Goal: Information Seeking & Learning: Learn about a topic

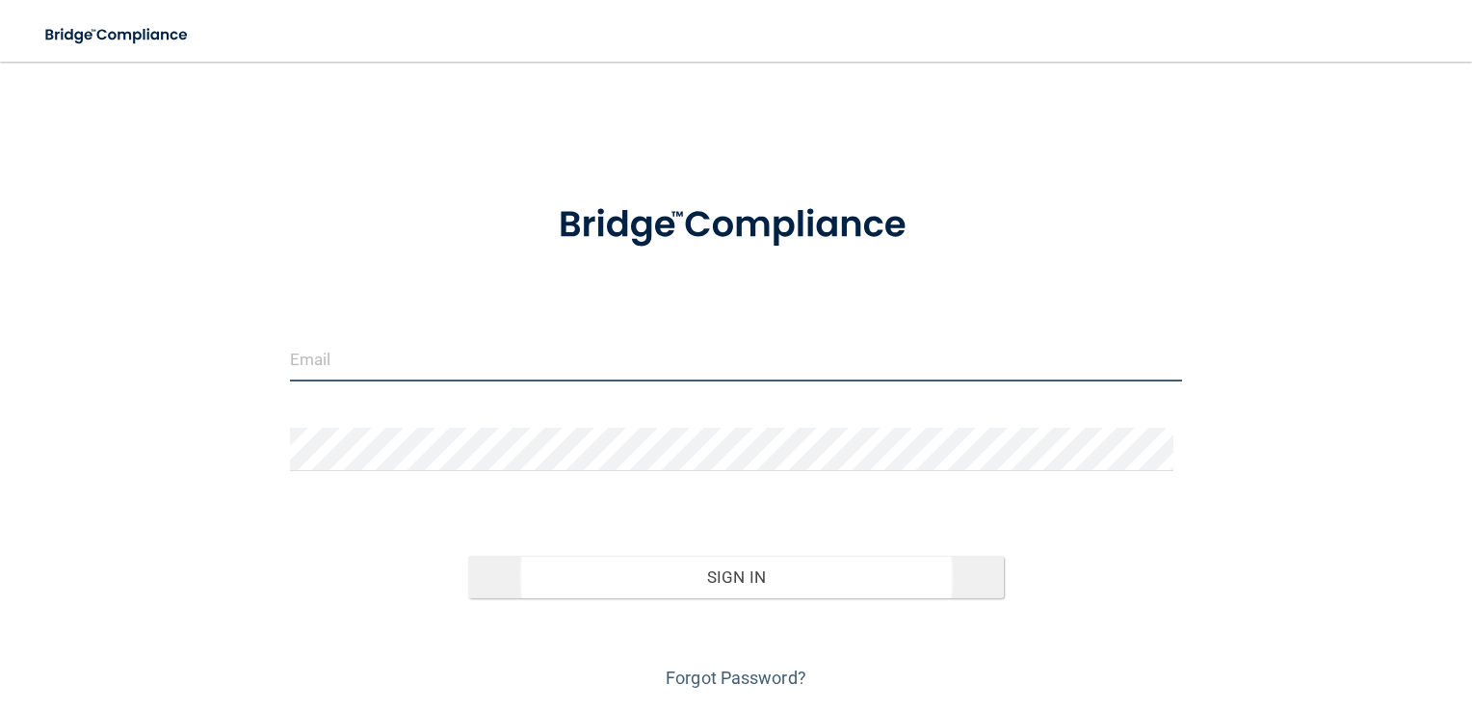
type input "Butchbuck@hotmail.com"
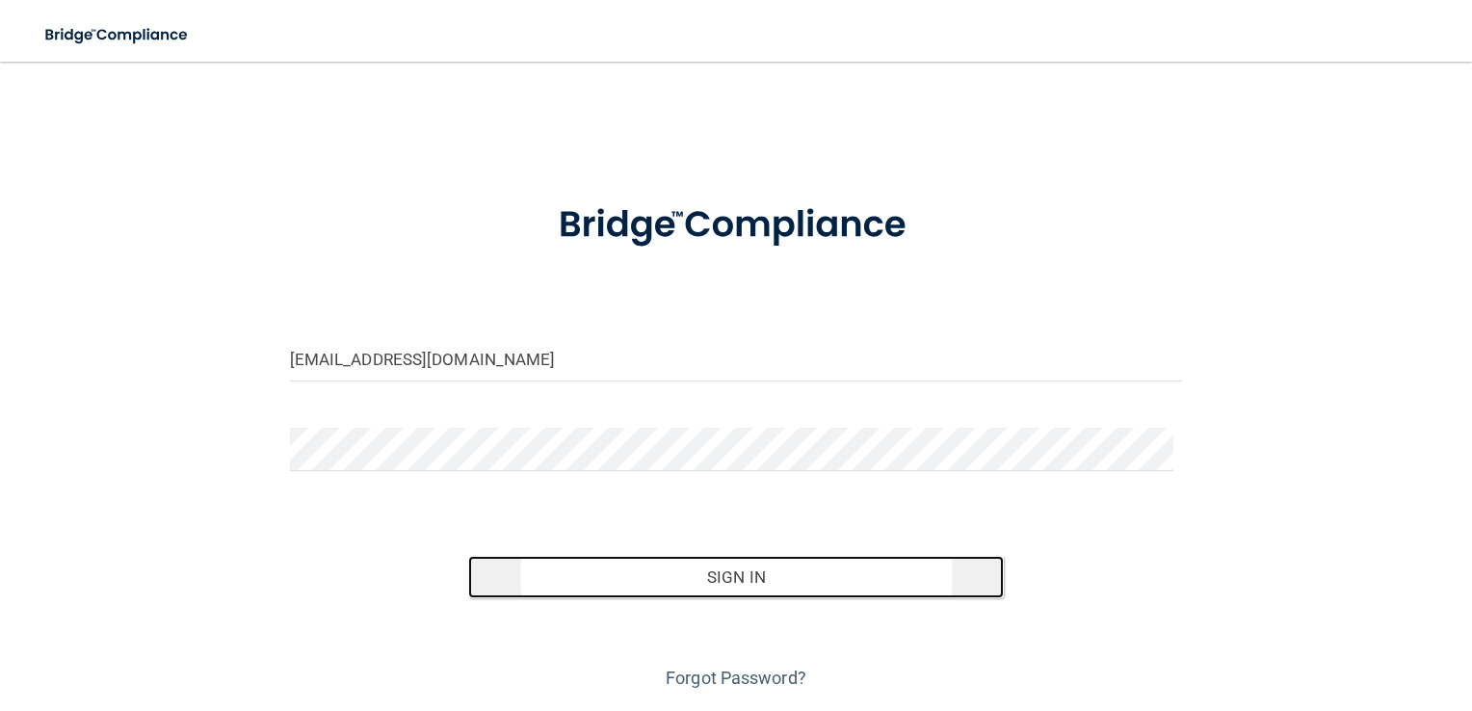
click at [732, 568] on button "Sign In" at bounding box center [736, 577] width 536 height 42
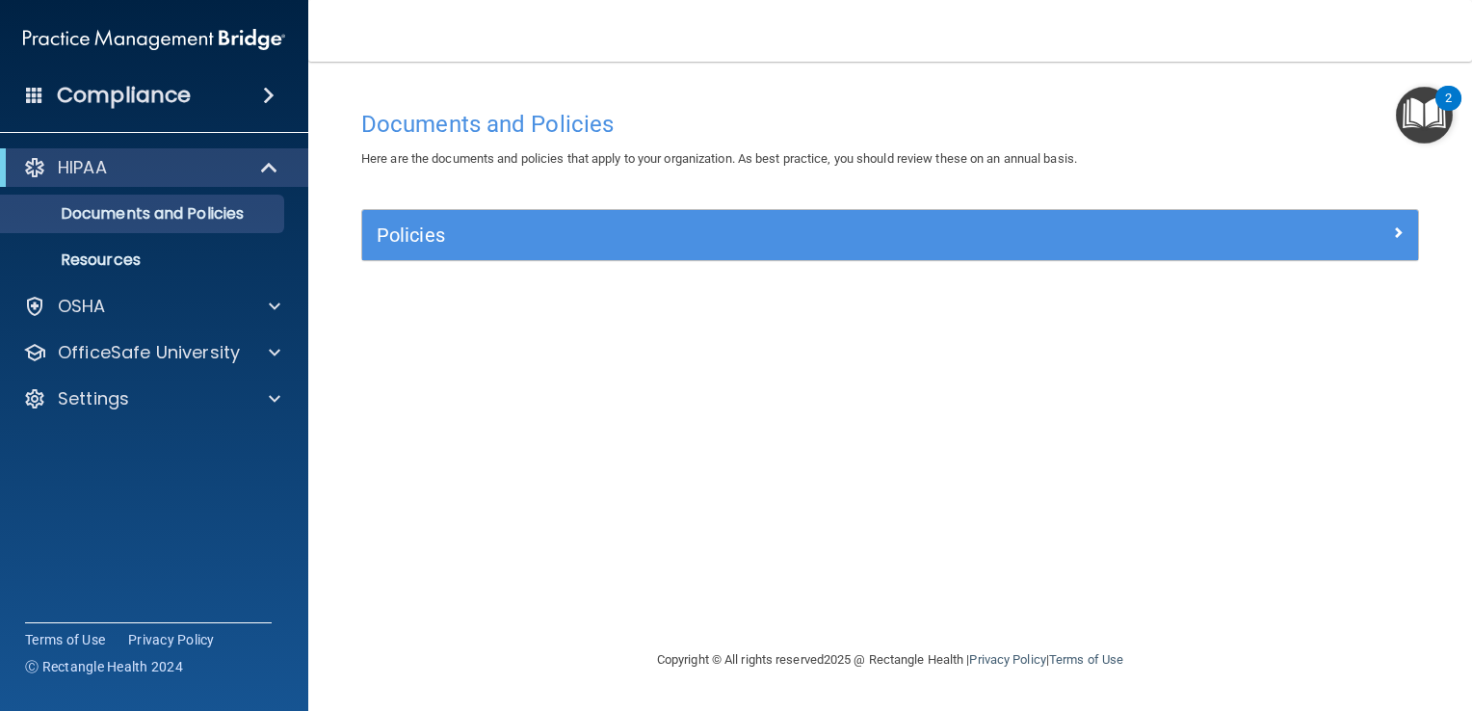
click at [1417, 114] on img "Open Resource Center, 2 new notifications" at bounding box center [1424, 115] width 57 height 57
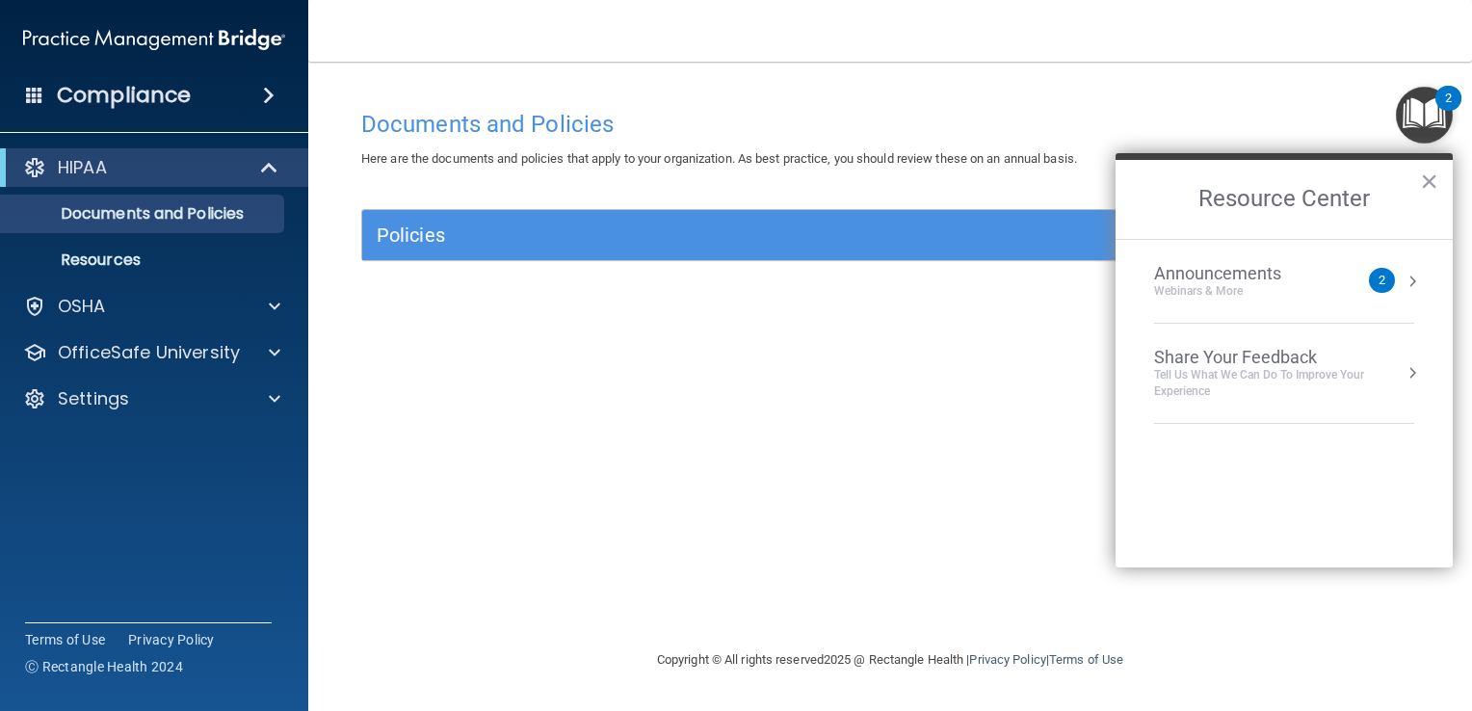
click at [1341, 296] on div "Announcements Webinars & More" at bounding box center [1256, 281] width 204 height 37
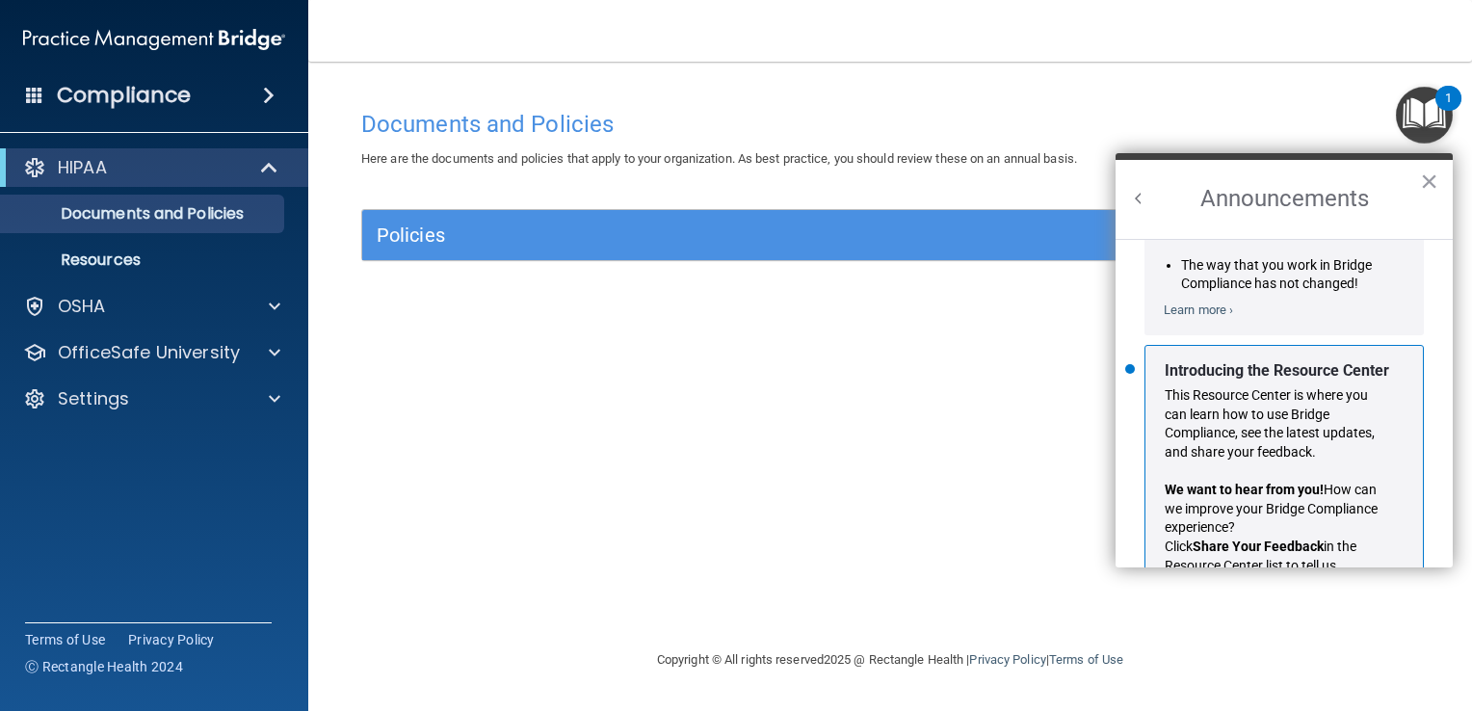
scroll to position [315, 0]
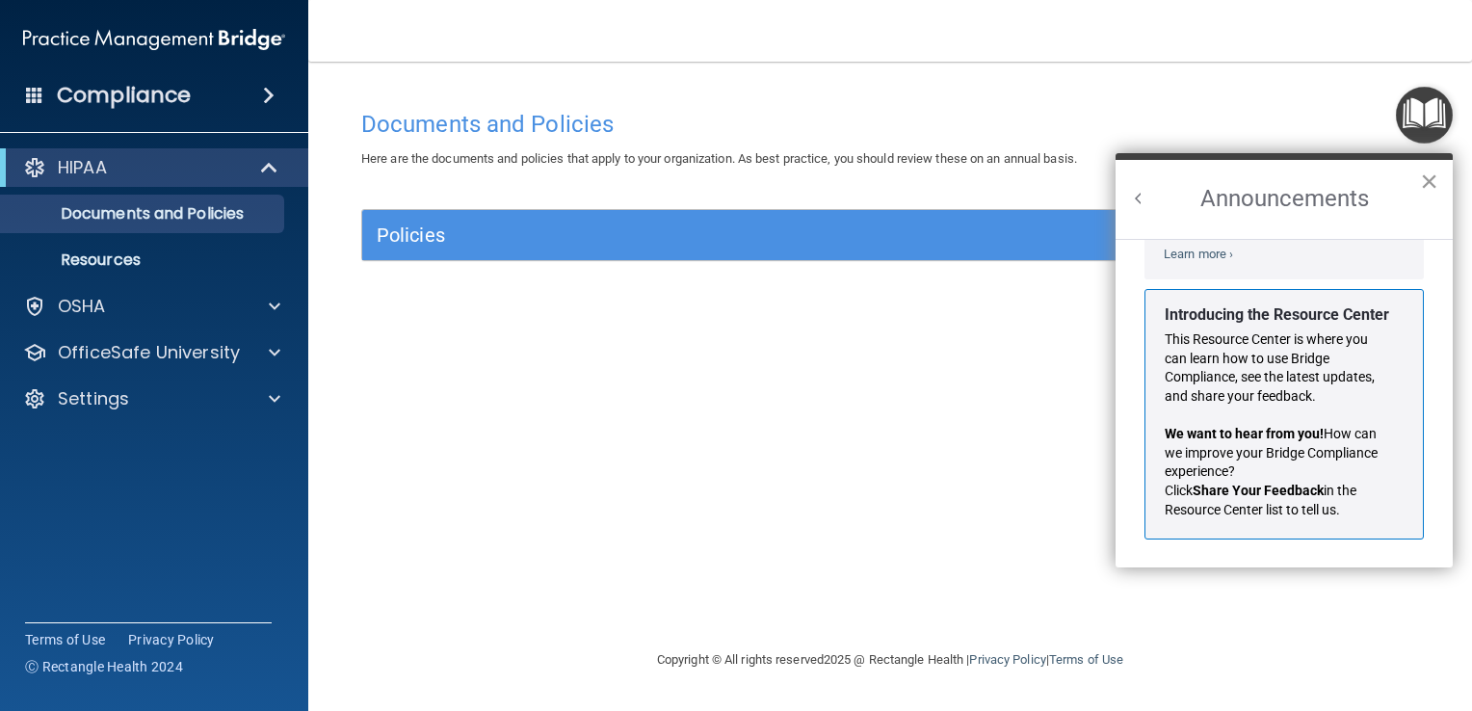
click at [1427, 175] on button "×" at bounding box center [1429, 181] width 18 height 31
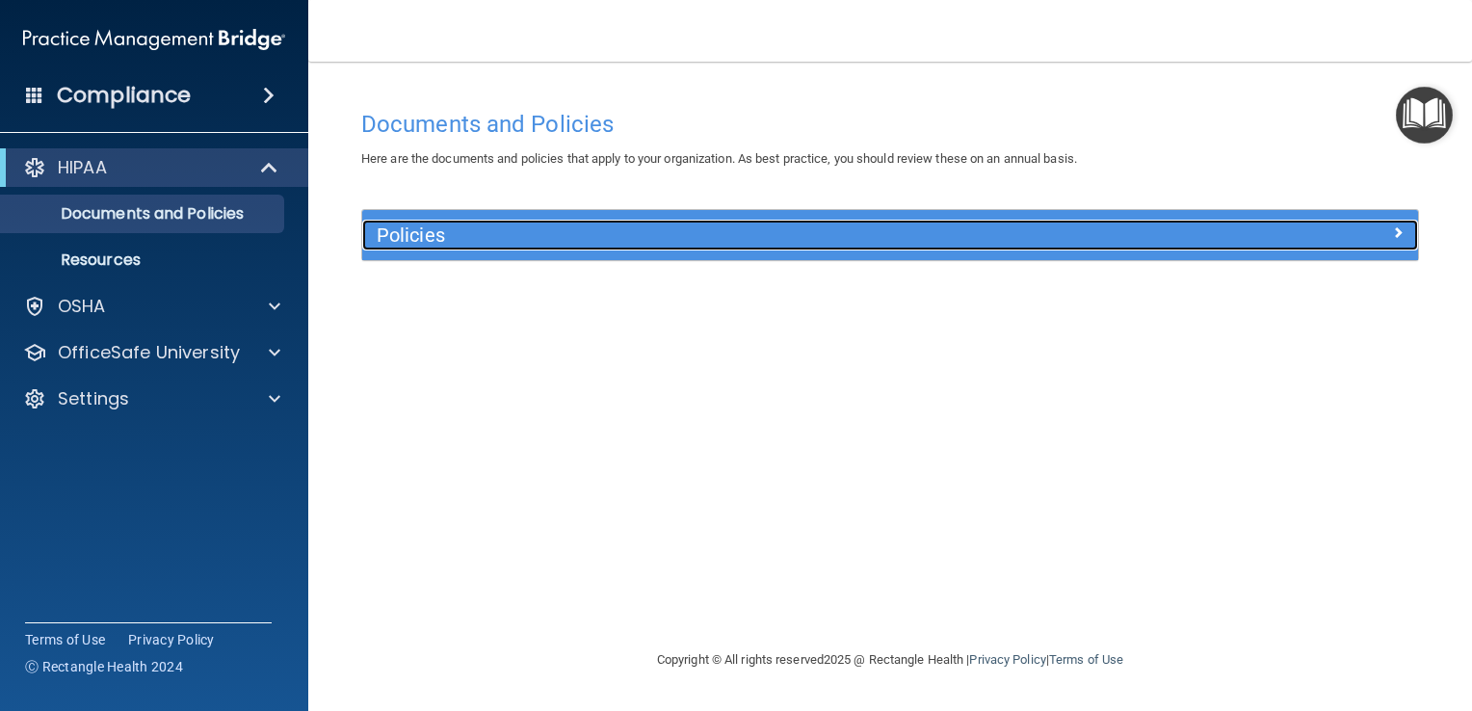
click at [1392, 237] on span at bounding box center [1398, 232] width 12 height 23
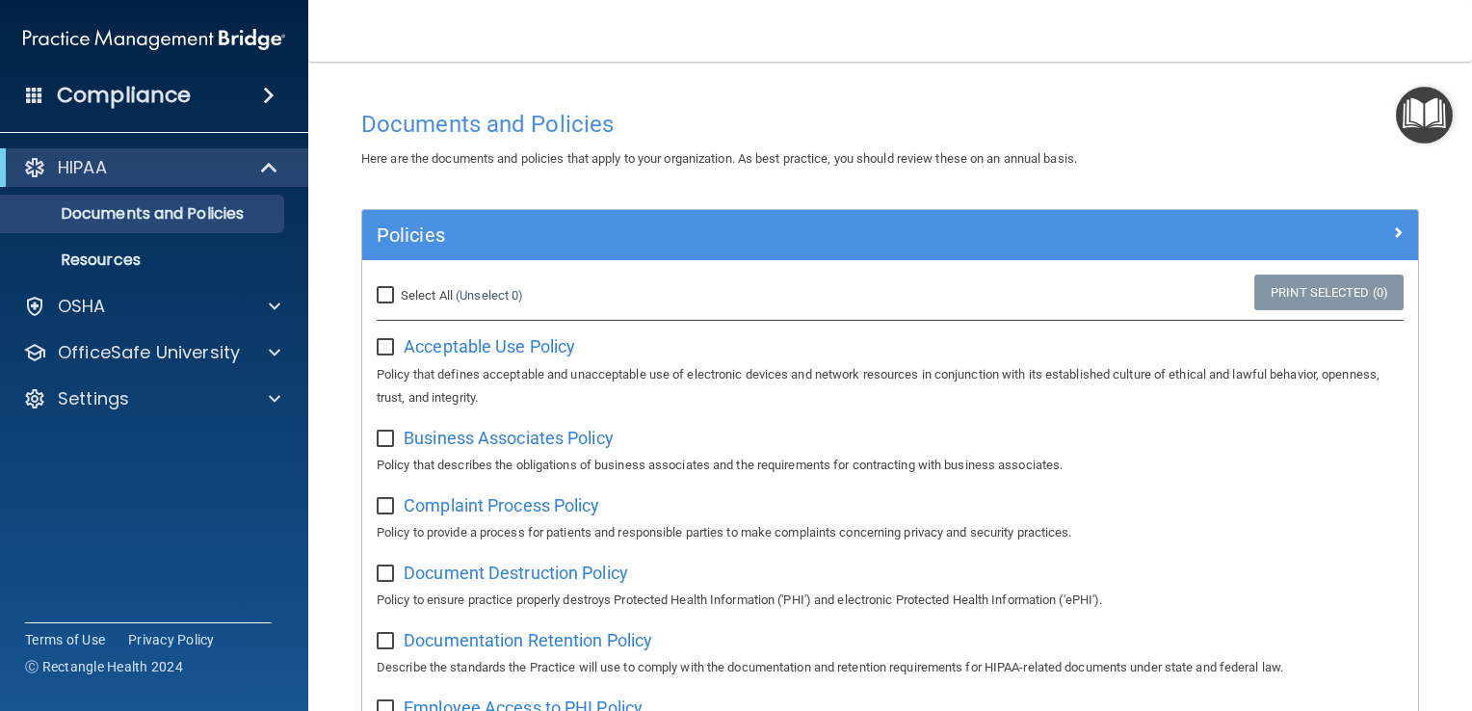
click at [385, 294] on input "Select All (Unselect 0) Unselect All" at bounding box center [388, 295] width 22 height 15
checkbox input "true"
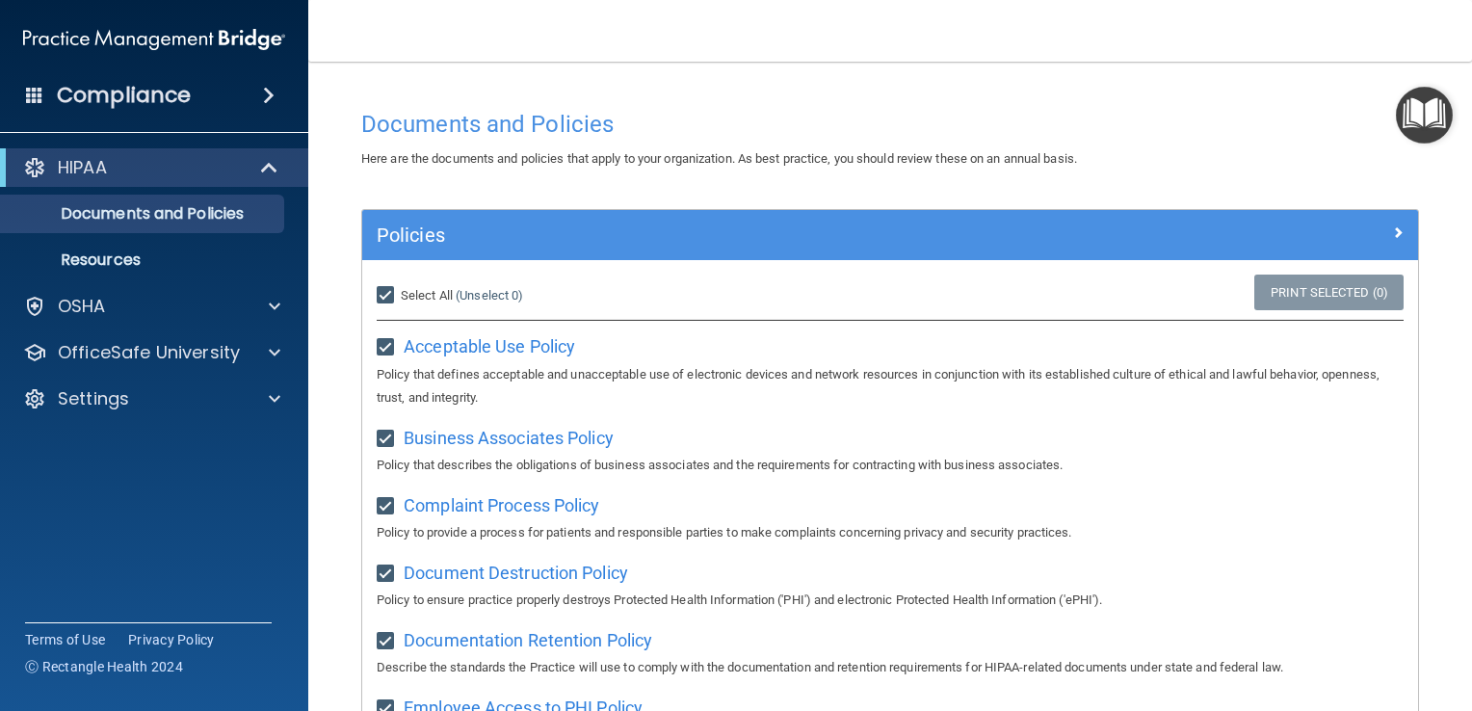
checkbox input "true"
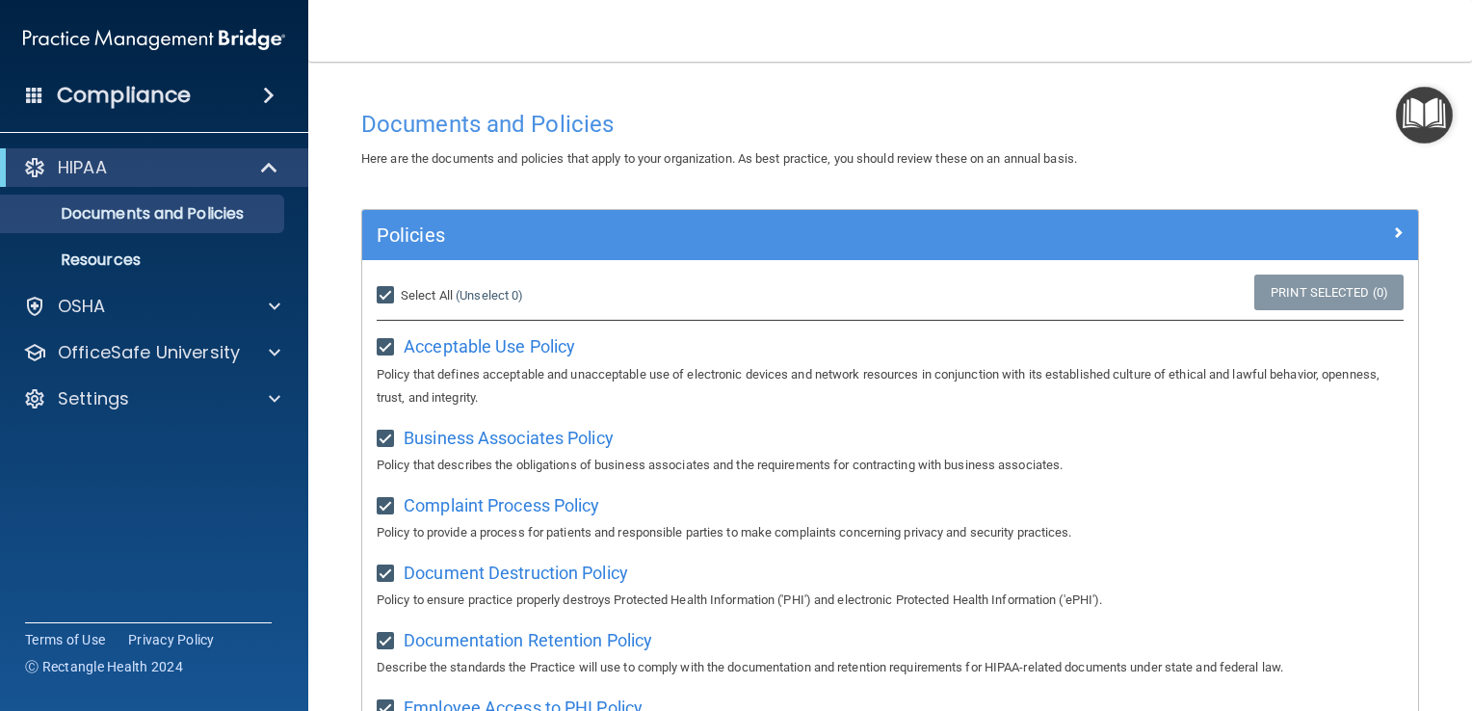
checkbox input "true"
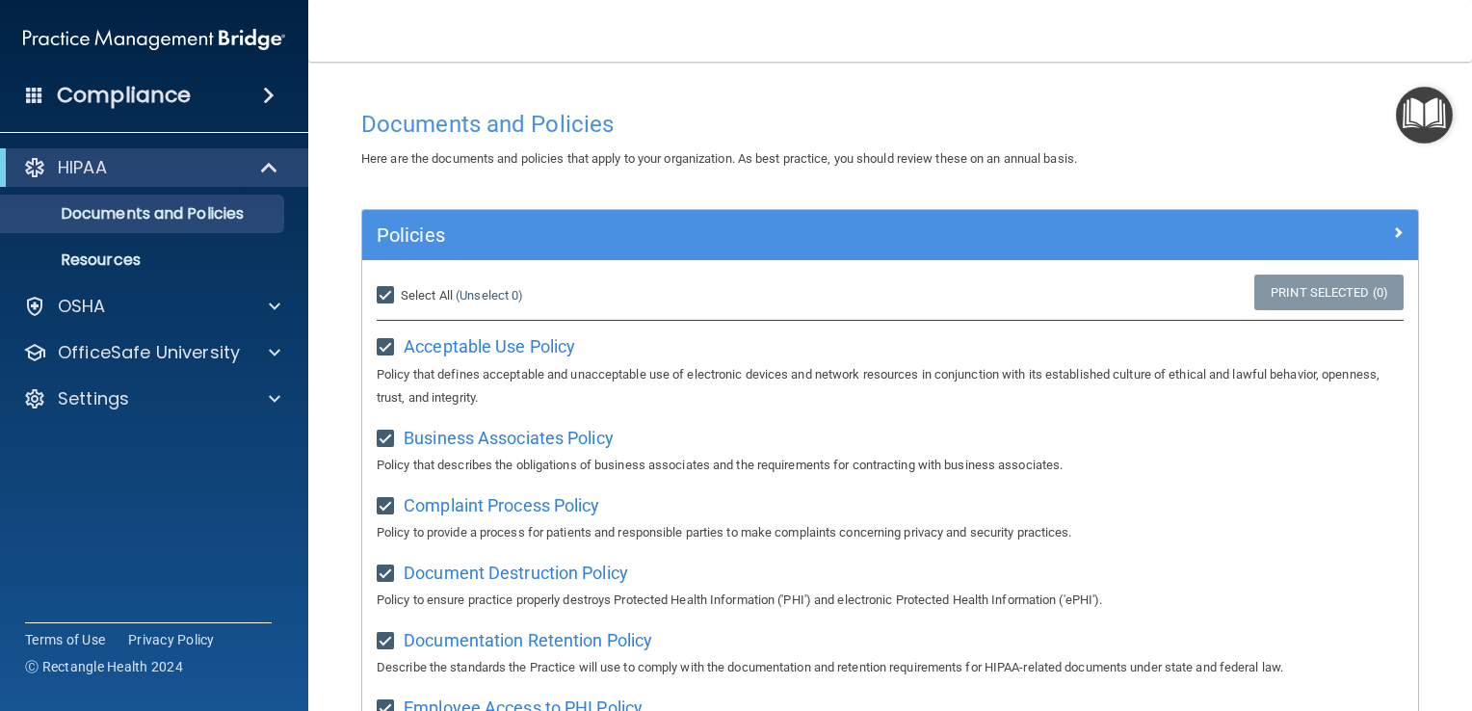
checkbox input "true"
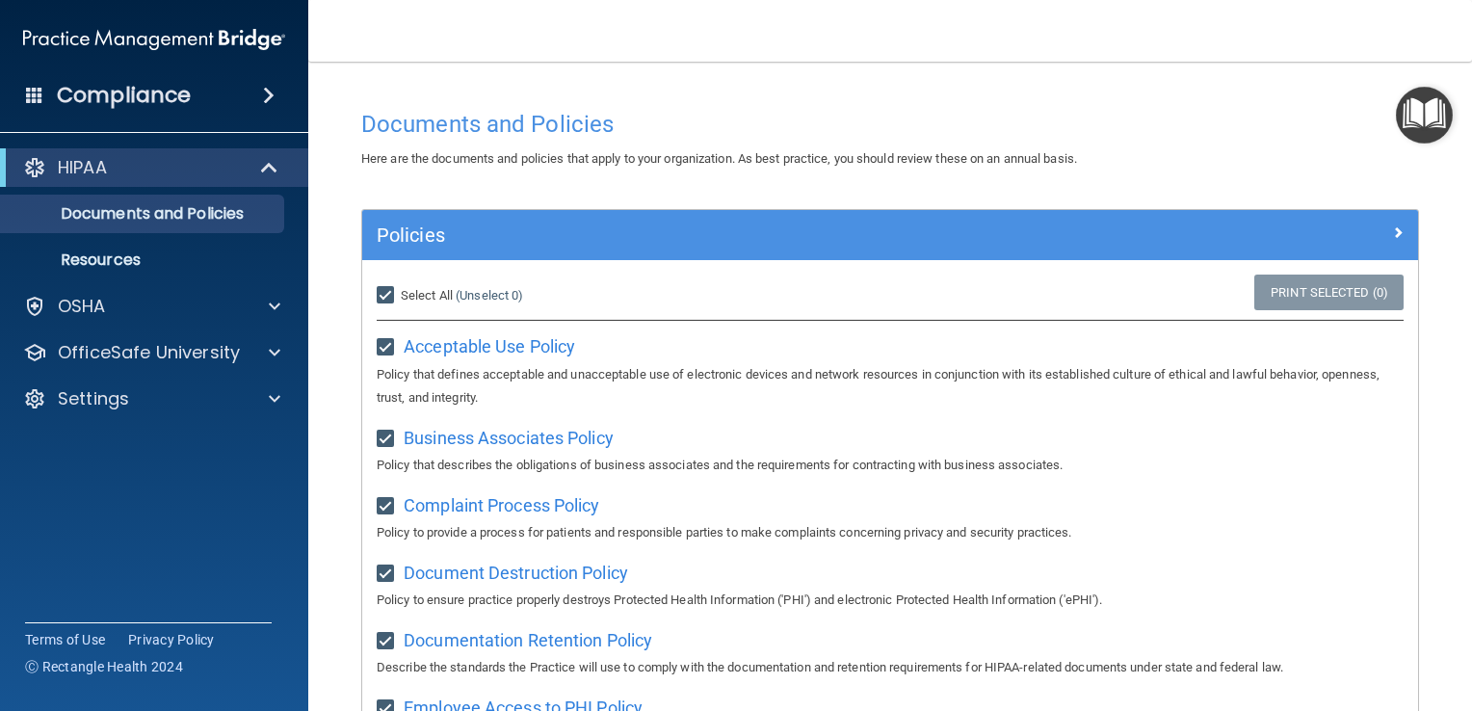
checkbox input "true"
click at [540, 352] on span "Acceptable Use Policy" at bounding box center [490, 346] width 172 height 20
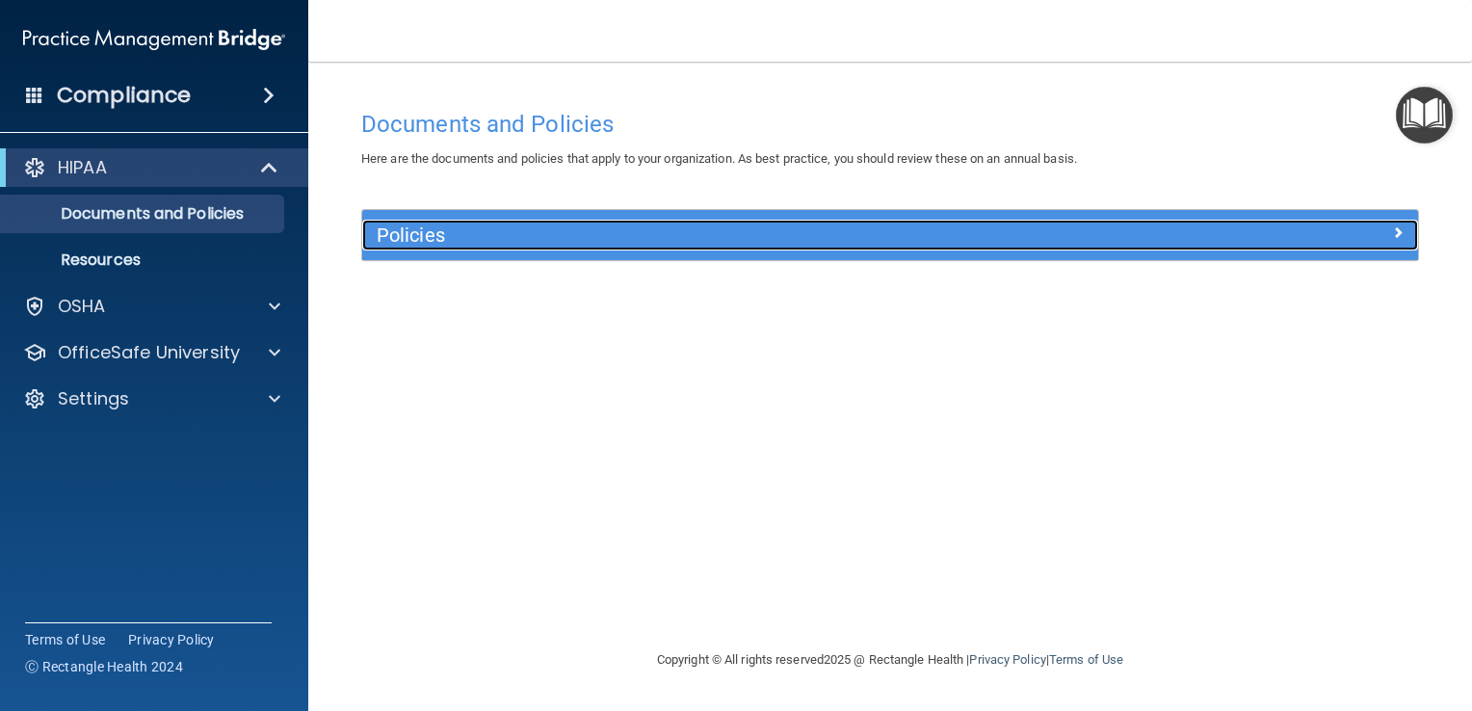
click at [1391, 227] on div at bounding box center [1286, 231] width 264 height 23
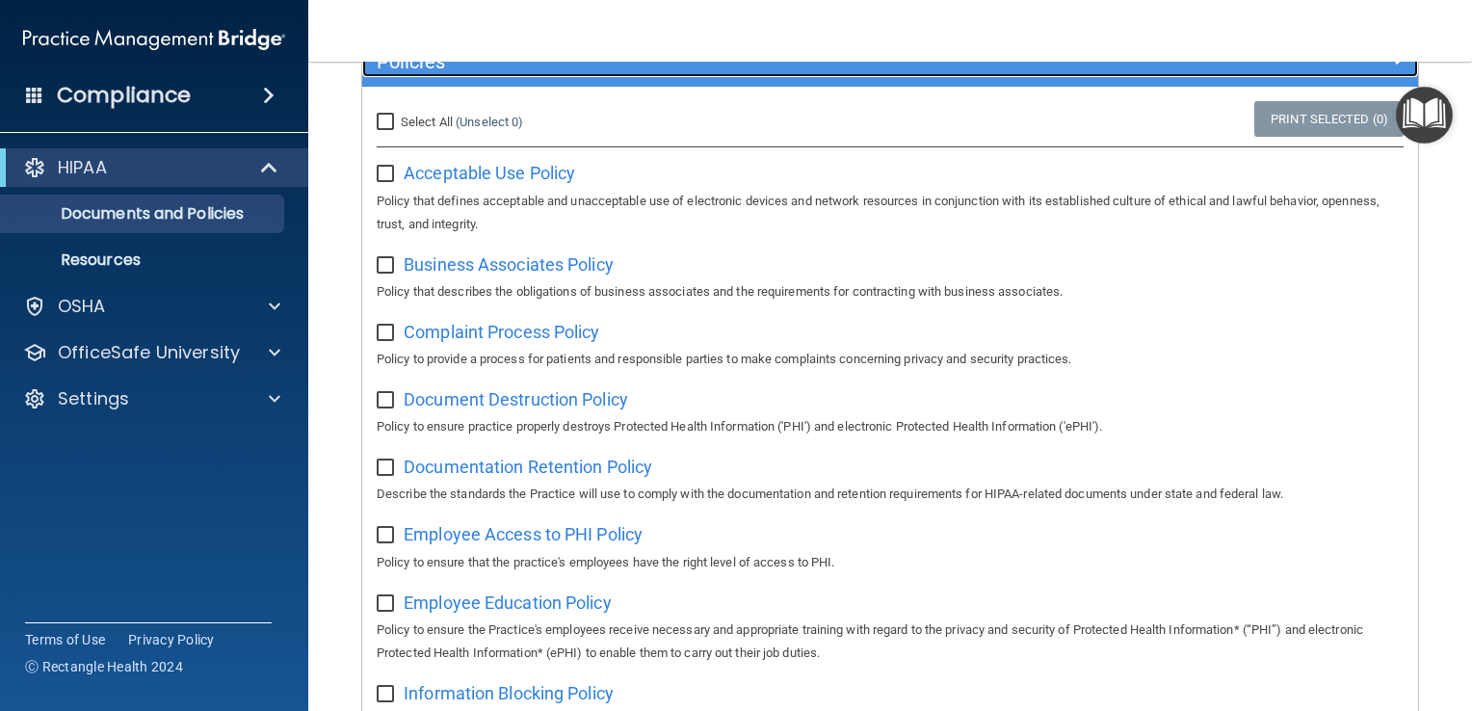
scroll to position [173, 0]
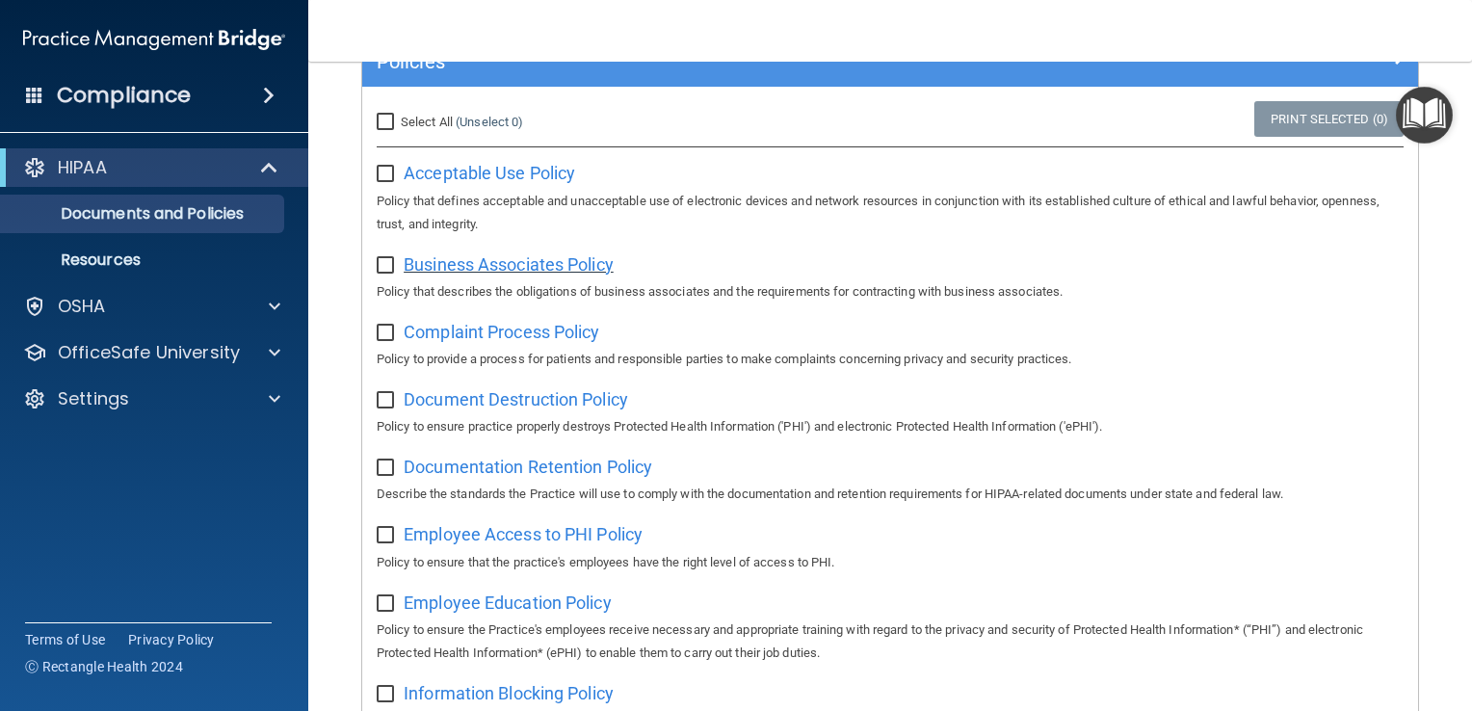
click at [519, 268] on span "Business Associates Policy" at bounding box center [509, 264] width 210 height 20
click at [172, 269] on p "Resources" at bounding box center [144, 260] width 263 height 19
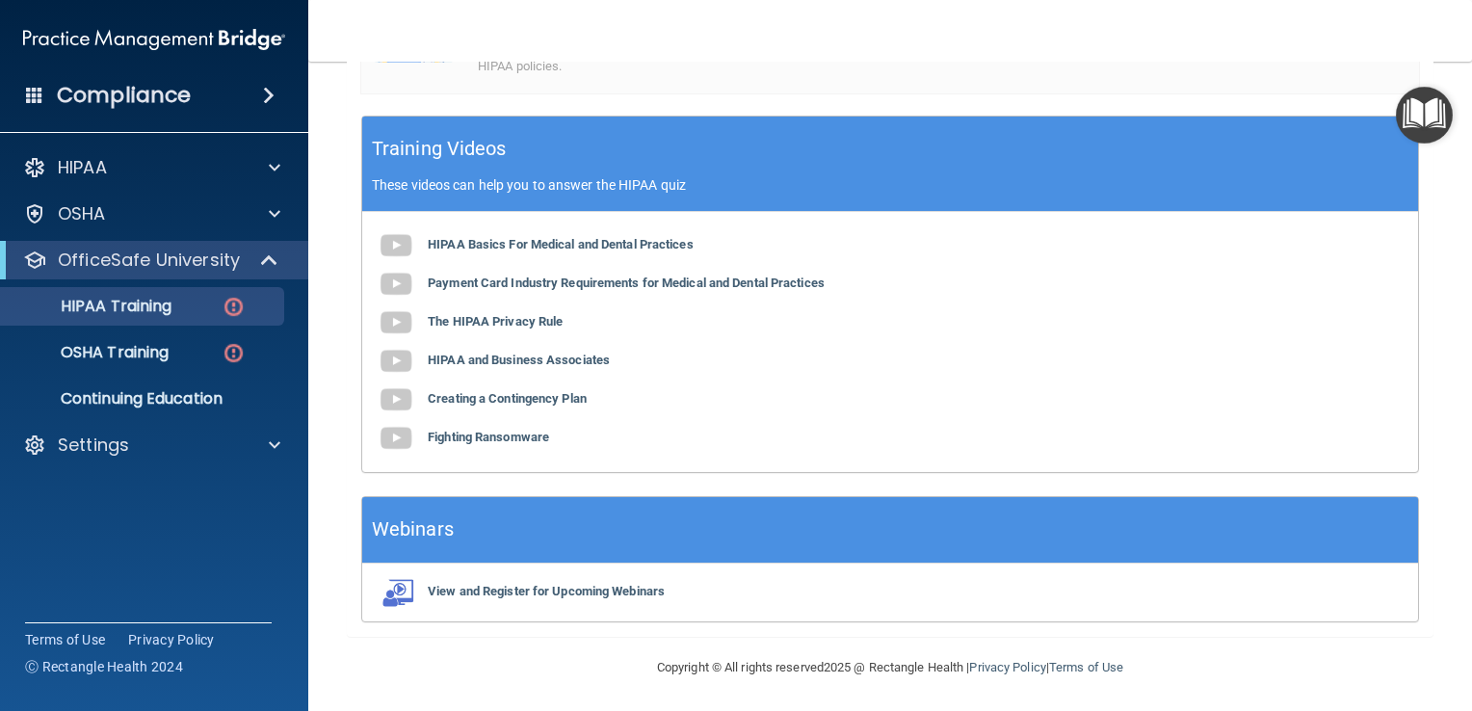
scroll to position [666, 0]
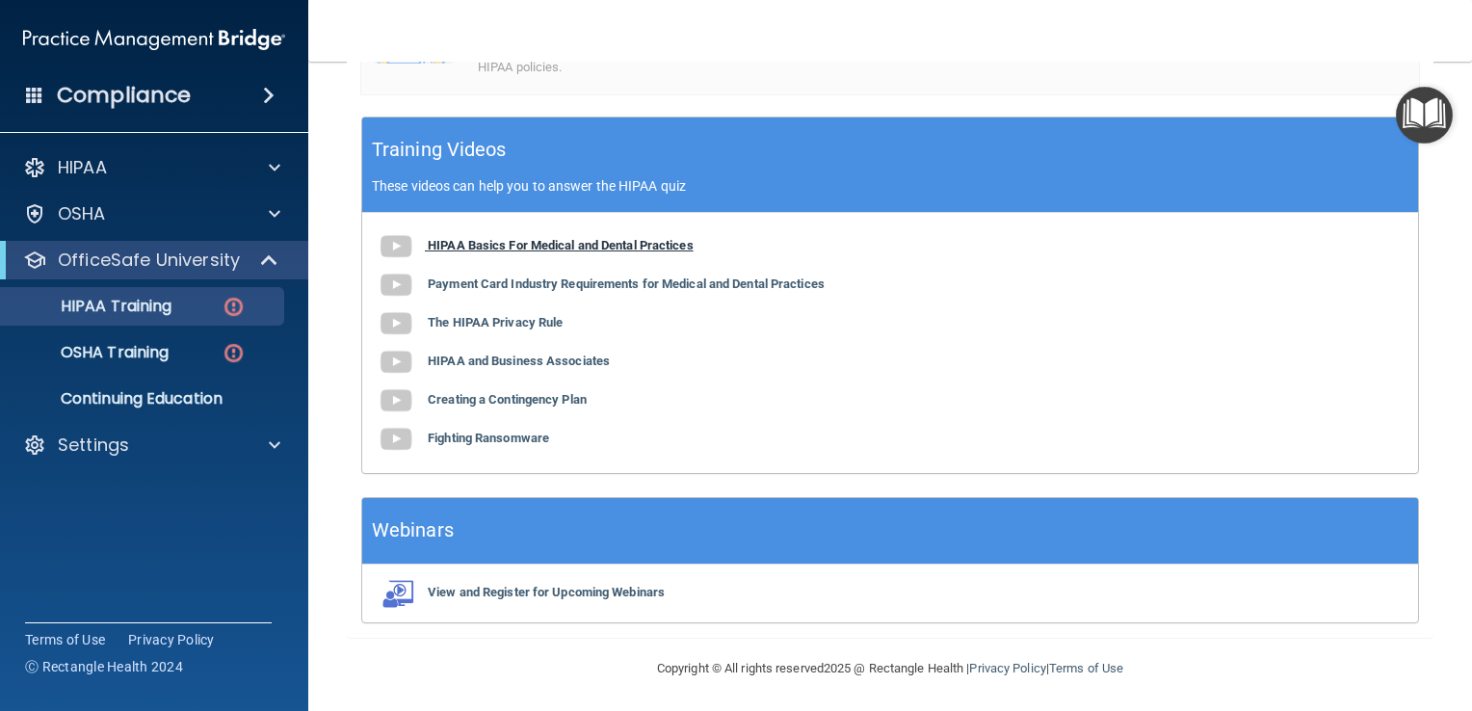
click at [401, 248] on img at bounding box center [396, 246] width 39 height 39
click at [235, 310] on img at bounding box center [234, 307] width 24 height 24
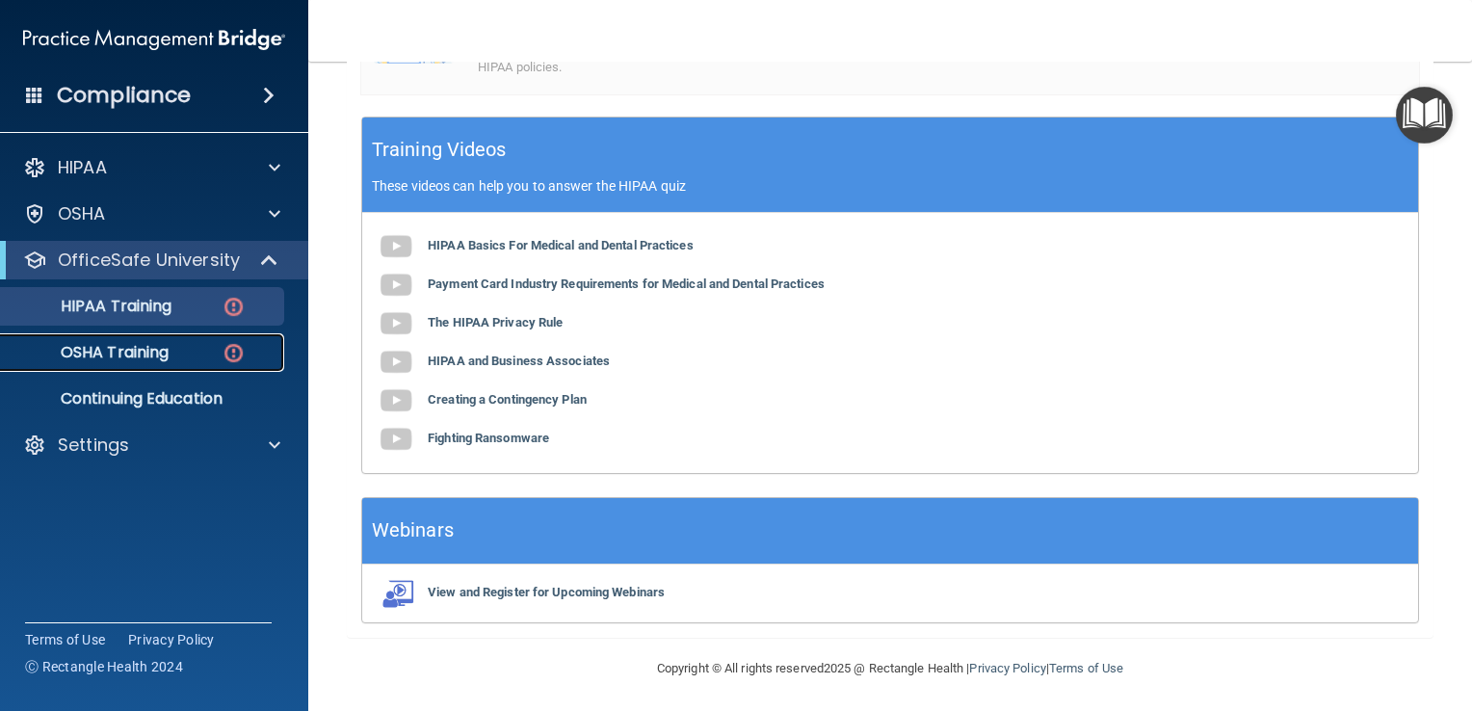
click at [149, 345] on p "OSHA Training" at bounding box center [91, 352] width 156 height 19
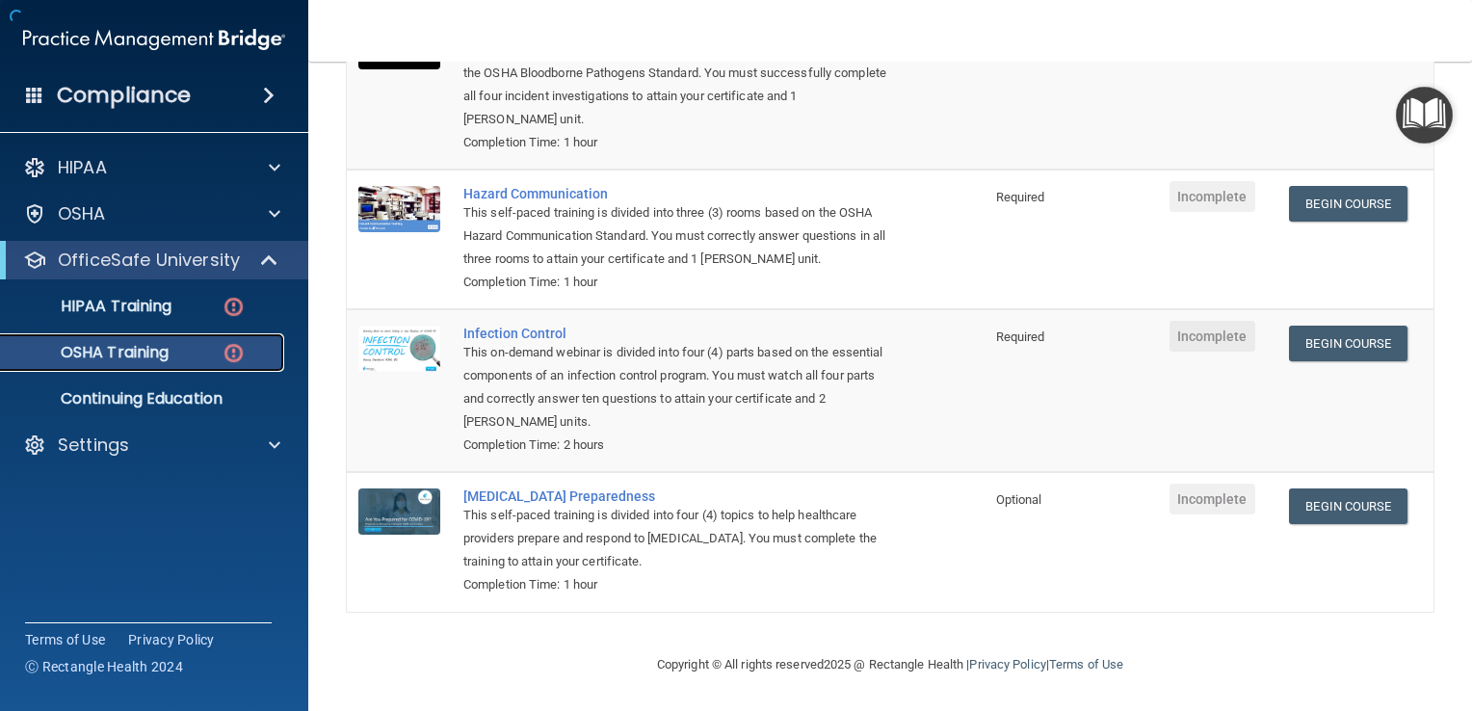
scroll to position [287, 0]
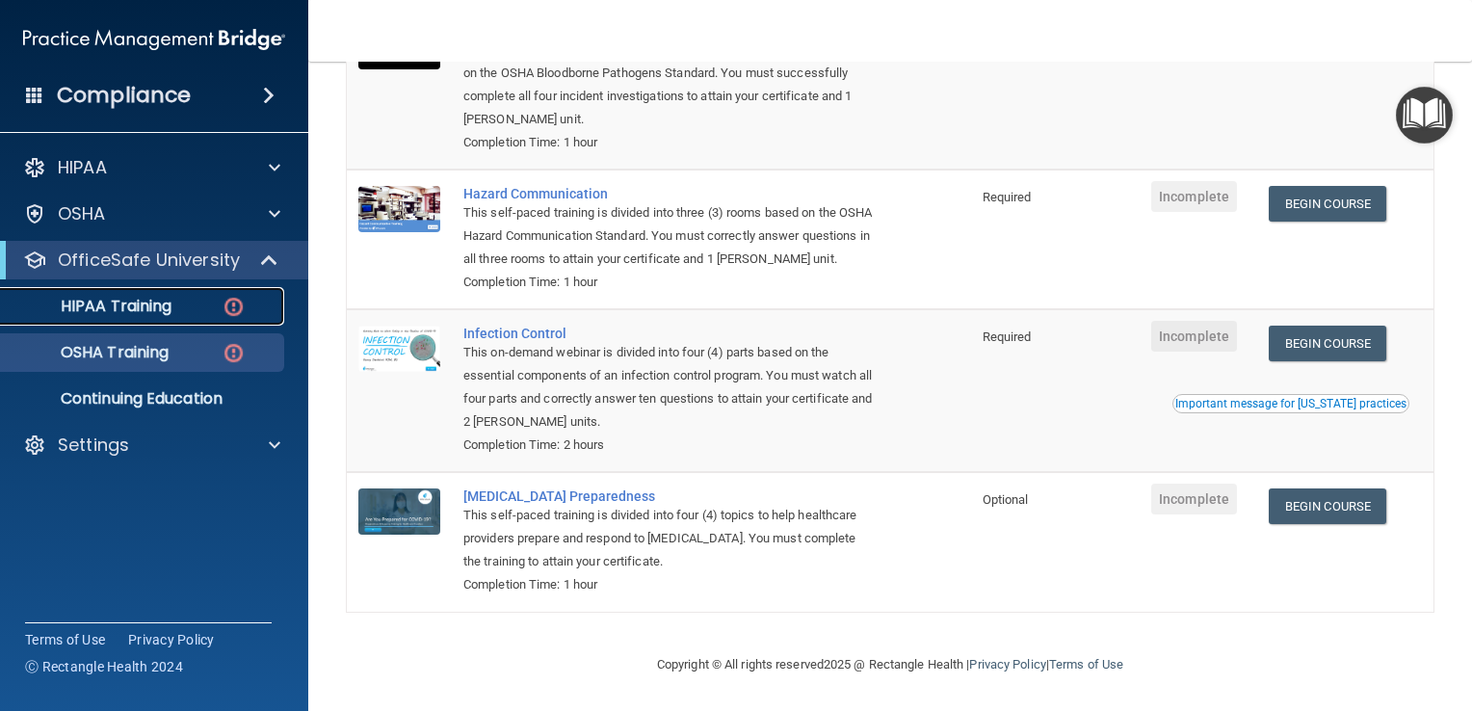
click at [213, 299] on div "HIPAA Training" at bounding box center [144, 306] width 263 height 19
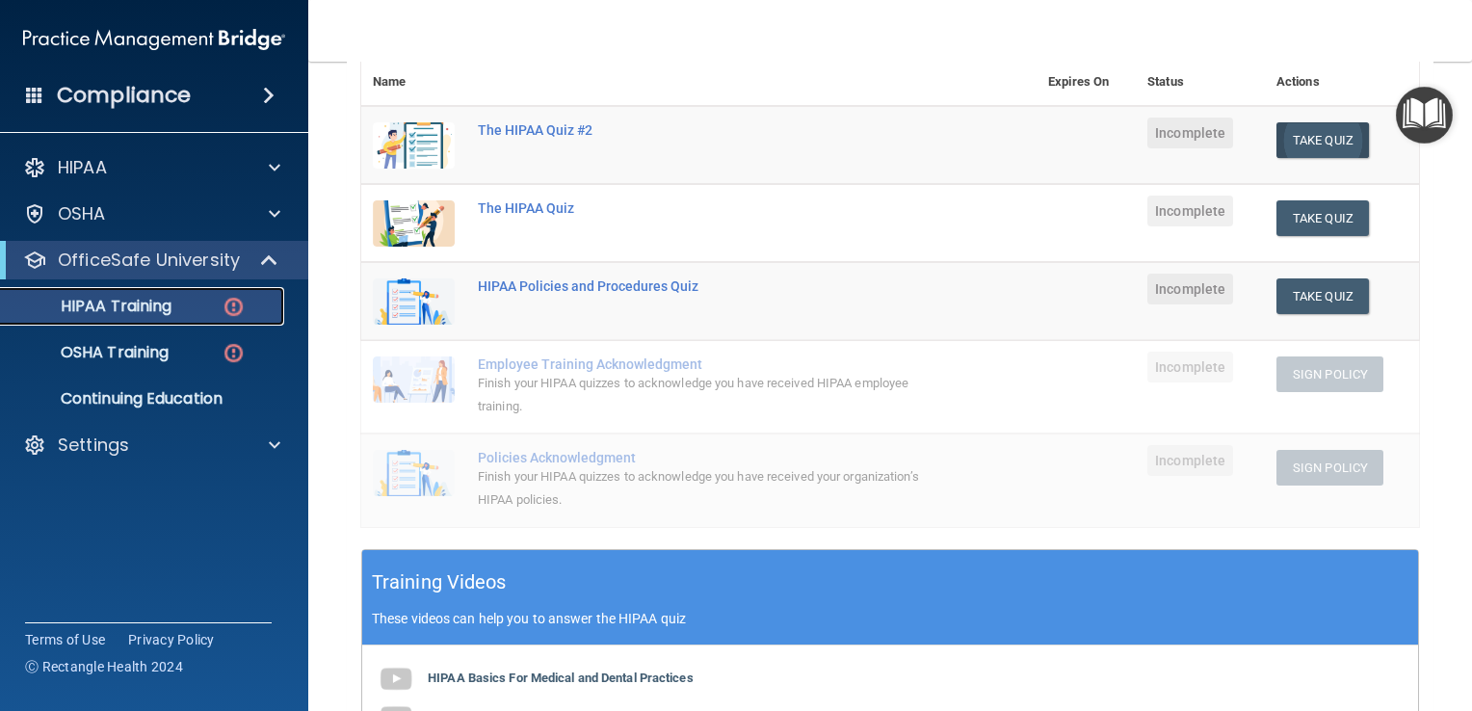
scroll to position [229, 0]
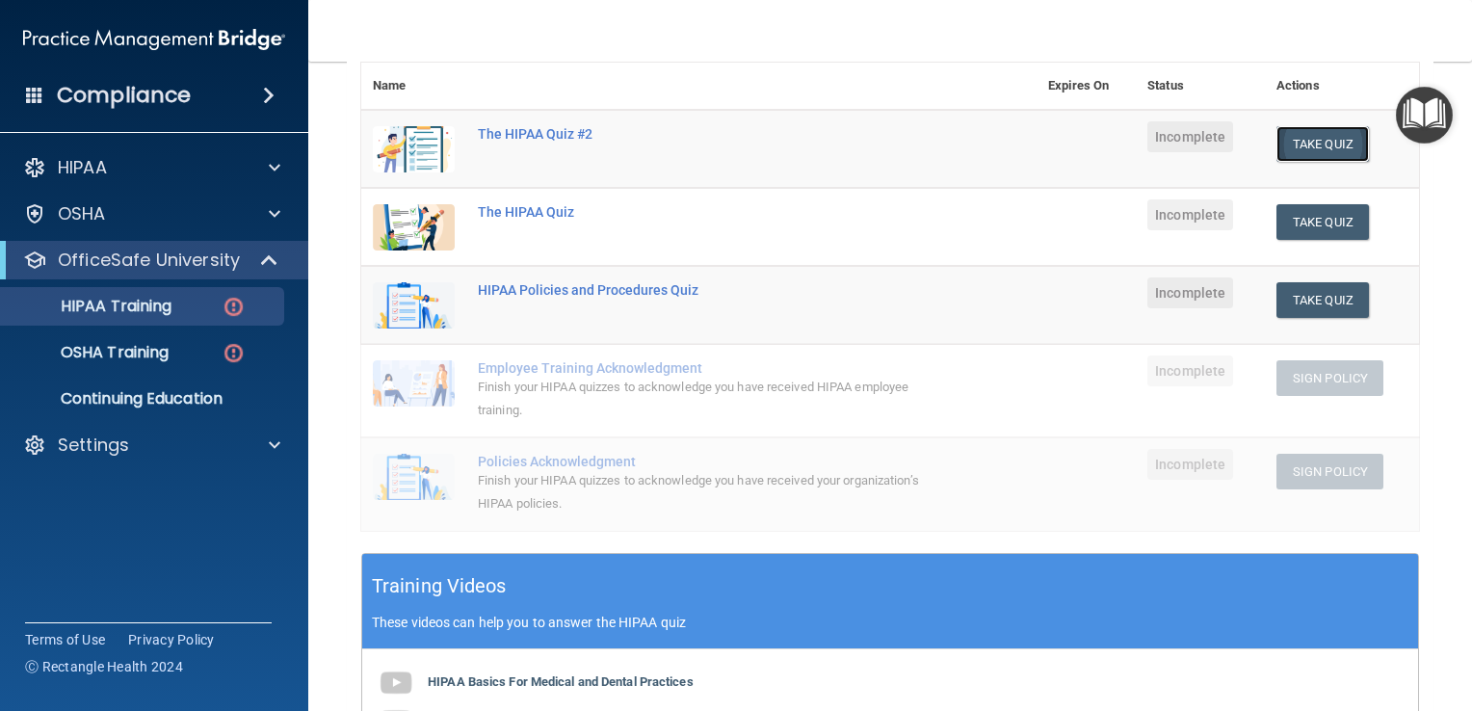
click at [1324, 147] on button "Take Quiz" at bounding box center [1323, 144] width 93 height 36
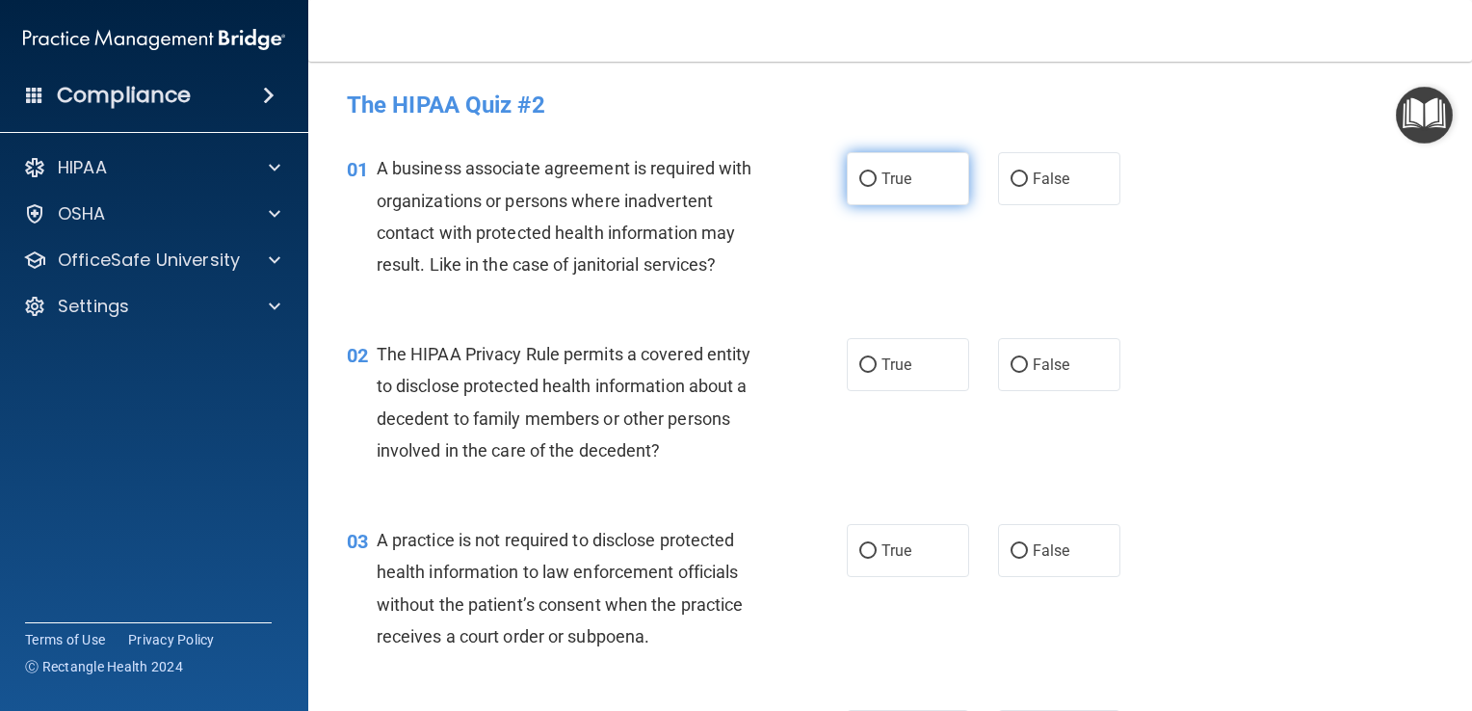
click at [867, 191] on label "True" at bounding box center [908, 178] width 122 height 53
click at [867, 187] on input "True" at bounding box center [867, 179] width 17 height 14
radio input "true"
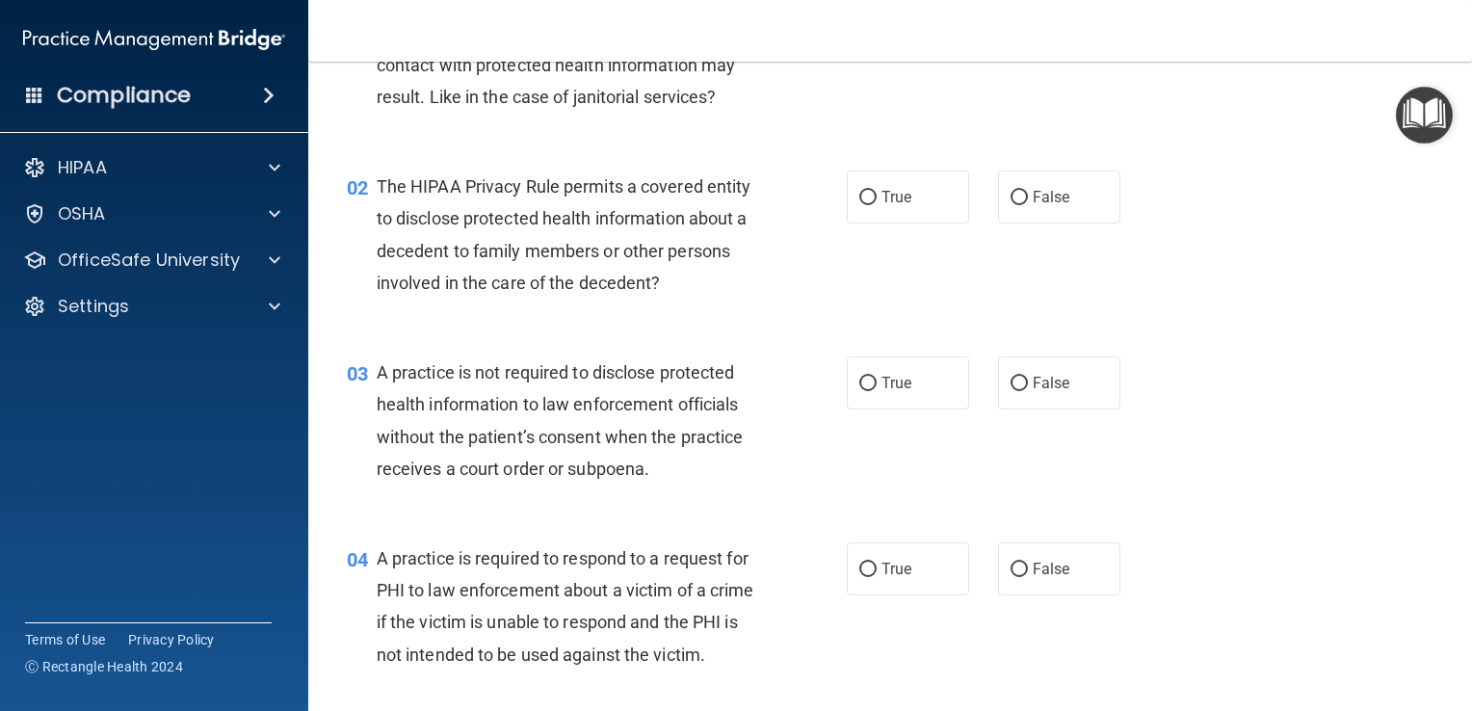
scroll to position [162, 0]
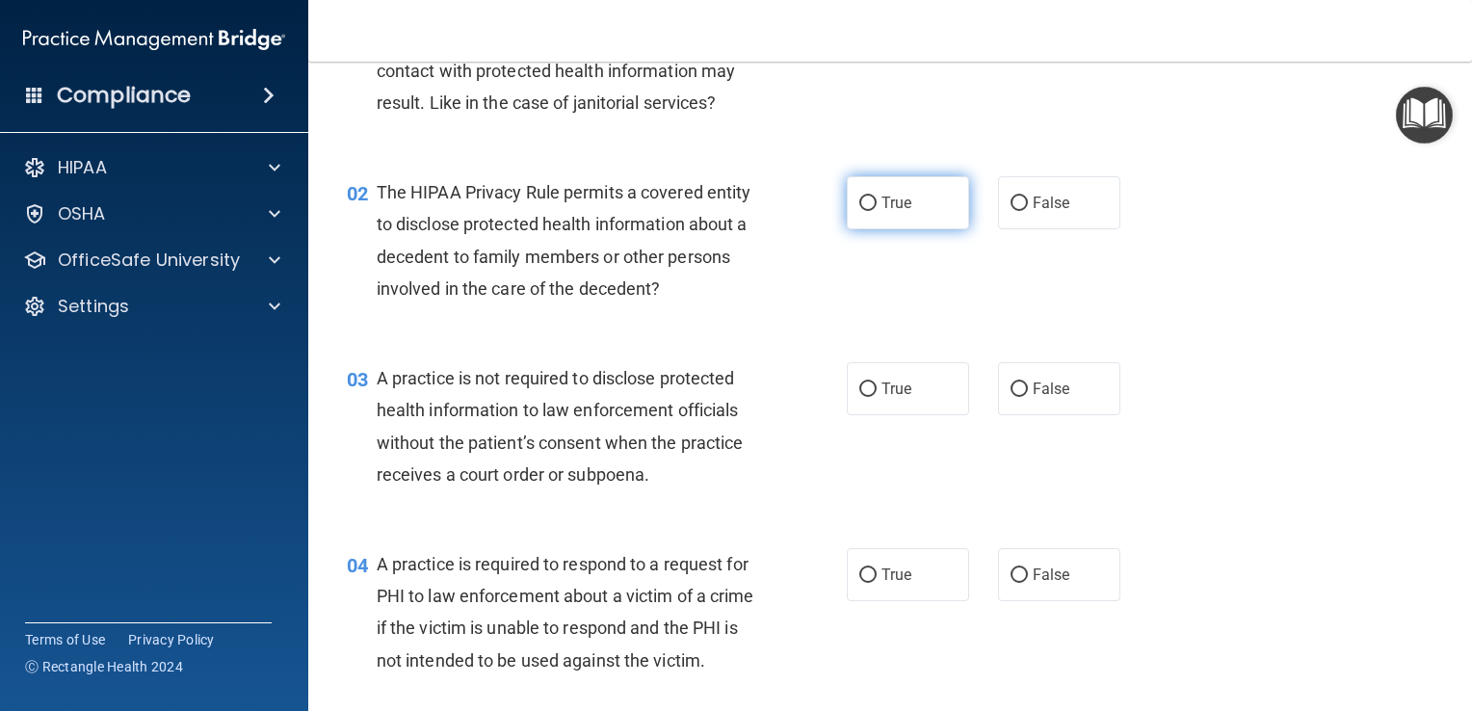
click at [883, 207] on span "True" at bounding box center [897, 203] width 30 height 18
click at [877, 207] on input "True" at bounding box center [867, 204] width 17 height 14
radio input "true"
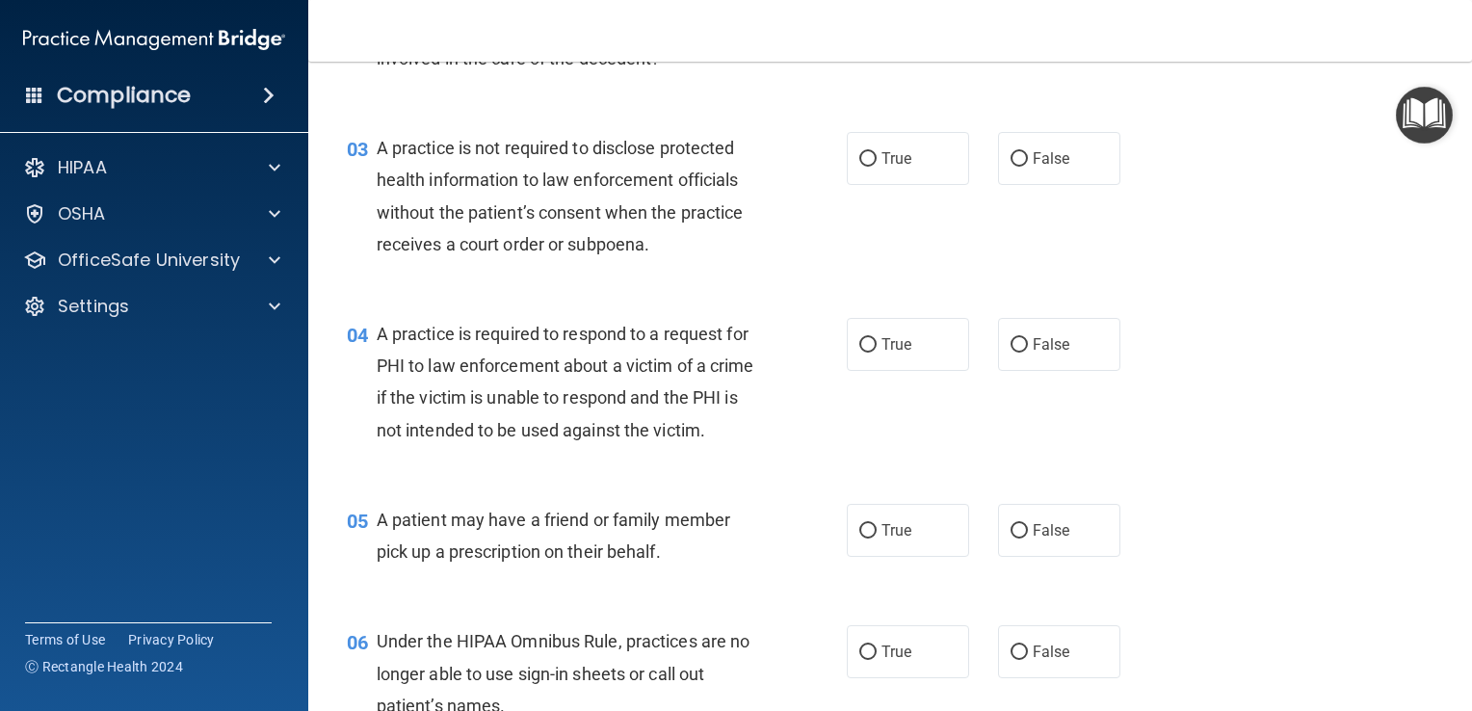
scroll to position [401, 0]
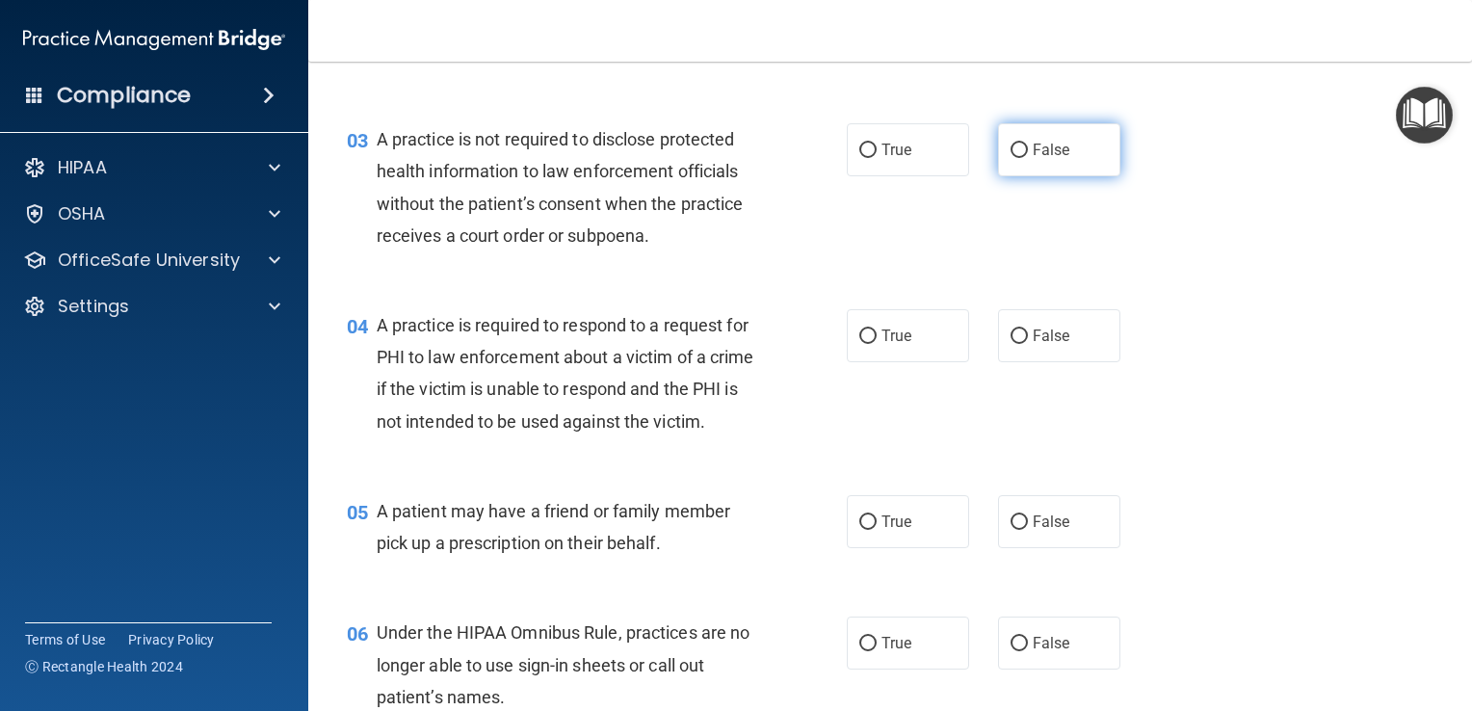
click at [1020, 153] on label "False" at bounding box center [1059, 149] width 122 height 53
click at [1020, 153] on input "False" at bounding box center [1019, 151] width 17 height 14
radio input "true"
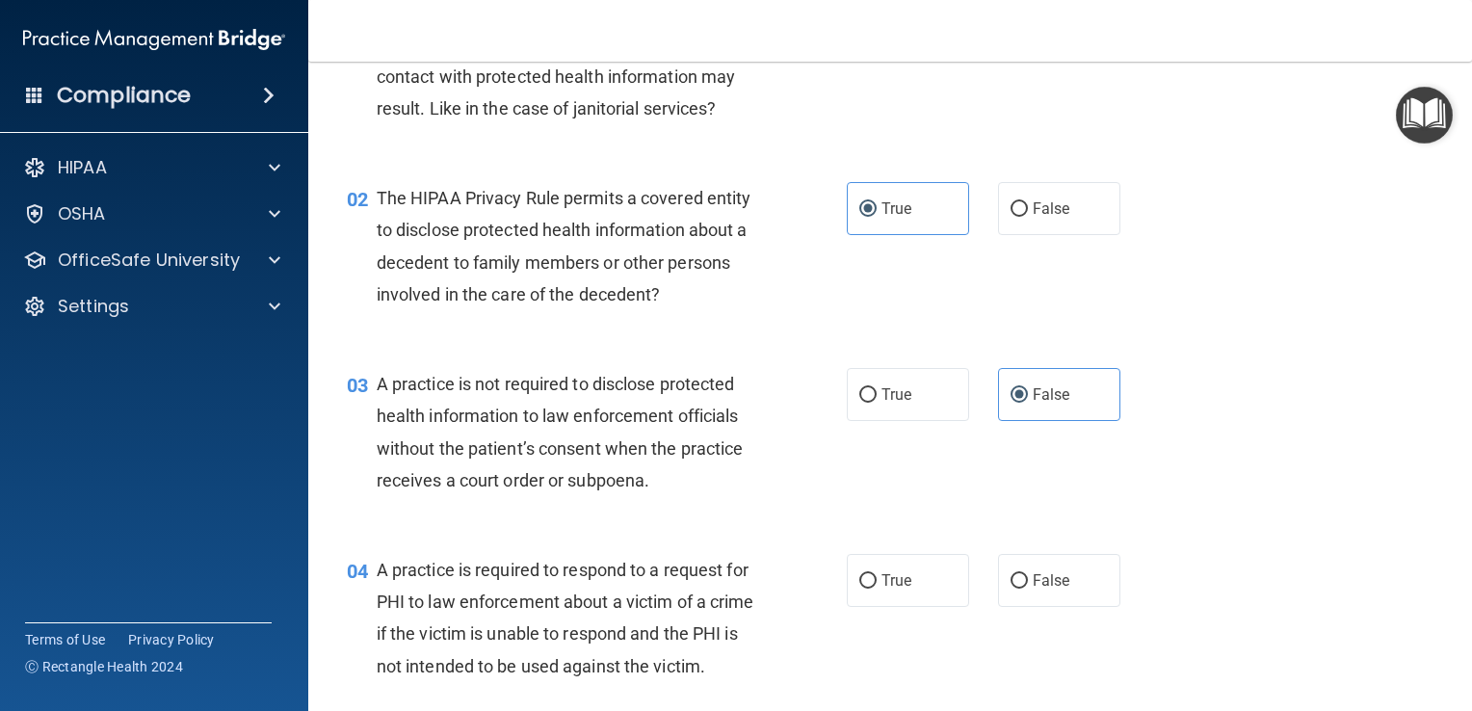
scroll to position [0, 0]
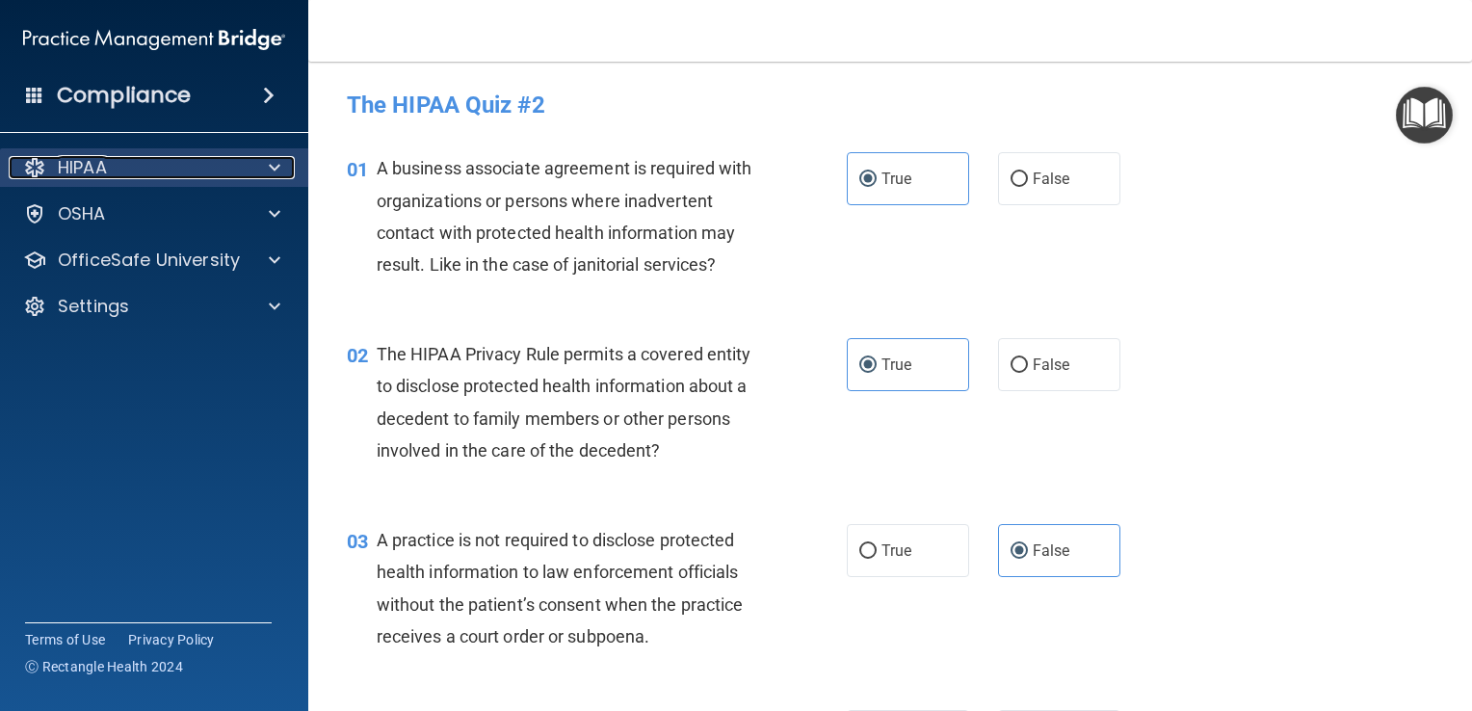
click at [285, 164] on div at bounding box center [272, 167] width 48 height 23
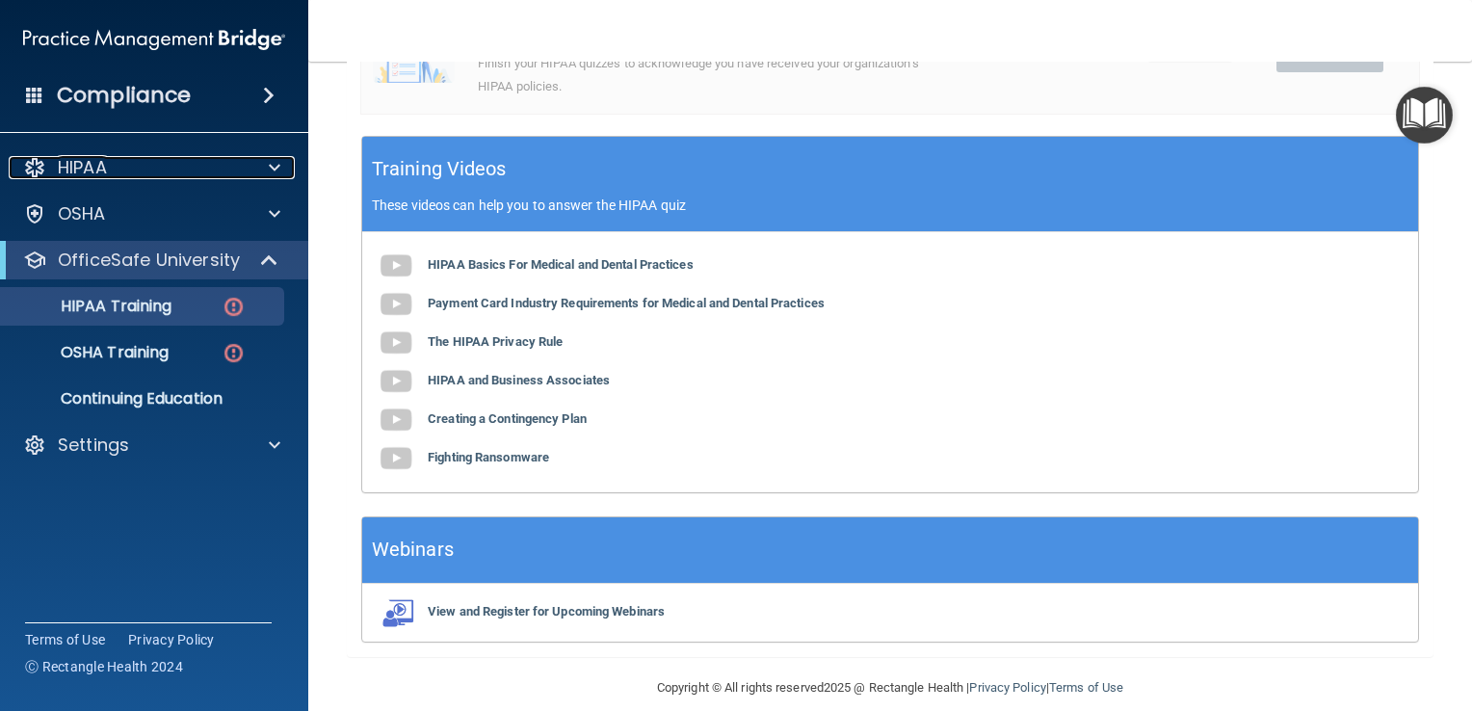
scroll to position [667, 0]
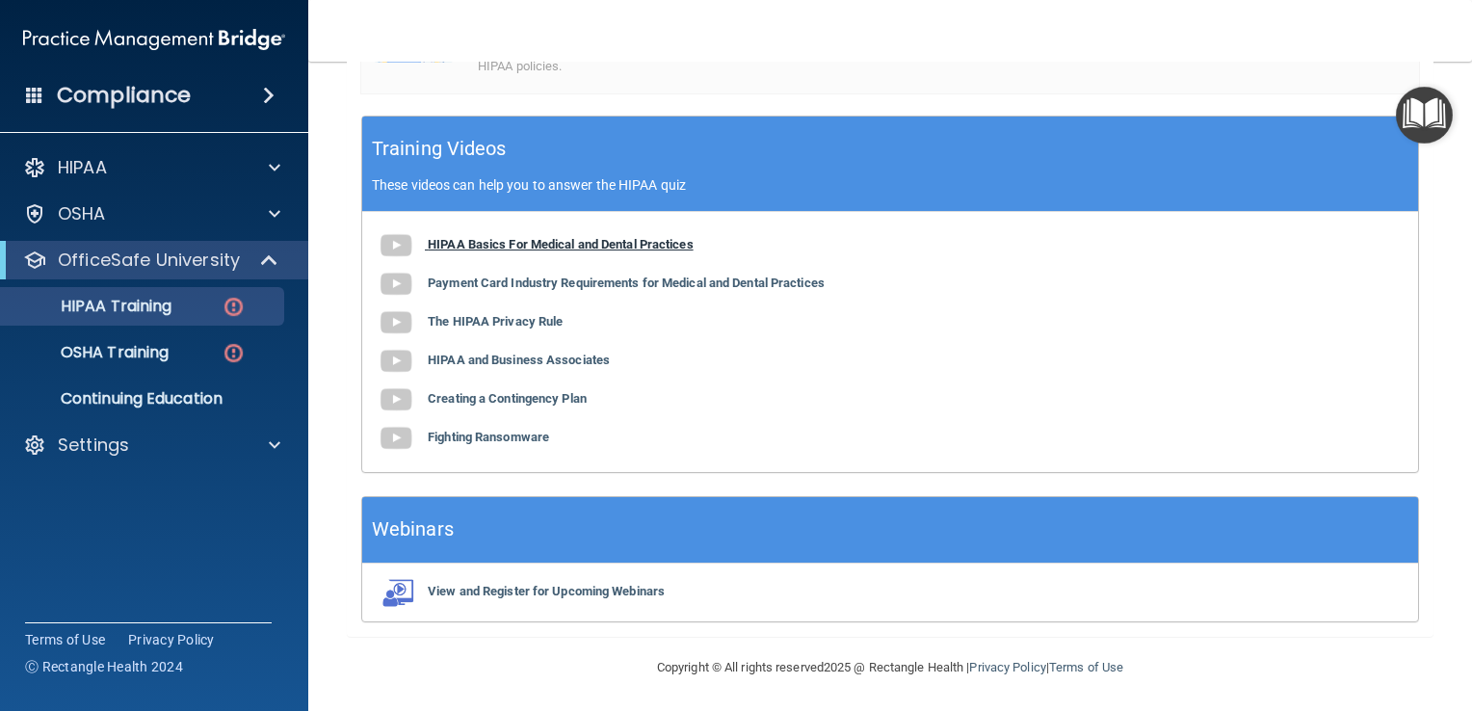
click at [399, 245] on img at bounding box center [396, 245] width 39 height 39
click at [396, 285] on img at bounding box center [396, 284] width 39 height 39
click at [397, 330] on img at bounding box center [396, 323] width 39 height 39
click at [394, 359] on img at bounding box center [396, 361] width 39 height 39
click at [395, 403] on img at bounding box center [396, 400] width 39 height 39
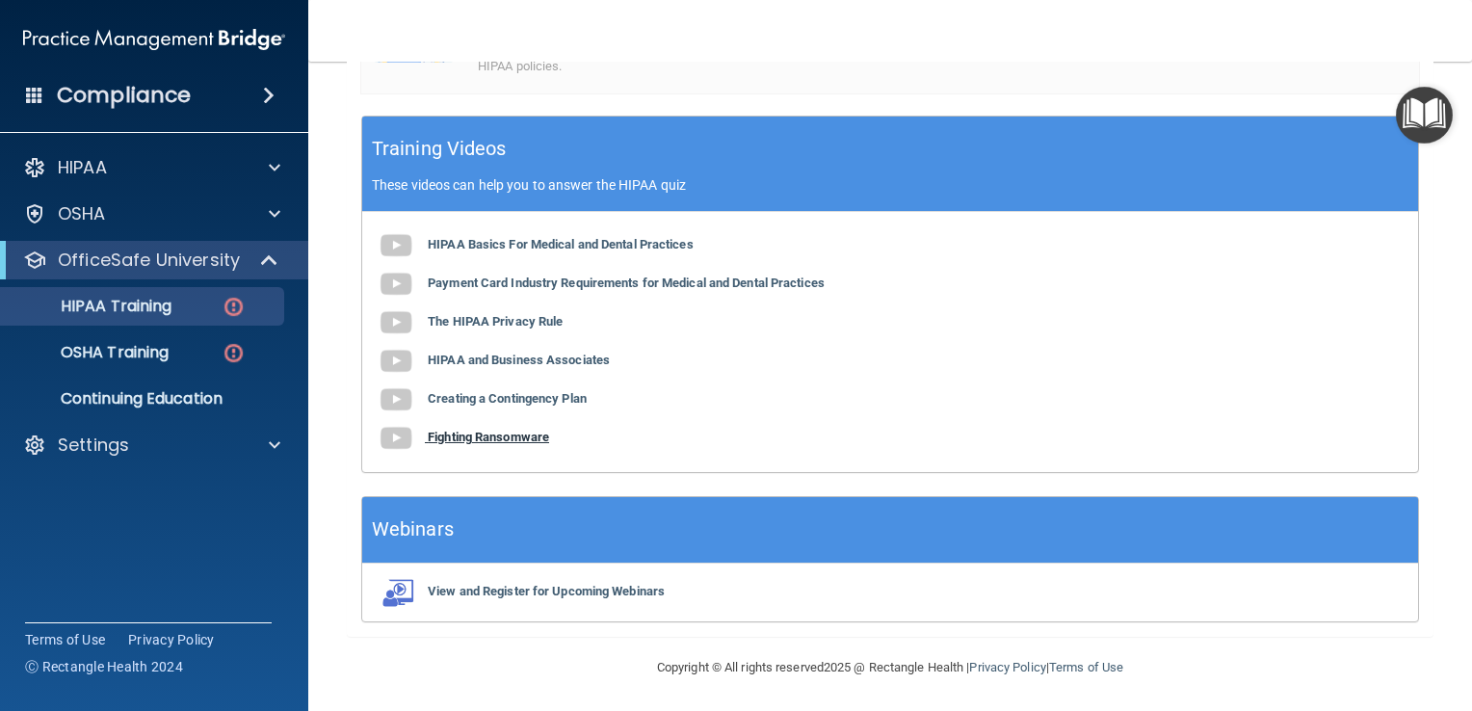
click at [401, 433] on img at bounding box center [396, 438] width 39 height 39
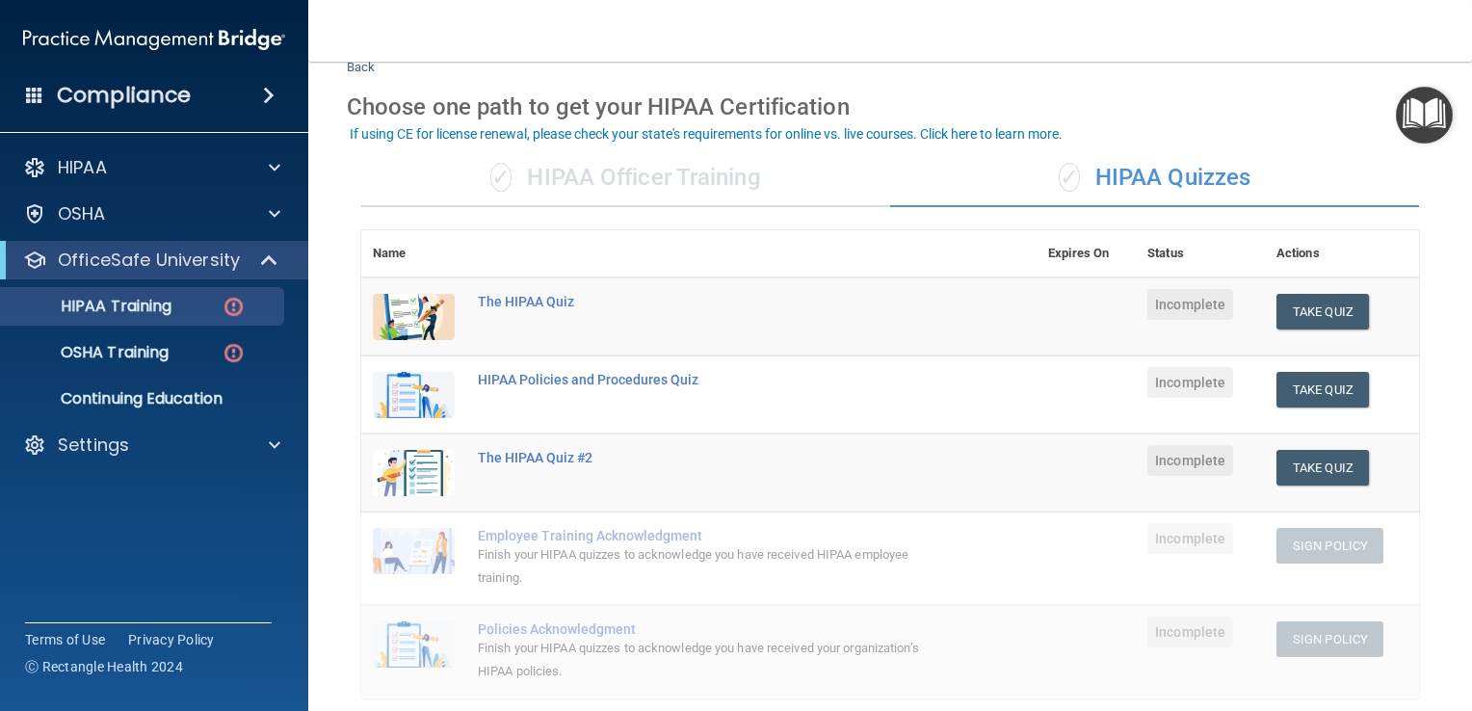
scroll to position [62, 0]
click at [1303, 308] on button "Take Quiz" at bounding box center [1323, 312] width 93 height 36
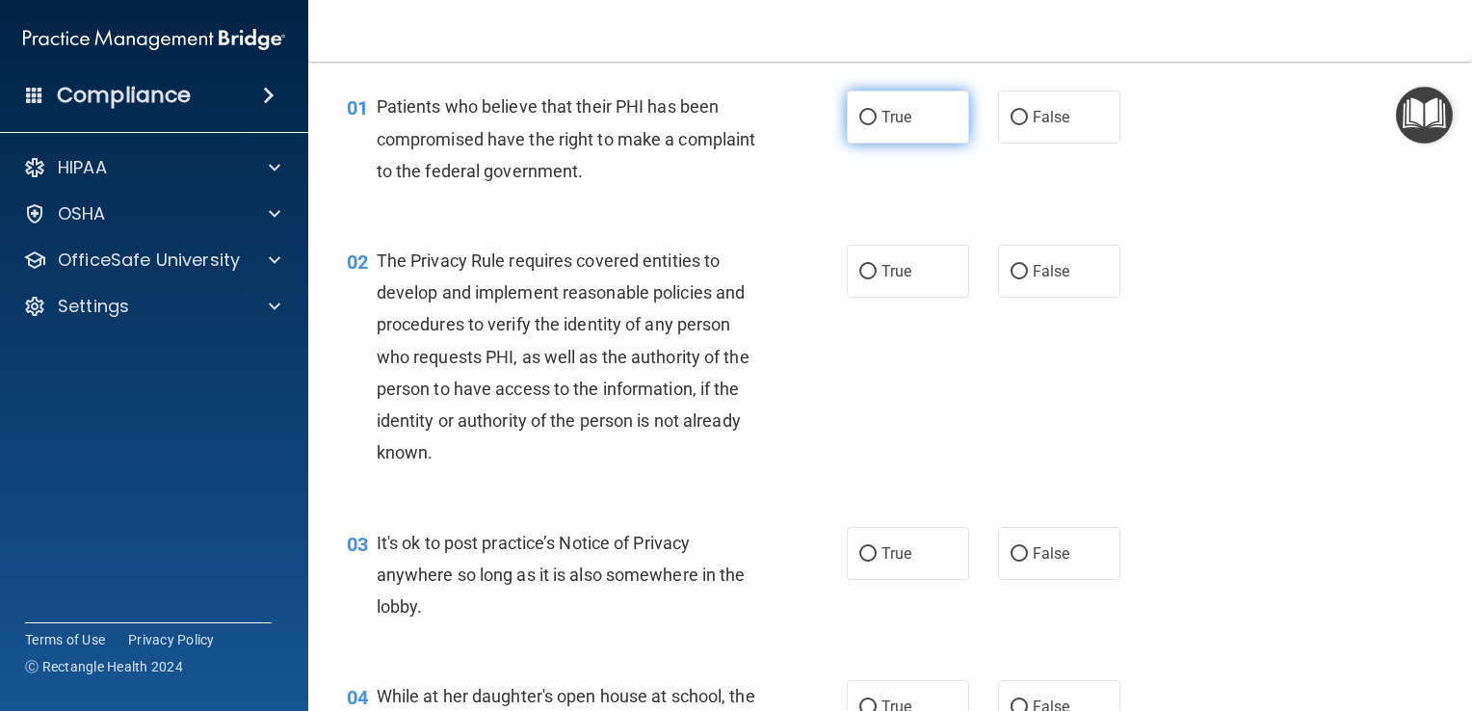
click at [868, 116] on input "True" at bounding box center [867, 118] width 17 height 14
radio input "true"
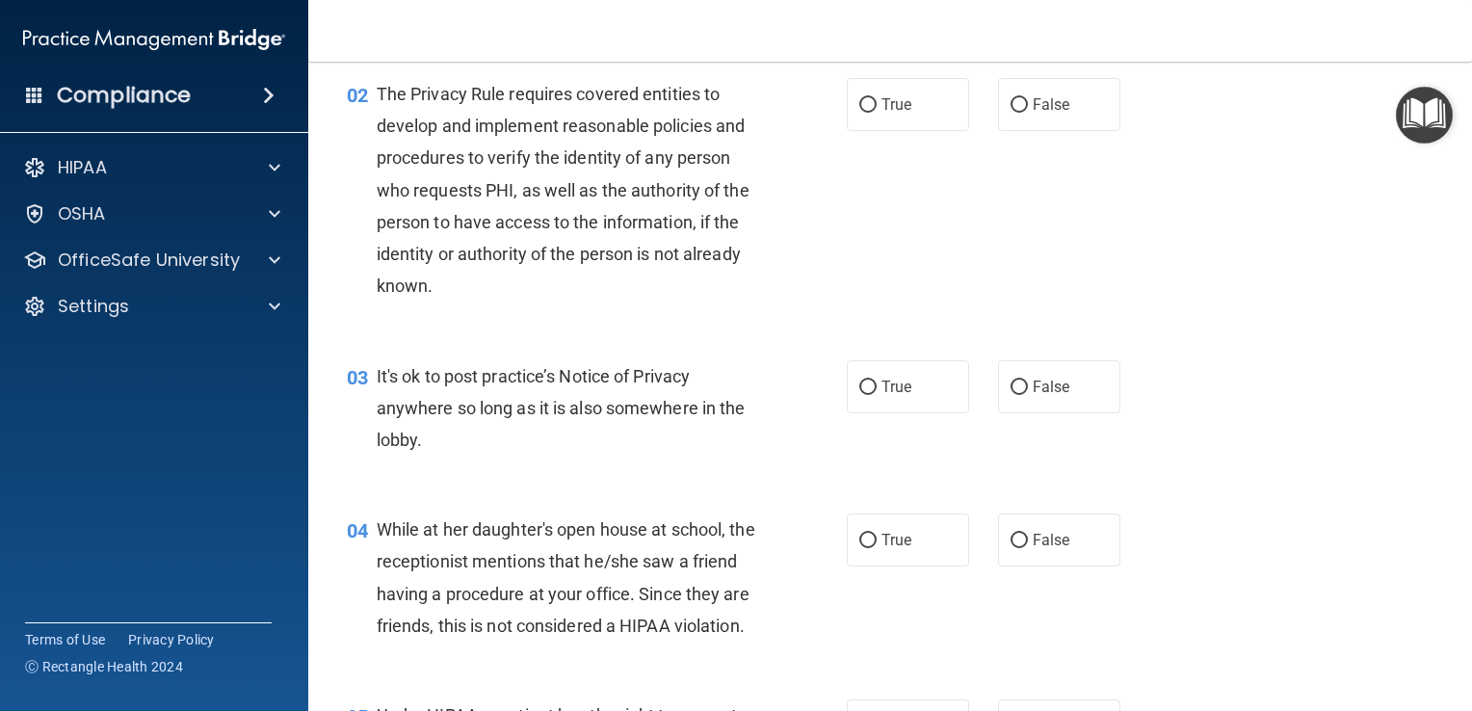
scroll to position [227, 0]
click at [863, 109] on input "True" at bounding box center [867, 106] width 17 height 14
radio input "true"
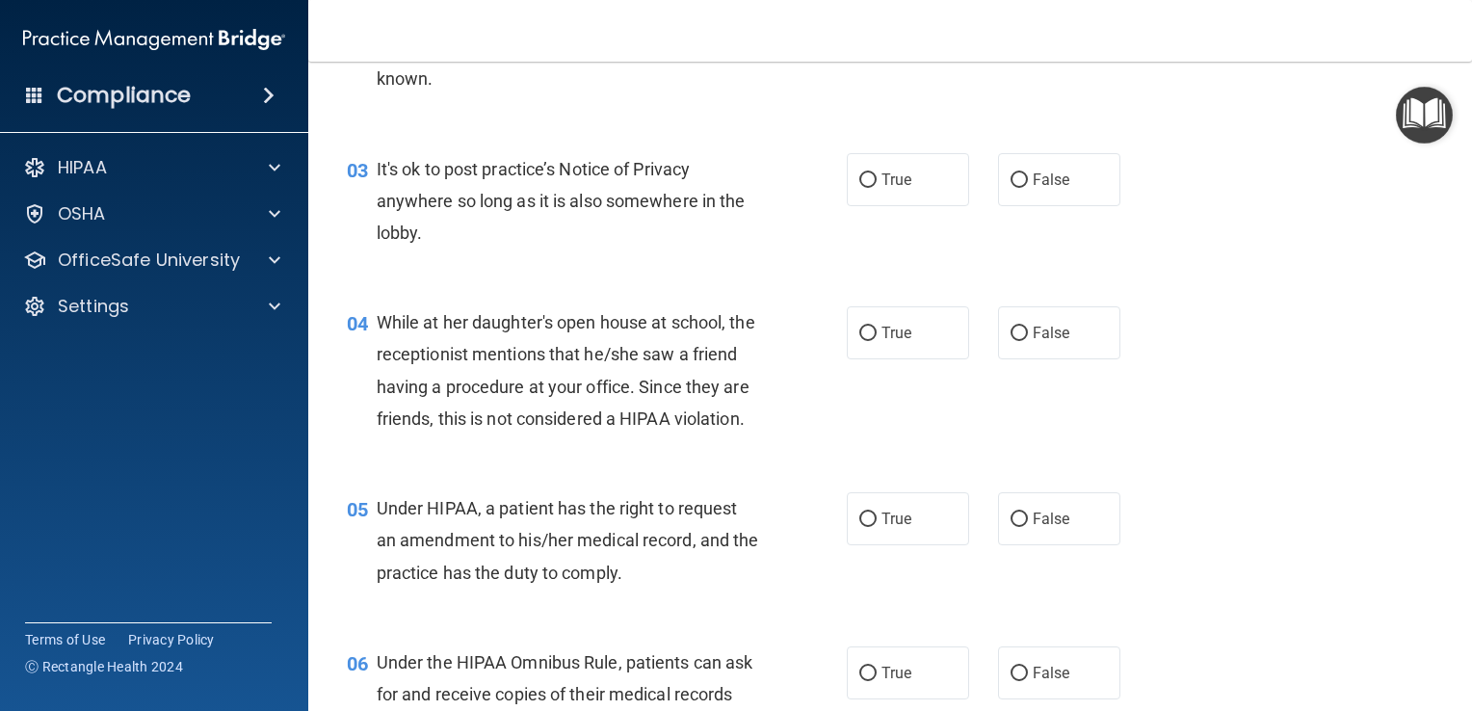
scroll to position [436, 0]
click at [1011, 184] on input "False" at bounding box center [1019, 180] width 17 height 14
radio input "true"
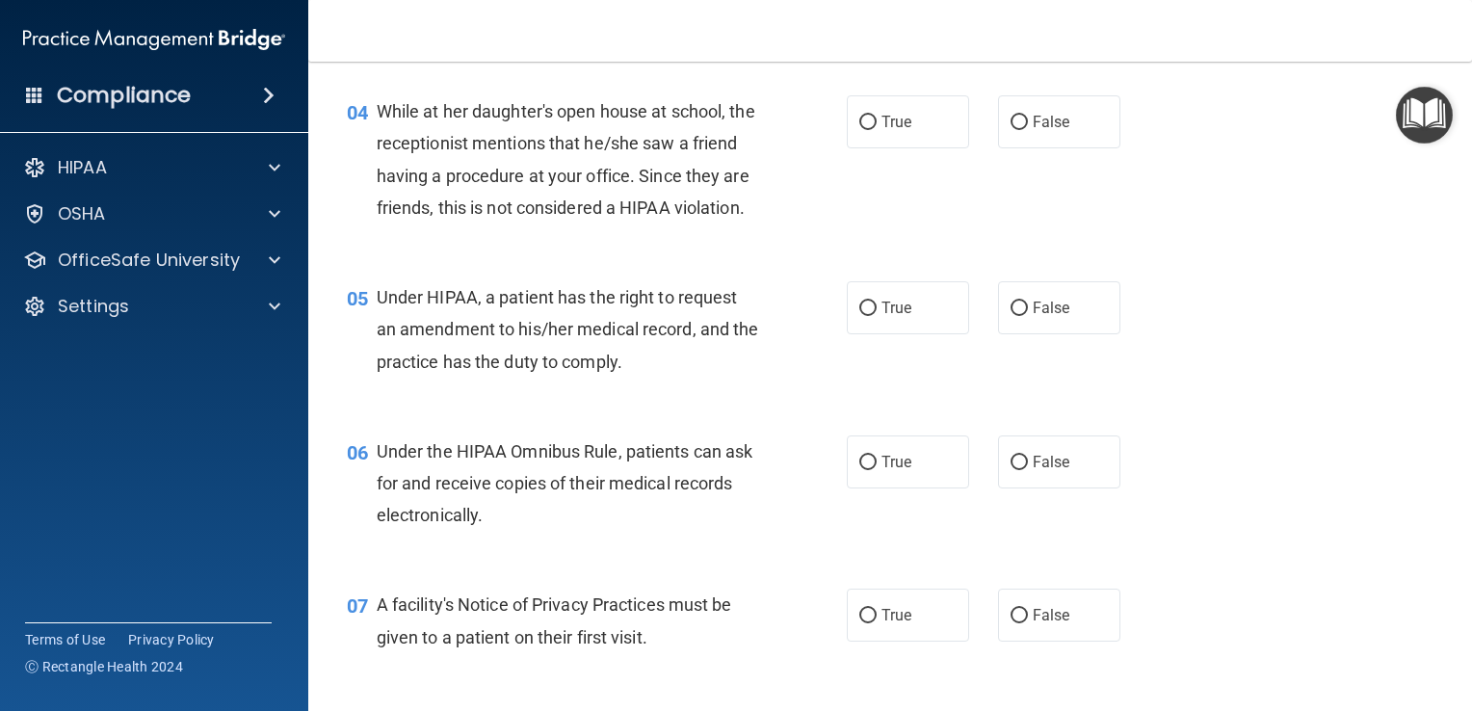
scroll to position [648, 0]
click at [1014, 133] on label "False" at bounding box center [1059, 120] width 122 height 53
click at [1014, 129] on input "False" at bounding box center [1019, 122] width 17 height 14
radio input "true"
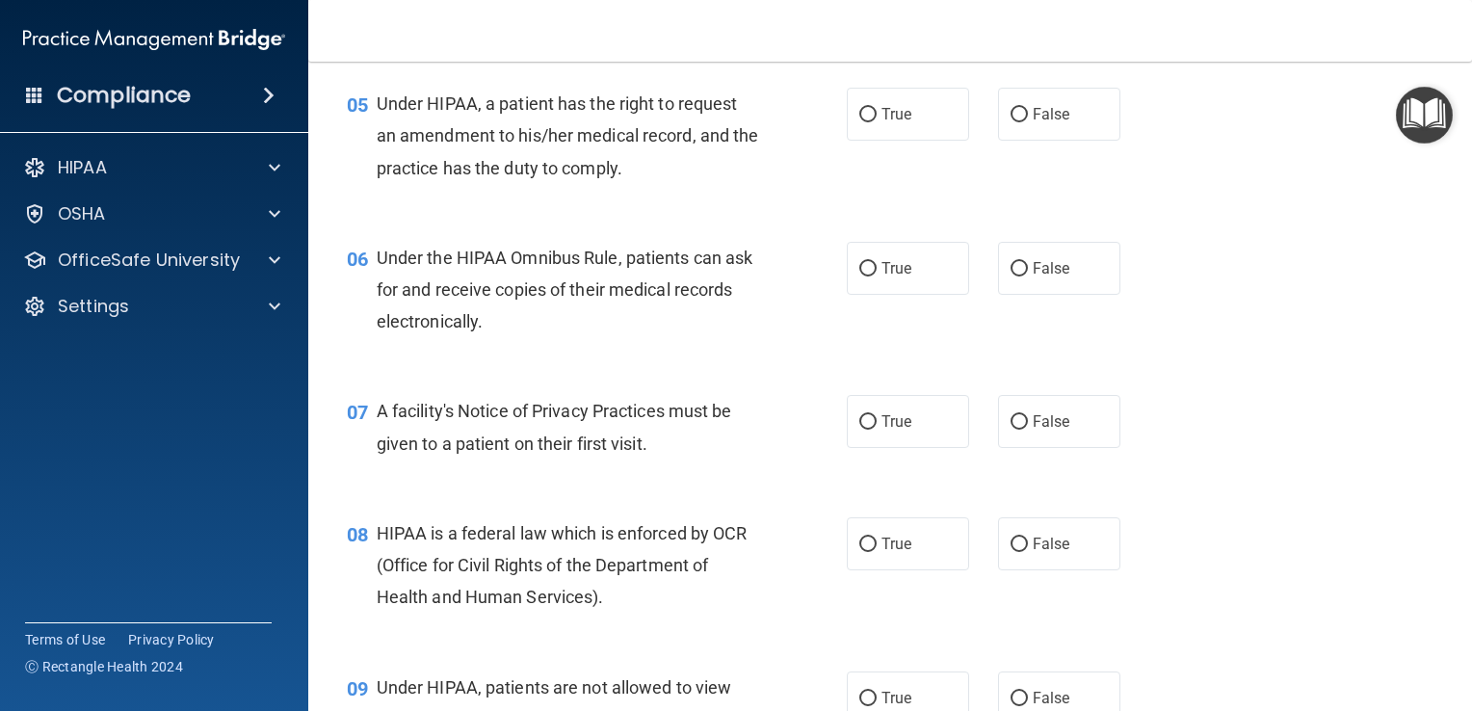
scroll to position [840, 0]
click at [1022, 141] on label "False" at bounding box center [1059, 114] width 122 height 53
click at [1022, 122] on input "False" at bounding box center [1019, 115] width 17 height 14
radio input "true"
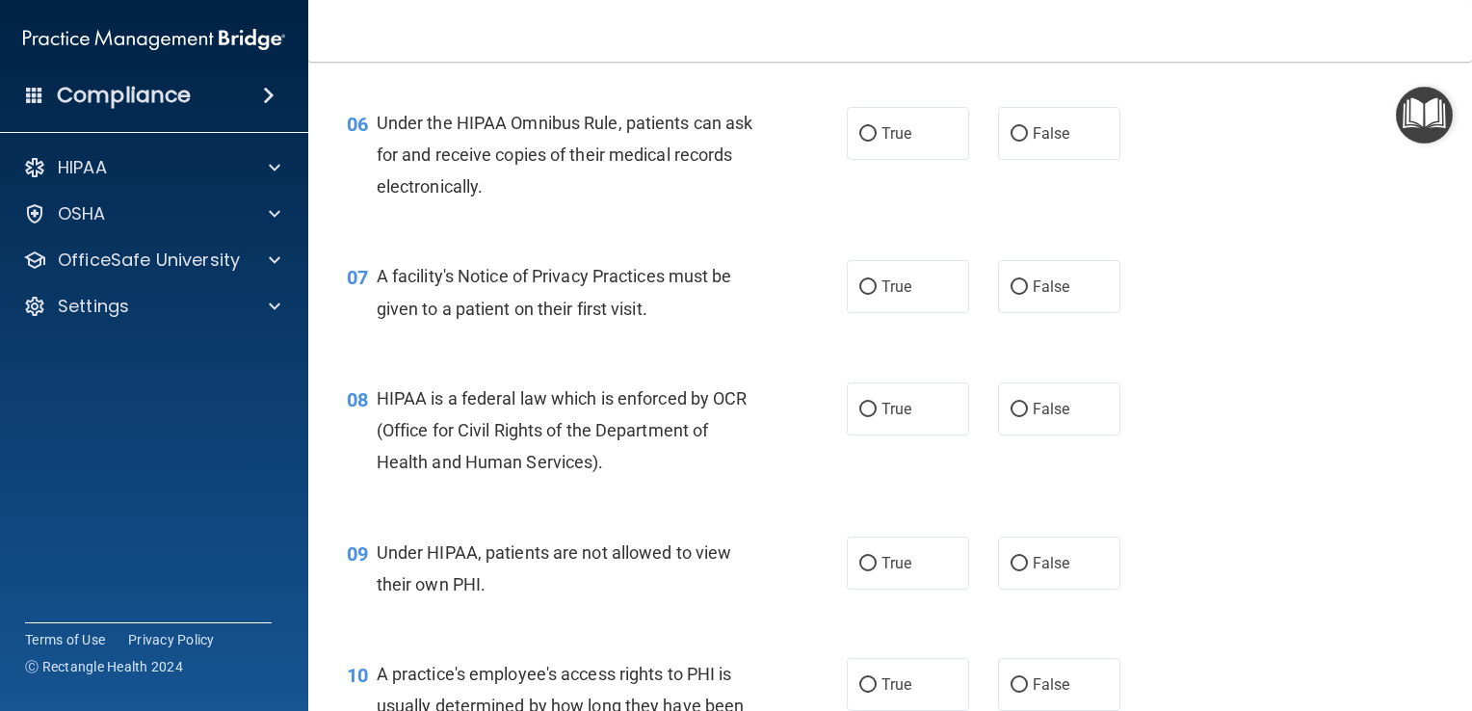
scroll to position [980, 0]
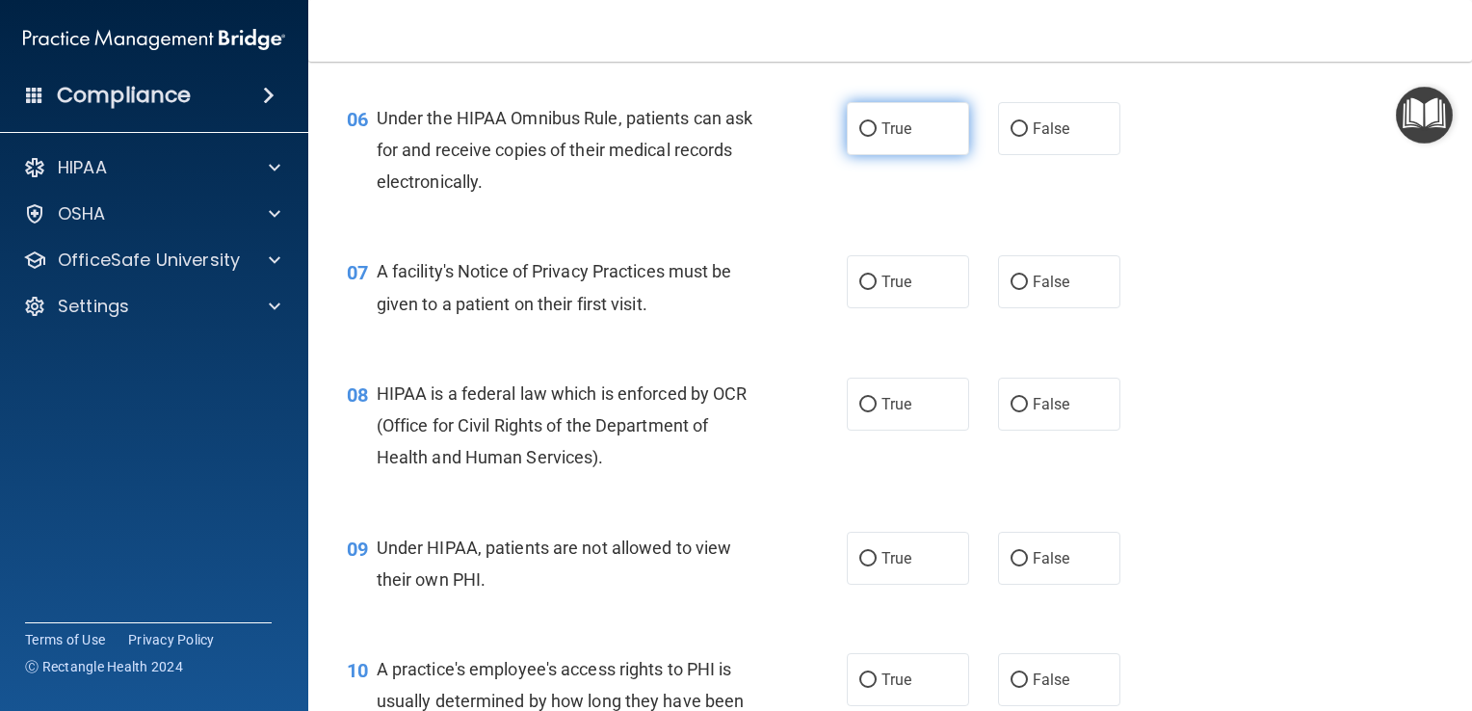
click at [859, 137] on input "True" at bounding box center [867, 129] width 17 height 14
radio input "true"
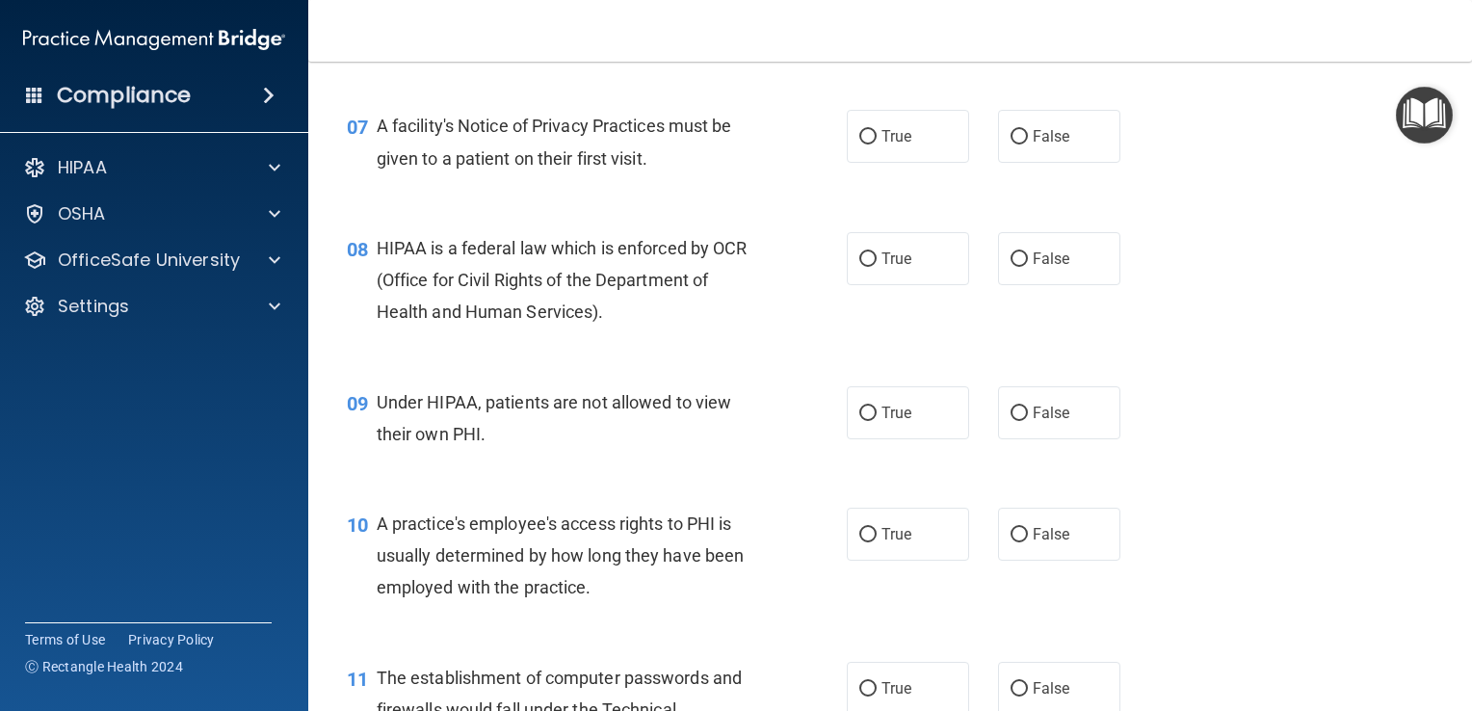
scroll to position [1129, 0]
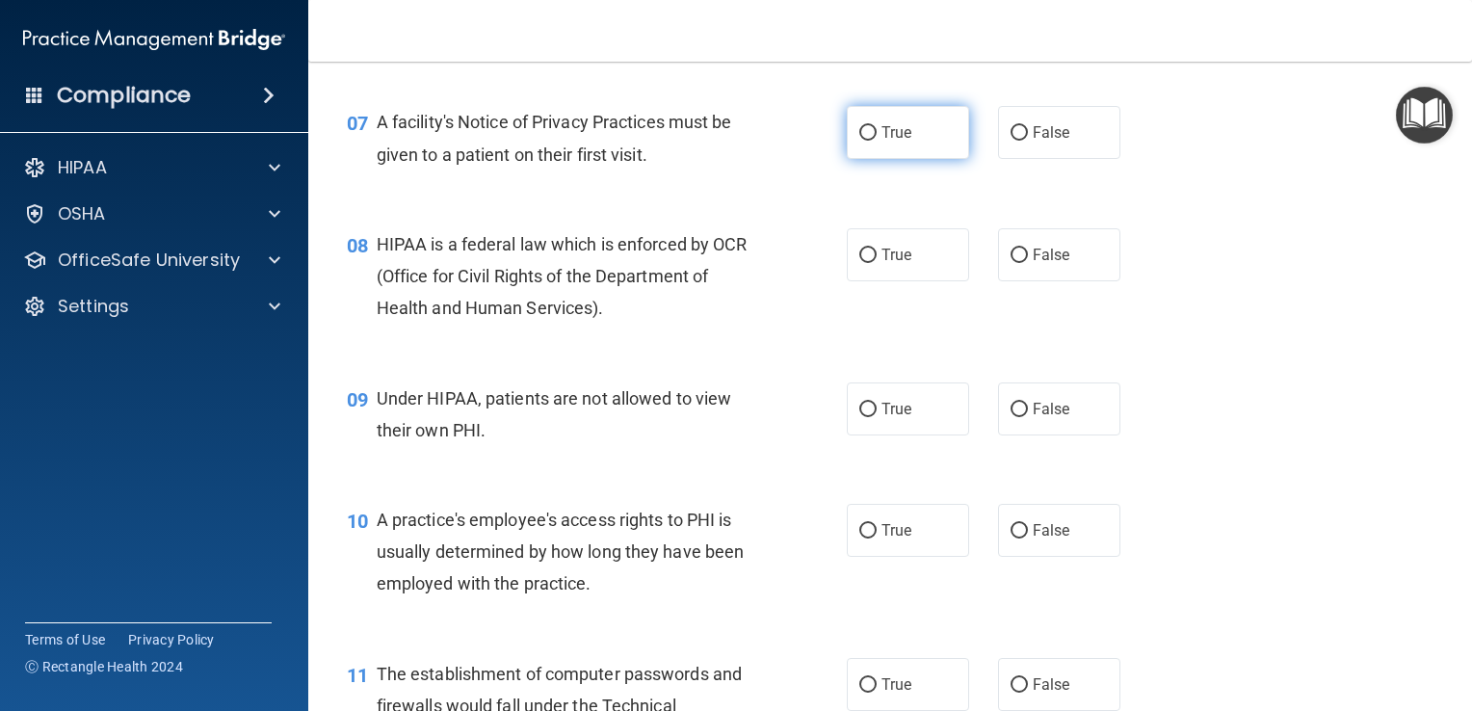
click at [863, 151] on label "True" at bounding box center [908, 132] width 122 height 53
click at [863, 141] on input "True" at bounding box center [867, 133] width 17 height 14
radio input "true"
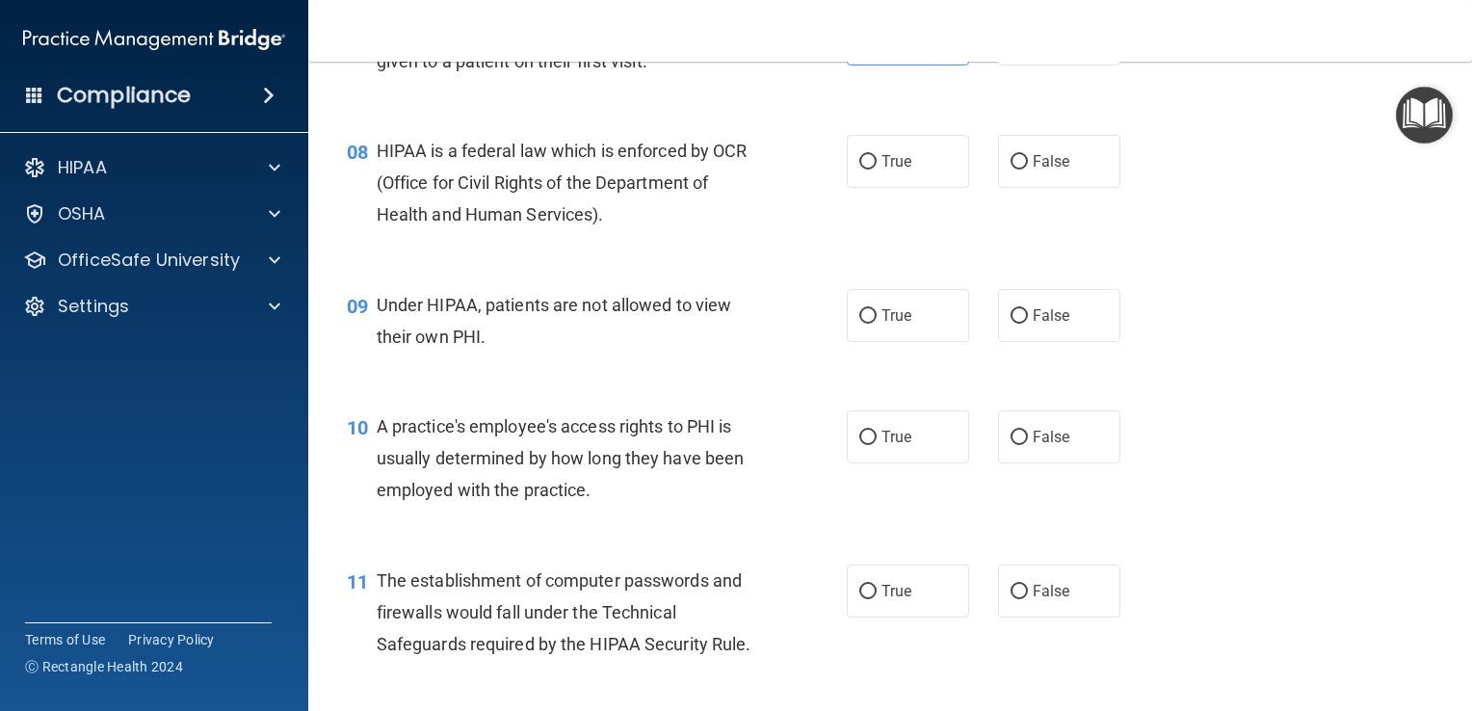
scroll to position [1226, 0]
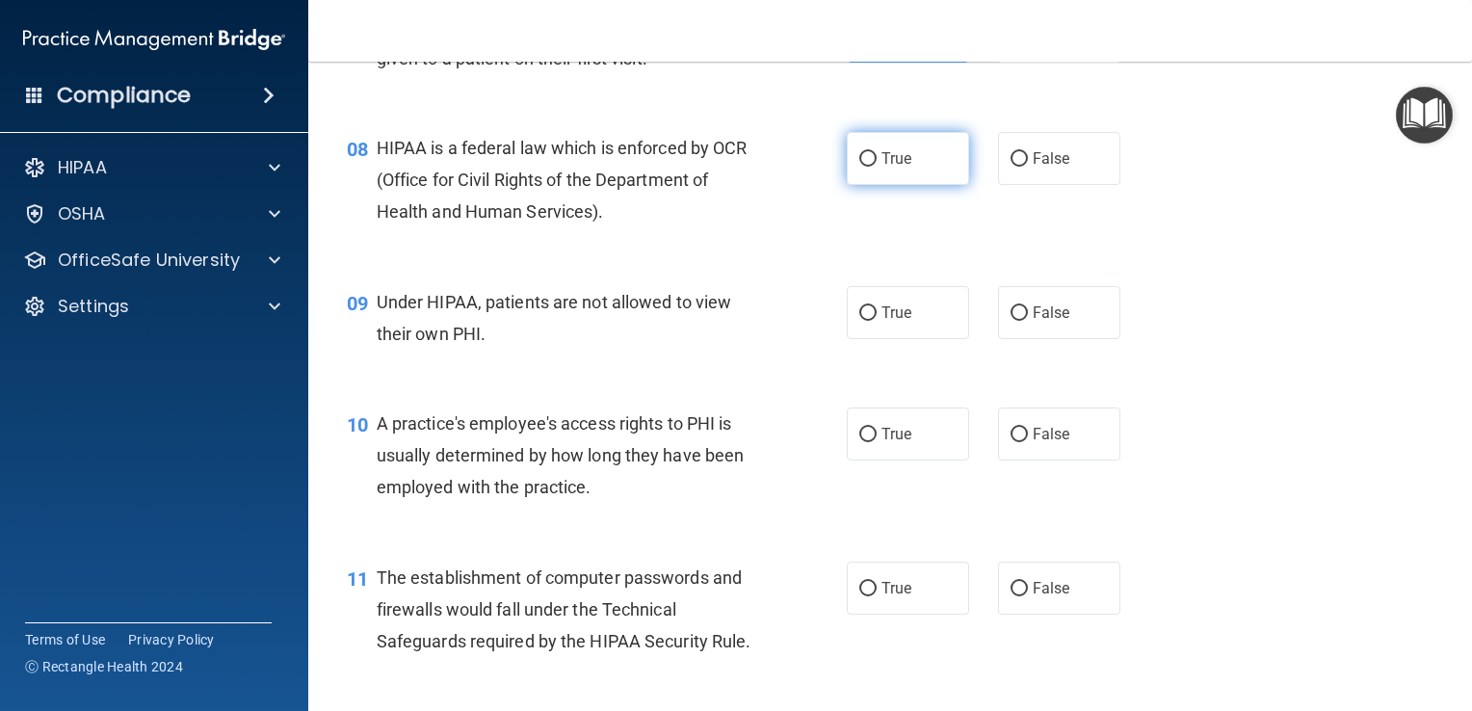
click at [882, 168] on span "True" at bounding box center [897, 158] width 30 height 18
click at [874, 167] on input "True" at bounding box center [867, 159] width 17 height 14
radio input "true"
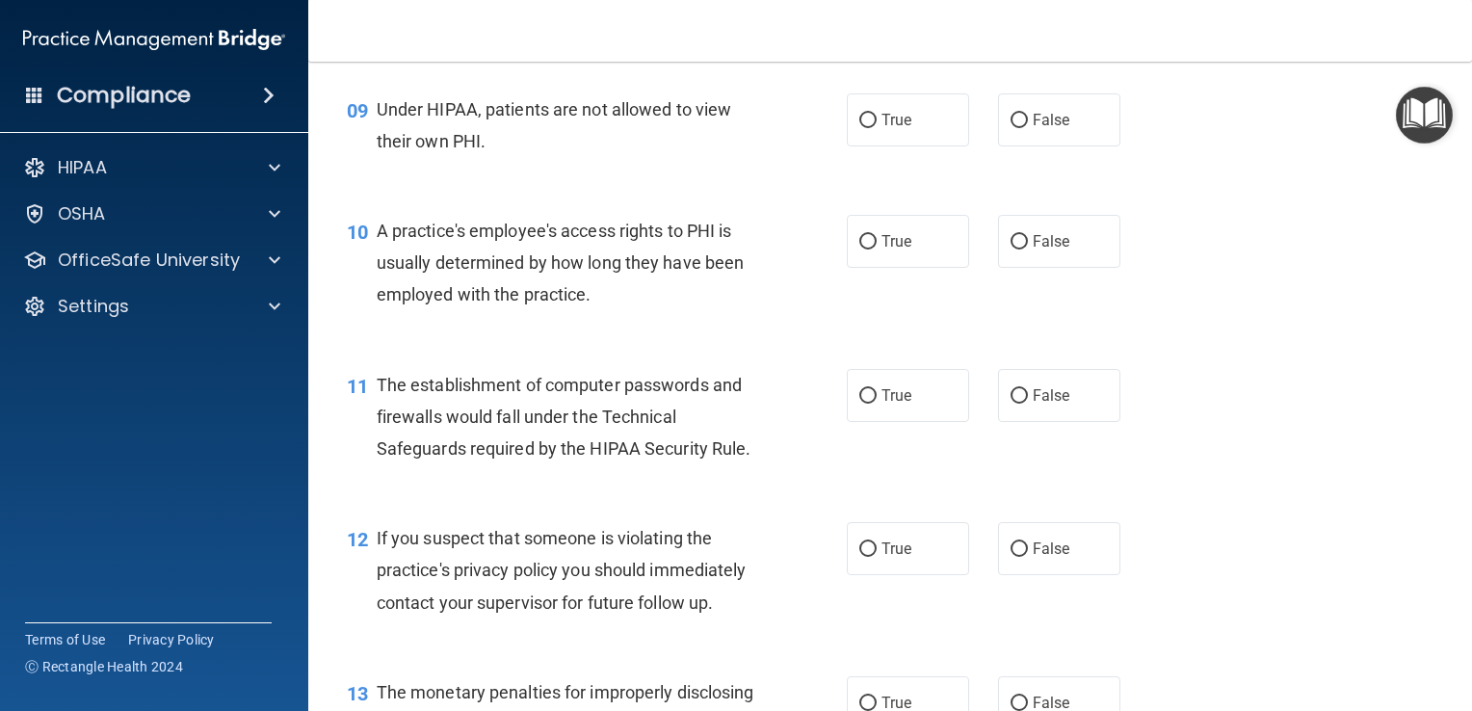
scroll to position [1418, 0]
click at [1036, 129] on span "False" at bounding box center [1052, 120] width 38 height 18
click at [1028, 128] on input "False" at bounding box center [1019, 121] width 17 height 14
radio input "true"
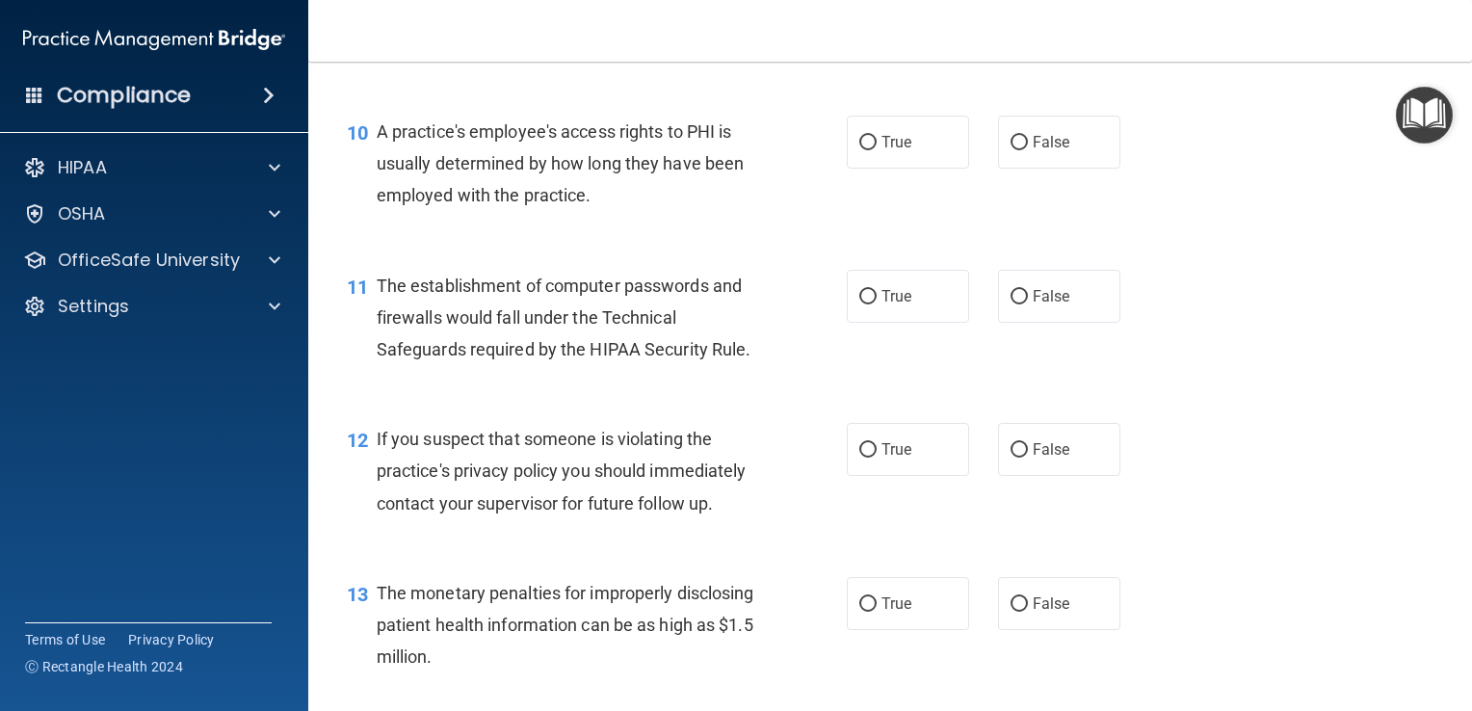
scroll to position [1520, 0]
click at [1033, 149] on span "False" at bounding box center [1052, 140] width 38 height 18
click at [1026, 148] on input "False" at bounding box center [1019, 141] width 17 height 14
radio input "true"
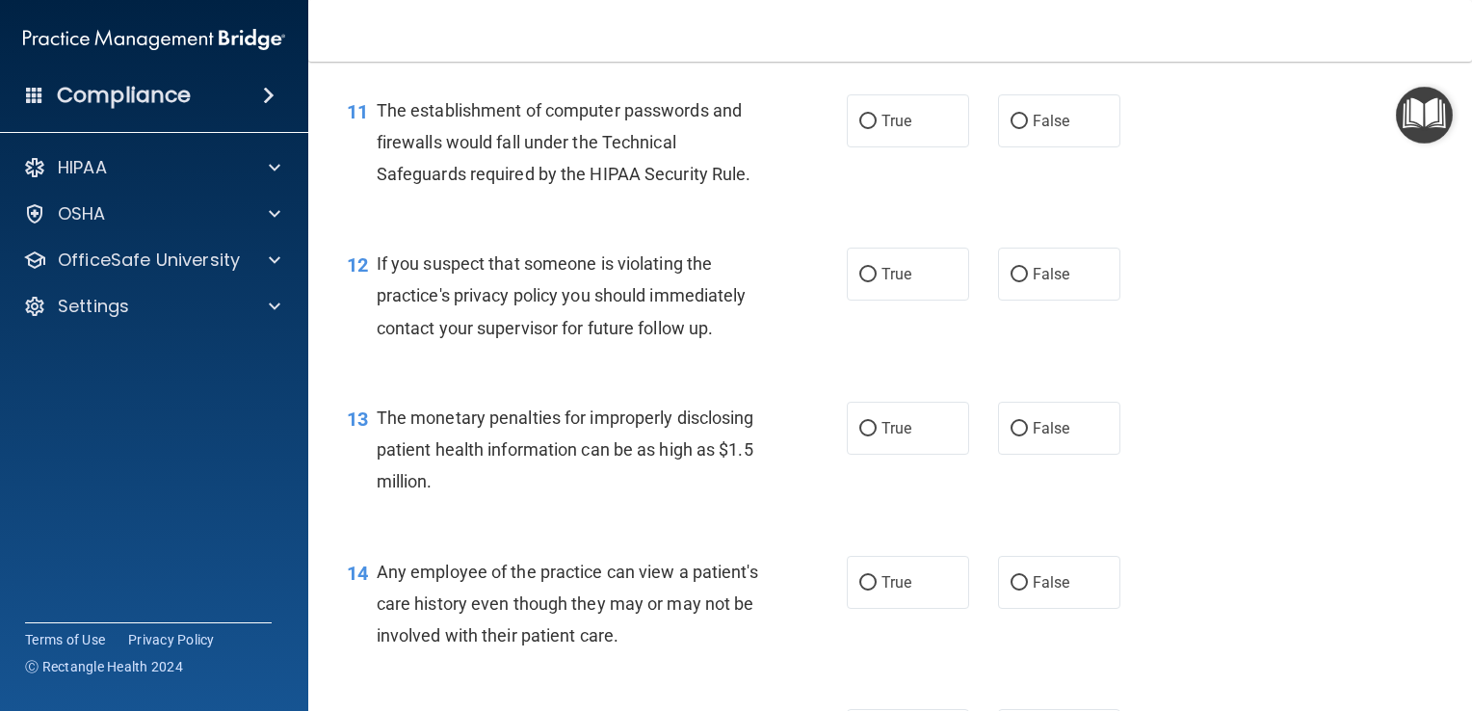
scroll to position [1695, 0]
click at [871, 145] on label "True" at bounding box center [908, 119] width 122 height 53
click at [871, 127] on input "True" at bounding box center [867, 120] width 17 height 14
radio input "true"
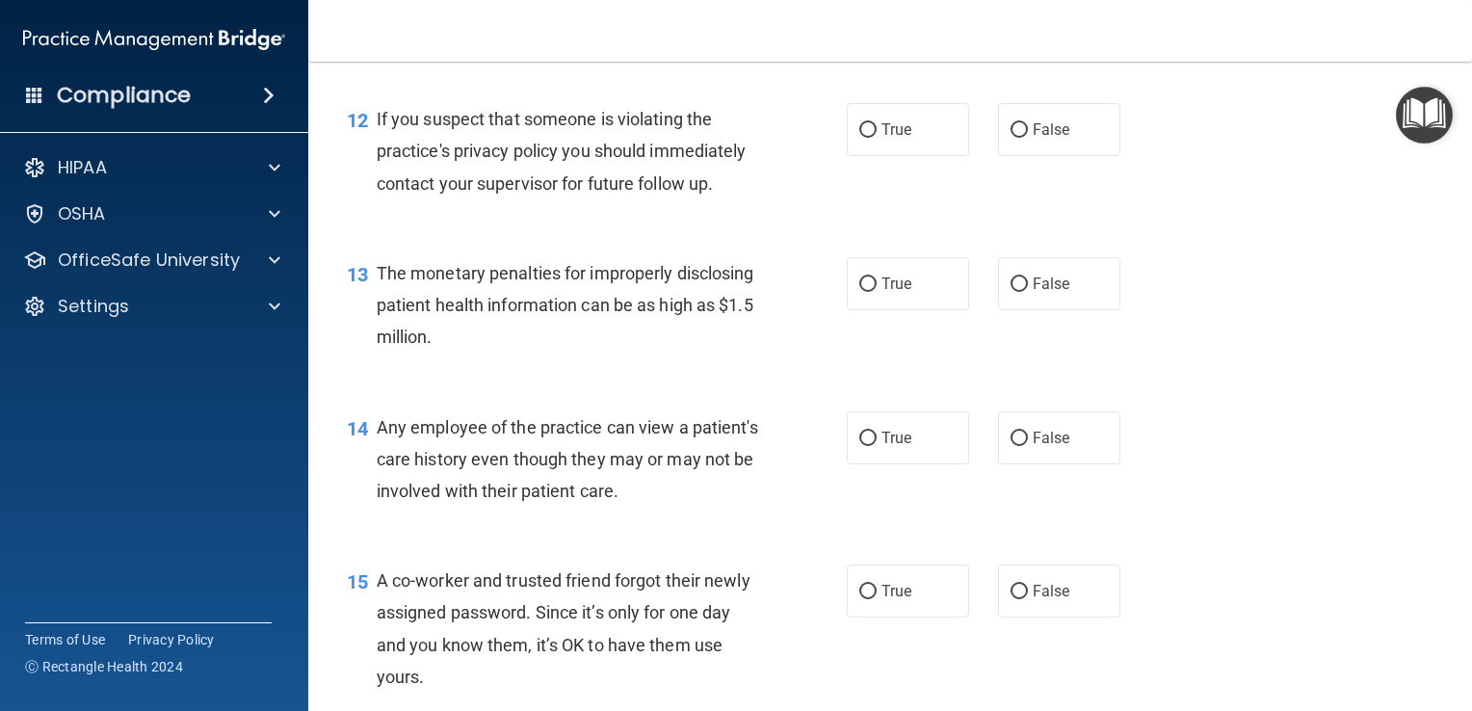
scroll to position [1838, 0]
click at [870, 156] on label "True" at bounding box center [908, 129] width 122 height 53
click at [870, 138] on input "True" at bounding box center [867, 130] width 17 height 14
radio input "true"
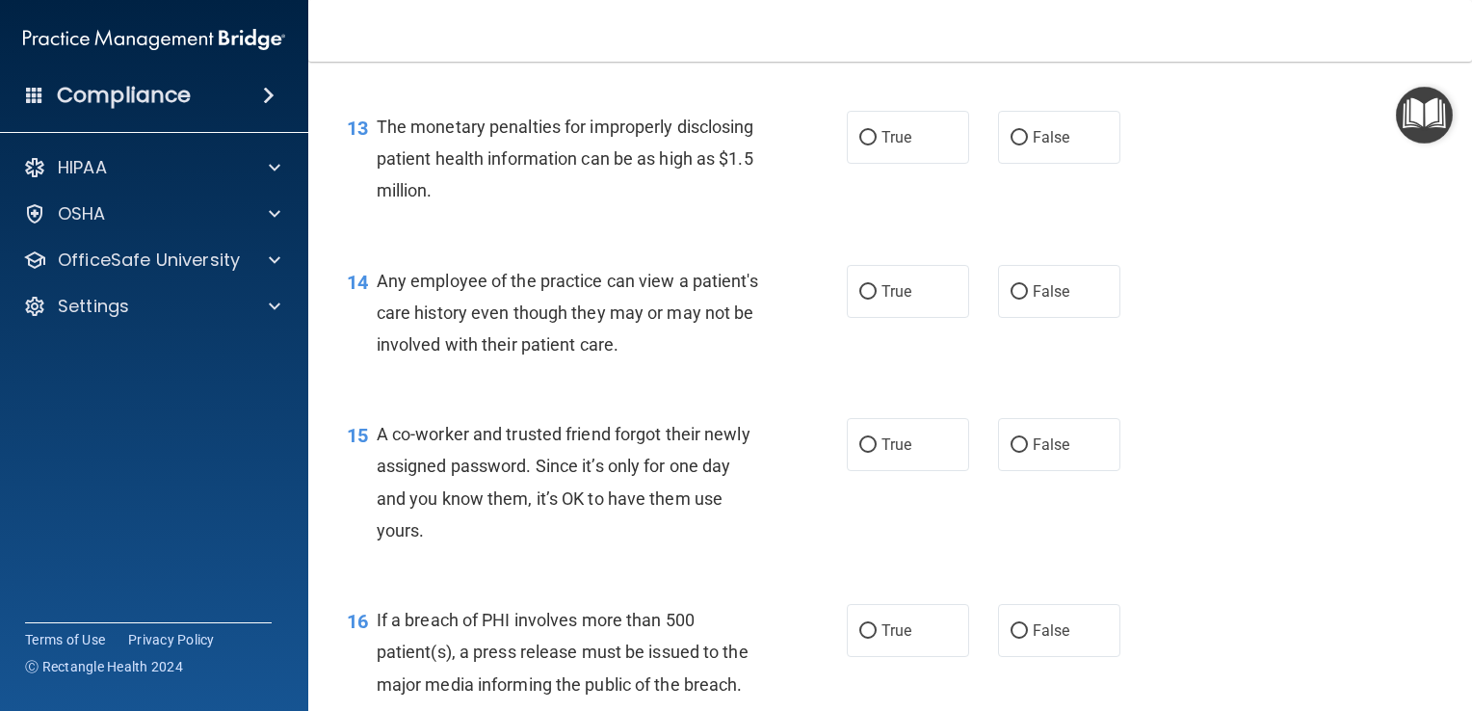
scroll to position [1985, 0]
click at [873, 163] on label "True" at bounding box center [908, 136] width 122 height 53
click at [873, 145] on input "True" at bounding box center [867, 137] width 17 height 14
radio input "true"
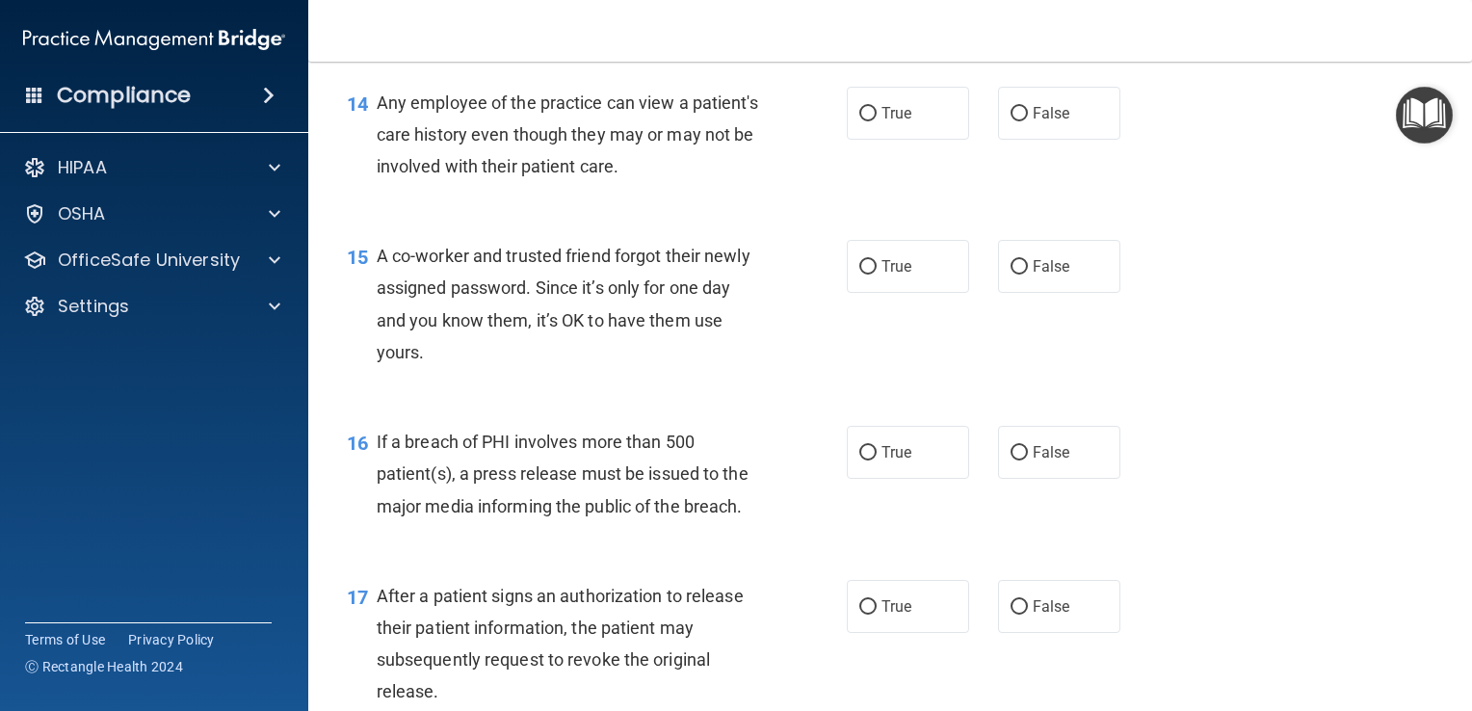
scroll to position [2163, 0]
click at [1021, 139] on label "False" at bounding box center [1059, 112] width 122 height 53
click at [1021, 120] on input "False" at bounding box center [1019, 113] width 17 height 14
radio input "true"
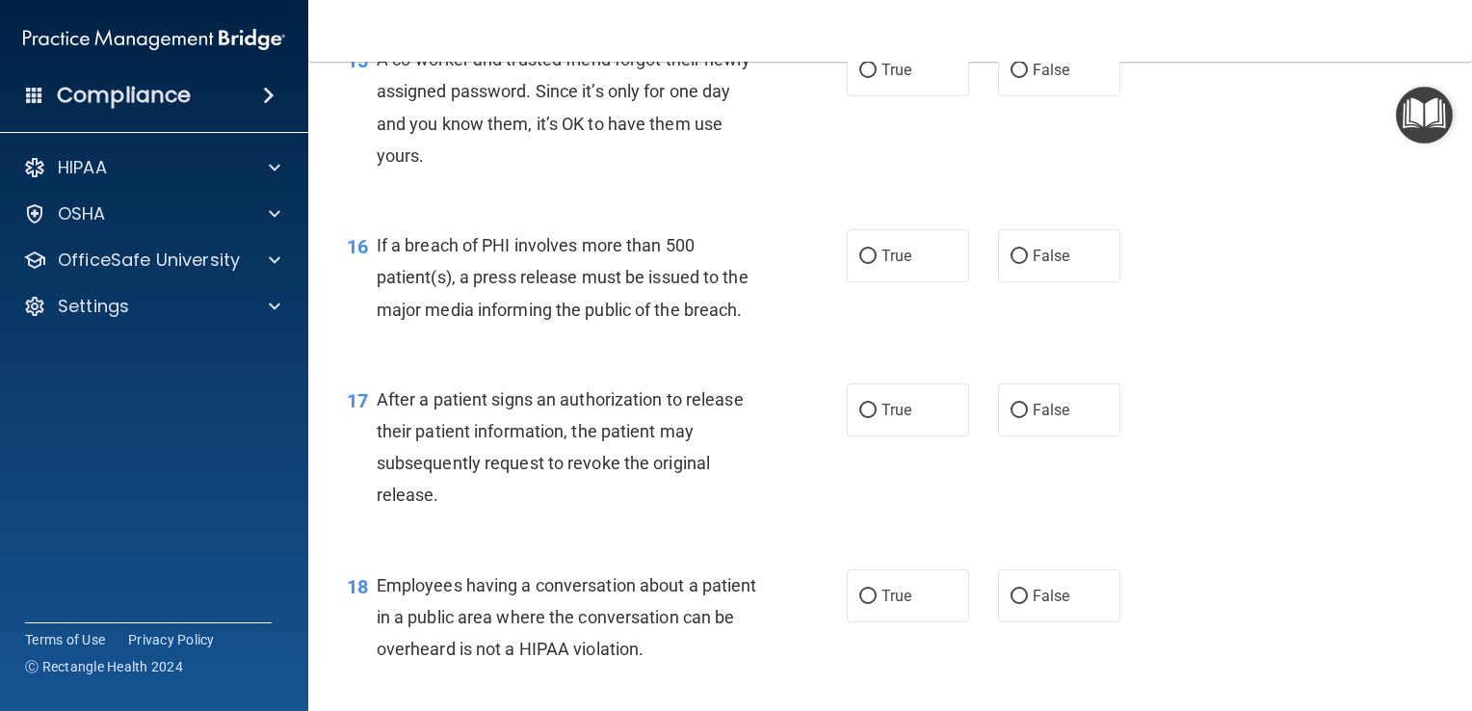
scroll to position [2363, 0]
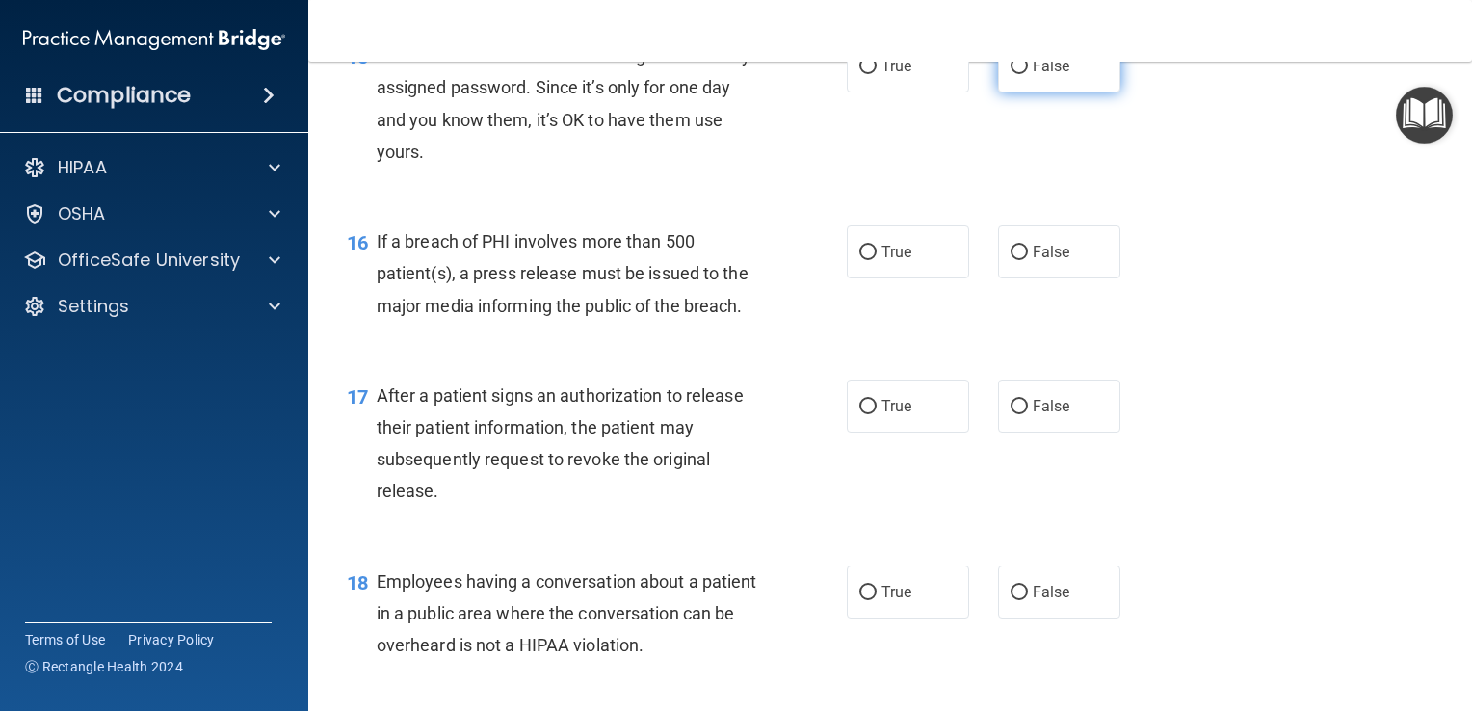
click at [1041, 75] on span "False" at bounding box center [1052, 66] width 38 height 18
click at [1028, 74] on input "False" at bounding box center [1019, 67] width 17 height 14
radio input "true"
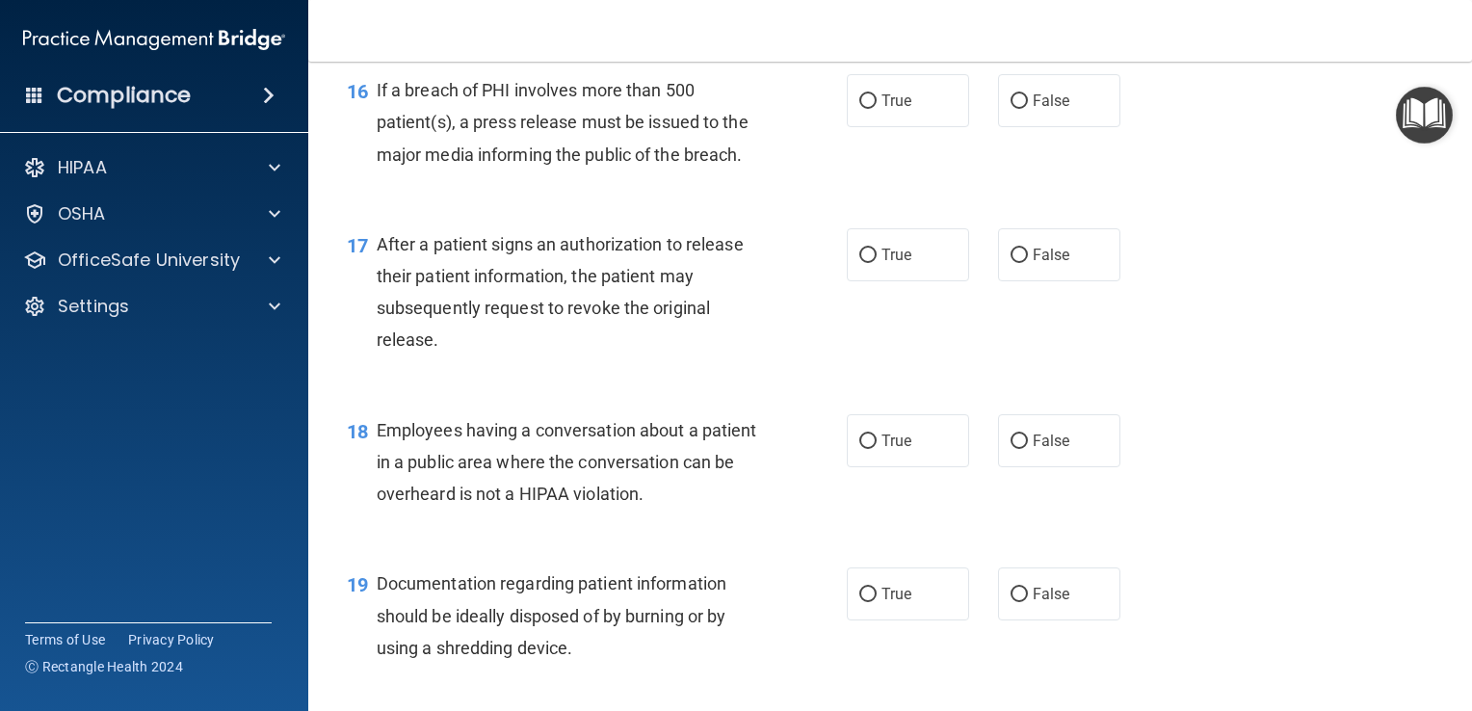
scroll to position [2516, 0]
click at [1041, 125] on label "False" at bounding box center [1059, 98] width 122 height 53
click at [1028, 107] on input "False" at bounding box center [1019, 100] width 17 height 14
radio input "true"
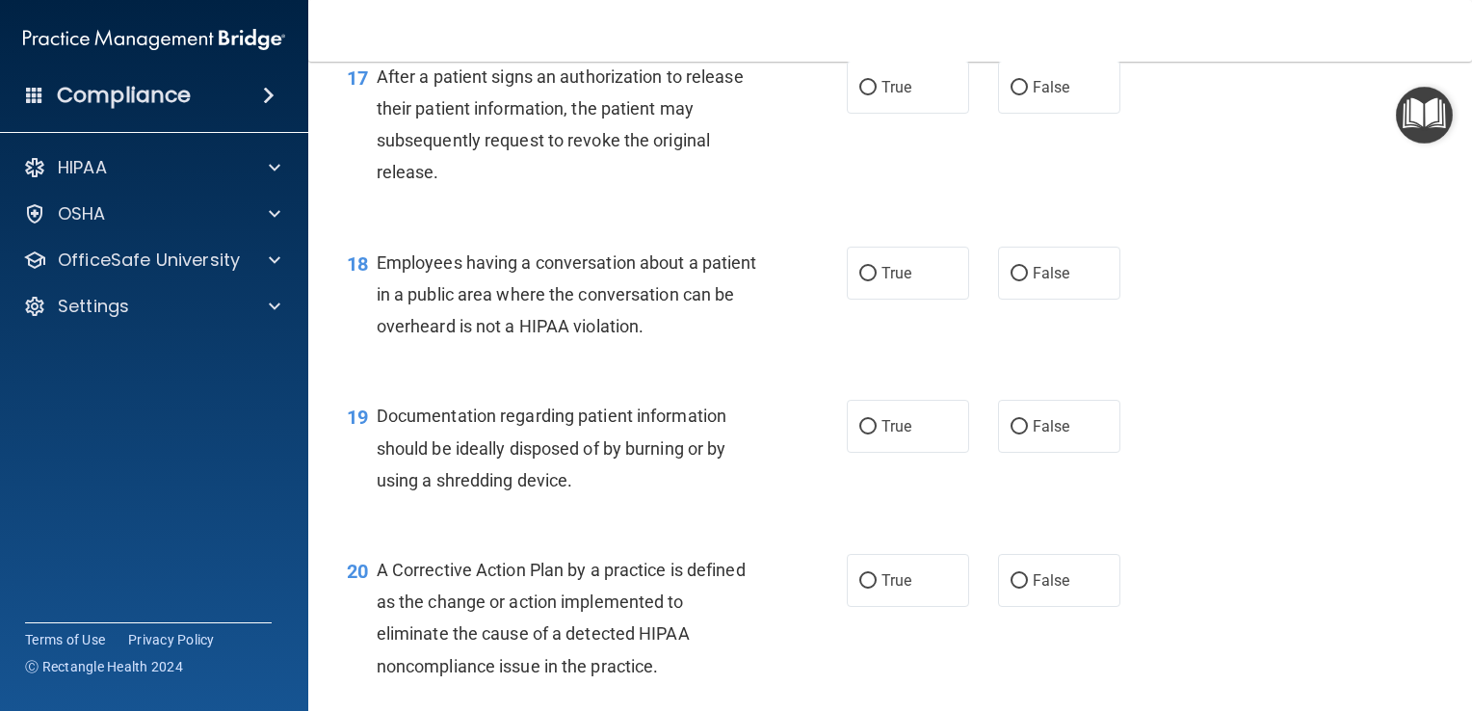
scroll to position [2683, 0]
click at [881, 106] on label "True" at bounding box center [908, 86] width 122 height 53
click at [877, 94] on input "True" at bounding box center [867, 87] width 17 height 14
radio input "true"
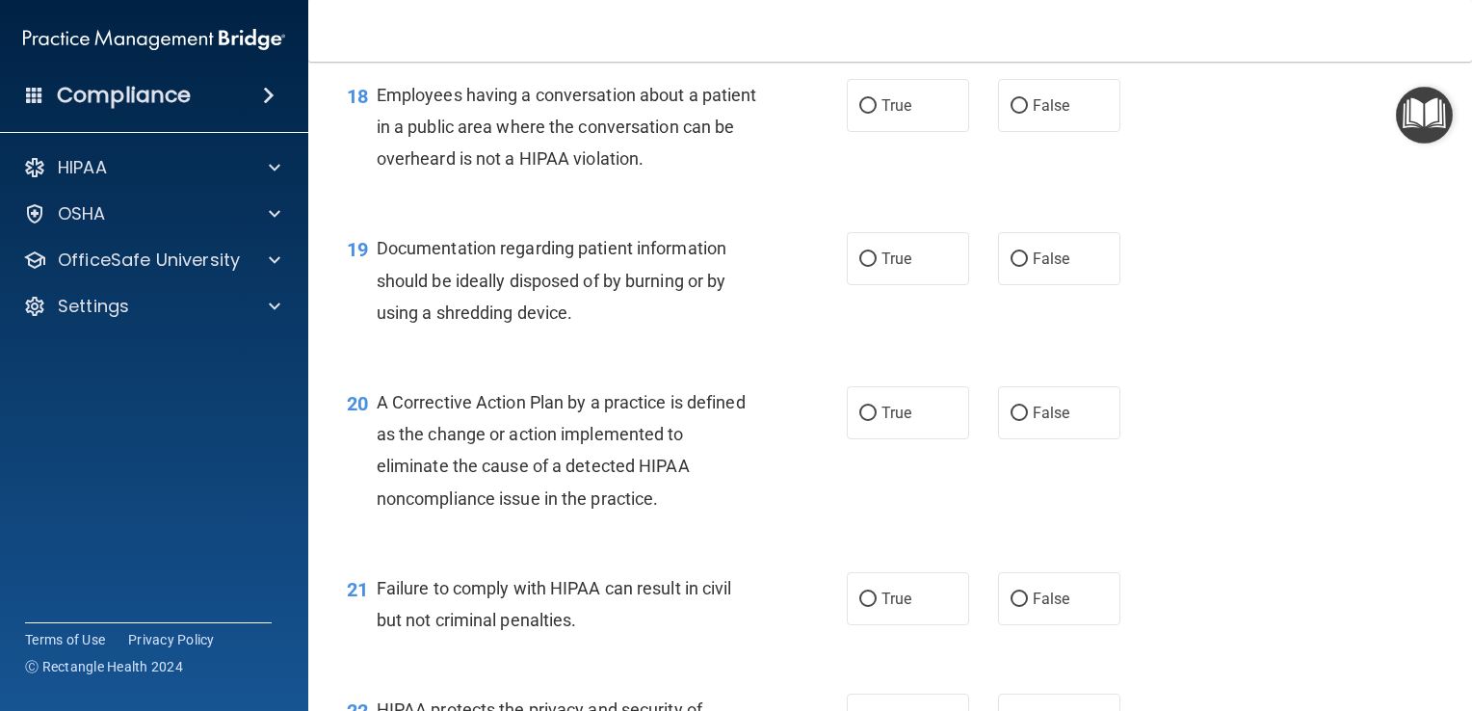
scroll to position [2851, 0]
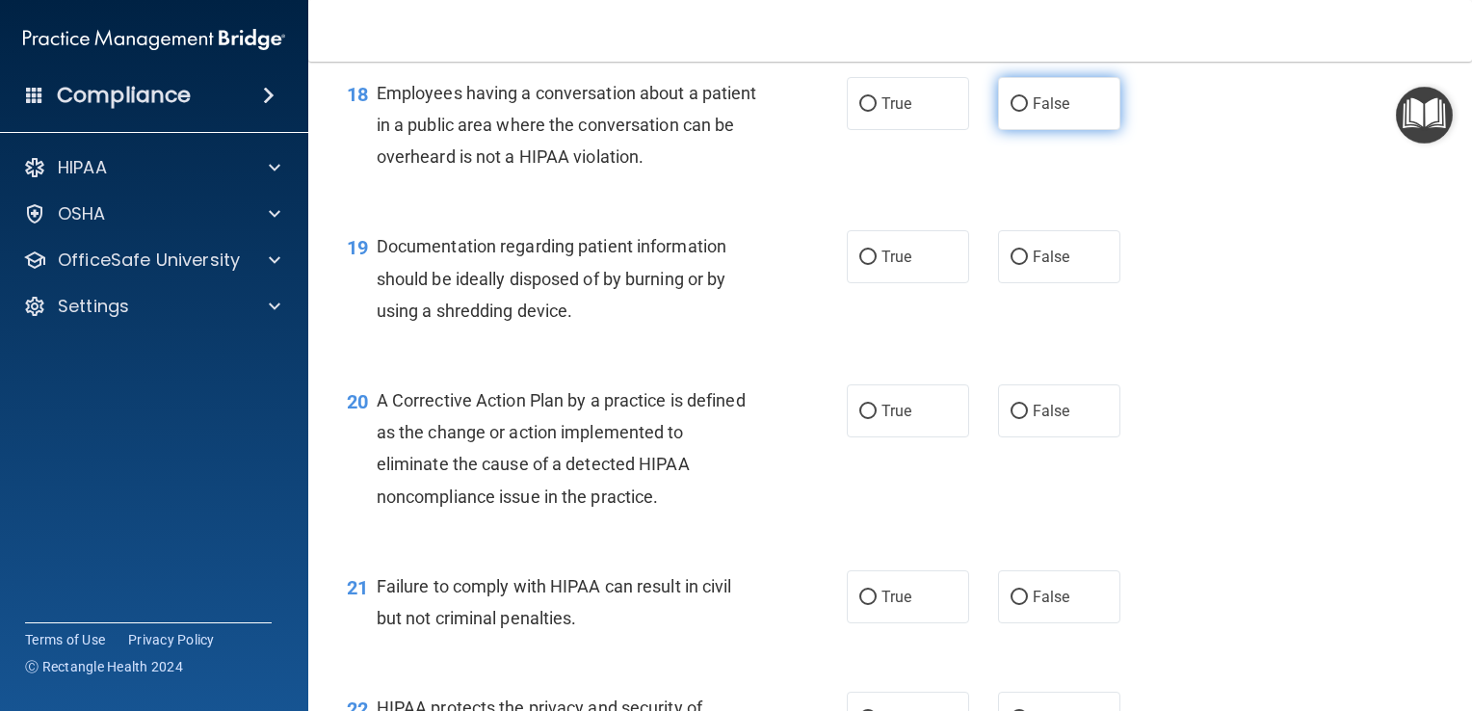
click at [1018, 130] on label "False" at bounding box center [1059, 103] width 122 height 53
click at [1018, 112] on input "False" at bounding box center [1019, 104] width 17 height 14
radio input "true"
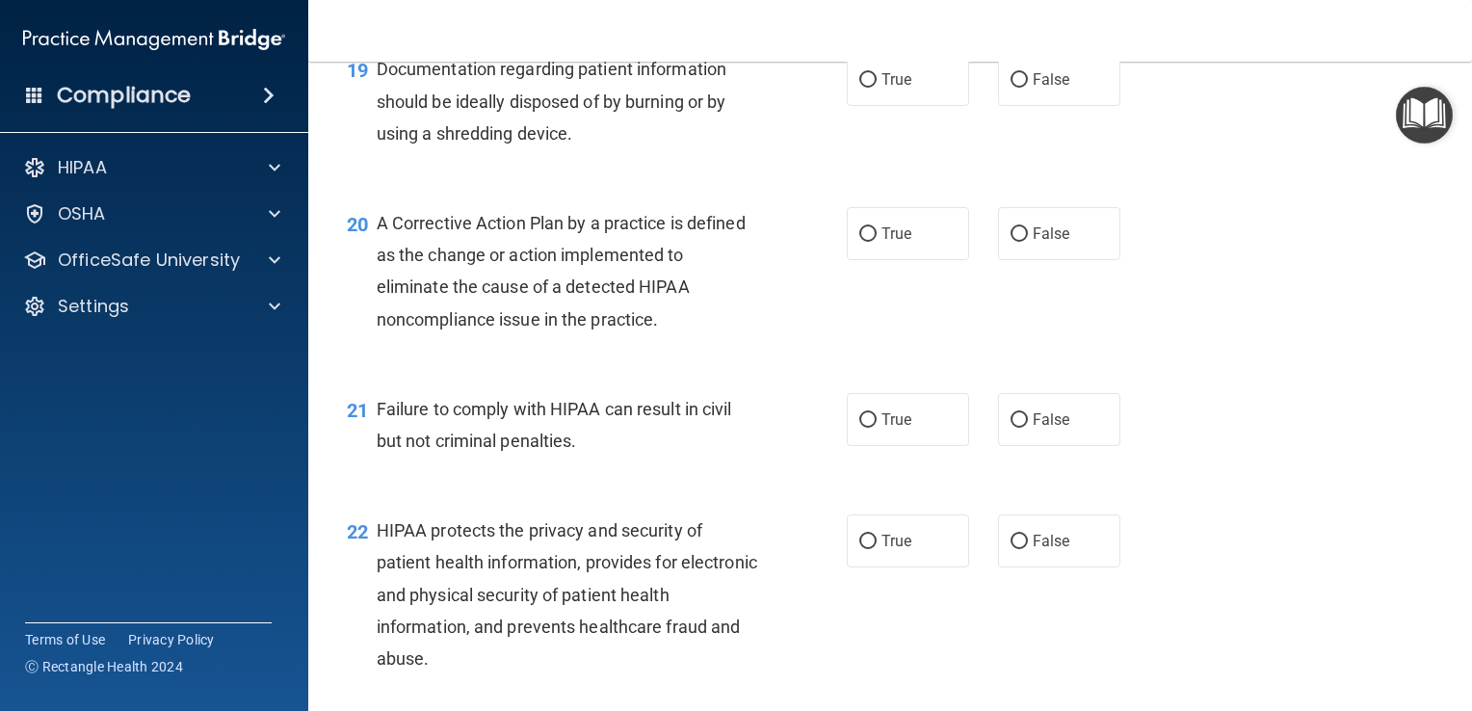
scroll to position [3029, 0]
click at [882, 88] on span "True" at bounding box center [897, 78] width 30 height 18
click at [877, 87] on input "True" at bounding box center [867, 79] width 17 height 14
radio input "true"
click at [882, 88] on span "True" at bounding box center [897, 78] width 30 height 18
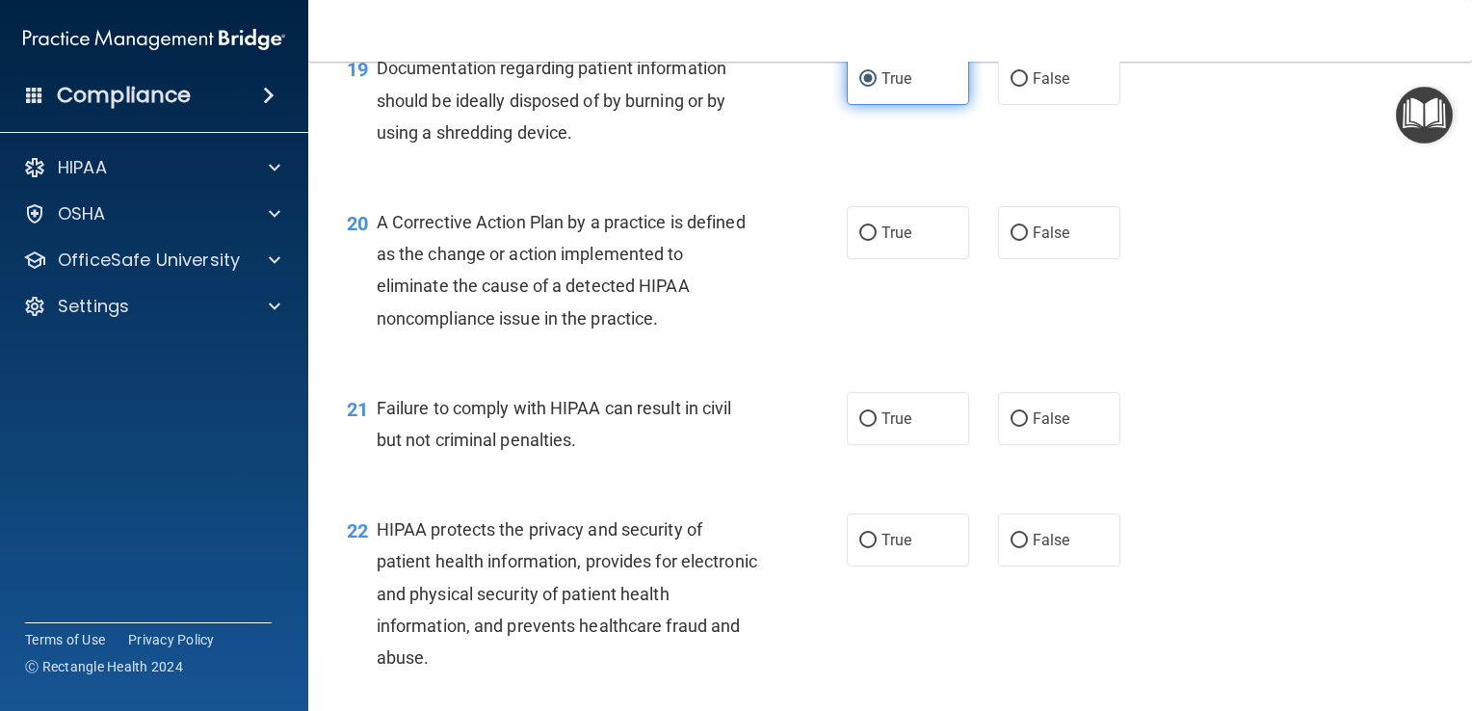
click at [877, 87] on input "True" at bounding box center [867, 79] width 17 height 14
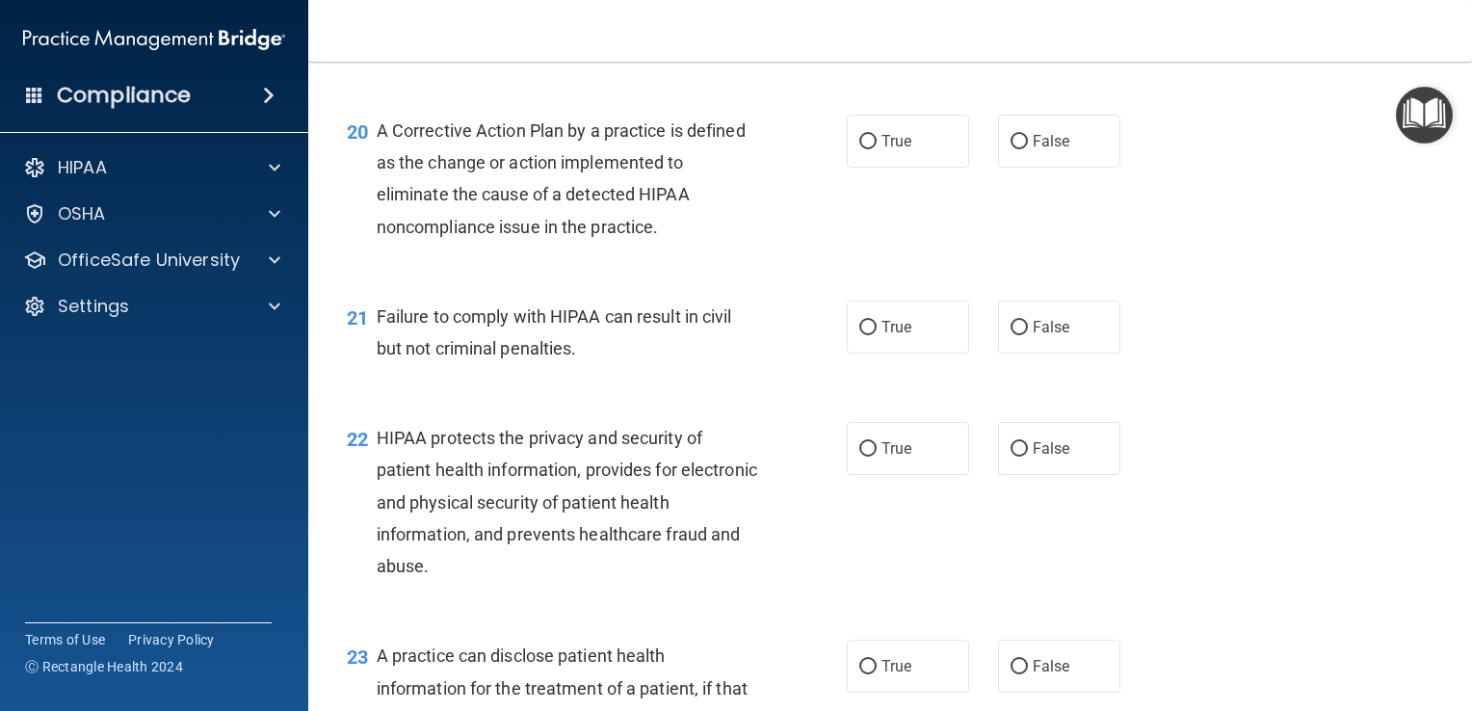
scroll to position [3168, 0]
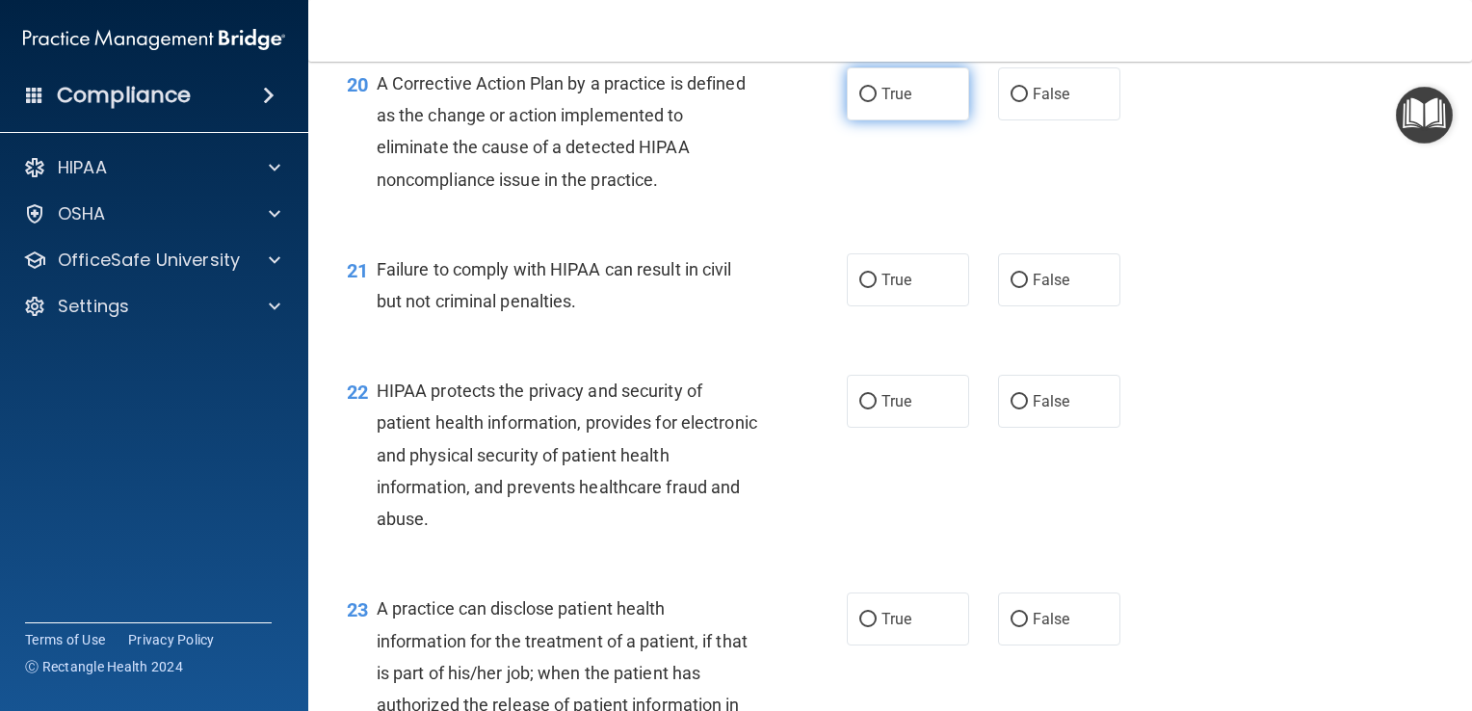
click at [859, 102] on input "True" at bounding box center [867, 95] width 17 height 14
radio input "true"
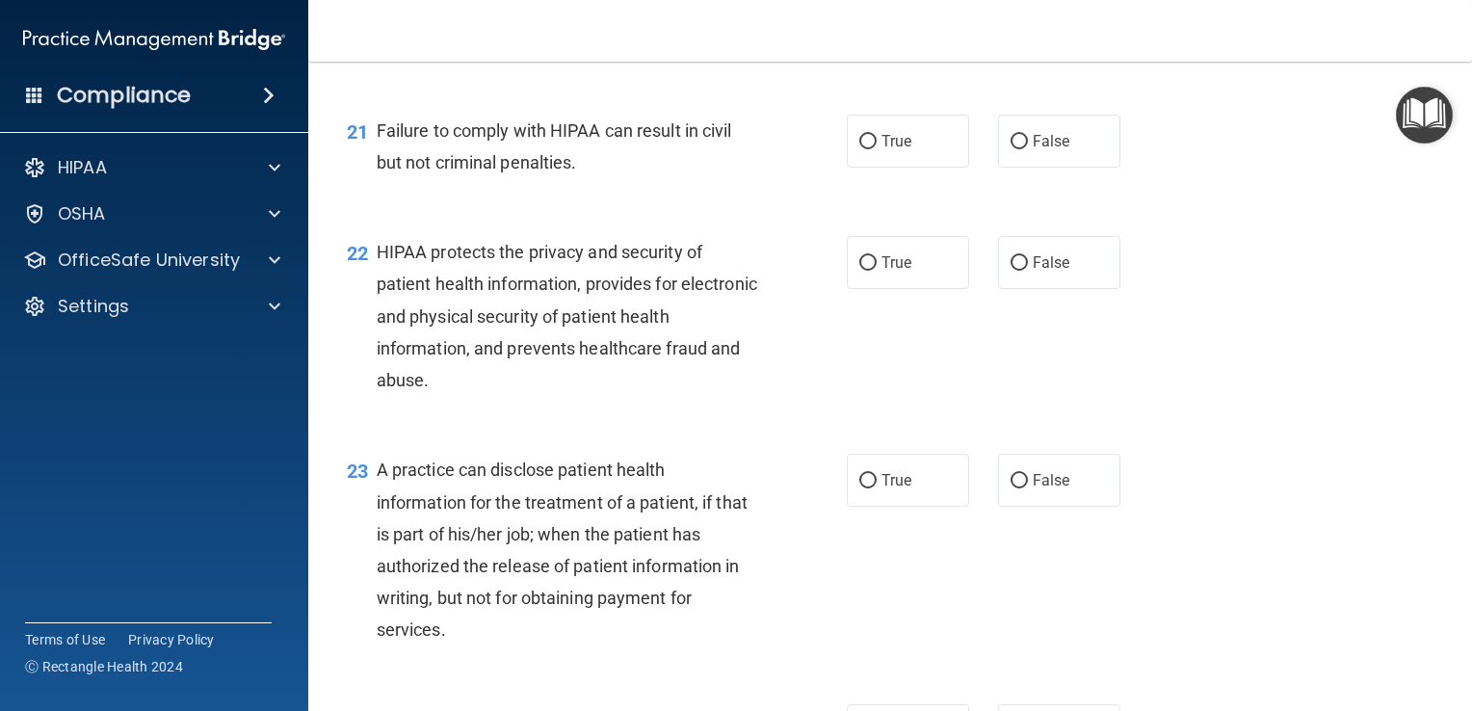
scroll to position [3308, 0]
click at [882, 149] on span "True" at bounding box center [897, 140] width 30 height 18
click at [877, 148] on input "True" at bounding box center [867, 141] width 17 height 14
radio input "true"
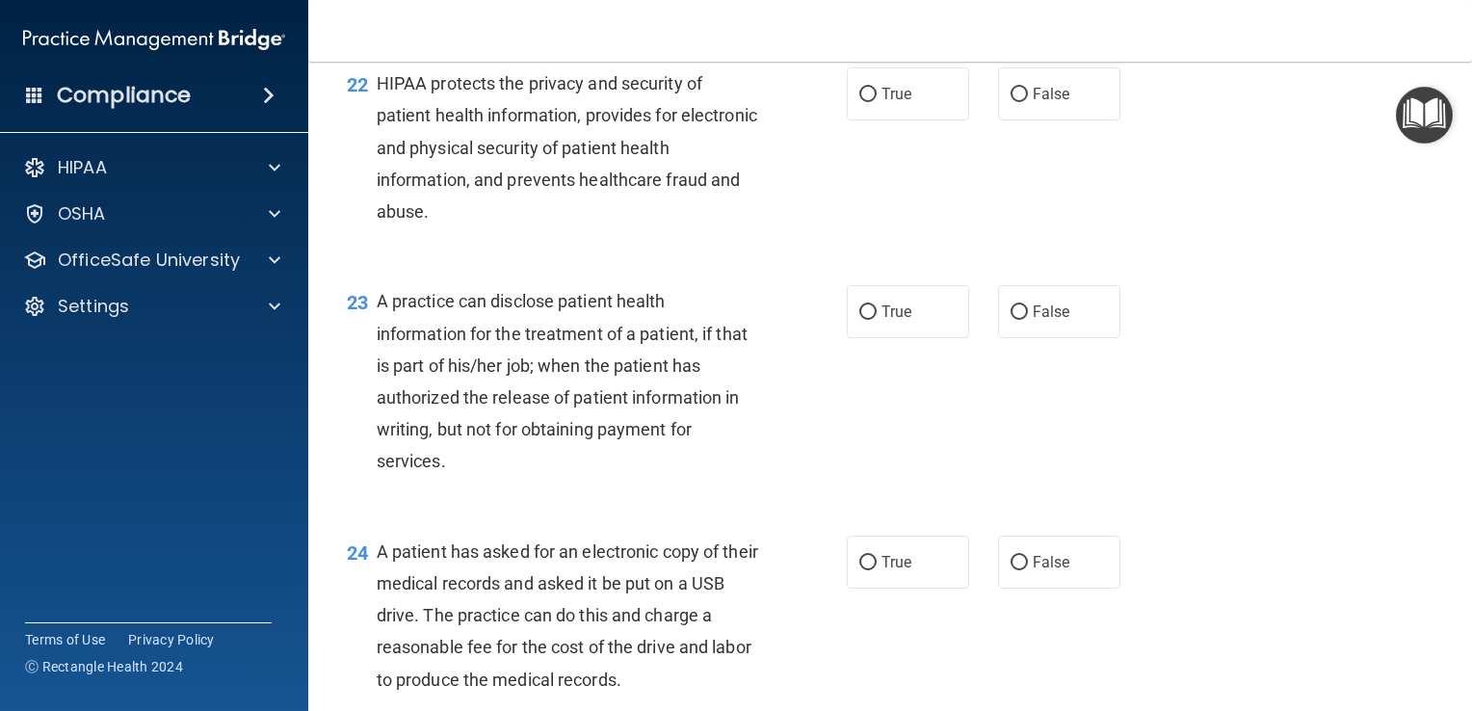
scroll to position [3477, 0]
click at [882, 101] on span "True" at bounding box center [897, 92] width 30 height 18
click at [877, 100] on input "True" at bounding box center [867, 93] width 17 height 14
radio input "true"
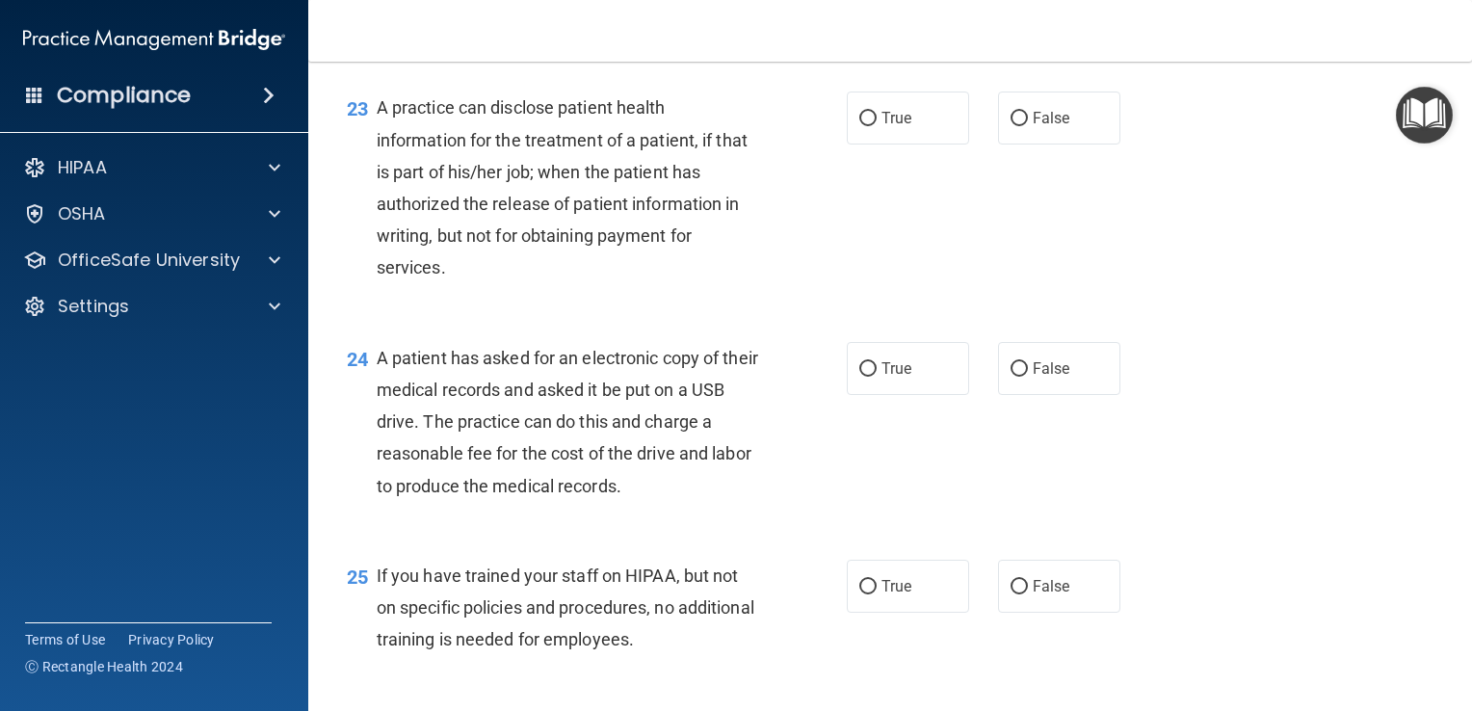
scroll to position [3681, 0]
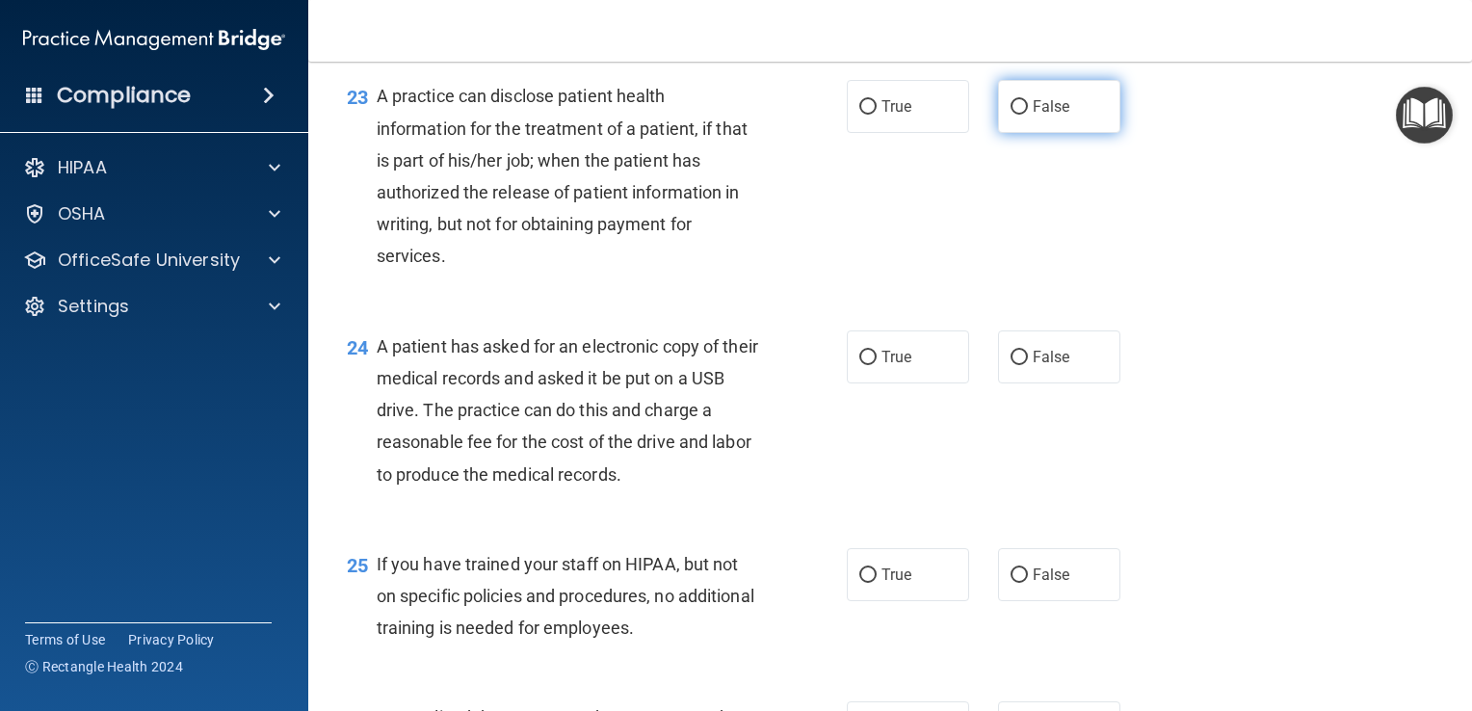
click at [1042, 116] on span "False" at bounding box center [1052, 106] width 38 height 18
click at [1028, 115] on input "False" at bounding box center [1019, 107] width 17 height 14
radio input "true"
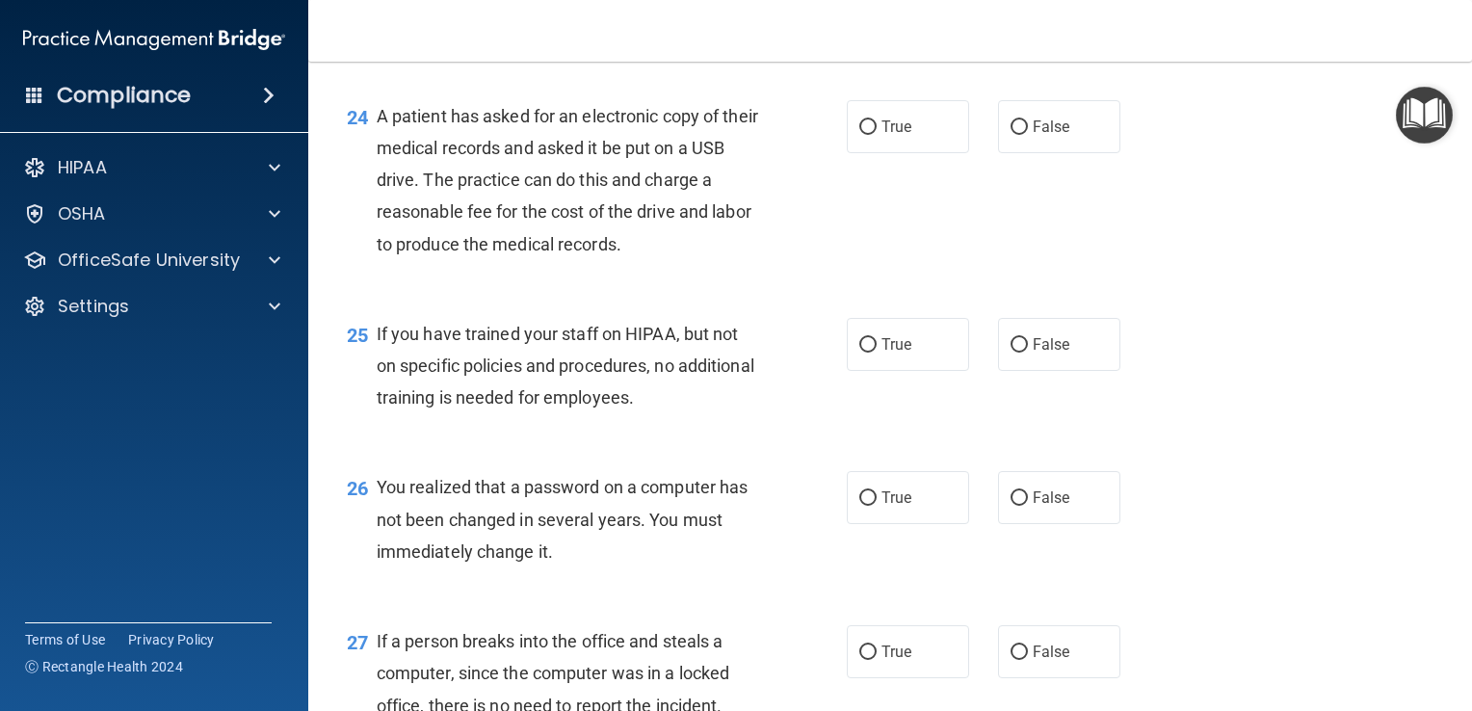
scroll to position [3912, 0]
click at [862, 134] on input "True" at bounding box center [867, 126] width 17 height 14
radio input "true"
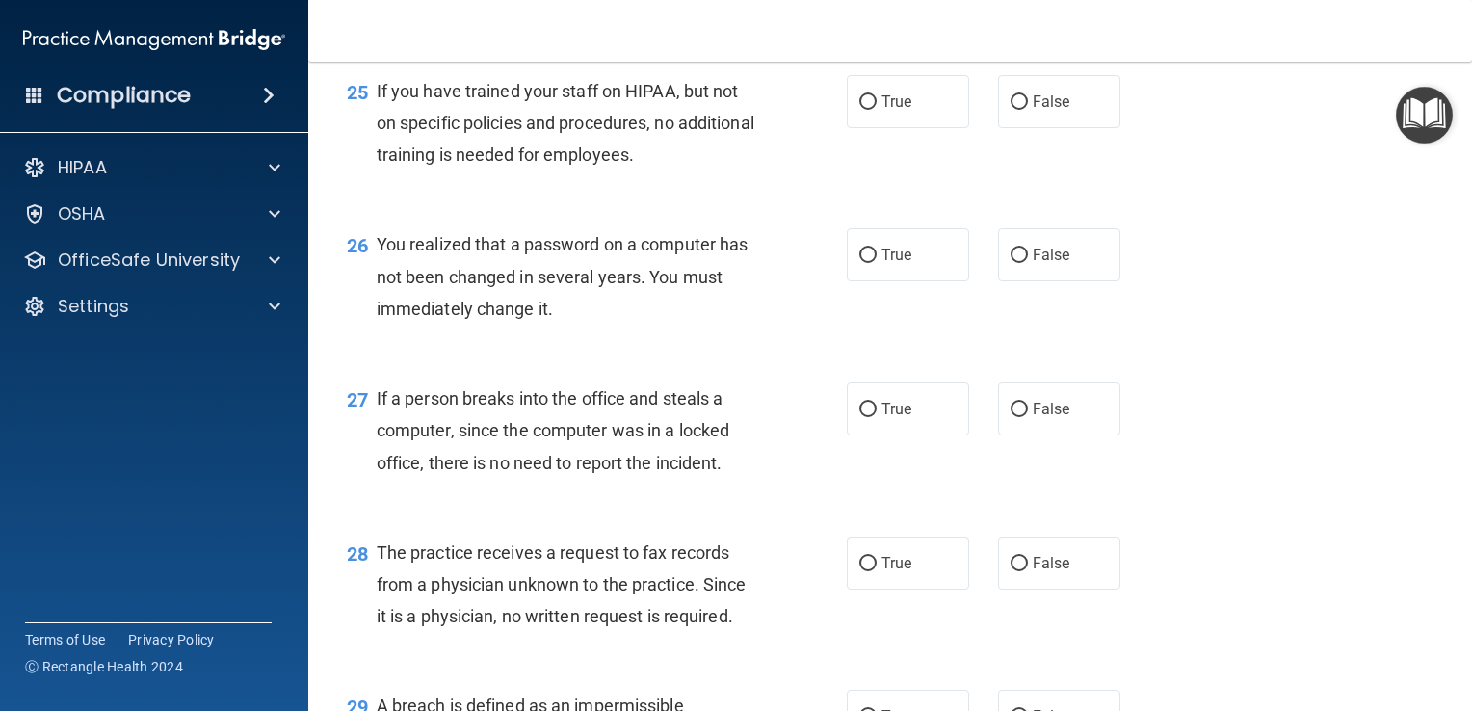
scroll to position [4155, 0]
click at [1012, 109] on input "False" at bounding box center [1019, 101] width 17 height 14
radio input "true"
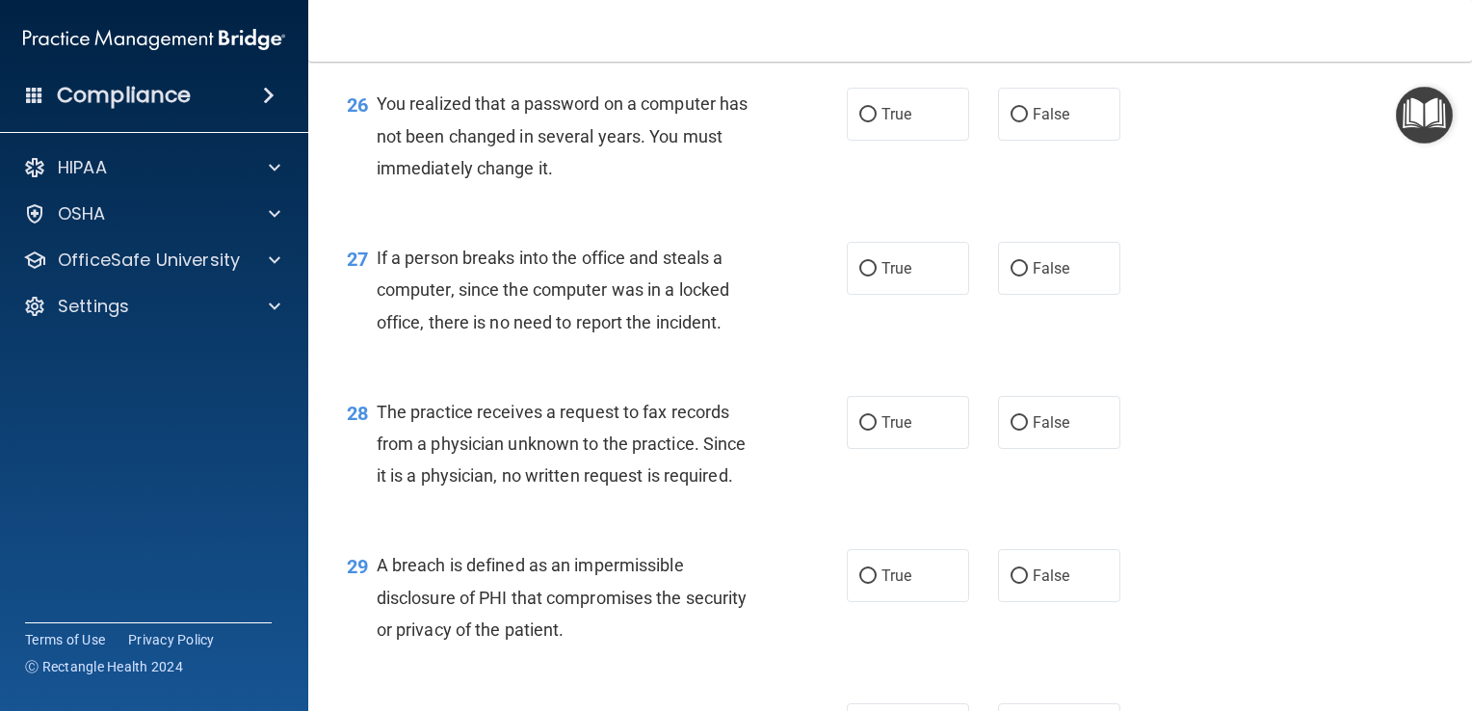
scroll to position [4297, 0]
click at [912, 139] on label "True" at bounding box center [908, 112] width 122 height 53
click at [877, 120] on input "True" at bounding box center [867, 113] width 17 height 14
radio input "true"
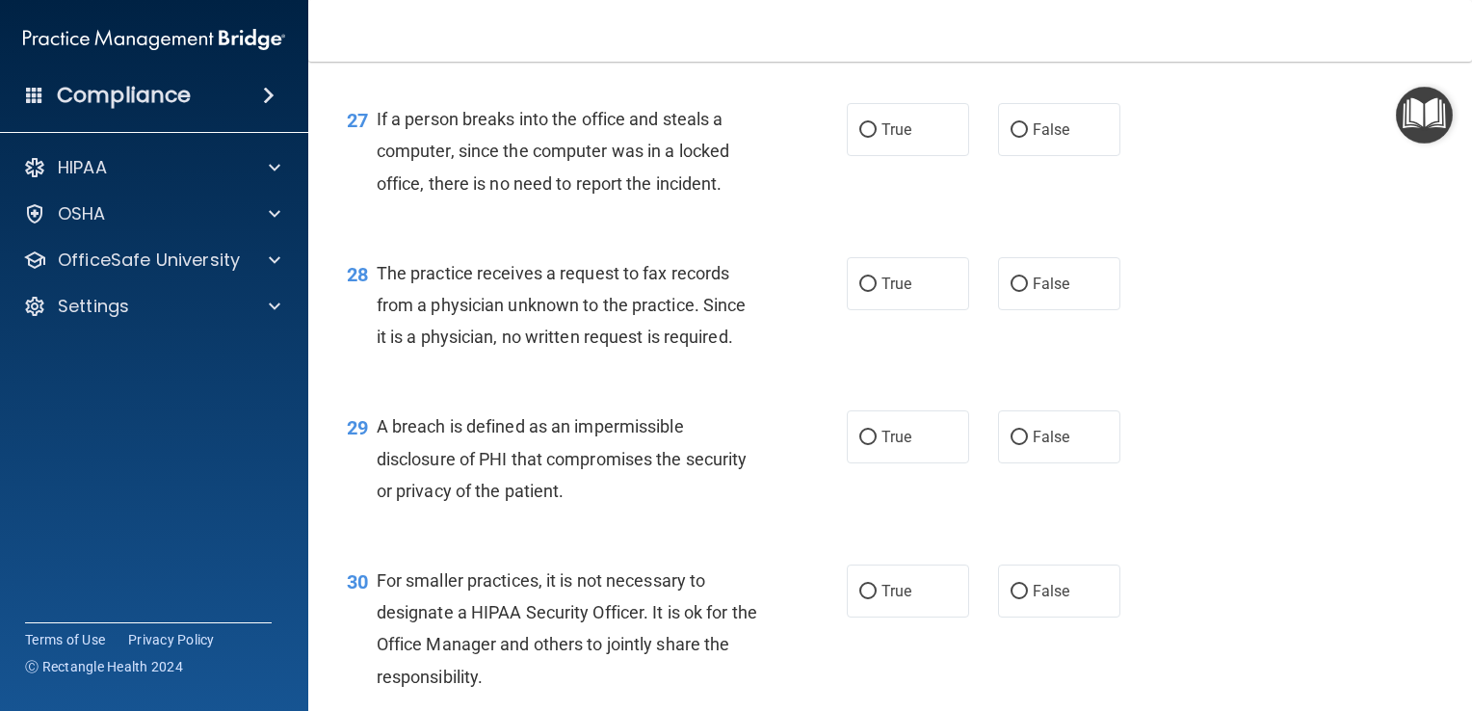
scroll to position [4435, 0]
click at [1025, 154] on label "False" at bounding box center [1059, 127] width 122 height 53
click at [1025, 136] on input "False" at bounding box center [1019, 128] width 17 height 14
radio input "true"
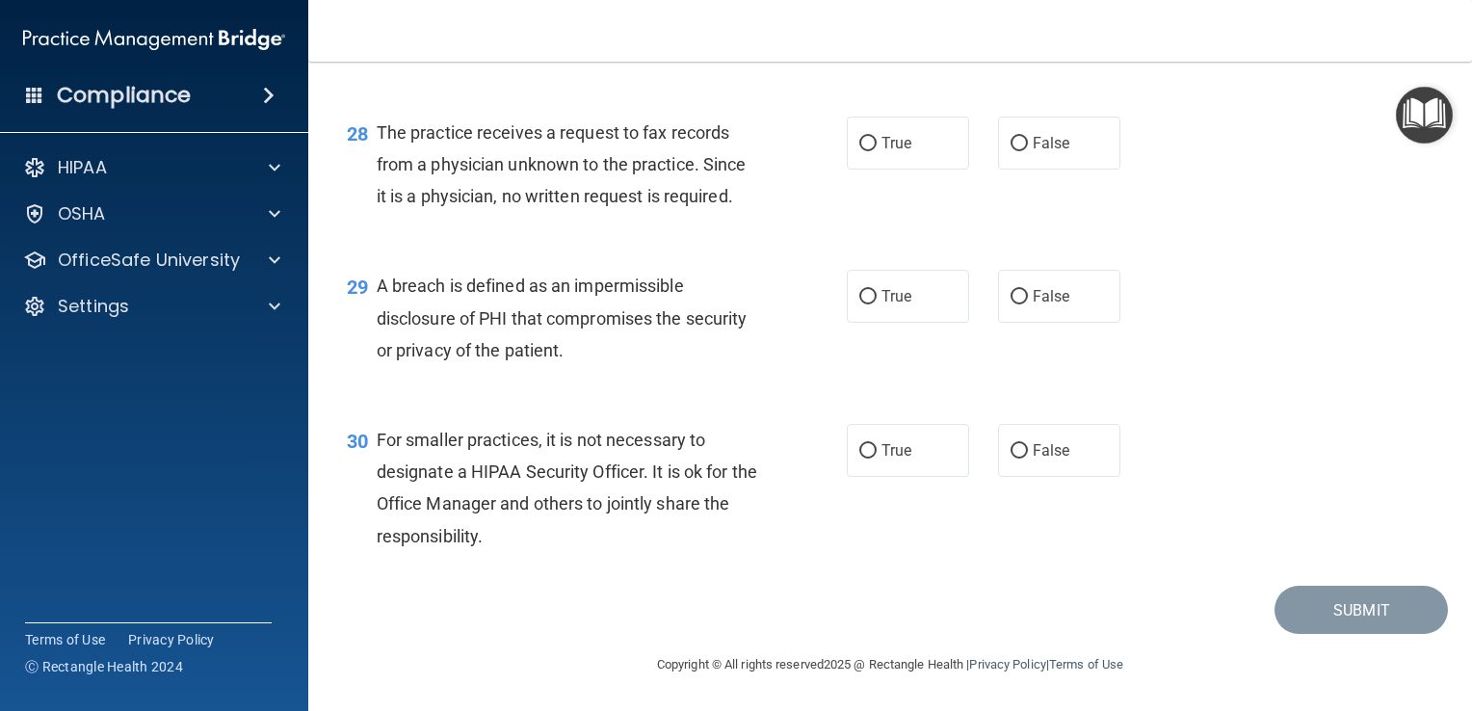
scroll to position [4606, 0]
click at [1037, 145] on span "False" at bounding box center [1052, 143] width 38 height 18
click at [1028, 145] on input "False" at bounding box center [1019, 144] width 17 height 14
radio input "true"
click at [886, 302] on span "True" at bounding box center [897, 296] width 30 height 18
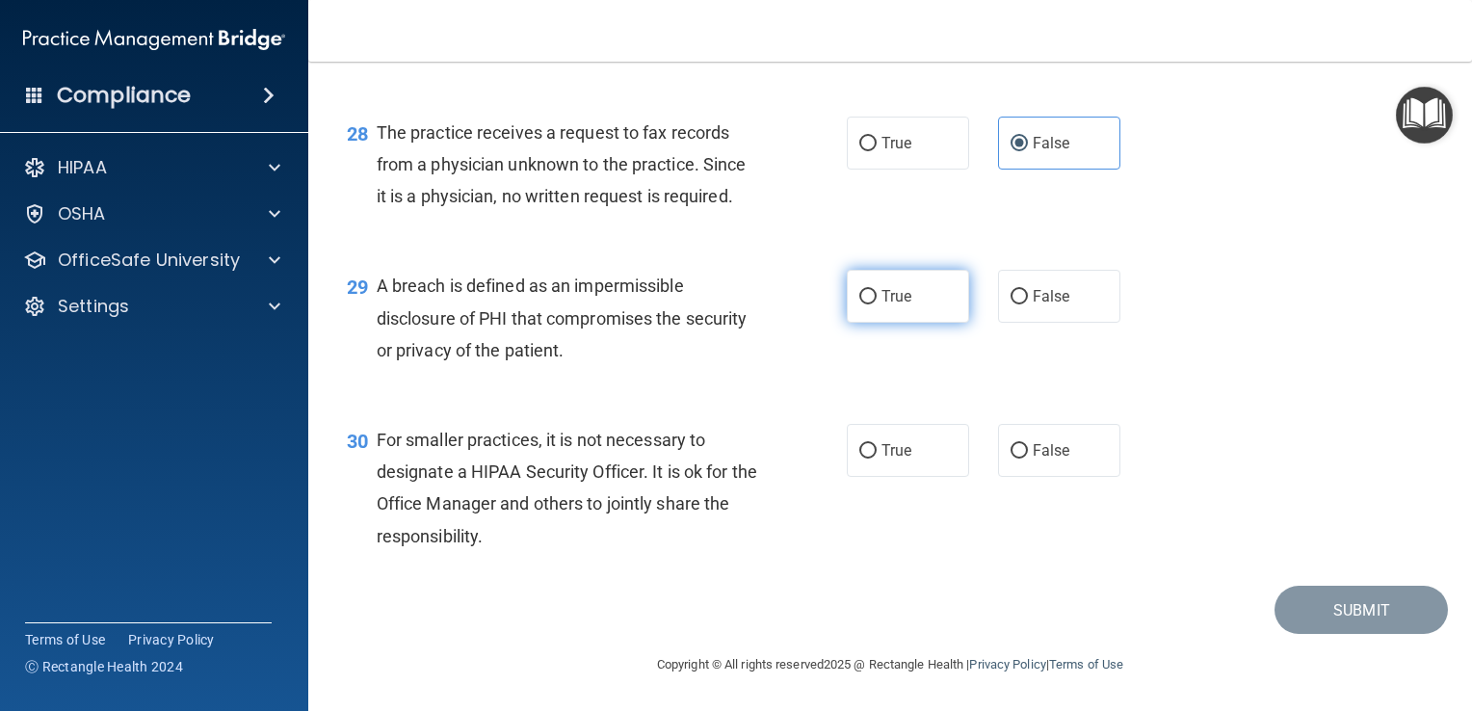
click at [877, 302] on input "True" at bounding box center [867, 297] width 17 height 14
radio input "true"
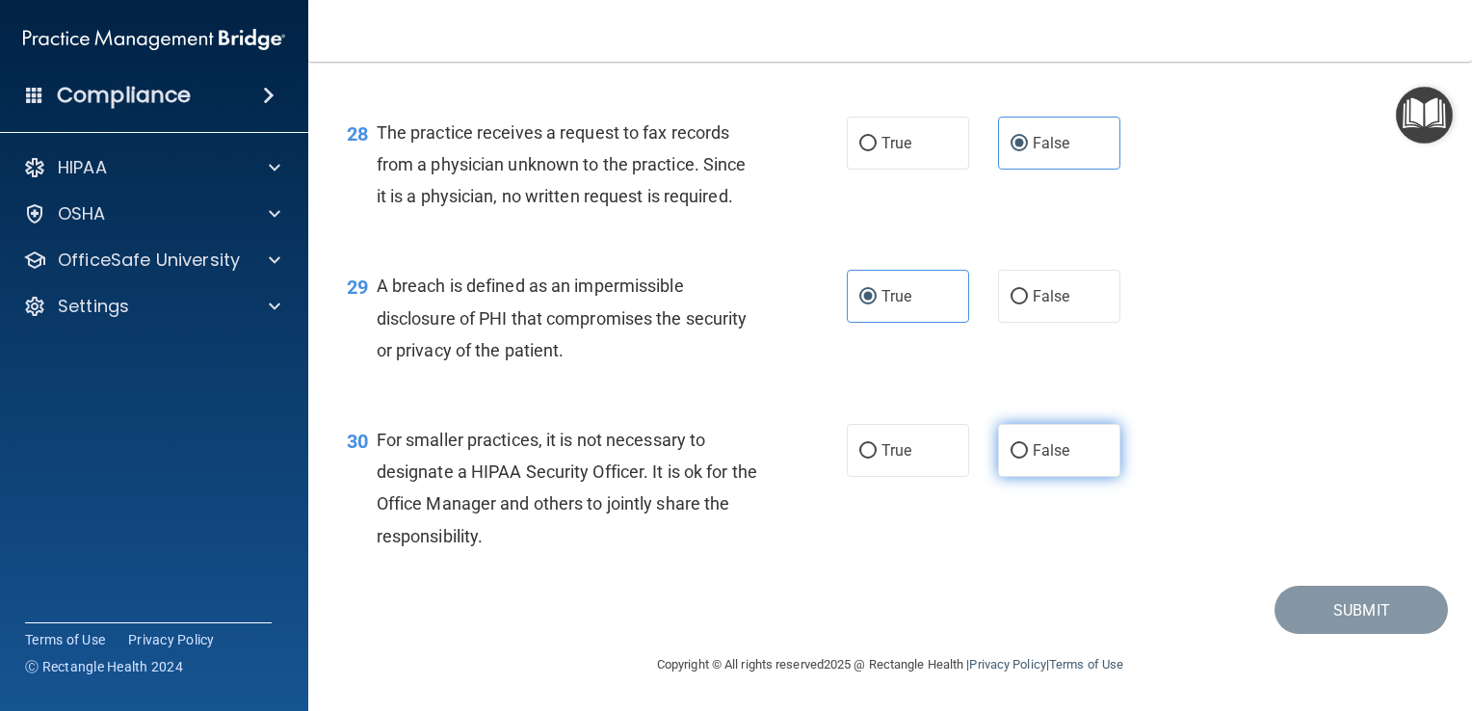
click at [1022, 454] on label "False" at bounding box center [1059, 450] width 122 height 53
click at [1022, 454] on input "False" at bounding box center [1019, 451] width 17 height 14
radio input "true"
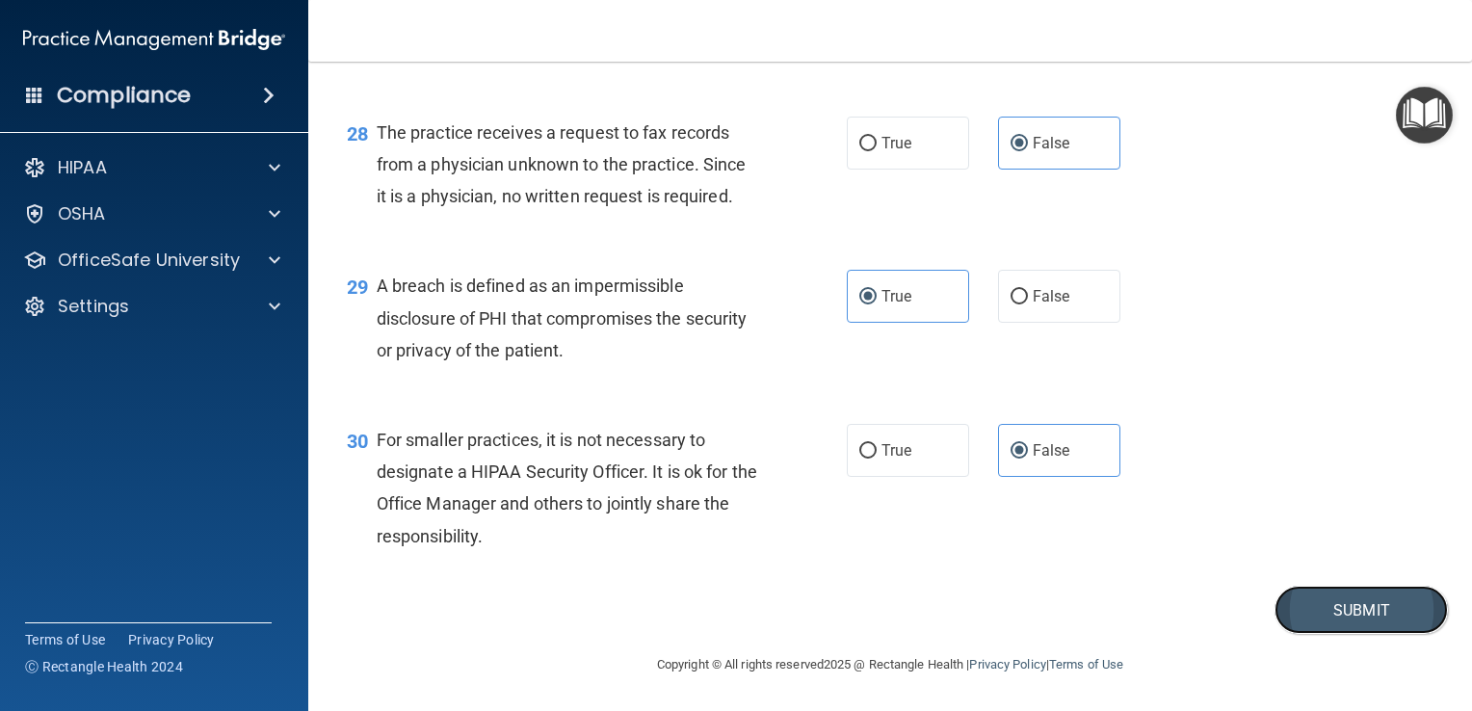
click at [1309, 607] on button "Submit" at bounding box center [1361, 610] width 173 height 49
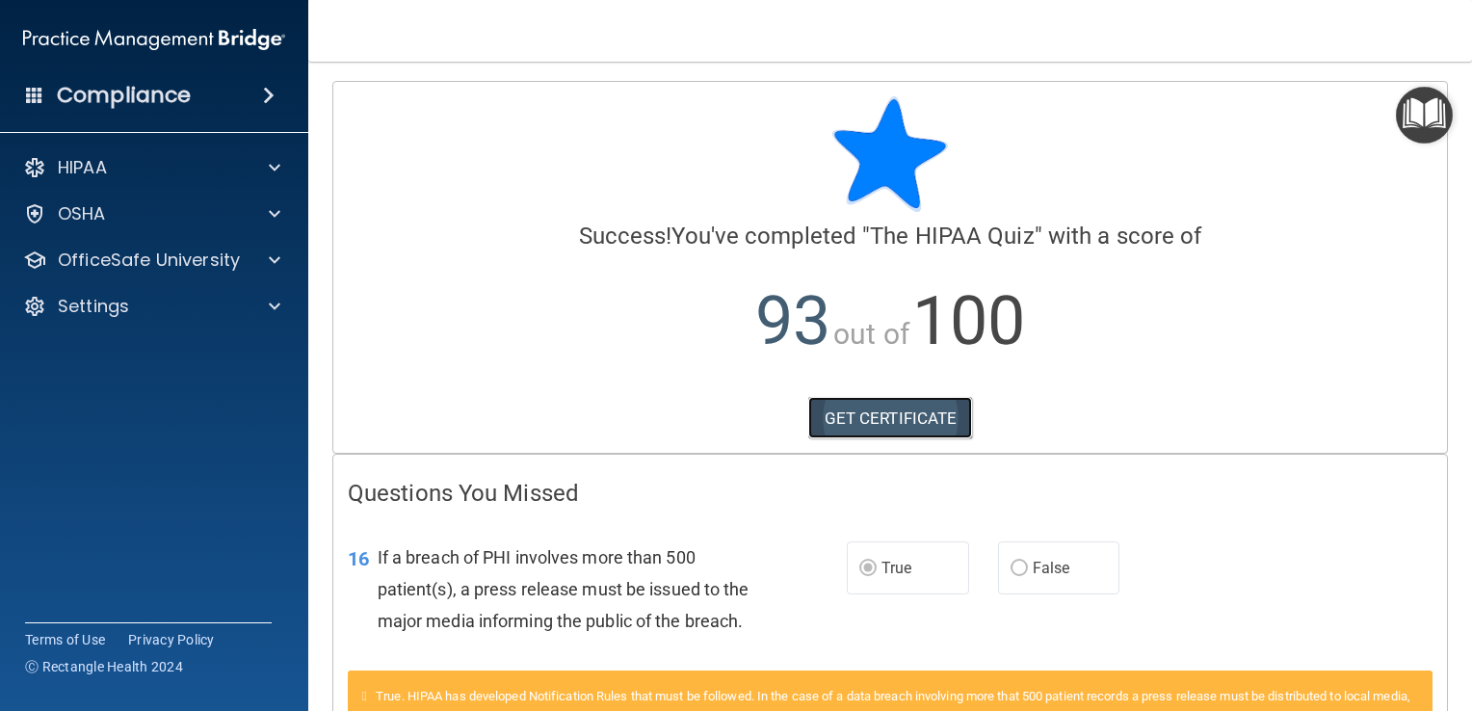
click at [894, 424] on link "GET CERTIFICATE" at bounding box center [890, 418] width 165 height 42
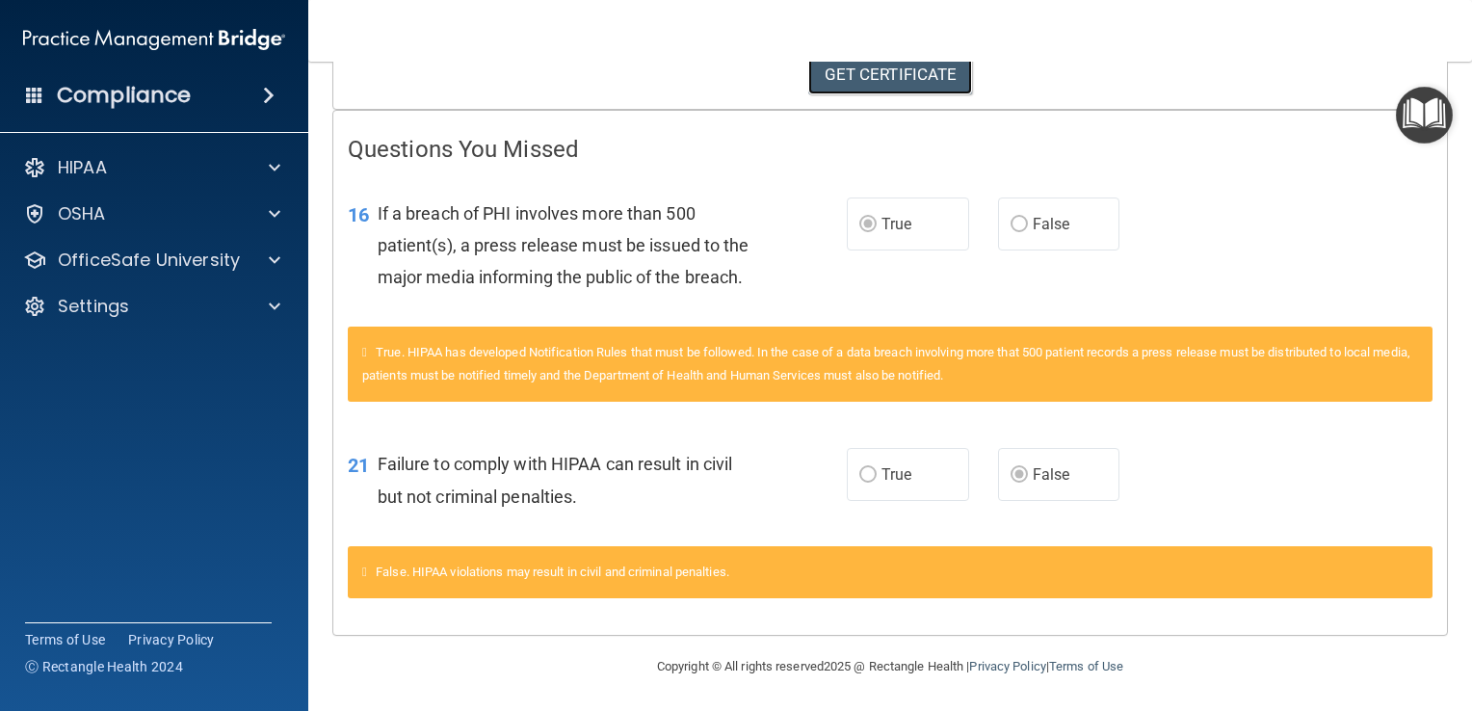
scroll to position [343, 0]
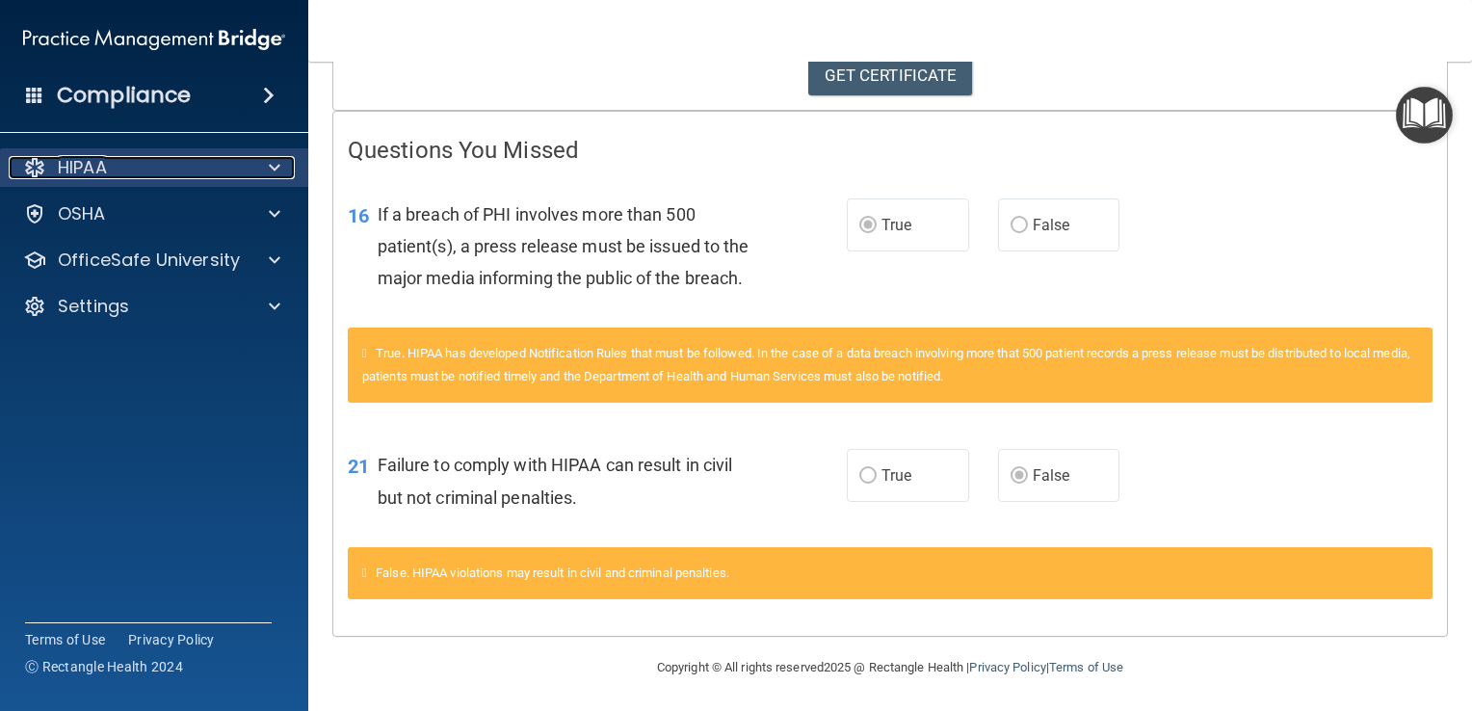
click at [276, 164] on span at bounding box center [275, 167] width 12 height 23
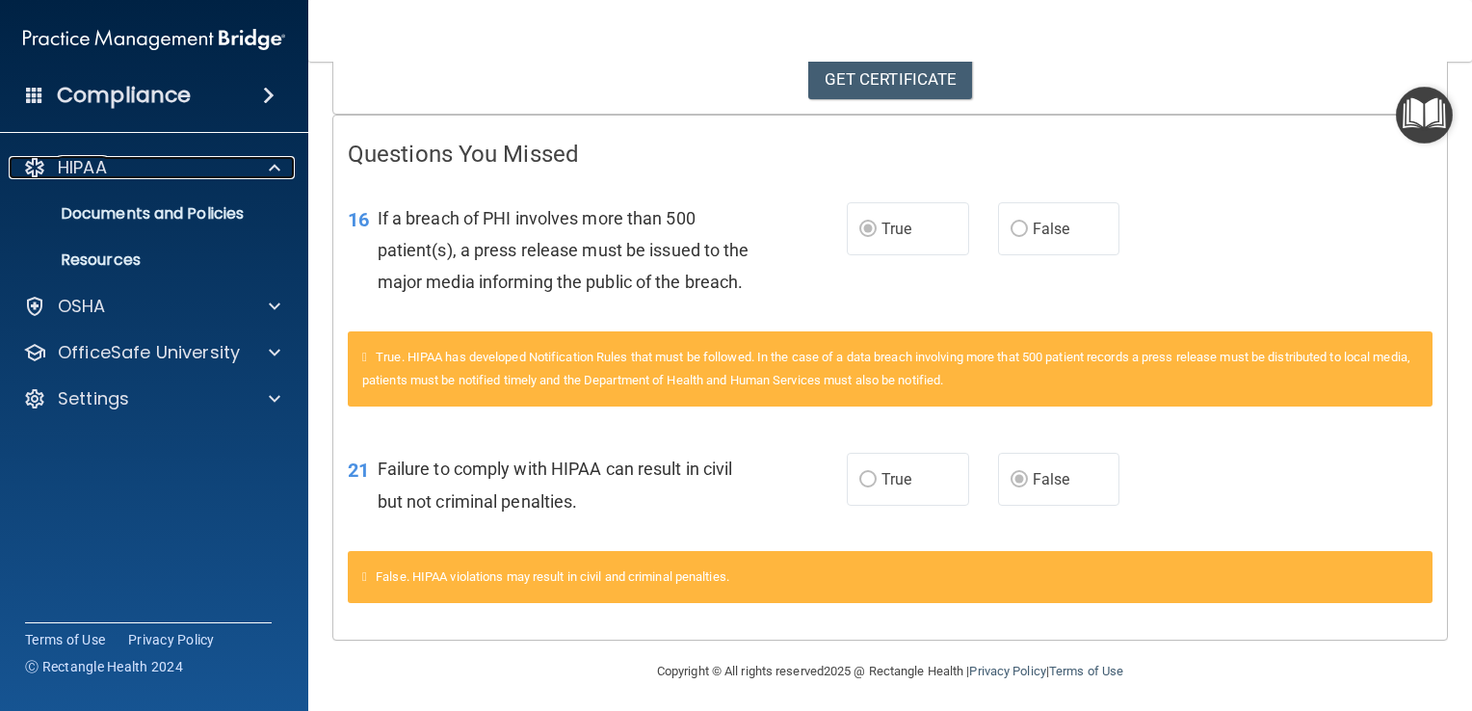
scroll to position [0, 0]
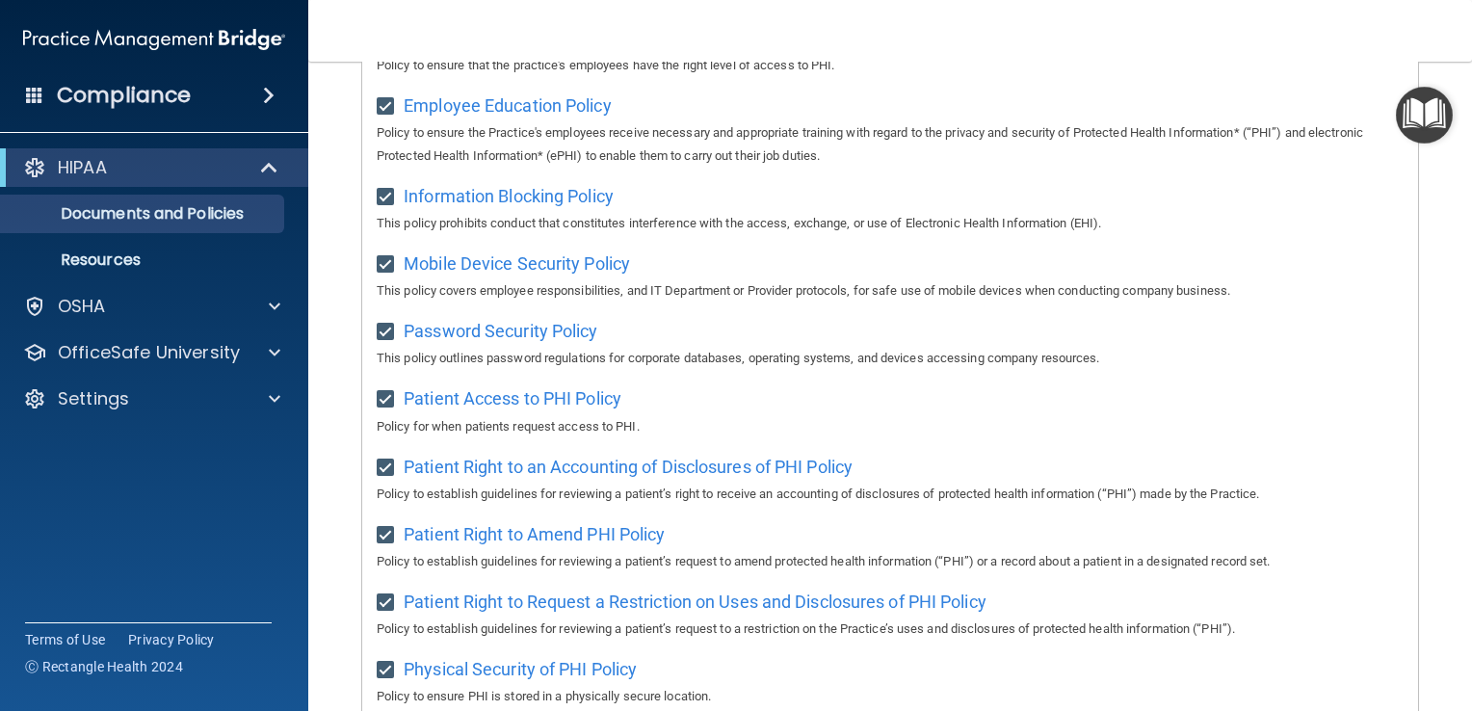
scroll to position [670, 0]
click at [185, 355] on p "OfficeSafe University" at bounding box center [149, 352] width 182 height 23
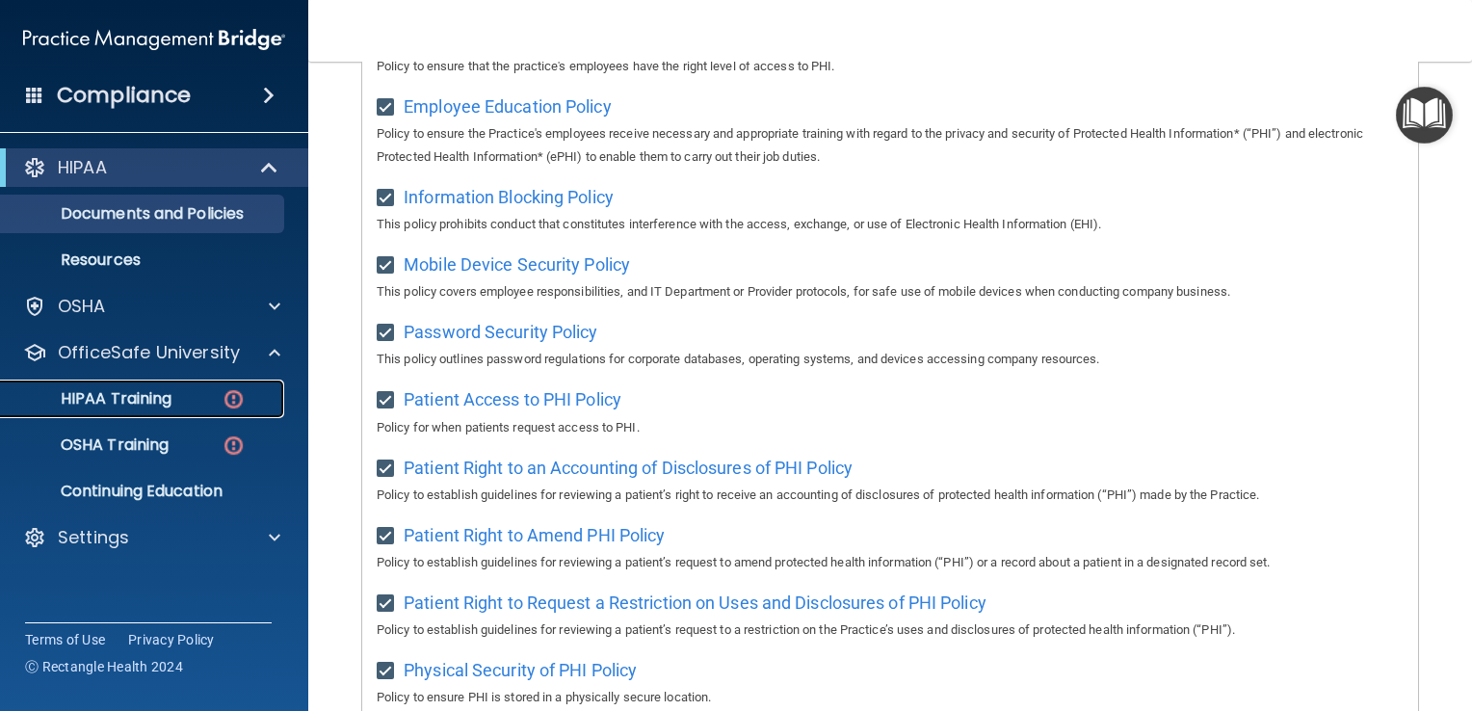
click at [182, 404] on div "HIPAA Training" at bounding box center [144, 398] width 263 height 19
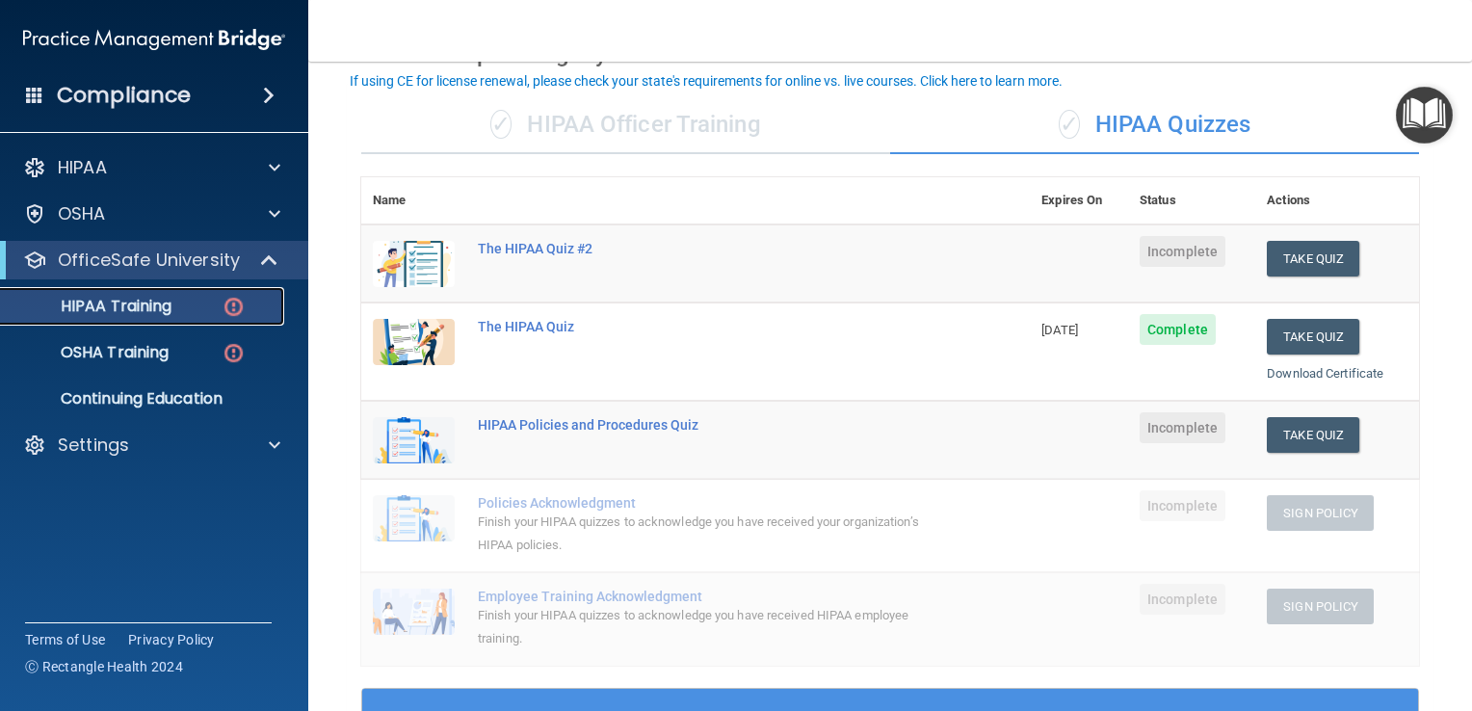
scroll to position [116, 0]
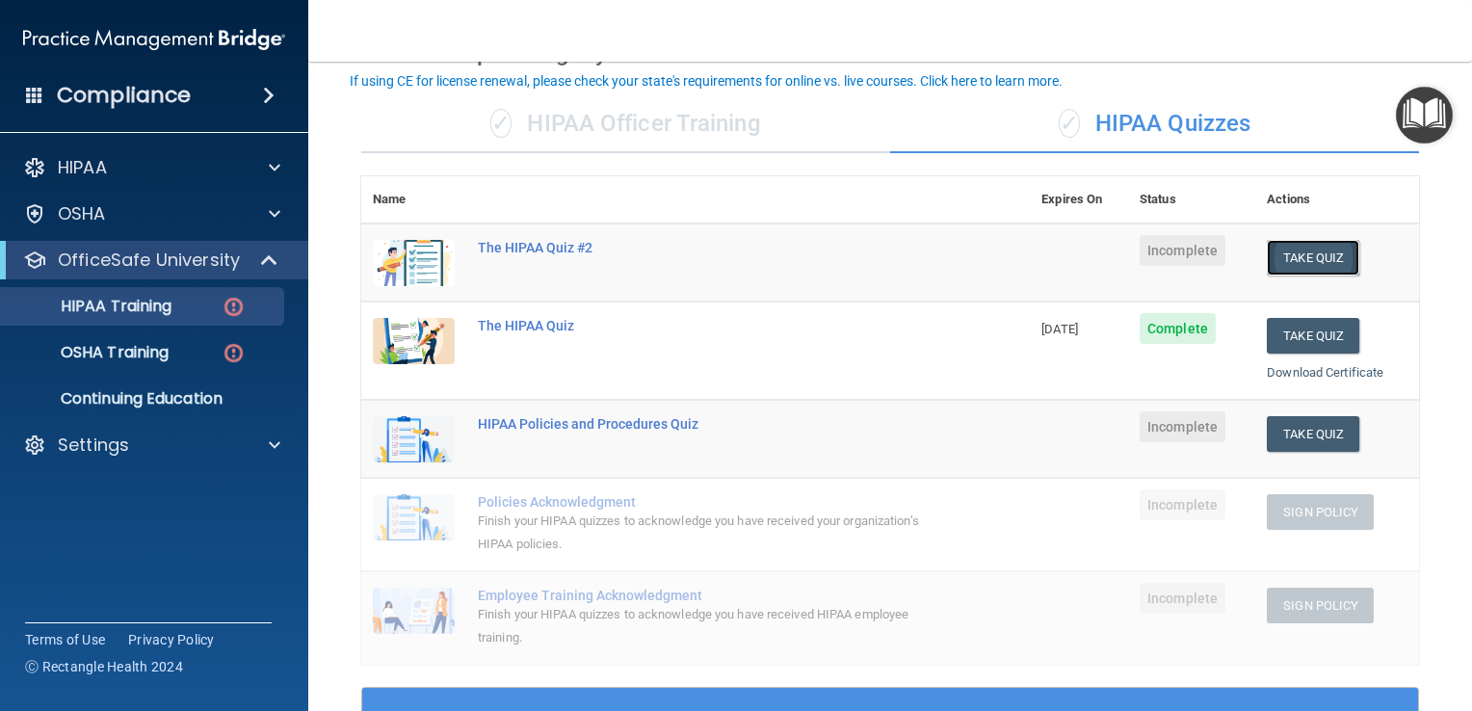
click at [1302, 254] on button "Take Quiz" at bounding box center [1313, 258] width 93 height 36
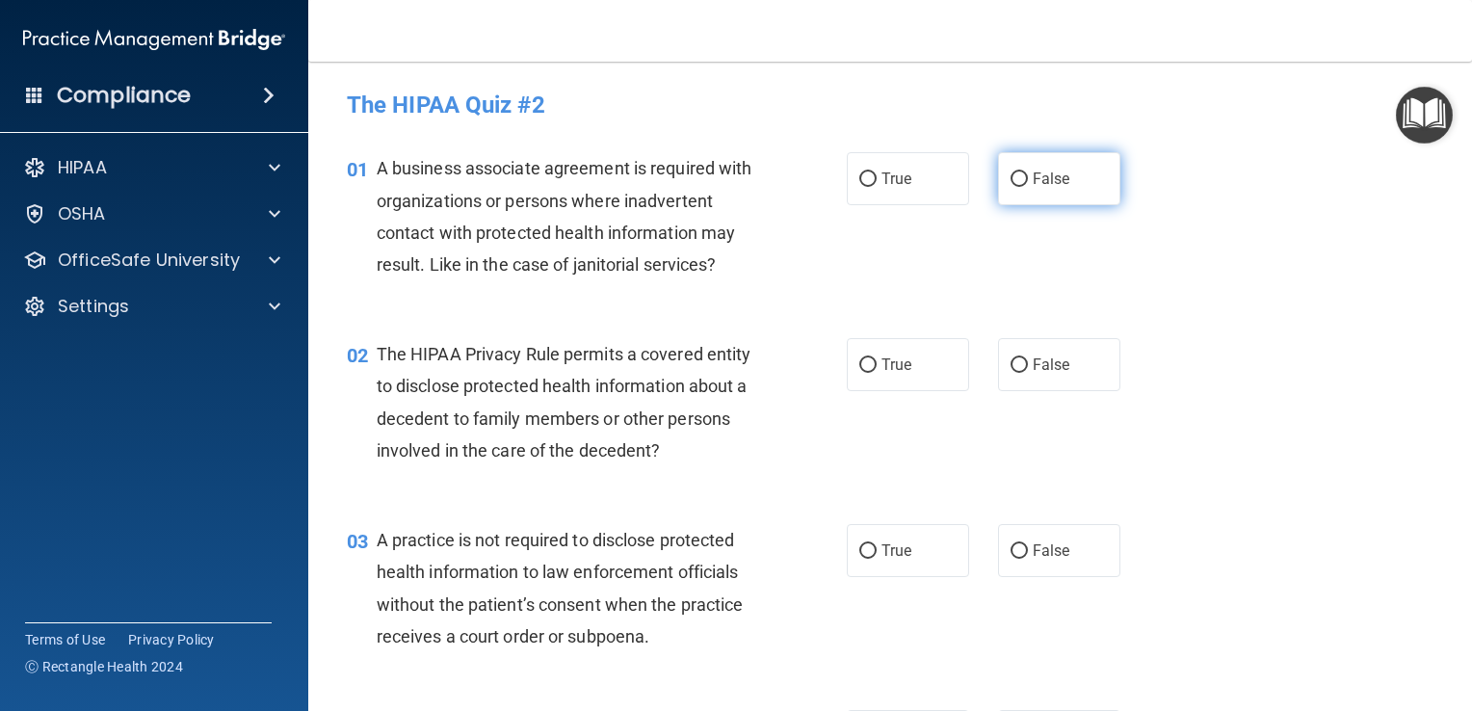
click at [1043, 174] on span "False" at bounding box center [1052, 179] width 38 height 18
click at [1028, 174] on input "False" at bounding box center [1019, 179] width 17 height 14
radio input "true"
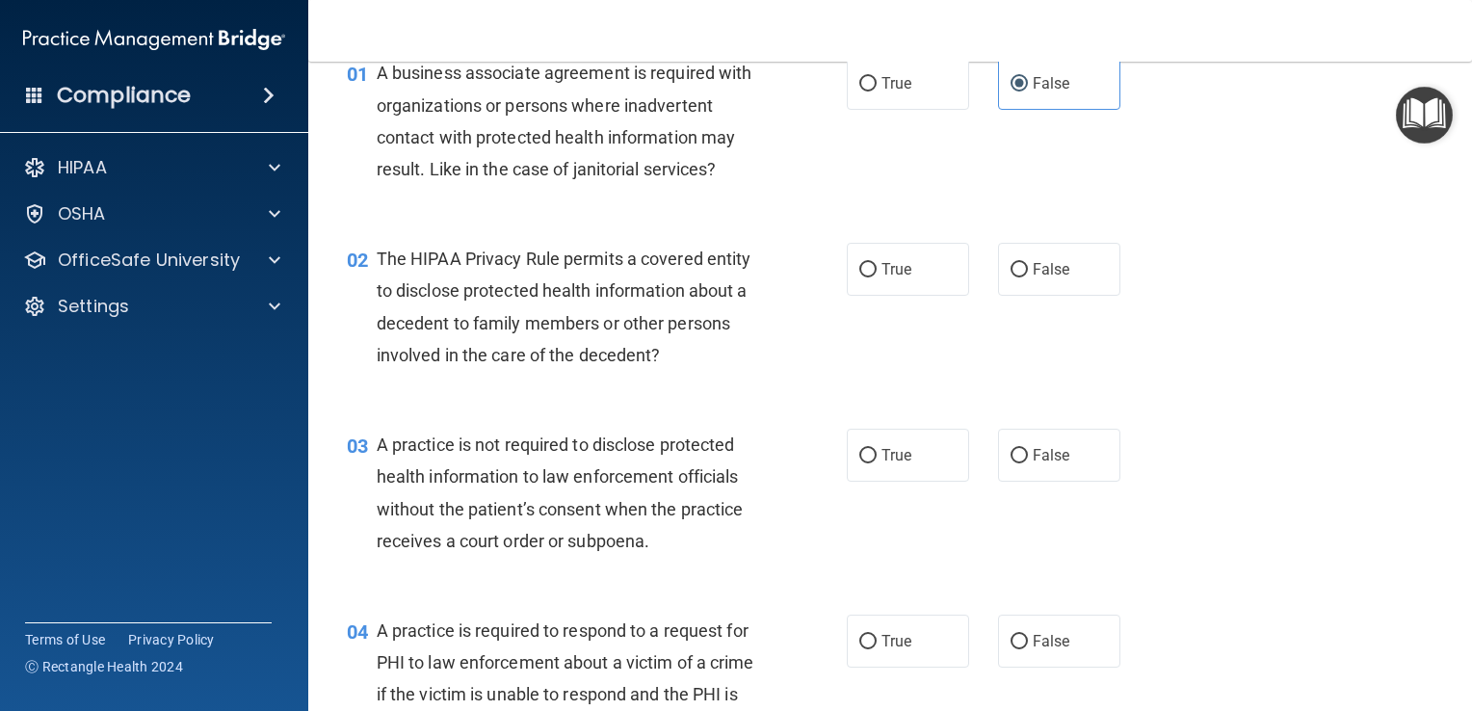
scroll to position [99, 0]
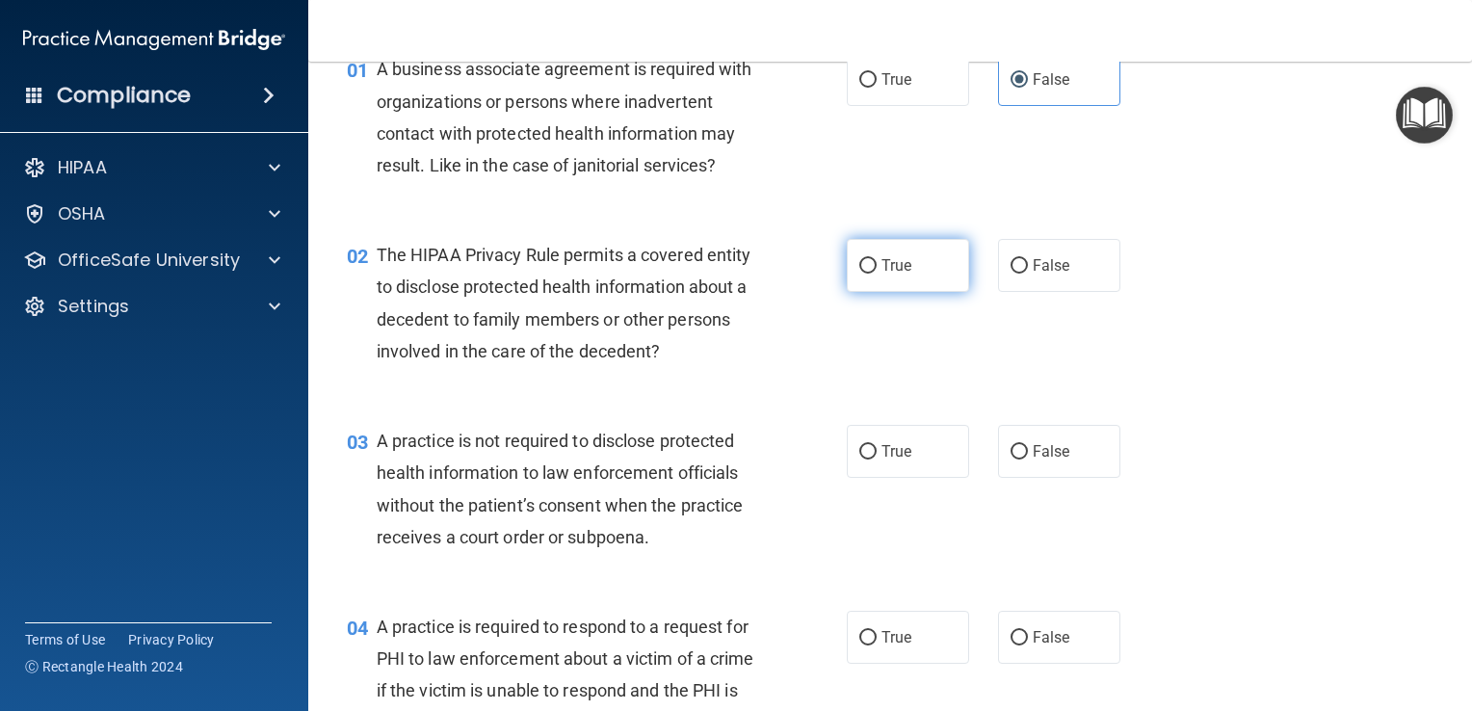
click at [883, 276] on label "True" at bounding box center [908, 265] width 122 height 53
click at [877, 274] on input "True" at bounding box center [867, 266] width 17 height 14
radio input "true"
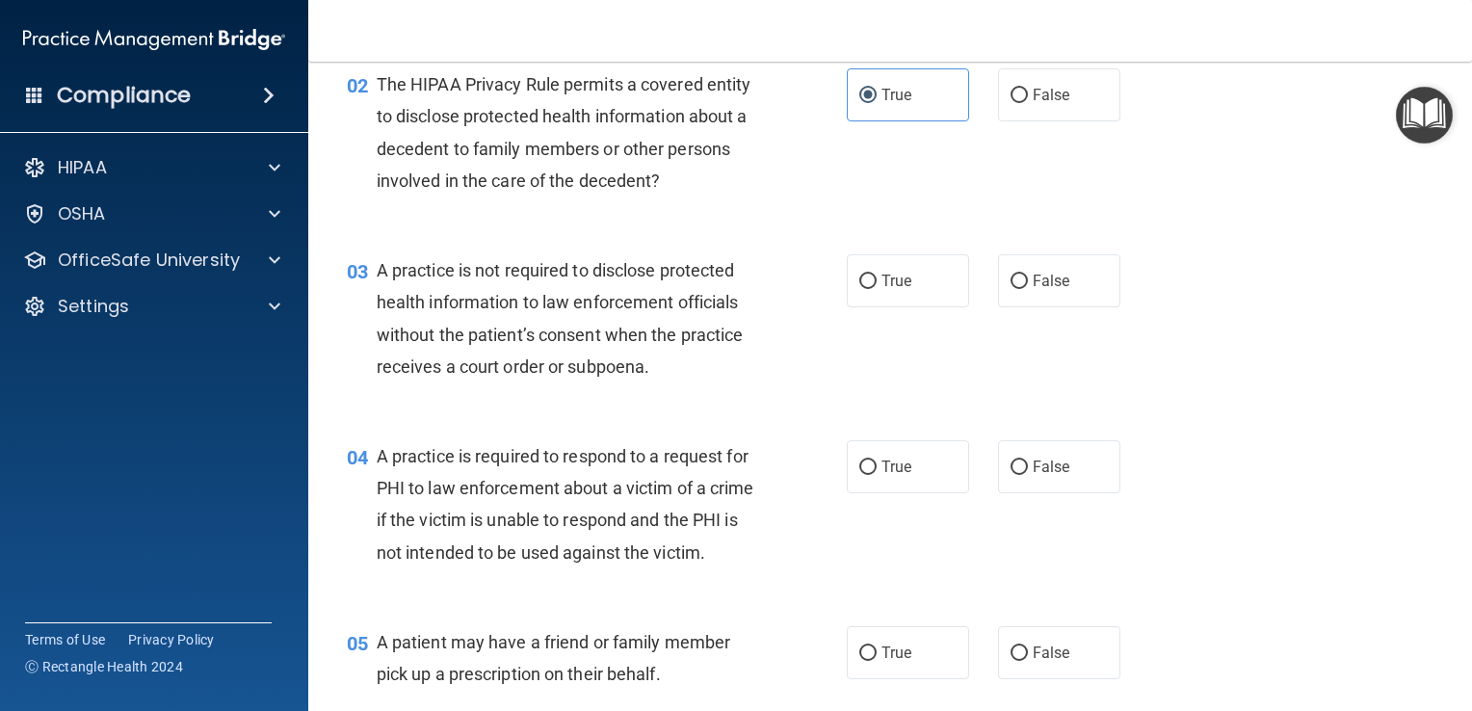
scroll to position [273, 0]
click at [1021, 287] on label "False" at bounding box center [1059, 277] width 122 height 53
click at [1021, 286] on input "False" at bounding box center [1019, 279] width 17 height 14
radio input "true"
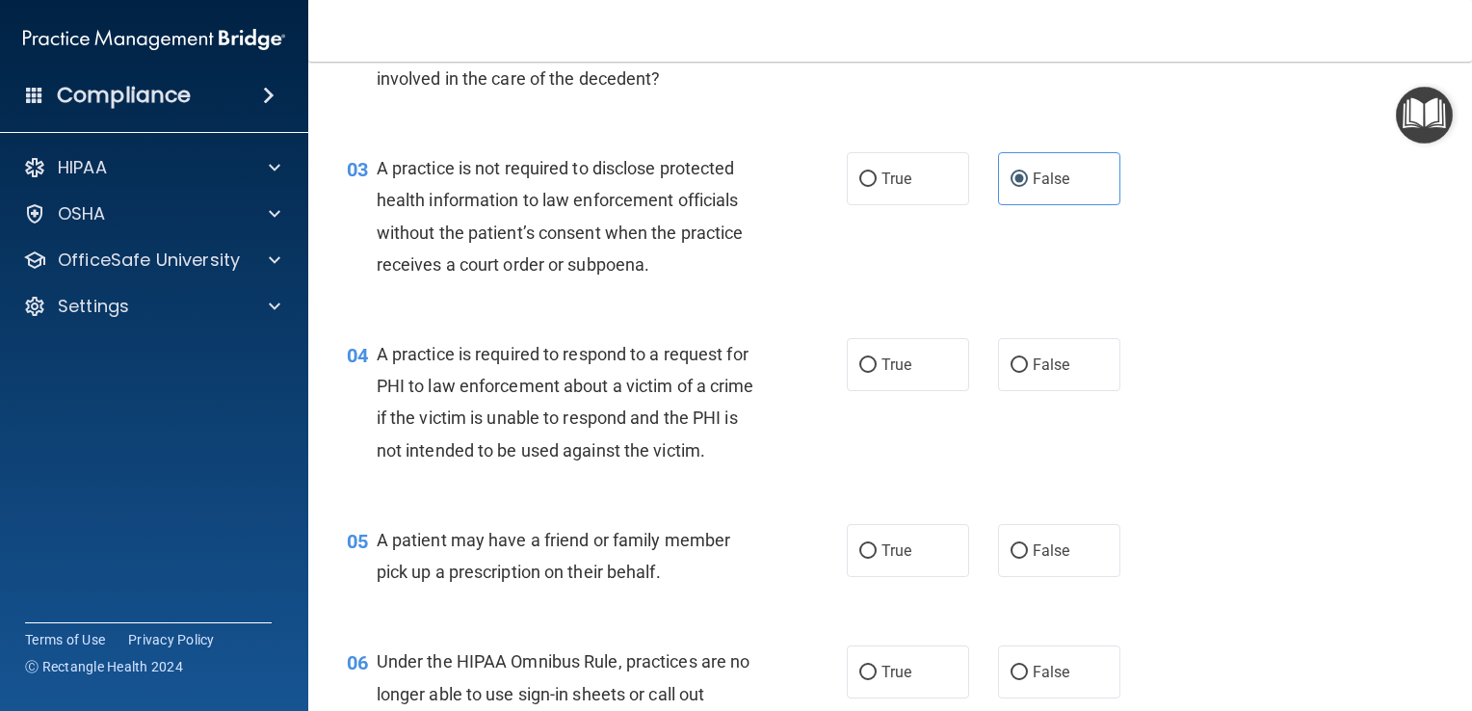
scroll to position [374, 0]
drag, startPoint x: 920, startPoint y: 352, endPoint x: 797, endPoint y: 491, distance: 186.4
click at [797, 474] on div "04 A practice is required to respond to a request for PHI to law enforcement ab…" at bounding box center [597, 405] width 558 height 138
click at [928, 356] on label "True" at bounding box center [908, 362] width 122 height 53
click at [877, 357] on input "True" at bounding box center [867, 364] width 17 height 14
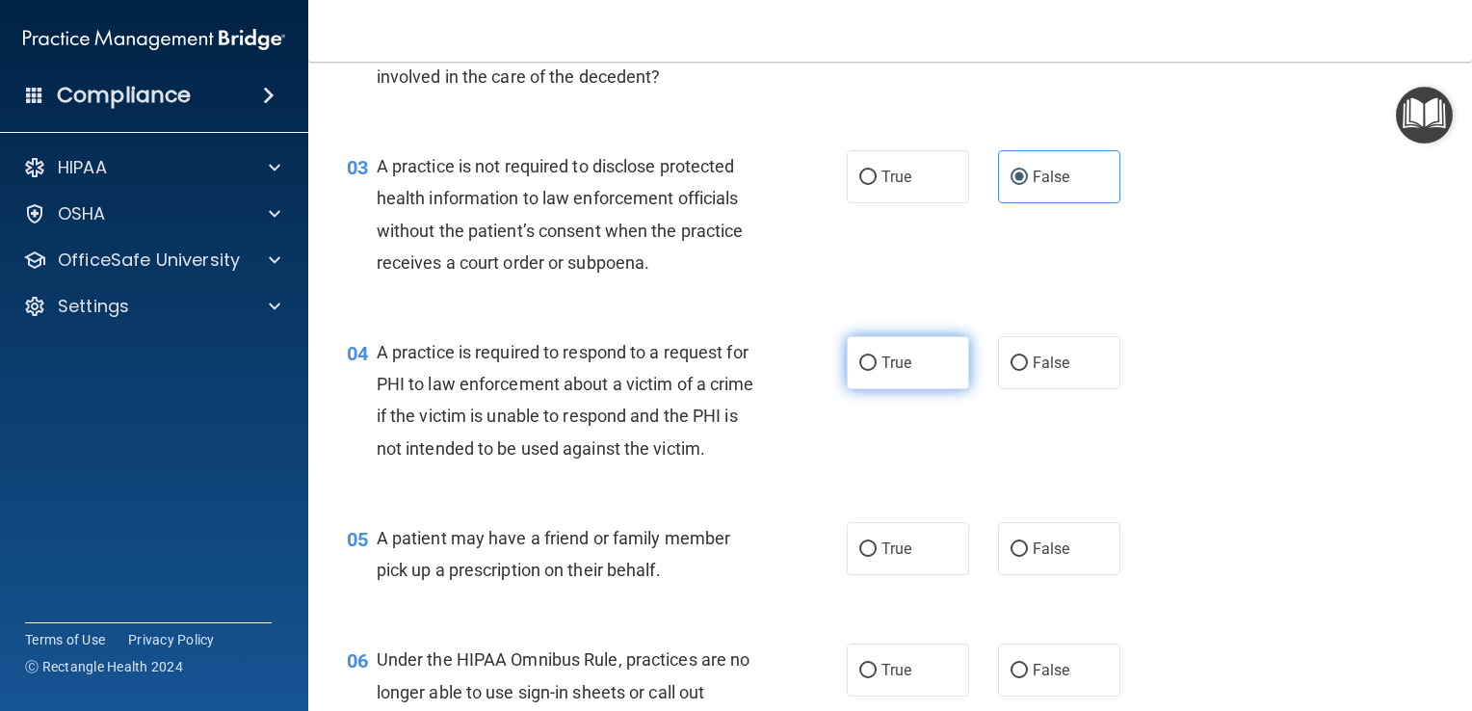
radio input "true"
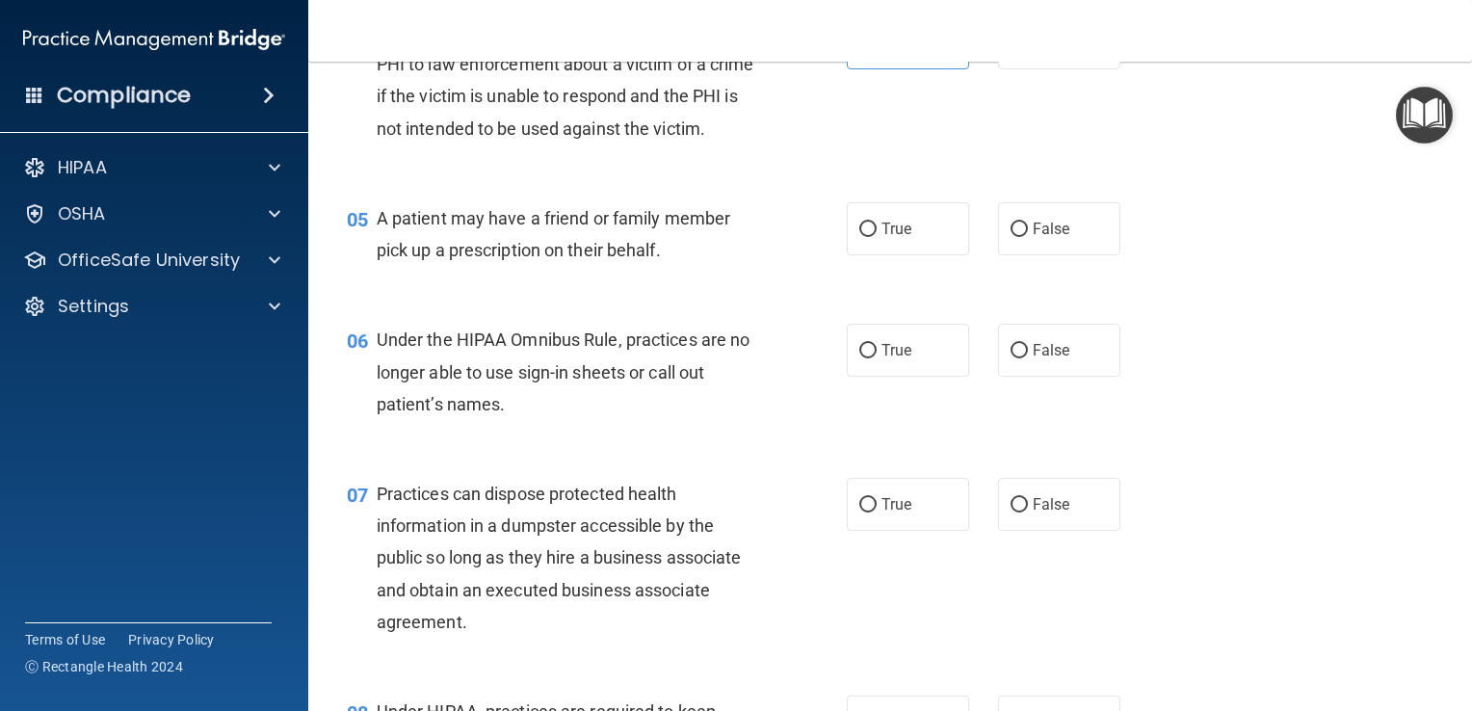
scroll to position [696, 0]
click at [937, 253] on label "True" at bounding box center [908, 226] width 122 height 53
click at [877, 235] on input "True" at bounding box center [867, 228] width 17 height 14
radio input "true"
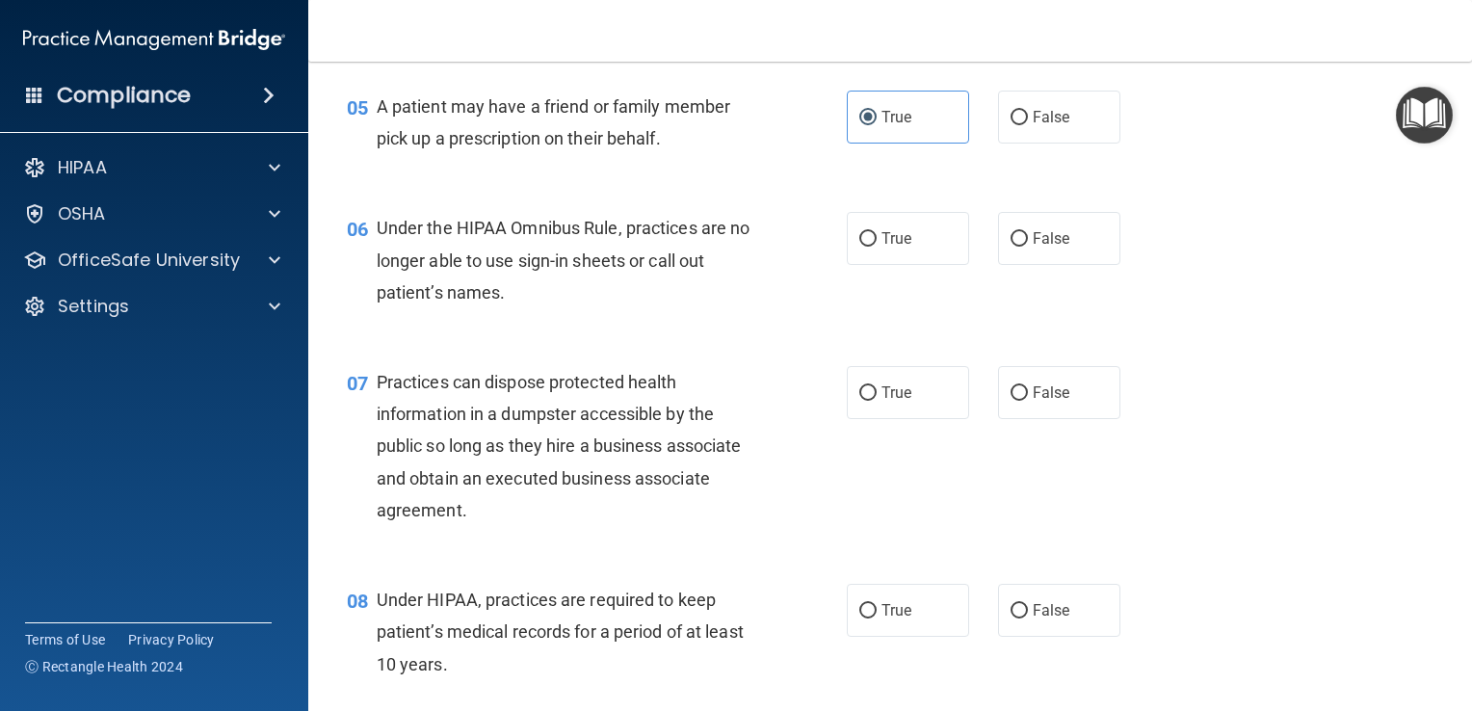
scroll to position [806, 0]
click at [1046, 248] on span "False" at bounding box center [1052, 238] width 38 height 18
click at [1028, 247] on input "False" at bounding box center [1019, 239] width 17 height 14
radio input "true"
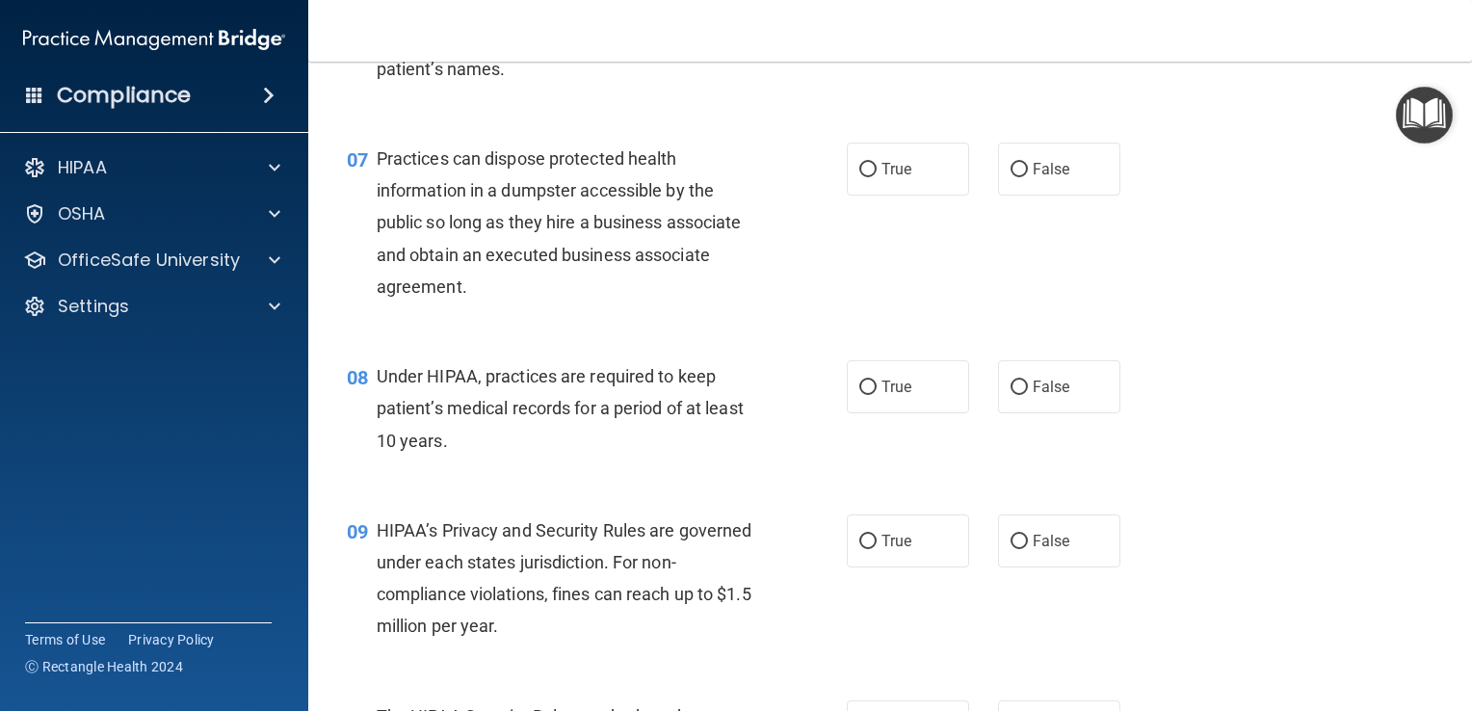
scroll to position [1029, 0]
click at [1030, 196] on label "False" at bounding box center [1059, 169] width 122 height 53
click at [1028, 177] on input "False" at bounding box center [1019, 170] width 17 height 14
radio input "true"
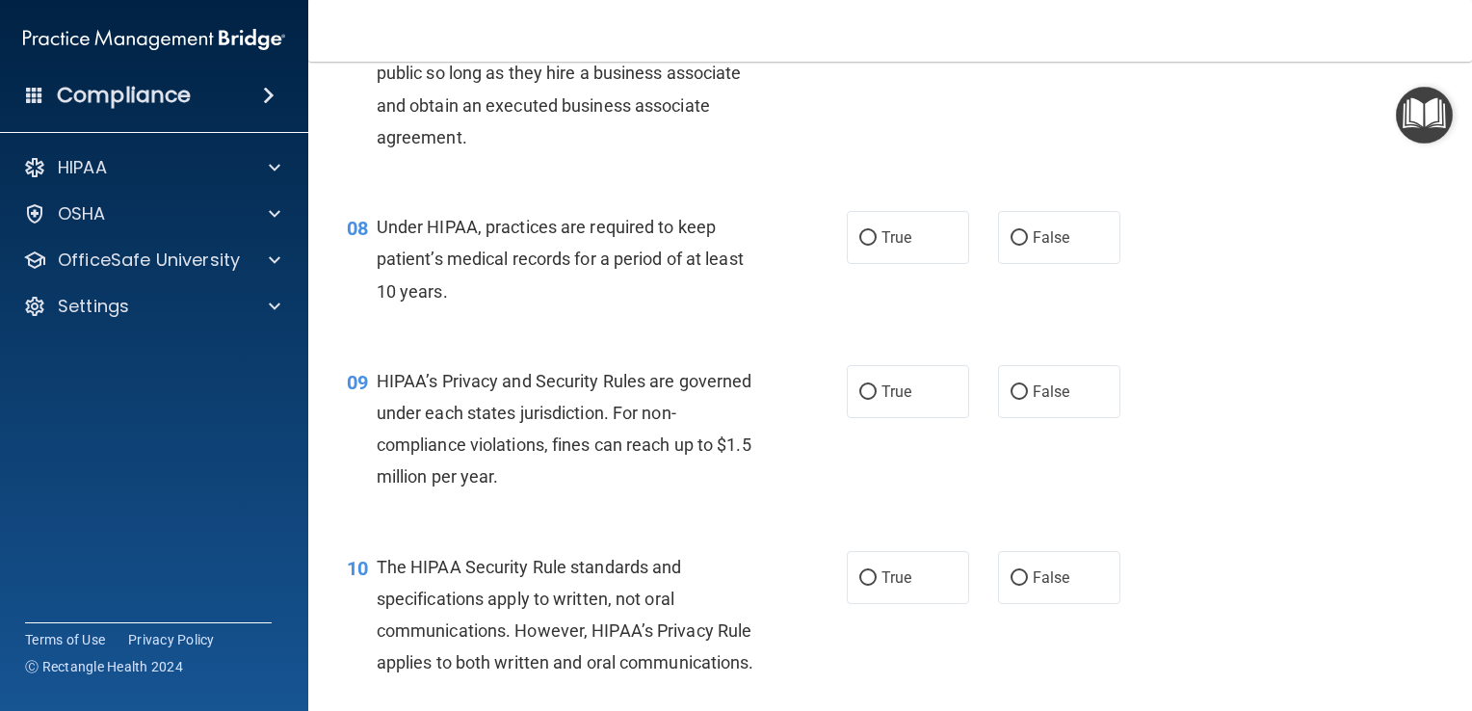
scroll to position [1179, 0]
click at [906, 263] on label "True" at bounding box center [908, 236] width 122 height 53
click at [877, 245] on input "True" at bounding box center [867, 237] width 17 height 14
radio input "true"
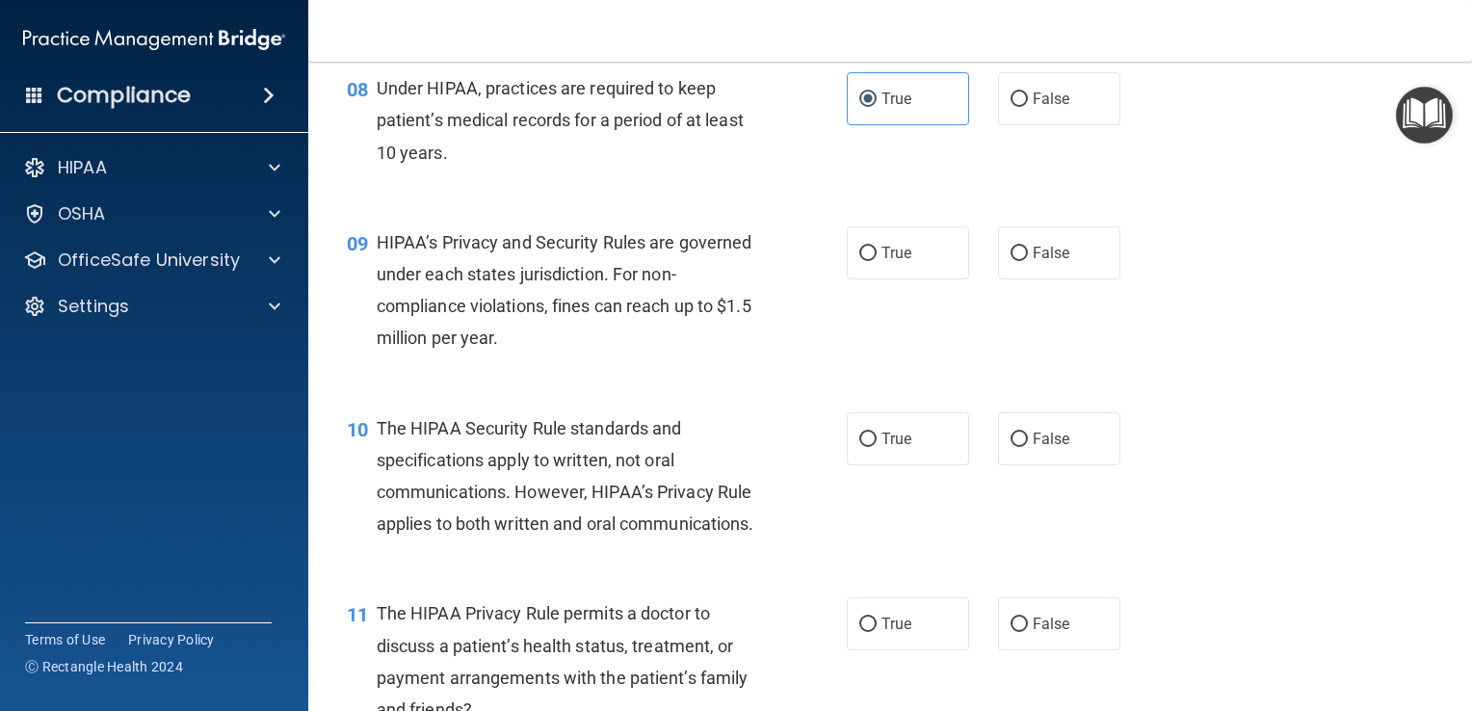
scroll to position [1356, 0]
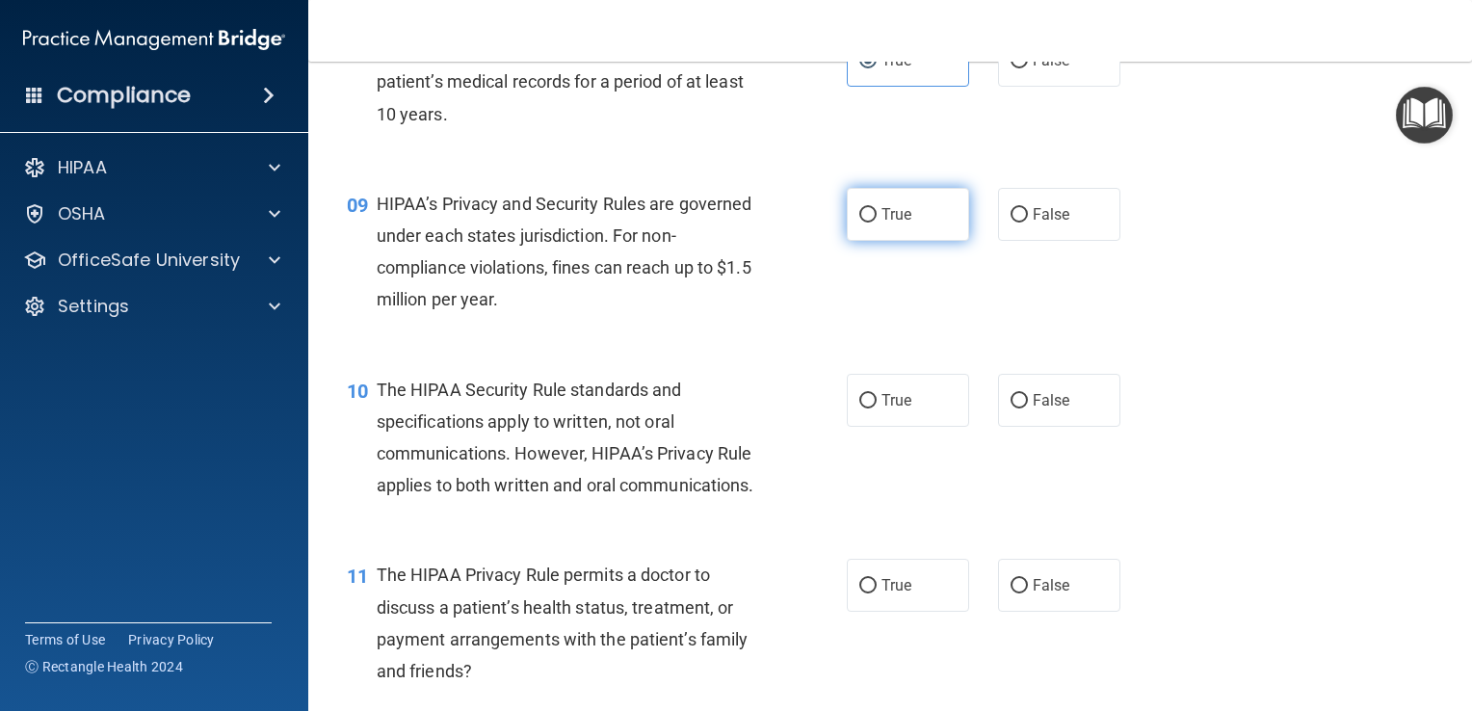
click at [905, 241] on label "True" at bounding box center [908, 214] width 122 height 53
click at [877, 223] on input "True" at bounding box center [867, 215] width 17 height 14
radio input "true"
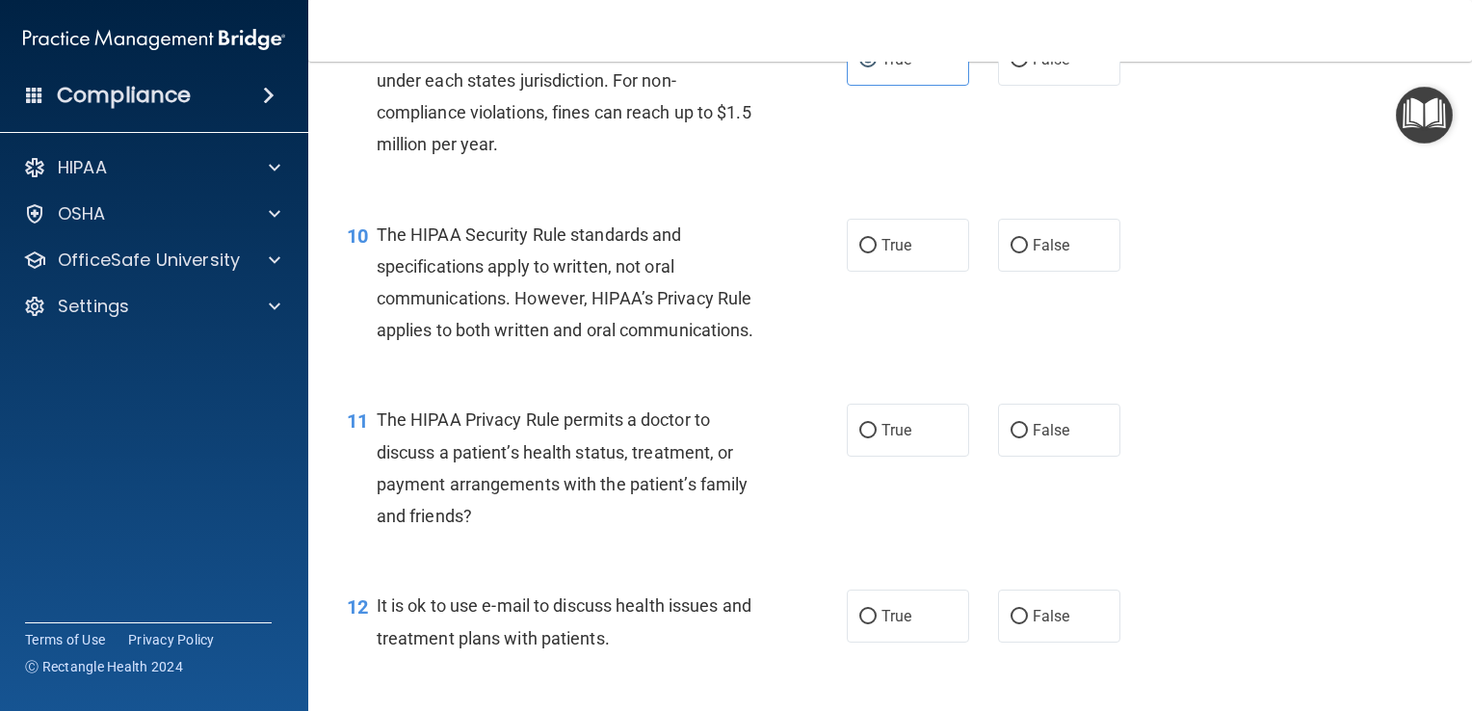
scroll to position [1514, 0]
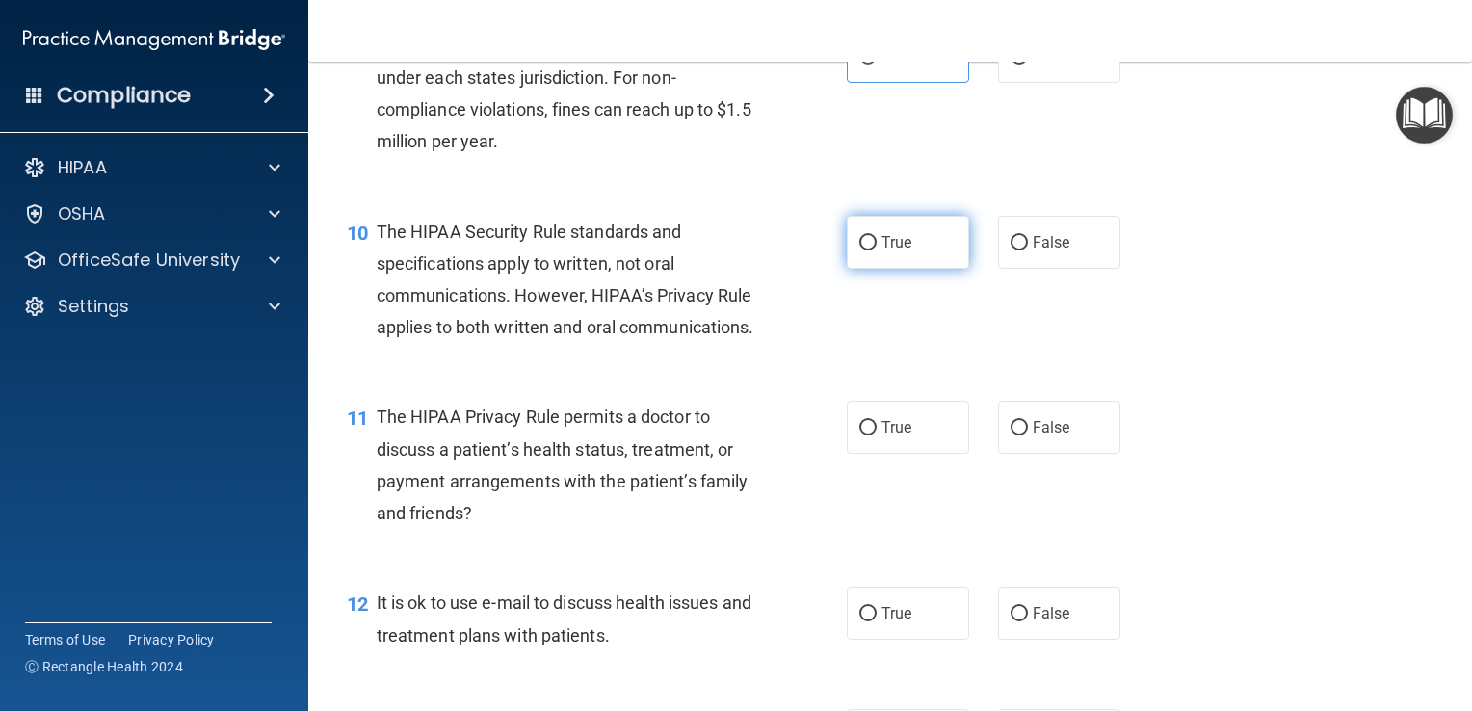
click at [898, 251] on span "True" at bounding box center [897, 242] width 30 height 18
click at [877, 251] on input "True" at bounding box center [867, 243] width 17 height 14
radio input "true"
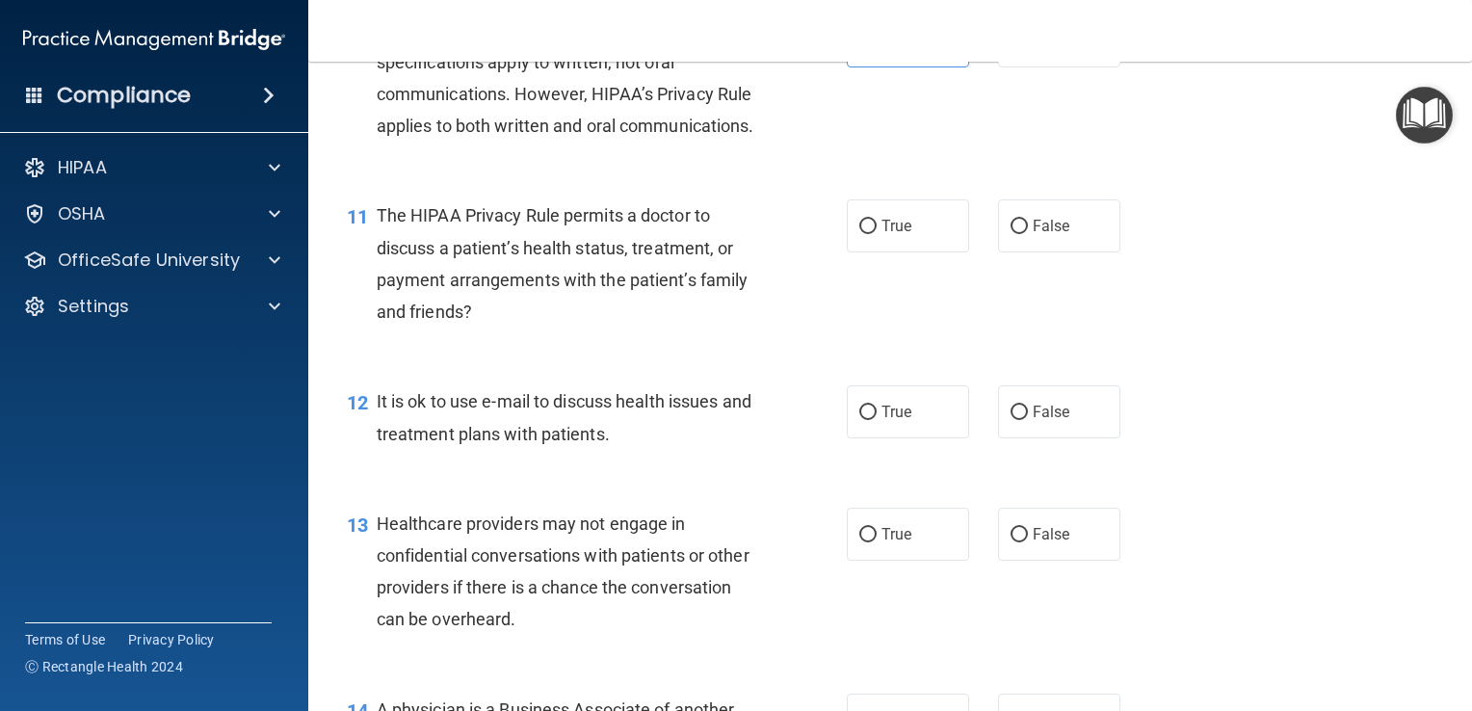
scroll to position [1715, 0]
click at [1033, 235] on span "False" at bounding box center [1052, 226] width 38 height 18
click at [1028, 234] on input "False" at bounding box center [1019, 227] width 17 height 14
radio input "true"
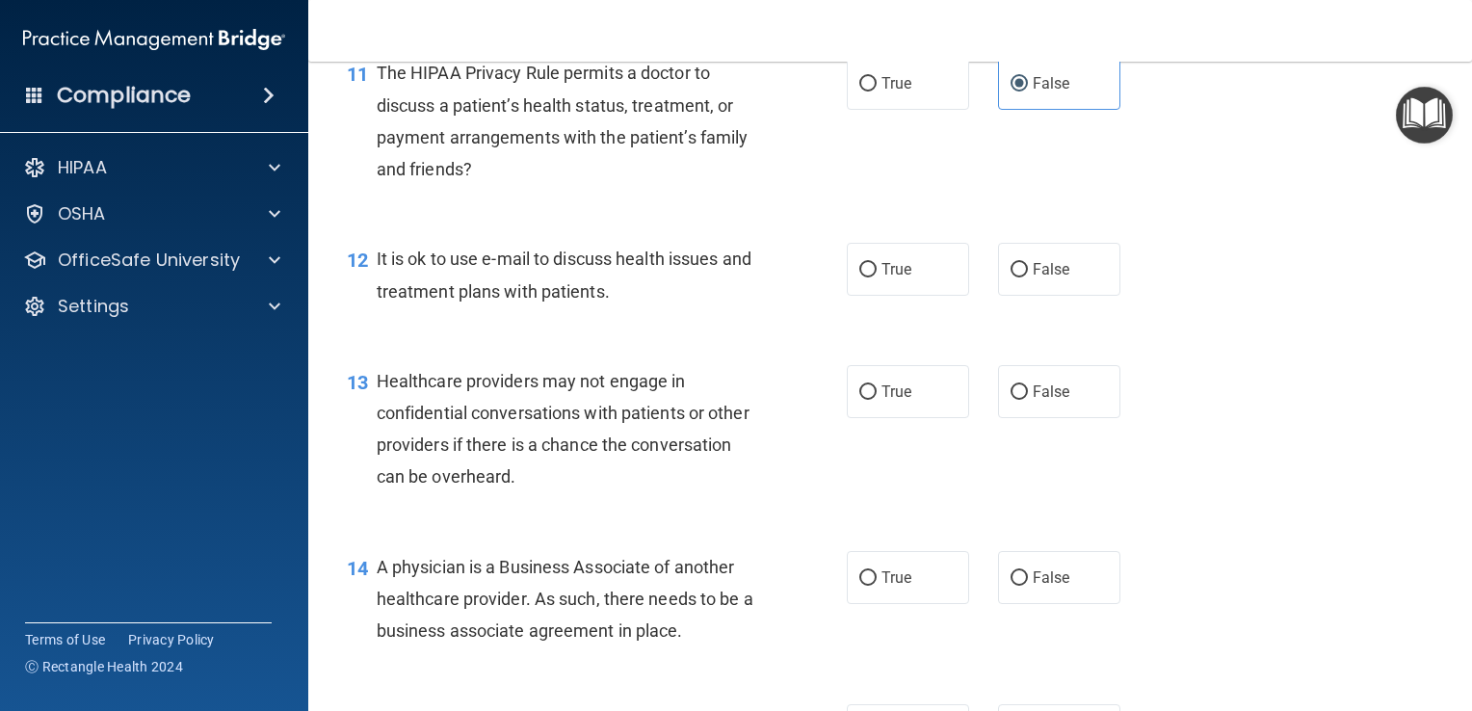
scroll to position [1860, 0]
click at [1044, 277] on span "False" at bounding box center [1052, 267] width 38 height 18
click at [1028, 276] on input "False" at bounding box center [1019, 268] width 17 height 14
radio input "true"
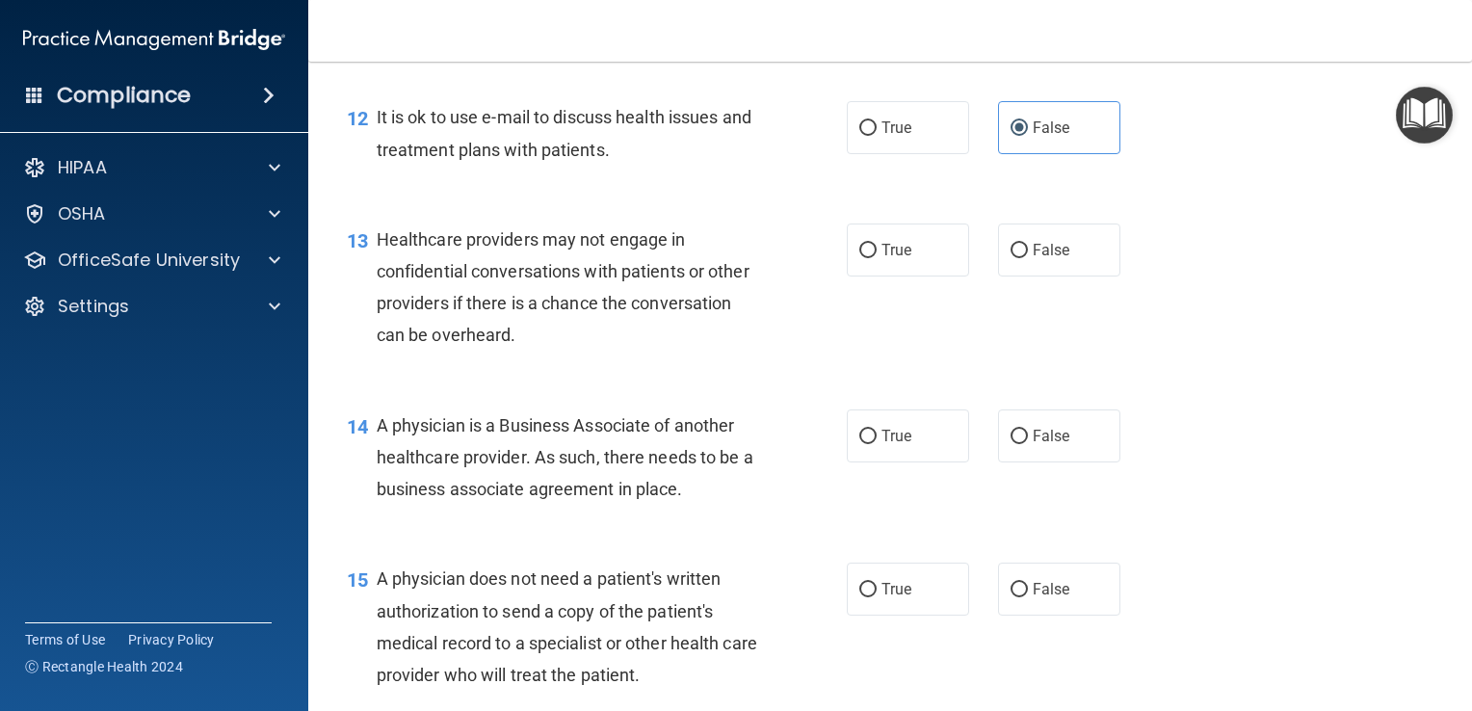
scroll to position [2008, 0]
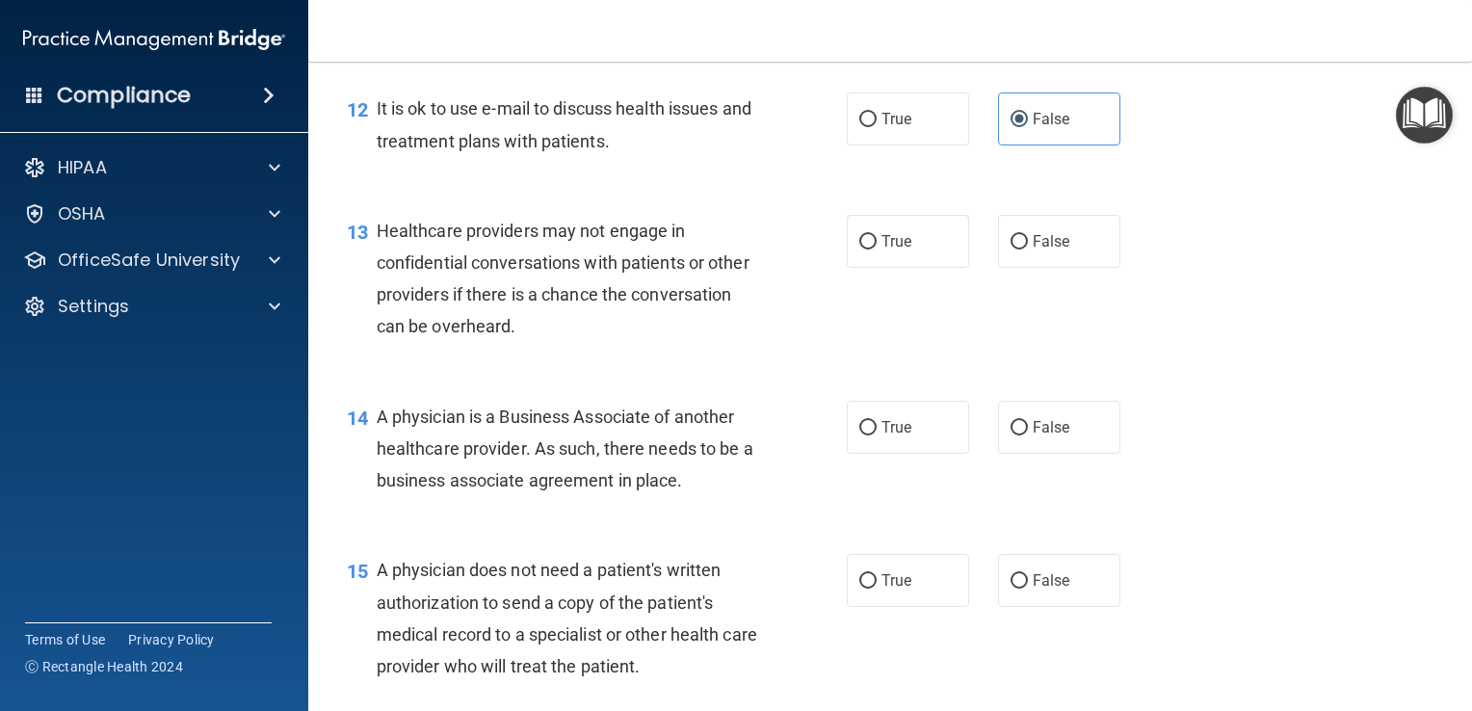
click at [581, 343] on div "Healthcare providers may not engage in confidential conversations with patients…" at bounding box center [575, 279] width 397 height 128
click at [871, 268] on label "True" at bounding box center [908, 241] width 122 height 53
click at [871, 250] on input "True" at bounding box center [867, 242] width 17 height 14
radio input "true"
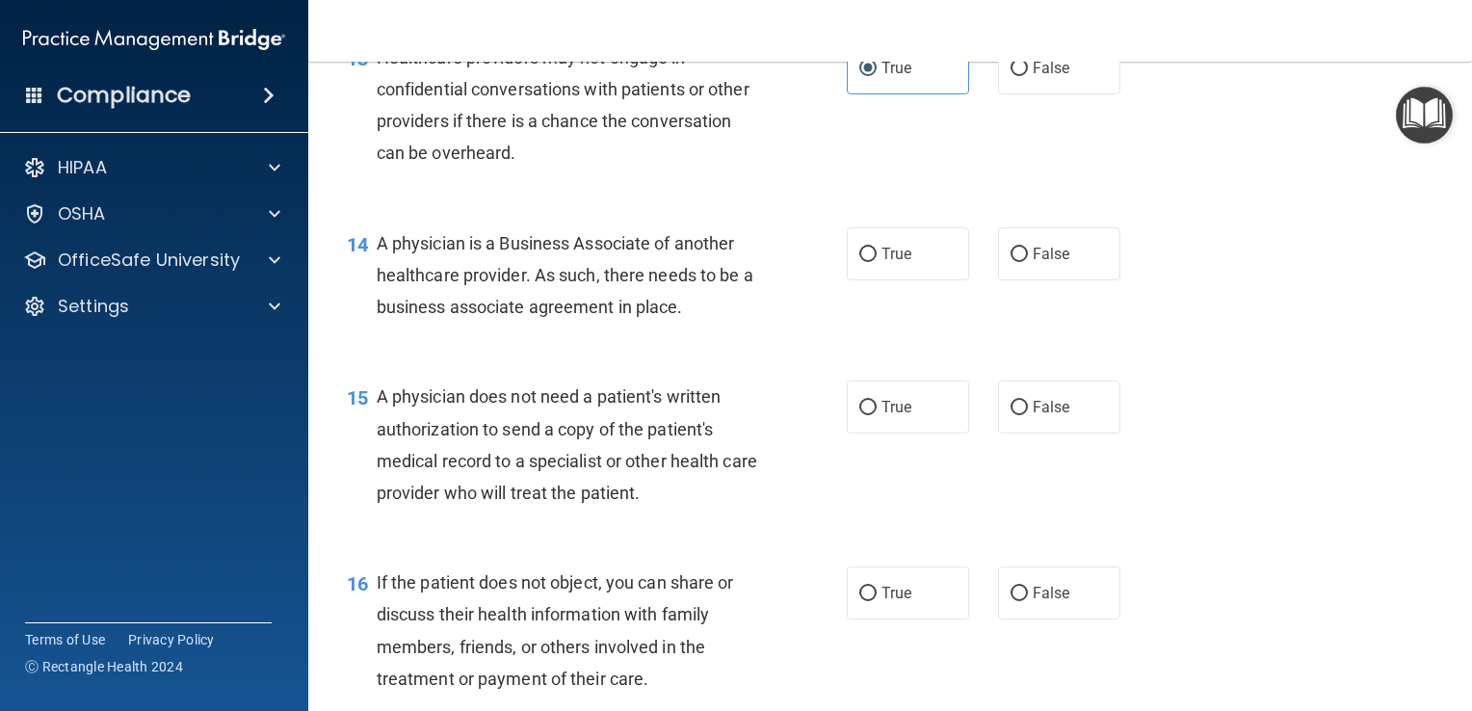
scroll to position [2203, 0]
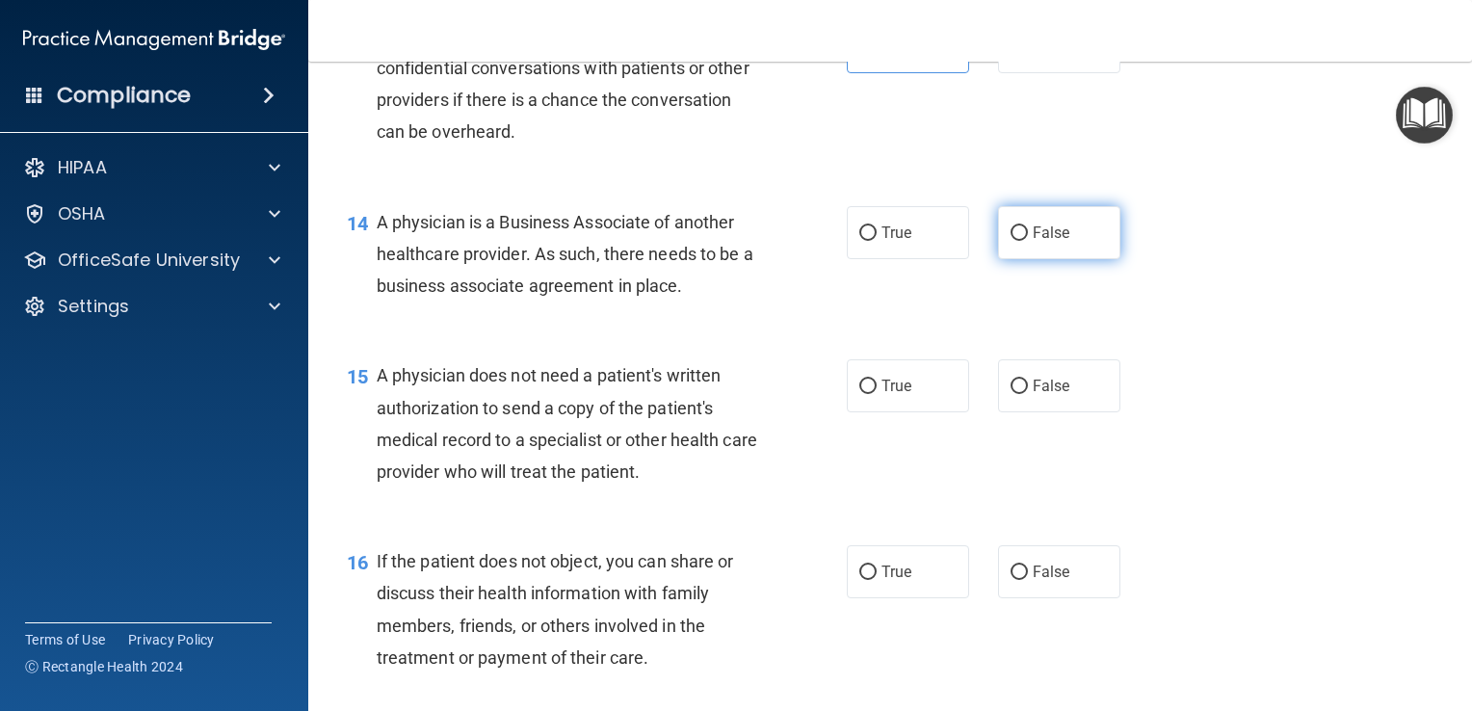
click at [1048, 242] on span "False" at bounding box center [1052, 233] width 38 height 18
click at [1028, 241] on input "False" at bounding box center [1019, 233] width 17 height 14
radio input "true"
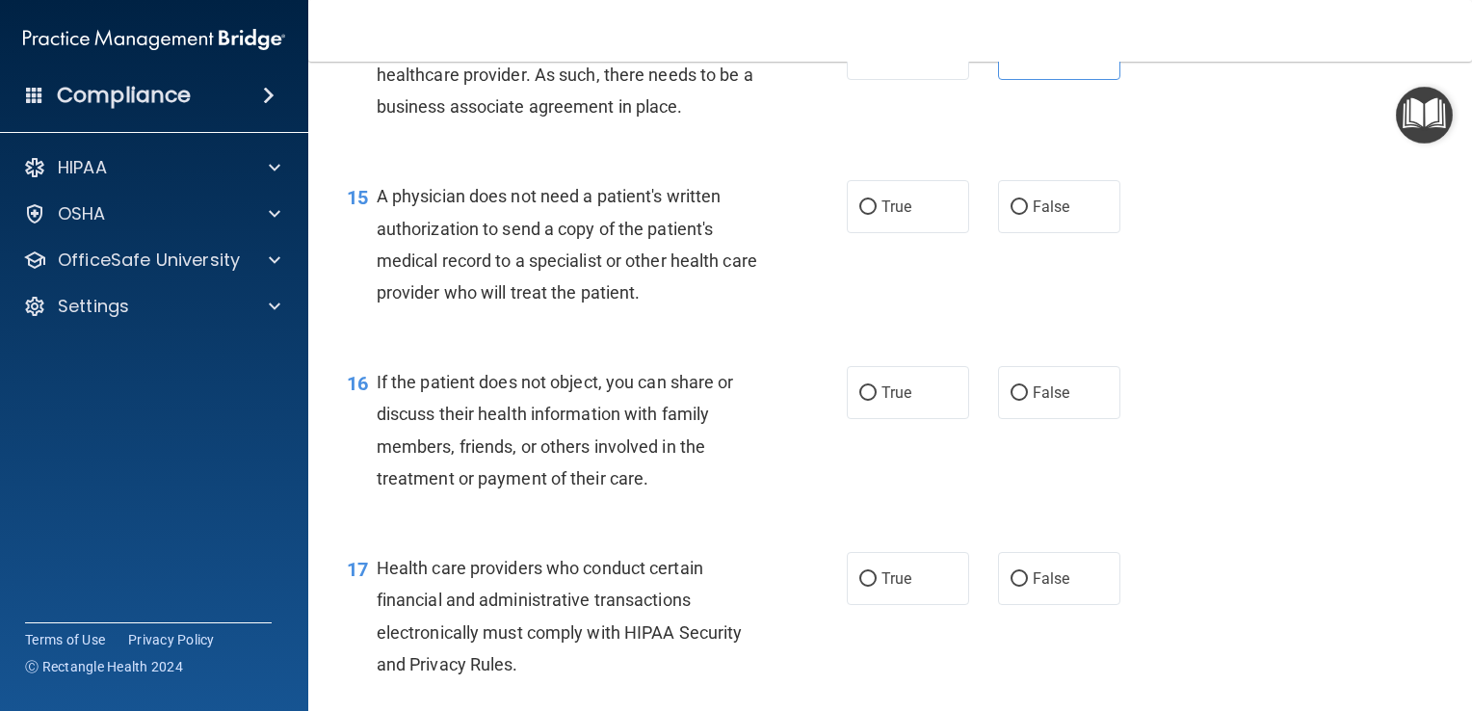
scroll to position [2386, 0]
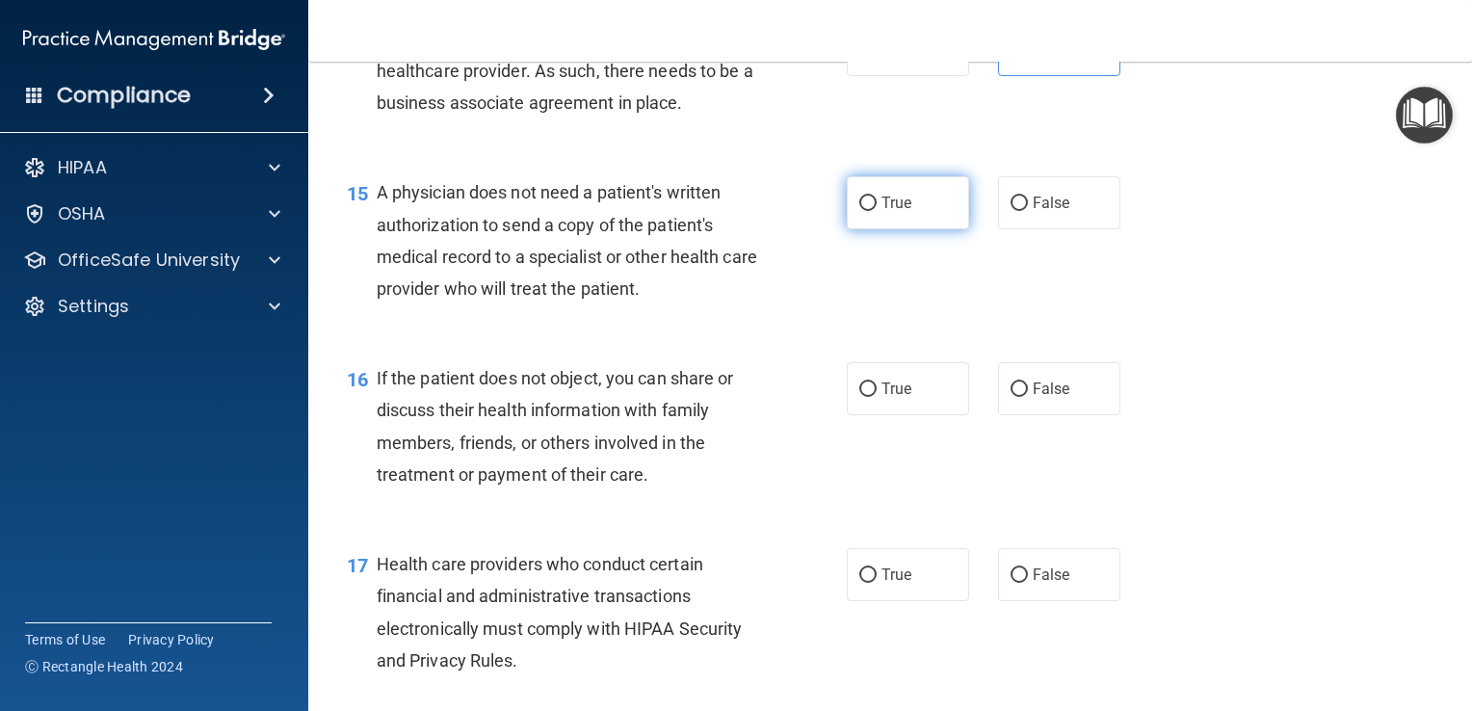
click at [886, 229] on label "True" at bounding box center [908, 202] width 122 height 53
click at [877, 211] on input "True" at bounding box center [867, 204] width 17 height 14
radio input "true"
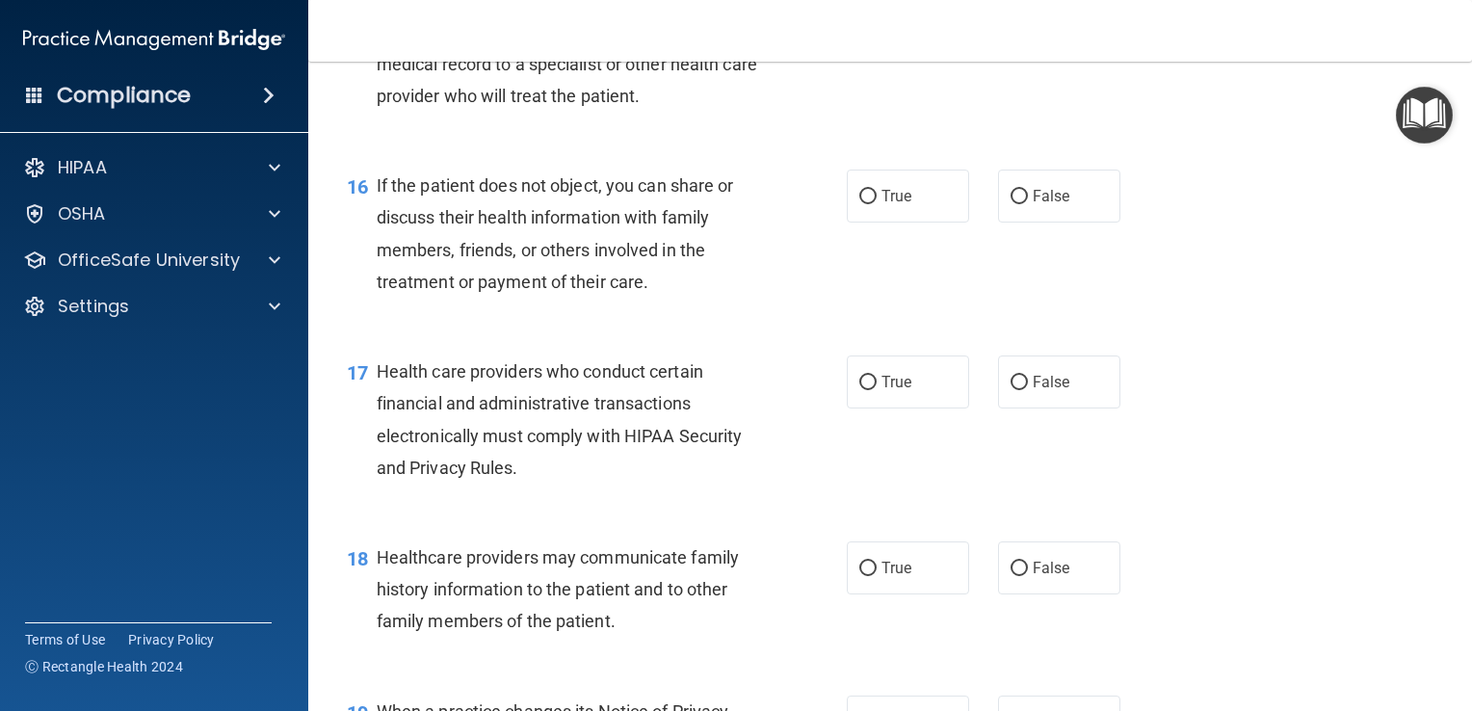
scroll to position [2580, 0]
click at [881, 221] on label "True" at bounding box center [908, 194] width 122 height 53
click at [877, 202] on input "True" at bounding box center [867, 195] width 17 height 14
radio input "true"
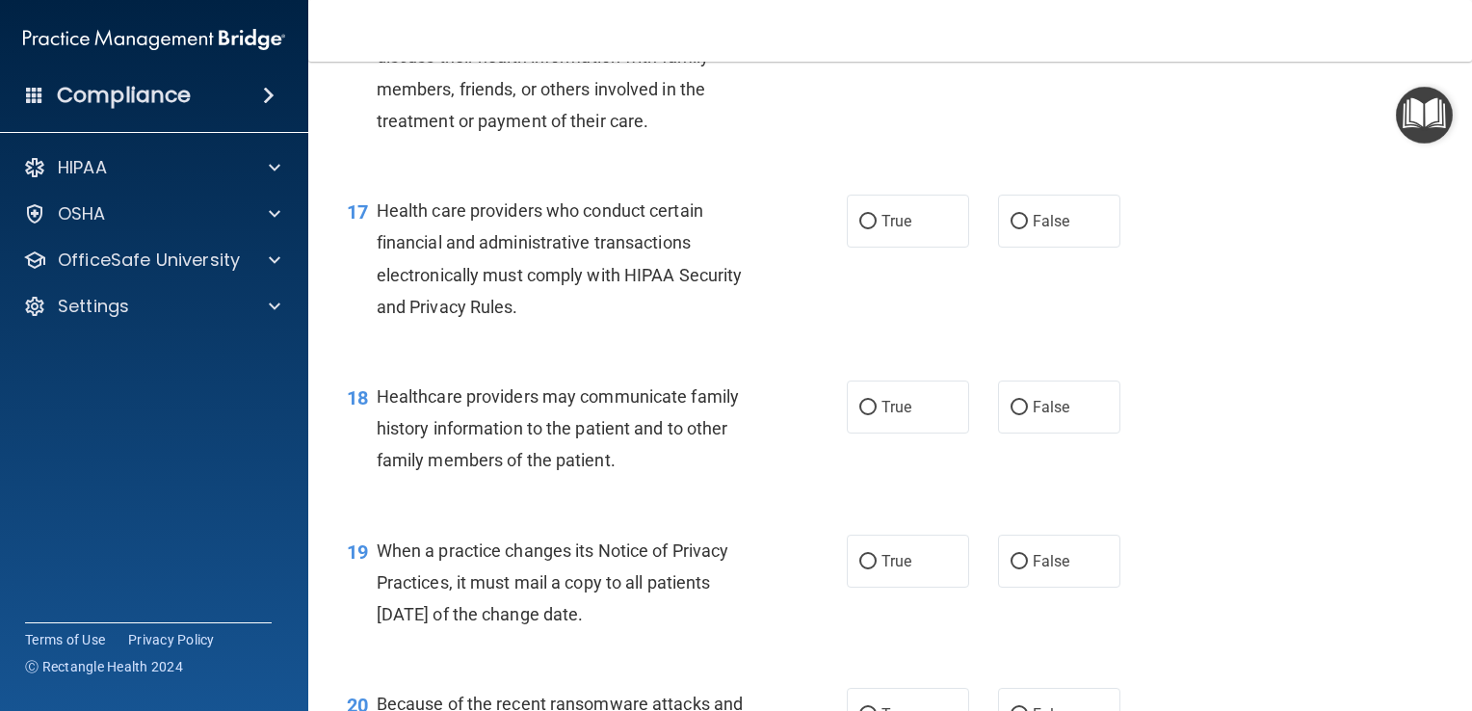
scroll to position [2742, 0]
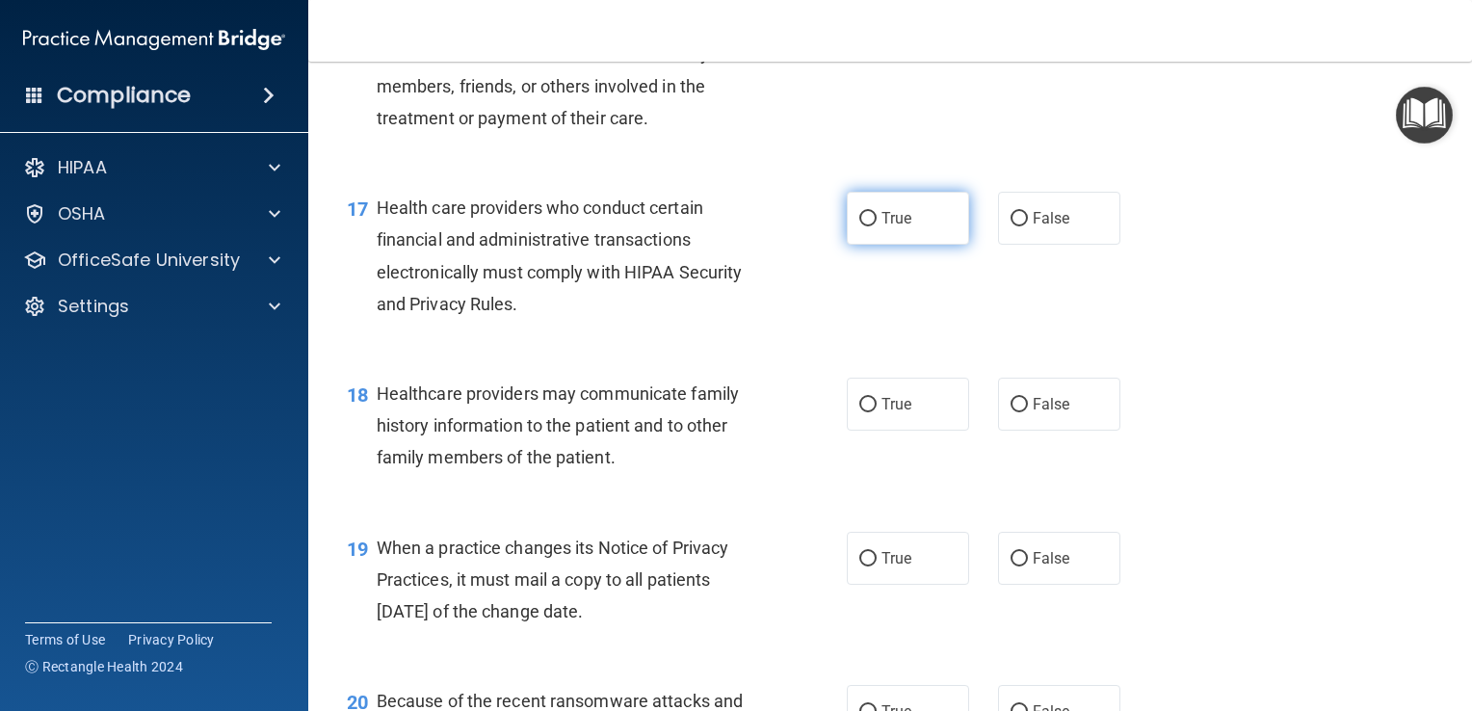
click at [884, 227] on span "True" at bounding box center [897, 218] width 30 height 18
click at [877, 226] on input "True" at bounding box center [867, 219] width 17 height 14
radio input "true"
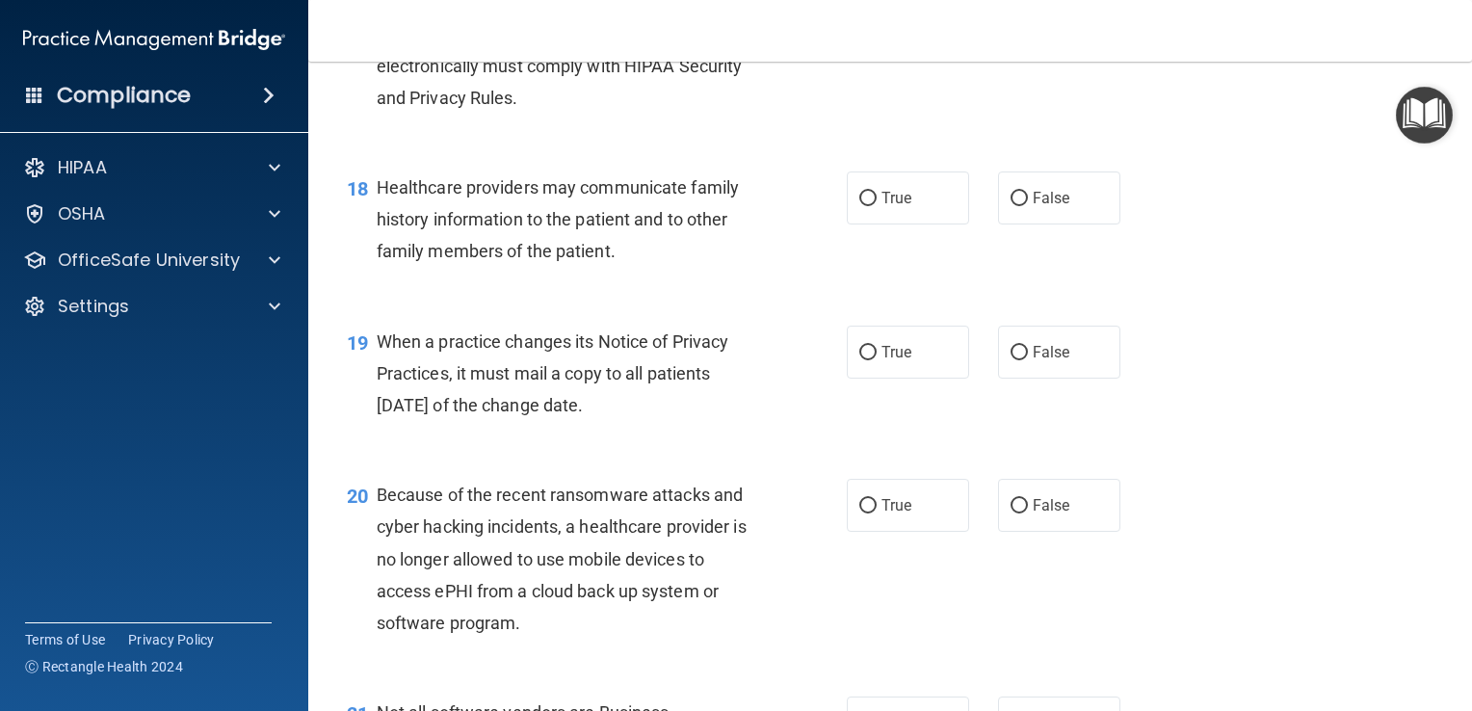
scroll to position [2950, 0]
click at [1046, 223] on label "False" at bounding box center [1059, 196] width 122 height 53
click at [1028, 204] on input "False" at bounding box center [1019, 197] width 17 height 14
radio input "true"
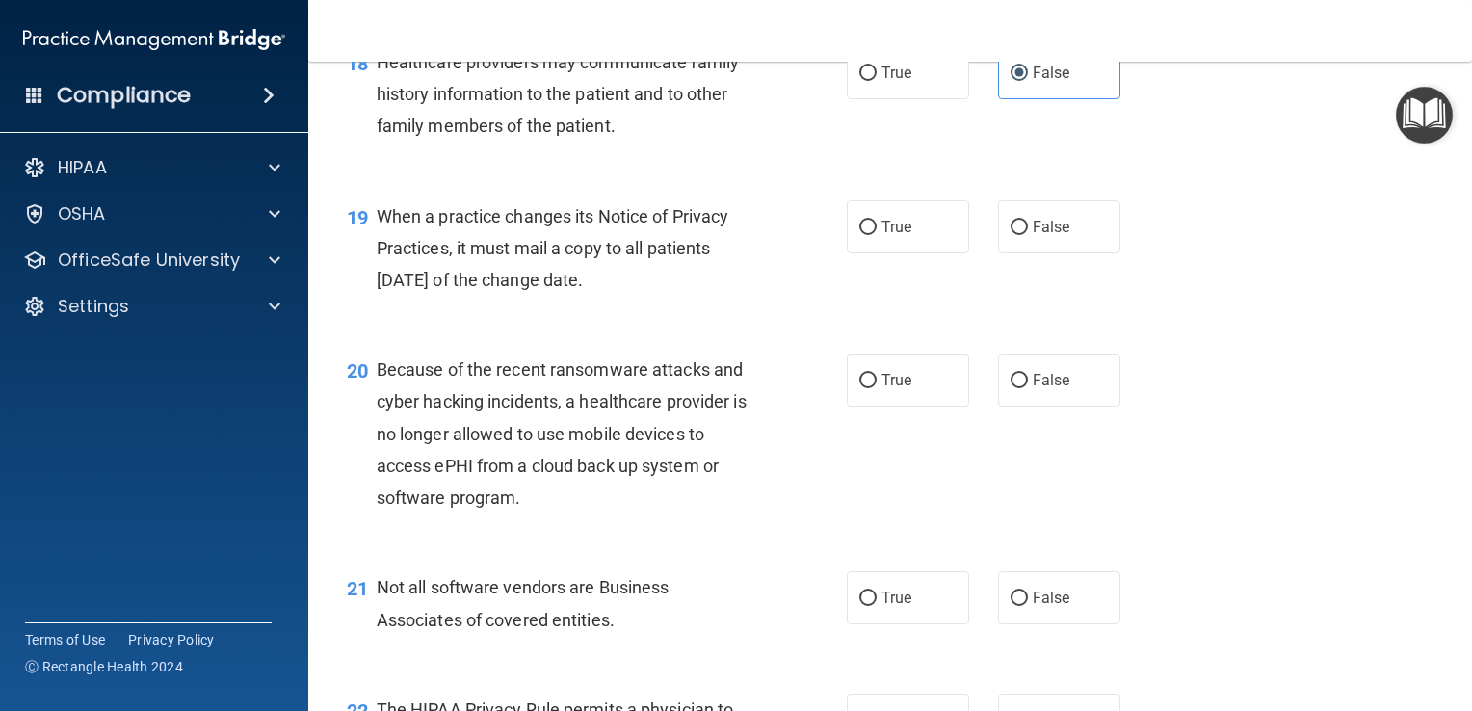
scroll to position [3074, 0]
click at [890, 236] on span "True" at bounding box center [897, 227] width 30 height 18
click at [877, 235] on input "True" at bounding box center [867, 228] width 17 height 14
radio input "true"
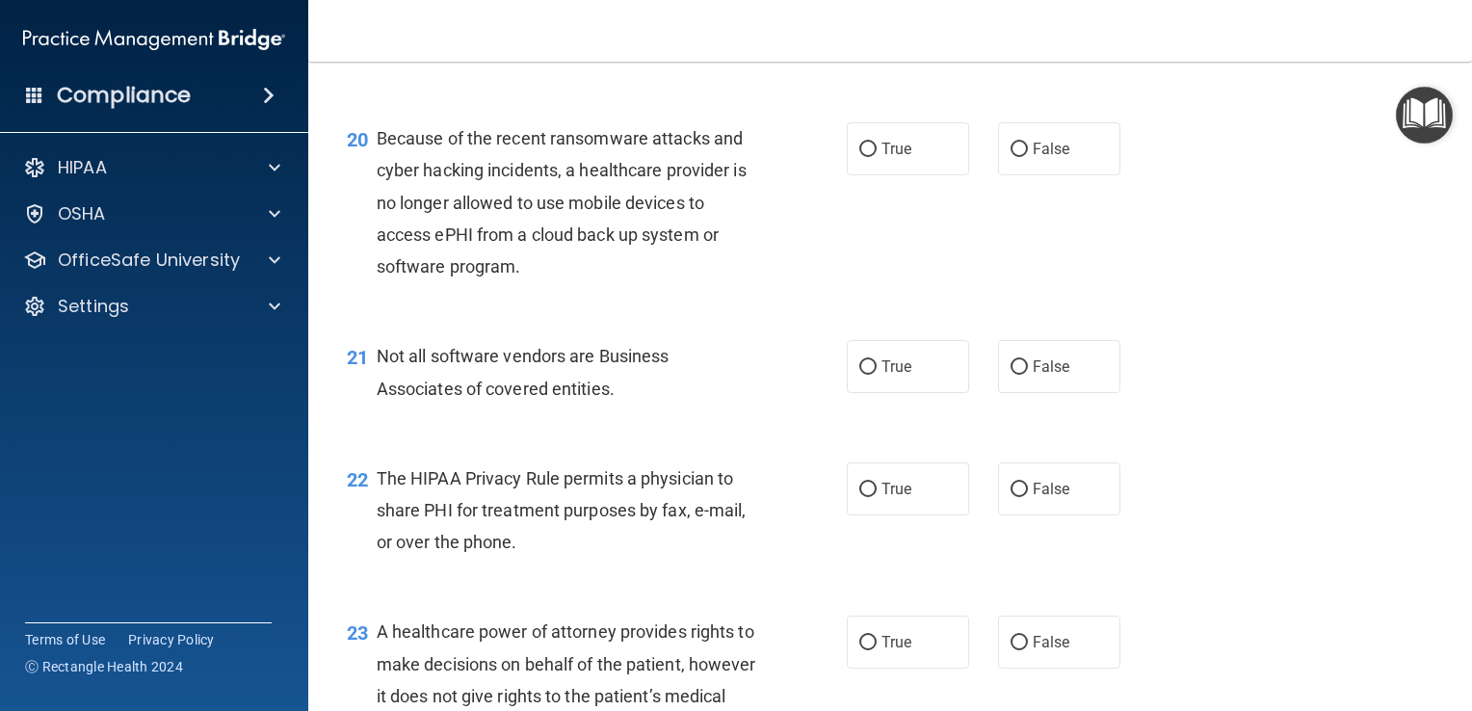
scroll to position [3305, 0]
click at [1012, 157] on input "False" at bounding box center [1019, 150] width 17 height 14
radio input "true"
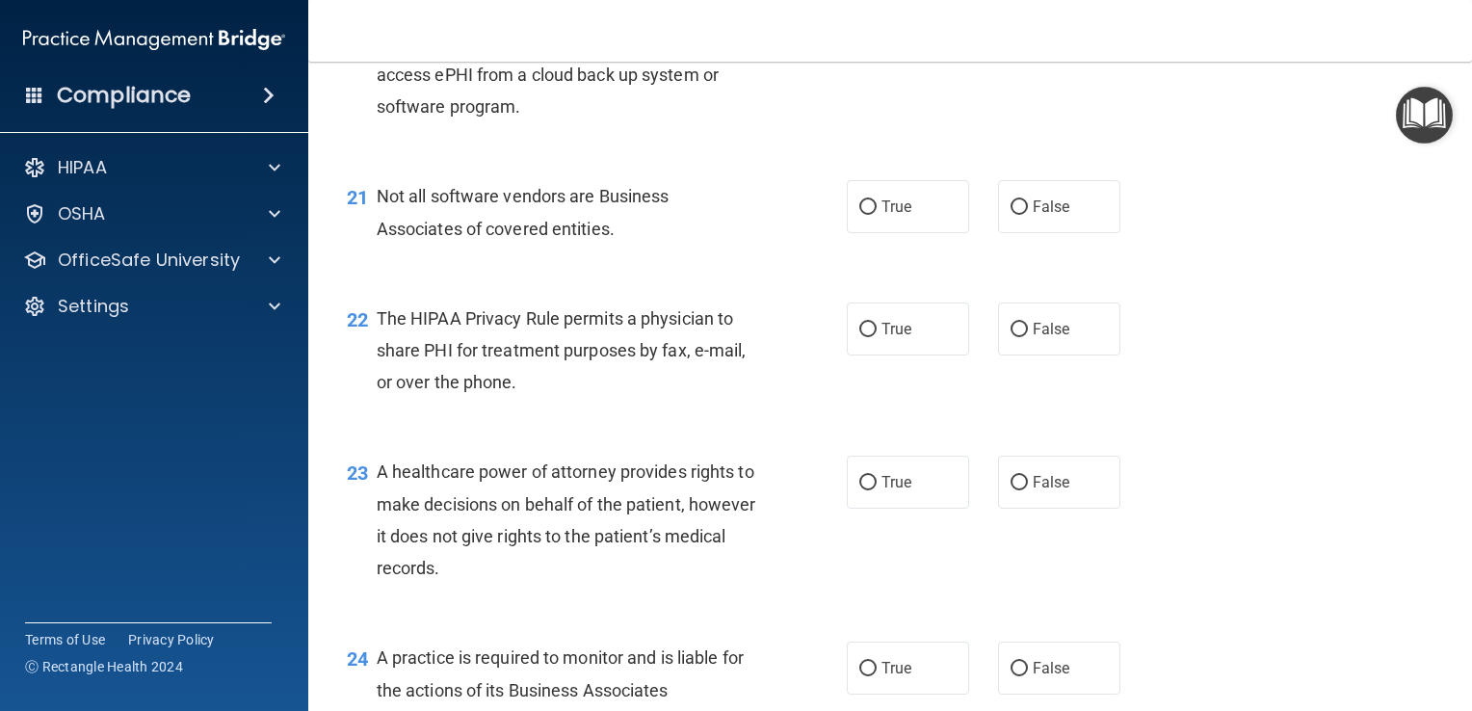
scroll to position [3465, 0]
click at [906, 233] on label "True" at bounding box center [908, 206] width 122 height 53
click at [877, 215] on input "True" at bounding box center [867, 207] width 17 height 14
radio input "true"
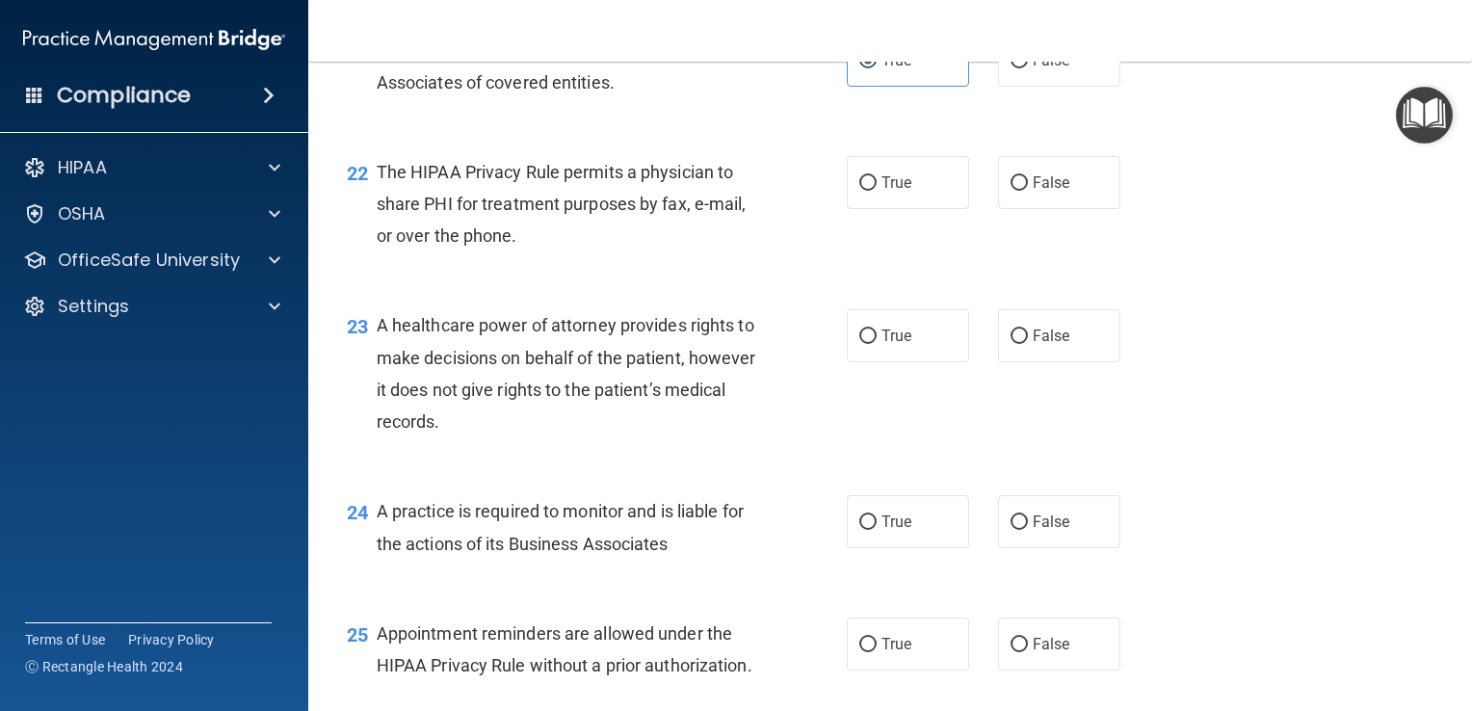
scroll to position [3611, 0]
click at [904, 209] on label "True" at bounding box center [908, 182] width 122 height 53
click at [877, 191] on input "True" at bounding box center [867, 183] width 17 height 14
radio input "true"
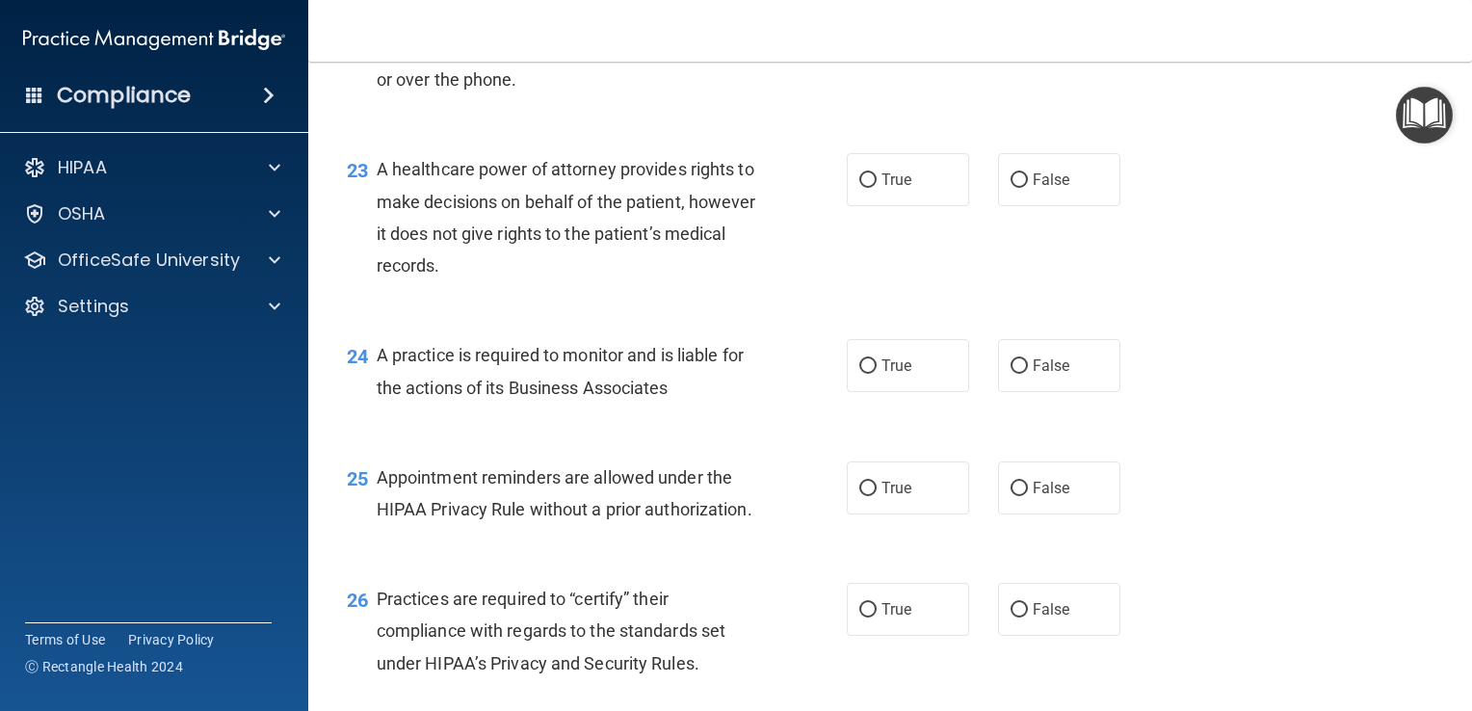
scroll to position [3768, 0]
click at [882, 188] on span "True" at bounding box center [897, 179] width 30 height 18
click at [876, 187] on input "True" at bounding box center [867, 179] width 17 height 14
radio input "true"
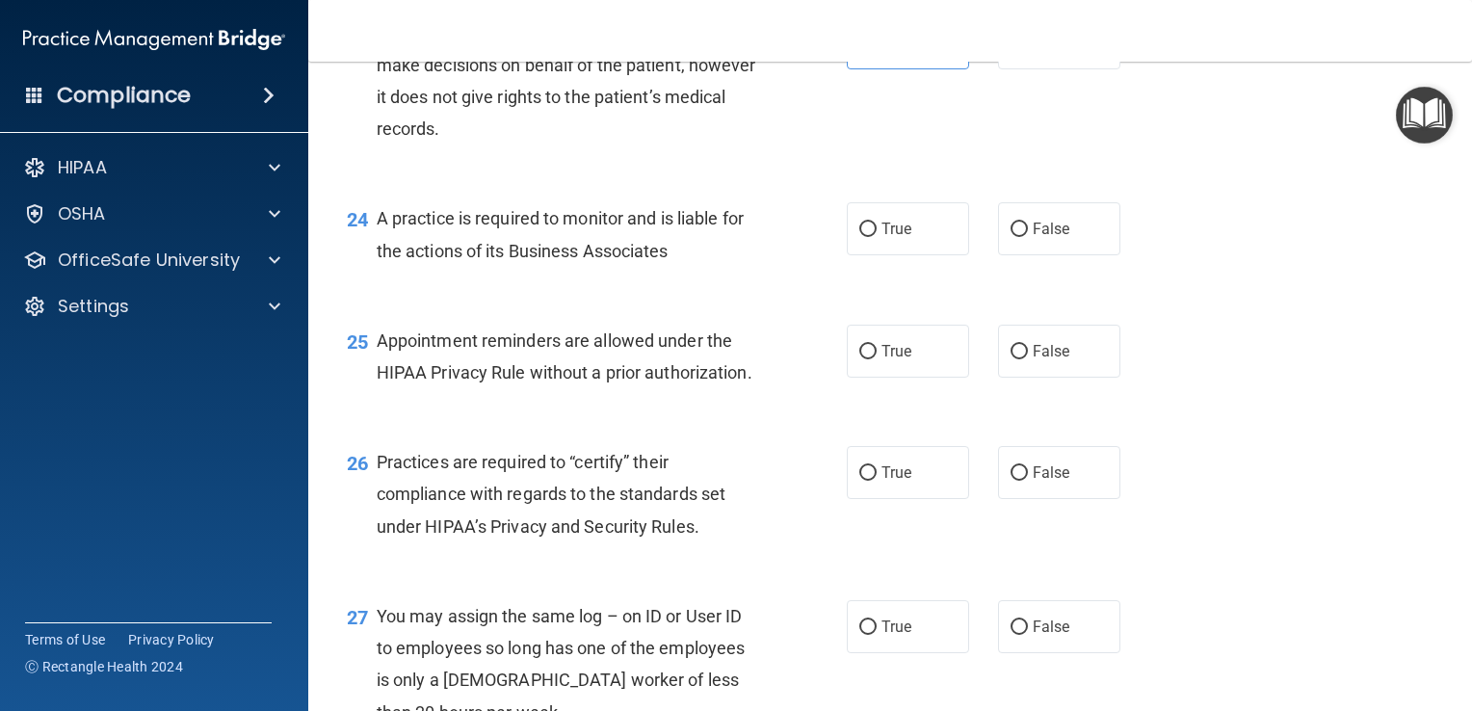
scroll to position [3904, 0]
click at [1033, 238] on span "False" at bounding box center [1052, 229] width 38 height 18
click at [1025, 237] on input "False" at bounding box center [1019, 230] width 17 height 14
radio input "true"
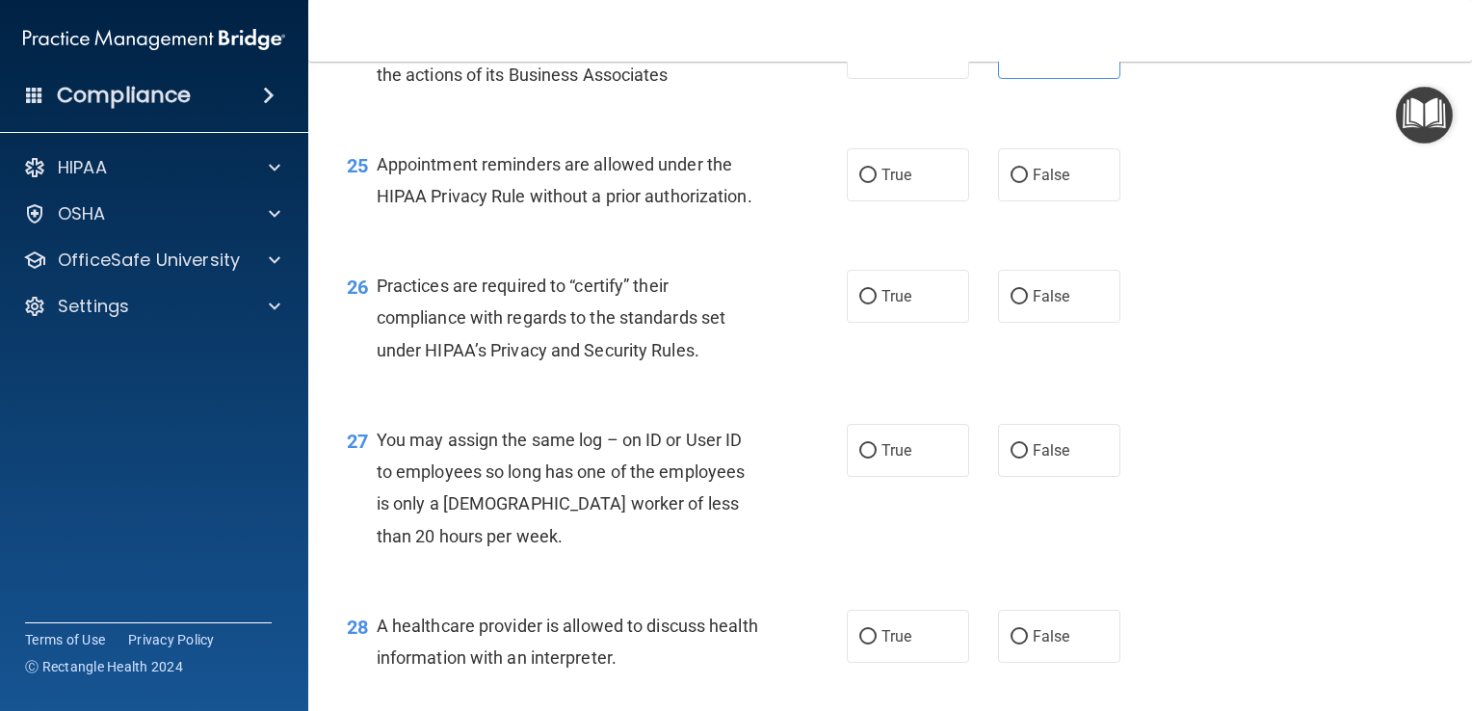
scroll to position [4082, 0]
click at [887, 200] on label "True" at bounding box center [908, 173] width 122 height 53
click at [877, 182] on input "True" at bounding box center [867, 175] width 17 height 14
radio input "true"
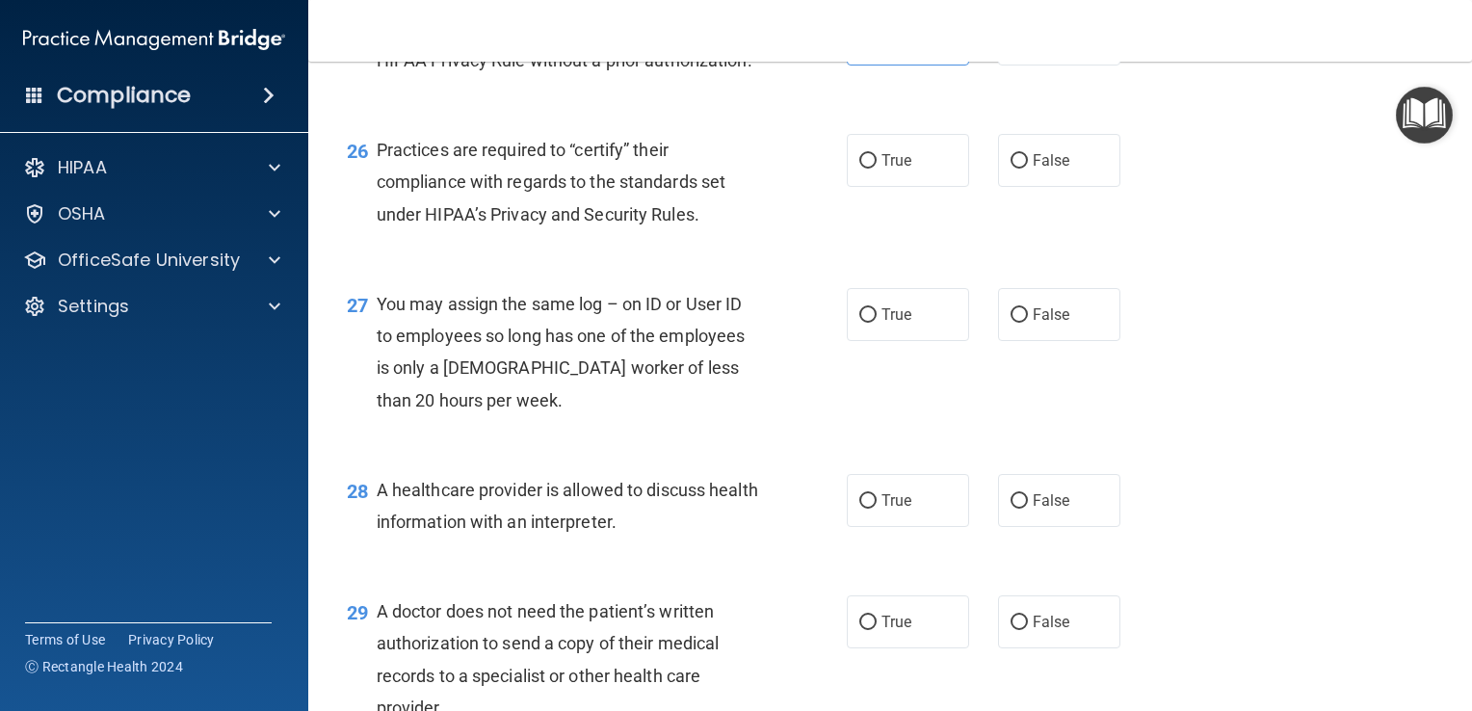
scroll to position [4218, 0]
click at [899, 185] on label "True" at bounding box center [908, 158] width 122 height 53
click at [877, 167] on input "True" at bounding box center [867, 159] width 17 height 14
radio input "true"
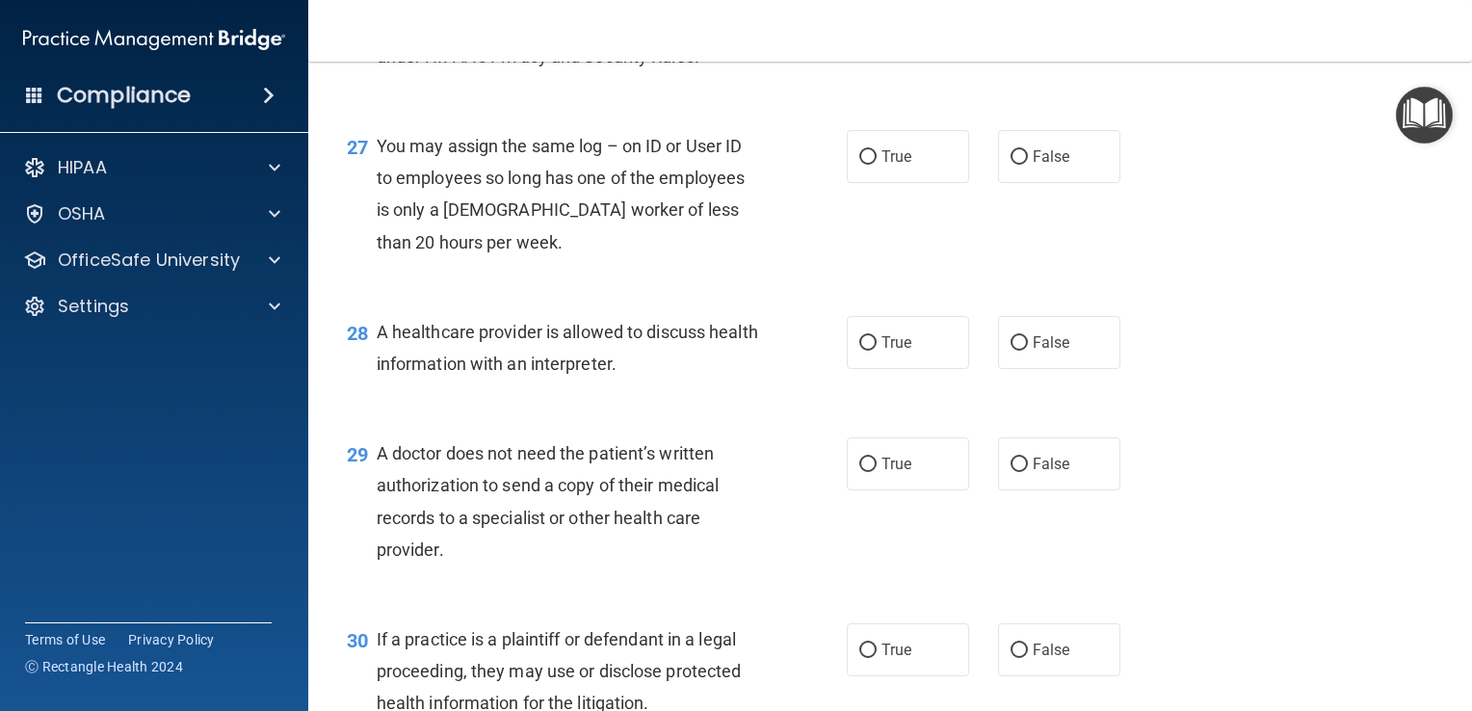
scroll to position [4390, 0]
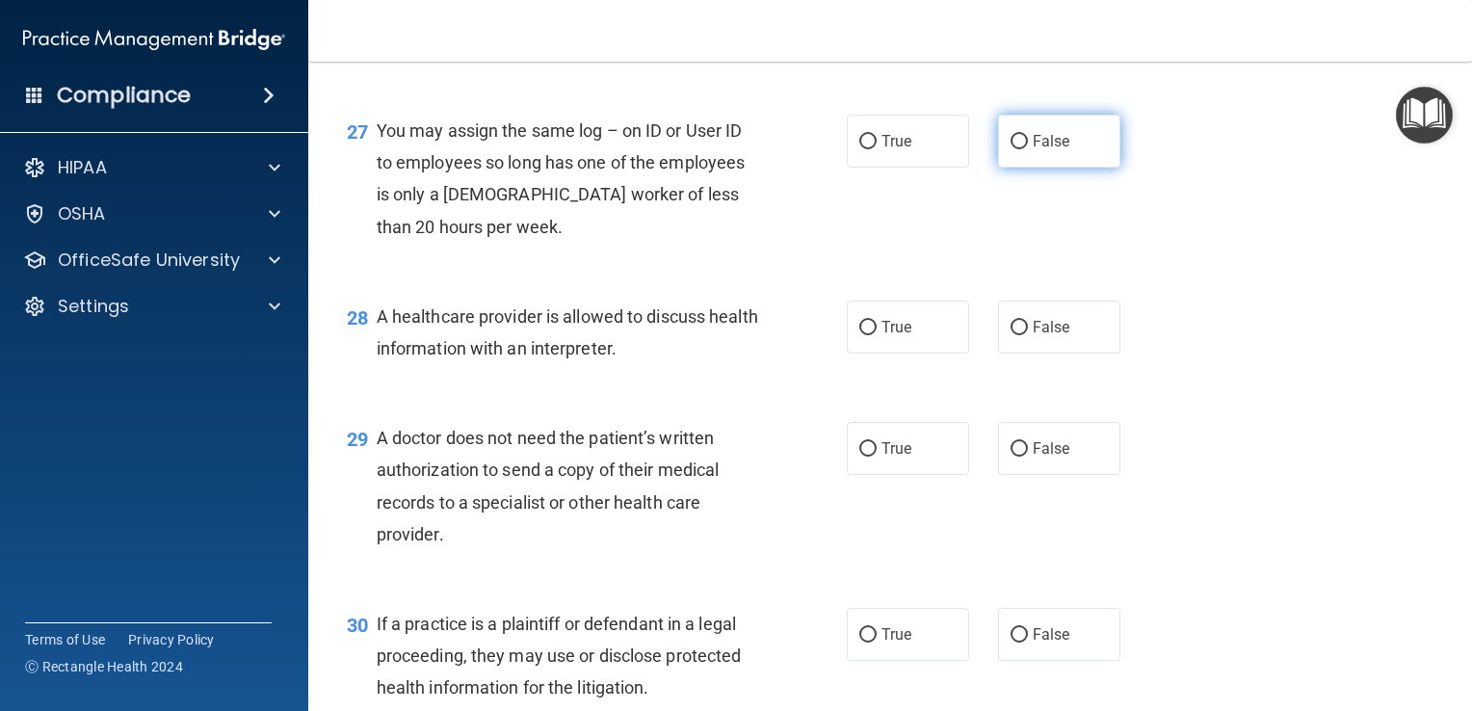
click at [1021, 168] on label "False" at bounding box center [1059, 141] width 122 height 53
click at [1021, 149] on input "False" at bounding box center [1019, 142] width 17 height 14
radio input "true"
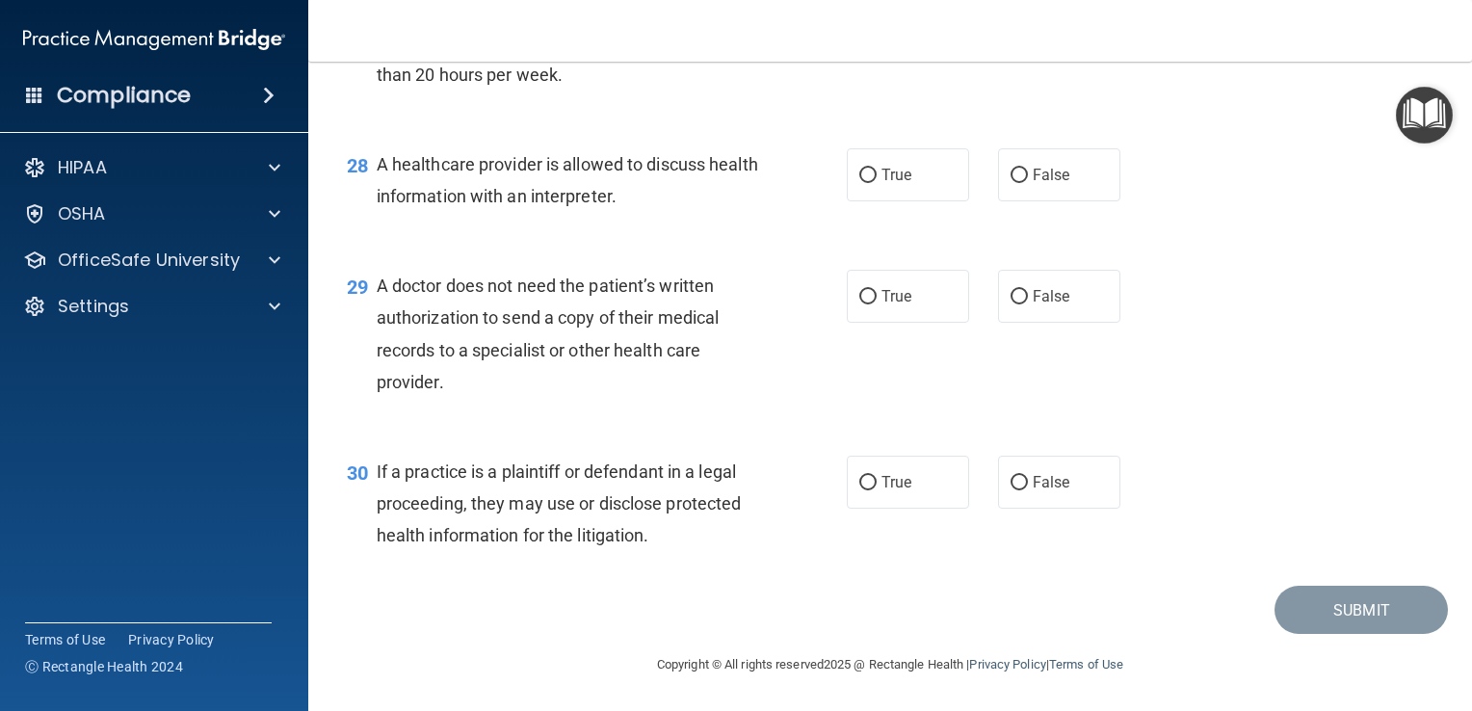
scroll to position [4601, 0]
click at [872, 201] on label "True" at bounding box center [908, 174] width 122 height 53
click at [872, 183] on input "True" at bounding box center [867, 176] width 17 height 14
radio input "true"
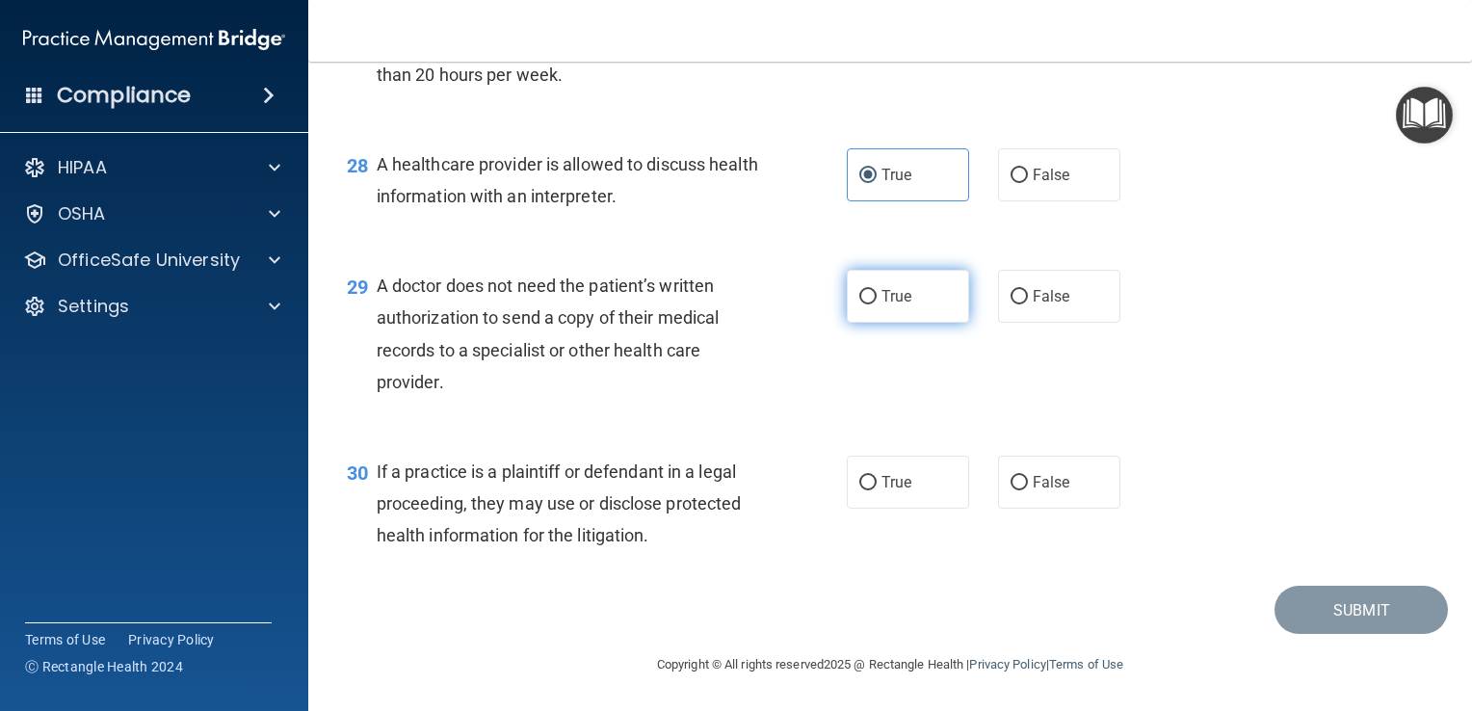
click at [896, 304] on span "True" at bounding box center [897, 296] width 30 height 18
click at [877, 304] on input "True" at bounding box center [867, 297] width 17 height 14
radio input "true"
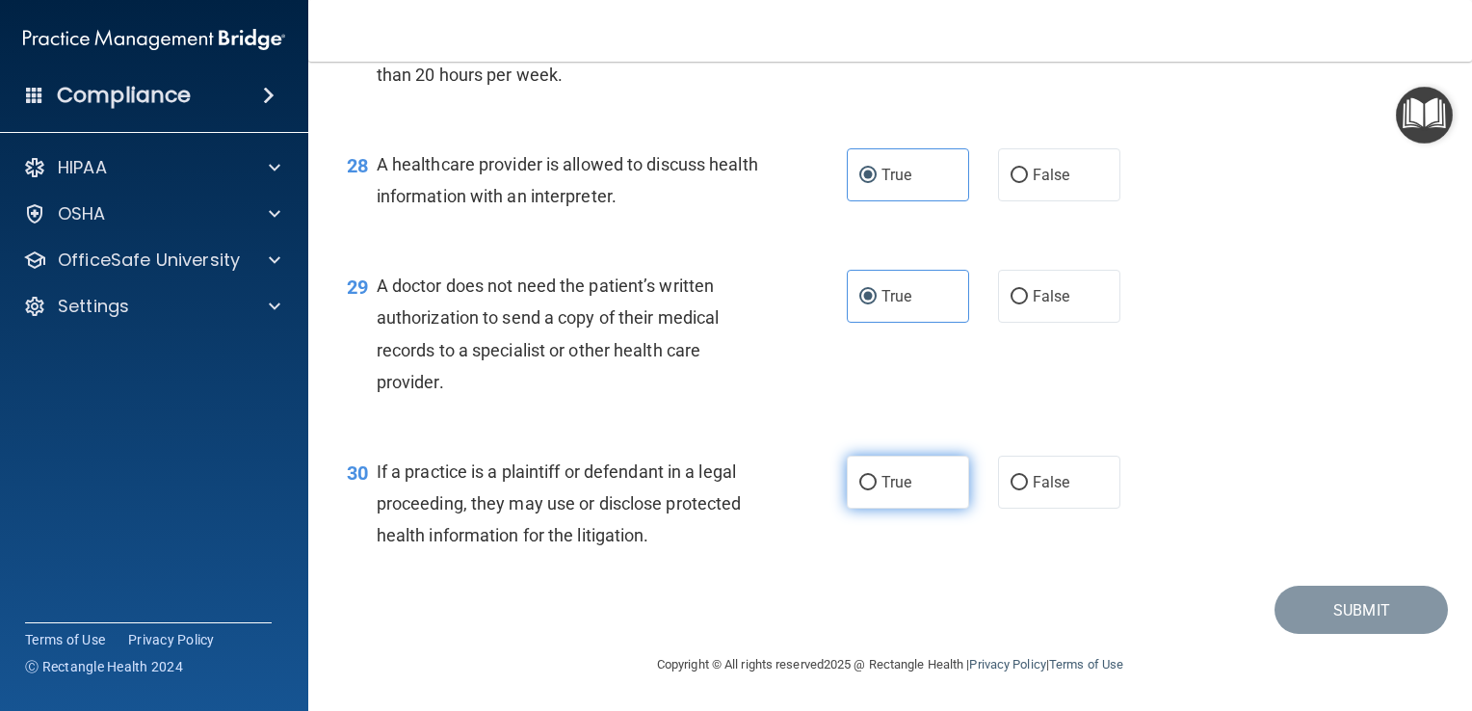
click at [906, 484] on label "True" at bounding box center [908, 482] width 122 height 53
click at [877, 484] on input "True" at bounding box center [867, 483] width 17 height 14
radio input "true"
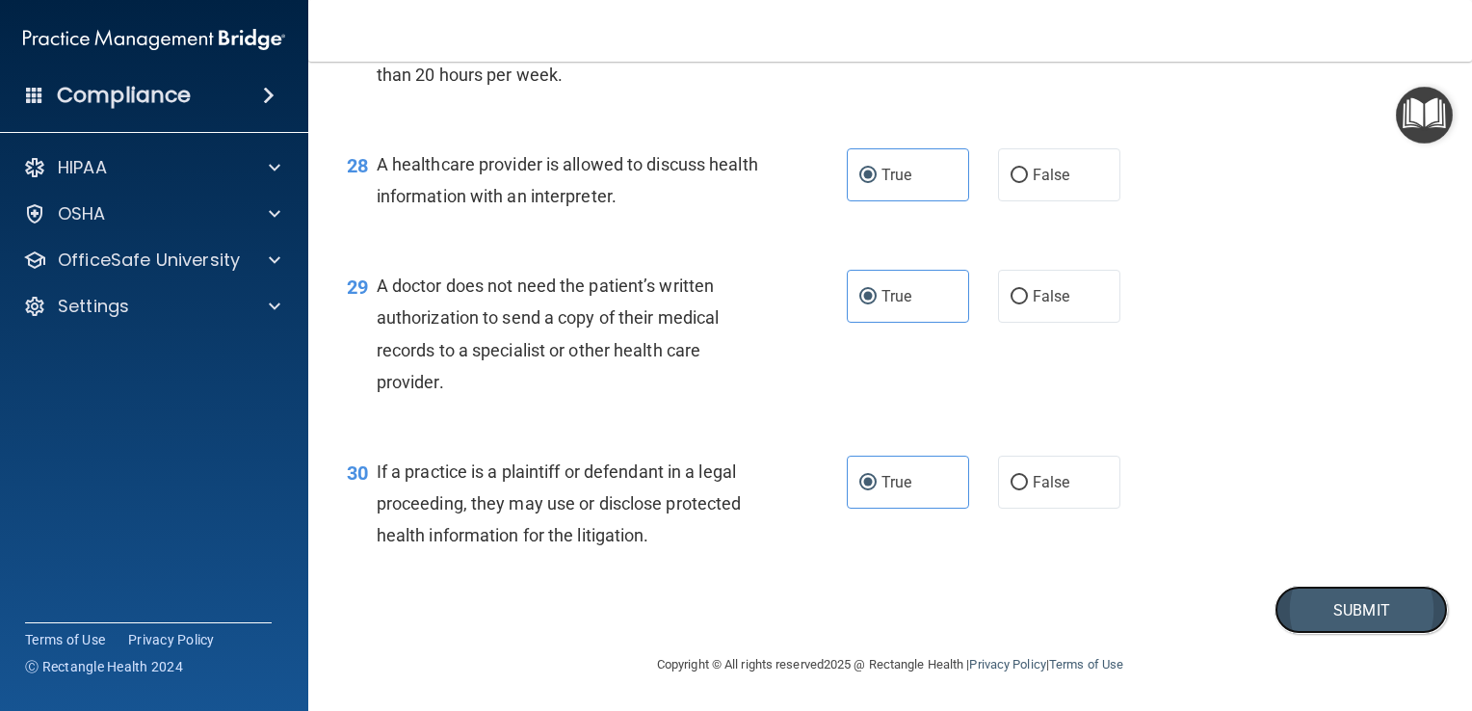
click at [1307, 621] on button "Submit" at bounding box center [1361, 610] width 173 height 49
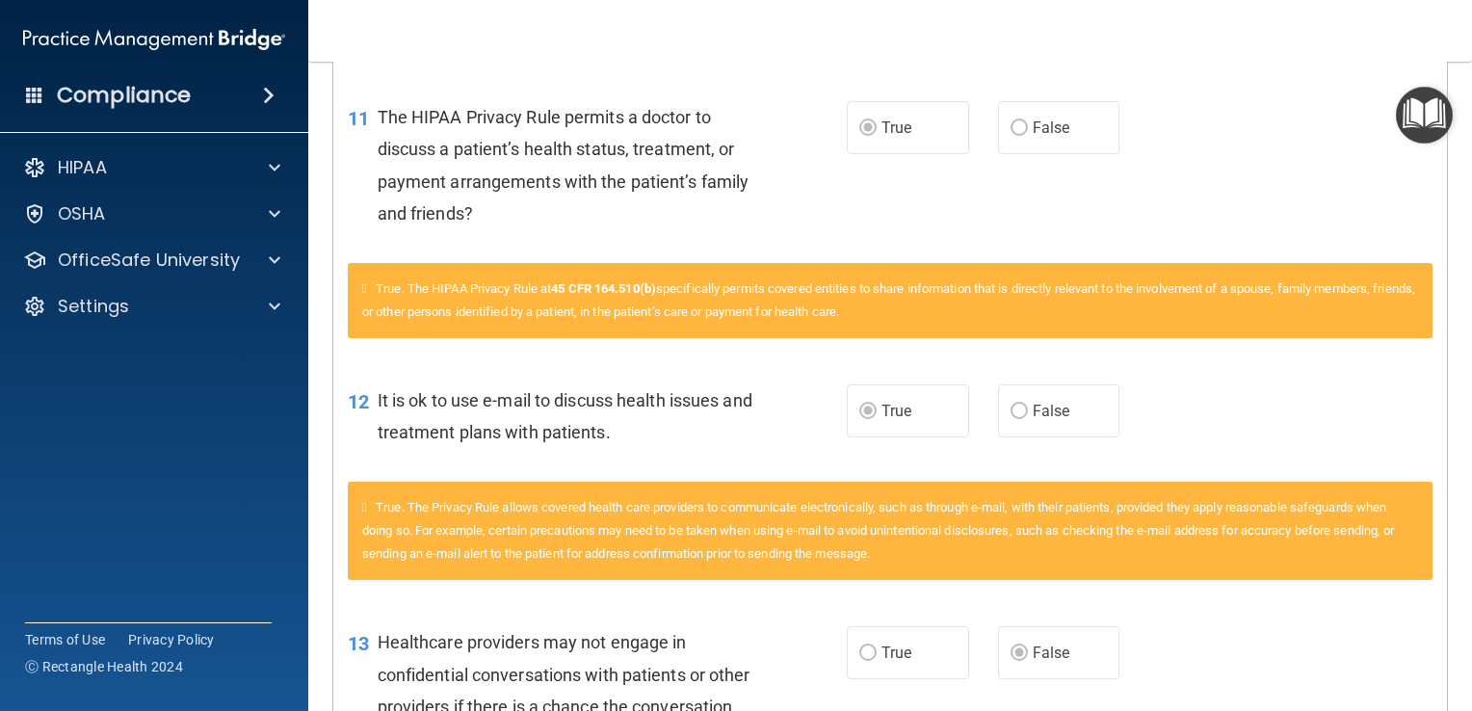
scroll to position [969, 0]
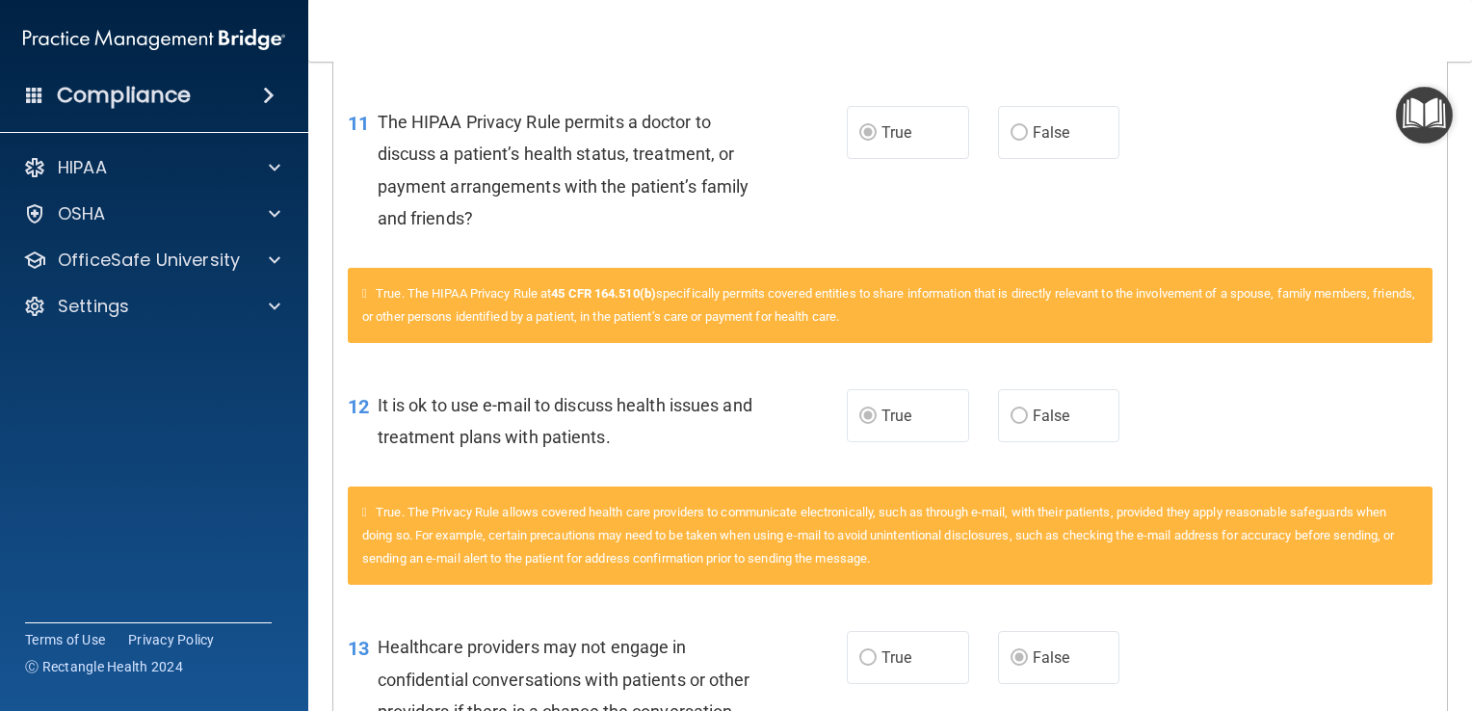
click at [389, 250] on div "11 The HIPAA Privacy Rule permits a doctor to discuss a patient’s health status…" at bounding box center [890, 175] width 1114 height 186
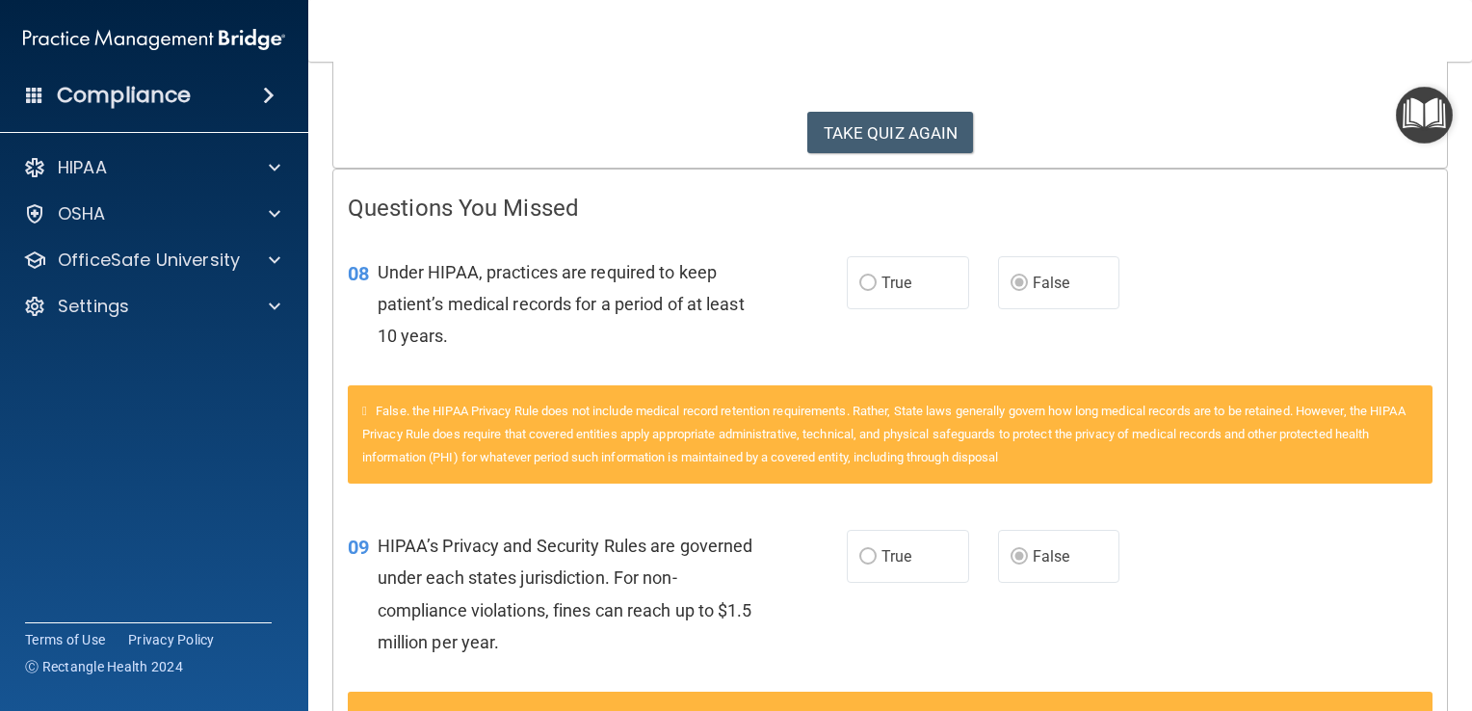
scroll to position [288, 0]
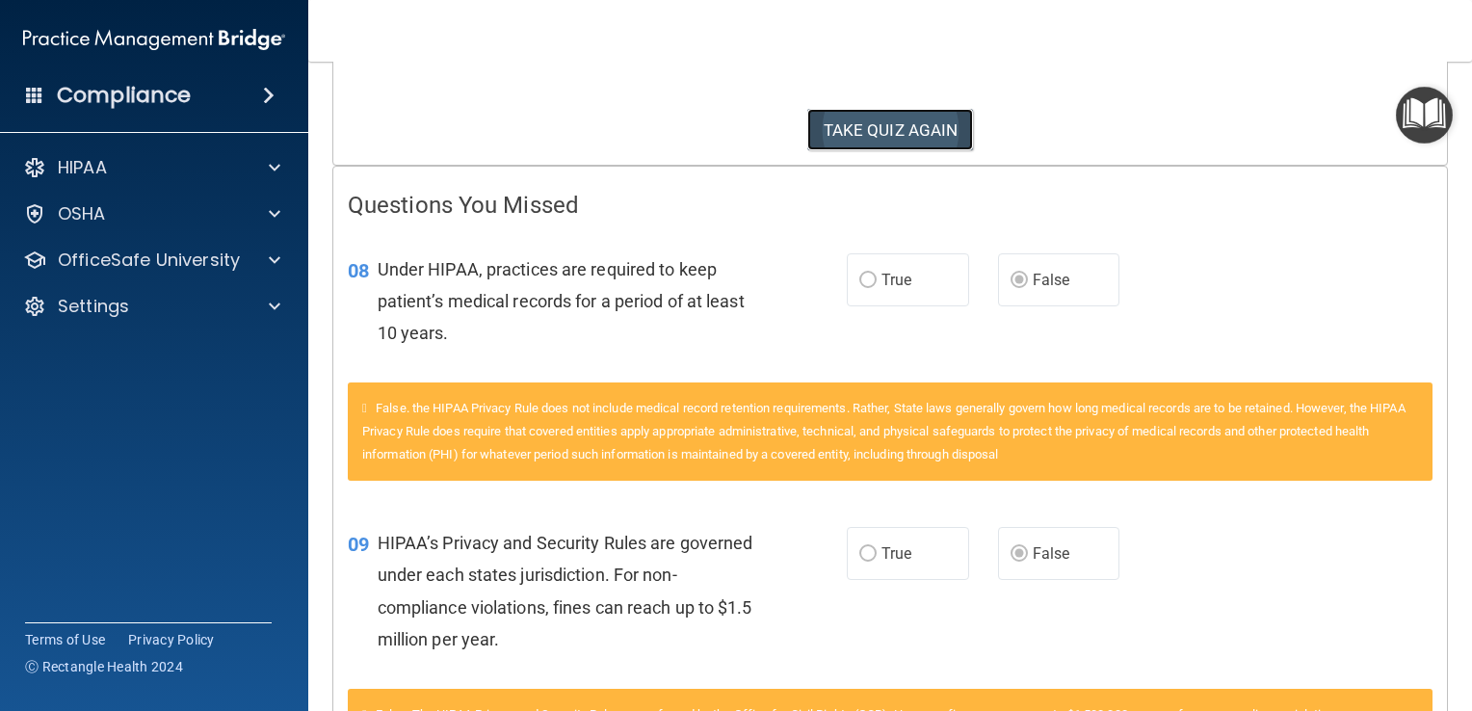
click at [884, 128] on button "TAKE QUIZ AGAIN" at bounding box center [890, 130] width 167 height 42
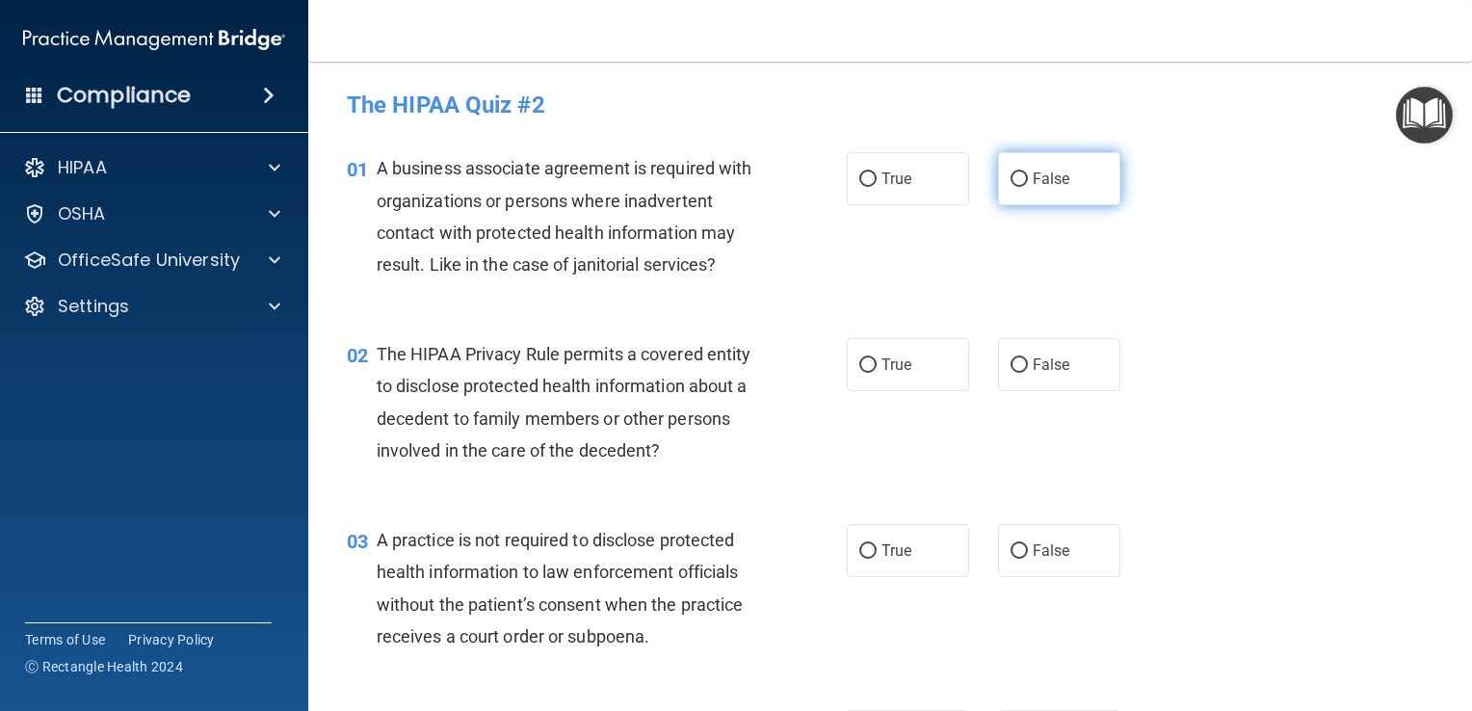
click at [1055, 196] on label "False" at bounding box center [1059, 178] width 122 height 53
click at [1028, 187] on input "False" at bounding box center [1019, 179] width 17 height 14
radio input "true"
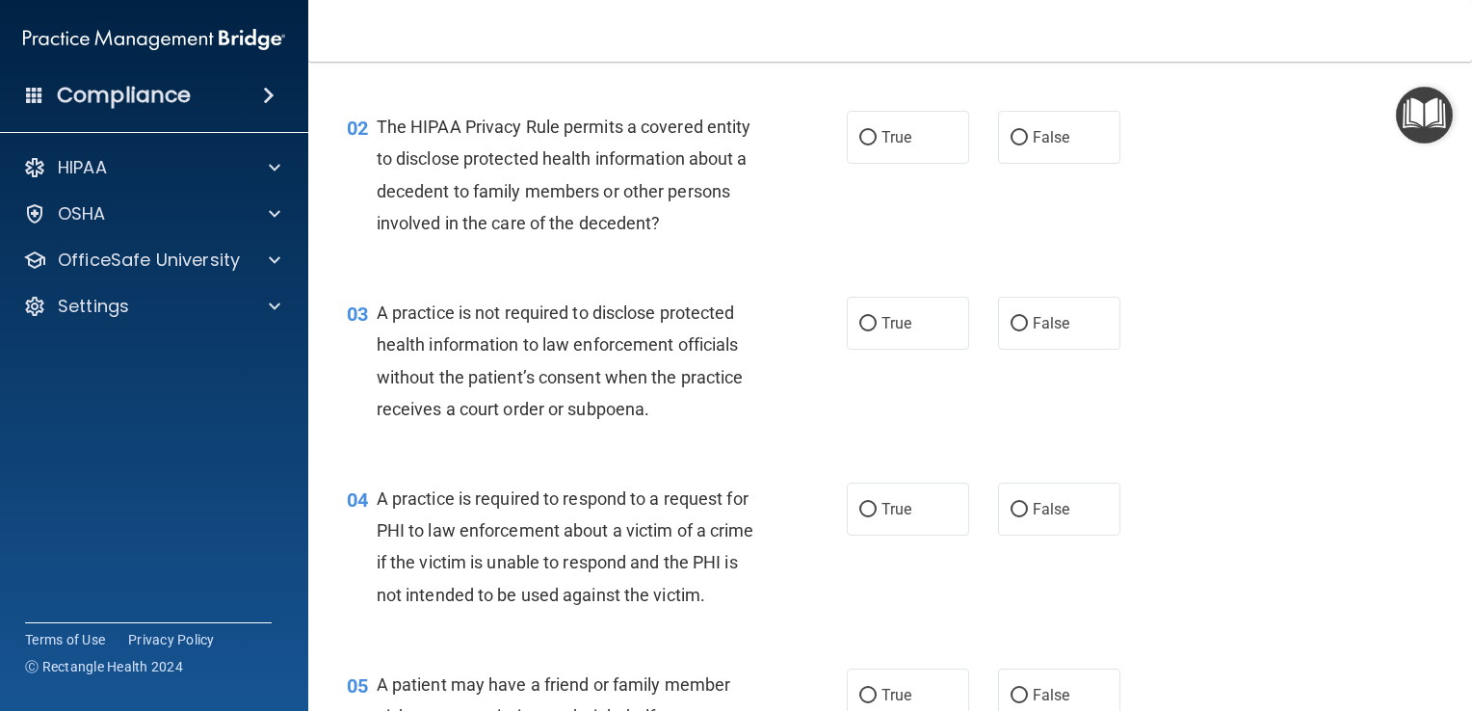
scroll to position [229, 0]
click at [910, 145] on label "True" at bounding box center [908, 135] width 122 height 53
click at [877, 144] on input "True" at bounding box center [867, 136] width 17 height 14
radio input "true"
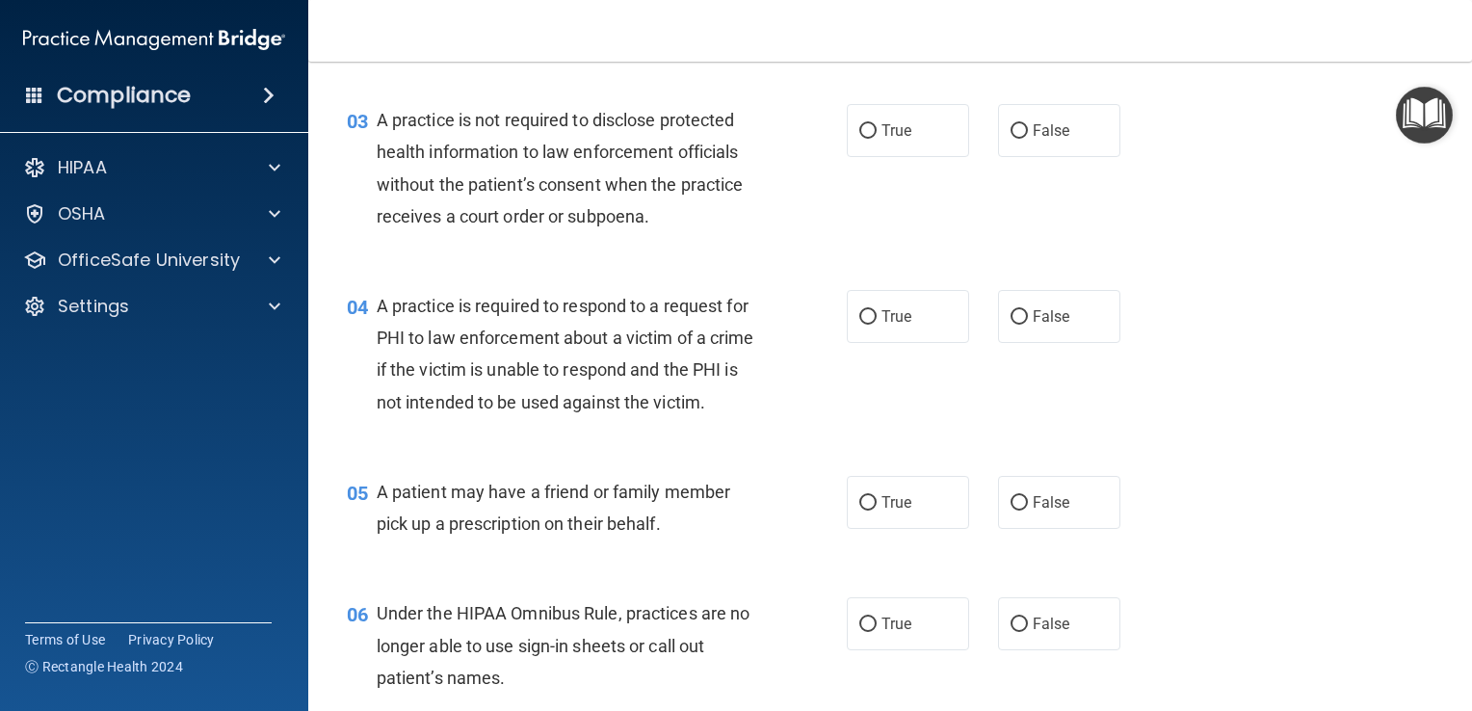
scroll to position [414, 0]
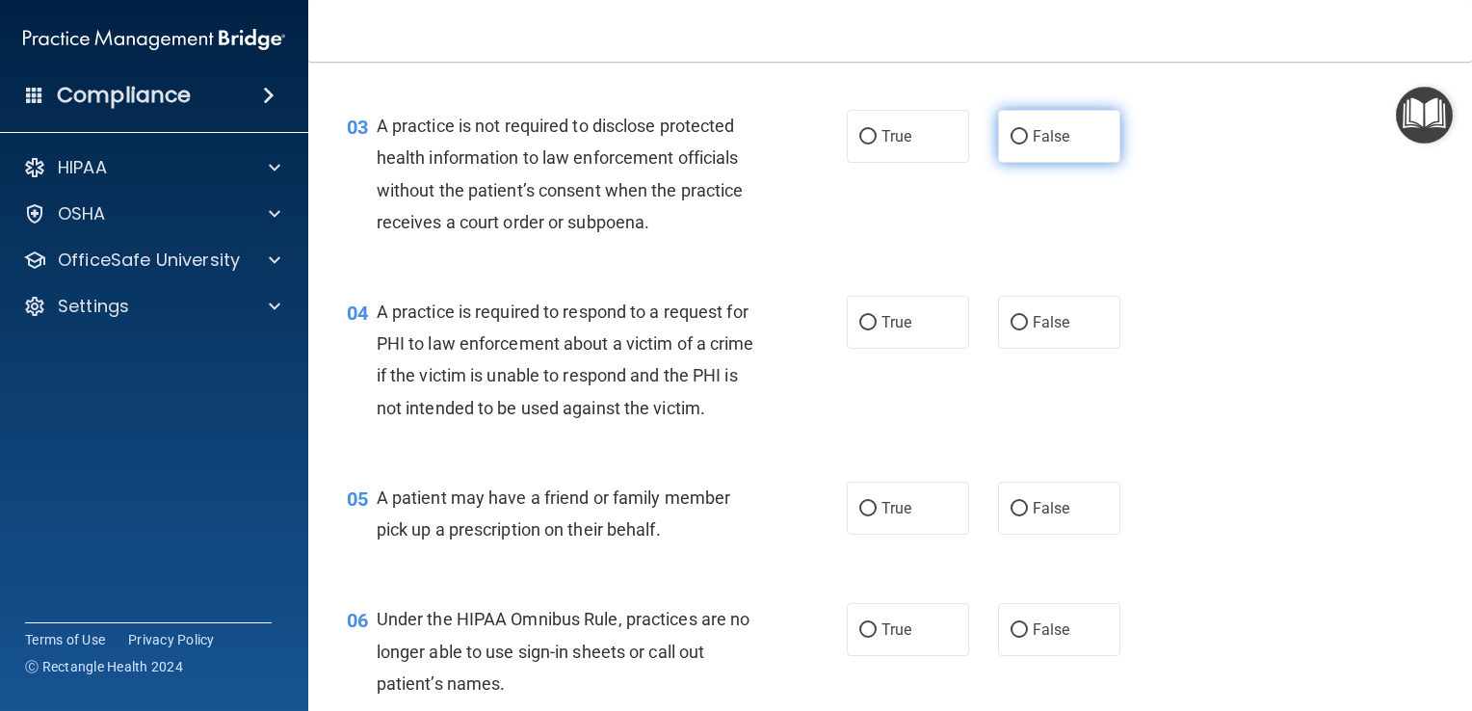
click at [1060, 137] on label "False" at bounding box center [1059, 136] width 122 height 53
click at [1028, 137] on input "False" at bounding box center [1019, 137] width 17 height 14
radio input "true"
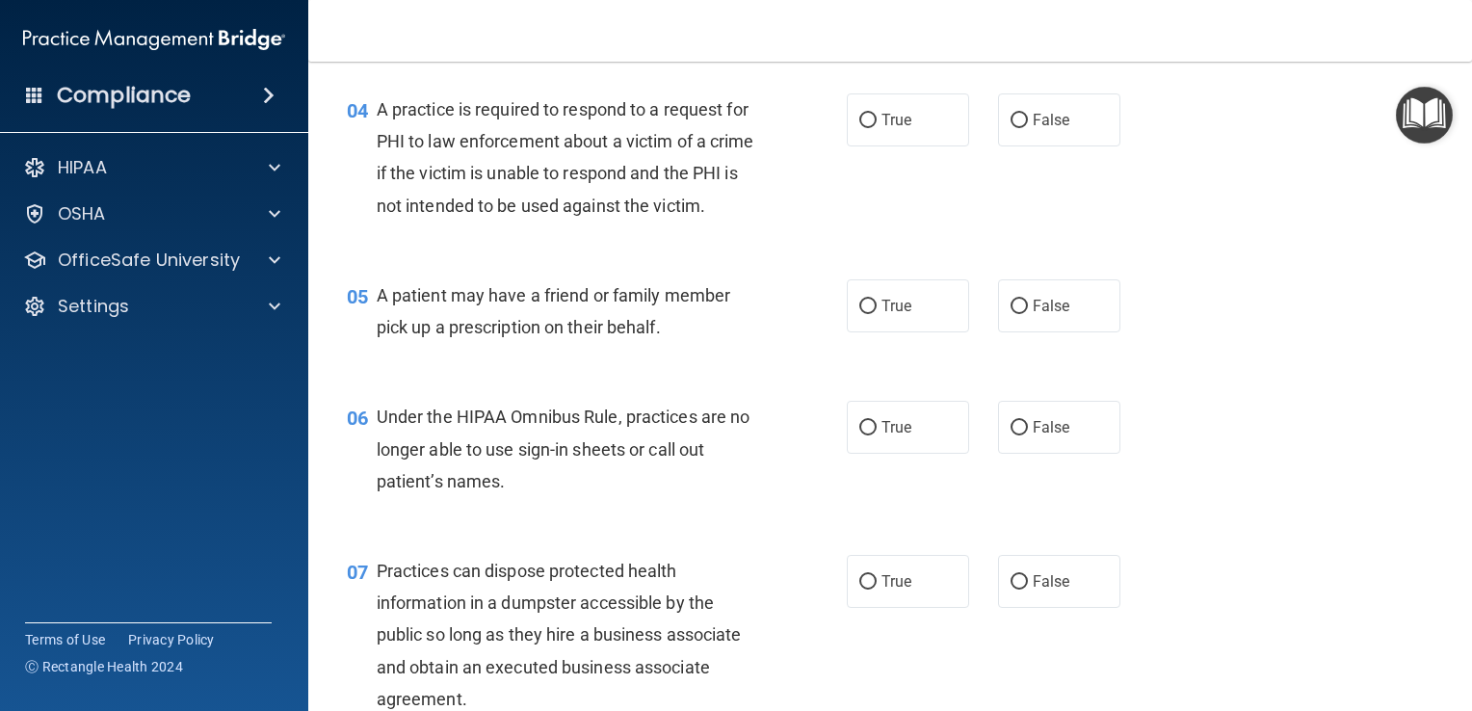
scroll to position [620, 0]
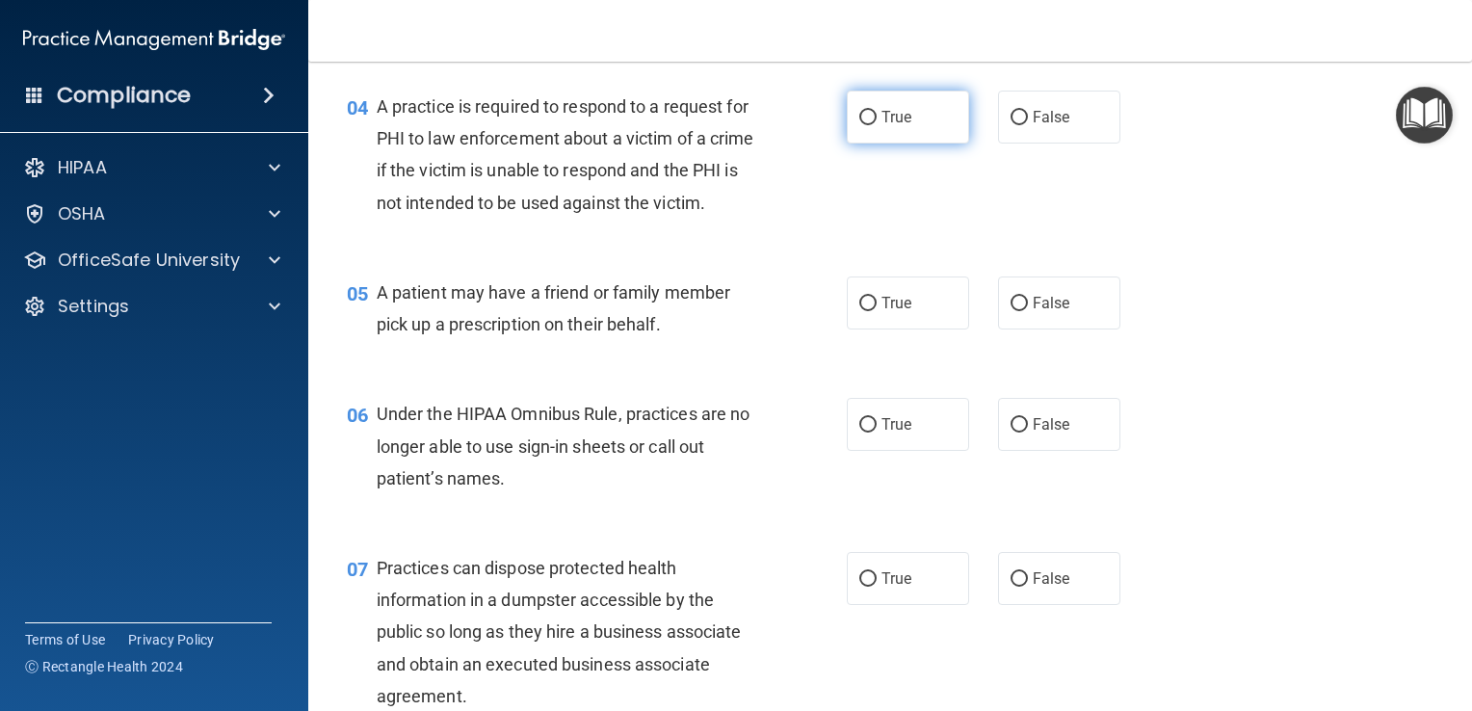
click at [910, 122] on label "True" at bounding box center [908, 117] width 122 height 53
click at [877, 122] on input "True" at bounding box center [867, 118] width 17 height 14
radio input "true"
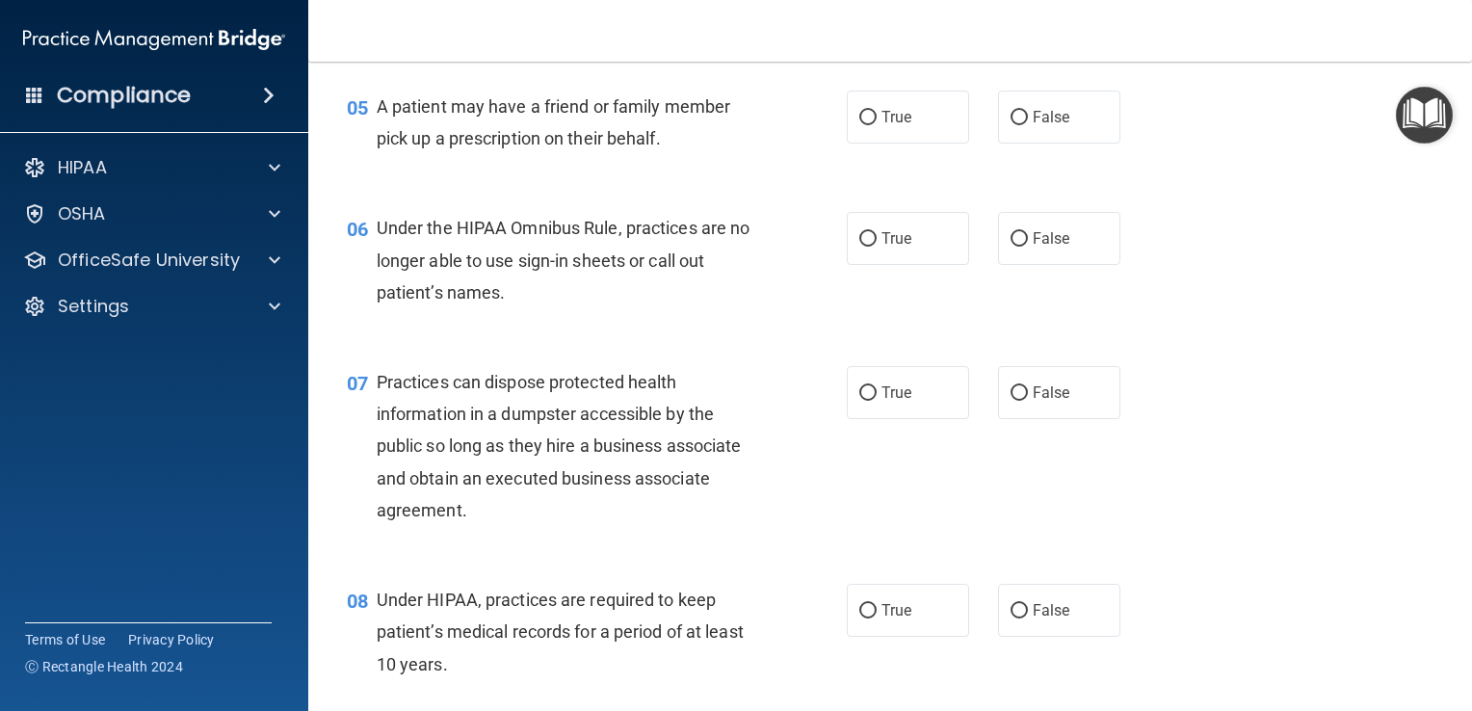
scroll to position [807, 0]
click at [909, 142] on label "True" at bounding box center [908, 115] width 122 height 53
click at [877, 123] on input "True" at bounding box center [867, 116] width 17 height 14
radio input "true"
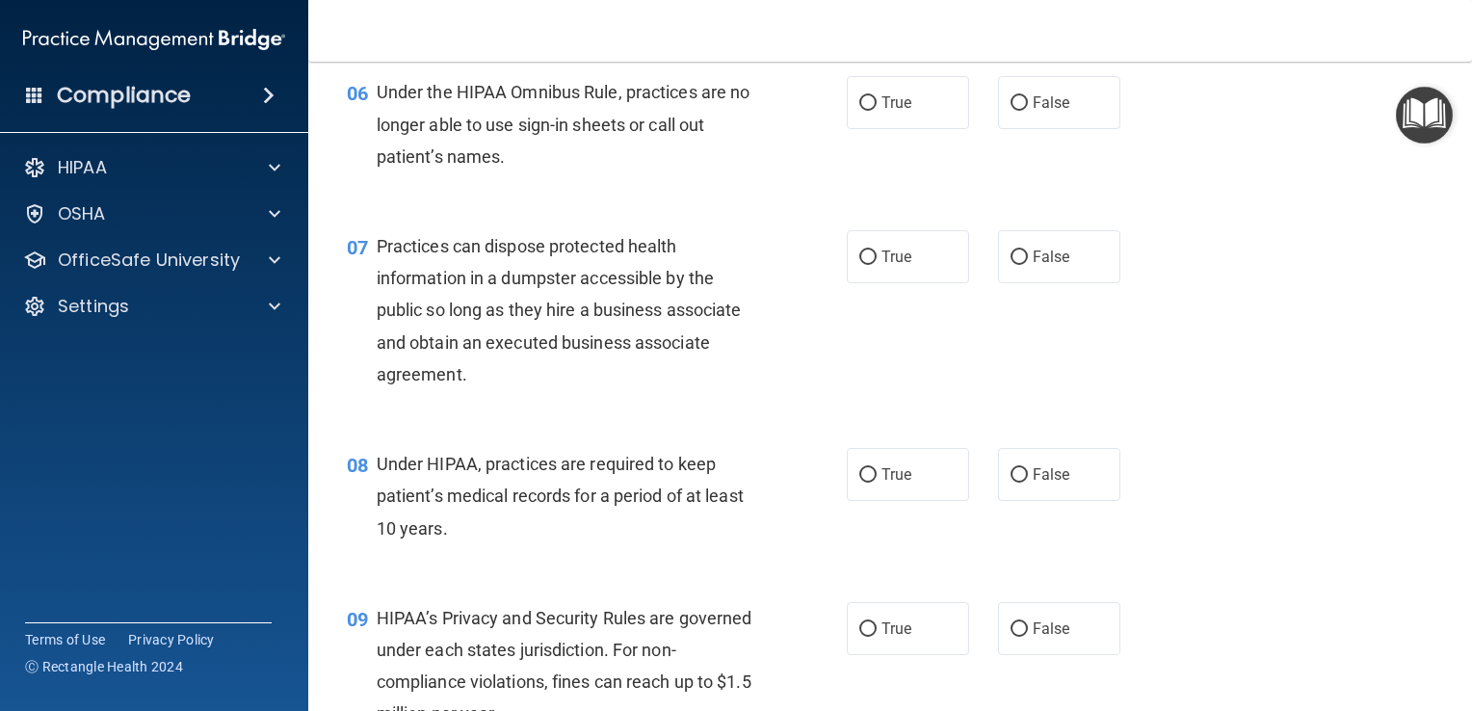
scroll to position [943, 0]
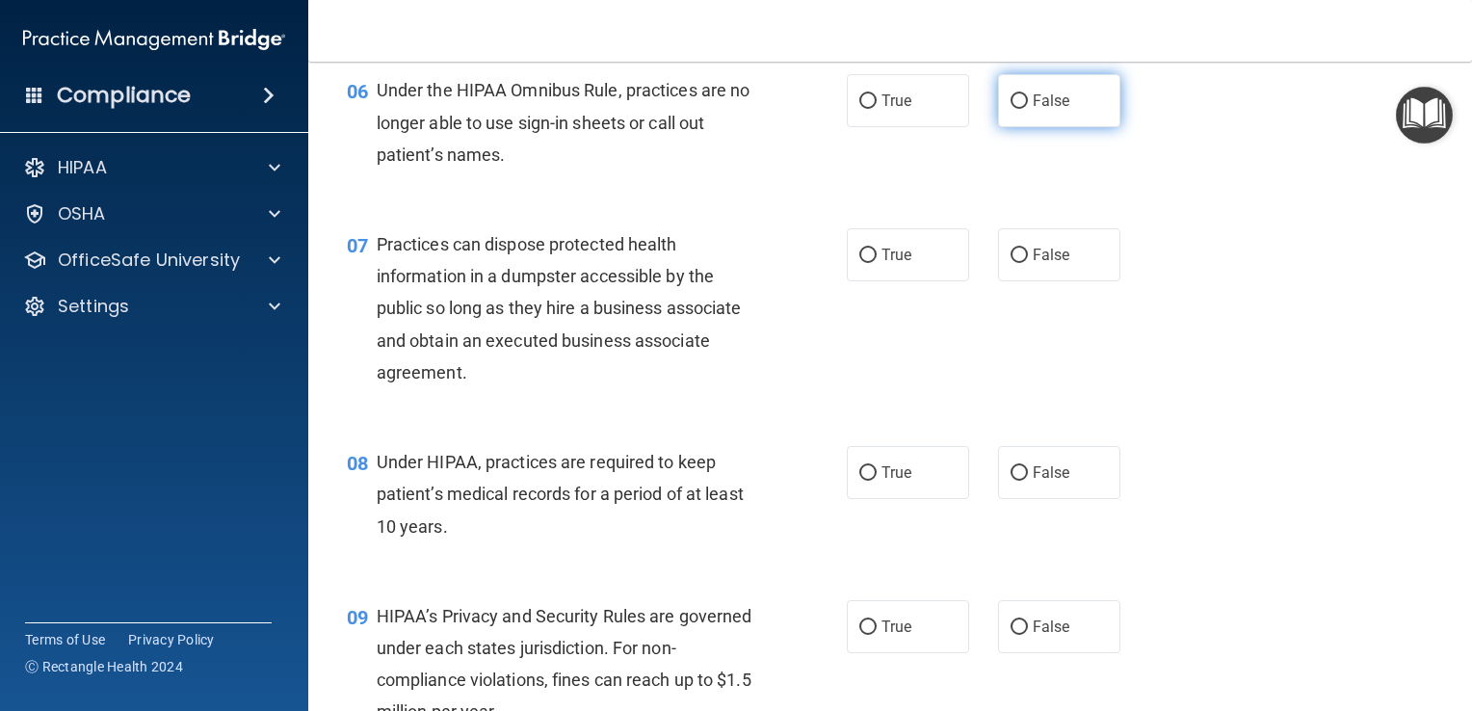
click at [1050, 110] on span "False" at bounding box center [1052, 101] width 38 height 18
click at [1028, 109] on input "False" at bounding box center [1019, 101] width 17 height 14
radio input "true"
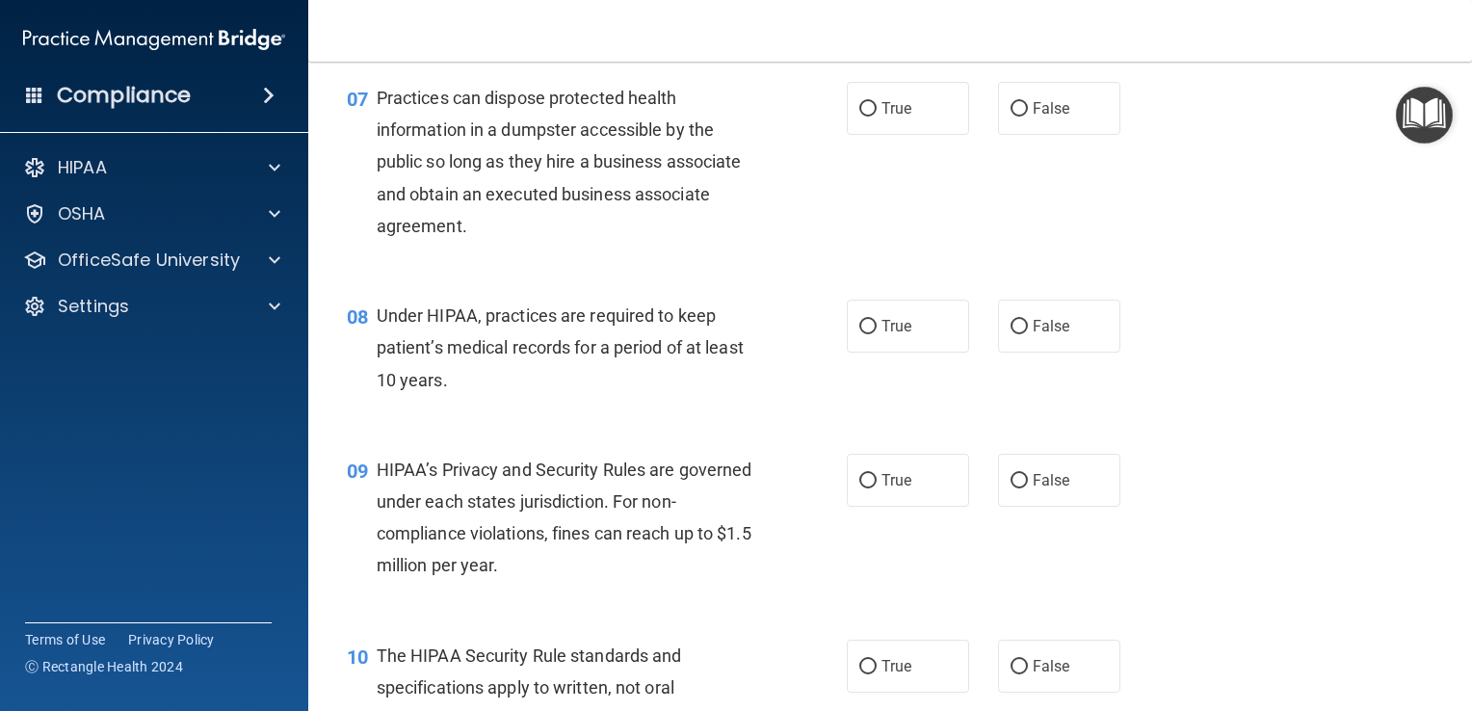
scroll to position [1098, 0]
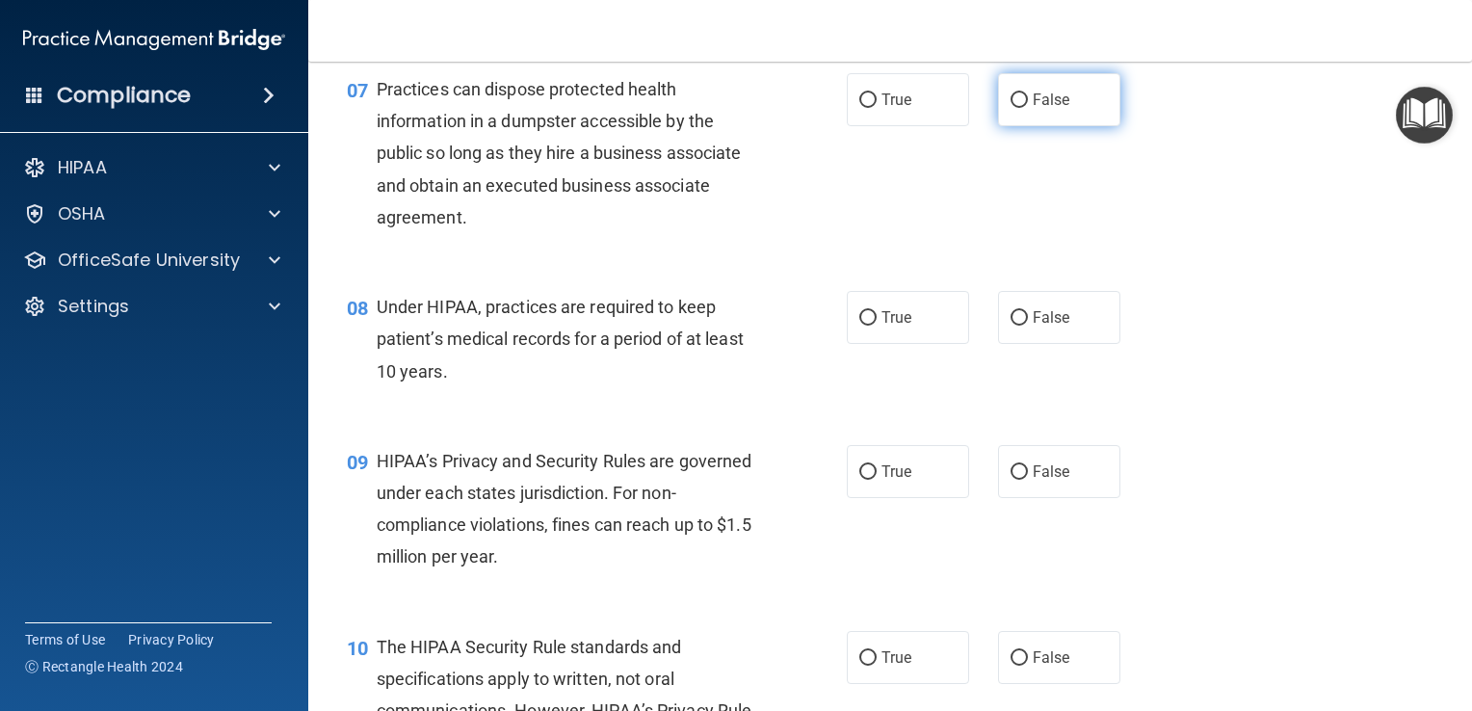
click at [1041, 109] on span "False" at bounding box center [1052, 100] width 38 height 18
click at [1028, 108] on input "False" at bounding box center [1019, 100] width 17 height 14
radio input "true"
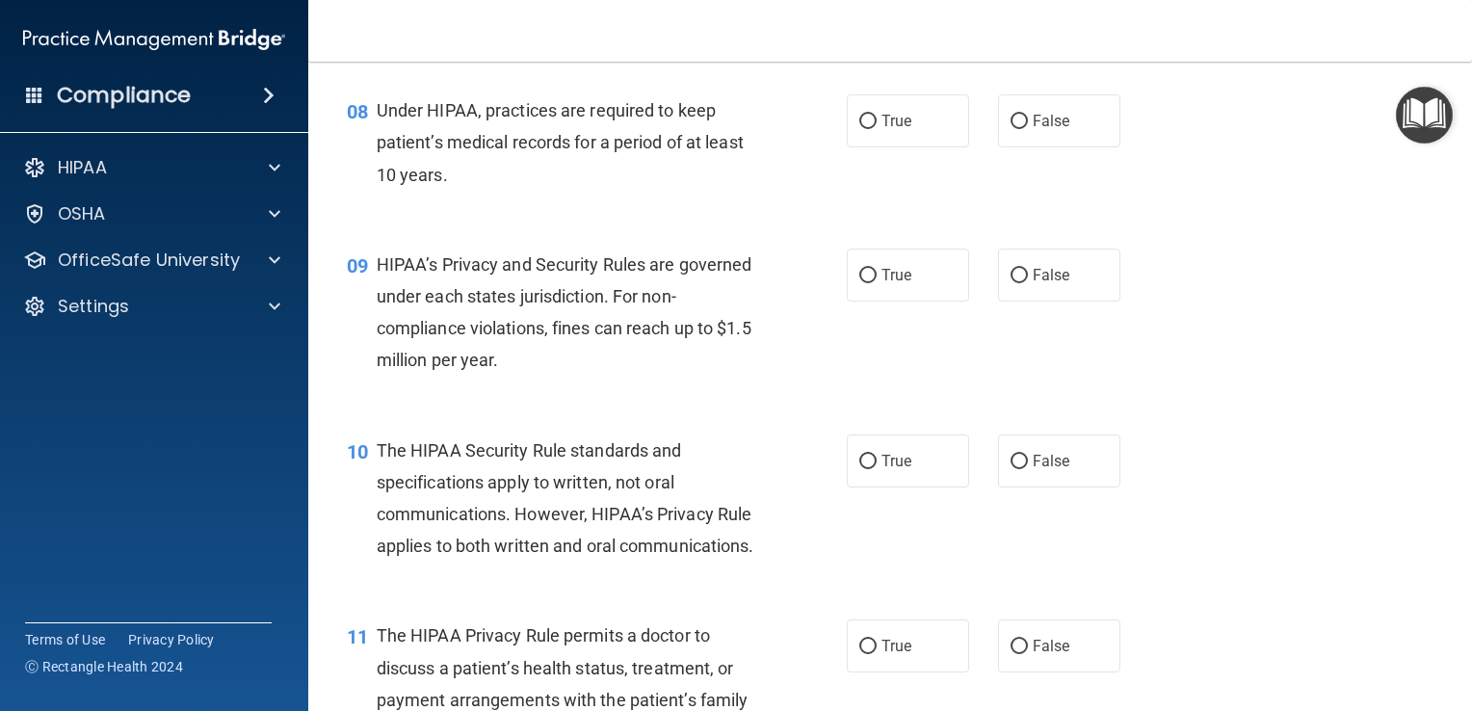
scroll to position [1299, 0]
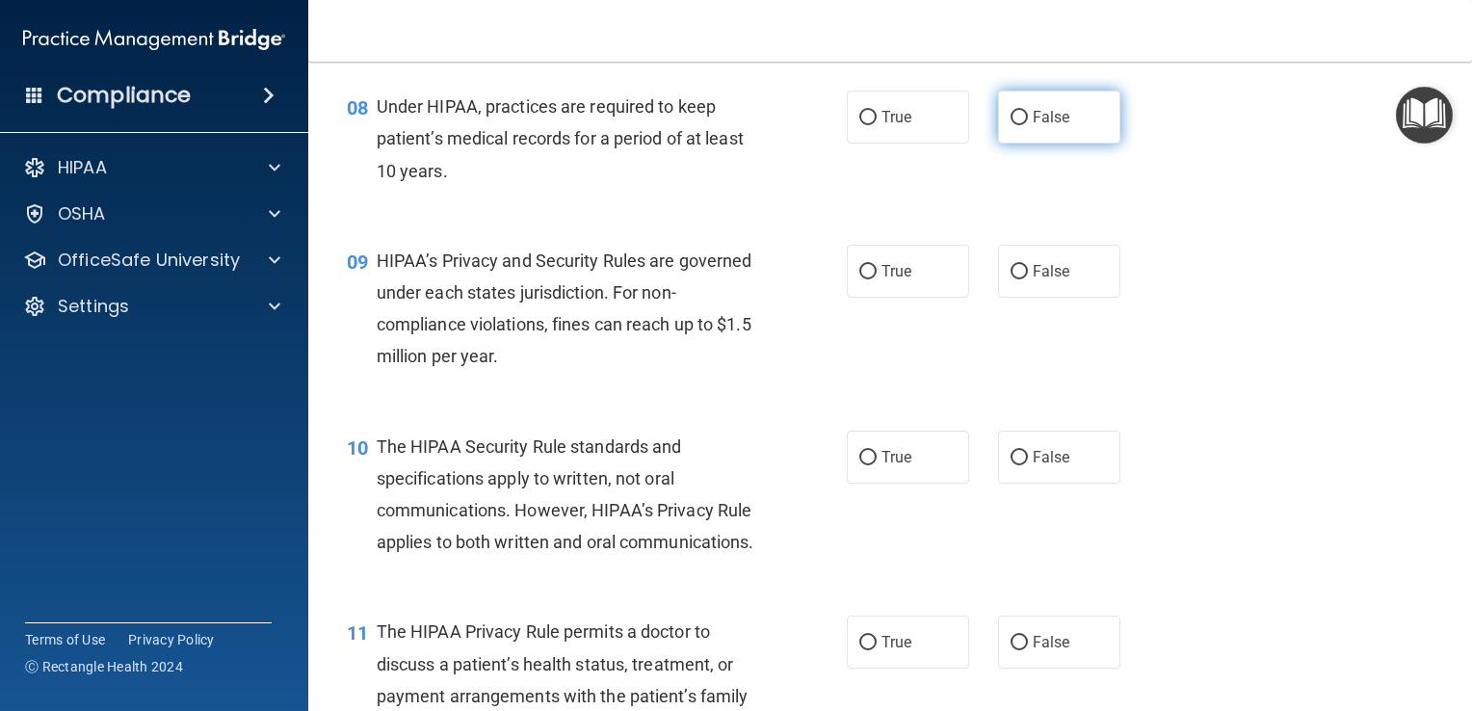
click at [1051, 126] on span "False" at bounding box center [1052, 117] width 38 height 18
click at [1028, 125] on input "False" at bounding box center [1019, 118] width 17 height 14
radio input "true"
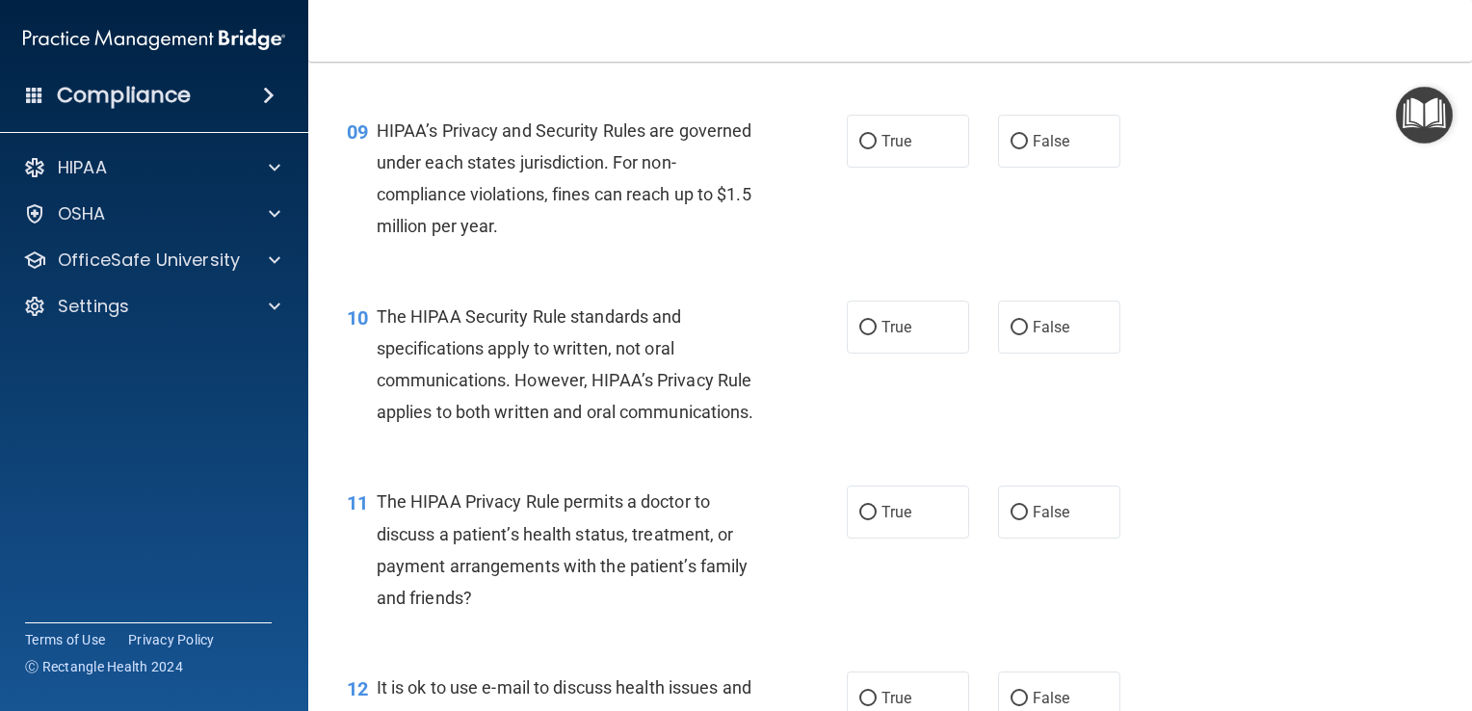
scroll to position [1432, 0]
click at [1047, 147] on span "False" at bounding box center [1052, 138] width 38 height 18
click at [1028, 146] on input "False" at bounding box center [1019, 139] width 17 height 14
radio input "true"
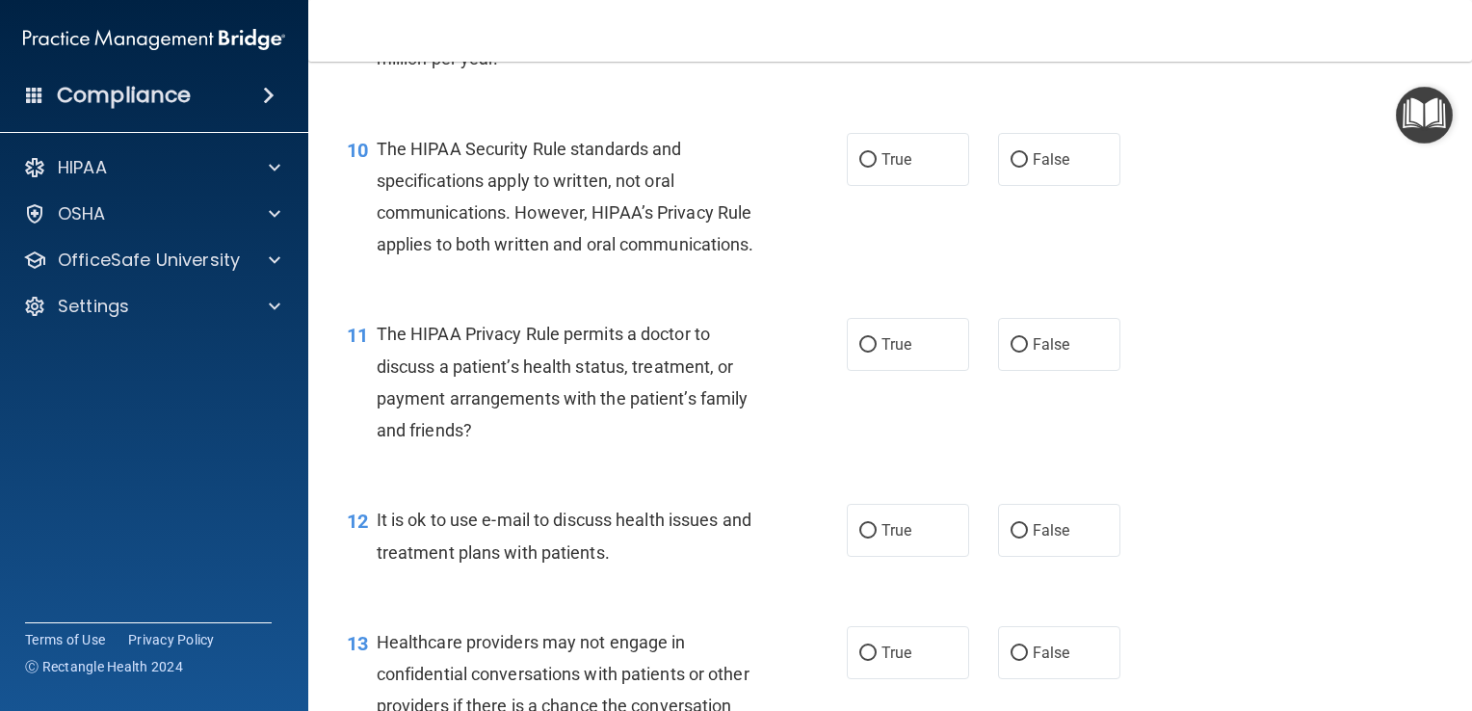
scroll to position [1600, 0]
click at [894, 166] on span "True" at bounding box center [897, 156] width 30 height 18
click at [877, 165] on input "True" at bounding box center [867, 157] width 17 height 14
radio input "true"
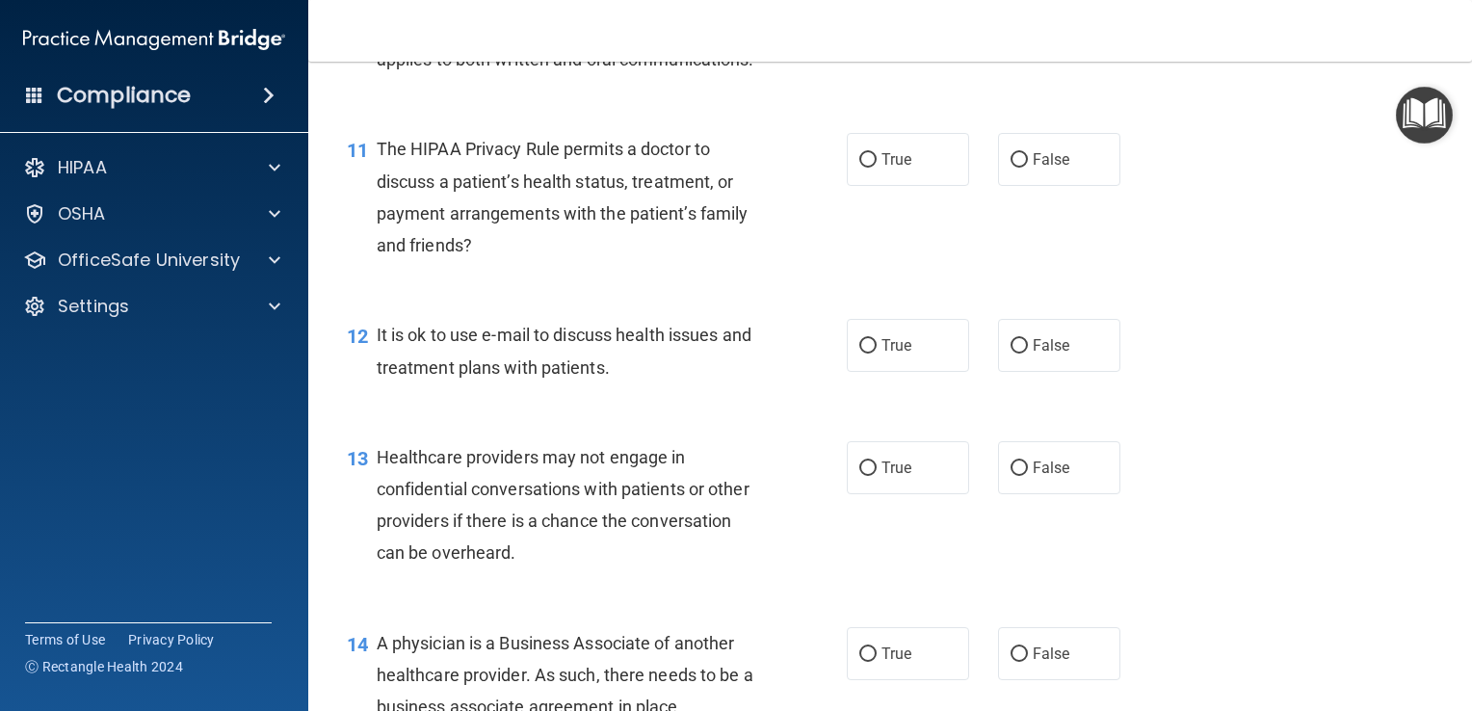
scroll to position [1787, 0]
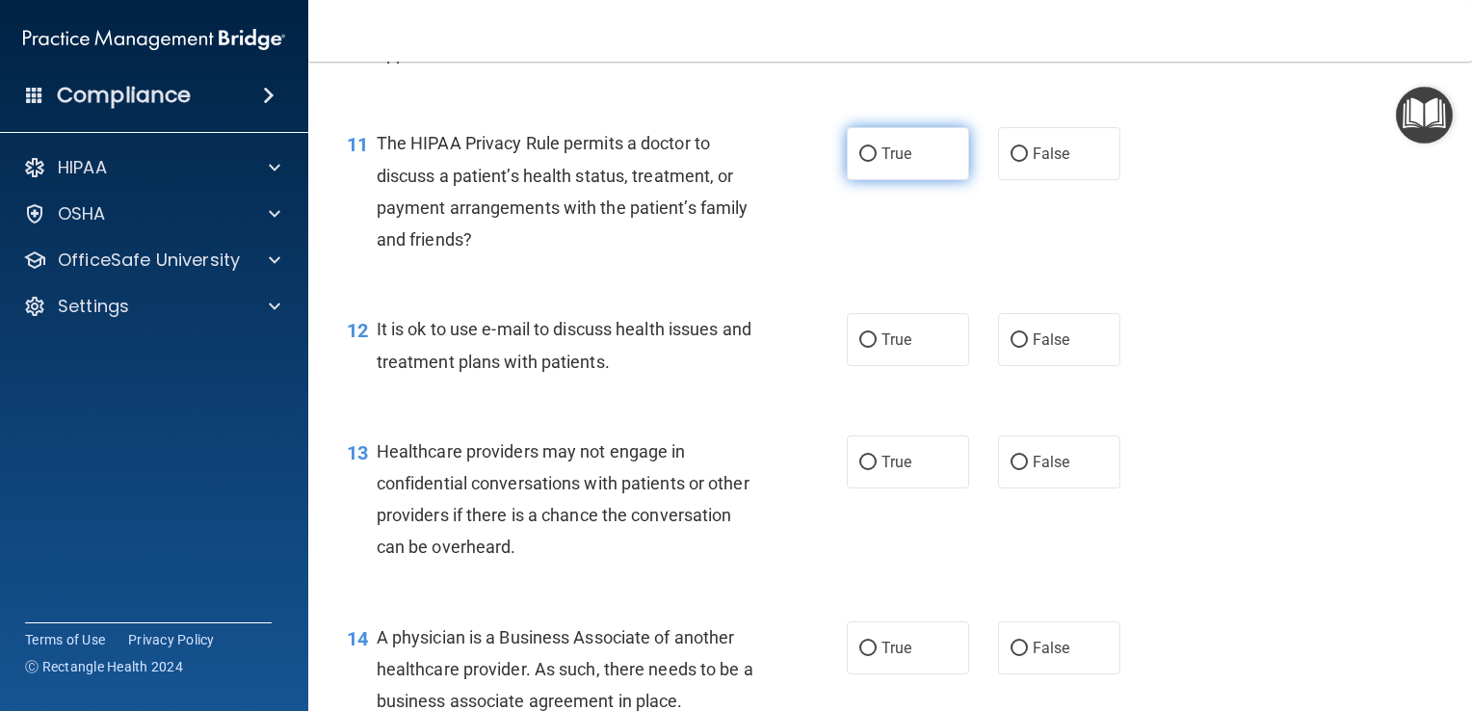
click at [920, 180] on label "True" at bounding box center [908, 153] width 122 height 53
click at [877, 162] on input "True" at bounding box center [867, 154] width 17 height 14
radio input "true"
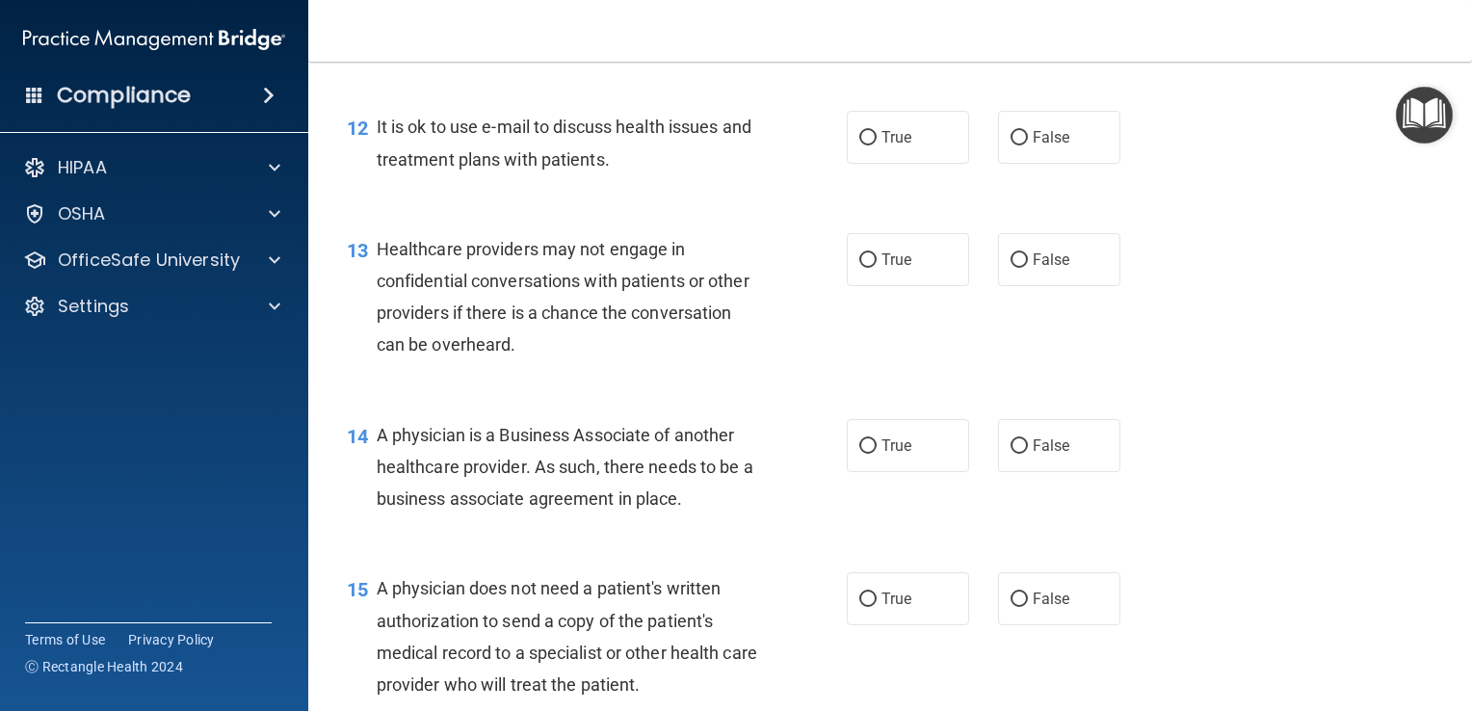
scroll to position [1991, 0]
click at [917, 163] on label "True" at bounding box center [908, 136] width 122 height 53
click at [877, 145] on input "True" at bounding box center [867, 137] width 17 height 14
radio input "true"
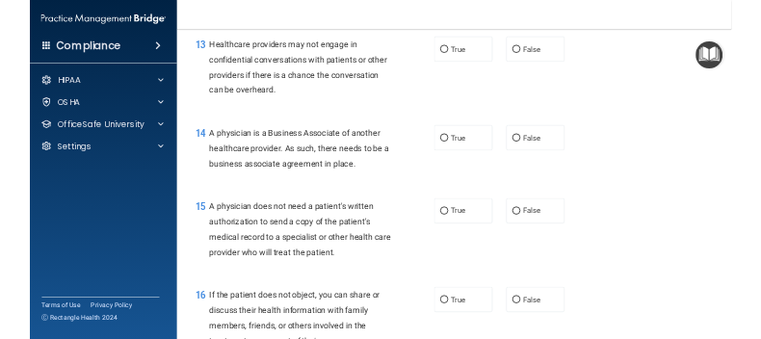
scroll to position [2147, 0]
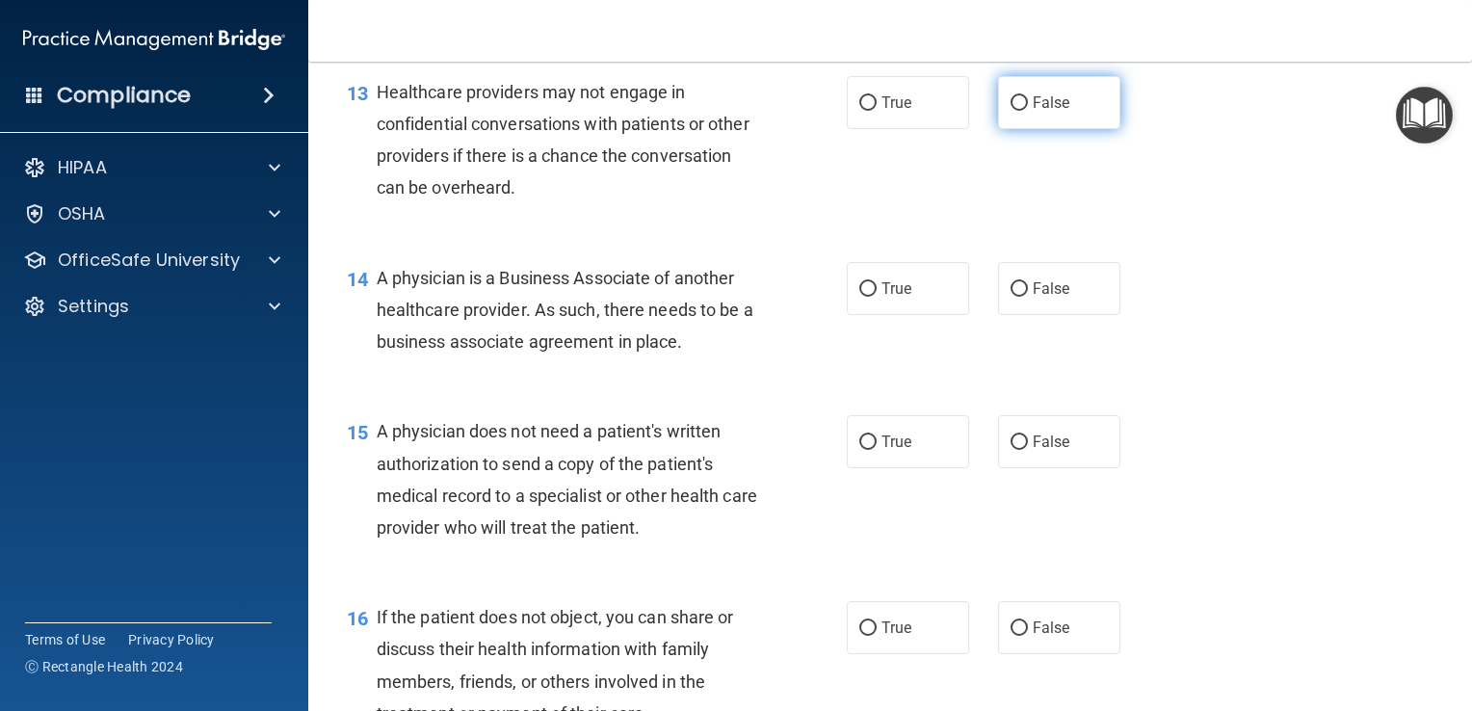
click at [1067, 129] on label "False" at bounding box center [1059, 102] width 122 height 53
click at [1028, 111] on input "False" at bounding box center [1019, 103] width 17 height 14
radio input "true"
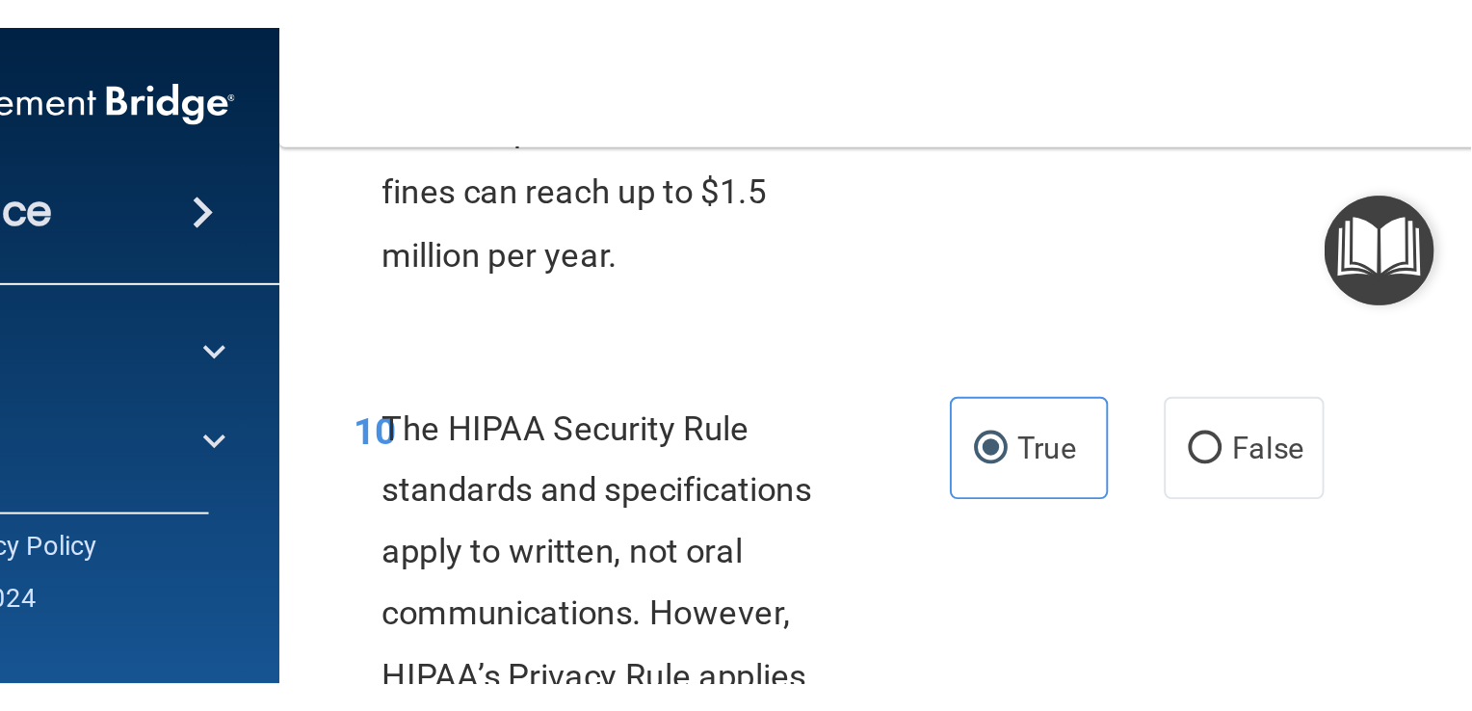
scroll to position [2852, 0]
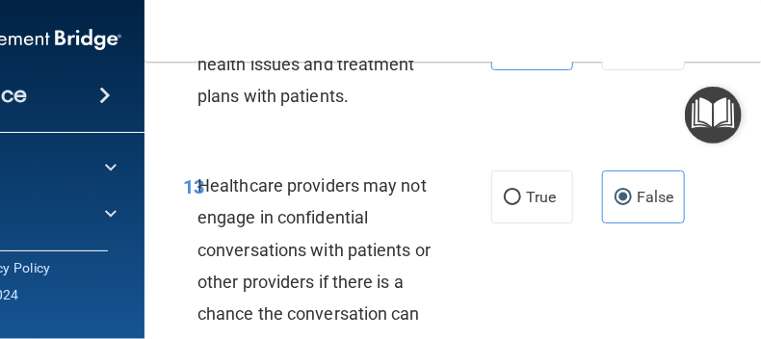
click at [645, 29] on nav "Toggle navigation William Buck butchbuck@hotmail.com Manage My Enterprise Sandi…" at bounding box center [535, 31] width 780 height 62
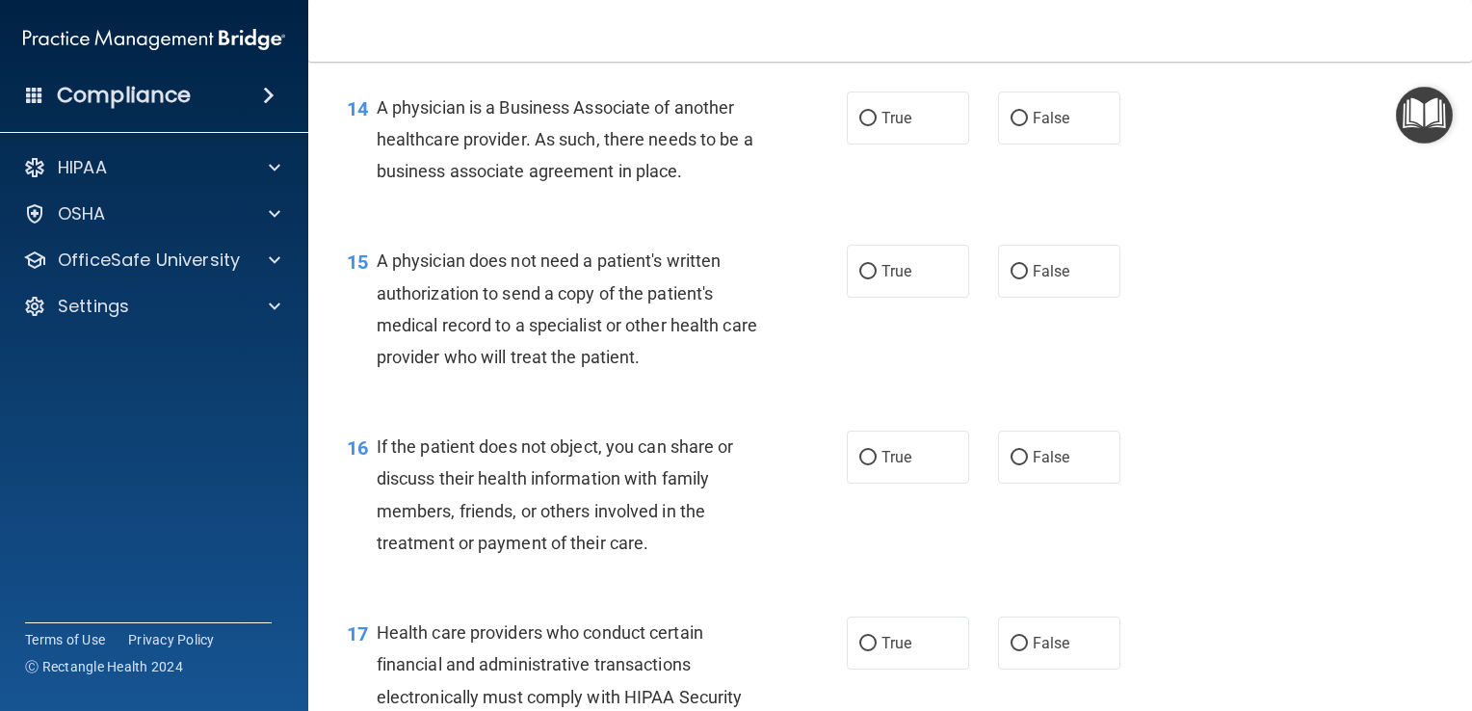
scroll to position [2320, 0]
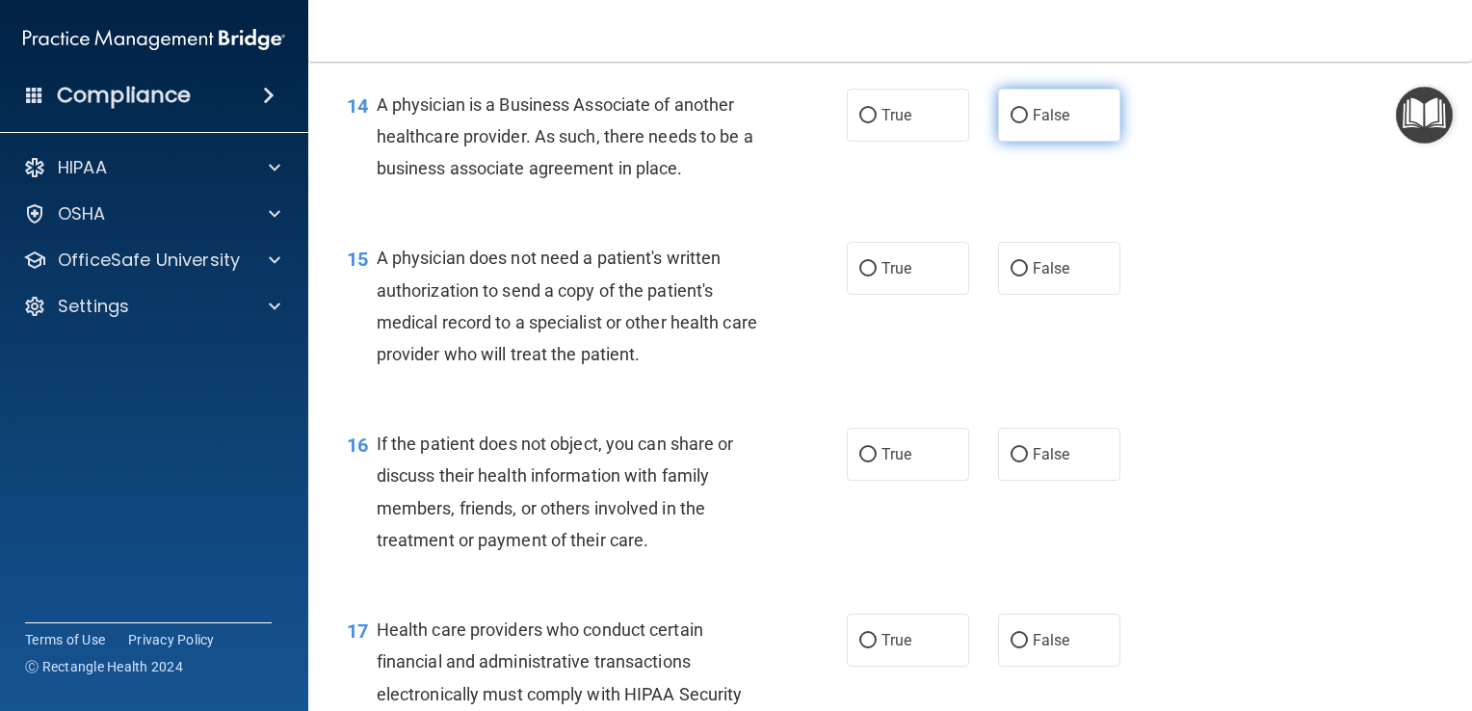
click at [1056, 124] on span "False" at bounding box center [1052, 115] width 38 height 18
click at [1028, 123] on input "False" at bounding box center [1019, 116] width 17 height 14
radio input "true"
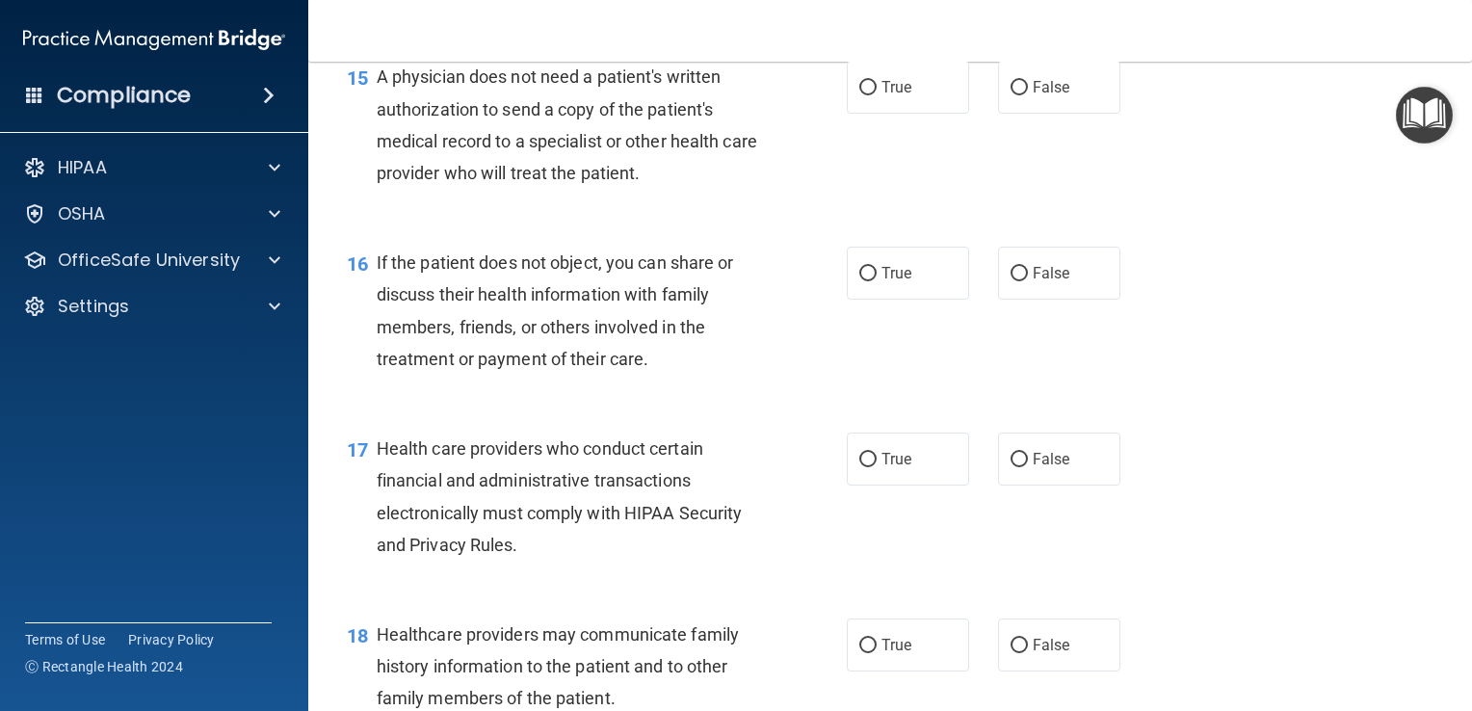
scroll to position [2501, 0]
click at [910, 114] on label "True" at bounding box center [908, 87] width 122 height 53
click at [877, 95] on input "True" at bounding box center [867, 88] width 17 height 14
radio input "true"
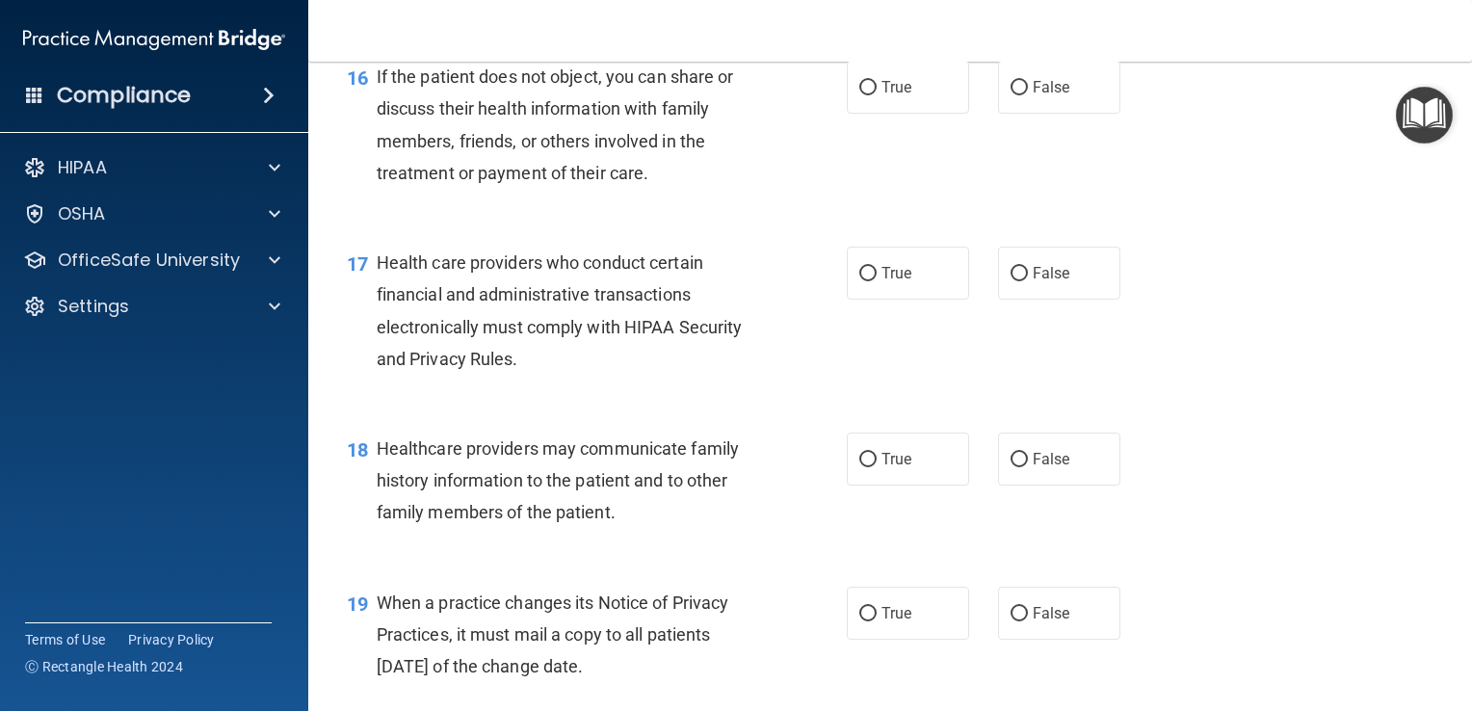
scroll to position [2698, 0]
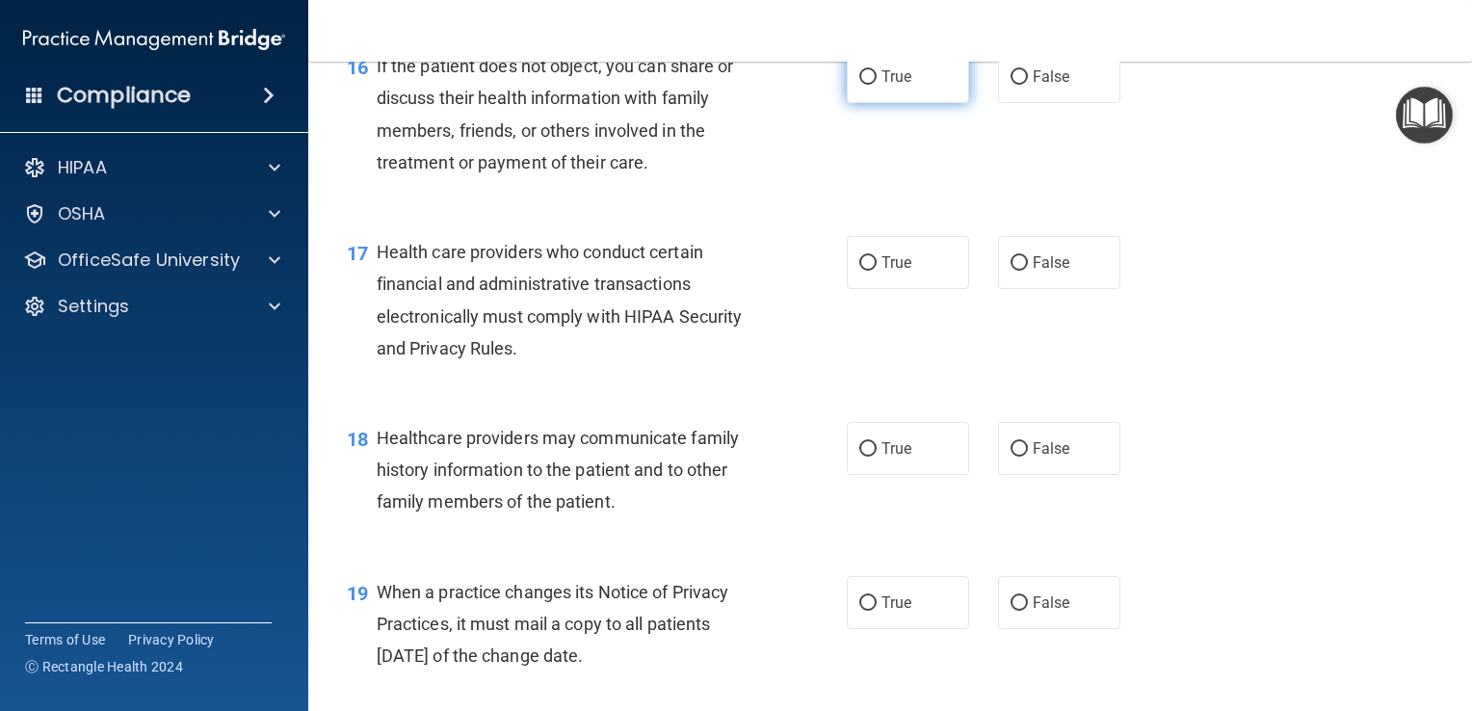
click at [895, 86] on span "True" at bounding box center [897, 76] width 30 height 18
click at [877, 85] on input "True" at bounding box center [867, 77] width 17 height 14
radio input "true"
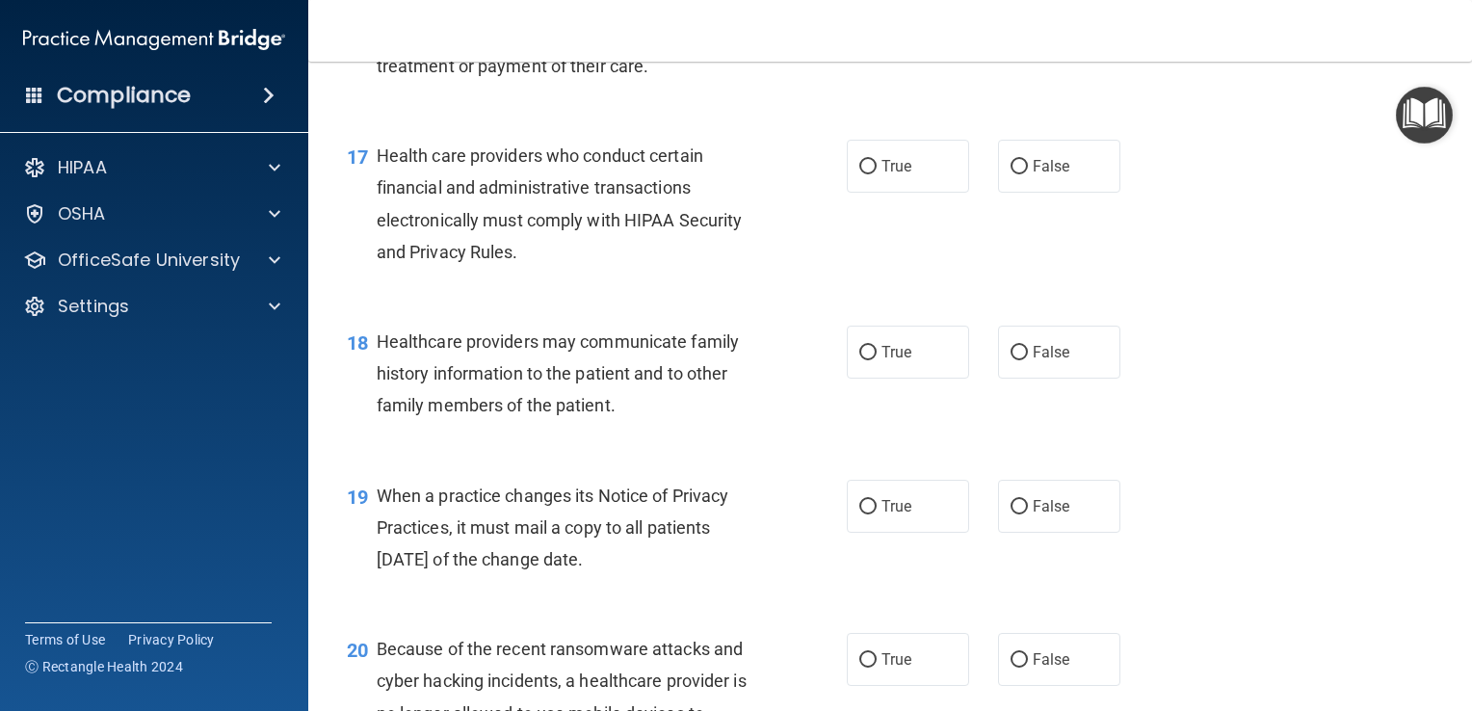
scroll to position [2795, 0]
click at [904, 174] on span "True" at bounding box center [897, 165] width 30 height 18
click at [877, 173] on input "True" at bounding box center [867, 166] width 17 height 14
radio input "true"
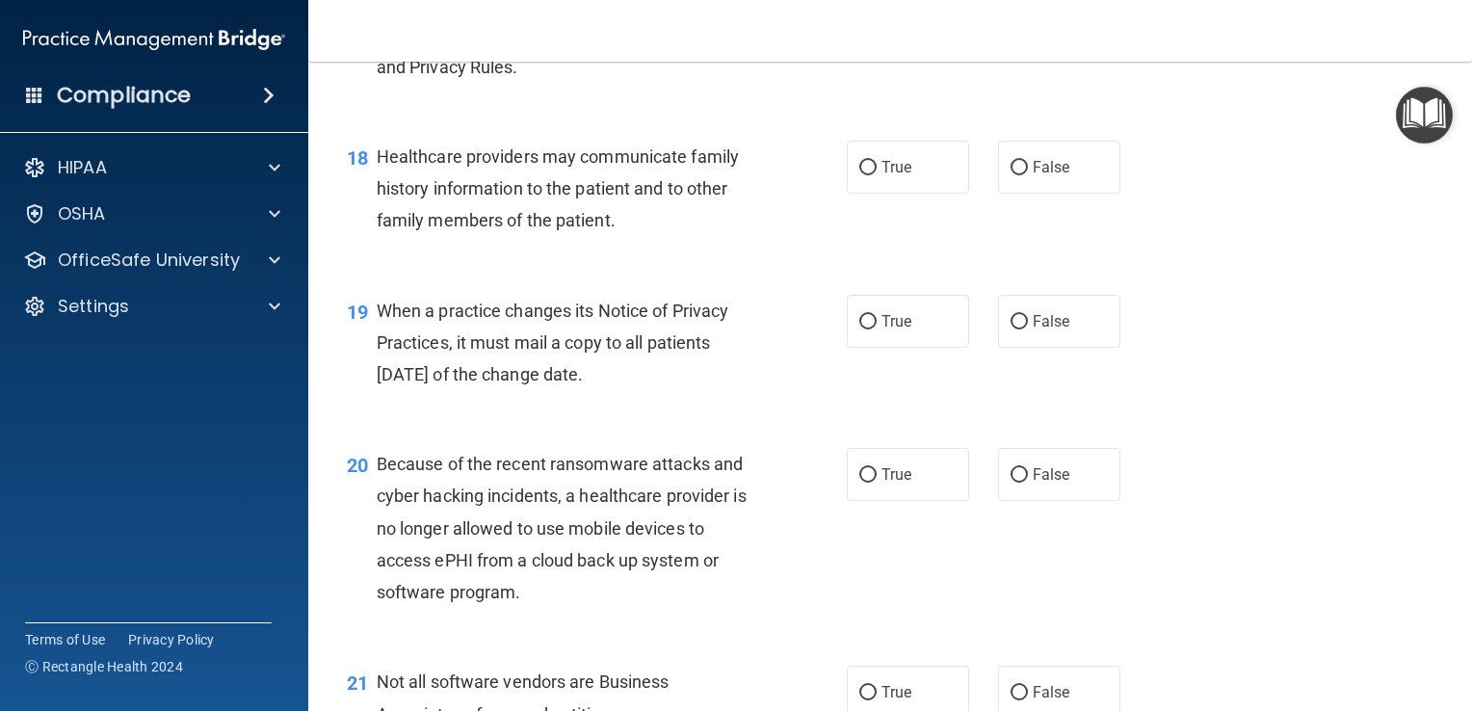
scroll to position [2989, 0]
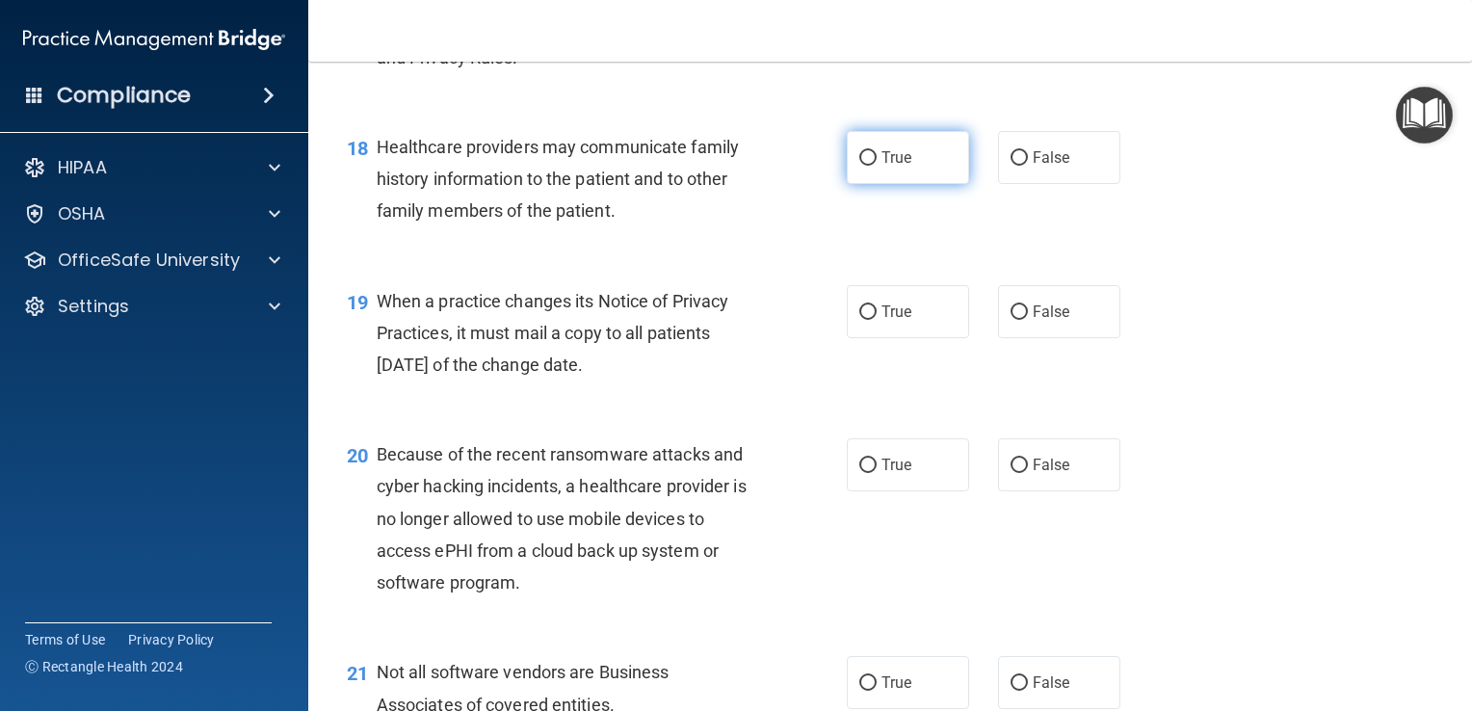
click at [904, 184] on label "True" at bounding box center [908, 157] width 122 height 53
click at [877, 166] on input "True" at bounding box center [867, 158] width 17 height 14
radio input "true"
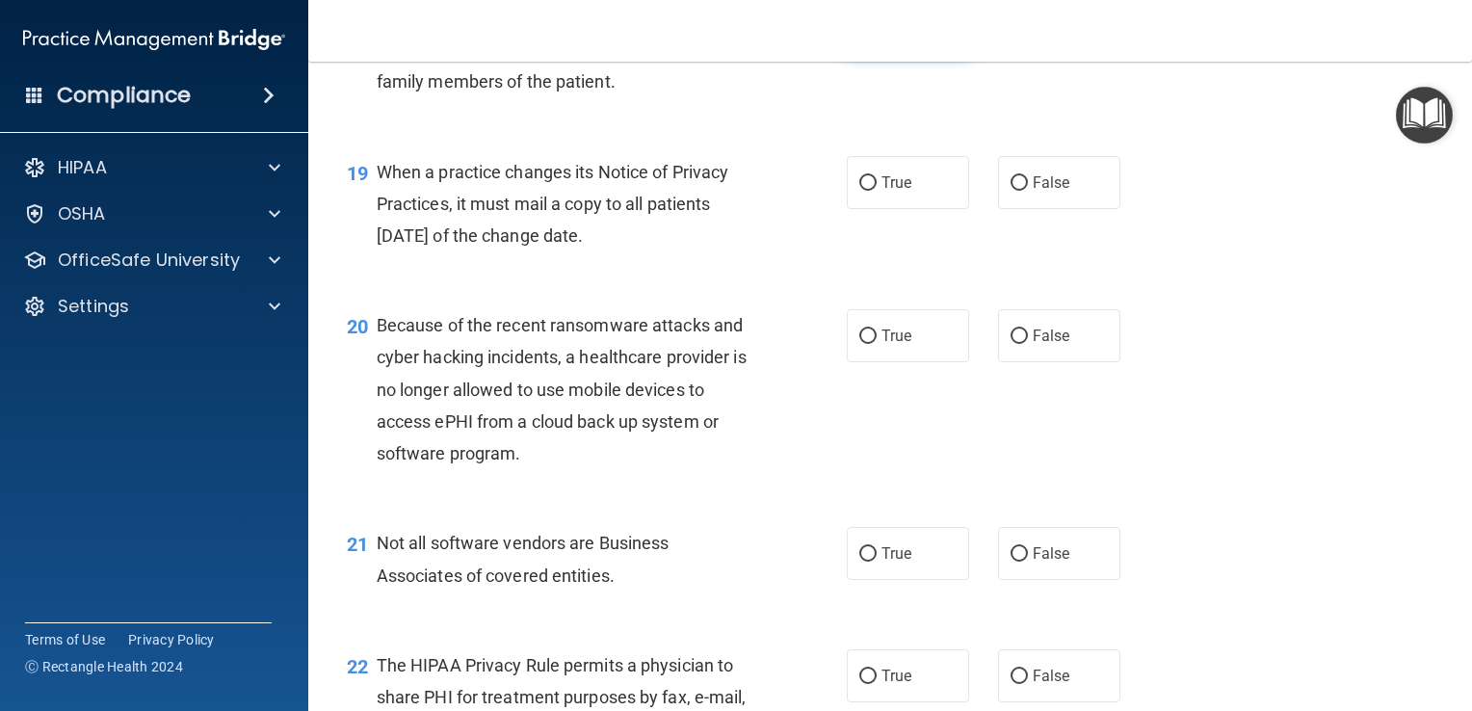
scroll to position [3124, 0]
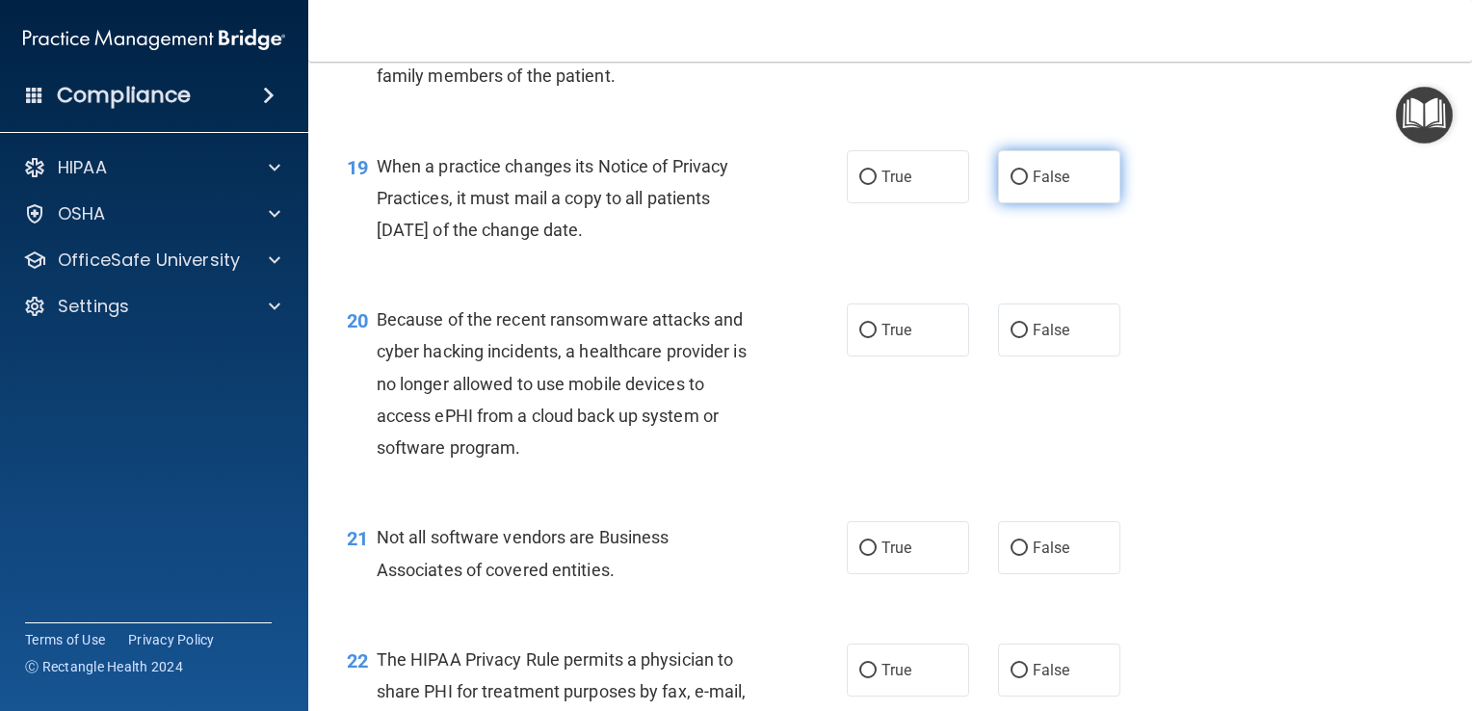
click at [1059, 186] on span "False" at bounding box center [1052, 177] width 38 height 18
click at [1028, 185] on input "False" at bounding box center [1019, 178] width 17 height 14
radio input "true"
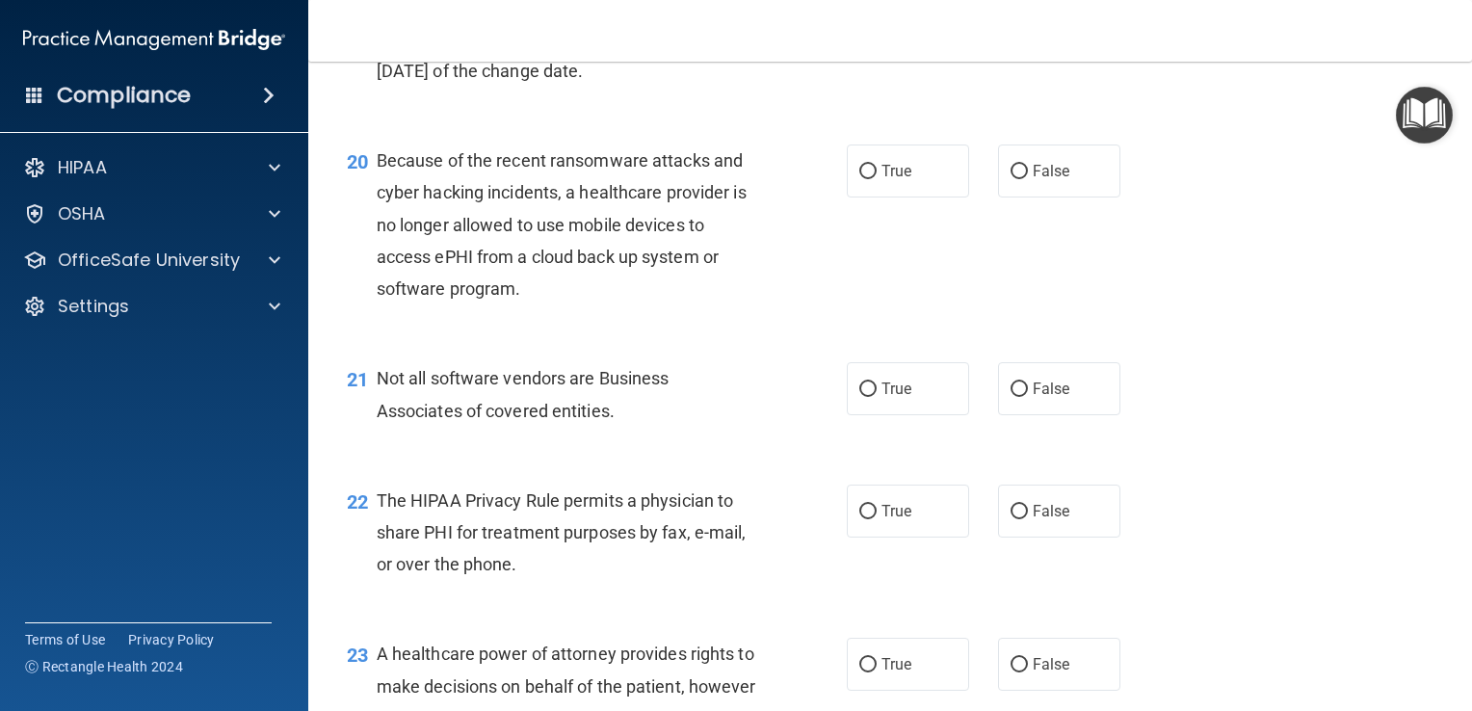
scroll to position [3284, 0]
click at [1100, 197] on label "False" at bounding box center [1059, 170] width 122 height 53
click at [1028, 178] on input "False" at bounding box center [1019, 171] width 17 height 14
radio input "true"
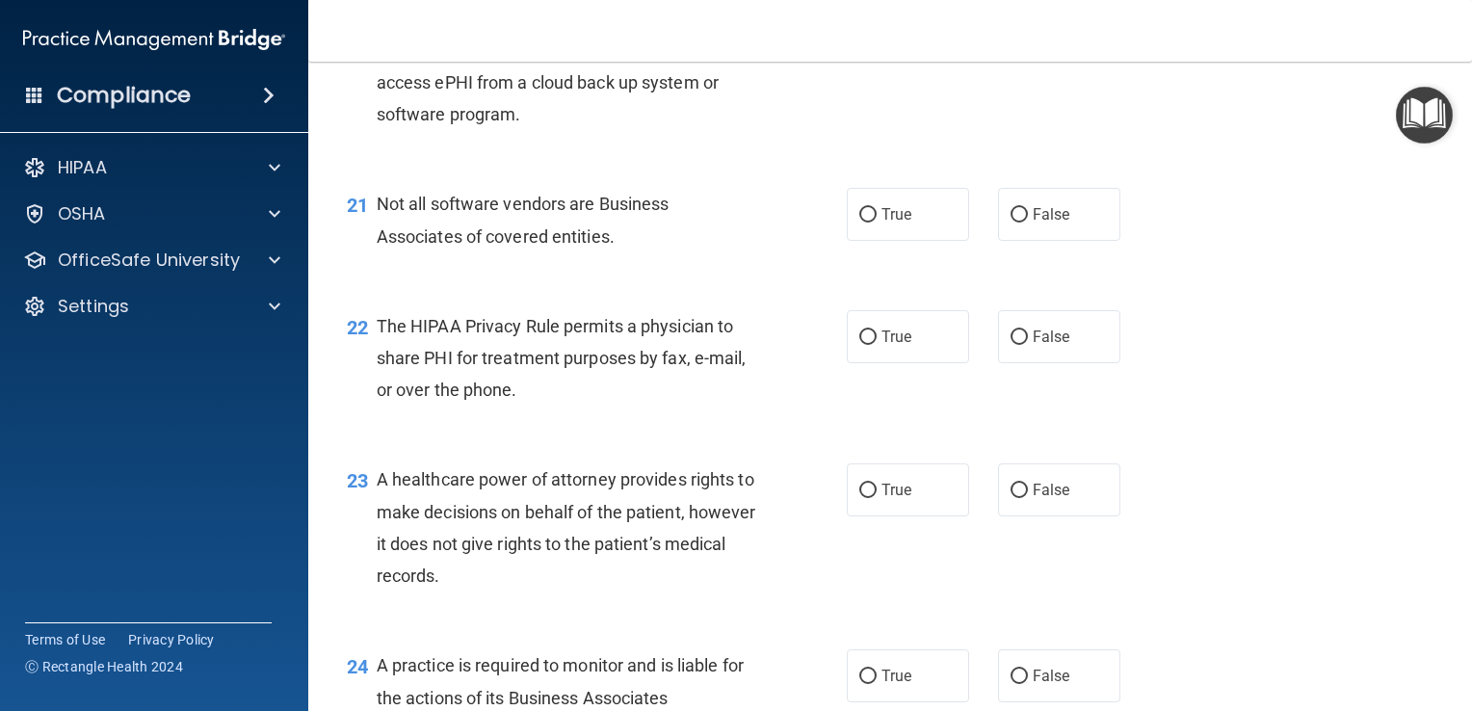
scroll to position [3473, 0]
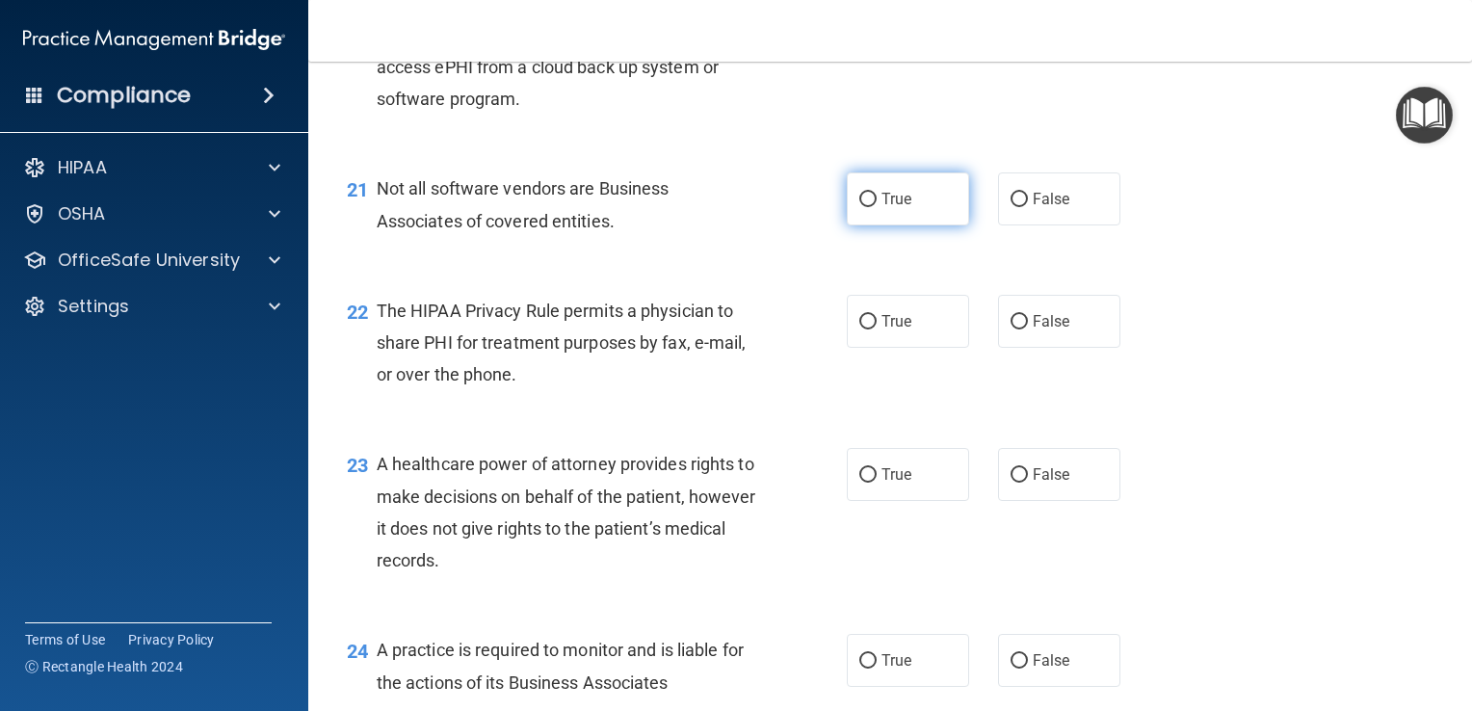
click at [911, 225] on label "True" at bounding box center [908, 198] width 122 height 53
click at [877, 207] on input "True" at bounding box center [867, 200] width 17 height 14
radio input "true"
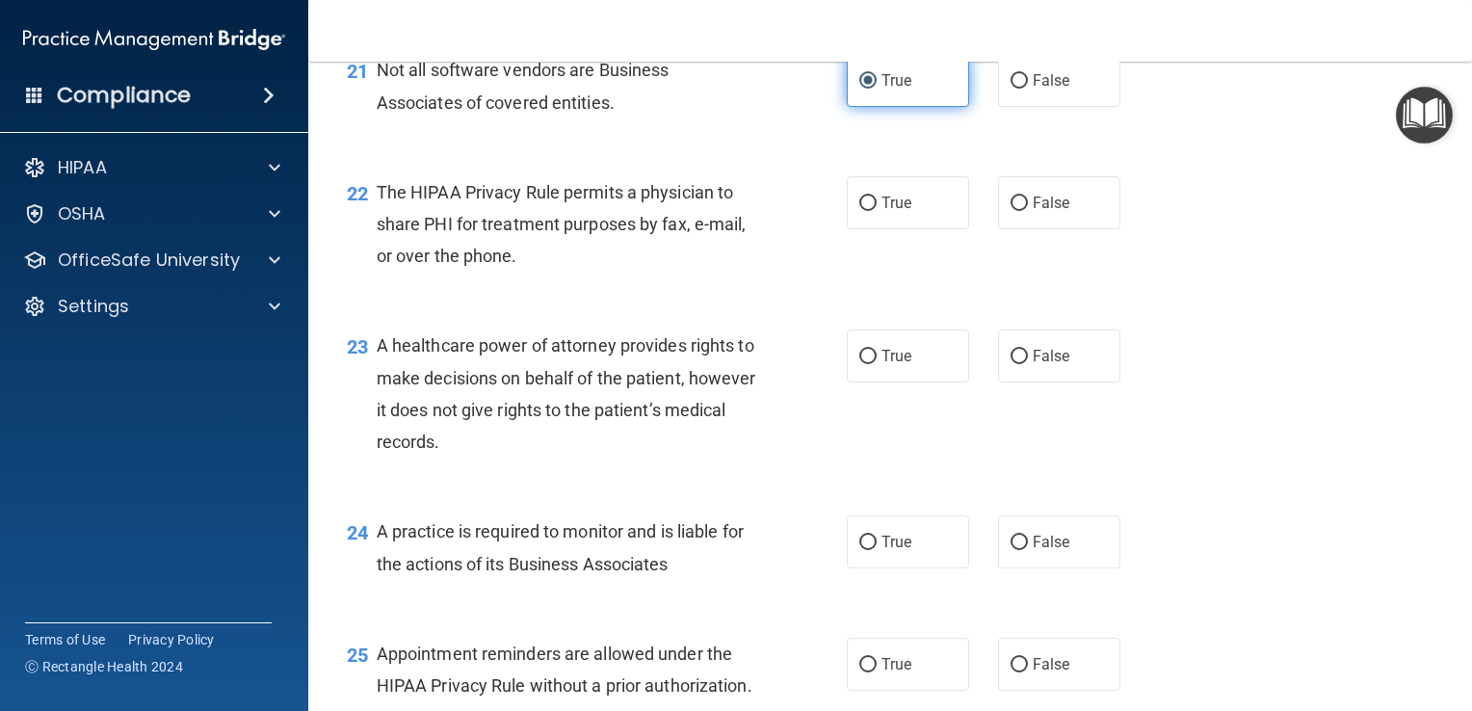
scroll to position [3588, 0]
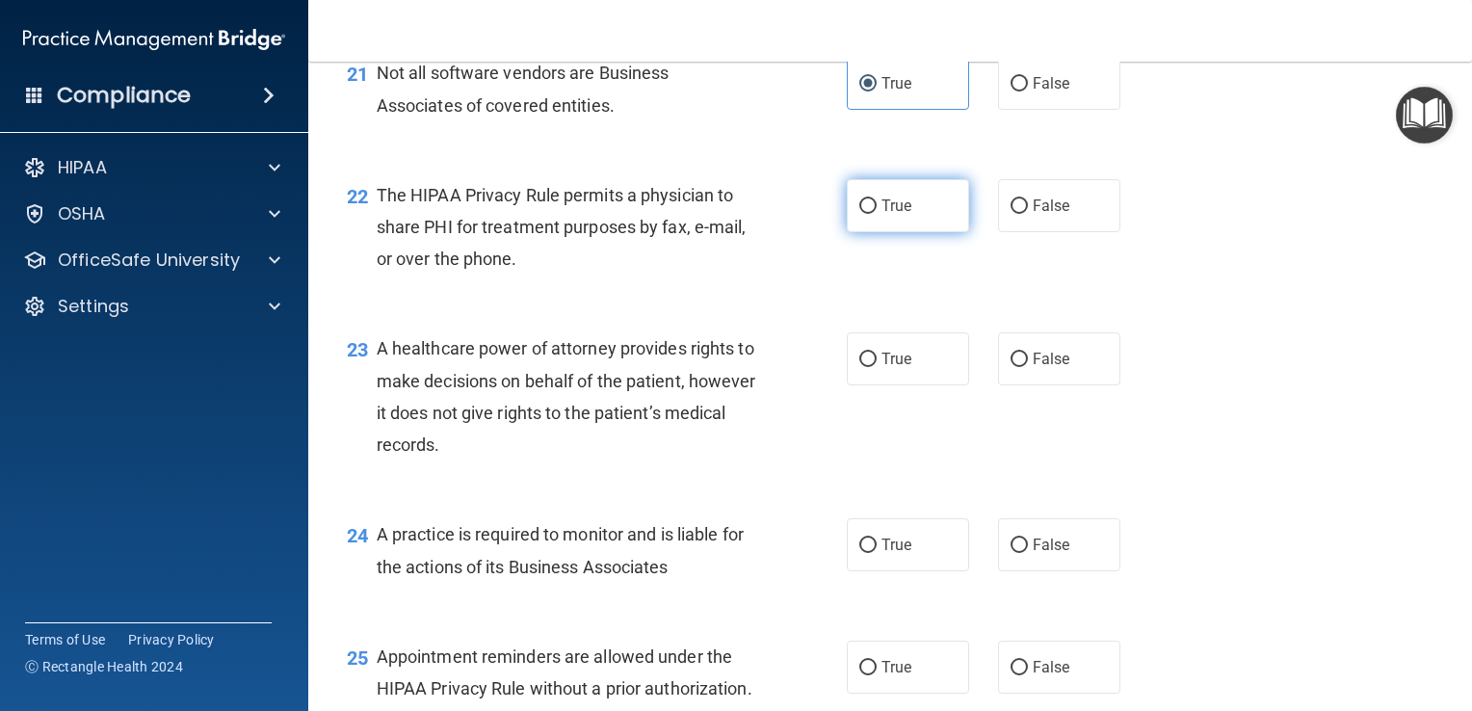
click at [911, 232] on label "True" at bounding box center [908, 205] width 122 height 53
click at [877, 214] on input "True" at bounding box center [867, 206] width 17 height 14
radio input "true"
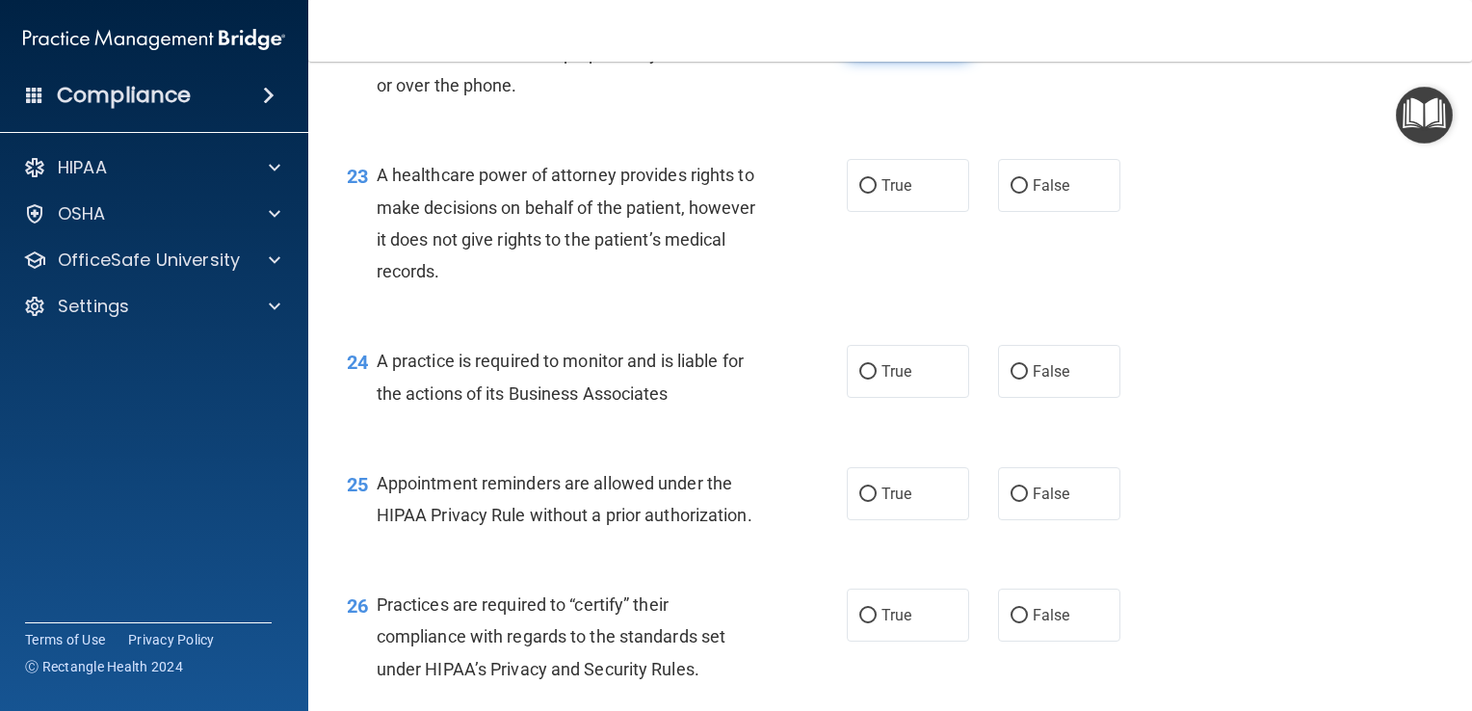
scroll to position [3768, 0]
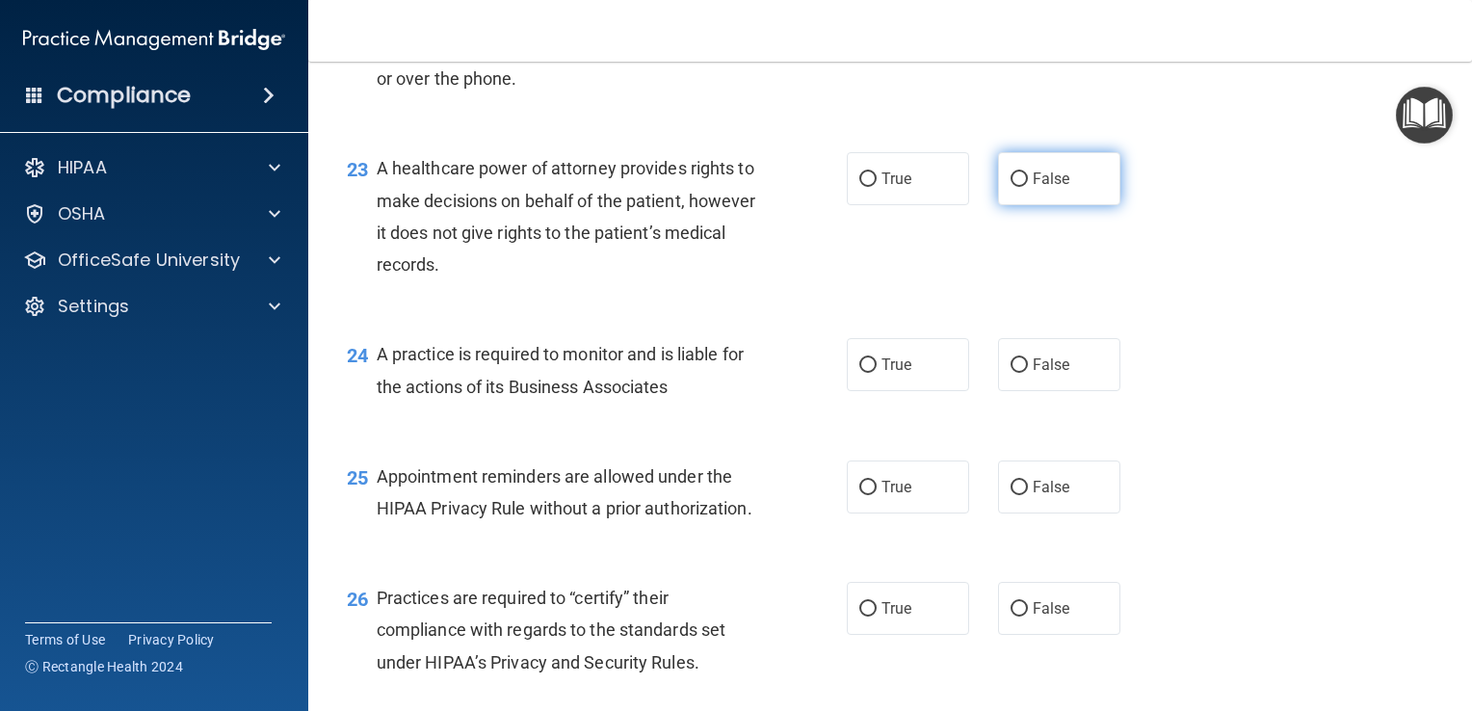
click at [1056, 188] on span "False" at bounding box center [1052, 179] width 38 height 18
click at [1028, 187] on input "False" at bounding box center [1019, 179] width 17 height 14
radio input "true"
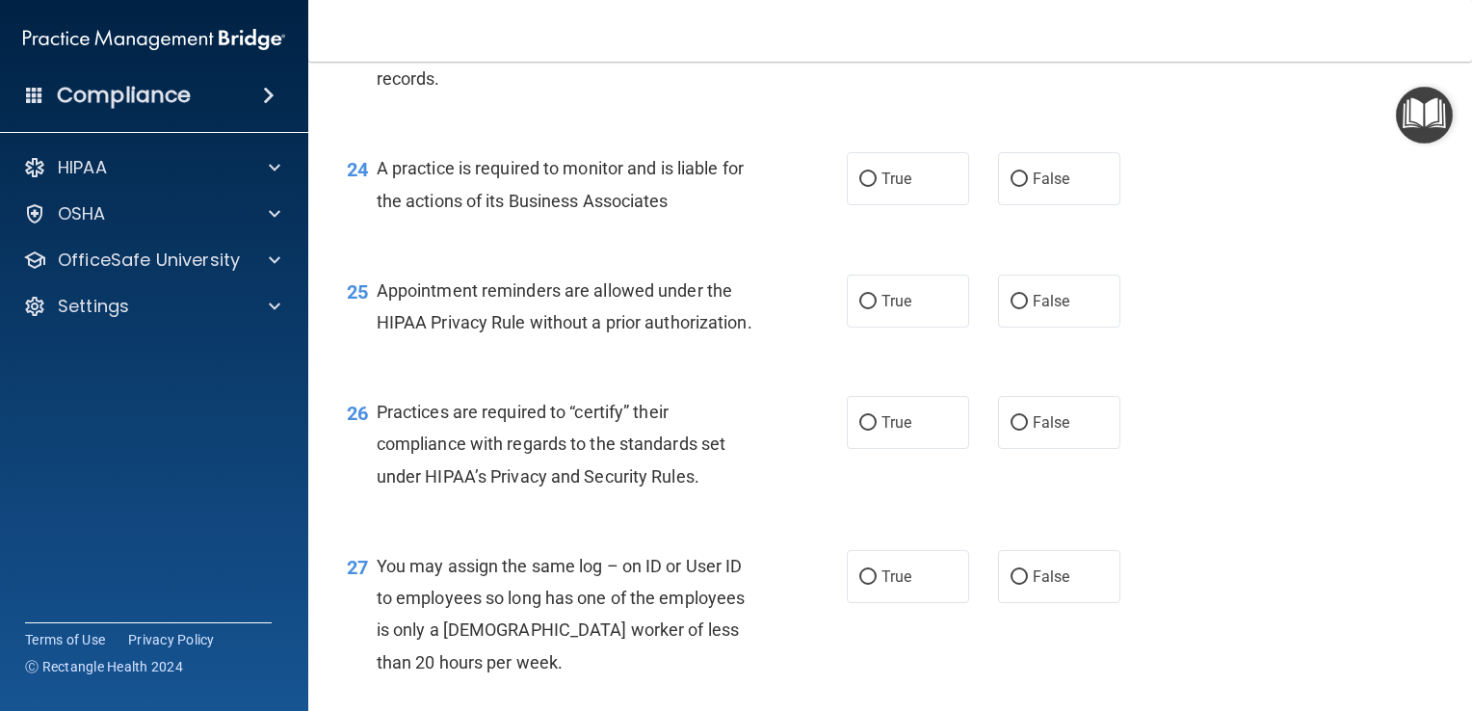
scroll to position [3956, 0]
click at [1051, 186] on span "False" at bounding box center [1052, 177] width 38 height 18
click at [1028, 185] on input "False" at bounding box center [1019, 178] width 17 height 14
radio input "true"
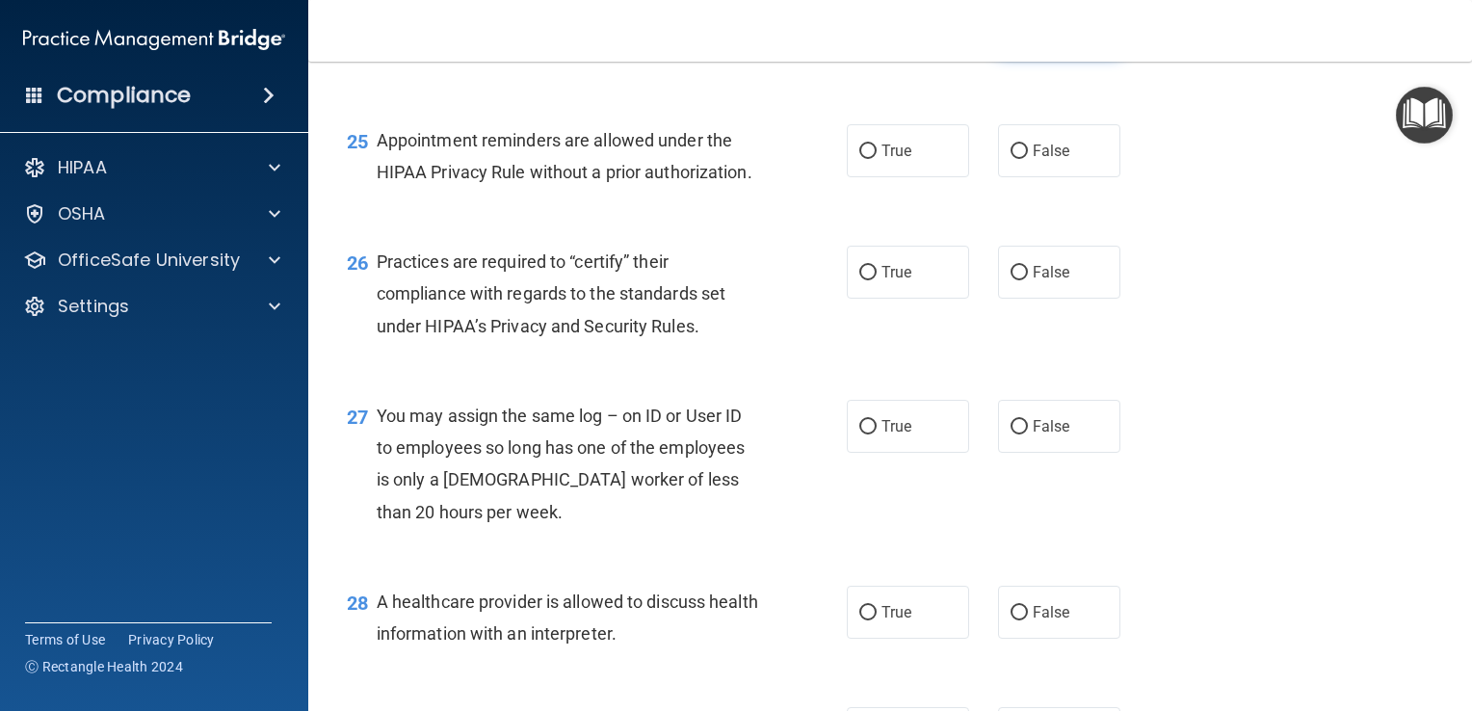
scroll to position [4109, 0]
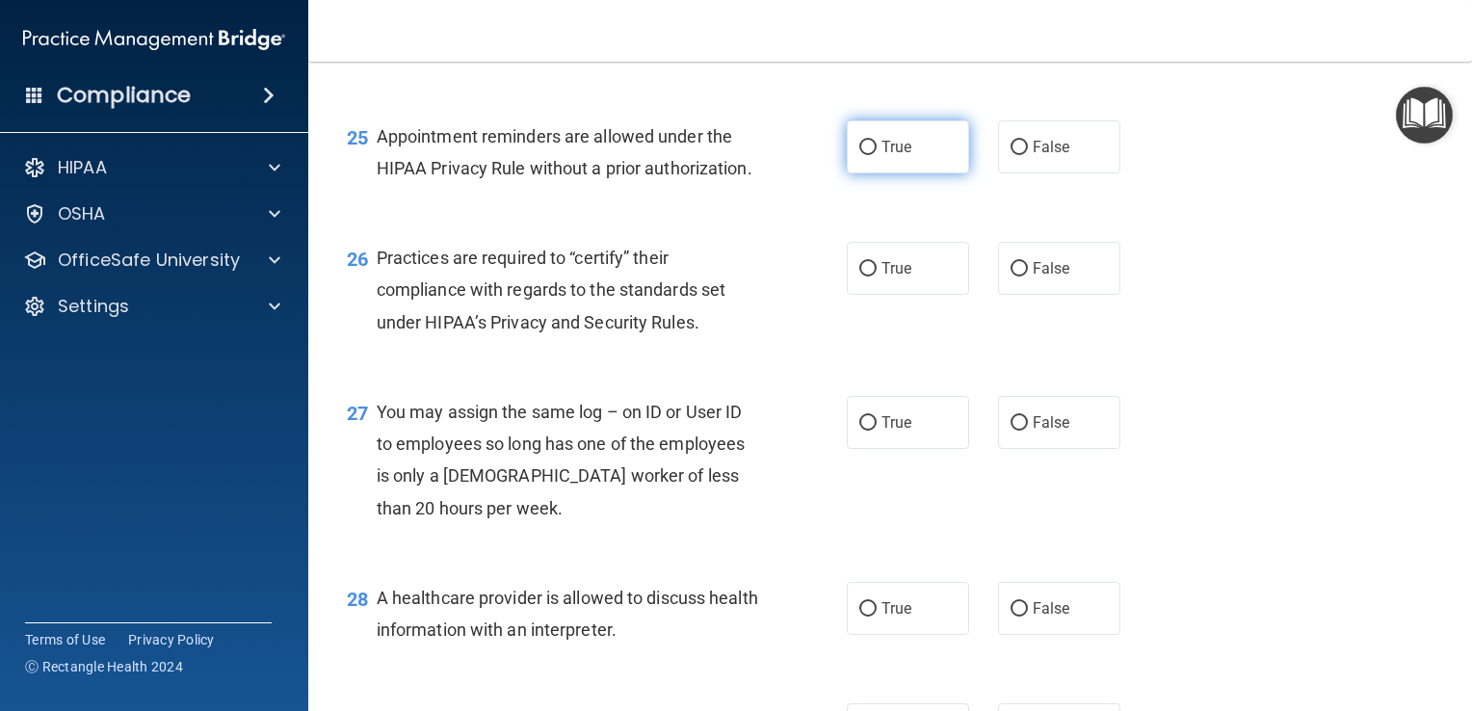
click at [905, 173] on label "True" at bounding box center [908, 146] width 122 height 53
click at [877, 155] on input "True" at bounding box center [867, 148] width 17 height 14
radio input "true"
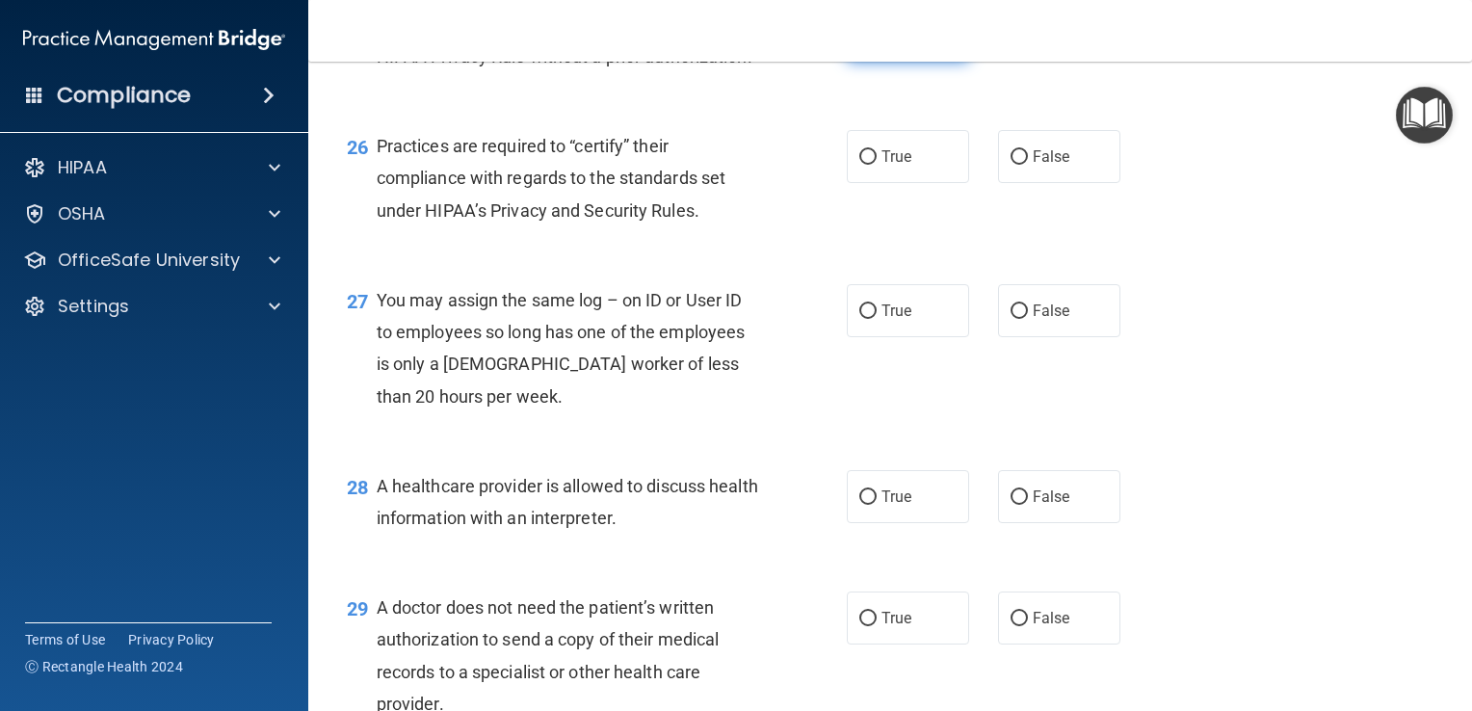
scroll to position [4226, 0]
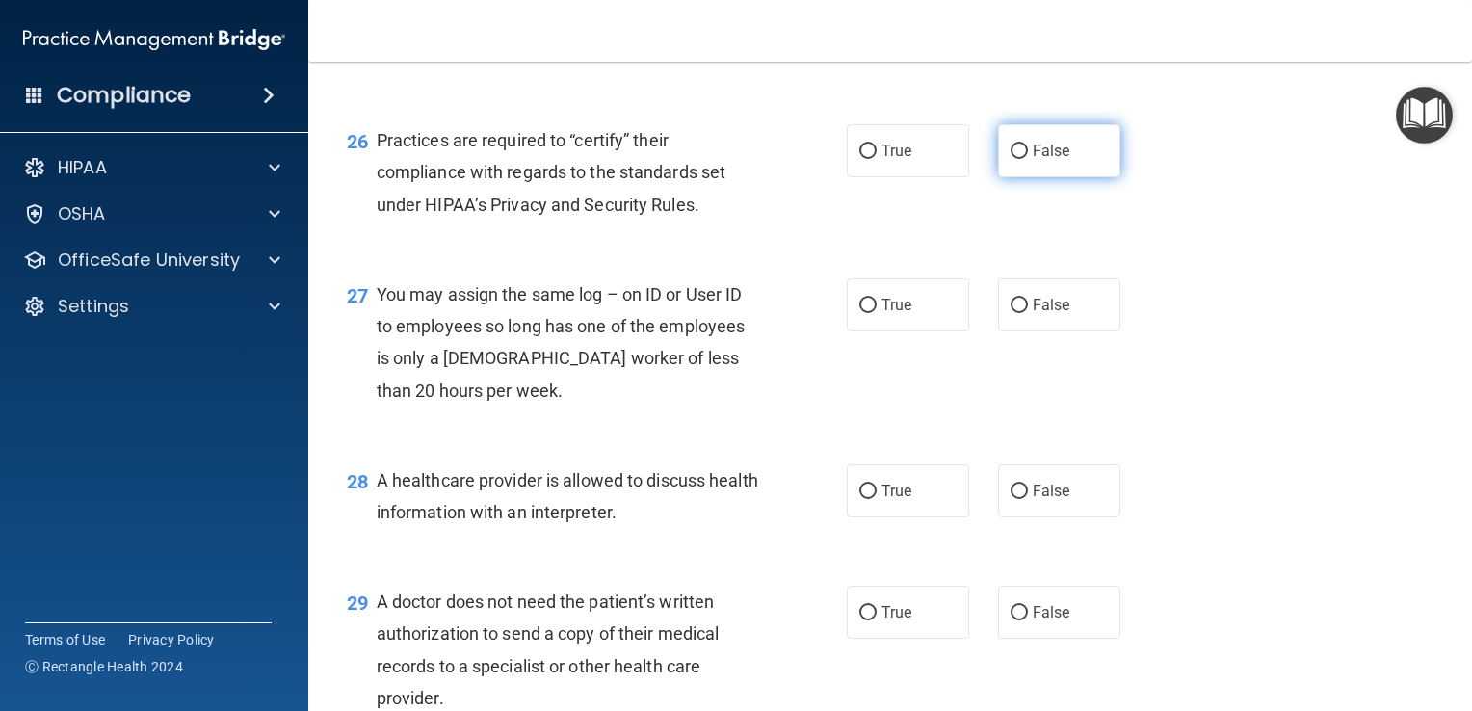
click at [1059, 160] on span "False" at bounding box center [1052, 151] width 38 height 18
click at [1028, 159] on input "False" at bounding box center [1019, 152] width 17 height 14
radio input "true"
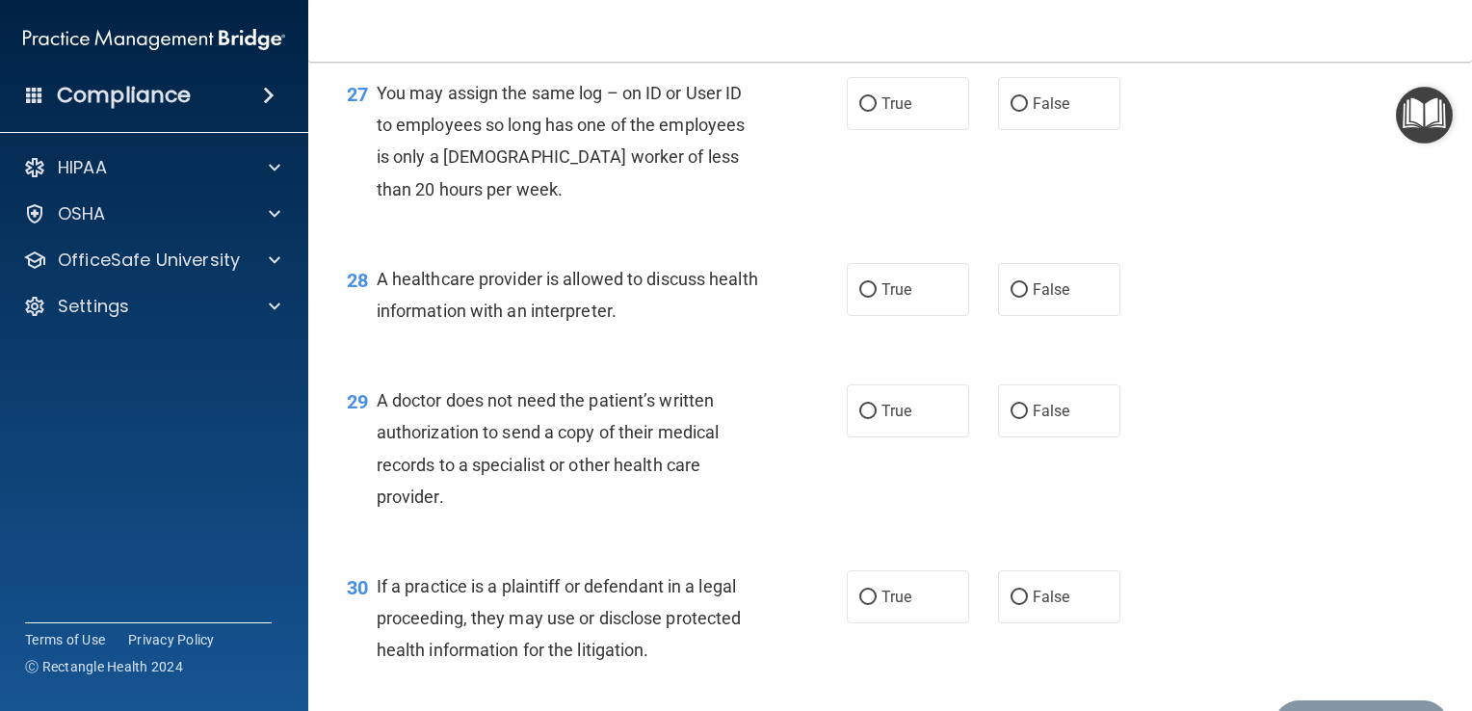
scroll to position [4429, 0]
click at [1060, 112] on span "False" at bounding box center [1052, 102] width 38 height 18
click at [1028, 111] on input "False" at bounding box center [1019, 103] width 17 height 14
radio input "true"
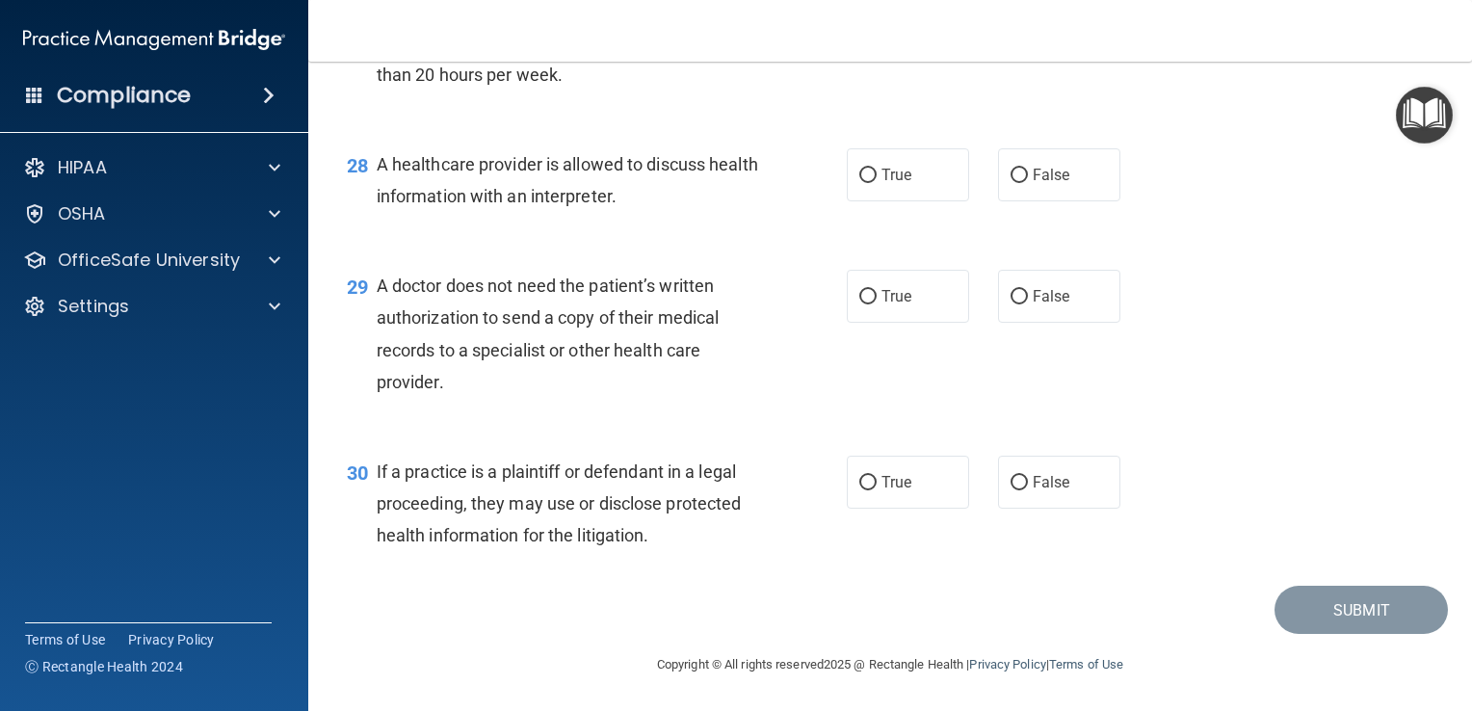
scroll to position [4614, 0]
click at [892, 184] on span "True" at bounding box center [897, 175] width 30 height 18
click at [877, 183] on input "True" at bounding box center [867, 176] width 17 height 14
radio input "true"
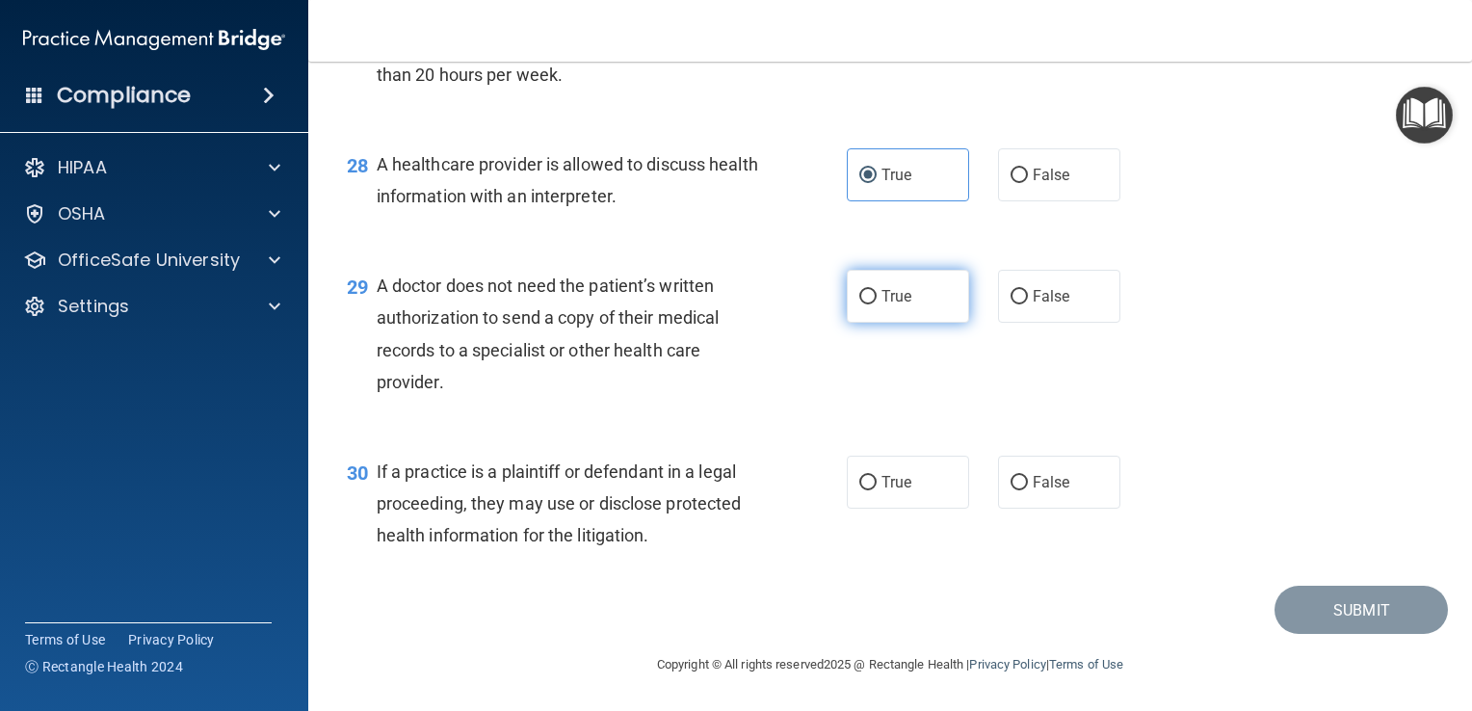
click at [906, 305] on label "True" at bounding box center [908, 296] width 122 height 53
click at [877, 304] on input "True" at bounding box center [867, 297] width 17 height 14
radio input "true"
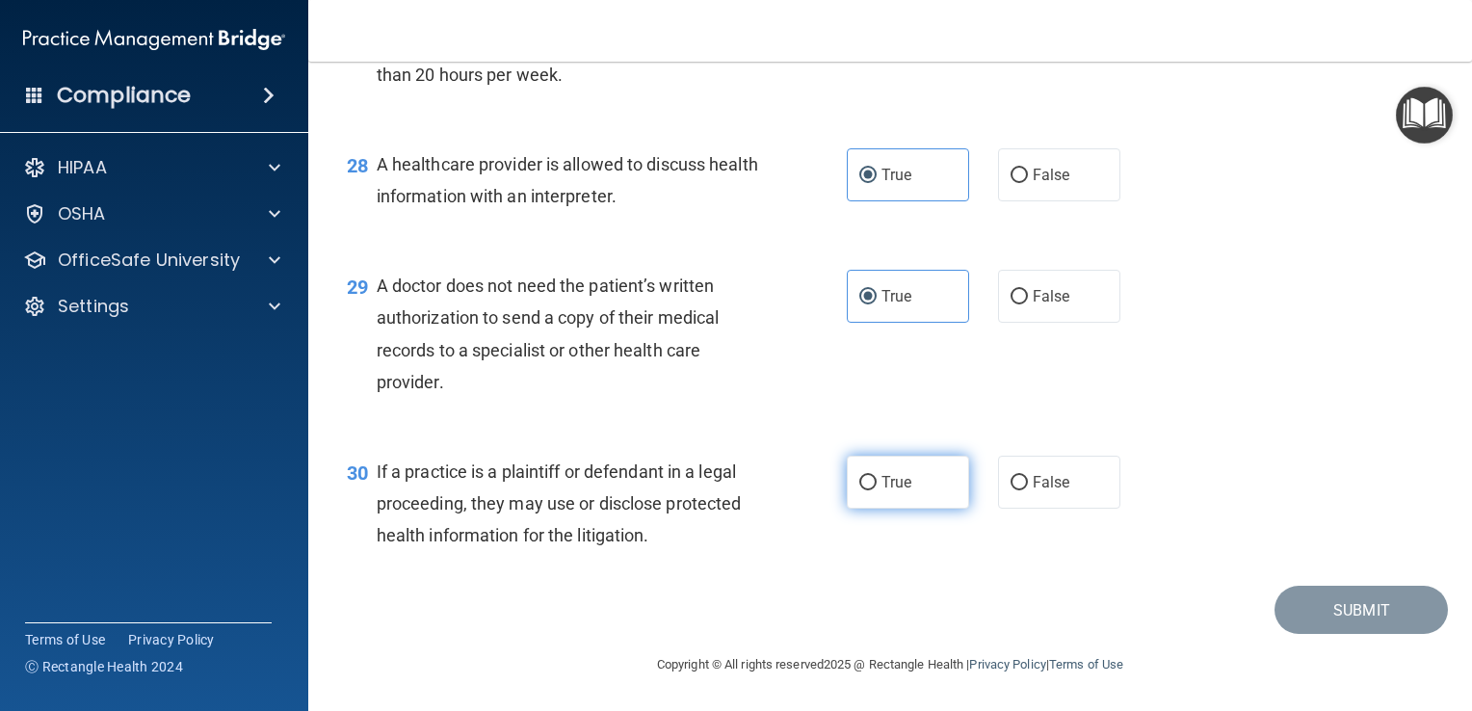
click at [887, 483] on span "True" at bounding box center [897, 482] width 30 height 18
click at [877, 483] on input "True" at bounding box center [867, 483] width 17 height 14
radio input "true"
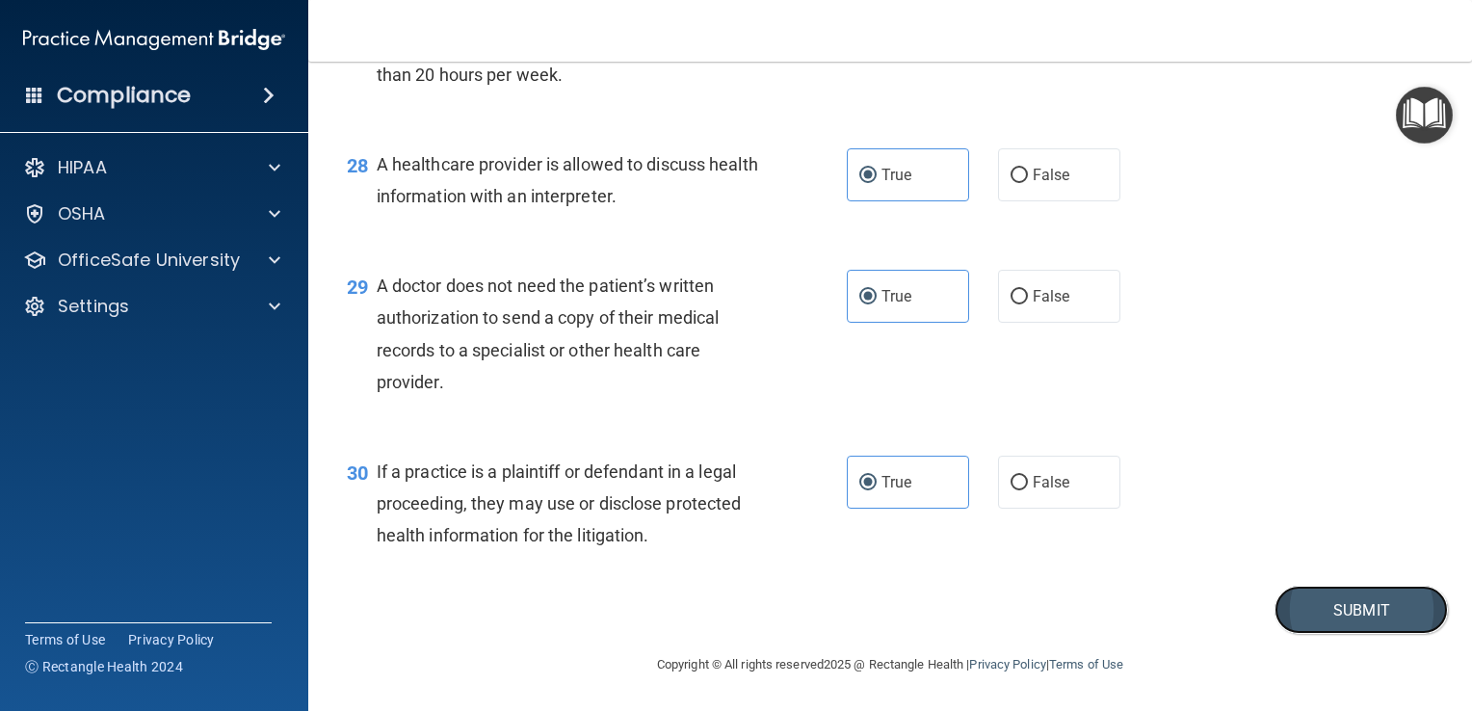
click at [1362, 617] on button "Submit" at bounding box center [1361, 610] width 173 height 49
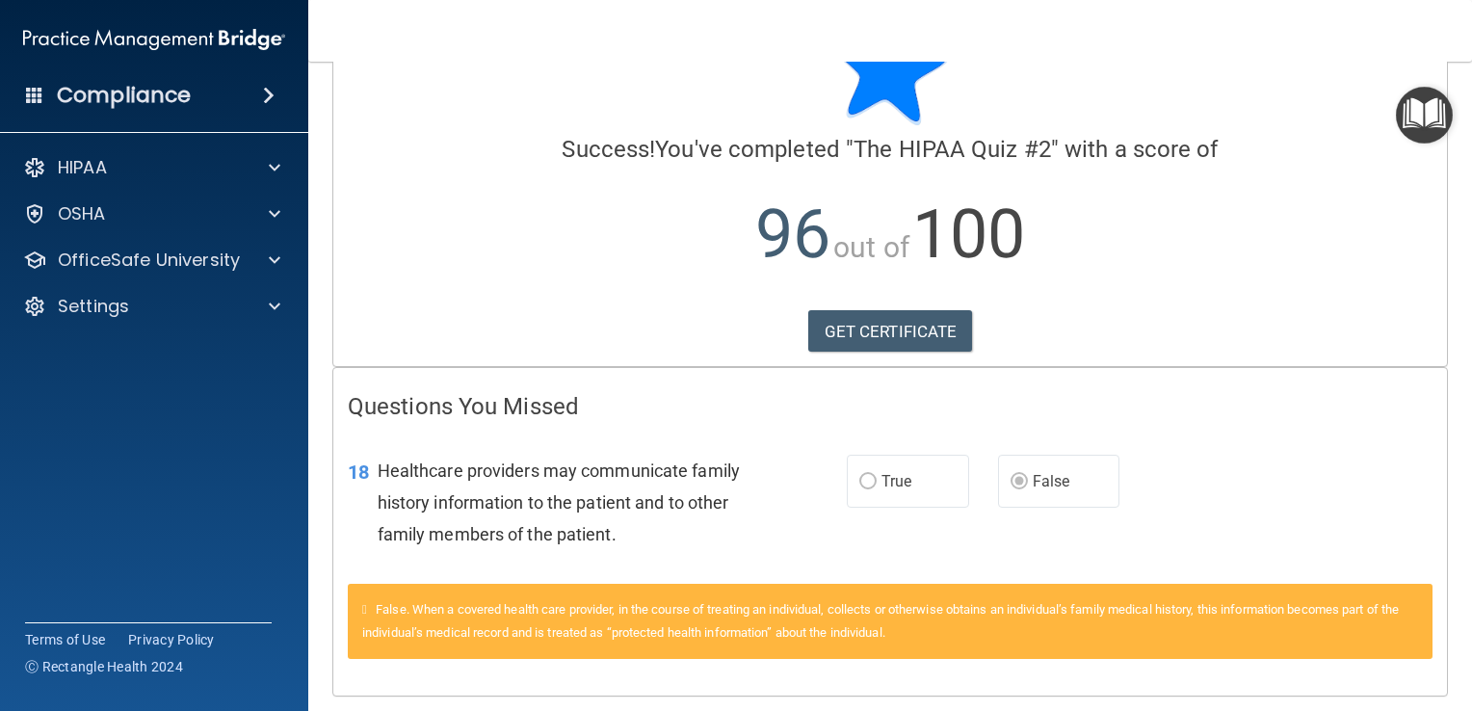
scroll to position [147, 0]
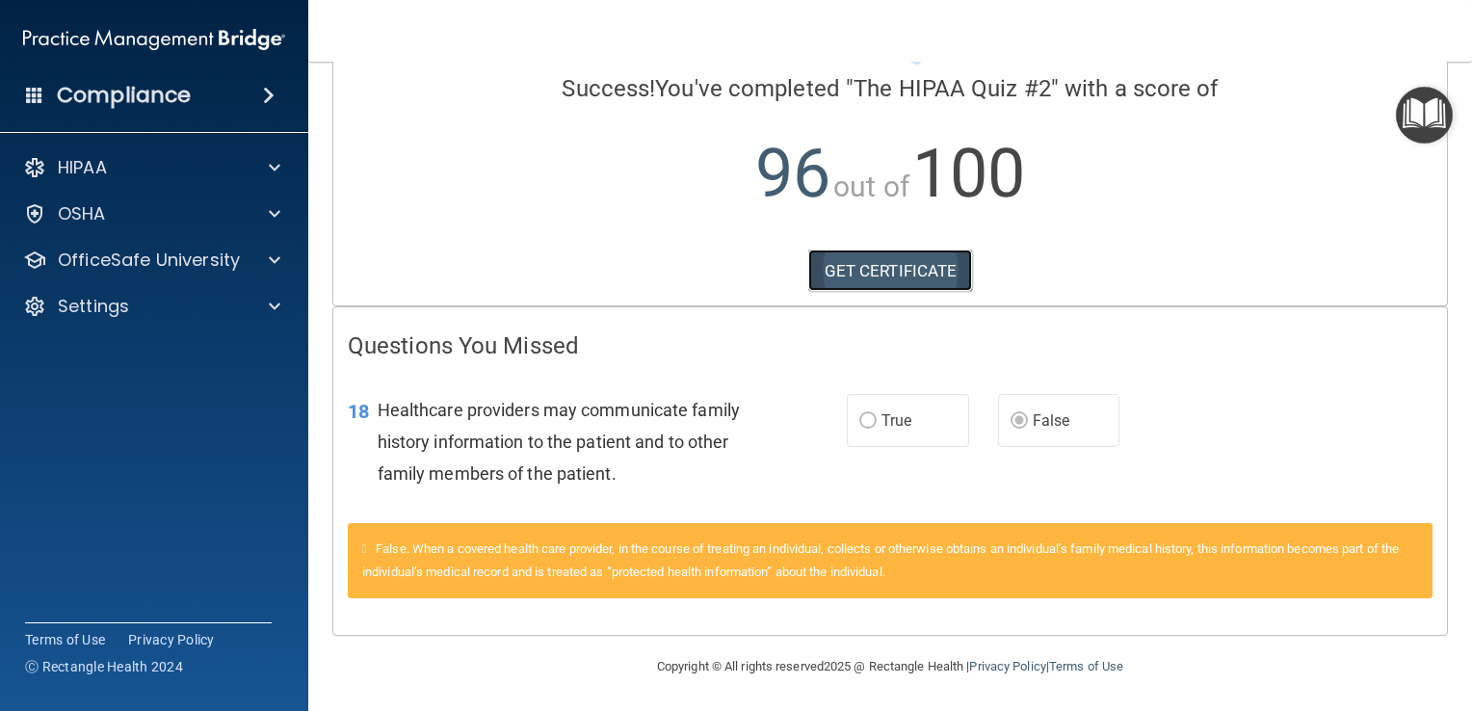
click at [925, 279] on link "GET CERTIFICATE" at bounding box center [890, 271] width 165 height 42
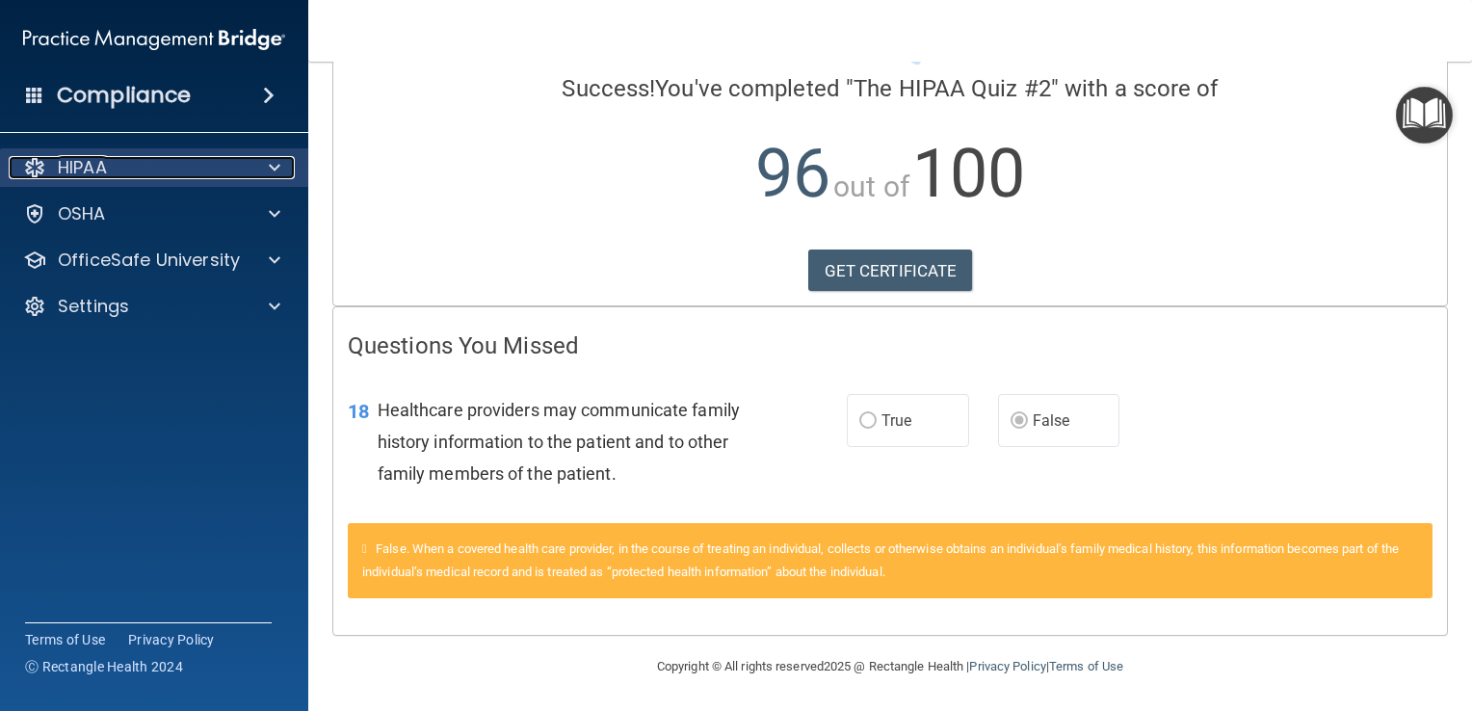
drag, startPoint x: 263, startPoint y: 168, endPoint x: 132, endPoint y: 171, distance: 131.1
click at [132, 171] on div "HIPAA" at bounding box center [128, 167] width 239 height 23
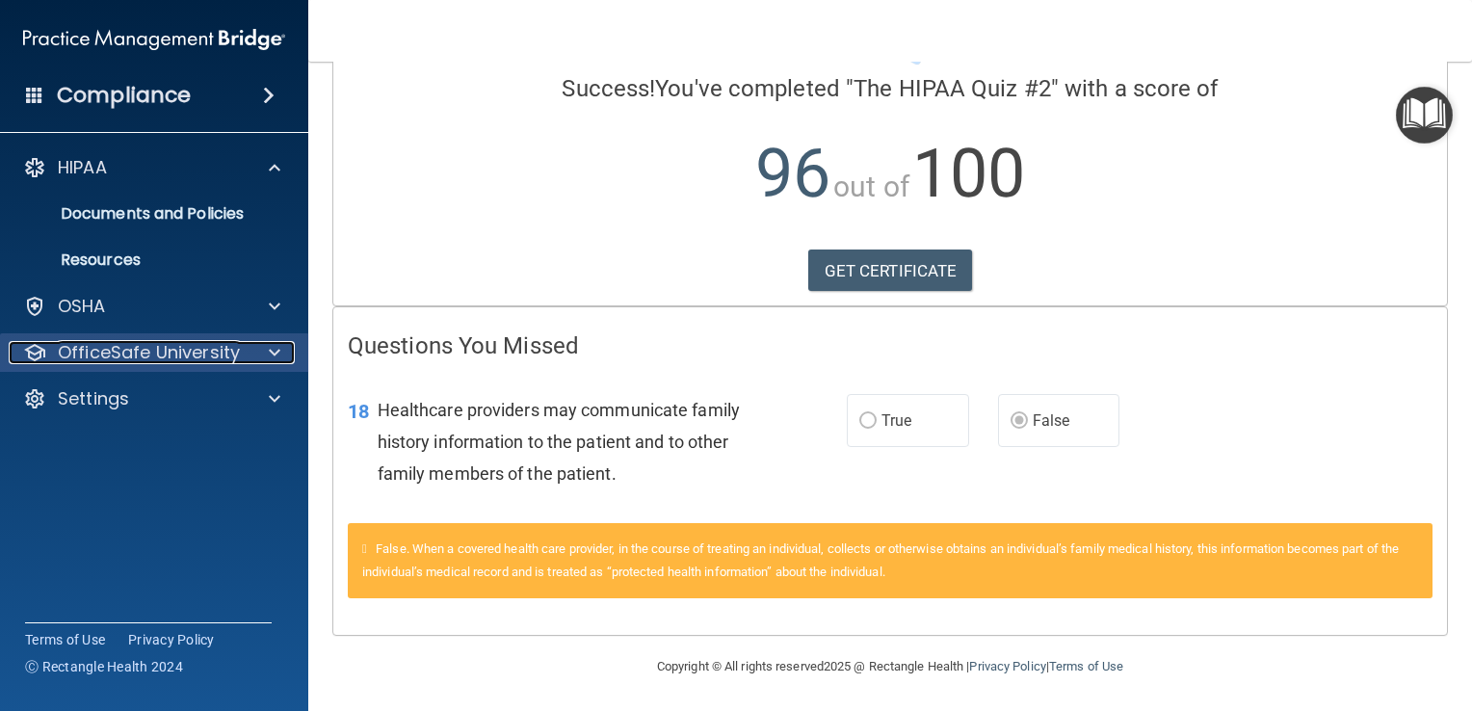
click at [274, 355] on span at bounding box center [275, 352] width 12 height 23
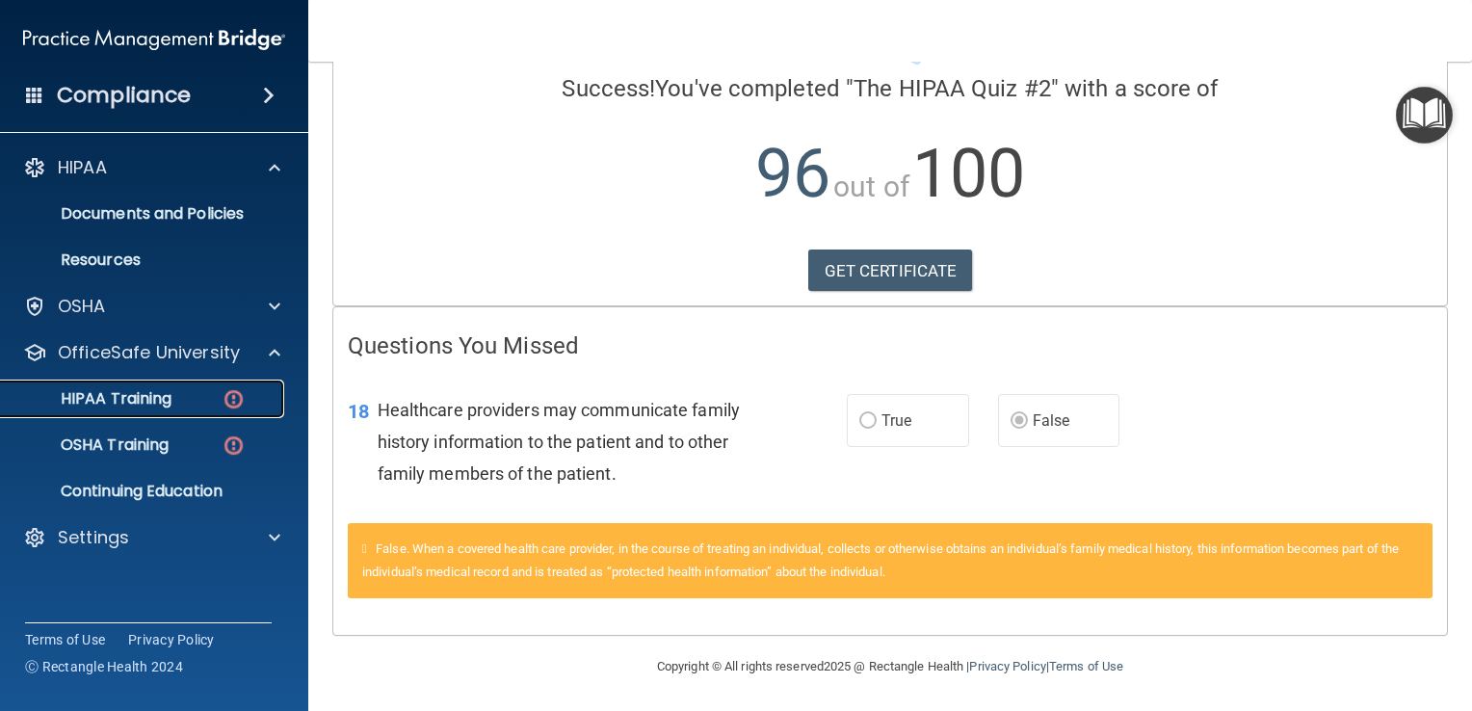
click at [238, 401] on img at bounding box center [234, 399] width 24 height 24
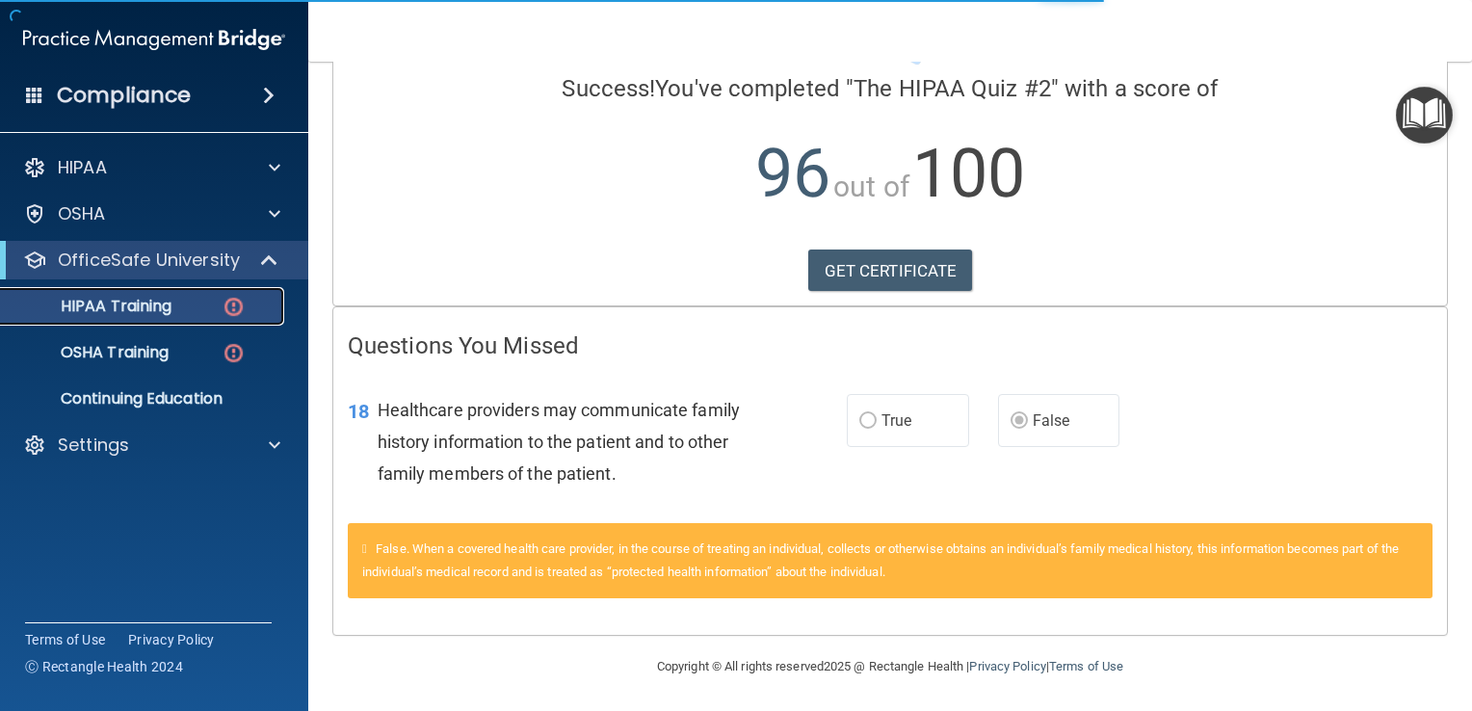
scroll to position [707, 0]
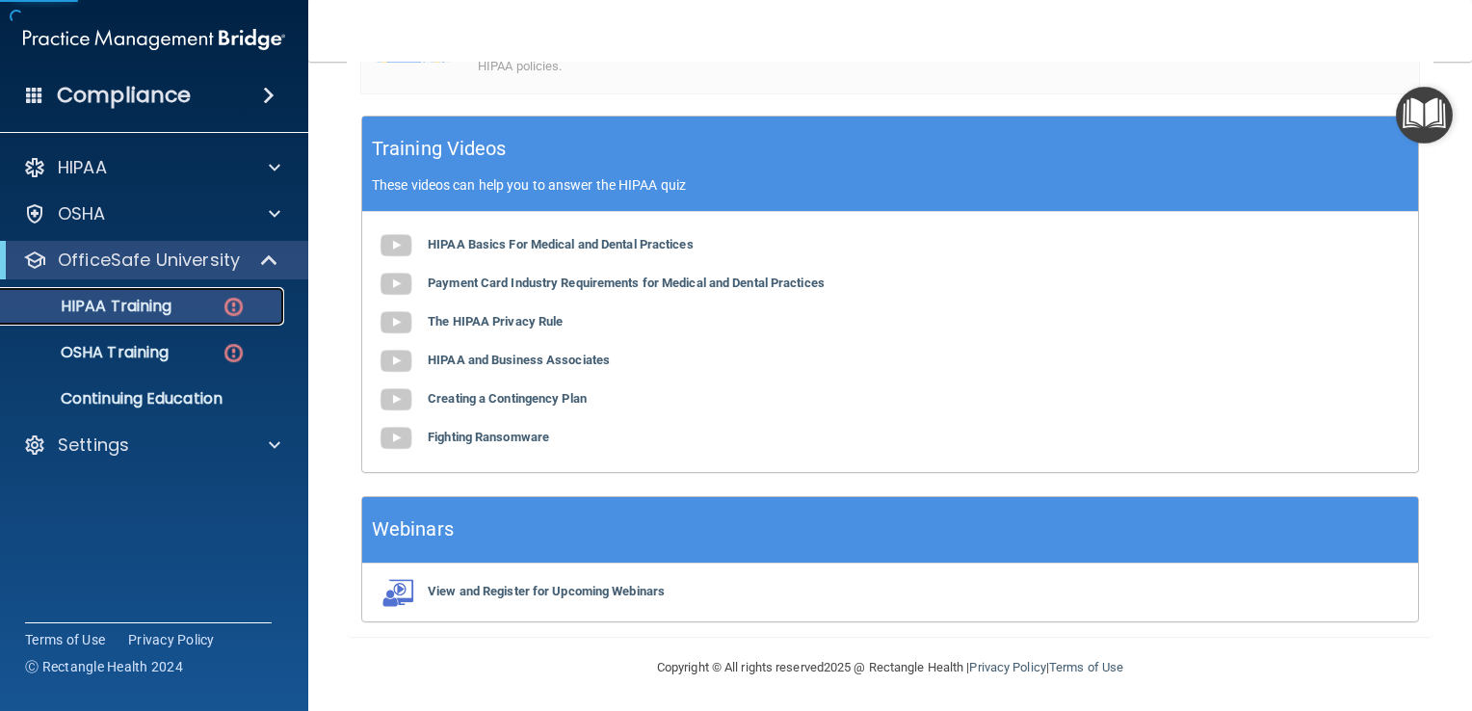
click at [222, 297] on img at bounding box center [234, 307] width 24 height 24
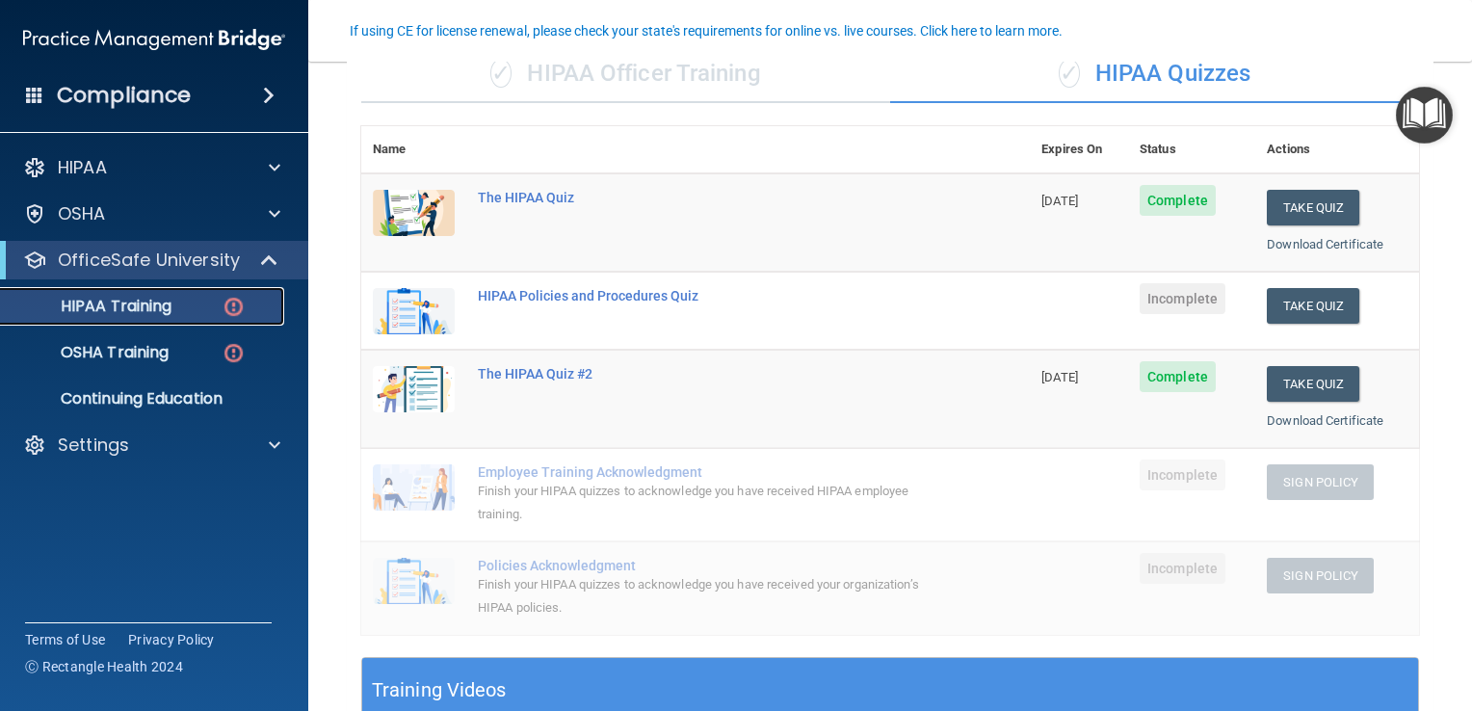
scroll to position [166, 0]
click at [1305, 243] on link "Download Certificate" at bounding box center [1325, 244] width 117 height 14
click at [1310, 308] on button "Take Quiz" at bounding box center [1313, 306] width 93 height 36
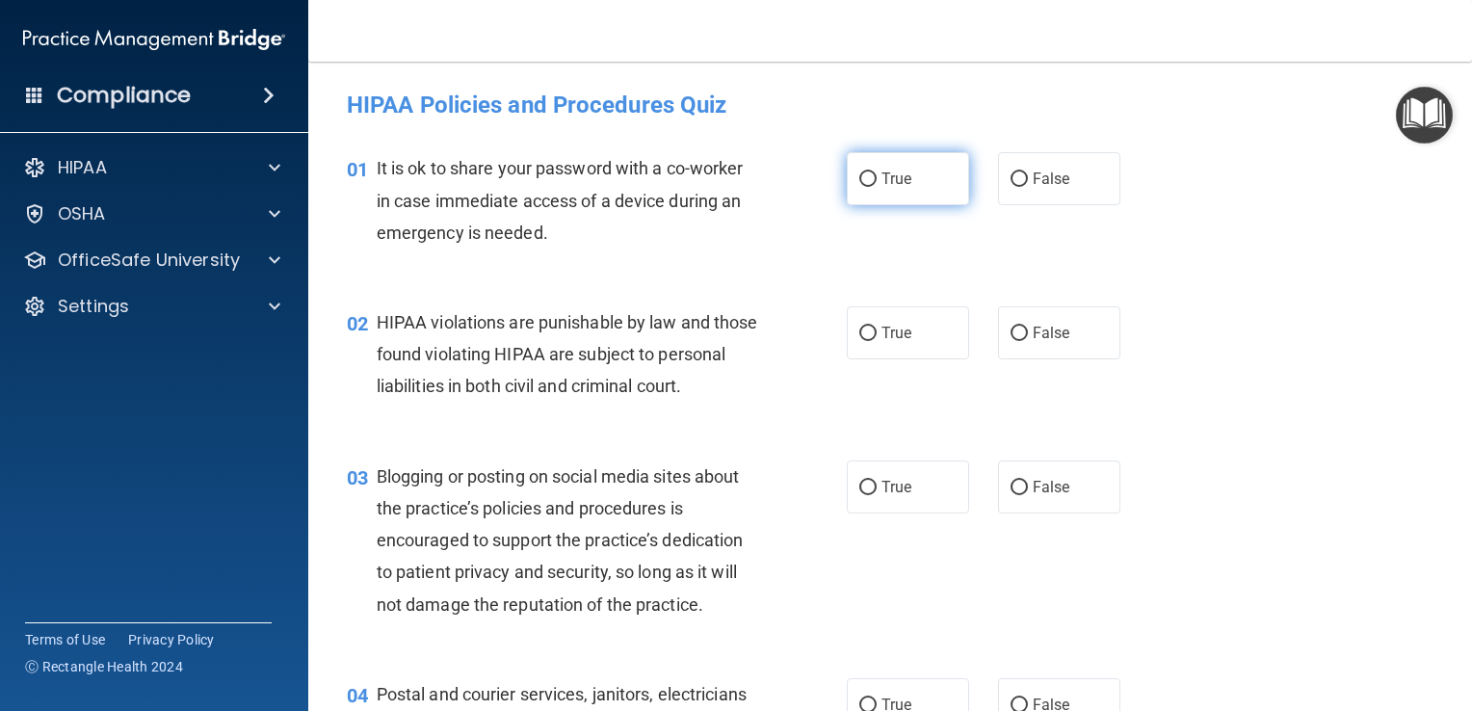
click at [933, 189] on label "True" at bounding box center [908, 178] width 122 height 53
click at [877, 187] on input "True" at bounding box center [867, 179] width 17 height 14
radio input "true"
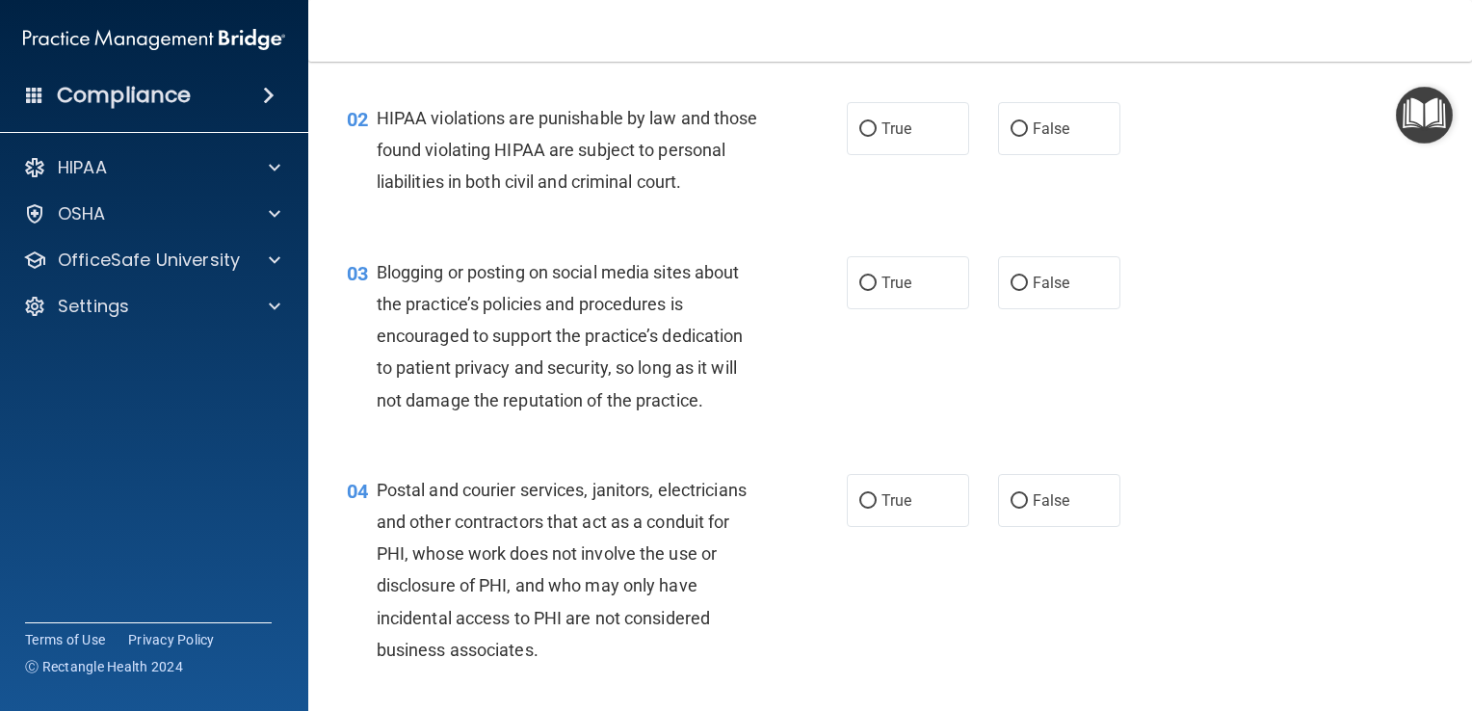
scroll to position [204, 0]
click at [895, 141] on label "True" at bounding box center [908, 128] width 122 height 53
click at [877, 137] on input "True" at bounding box center [867, 129] width 17 height 14
radio input "true"
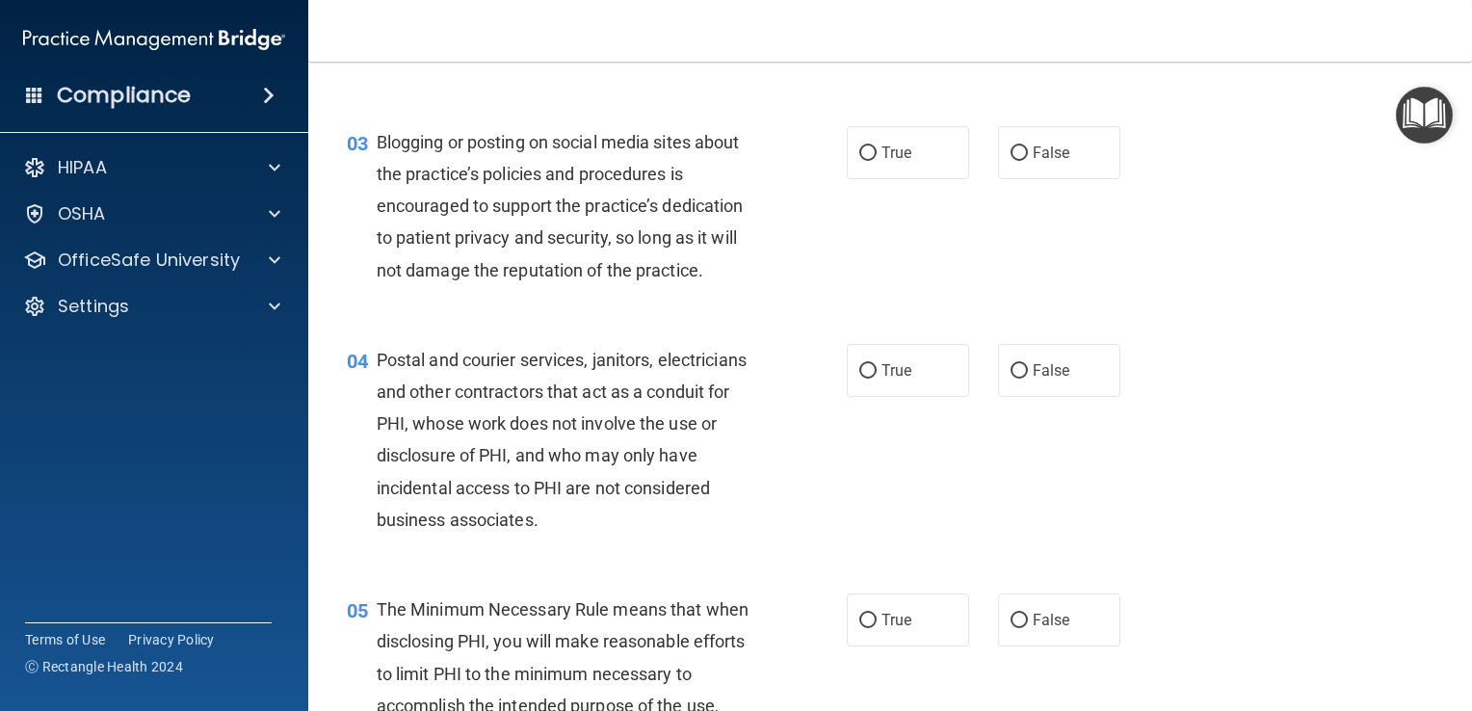
scroll to position [335, 0]
click at [889, 178] on label "True" at bounding box center [908, 151] width 122 height 53
click at [877, 160] on input "True" at bounding box center [867, 152] width 17 height 14
radio input "true"
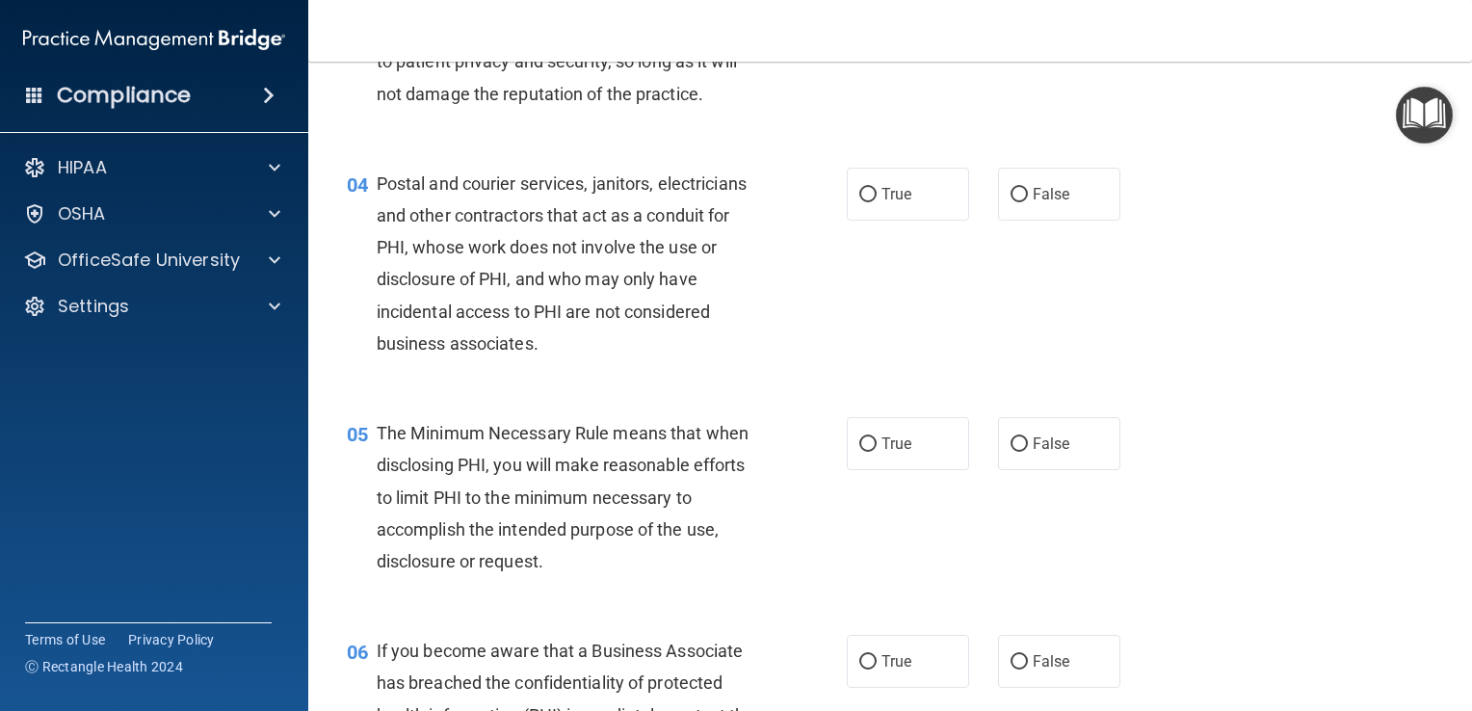
scroll to position [532, 0]
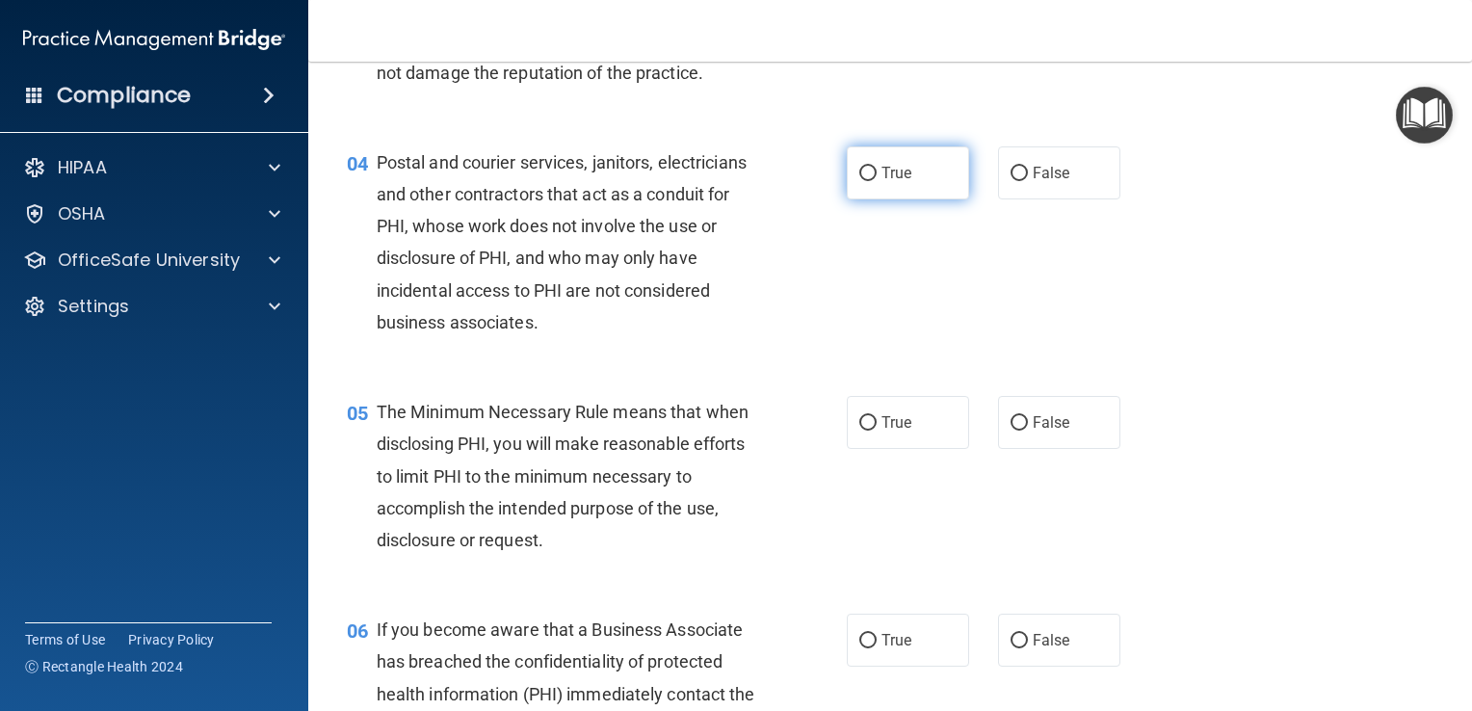
click at [890, 182] on span "True" at bounding box center [897, 173] width 30 height 18
click at [877, 181] on input "True" at bounding box center [867, 174] width 17 height 14
radio input "true"
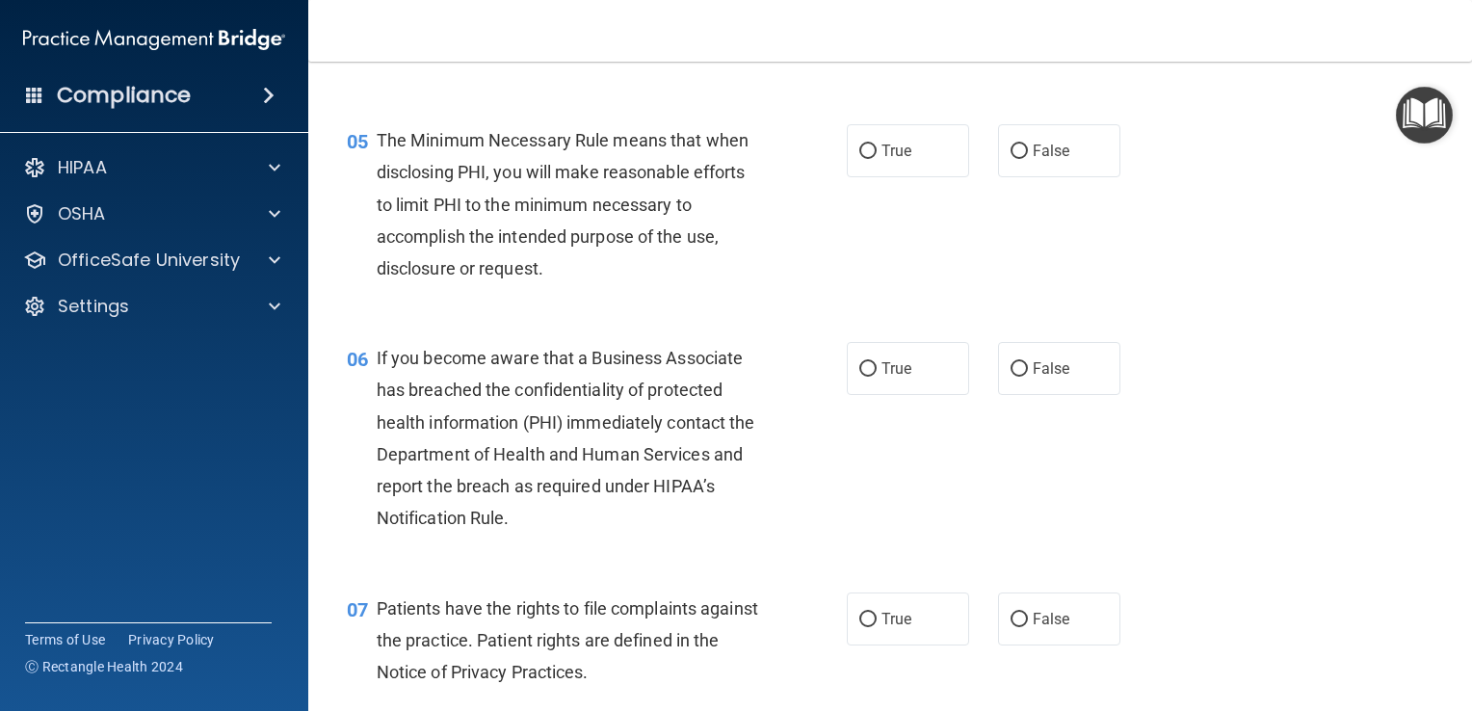
scroll to position [806, 0]
click at [867, 157] on input "True" at bounding box center [867, 150] width 17 height 14
radio input "true"
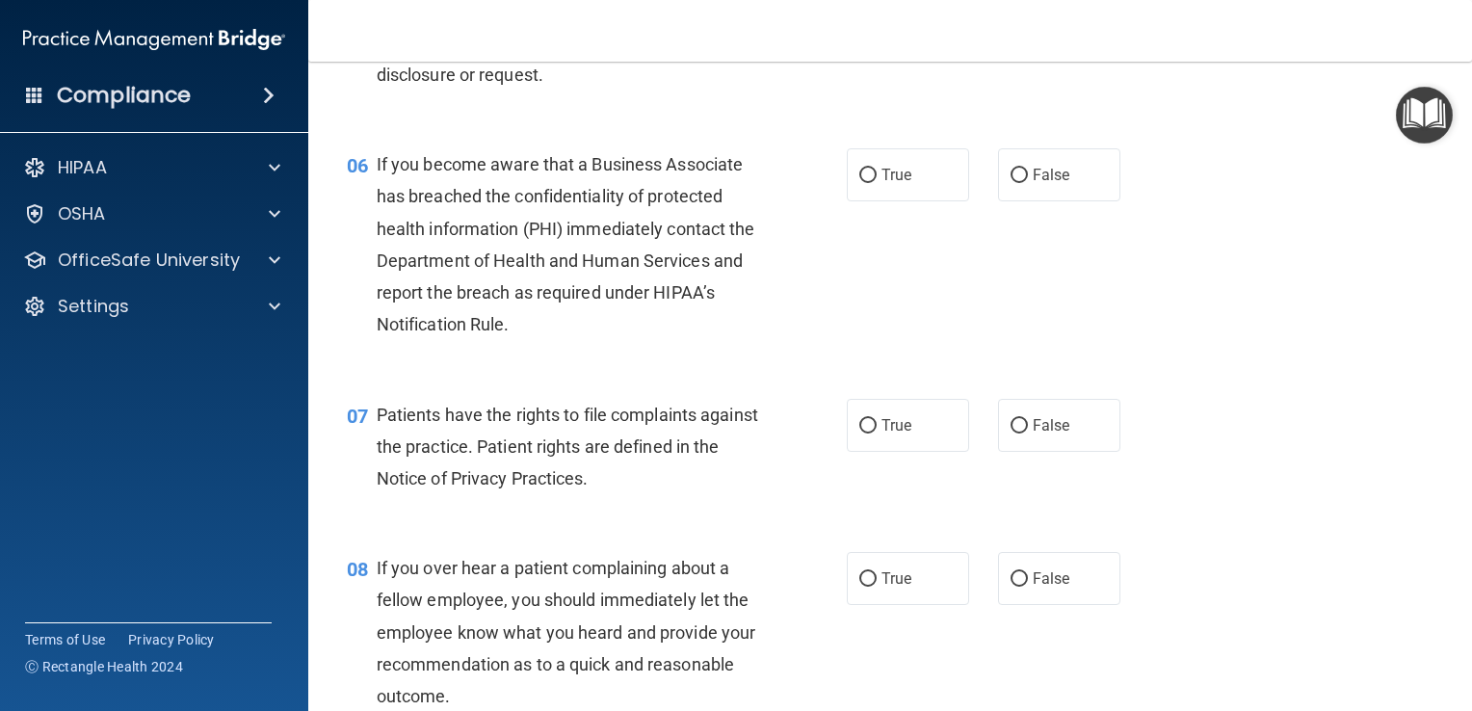
scroll to position [998, 0]
click at [891, 183] on span "True" at bounding box center [897, 174] width 30 height 18
click at [877, 182] on input "True" at bounding box center [867, 175] width 17 height 14
radio input "true"
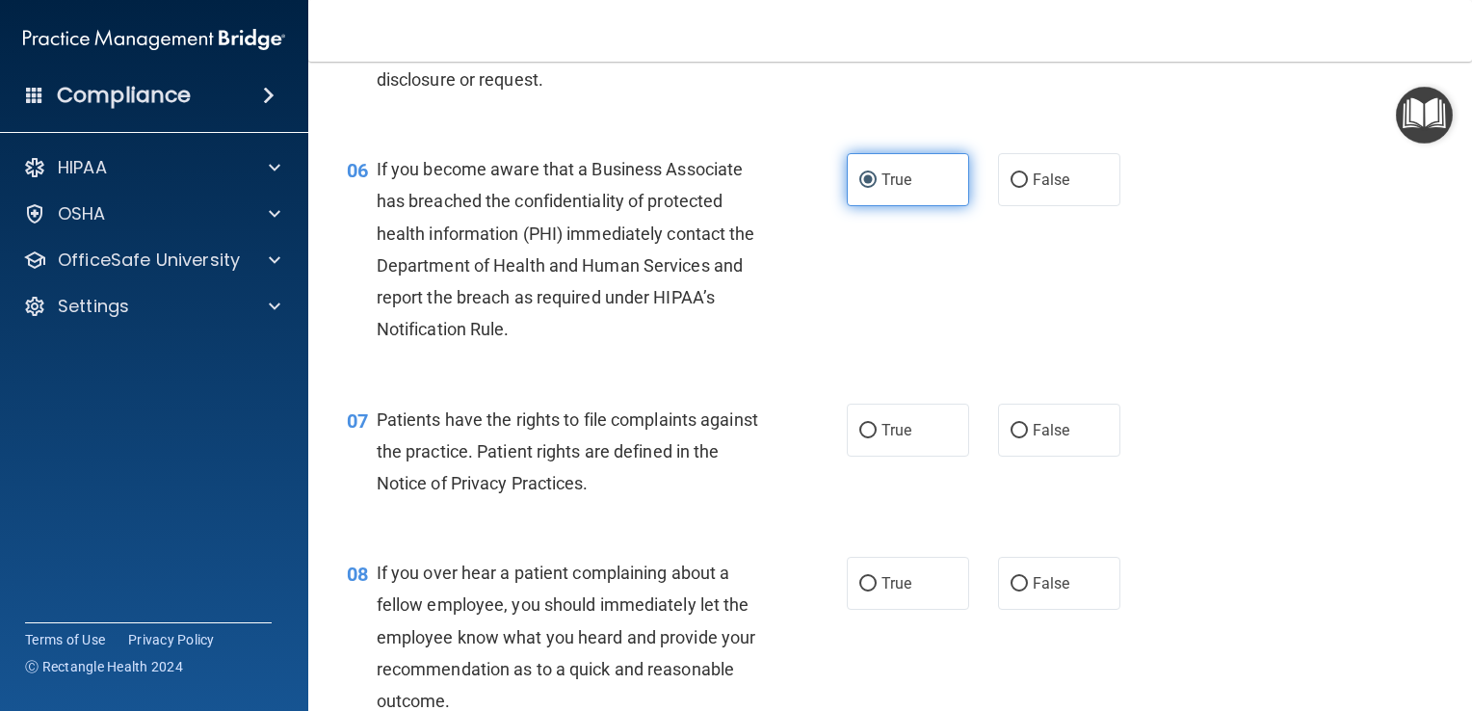
scroll to position [992, 0]
click at [1049, 207] on label "False" at bounding box center [1059, 180] width 122 height 53
click at [1028, 189] on input "False" at bounding box center [1019, 181] width 17 height 14
radio input "true"
radio input "false"
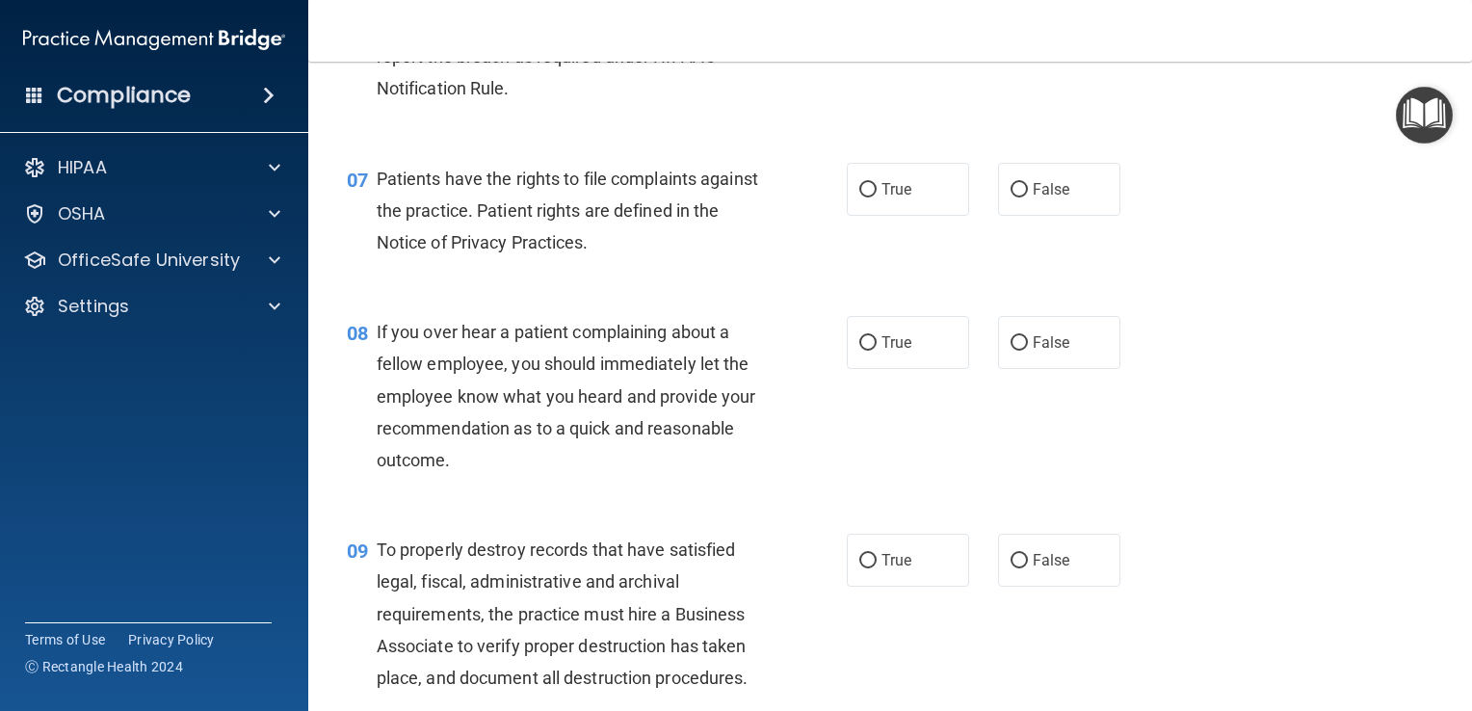
scroll to position [1234, 0]
click at [867, 197] on input "True" at bounding box center [867, 189] width 17 height 14
radio input "true"
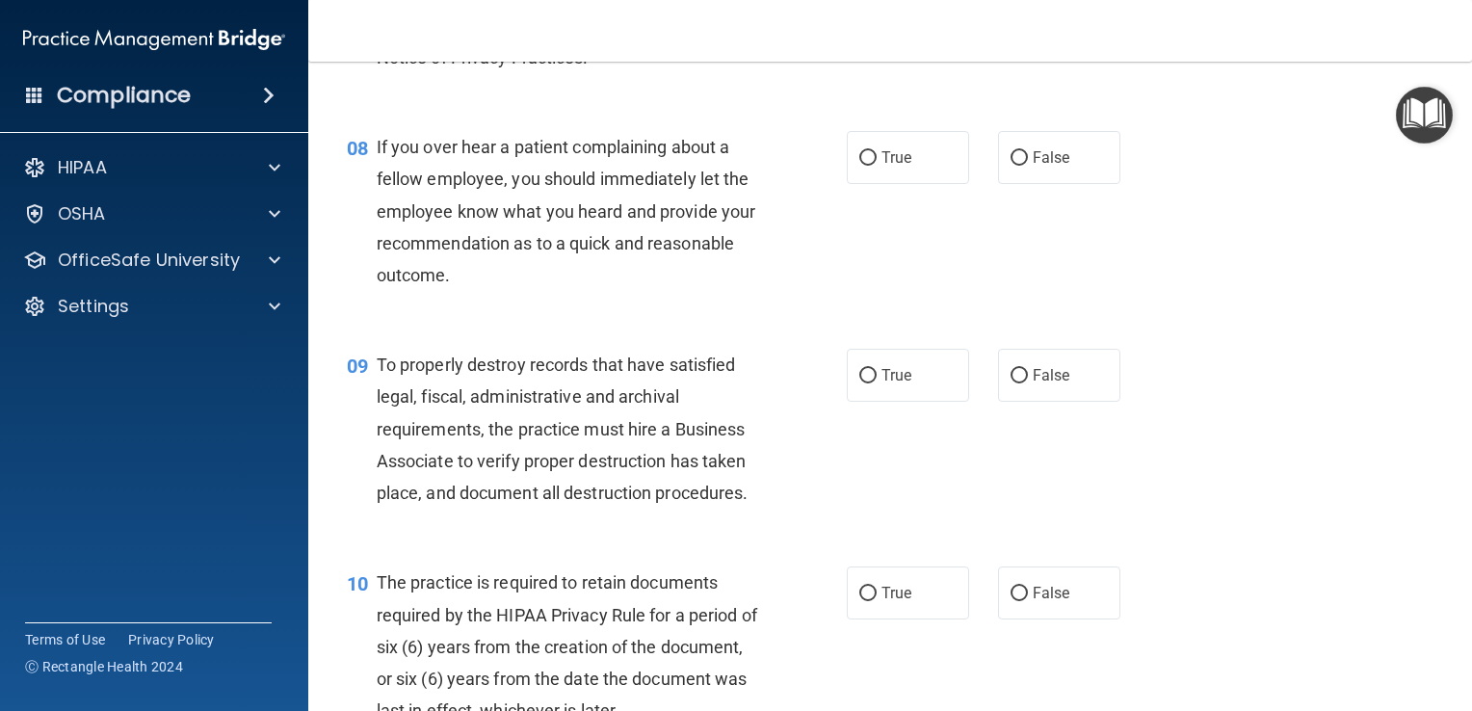
scroll to position [1418, 0]
click at [1076, 184] on label "False" at bounding box center [1059, 157] width 122 height 53
click at [1028, 166] on input "False" at bounding box center [1019, 158] width 17 height 14
radio input "true"
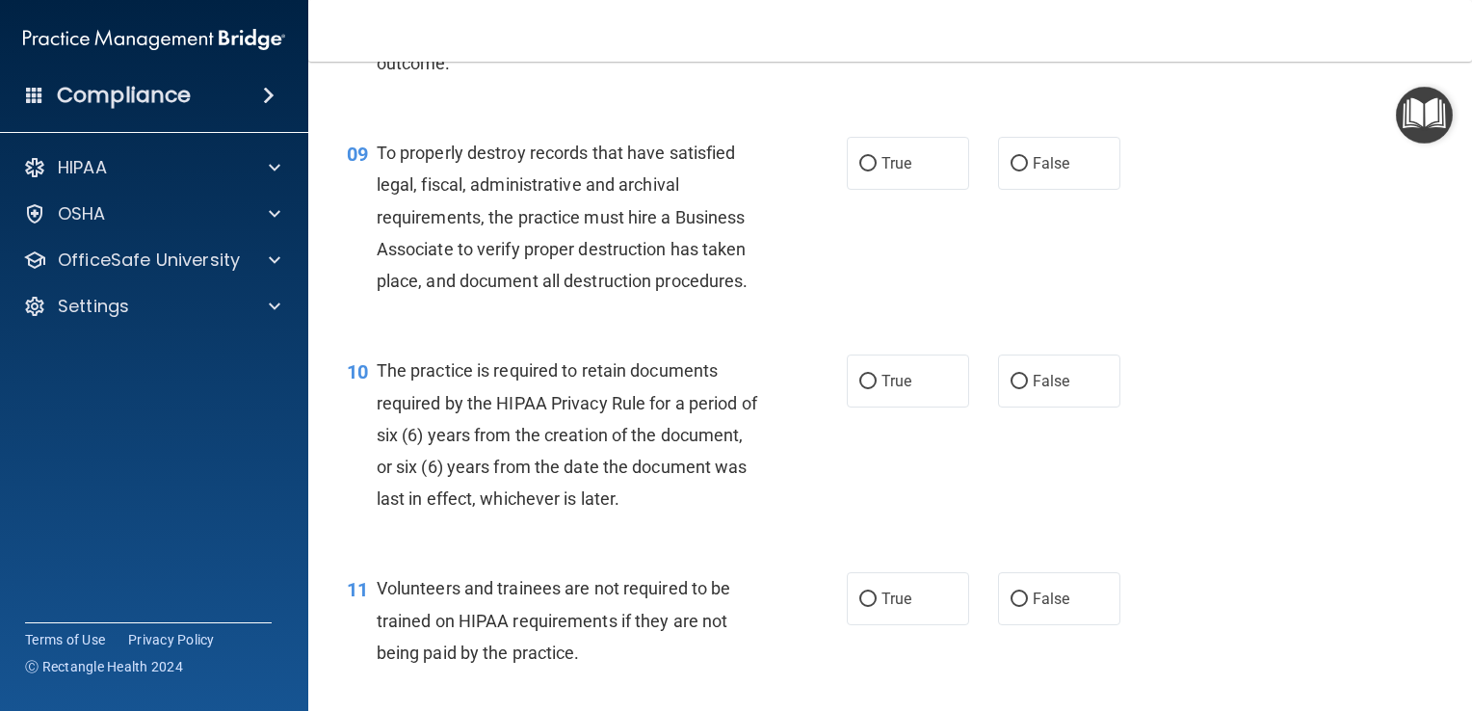
scroll to position [1638, 0]
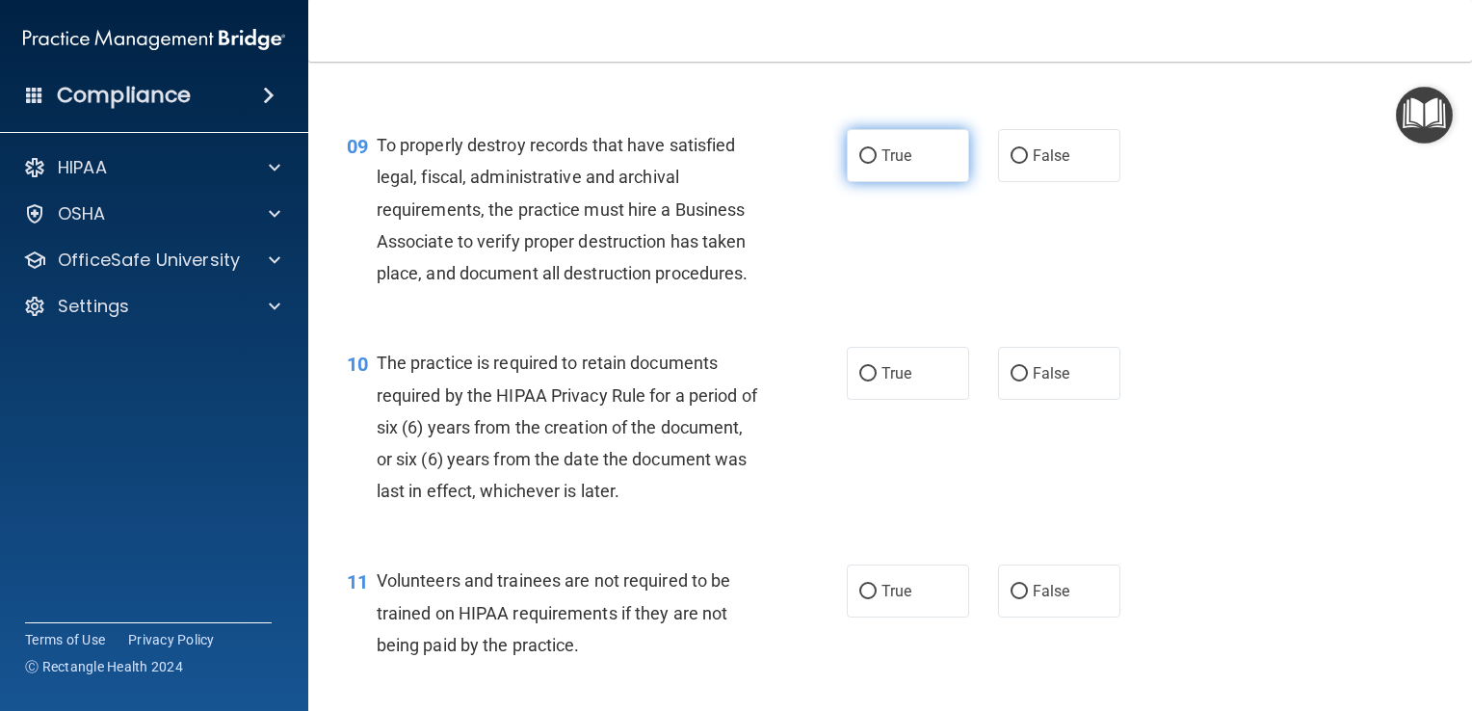
click at [901, 165] on span "True" at bounding box center [897, 155] width 30 height 18
click at [877, 164] on input "True" at bounding box center [867, 156] width 17 height 14
radio input "true"
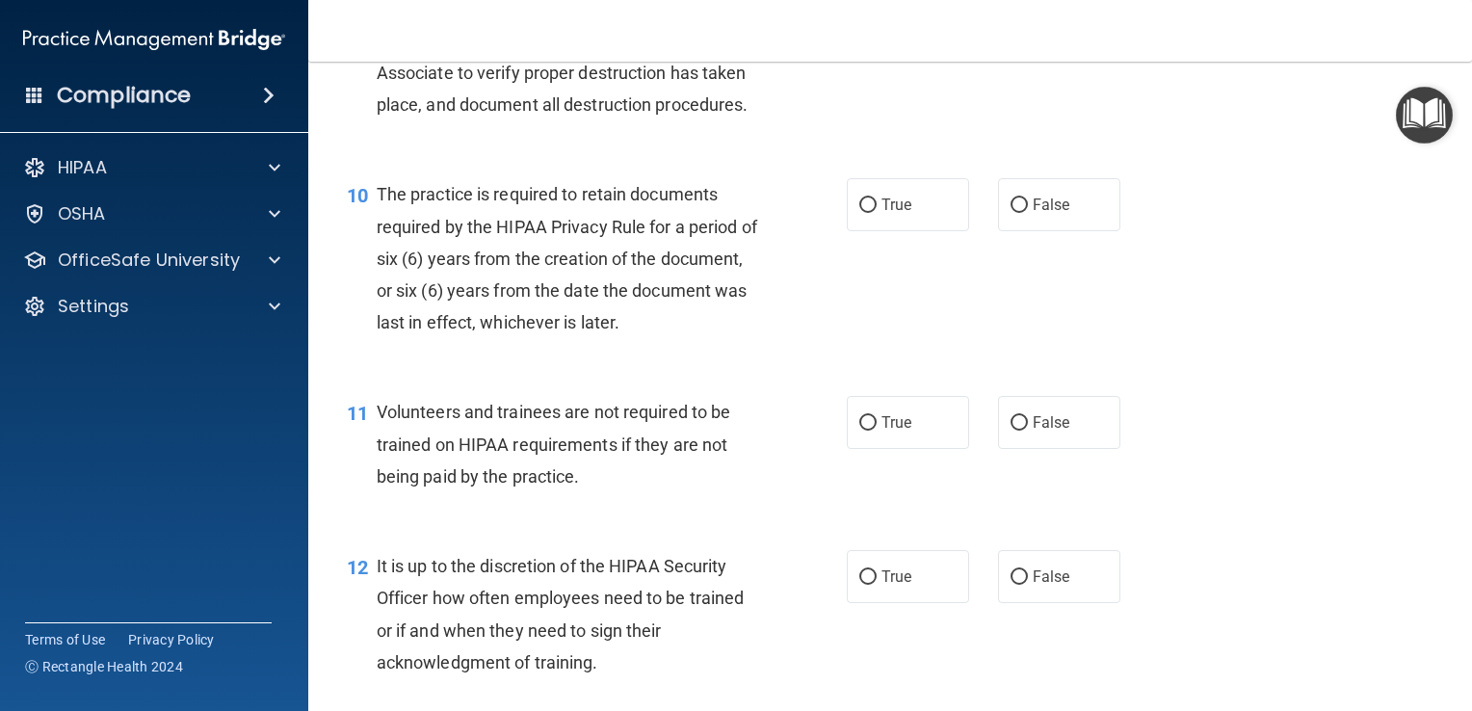
scroll to position [1808, 0]
click at [1079, 230] on label "False" at bounding box center [1059, 203] width 122 height 53
click at [1028, 212] on input "False" at bounding box center [1019, 205] width 17 height 14
radio input "true"
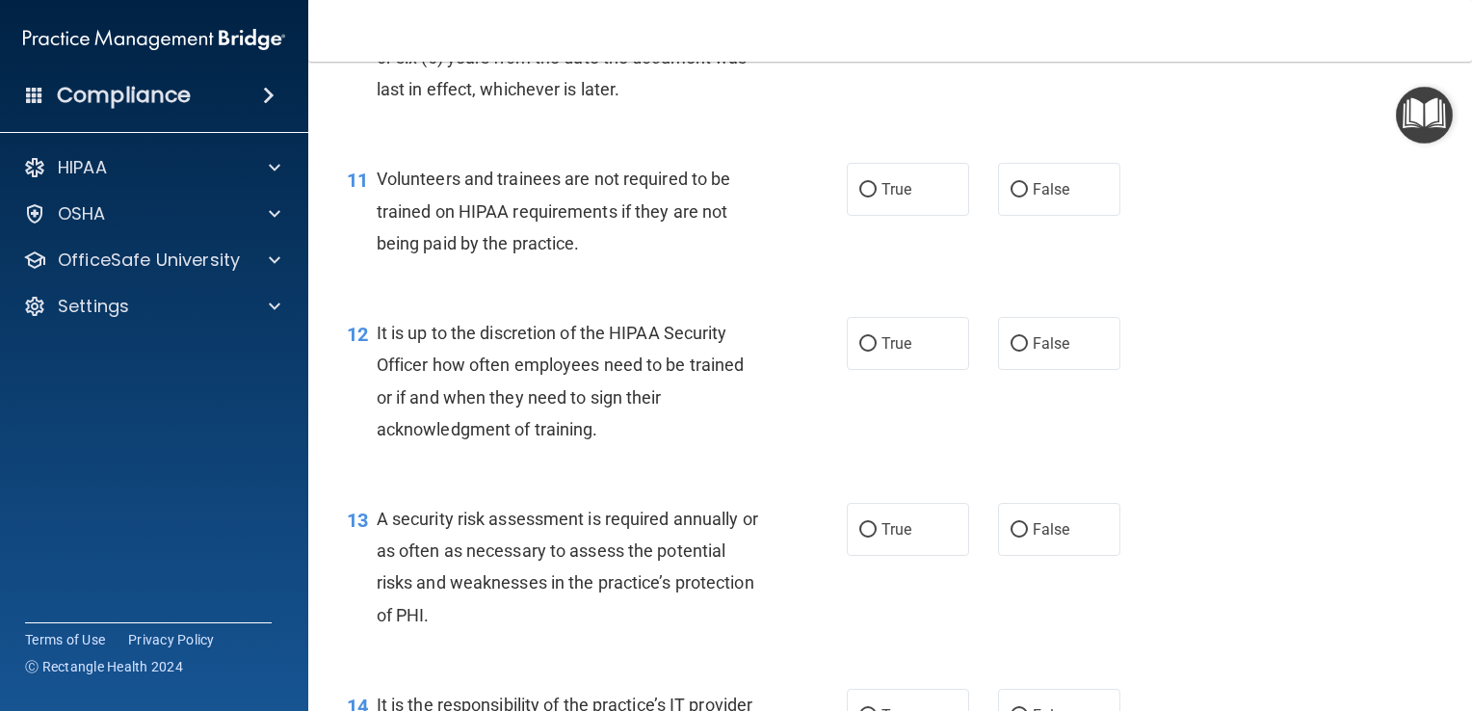
scroll to position [2043, 0]
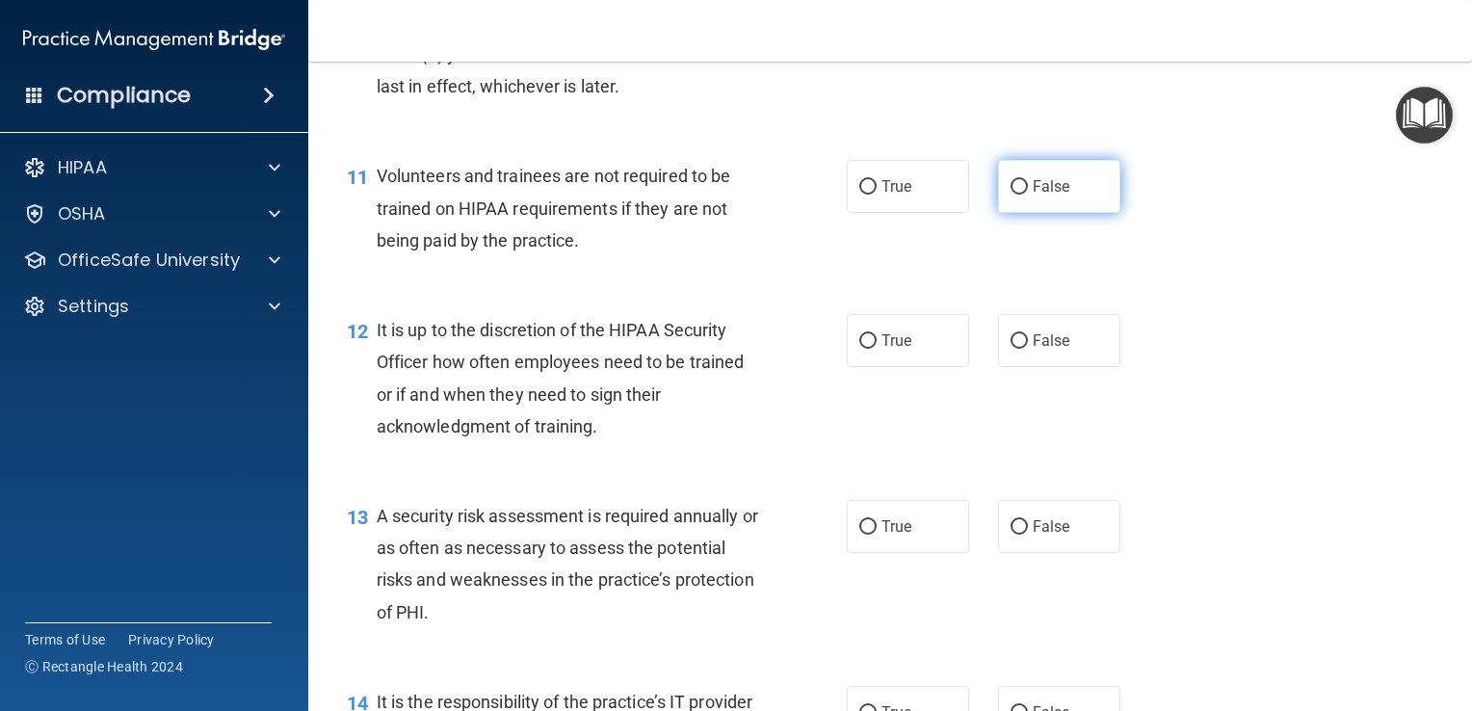
click at [1037, 196] on span "False" at bounding box center [1052, 186] width 38 height 18
click at [1028, 195] on input "False" at bounding box center [1019, 187] width 17 height 14
radio input "true"
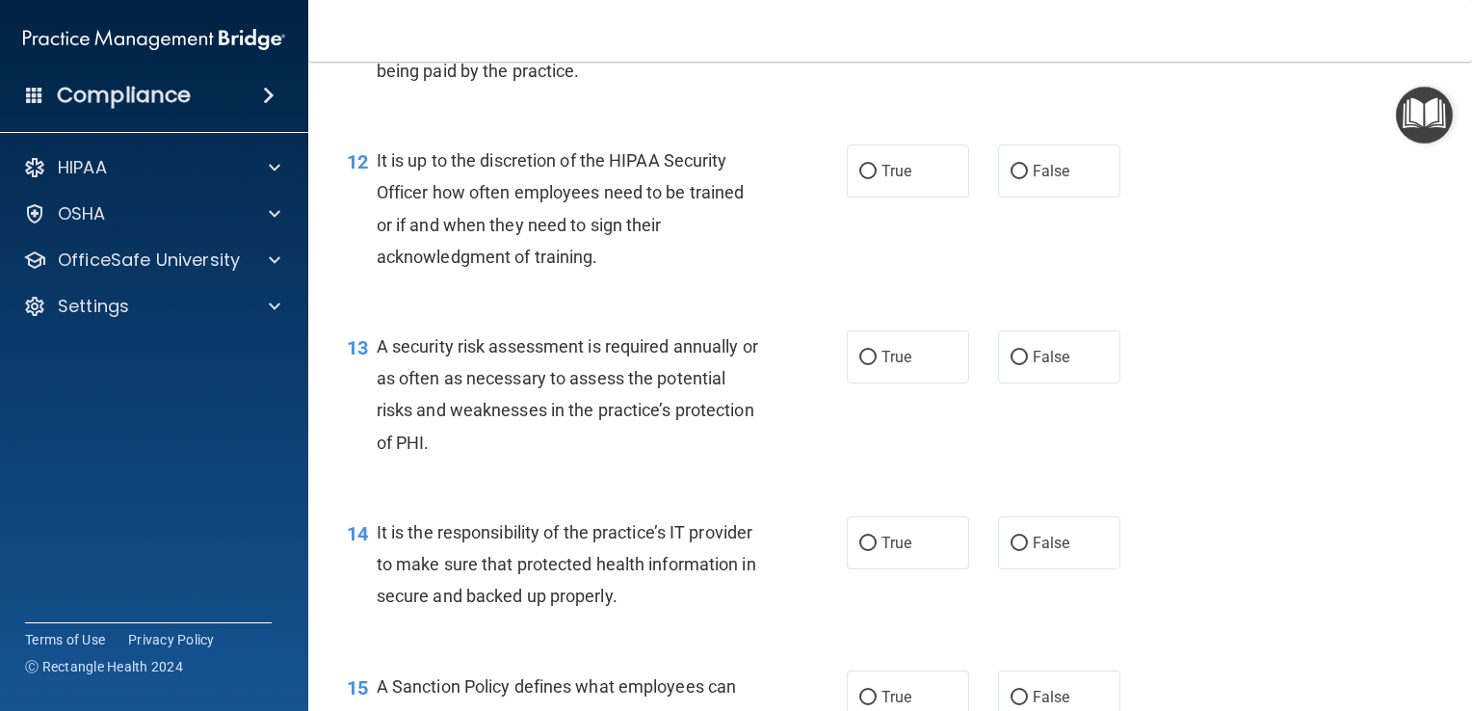
scroll to position [2215, 0]
click at [1065, 195] on label "False" at bounding box center [1059, 168] width 122 height 53
click at [1028, 176] on input "False" at bounding box center [1019, 169] width 17 height 14
radio input "true"
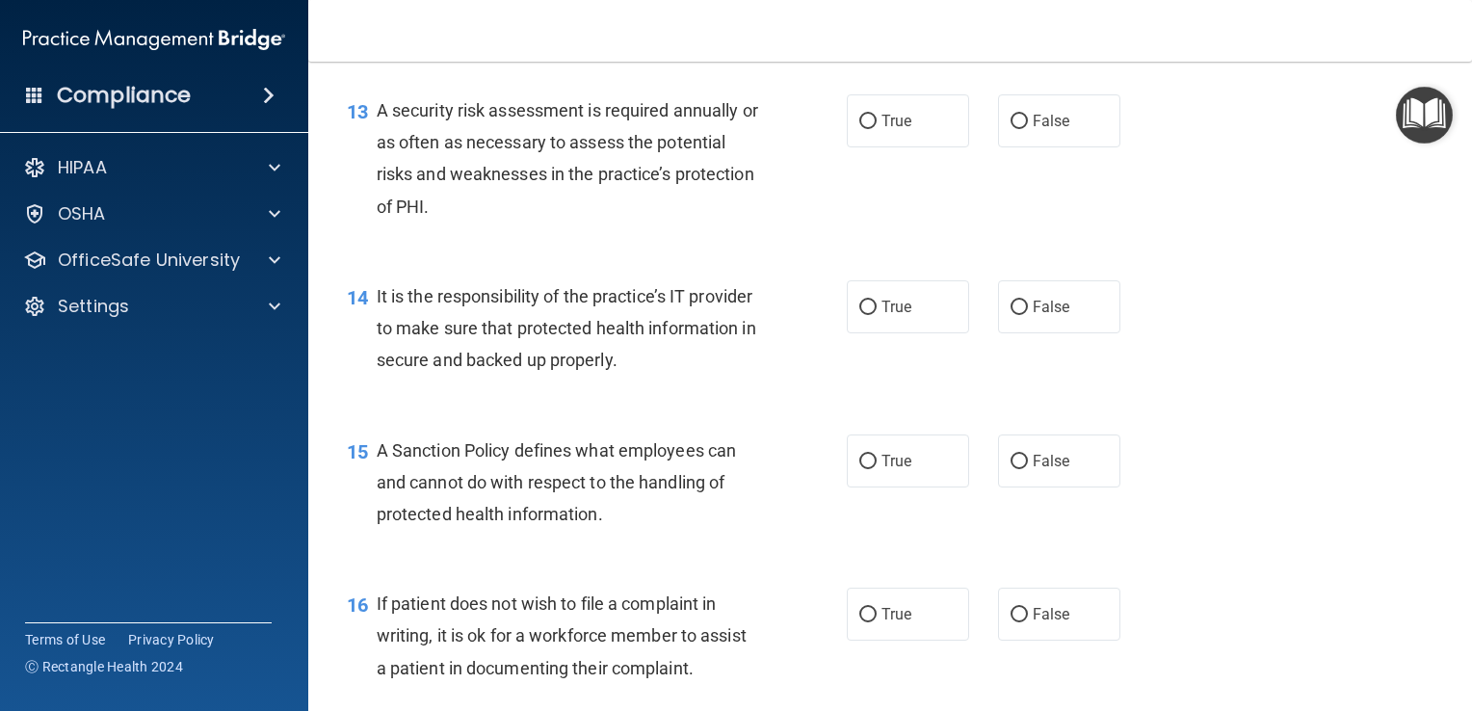
scroll to position [2449, 0]
click at [864, 128] on input "True" at bounding box center [867, 121] width 17 height 14
radio input "true"
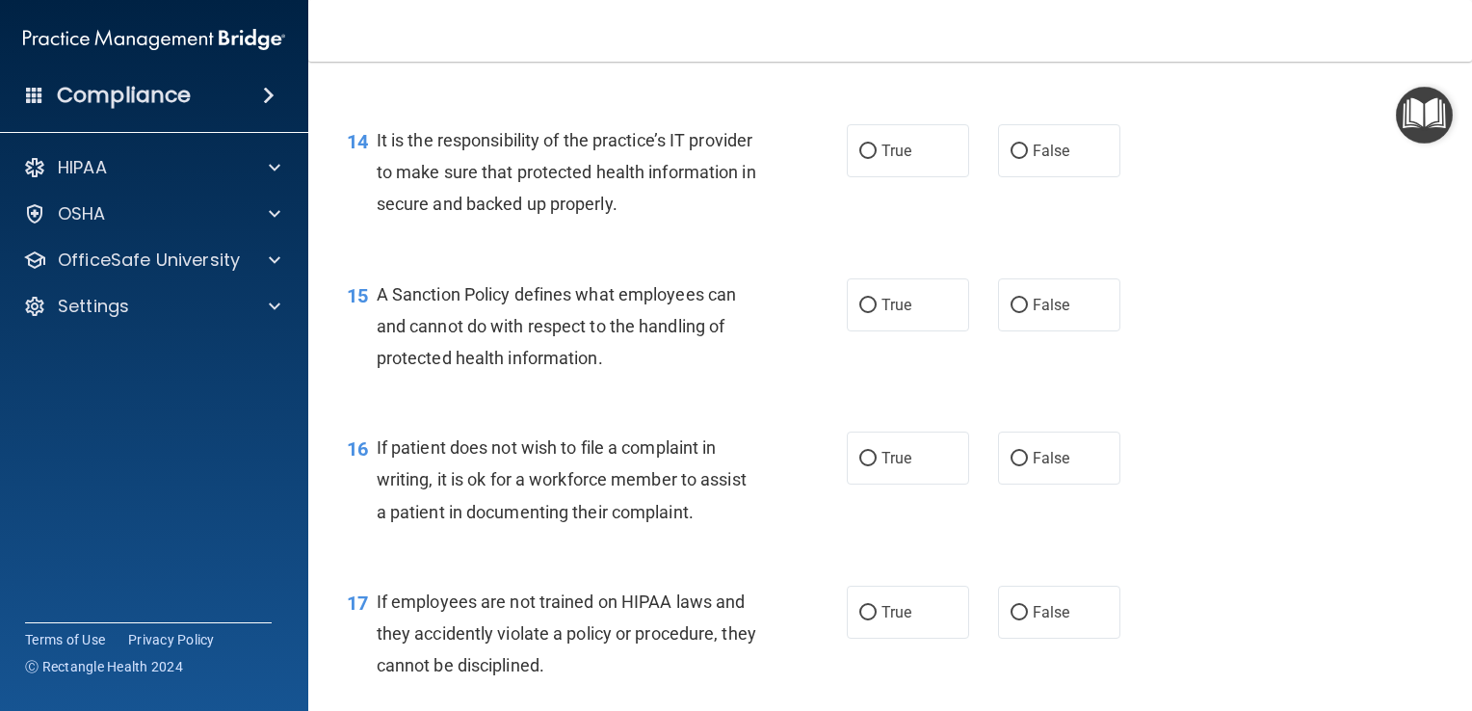
scroll to position [2607, 0]
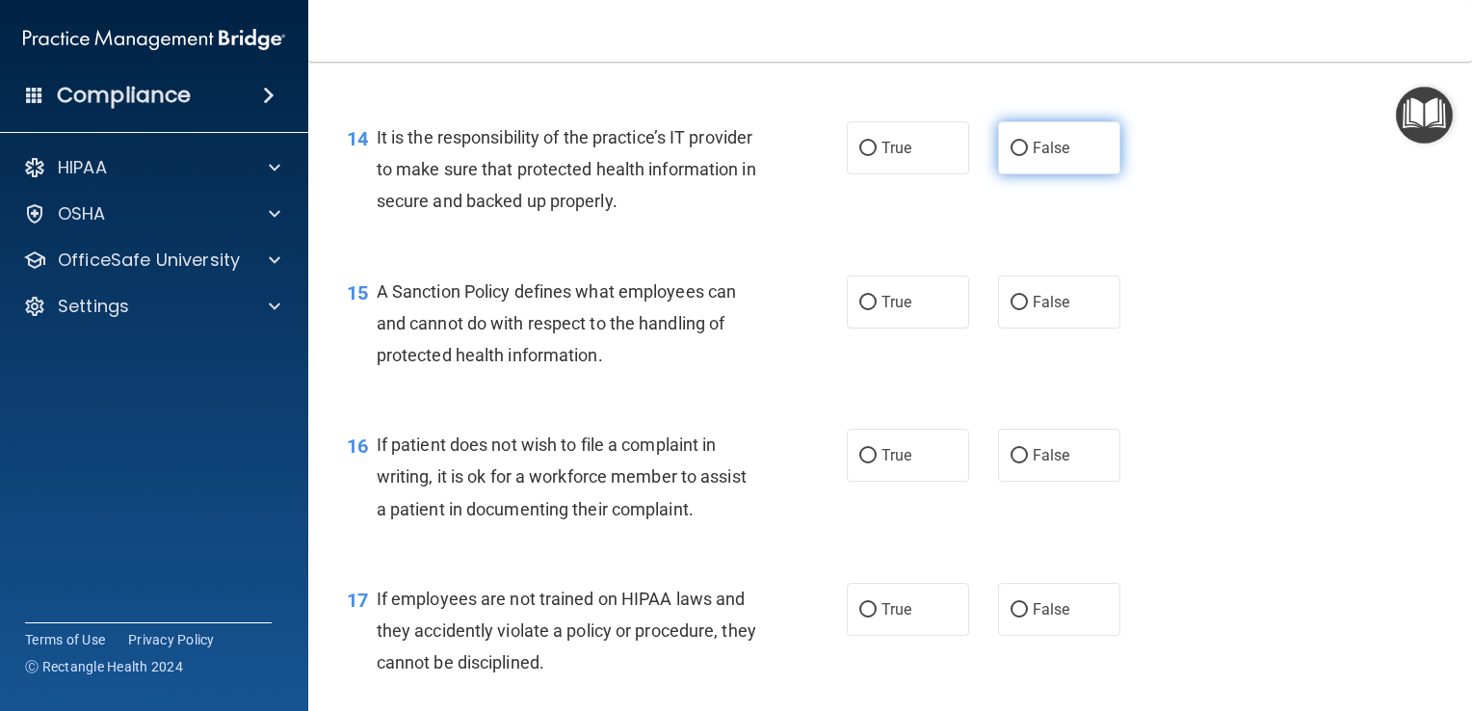
click at [1068, 174] on label "False" at bounding box center [1059, 147] width 122 height 53
click at [1028, 156] on input "False" at bounding box center [1019, 149] width 17 height 14
radio input "true"
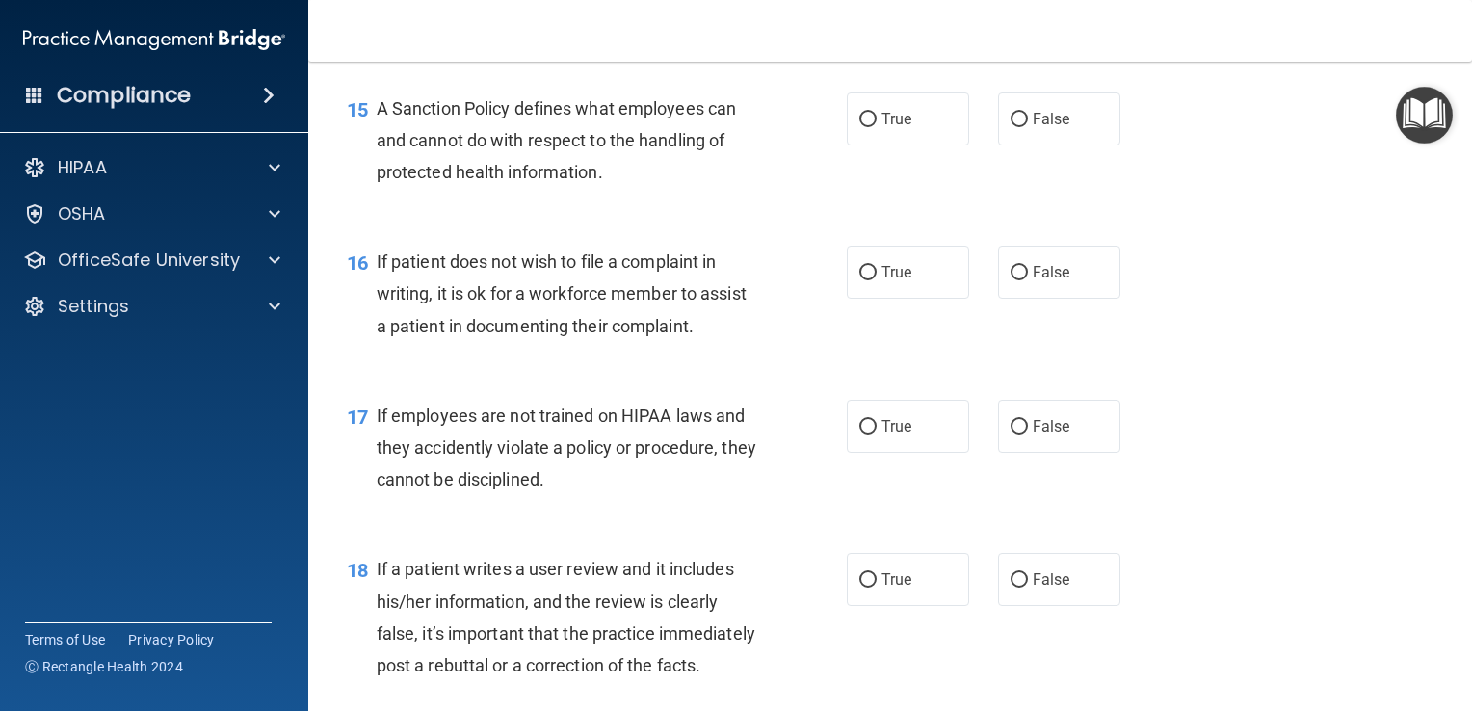
scroll to position [2791, 0]
click at [908, 145] on label "True" at bounding box center [908, 118] width 122 height 53
click at [877, 126] on input "True" at bounding box center [867, 119] width 17 height 14
radio input "true"
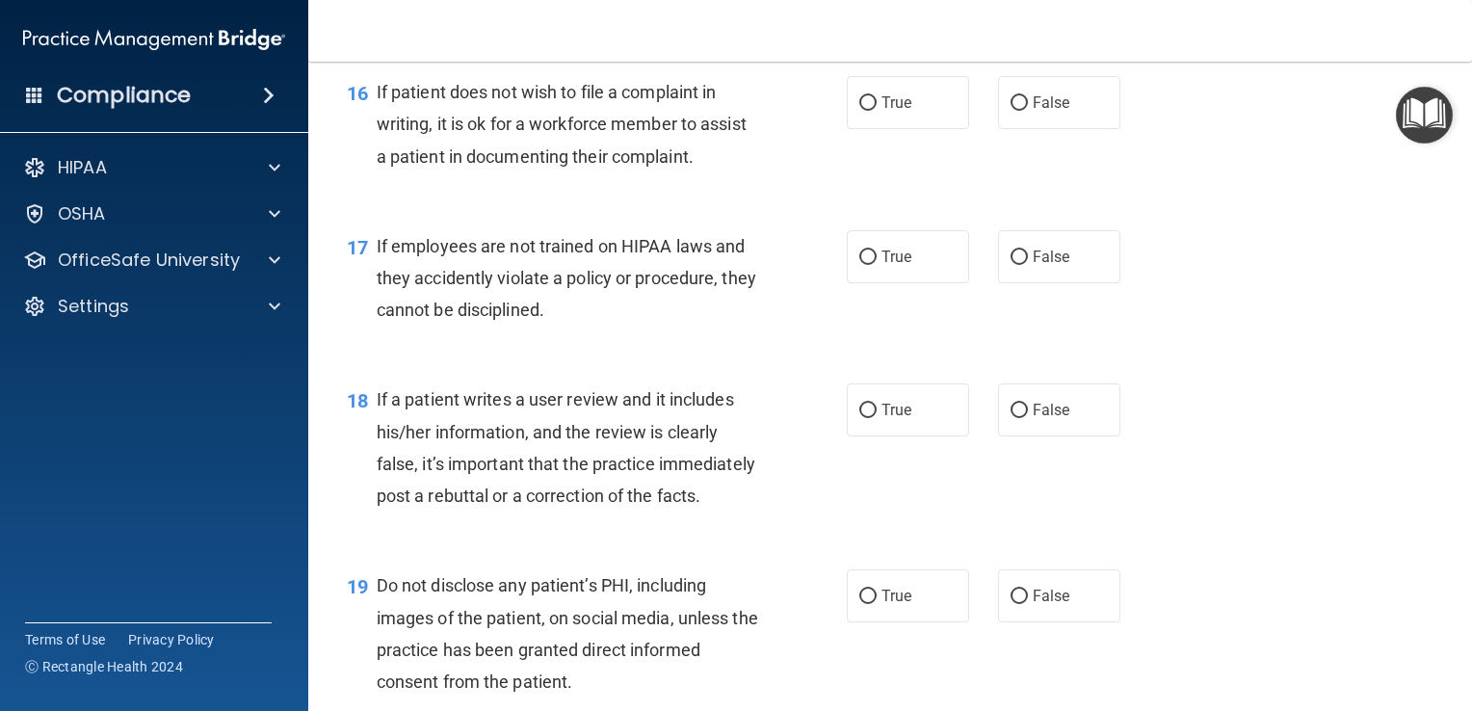
scroll to position [2964, 0]
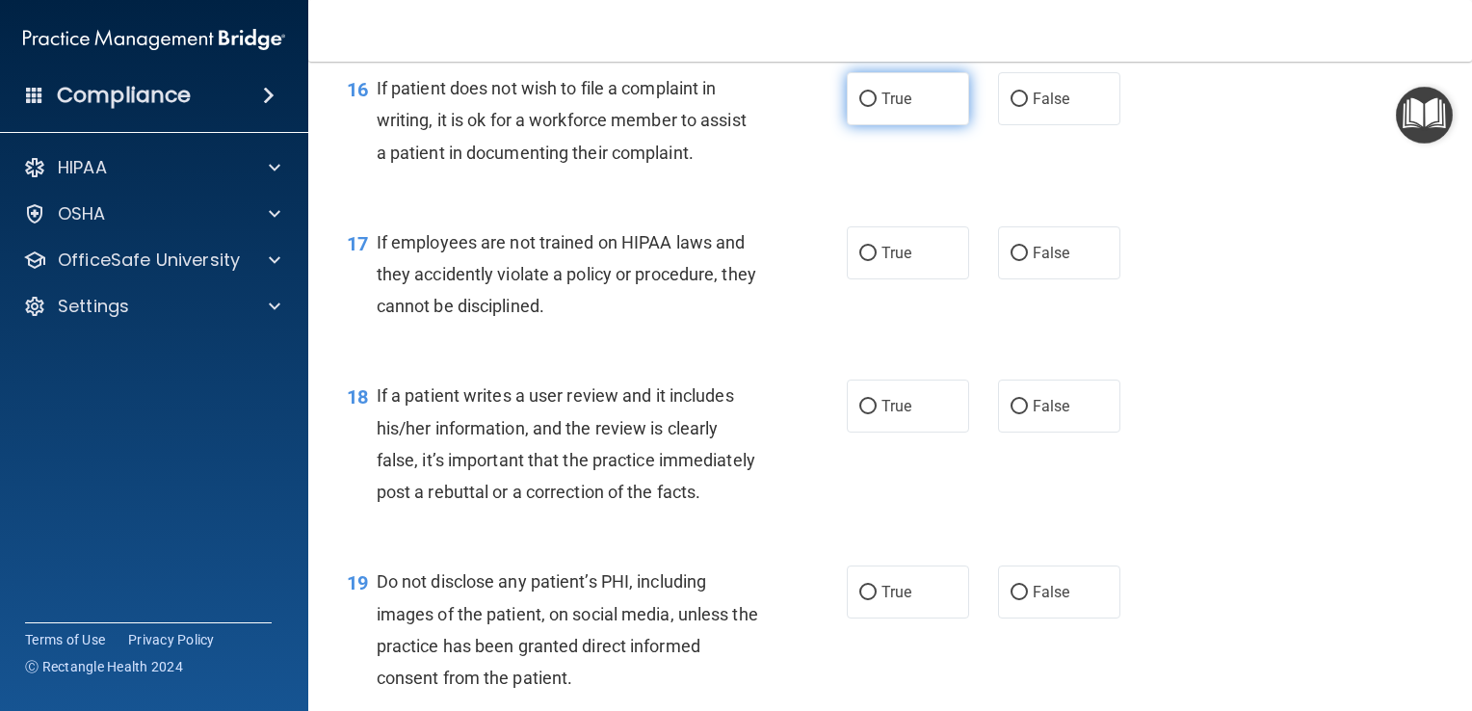
click at [894, 108] on span "True" at bounding box center [897, 99] width 30 height 18
click at [877, 107] on input "True" at bounding box center [867, 100] width 17 height 14
radio input "true"
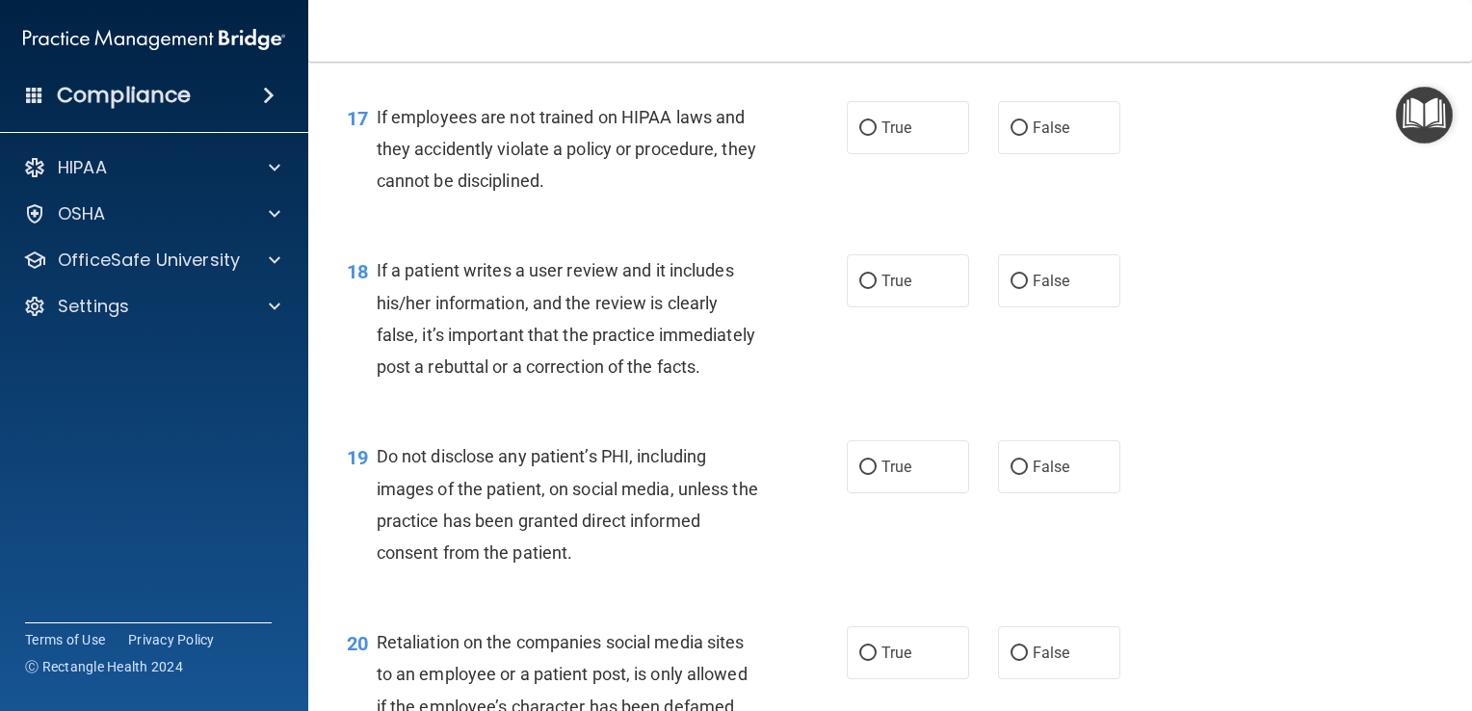
scroll to position [3096, 0]
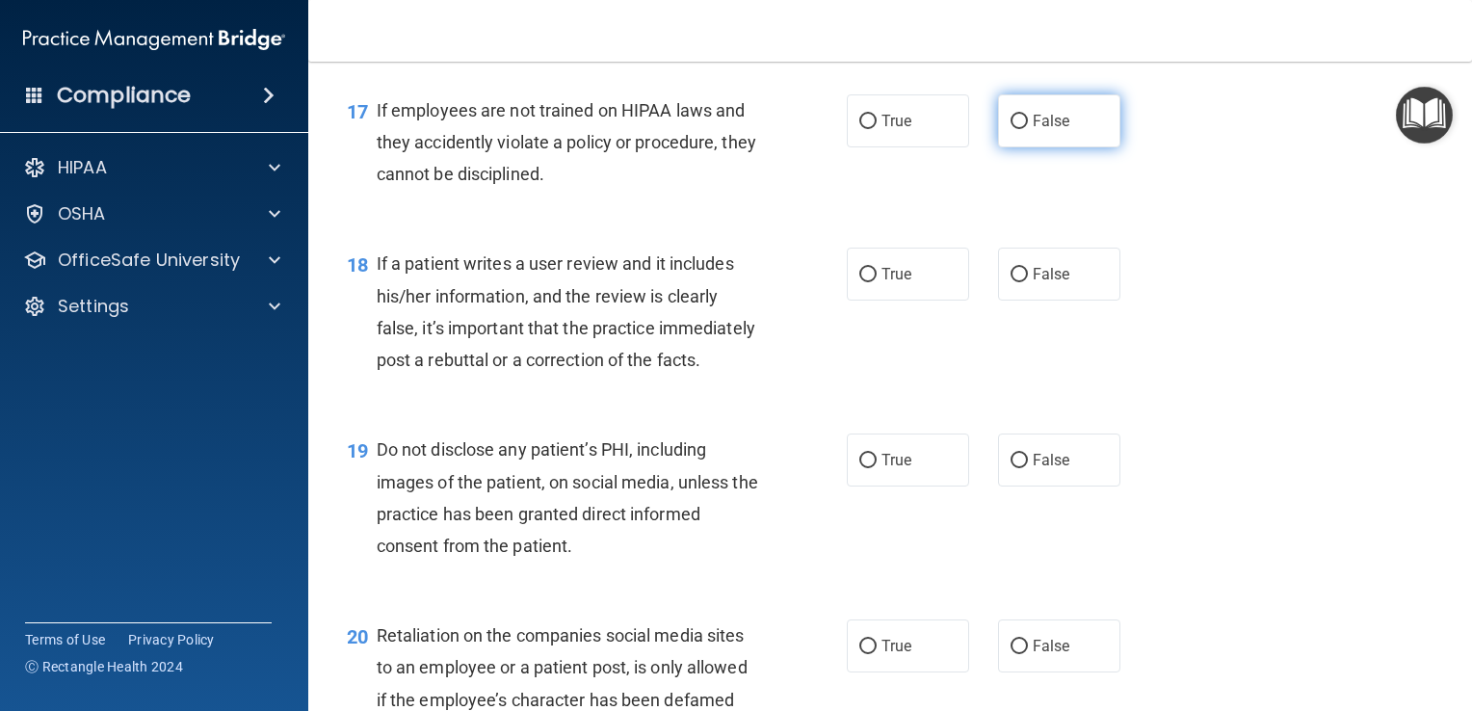
click at [1059, 130] on span "False" at bounding box center [1052, 121] width 38 height 18
click at [1028, 129] on input "False" at bounding box center [1019, 122] width 17 height 14
radio input "true"
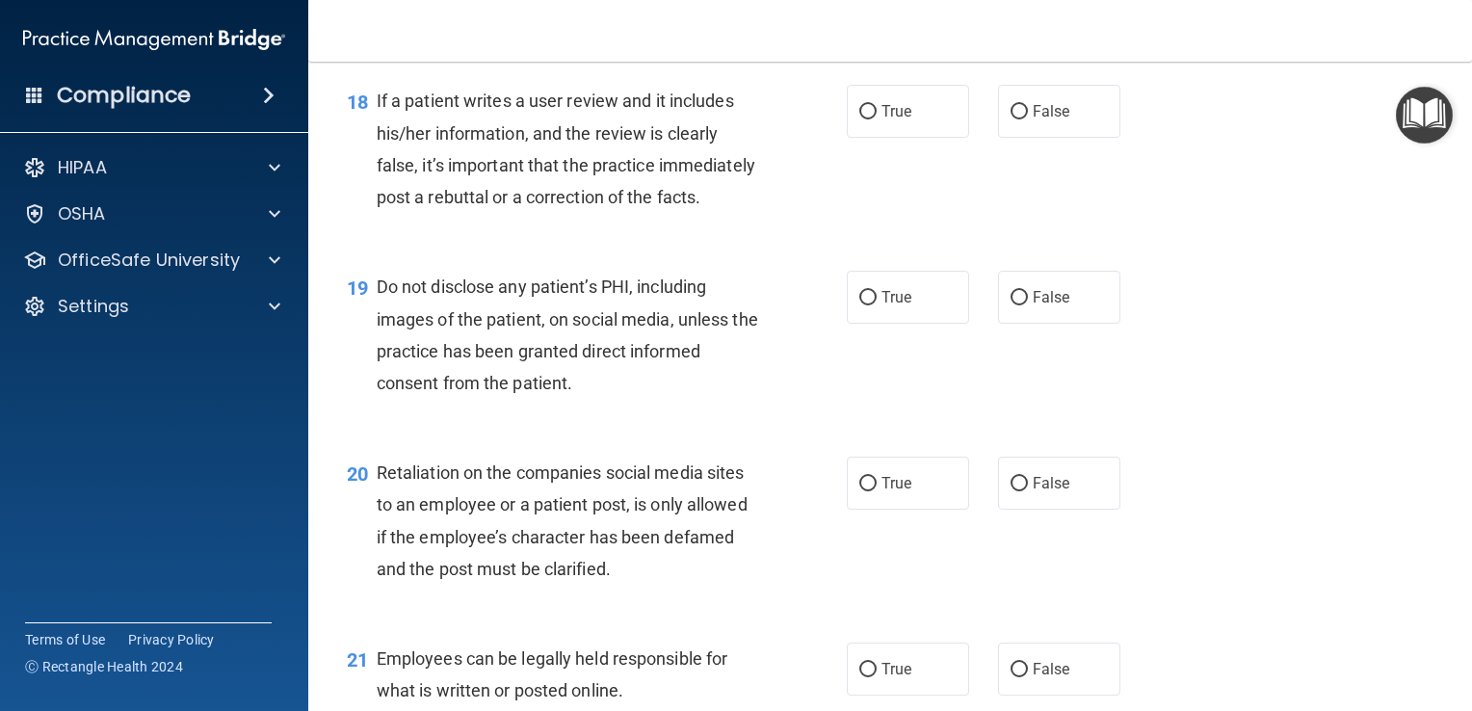
scroll to position [3265, 0]
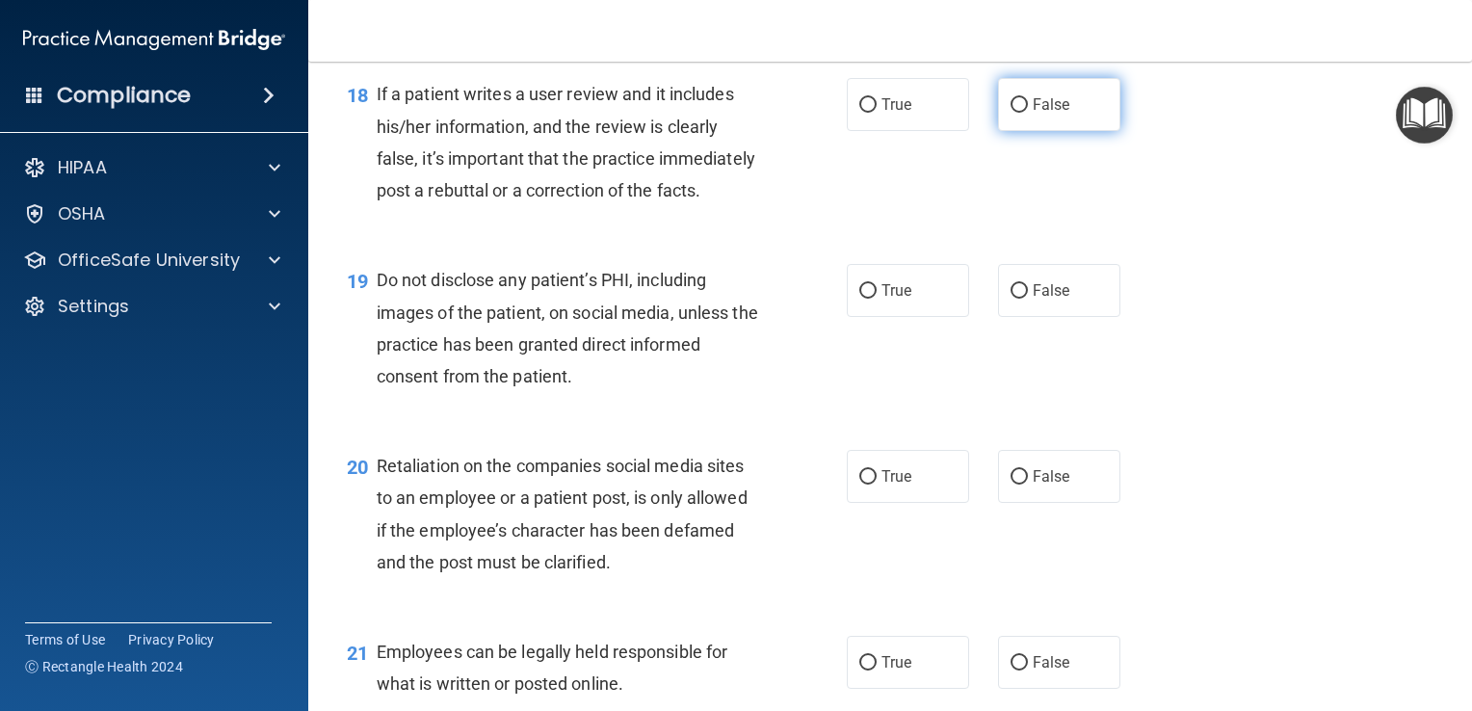
click at [1068, 131] on label "False" at bounding box center [1059, 104] width 122 height 53
click at [1028, 113] on input "False" at bounding box center [1019, 105] width 17 height 14
radio input "true"
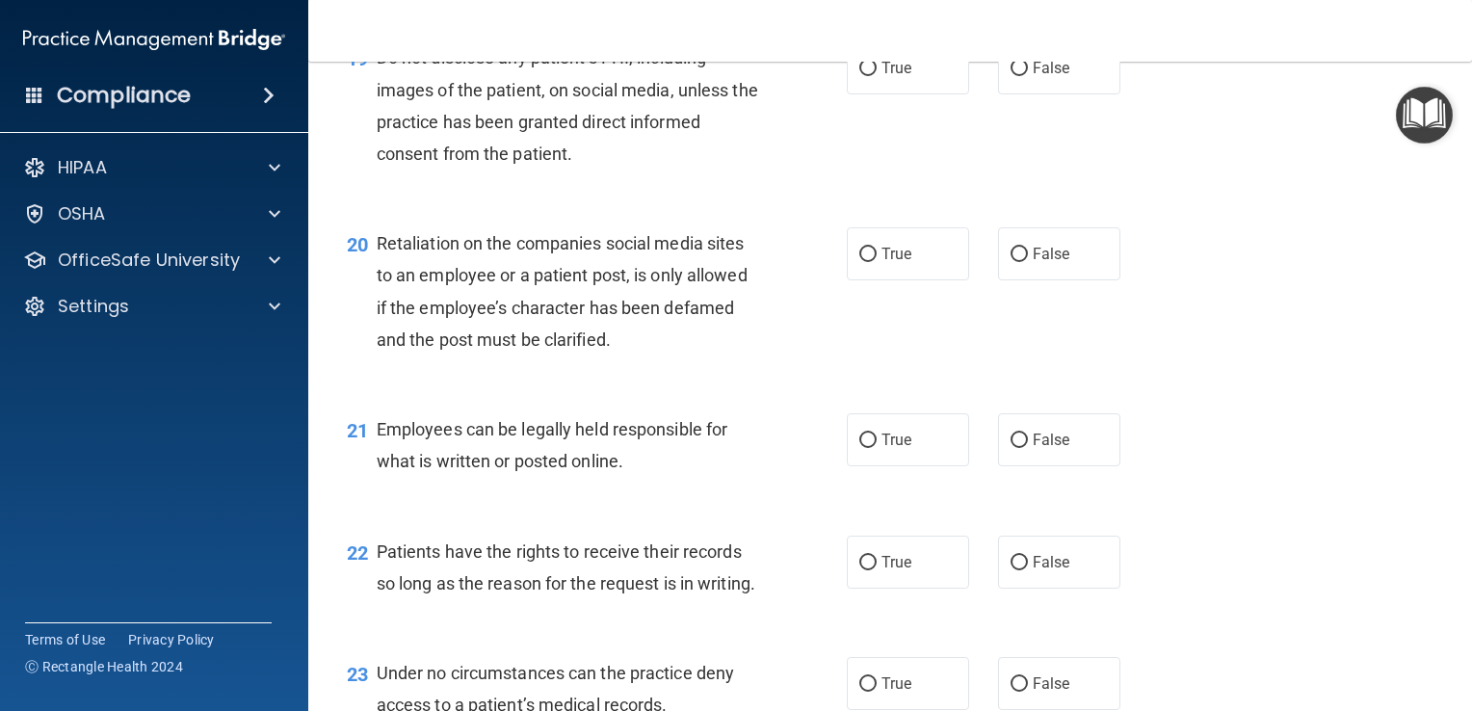
scroll to position [3491, 0]
click at [894, 74] on span "True" at bounding box center [897, 65] width 30 height 18
click at [877, 73] on input "True" at bounding box center [867, 66] width 17 height 14
radio input "true"
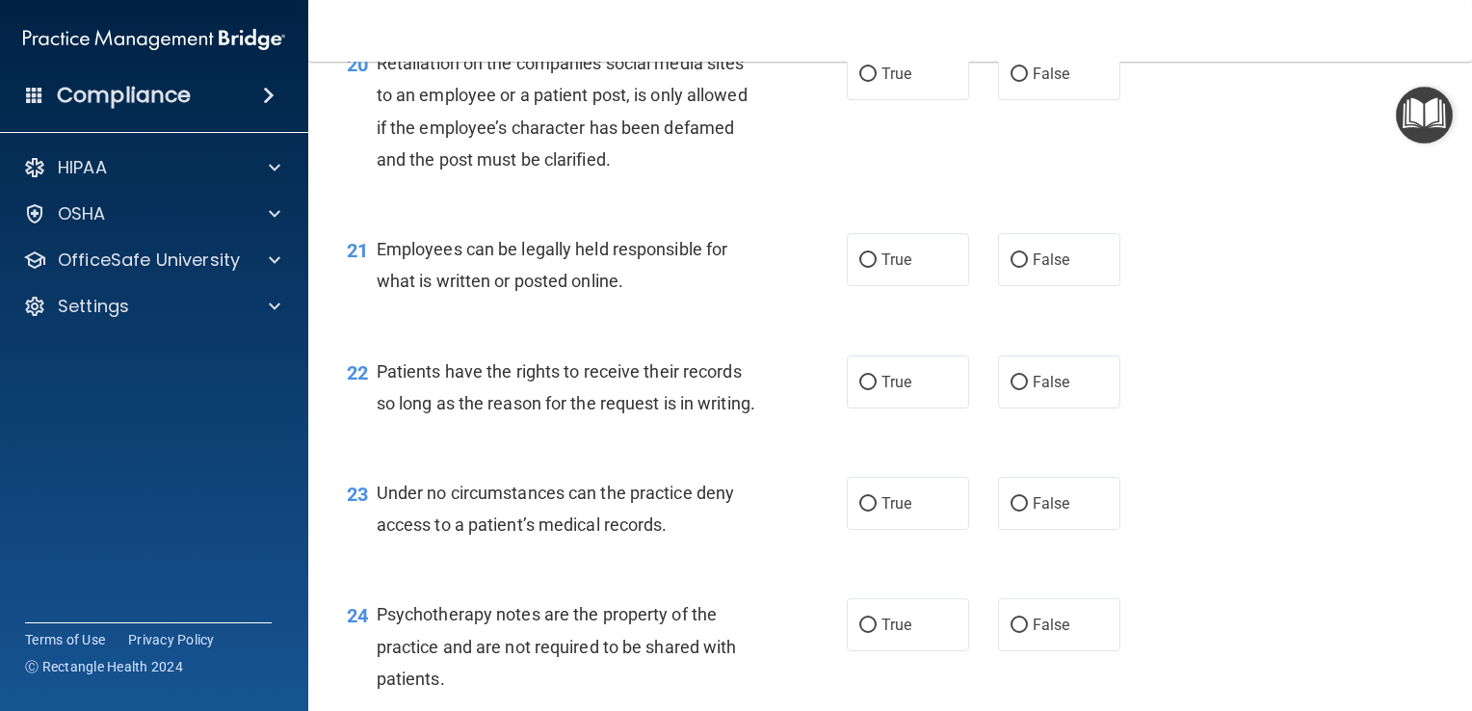
scroll to position [3669, 0]
click at [1071, 99] on label "False" at bounding box center [1059, 72] width 122 height 53
click at [1028, 81] on input "False" at bounding box center [1019, 73] width 17 height 14
radio input "true"
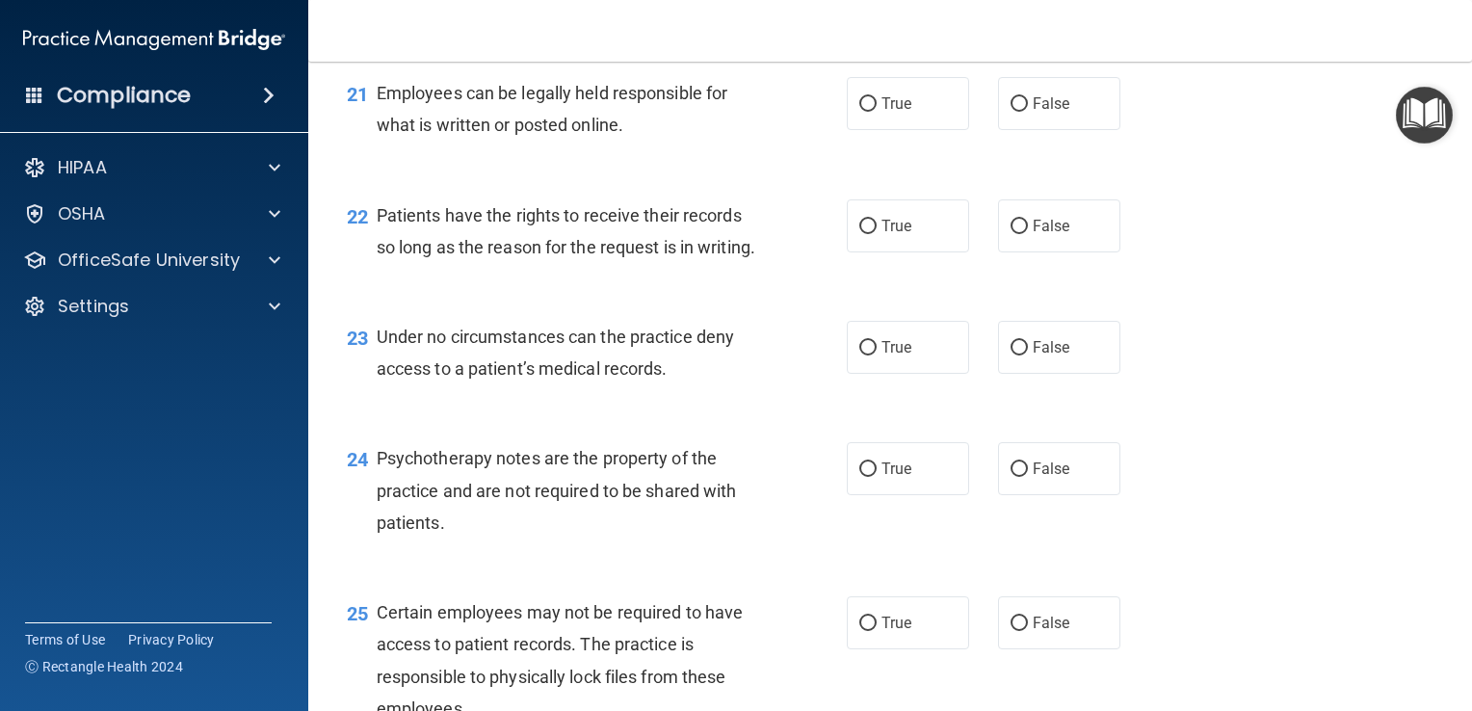
scroll to position [3826, 0]
click at [898, 111] on span "True" at bounding box center [897, 102] width 30 height 18
click at [877, 110] on input "True" at bounding box center [867, 102] width 17 height 14
radio input "true"
click at [1432, 416] on div "23 Under no circumstances can the practice deny access to a patient’s medical r…" at bounding box center [890, 355] width 1116 height 121
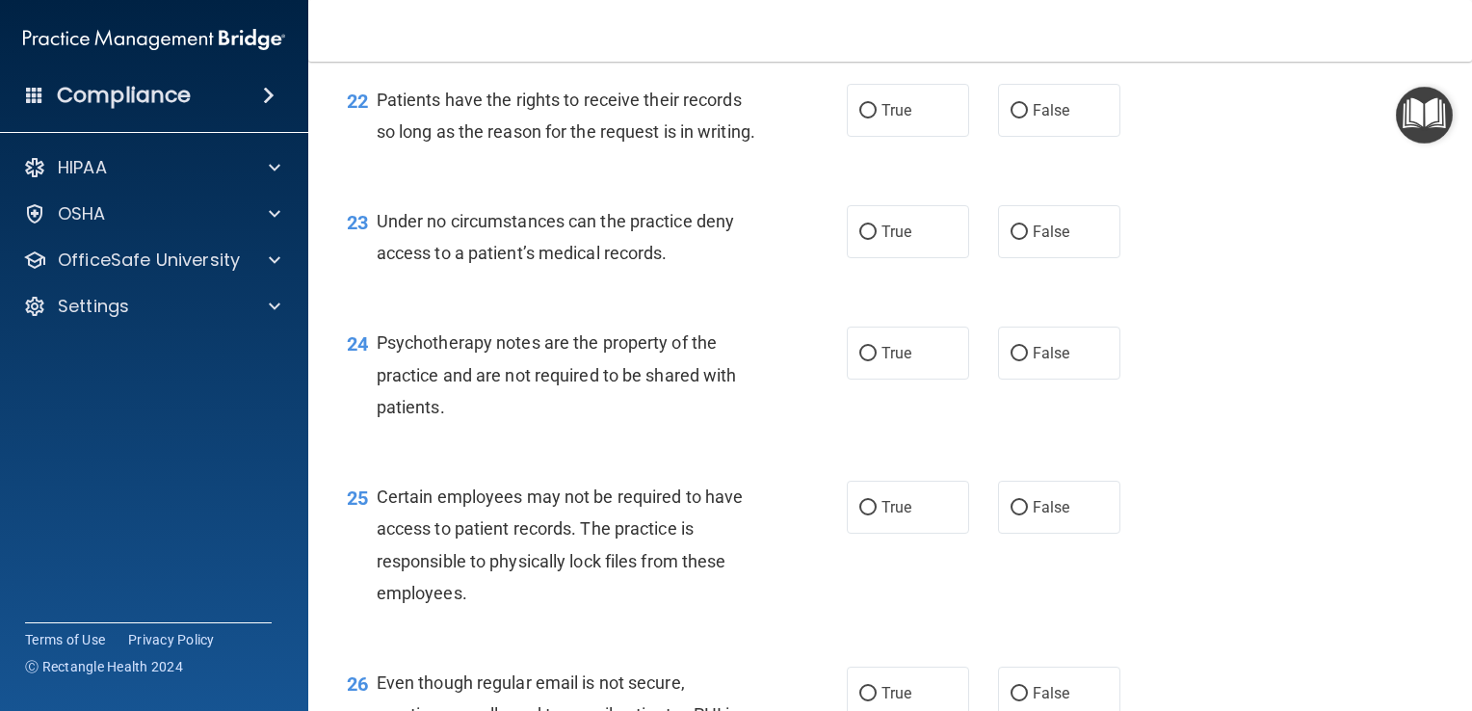
scroll to position [3942, 0]
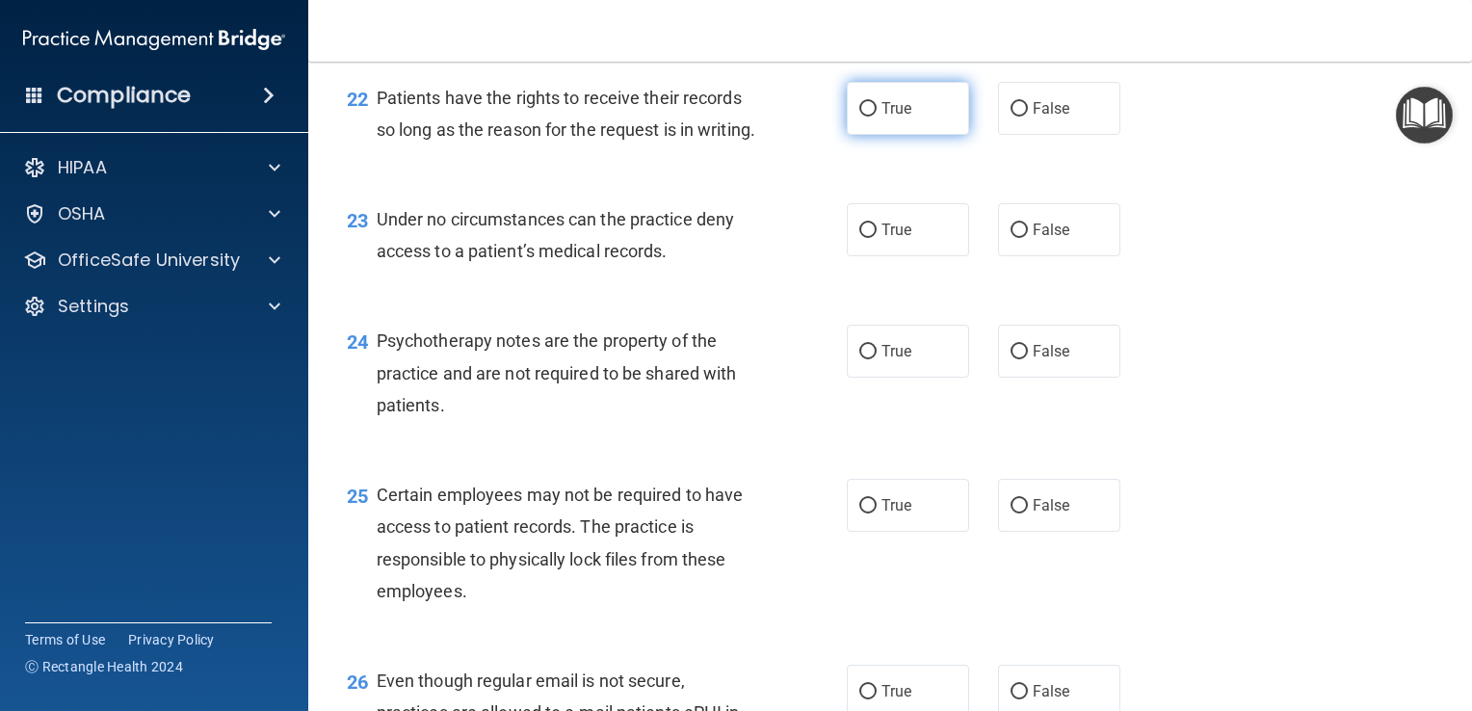
click at [904, 135] on label "True" at bounding box center [908, 108] width 122 height 53
click at [877, 117] on input "True" at bounding box center [867, 109] width 17 height 14
radio input "true"
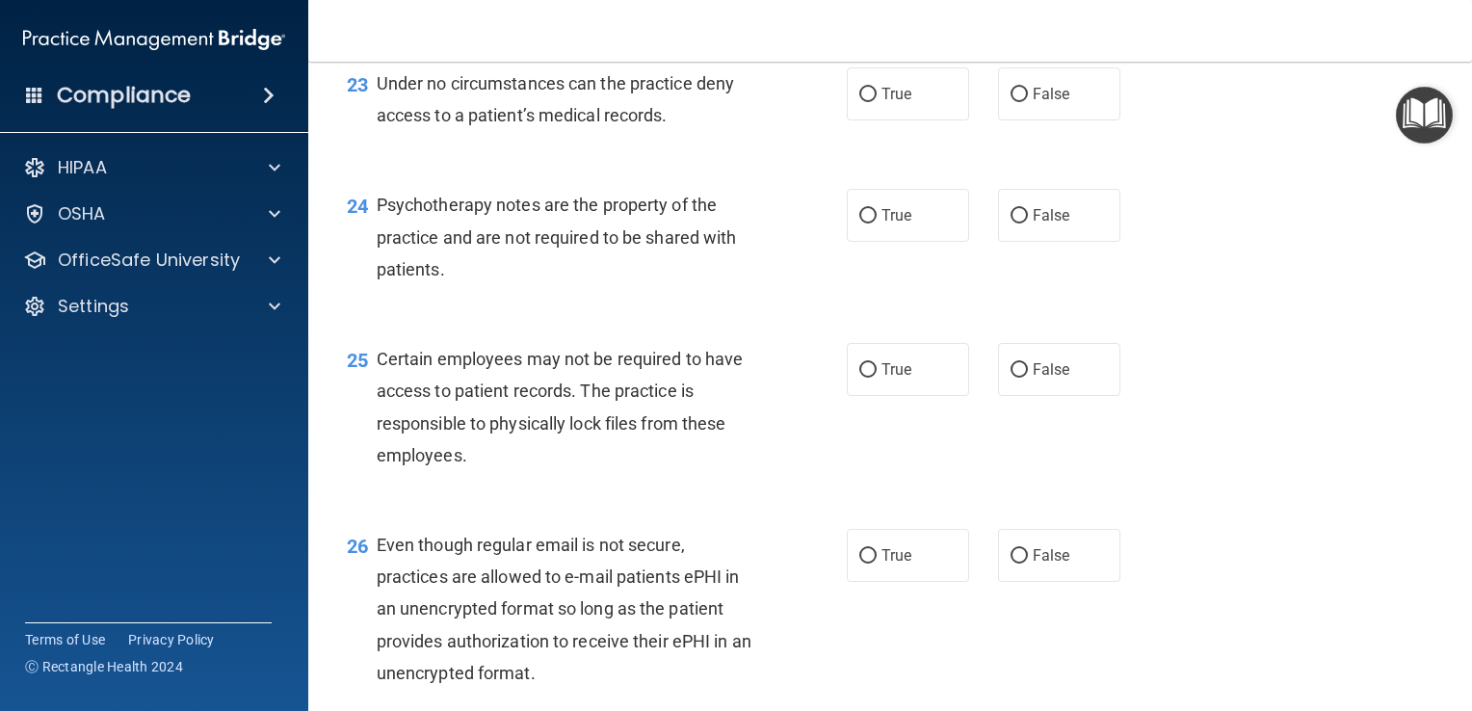
scroll to position [4093, 0]
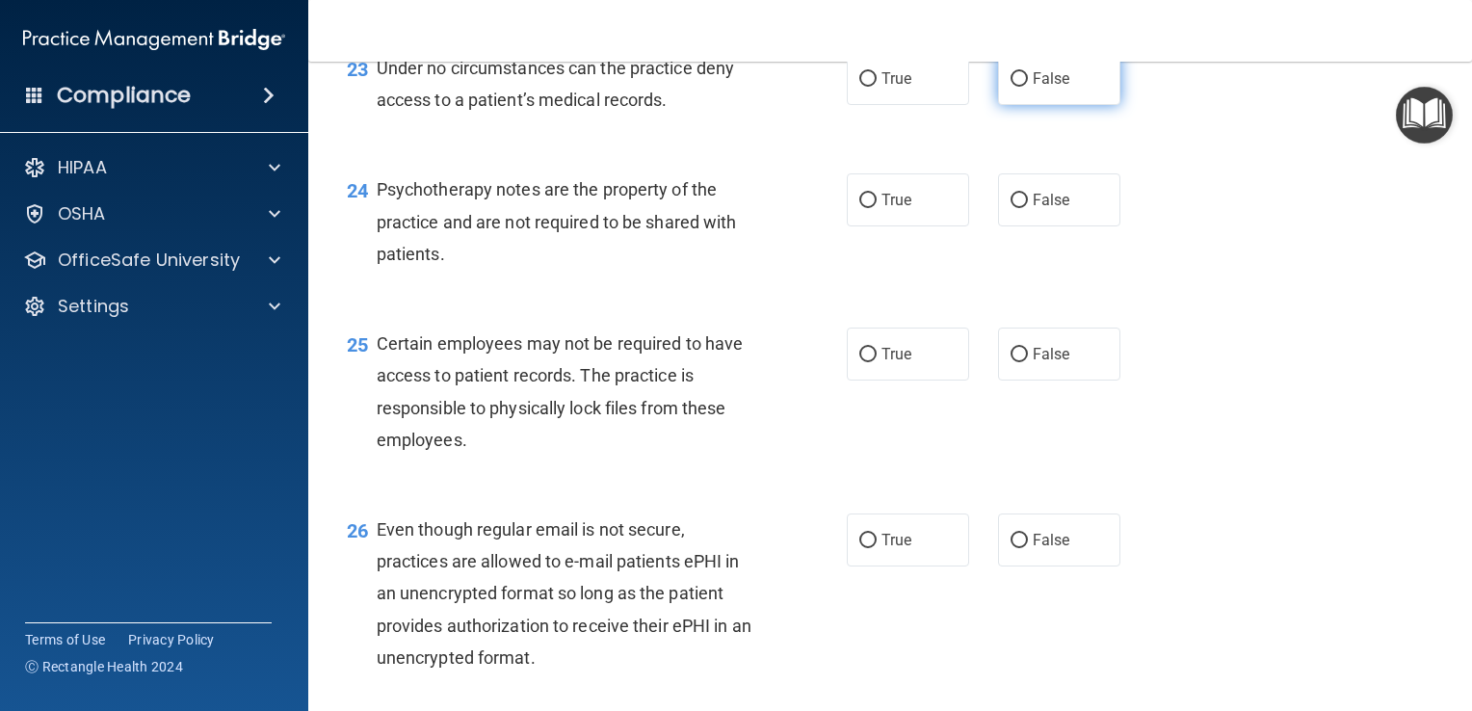
click at [1066, 105] on label "False" at bounding box center [1059, 78] width 122 height 53
click at [1028, 87] on input "False" at bounding box center [1019, 79] width 17 height 14
radio input "true"
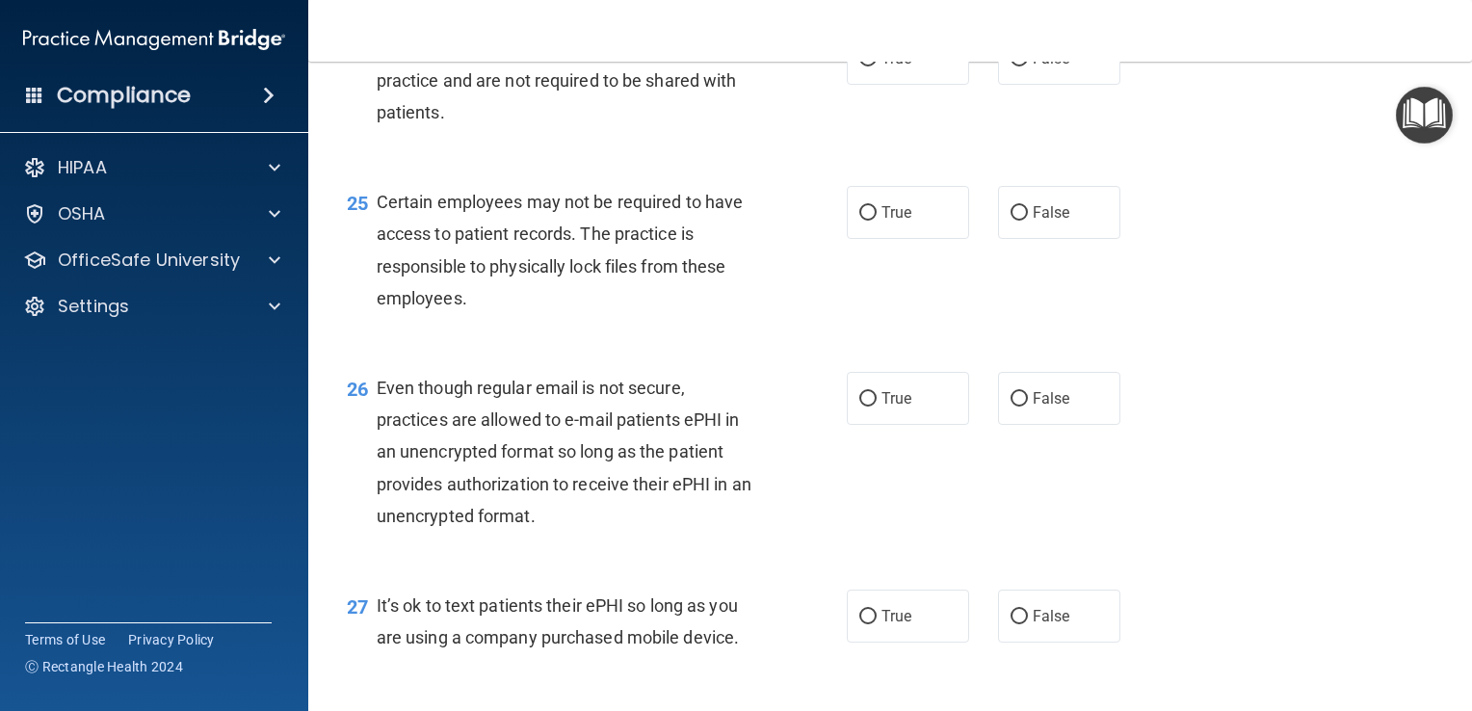
scroll to position [4239, 0]
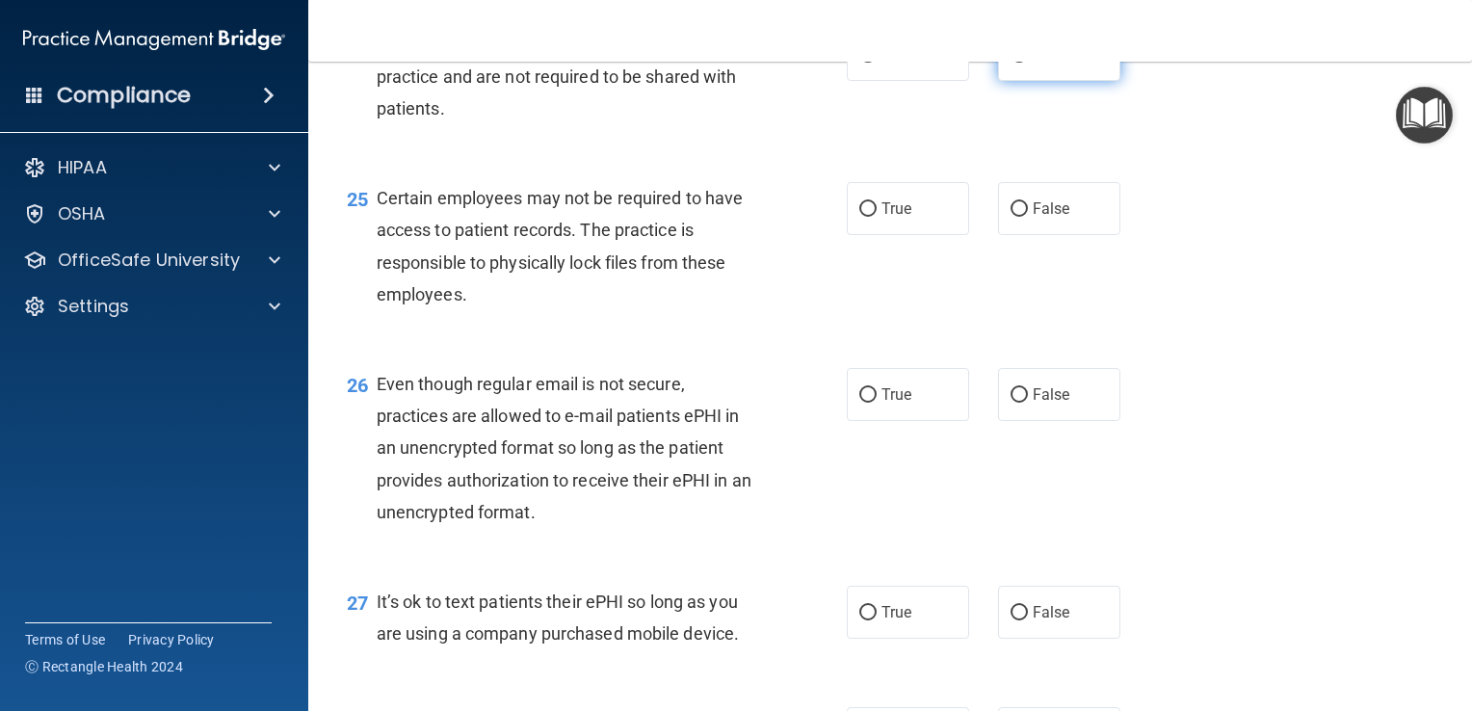
click at [1060, 81] on label "False" at bounding box center [1059, 54] width 122 height 53
click at [1028, 63] on input "False" at bounding box center [1019, 55] width 17 height 14
radio input "true"
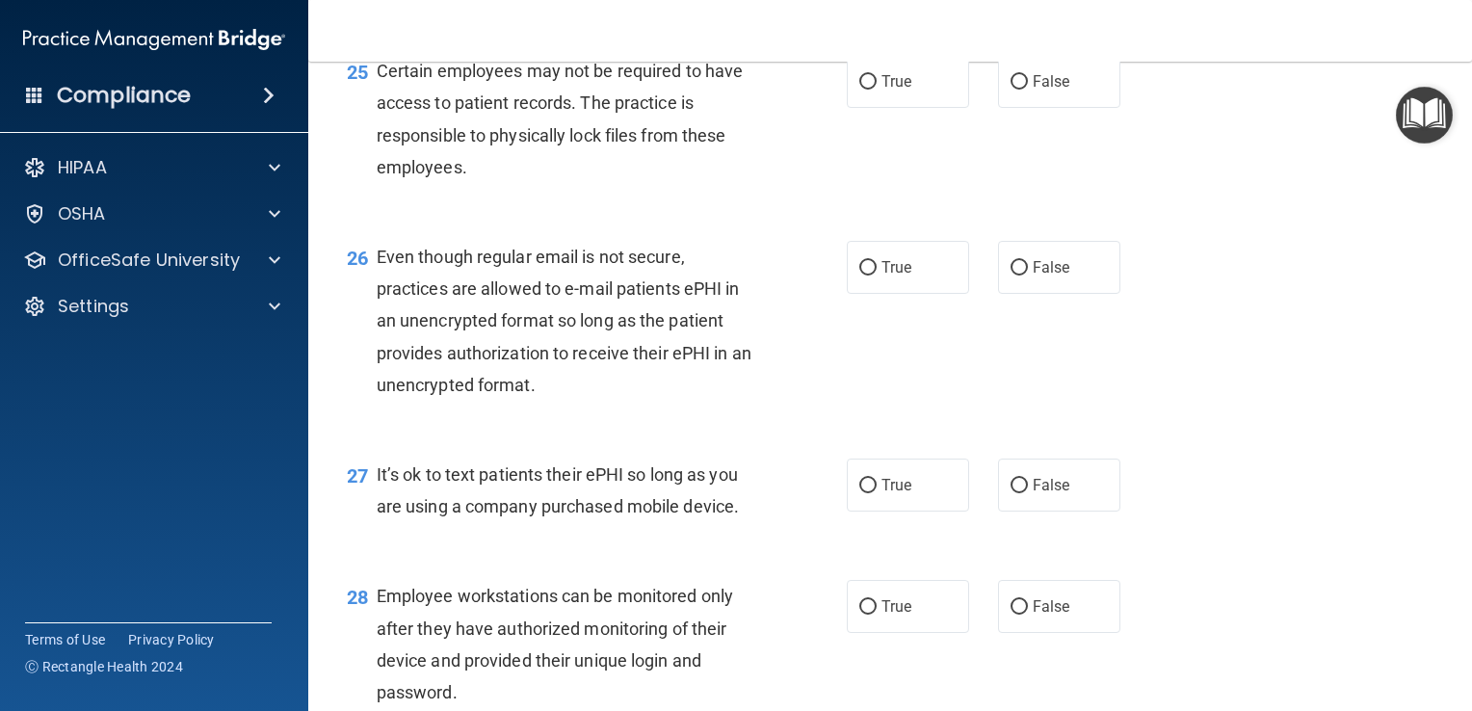
scroll to position [4368, 0]
click at [897, 106] on label "True" at bounding box center [908, 79] width 122 height 53
click at [877, 88] on input "True" at bounding box center [867, 80] width 17 height 14
radio input "true"
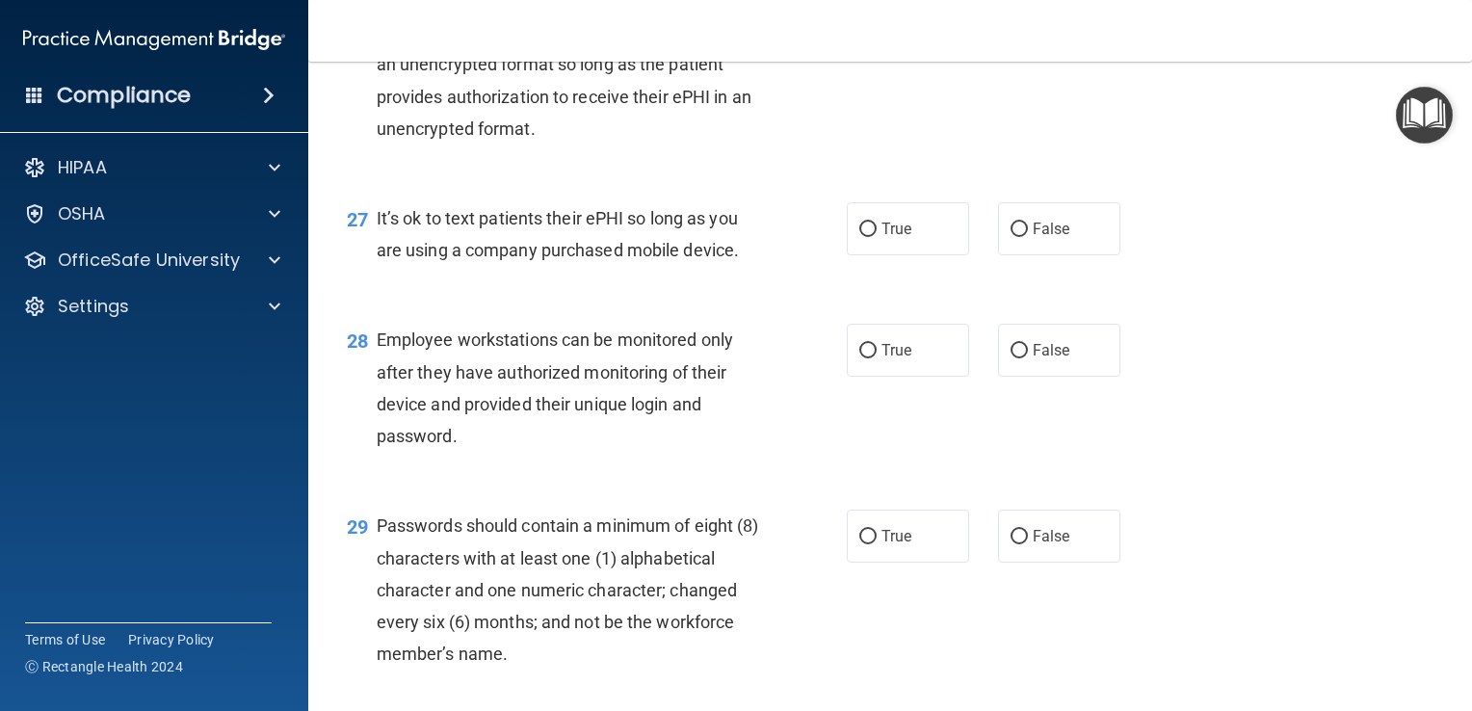
scroll to position [4626, 0]
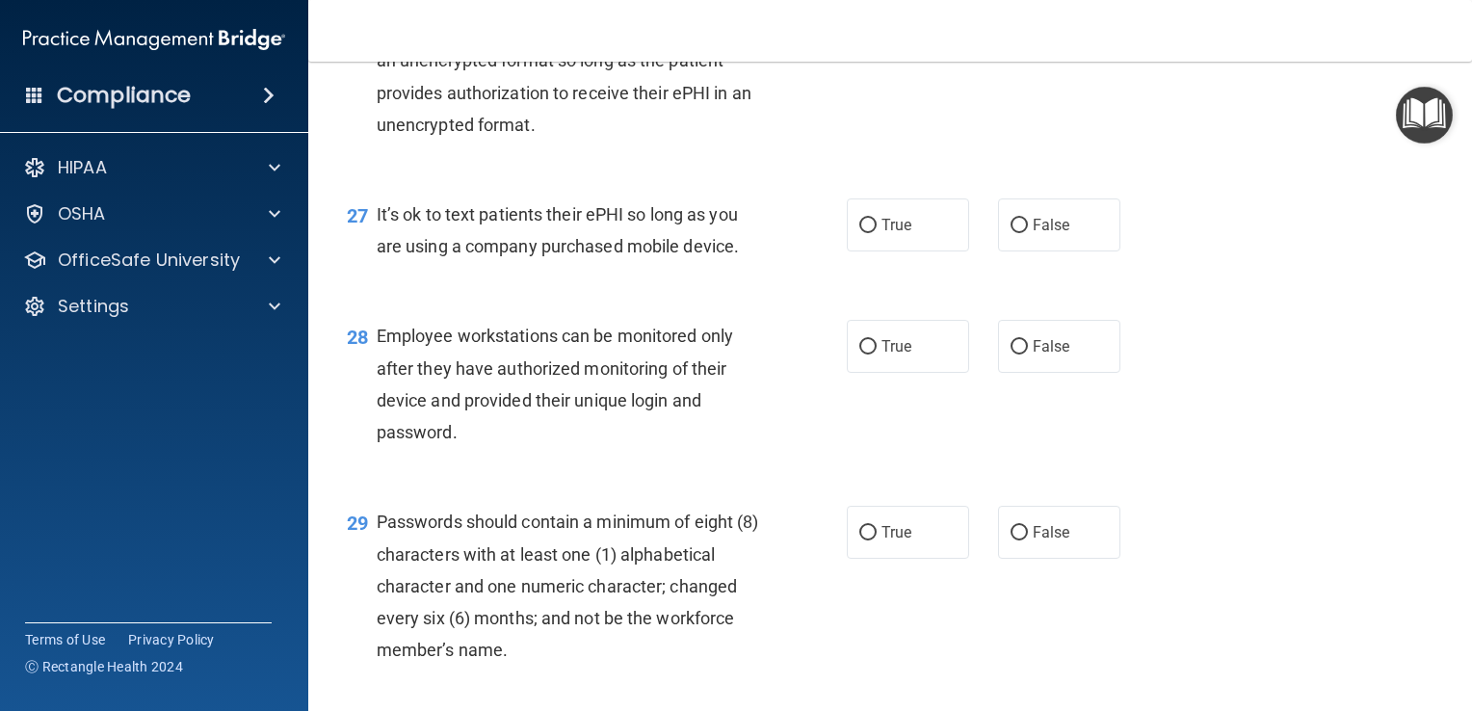
click at [904, 34] on label "True" at bounding box center [908, 7] width 122 height 53
click at [877, 15] on input "True" at bounding box center [867, 8] width 17 height 14
radio input "true"
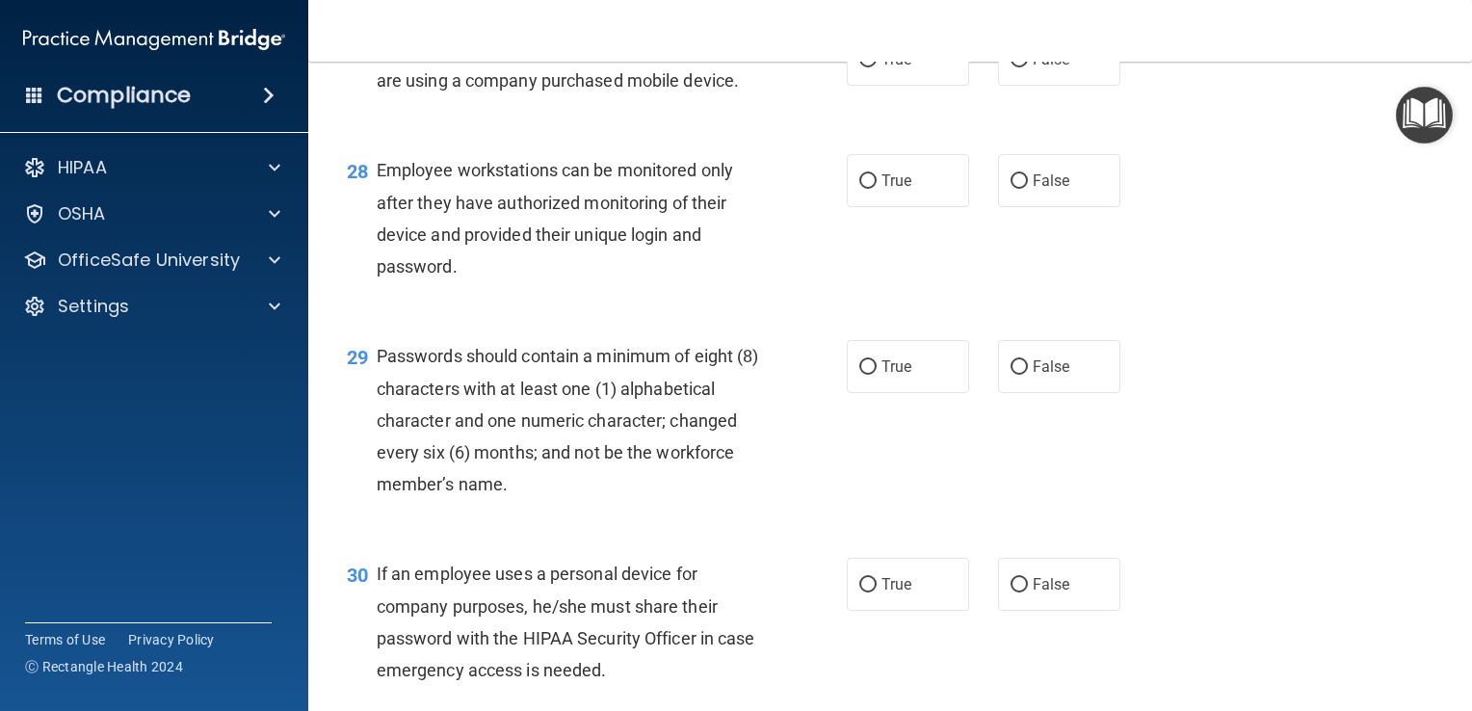
scroll to position [4800, 0]
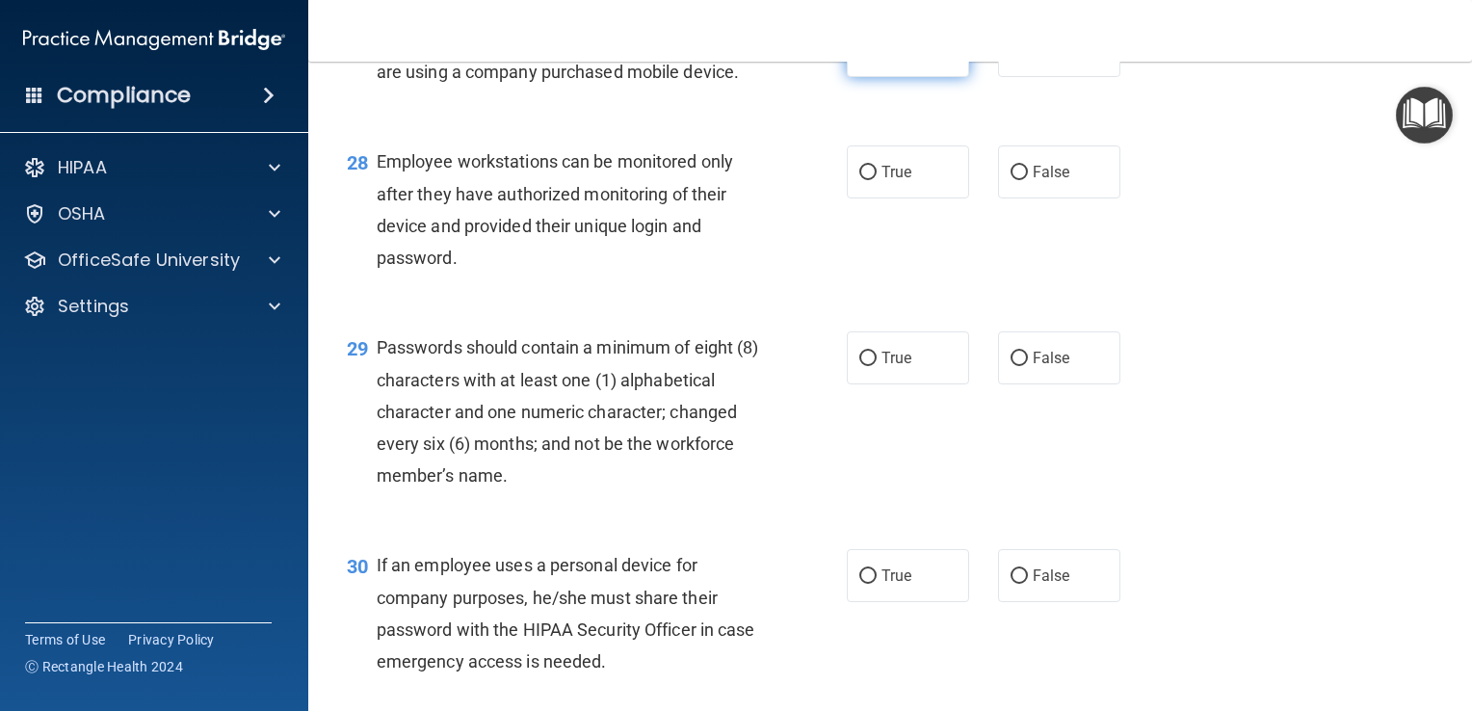
click at [910, 77] on label "True" at bounding box center [908, 50] width 122 height 53
click at [877, 59] on input "True" at bounding box center [867, 51] width 17 height 14
radio input "true"
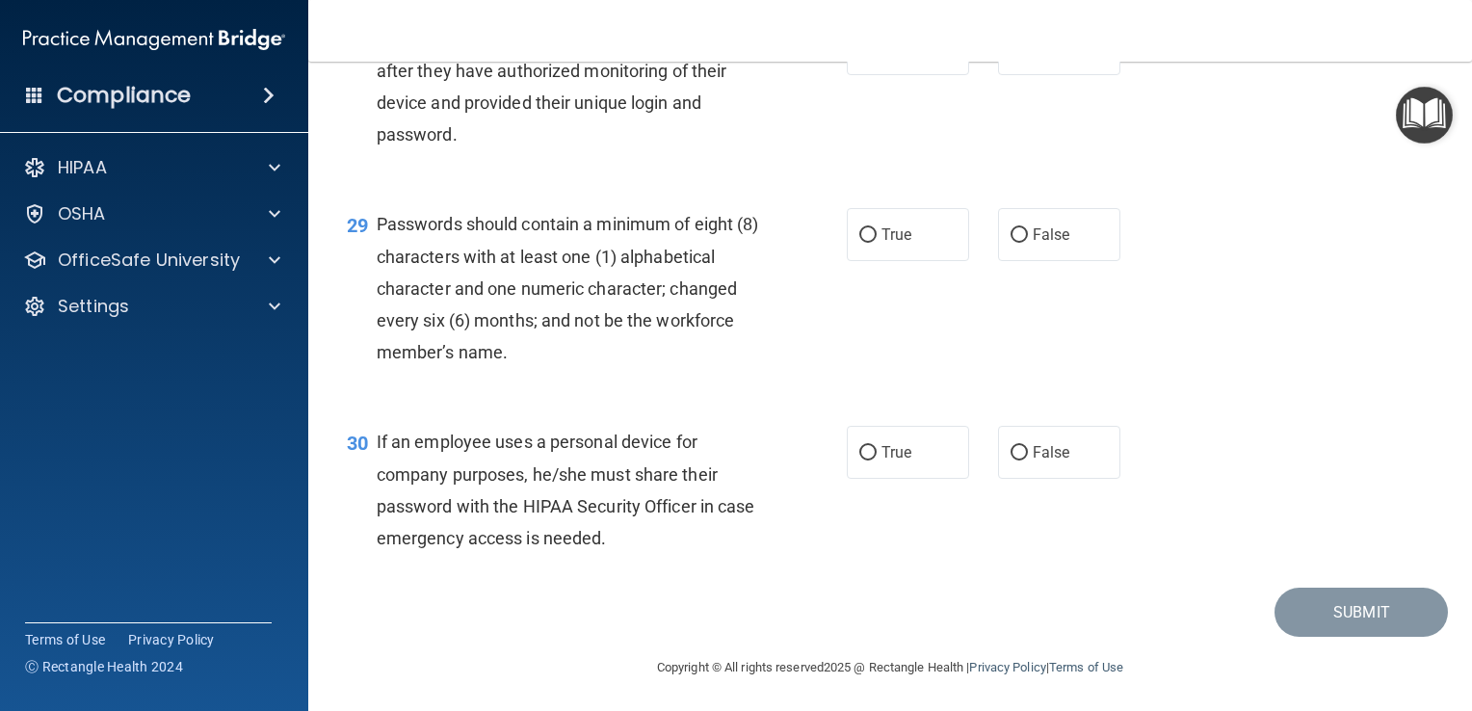
scroll to position [4930, 0]
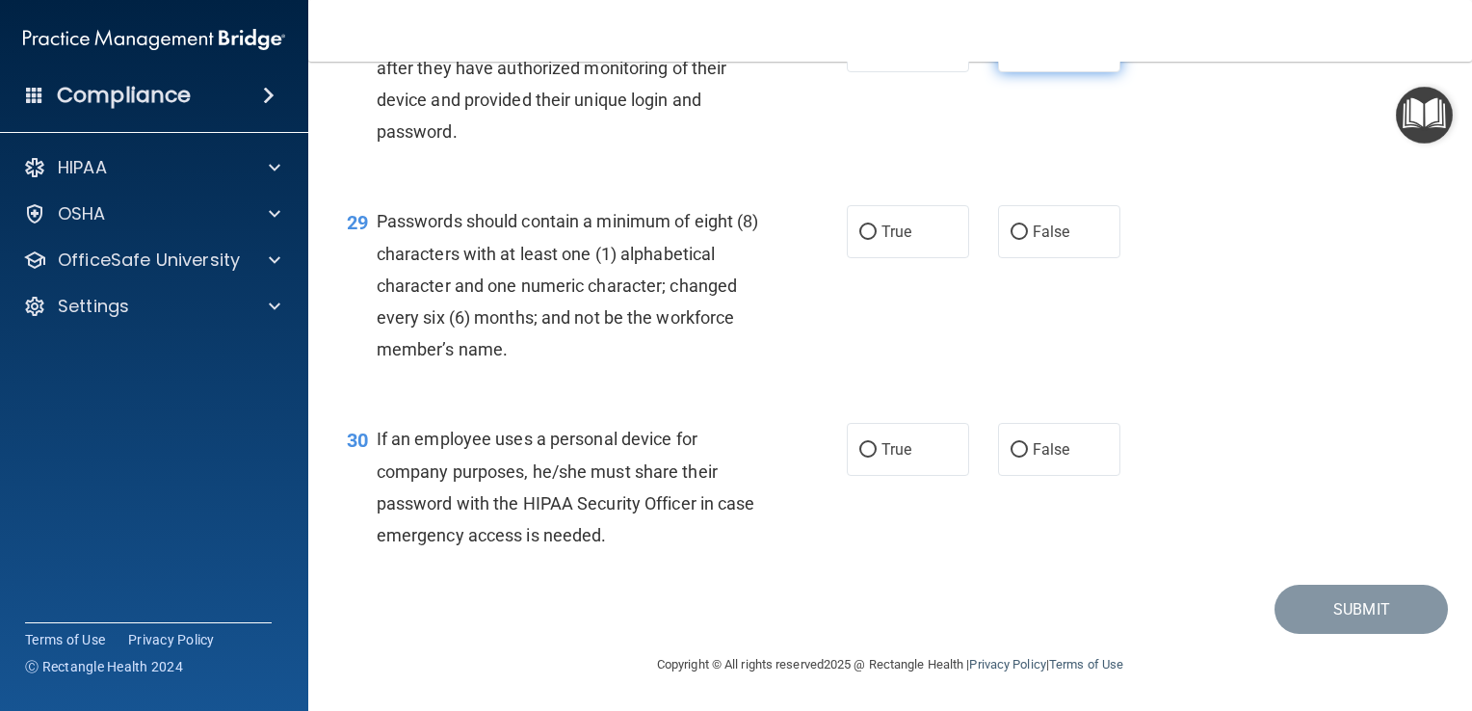
click at [1056, 72] on label "False" at bounding box center [1059, 45] width 122 height 53
click at [1028, 54] on input "False" at bounding box center [1019, 47] width 17 height 14
radio input "true"
click at [912, 227] on label "True" at bounding box center [908, 231] width 122 height 53
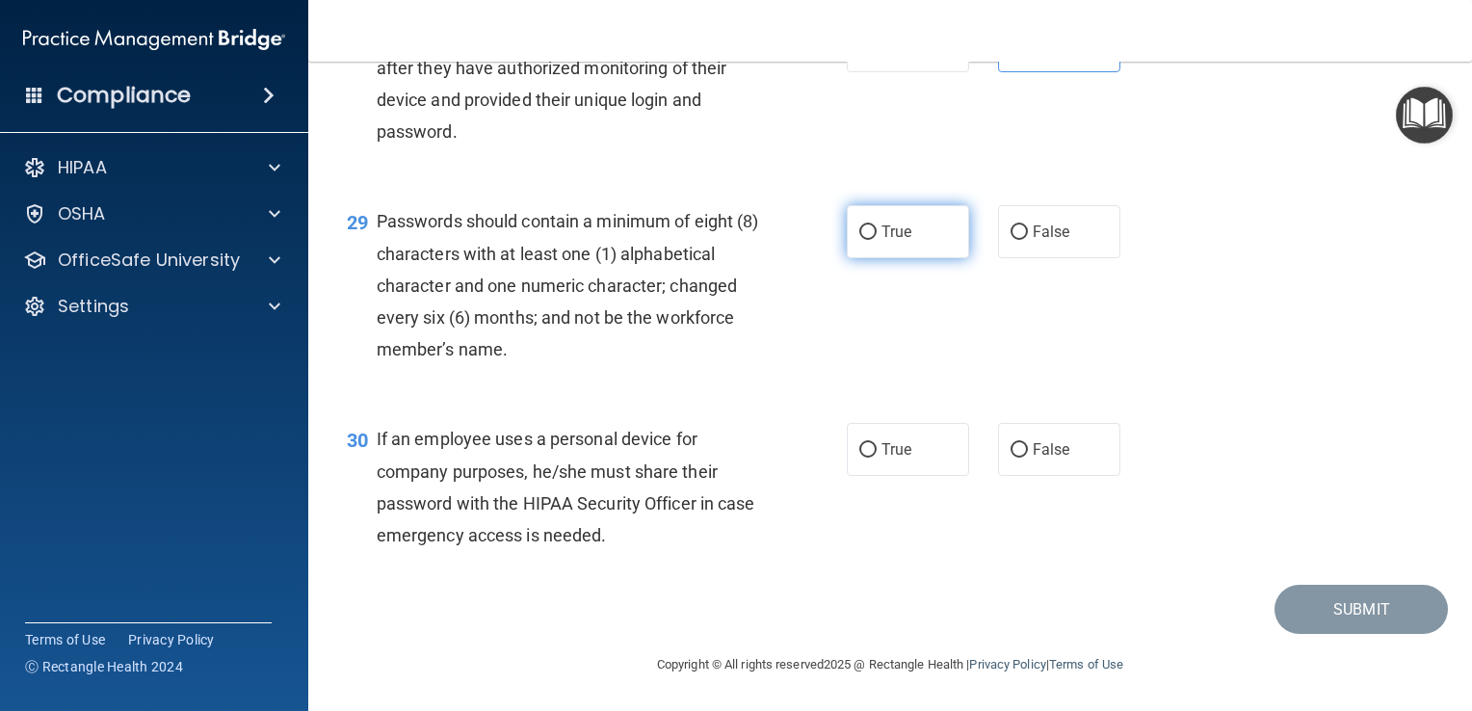
click at [877, 227] on input "True" at bounding box center [867, 232] width 17 height 14
radio input "true"
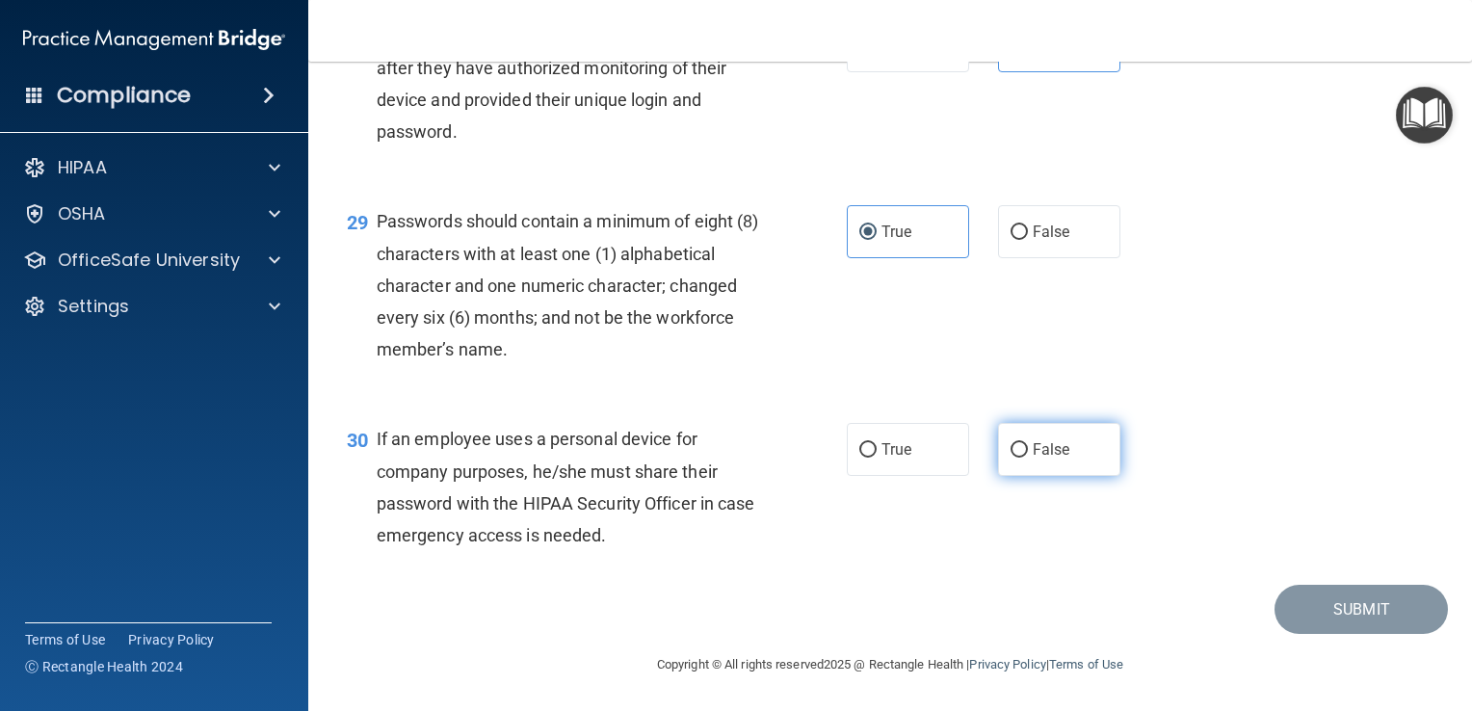
click at [1063, 457] on label "False" at bounding box center [1059, 449] width 122 height 53
click at [1028, 457] on input "False" at bounding box center [1019, 450] width 17 height 14
radio input "true"
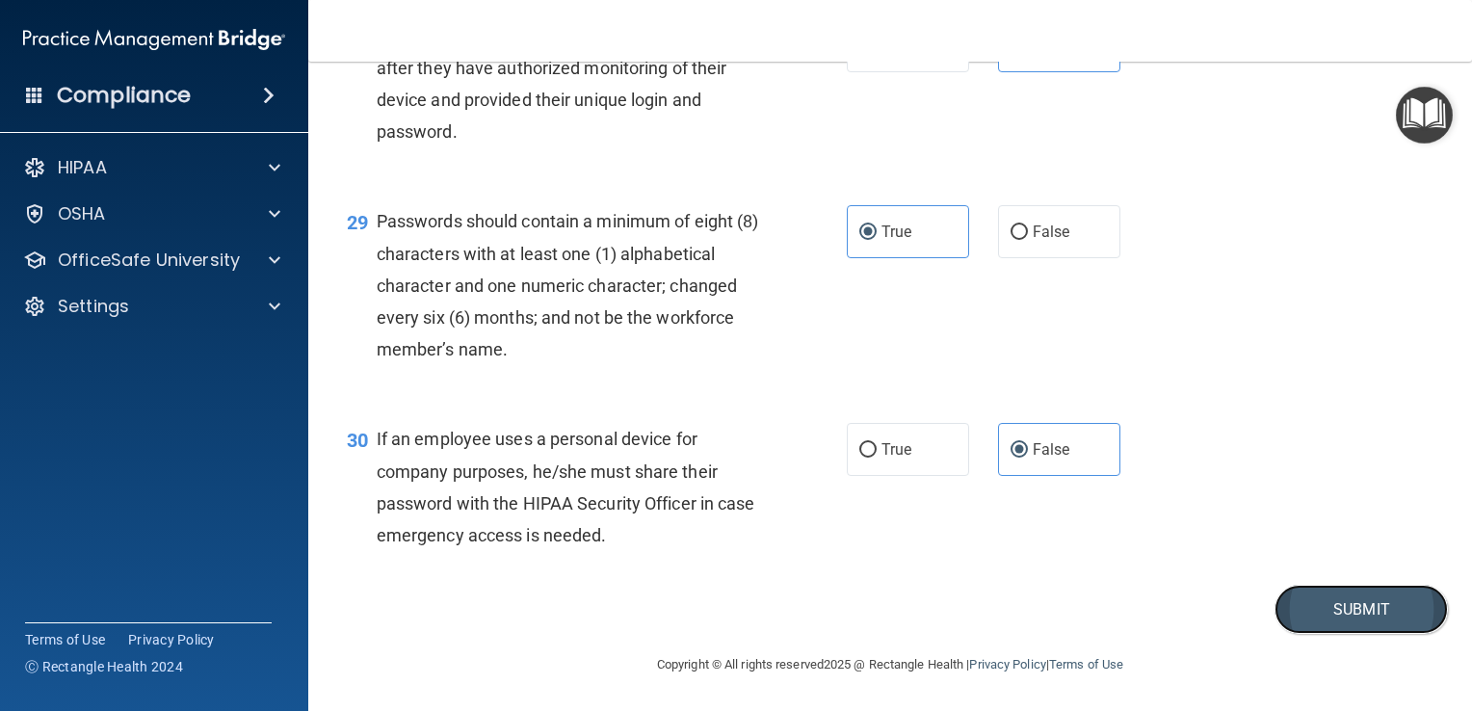
click at [1361, 609] on button "Submit" at bounding box center [1361, 609] width 173 height 49
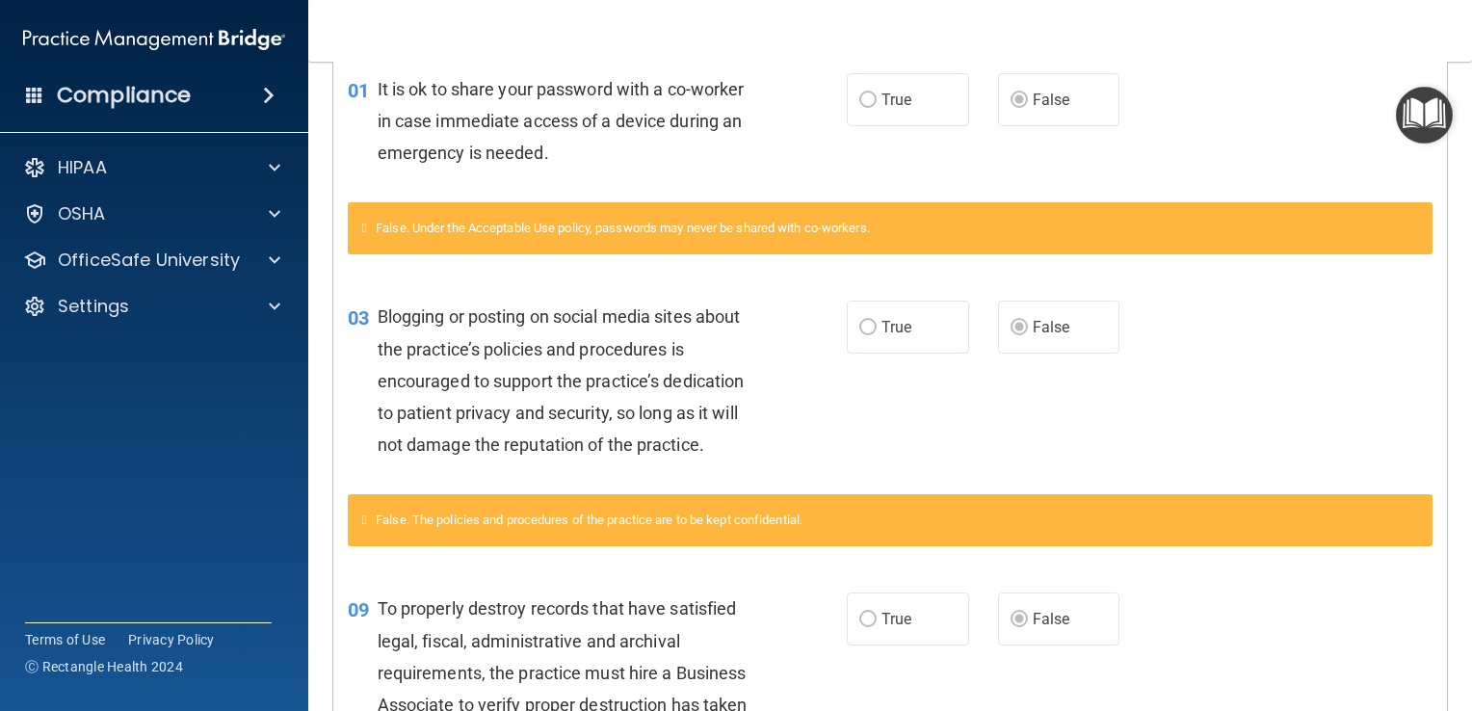
scroll to position [469, 0]
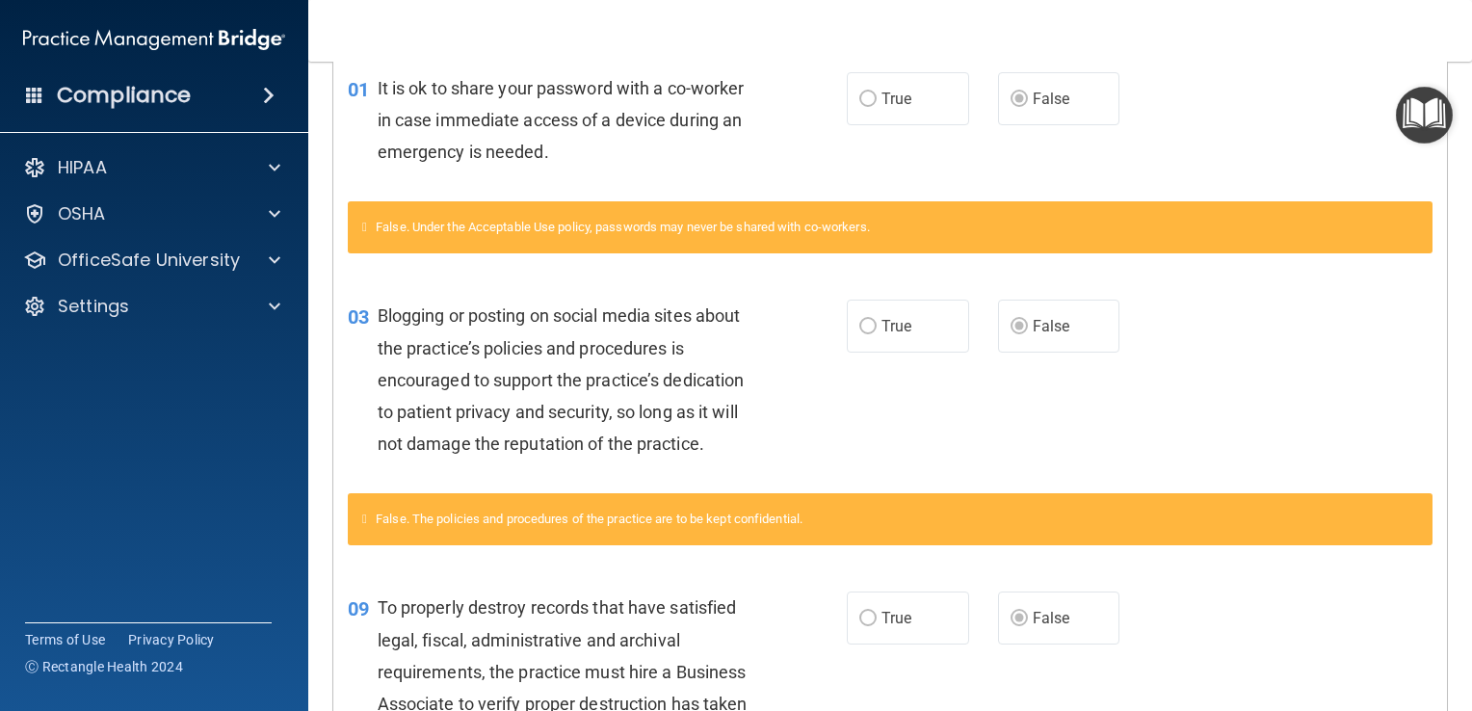
click at [1249, 276] on div "03 Blogging or posting on social media sites about the practice’s policies and …" at bounding box center [890, 385] width 1114 height 218
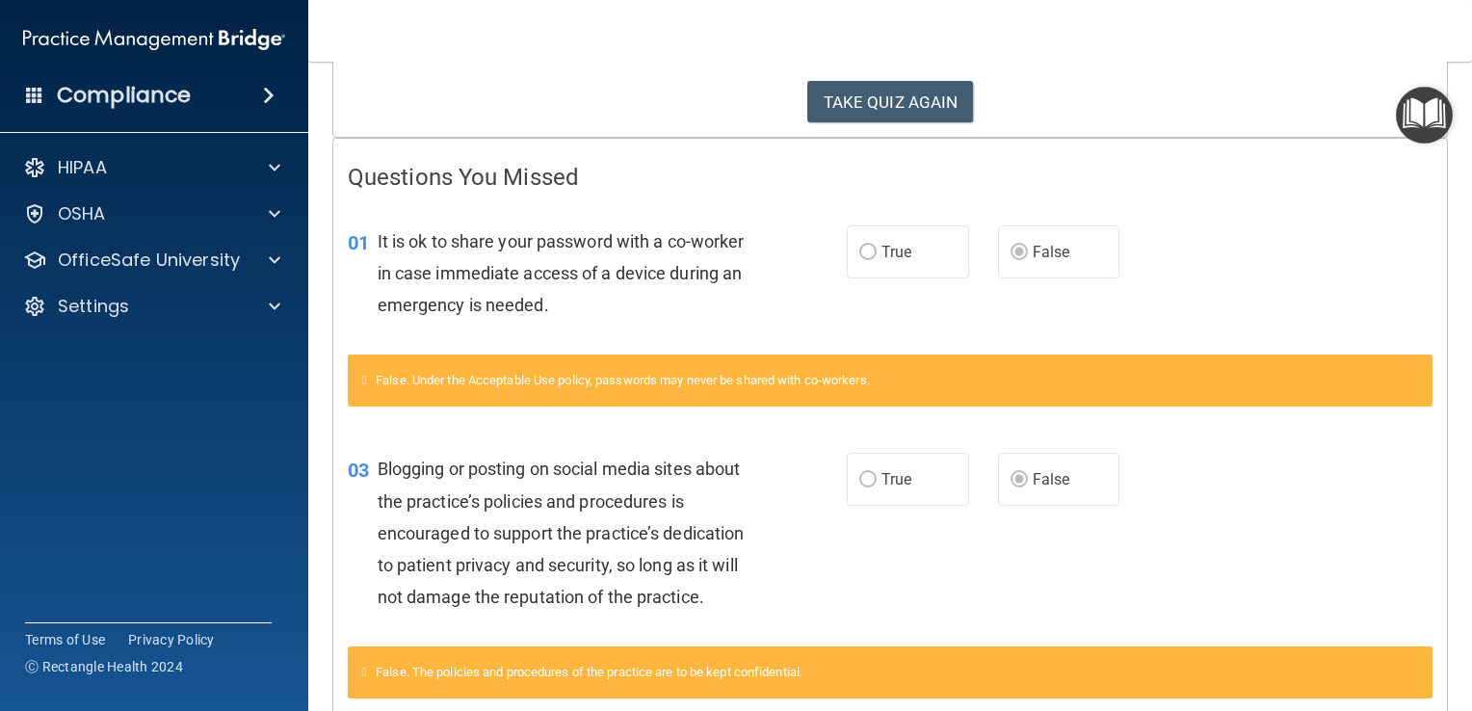
scroll to position [0, 0]
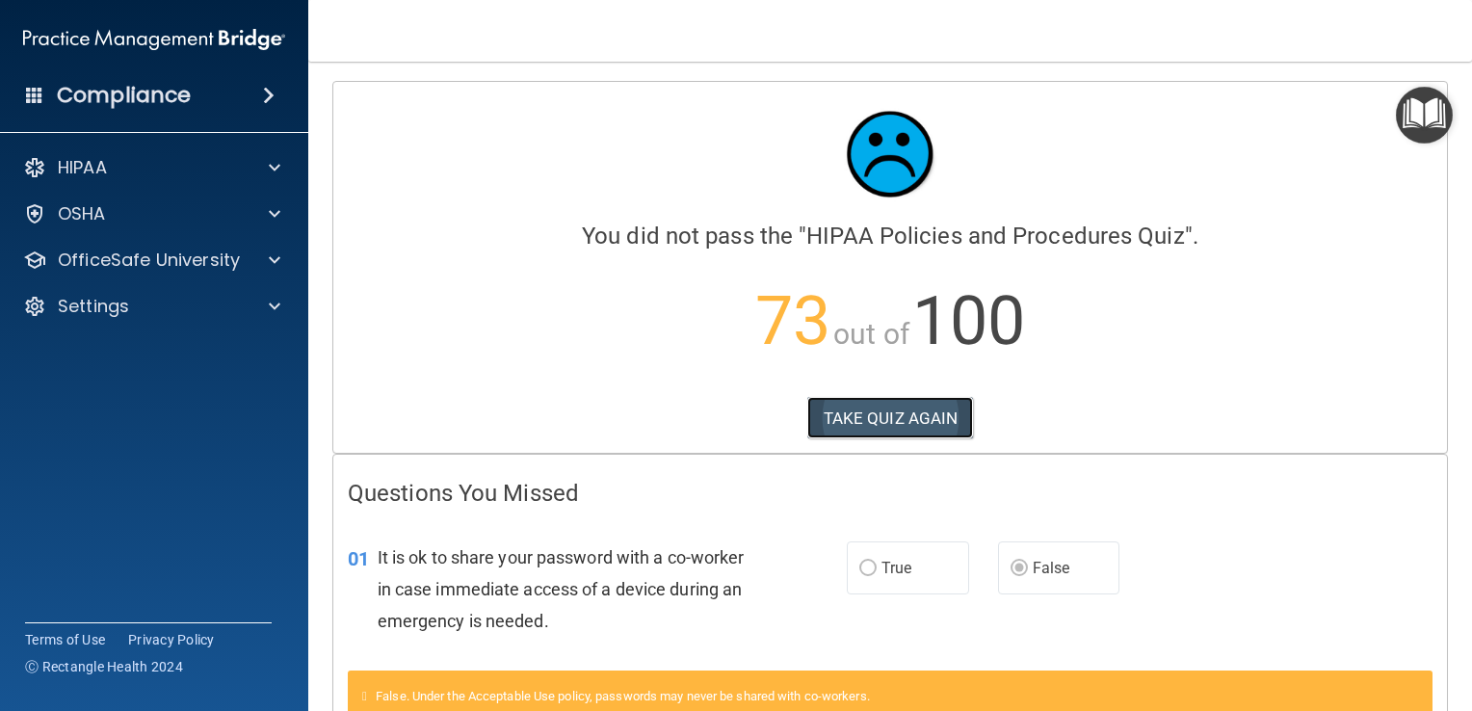
click at [922, 421] on button "TAKE QUIZ AGAIN" at bounding box center [890, 418] width 167 height 42
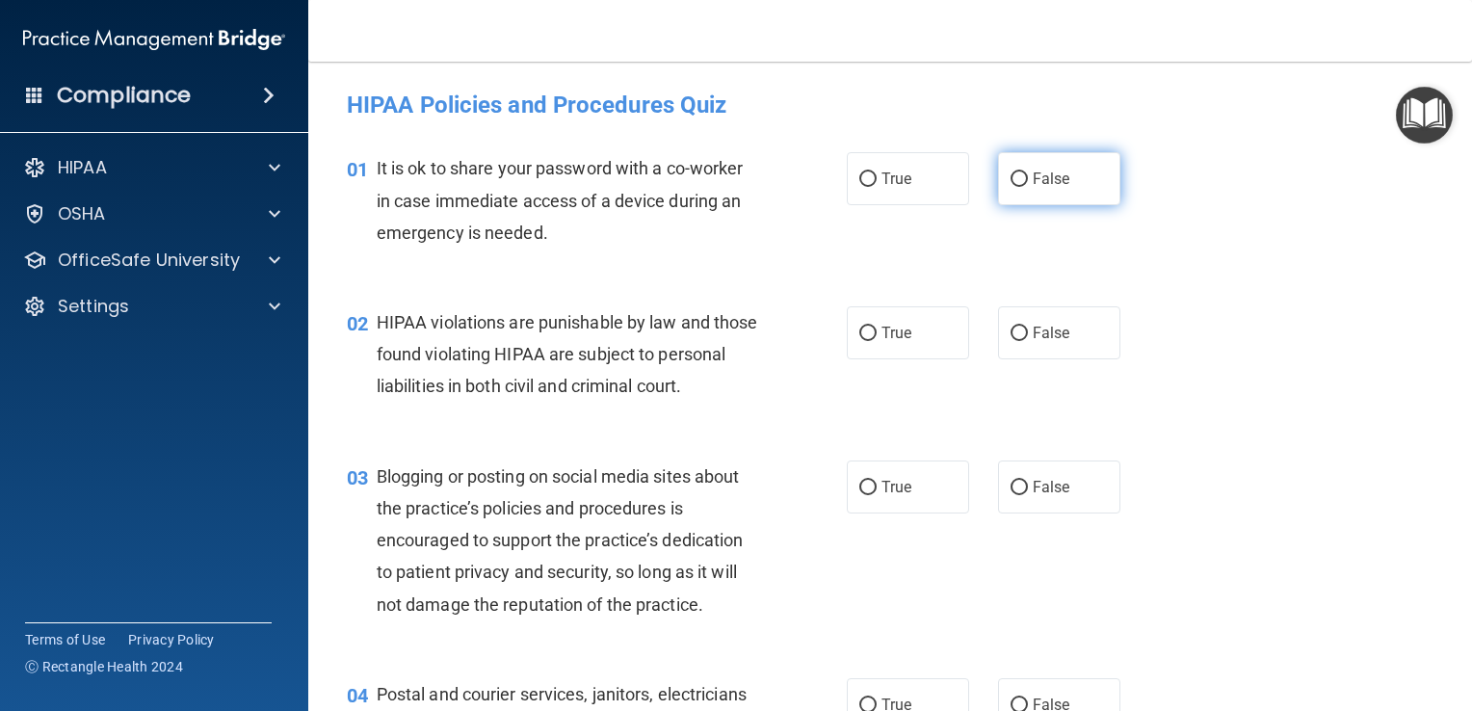
click at [1063, 190] on label "False" at bounding box center [1059, 178] width 122 height 53
click at [1028, 187] on input "False" at bounding box center [1019, 179] width 17 height 14
radio input "true"
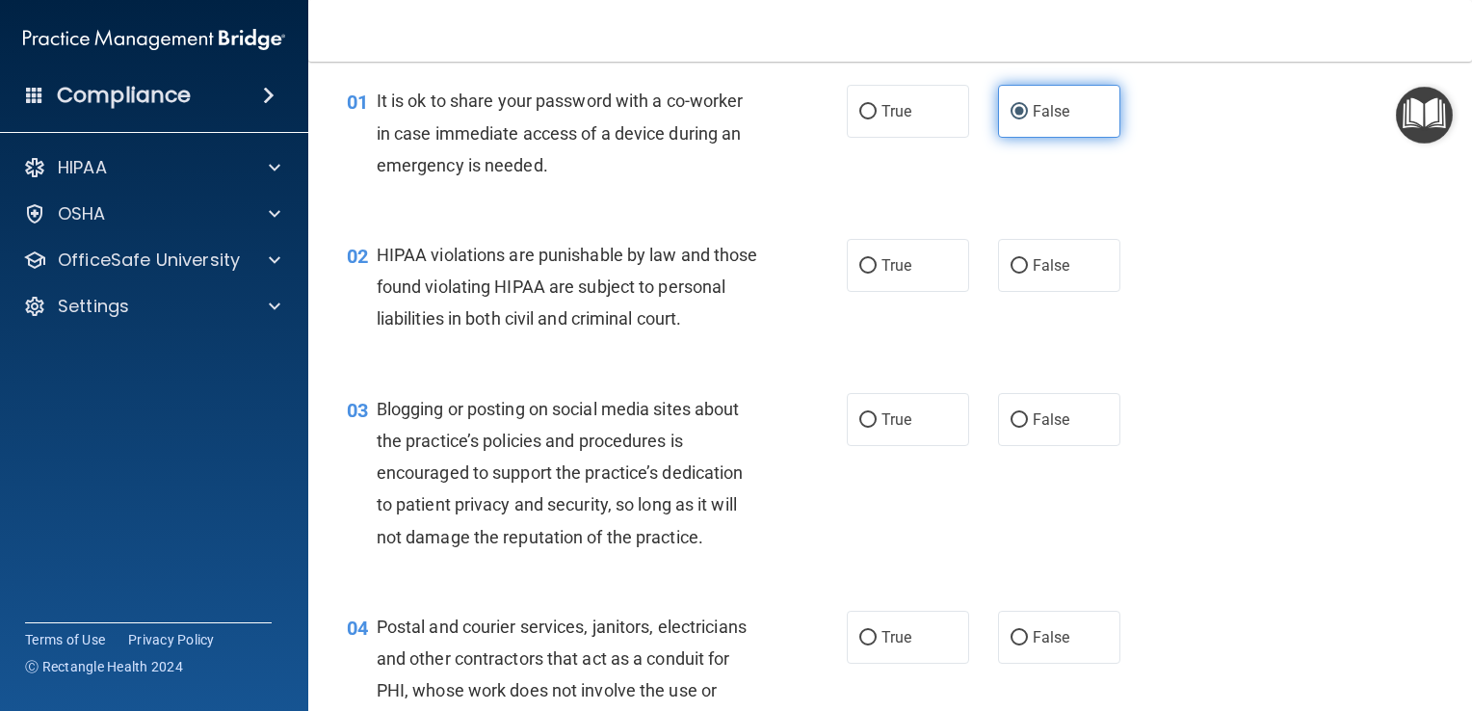
scroll to position [65, 0]
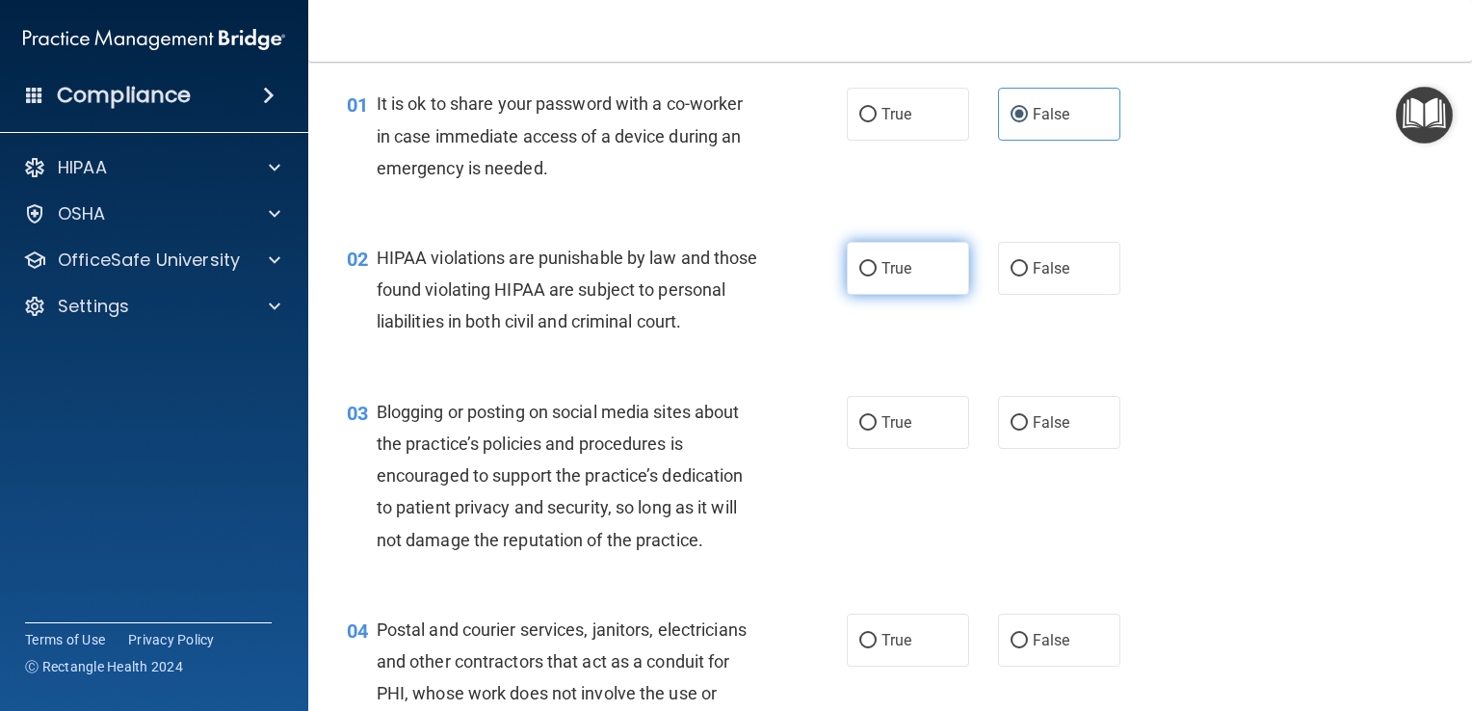
click at [913, 293] on label "True" at bounding box center [908, 268] width 122 height 53
click at [877, 277] on input "True" at bounding box center [867, 269] width 17 height 14
radio input "true"
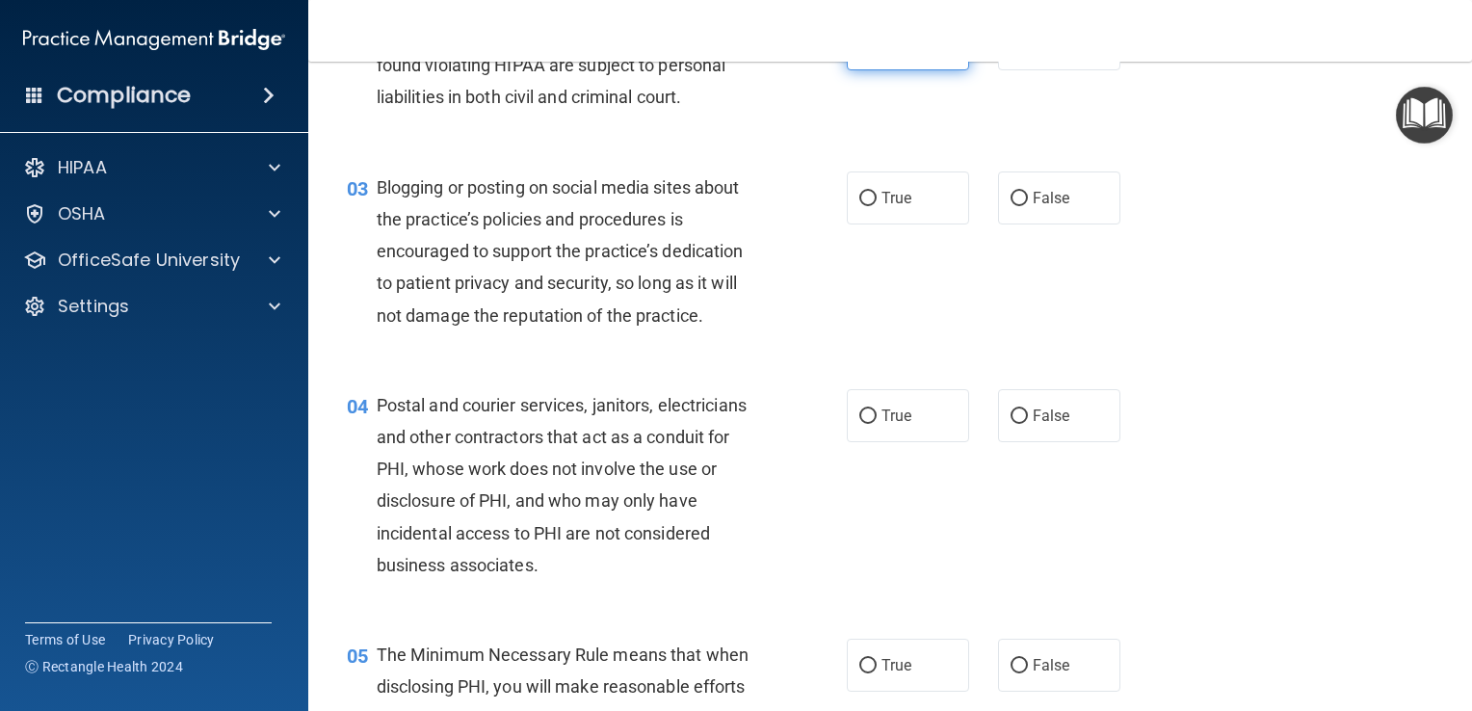
scroll to position [298, 0]
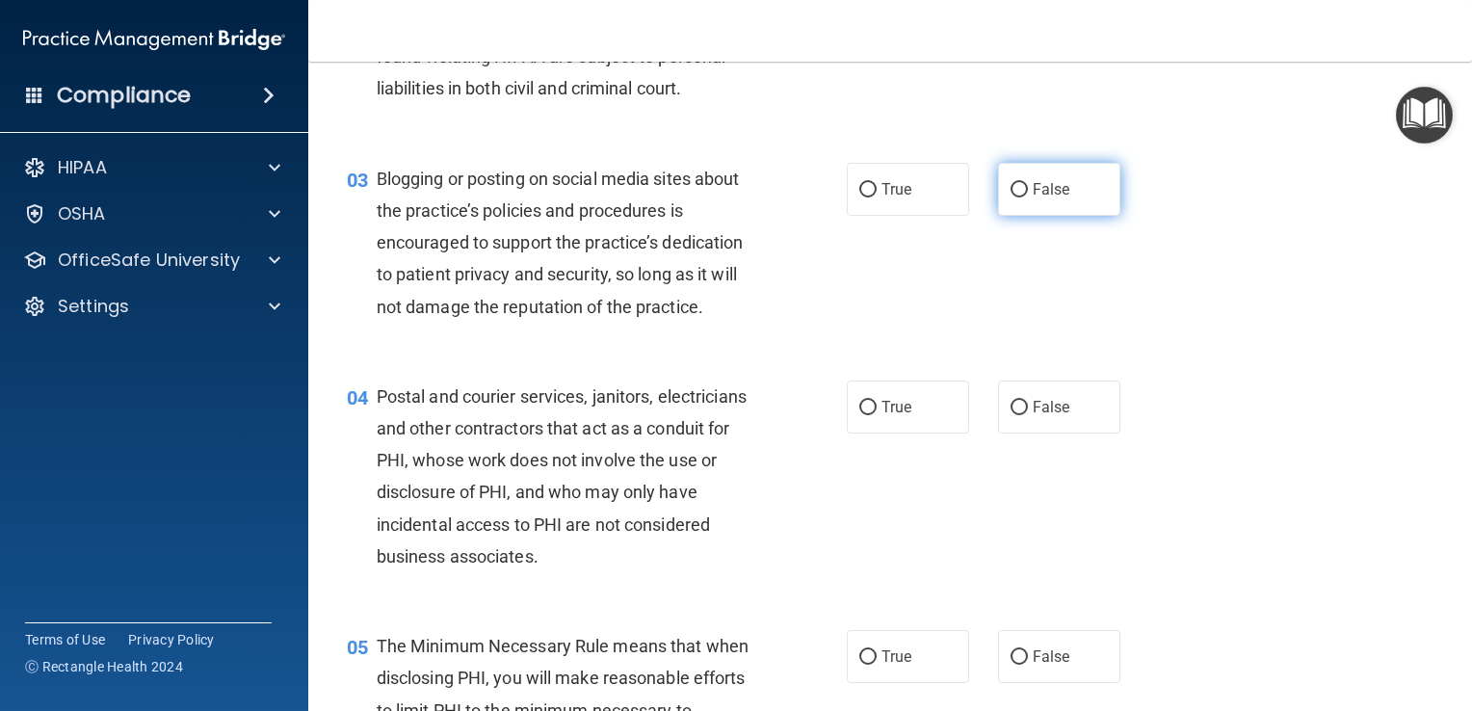
click at [1058, 198] on span "False" at bounding box center [1052, 189] width 38 height 18
click at [1028, 198] on input "False" at bounding box center [1019, 190] width 17 height 14
radio input "true"
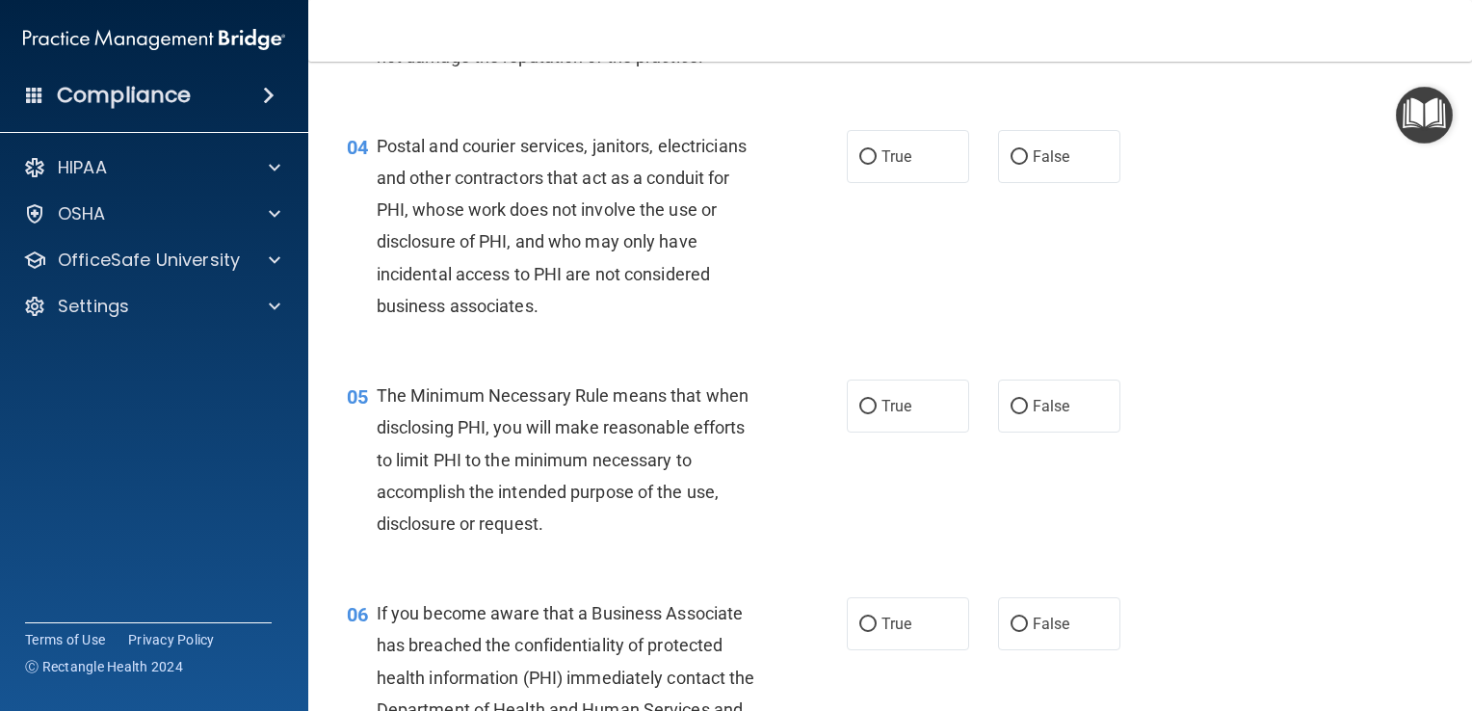
scroll to position [549, 0]
click at [894, 182] on label "True" at bounding box center [908, 155] width 122 height 53
click at [877, 164] on input "True" at bounding box center [867, 156] width 17 height 14
radio input "true"
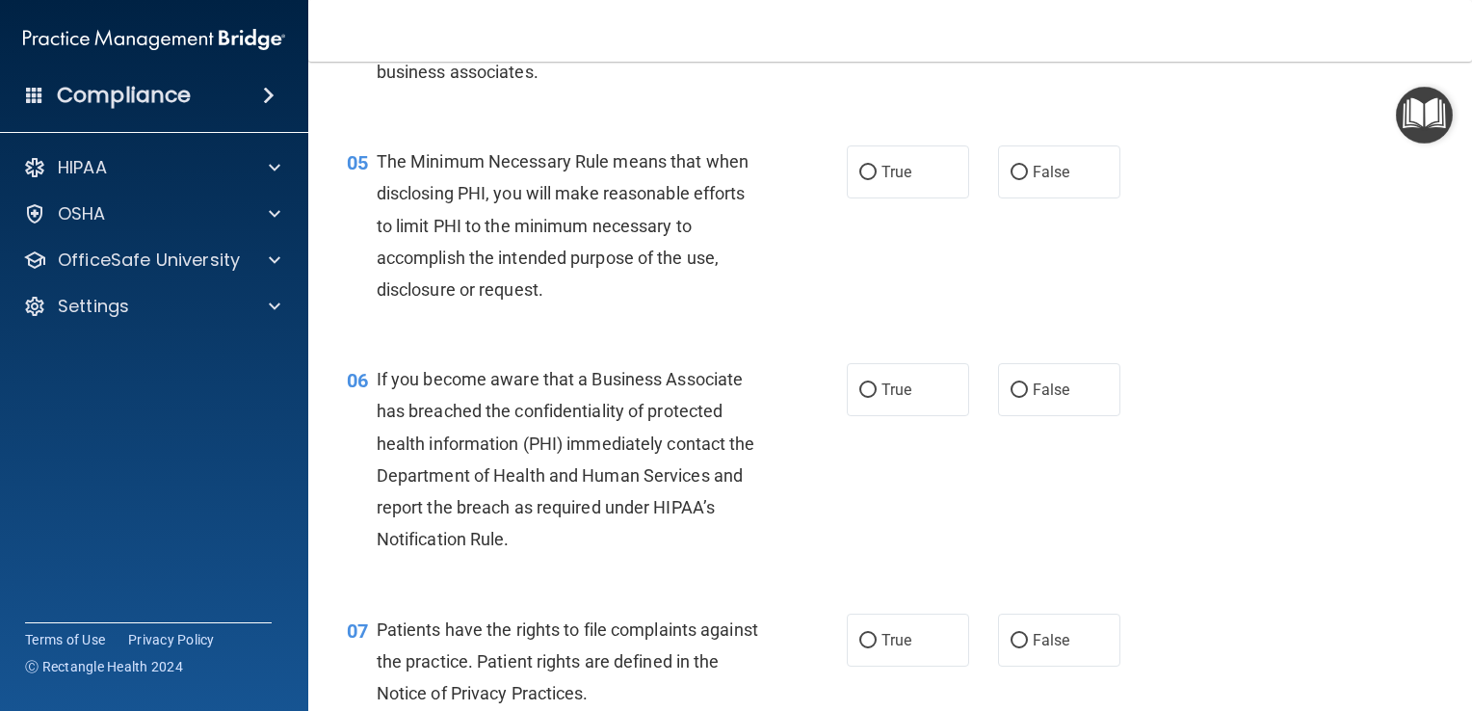
scroll to position [785, 0]
click at [904, 196] on label "True" at bounding box center [908, 169] width 122 height 53
click at [877, 177] on input "True" at bounding box center [867, 170] width 17 height 14
radio input "true"
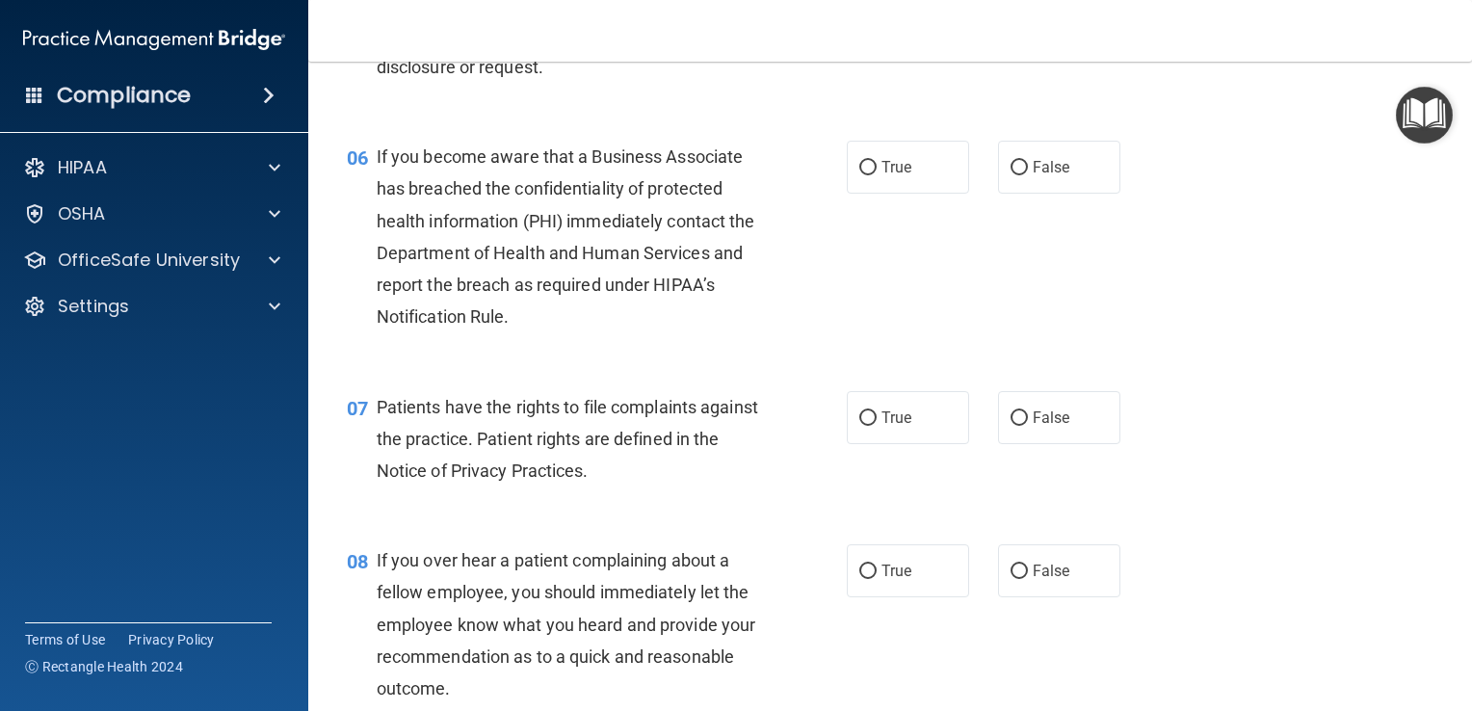
scroll to position [1007, 0]
click at [1071, 192] on label "False" at bounding box center [1059, 165] width 122 height 53
click at [1028, 173] on input "False" at bounding box center [1019, 166] width 17 height 14
radio input "true"
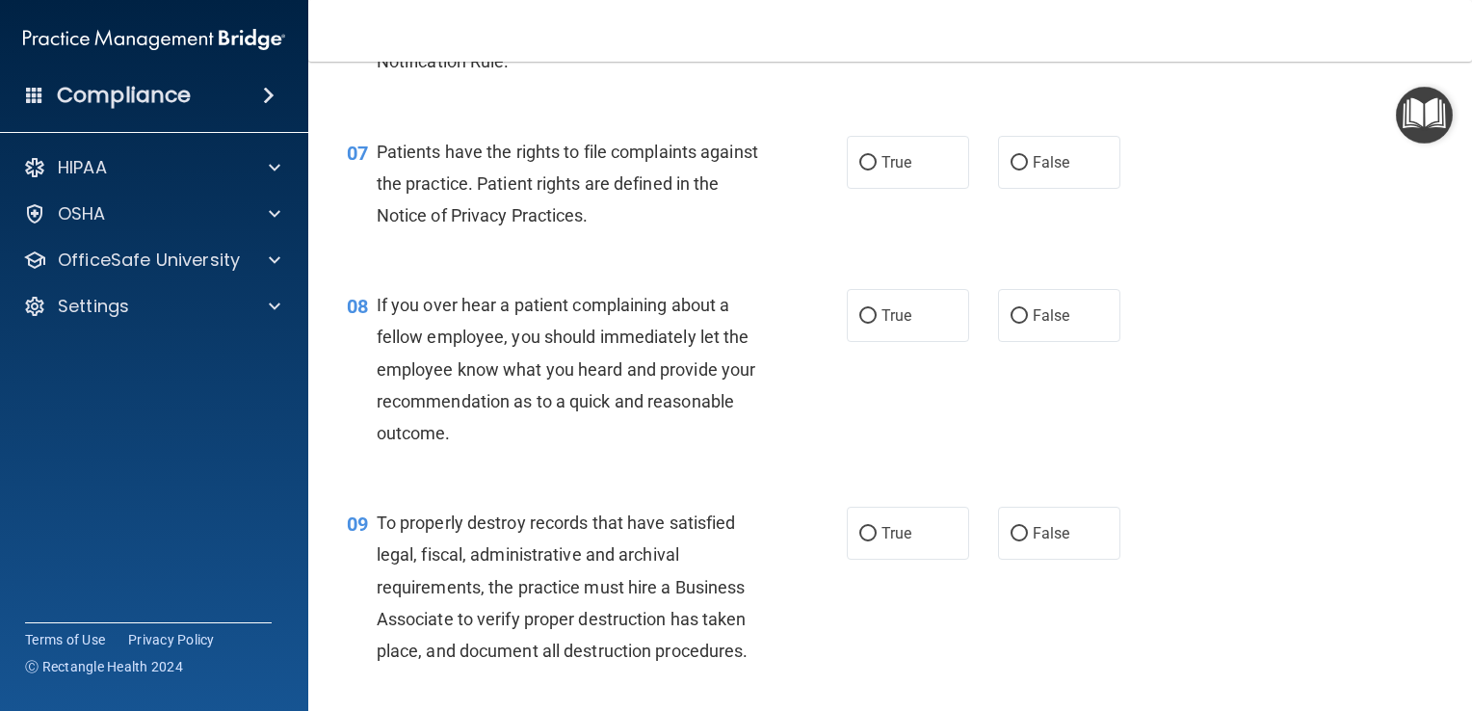
scroll to position [1264, 0]
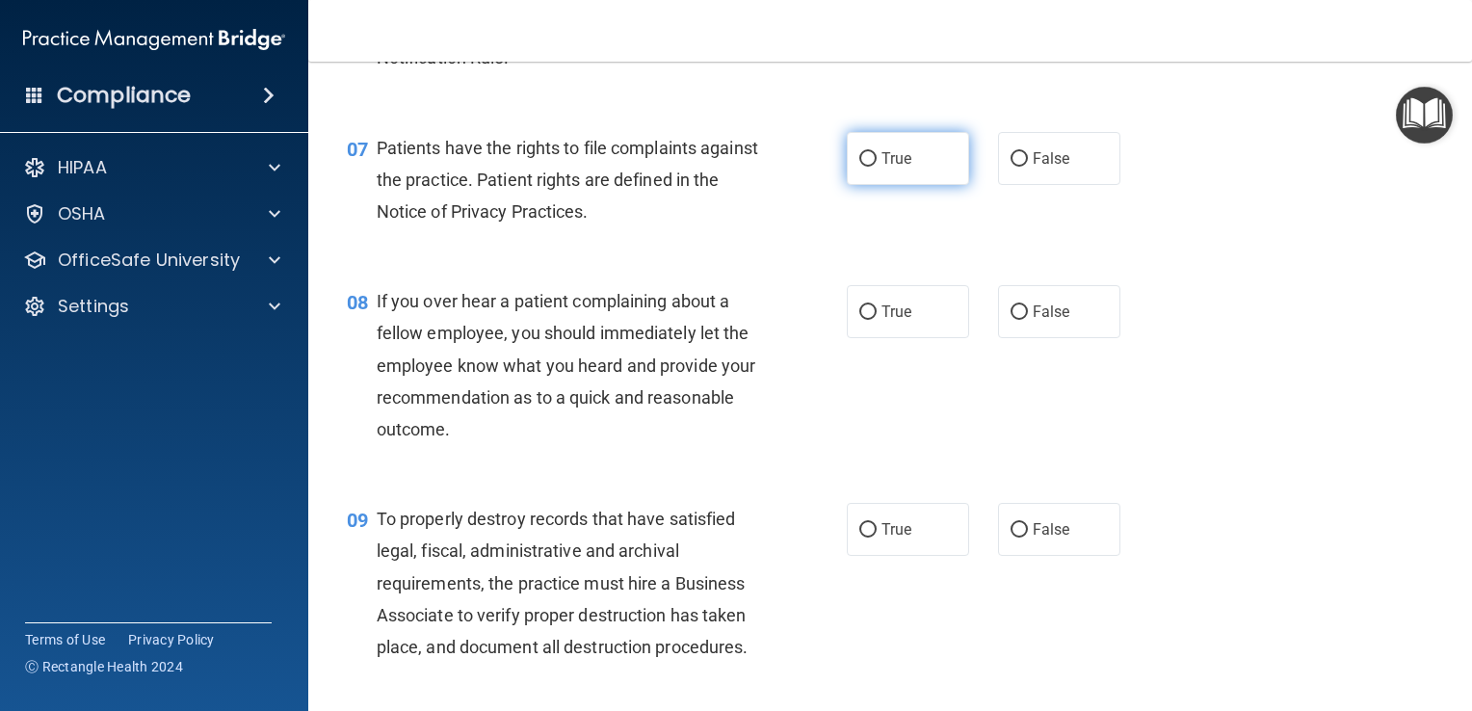
click at [913, 185] on label "True" at bounding box center [908, 158] width 122 height 53
click at [877, 167] on input "True" at bounding box center [867, 159] width 17 height 14
radio input "true"
click at [1349, 217] on div "07 Patients have the rights to file complaints against the practice. Patient ri…" at bounding box center [890, 185] width 1116 height 154
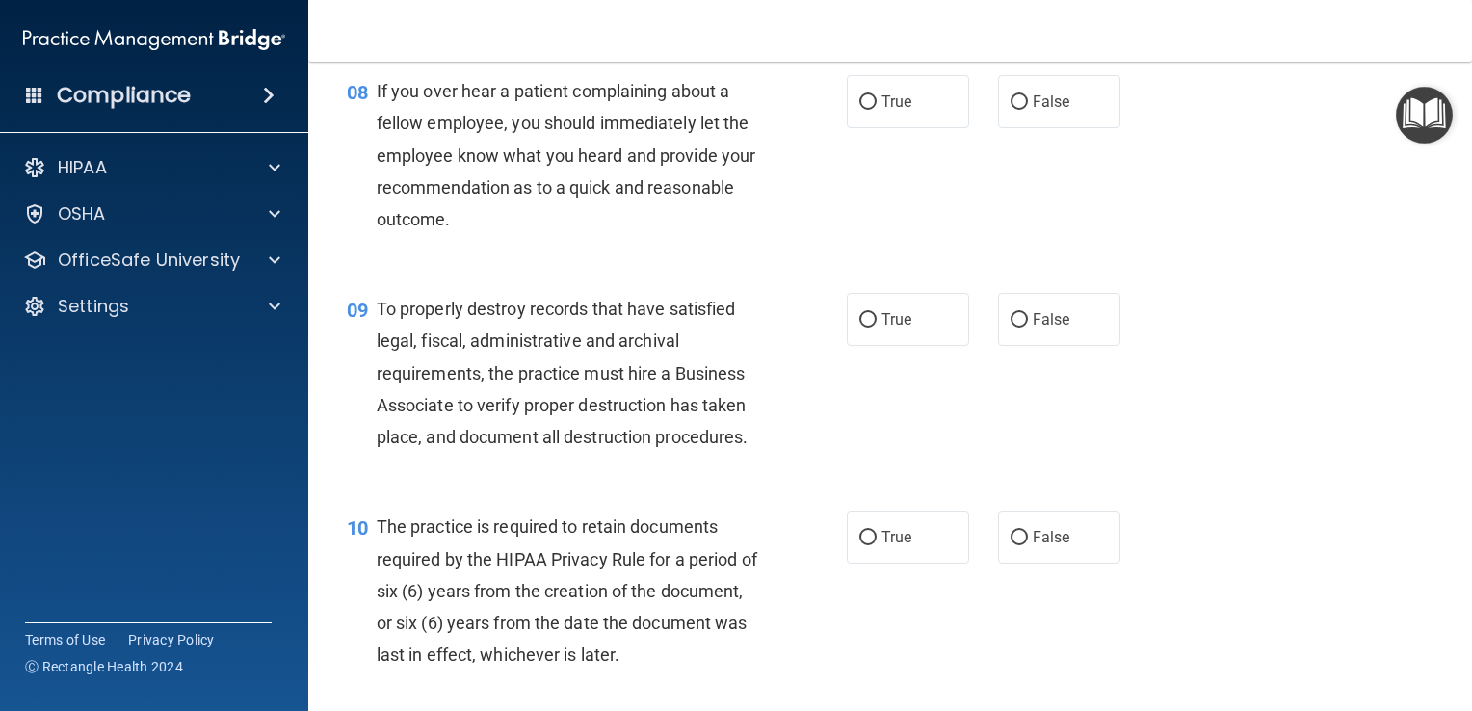
scroll to position [1484, 0]
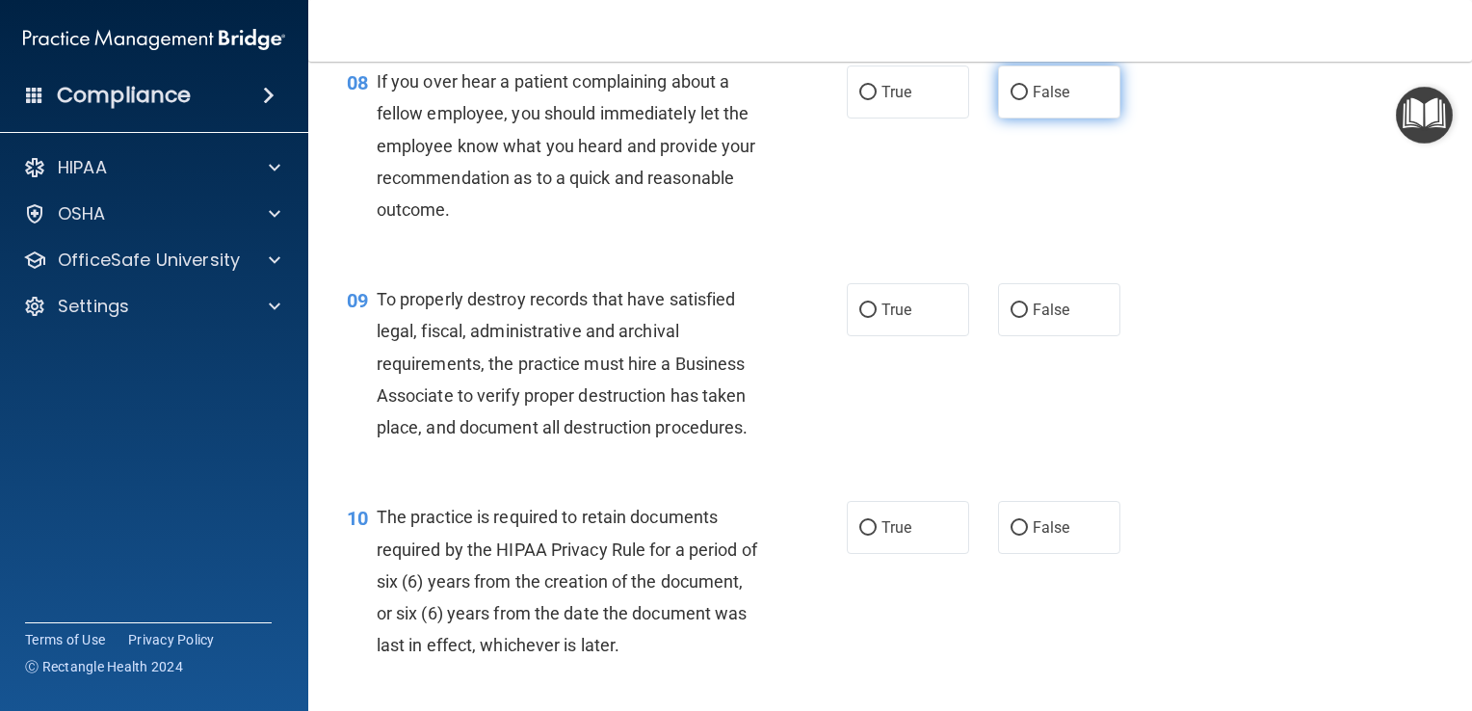
click at [1052, 119] on label "False" at bounding box center [1059, 92] width 122 height 53
click at [1028, 100] on input "False" at bounding box center [1019, 93] width 17 height 14
radio input "true"
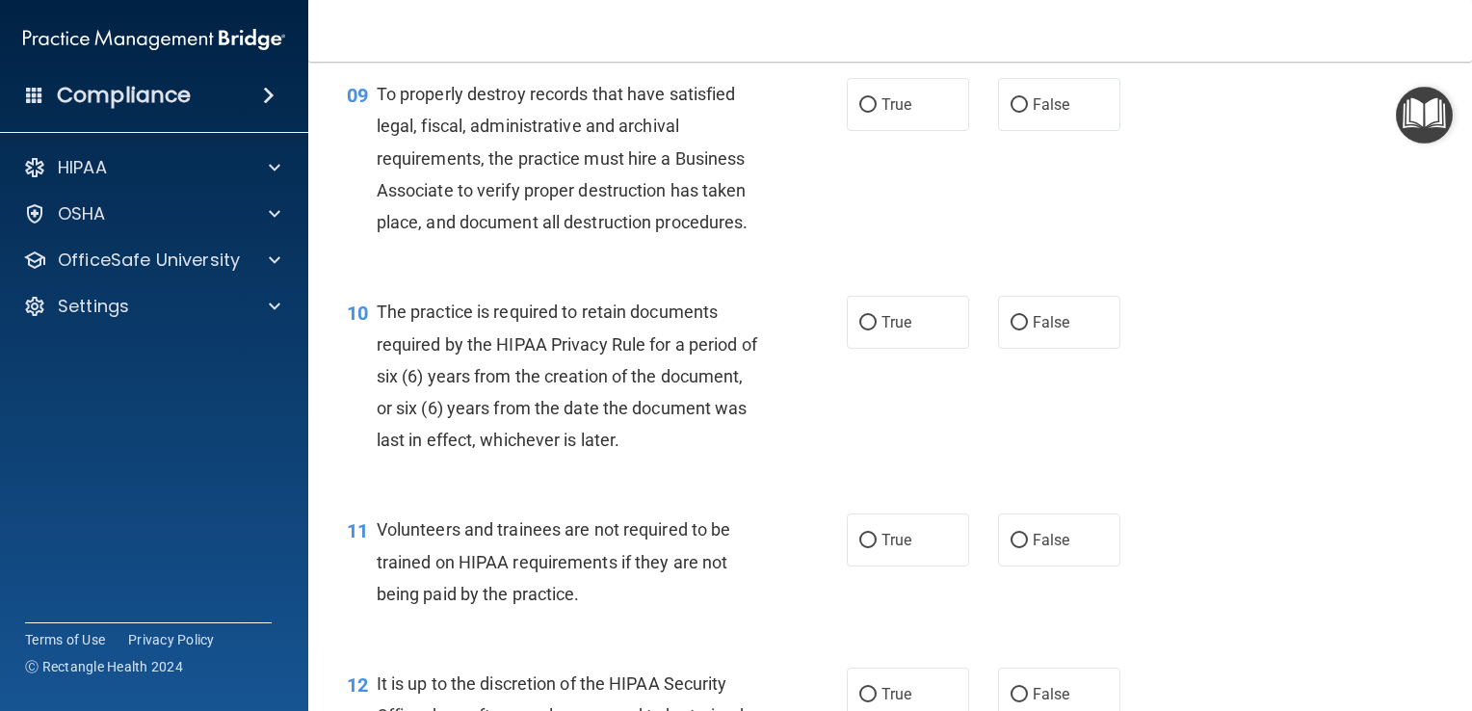
scroll to position [1691, 0]
click at [1068, 129] on label "False" at bounding box center [1059, 102] width 122 height 53
click at [1028, 111] on input "False" at bounding box center [1019, 103] width 17 height 14
radio input "true"
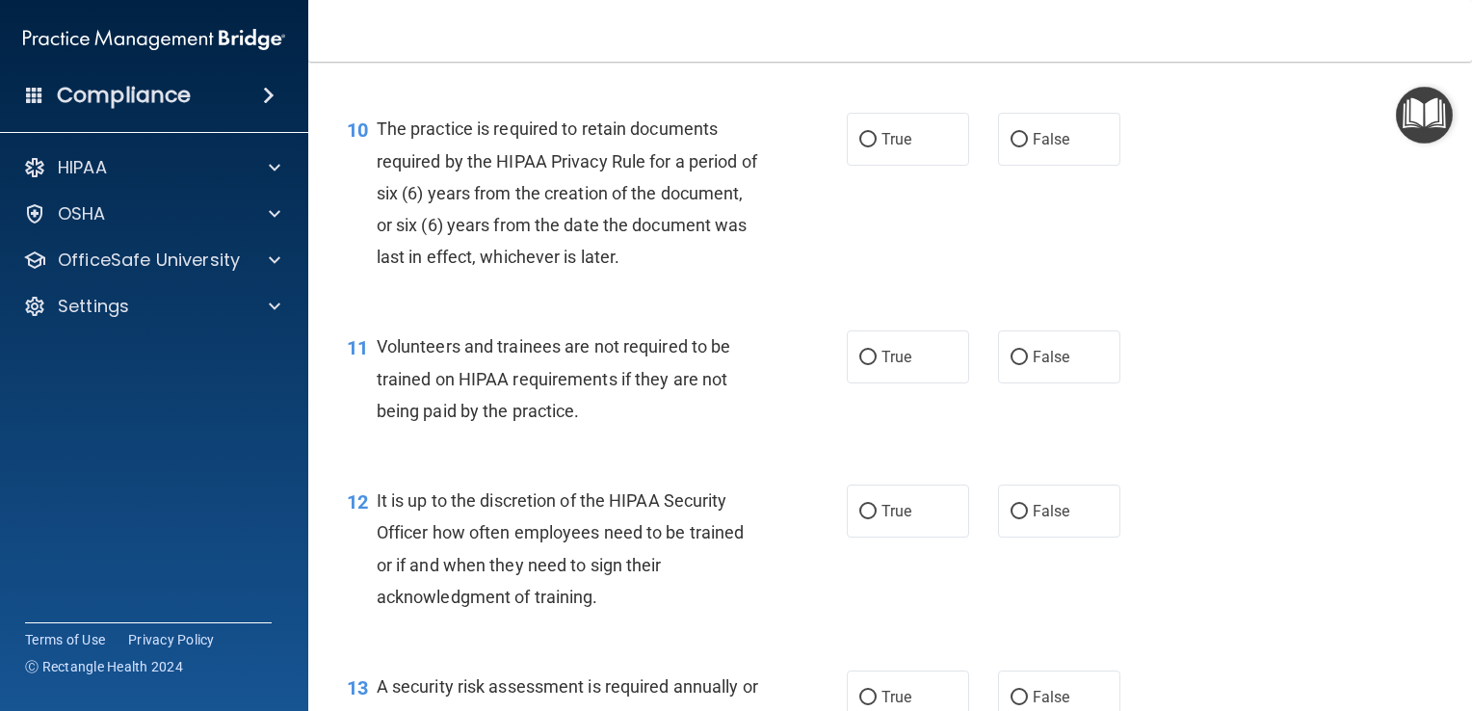
scroll to position [1880, 0]
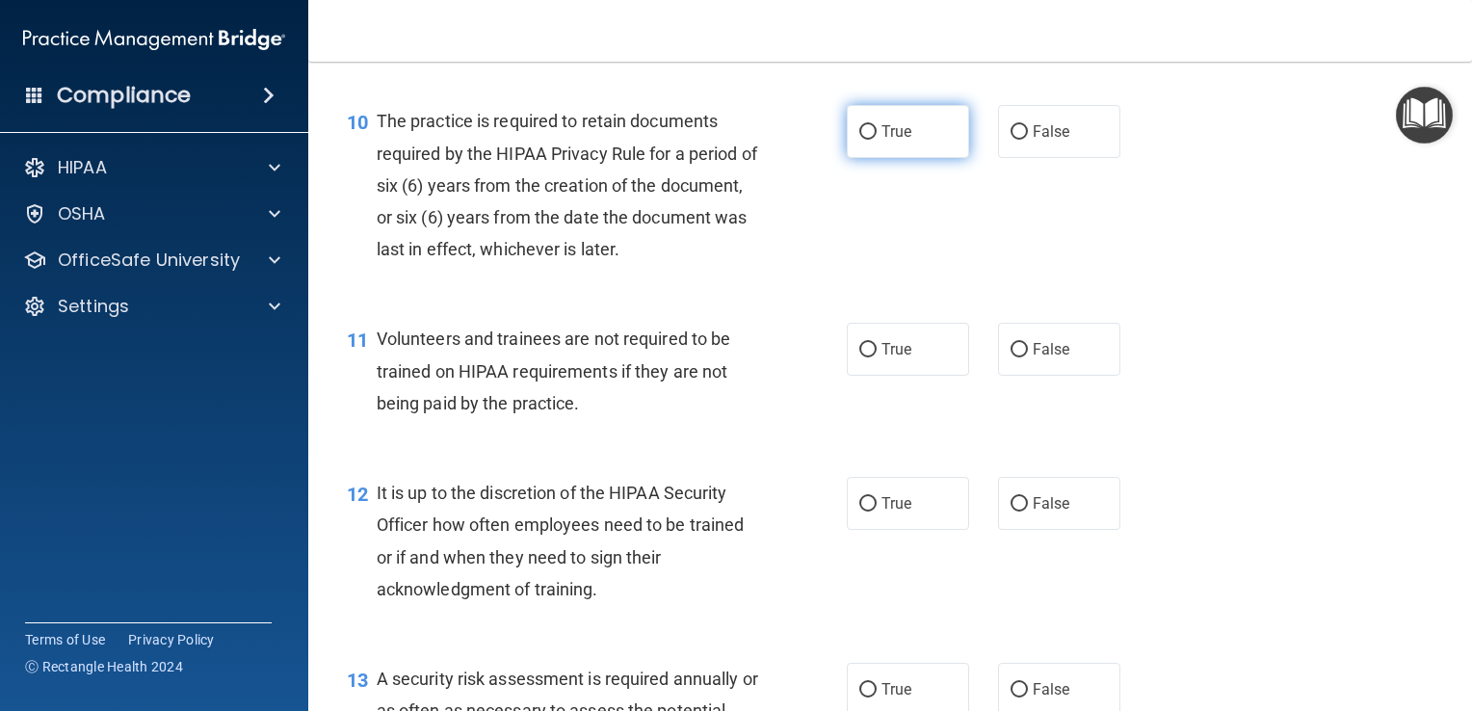
click at [898, 158] on label "True" at bounding box center [908, 131] width 122 height 53
click at [877, 140] on input "True" at bounding box center [867, 132] width 17 height 14
radio input "true"
click at [1076, 376] on label "False" at bounding box center [1059, 349] width 122 height 53
click at [1028, 357] on input "False" at bounding box center [1019, 350] width 17 height 14
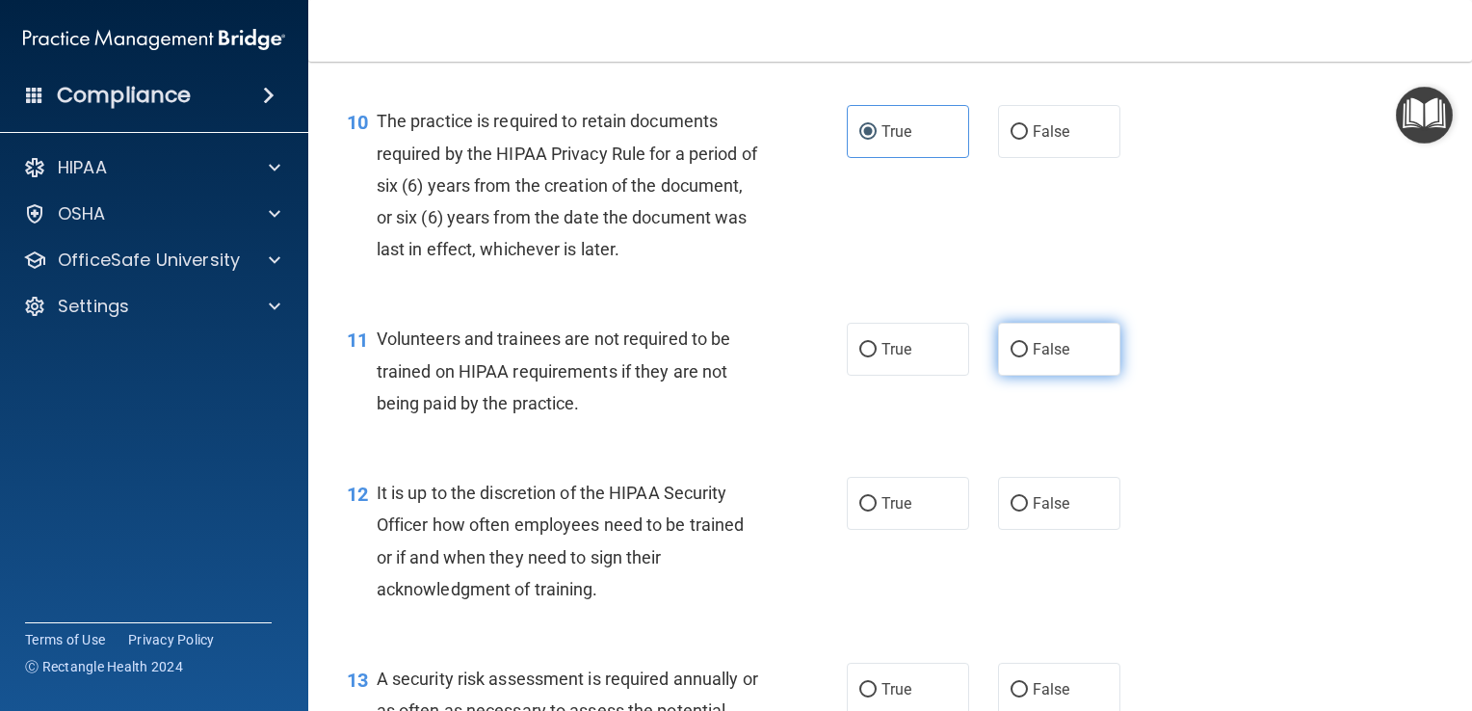
radio input "true"
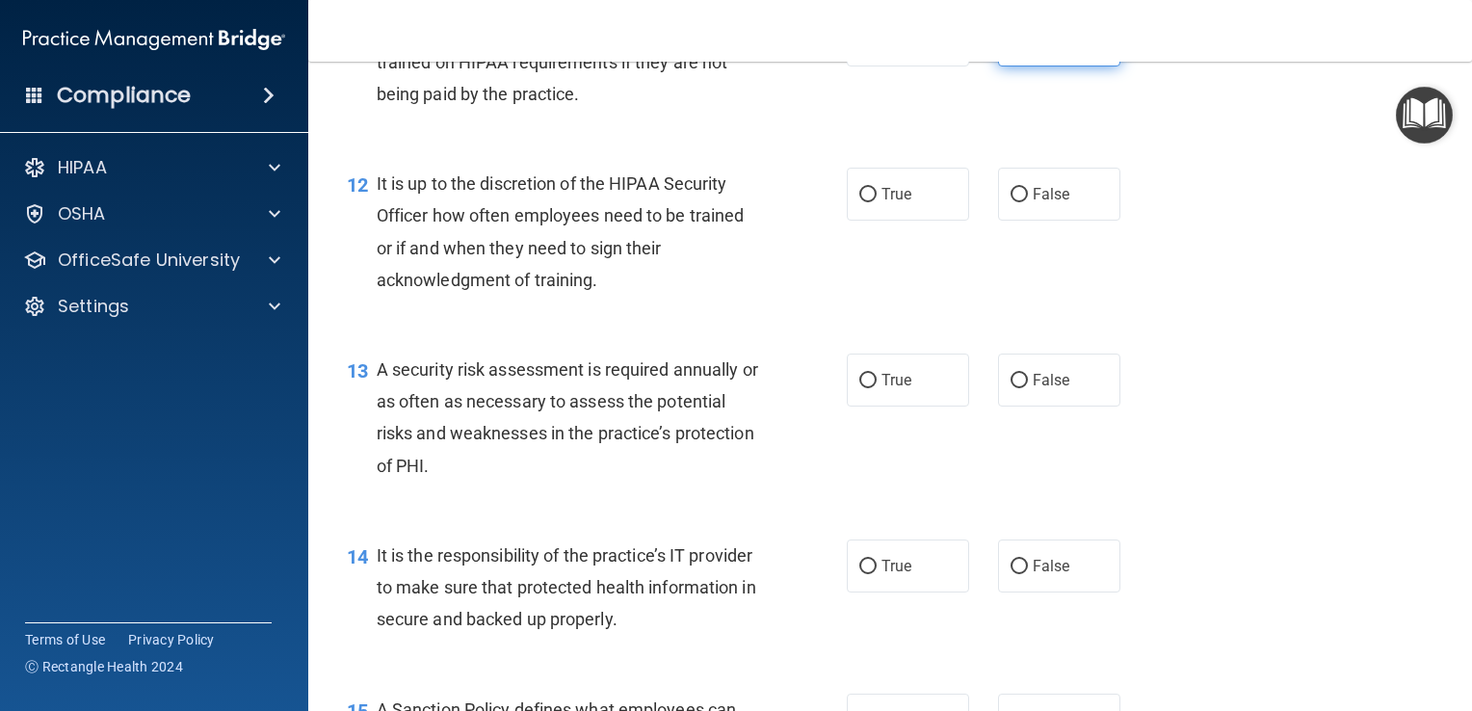
scroll to position [2198, 0]
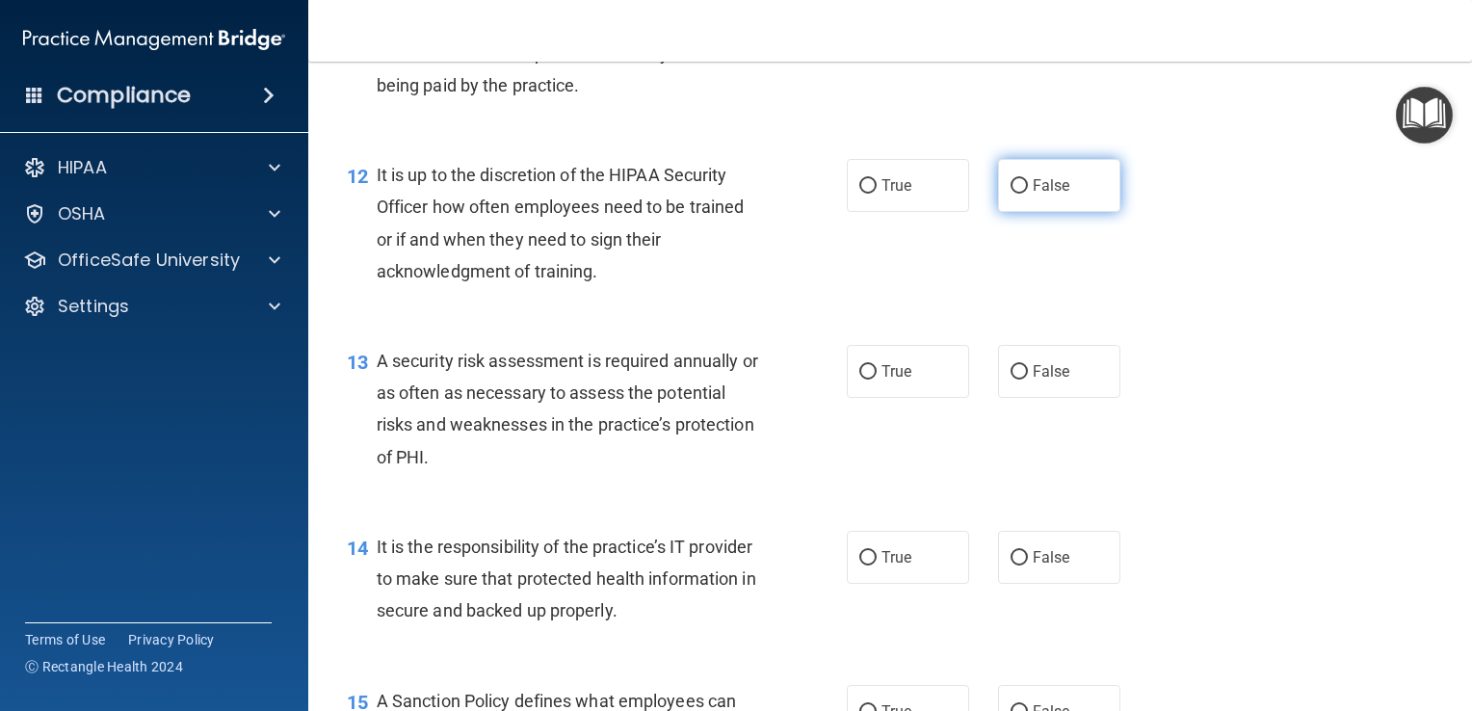
click at [1066, 212] on label "False" at bounding box center [1059, 185] width 122 height 53
click at [1028, 194] on input "False" at bounding box center [1019, 186] width 17 height 14
radio input "true"
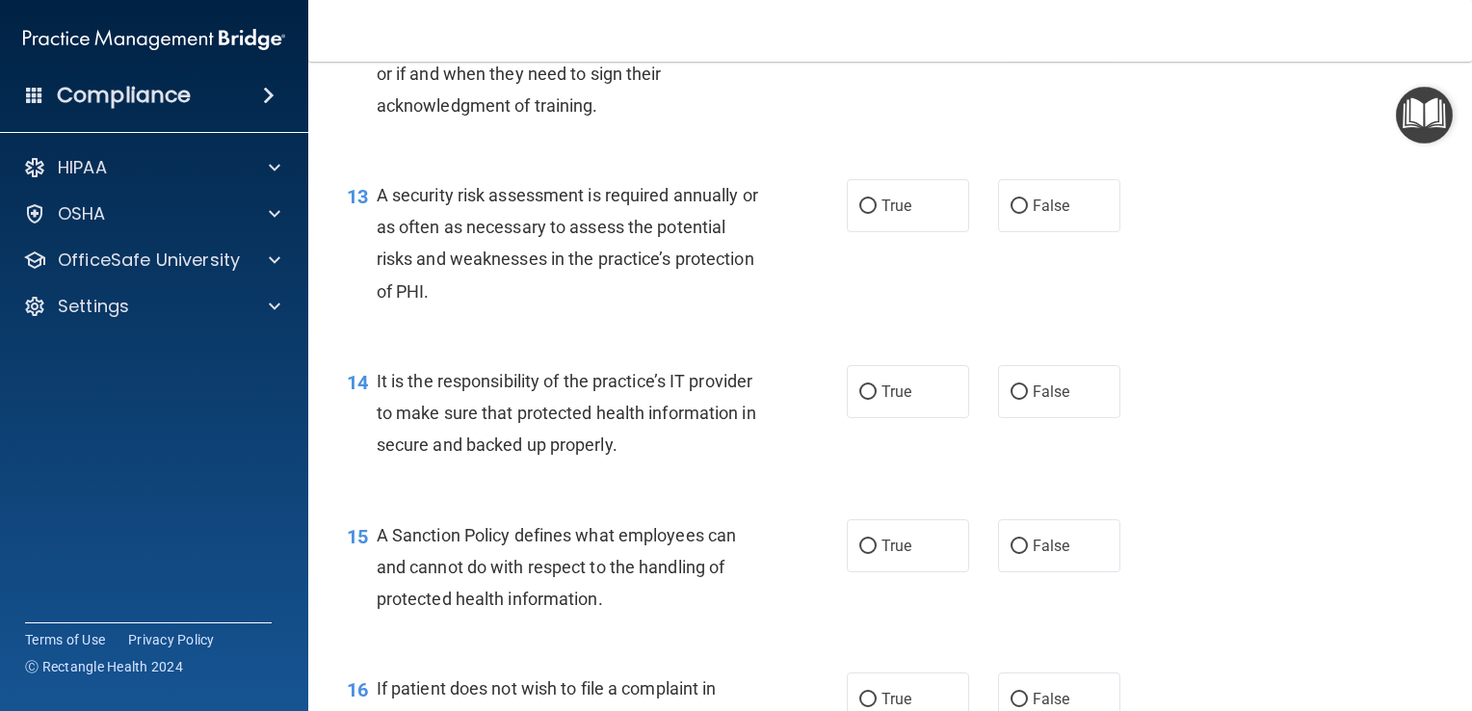
scroll to position [2369, 0]
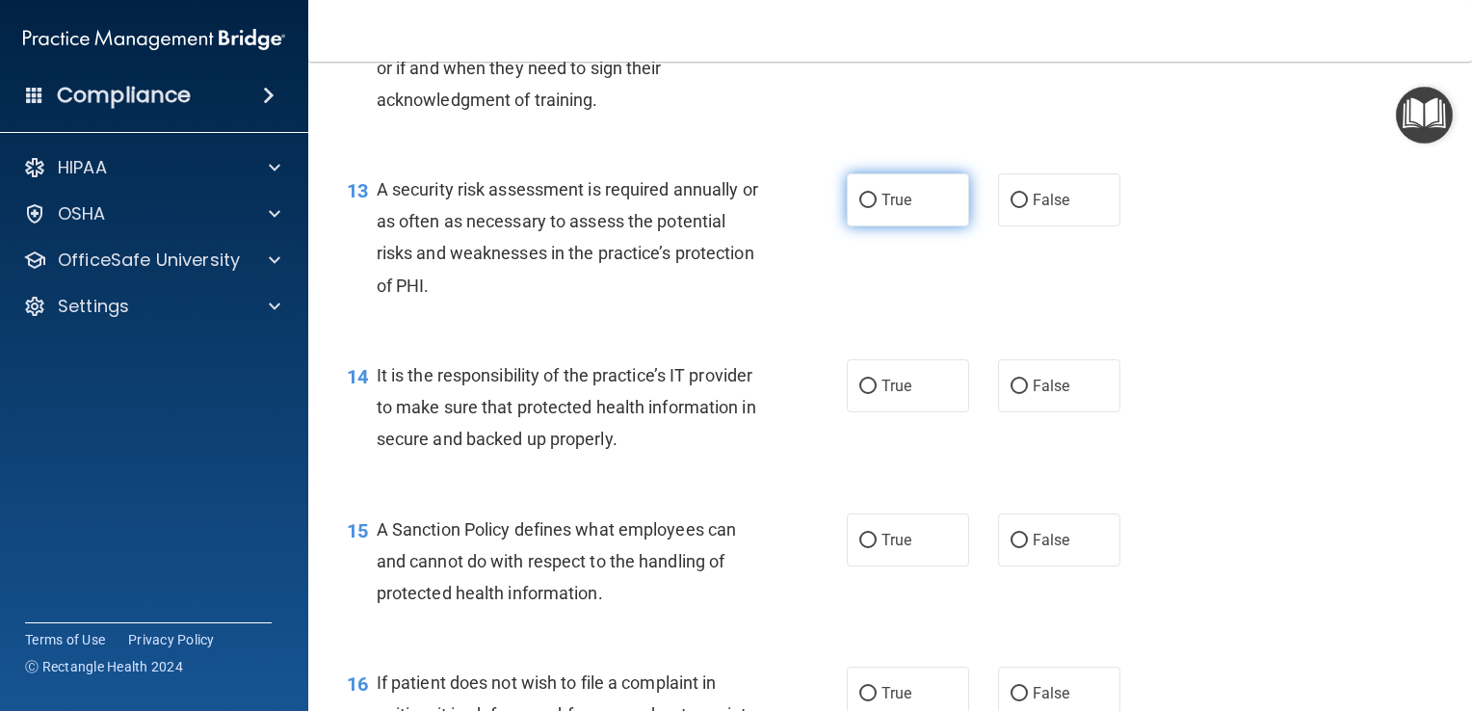
click at [868, 208] on input "True" at bounding box center [867, 201] width 17 height 14
radio input "true"
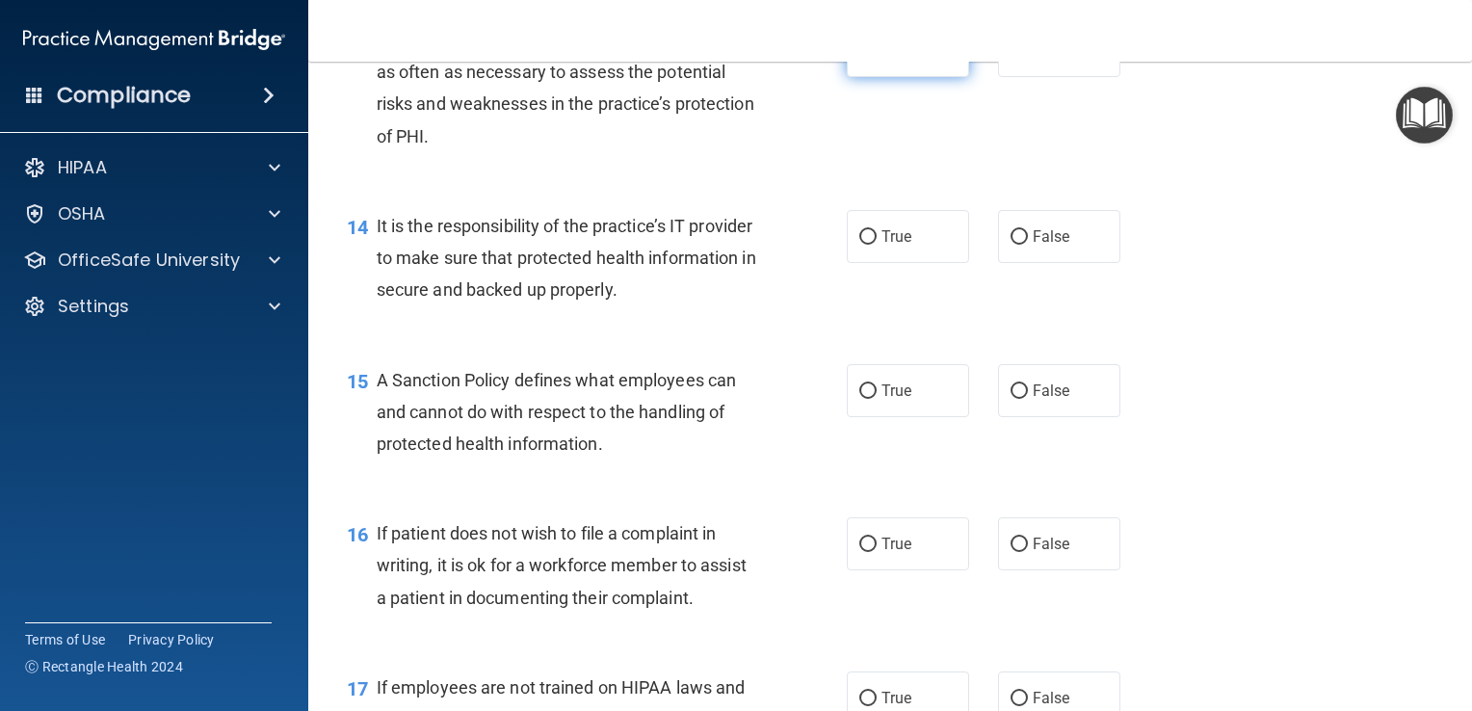
scroll to position [2521, 0]
click at [1067, 261] on label "False" at bounding box center [1059, 234] width 122 height 53
click at [1028, 243] on input "False" at bounding box center [1019, 235] width 17 height 14
radio input "true"
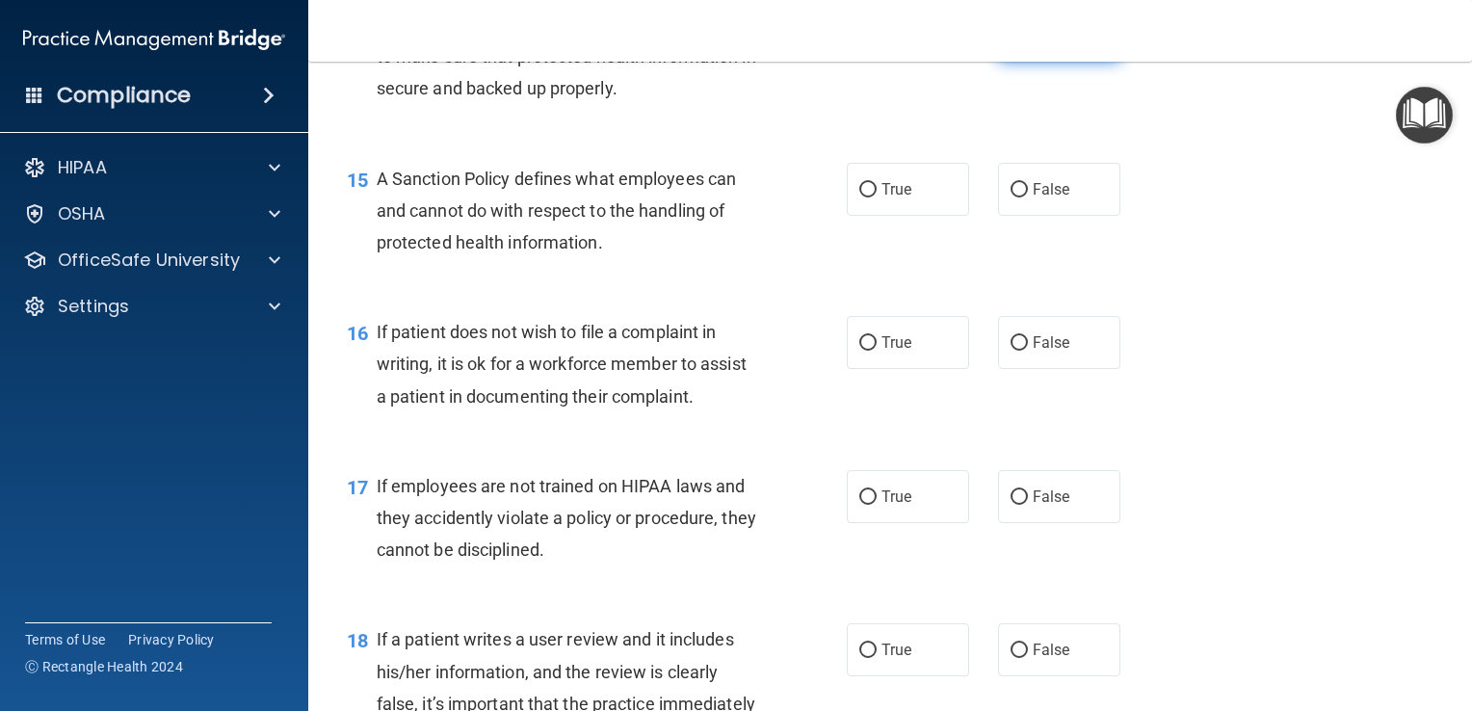
scroll to position [2722, 0]
click at [1058, 214] on label "False" at bounding box center [1059, 187] width 122 height 53
click at [1028, 196] on input "False" at bounding box center [1019, 188] width 17 height 14
radio input "true"
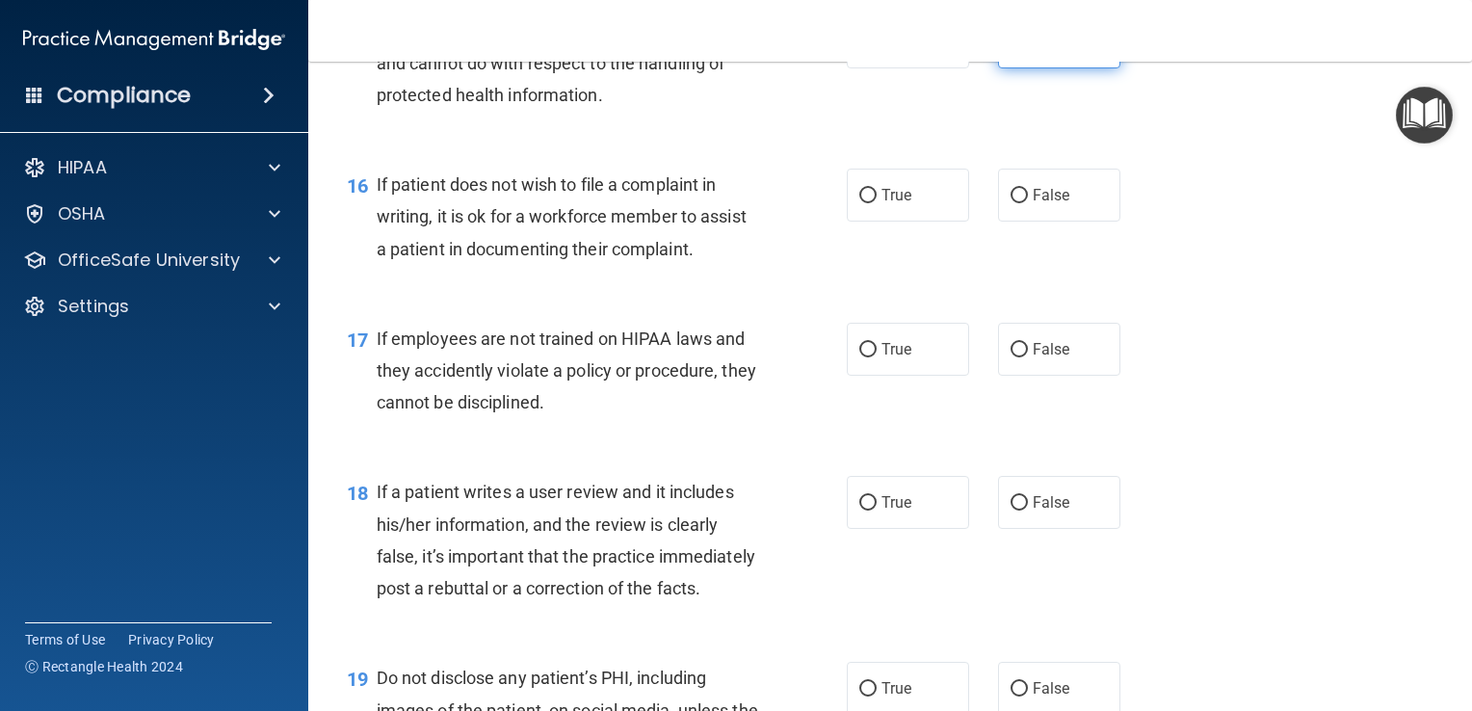
scroll to position [2874, 0]
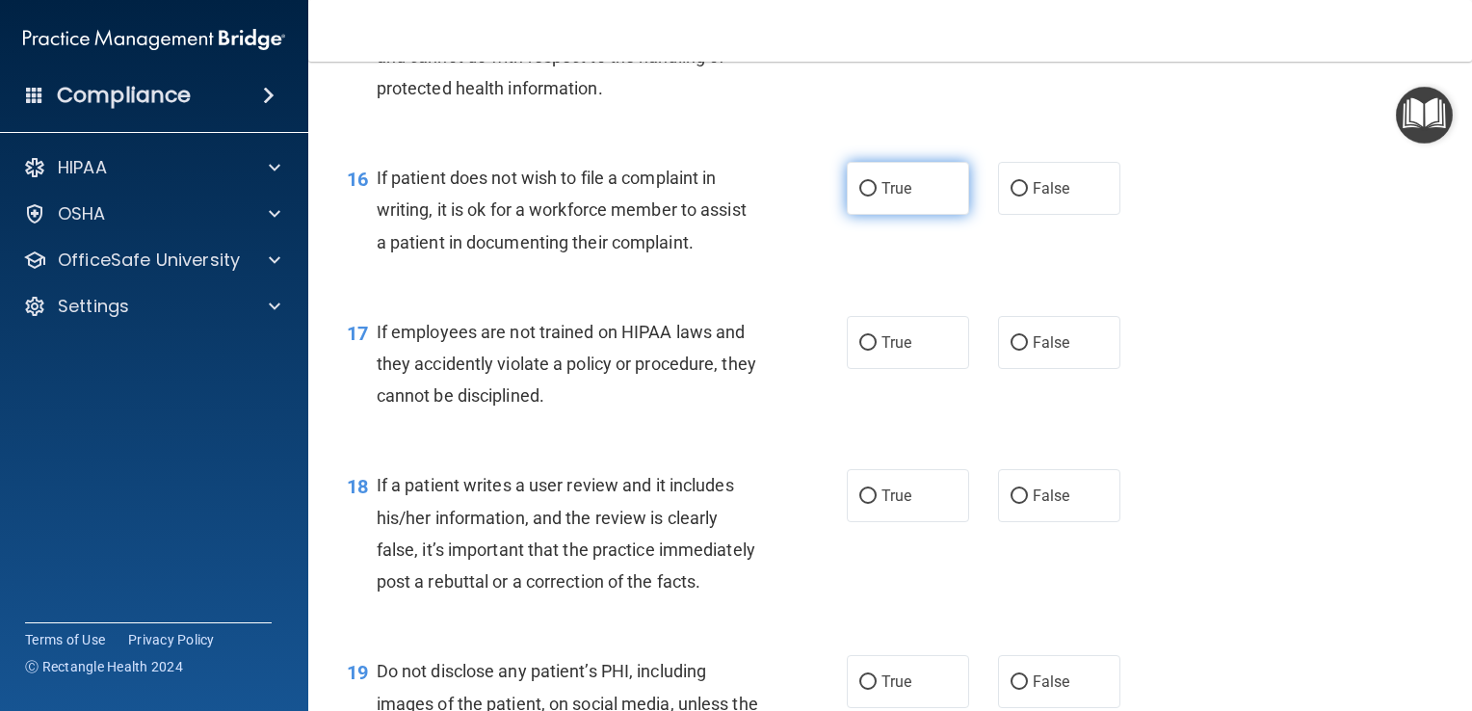
click at [897, 215] on label "True" at bounding box center [908, 188] width 122 height 53
click at [877, 197] on input "True" at bounding box center [867, 189] width 17 height 14
radio input "true"
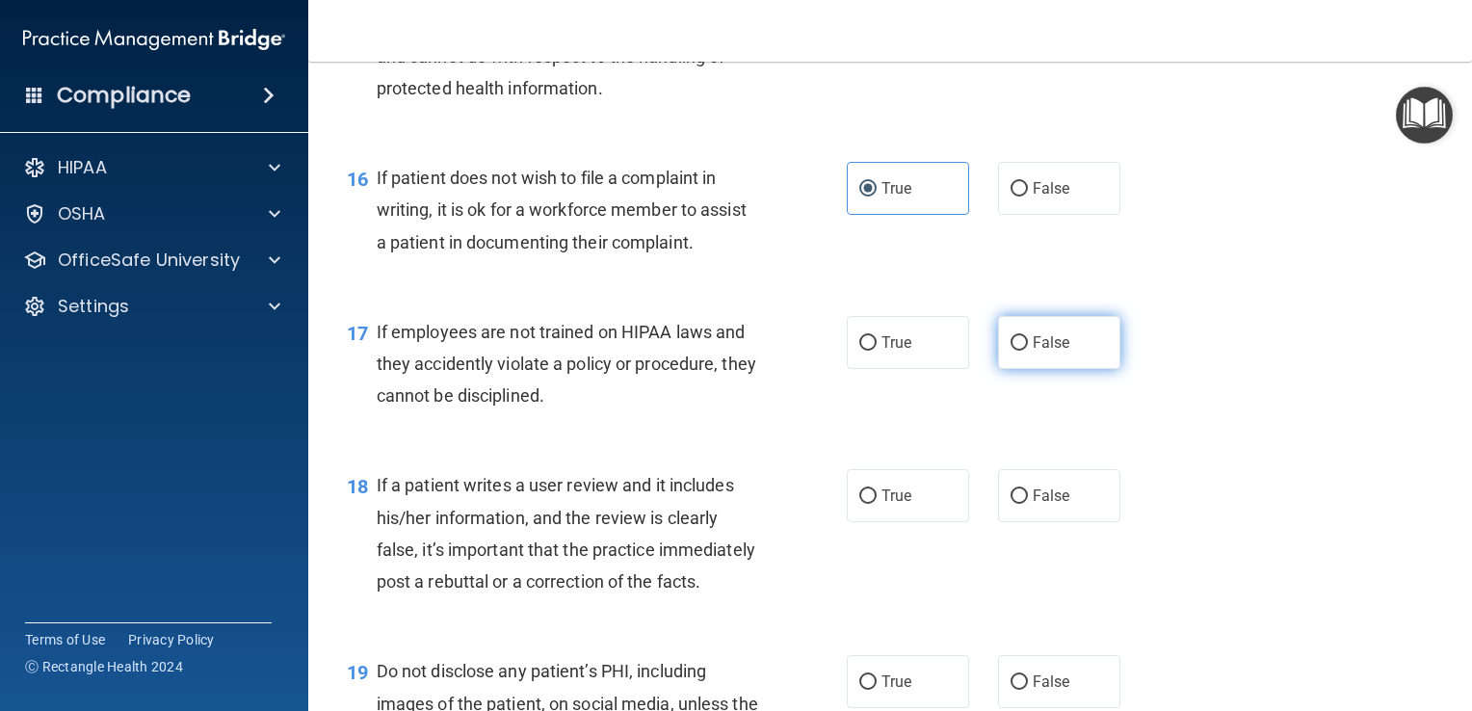
click at [1043, 352] on span "False" at bounding box center [1052, 342] width 38 height 18
click at [1028, 351] on input "False" at bounding box center [1019, 343] width 17 height 14
radio input "true"
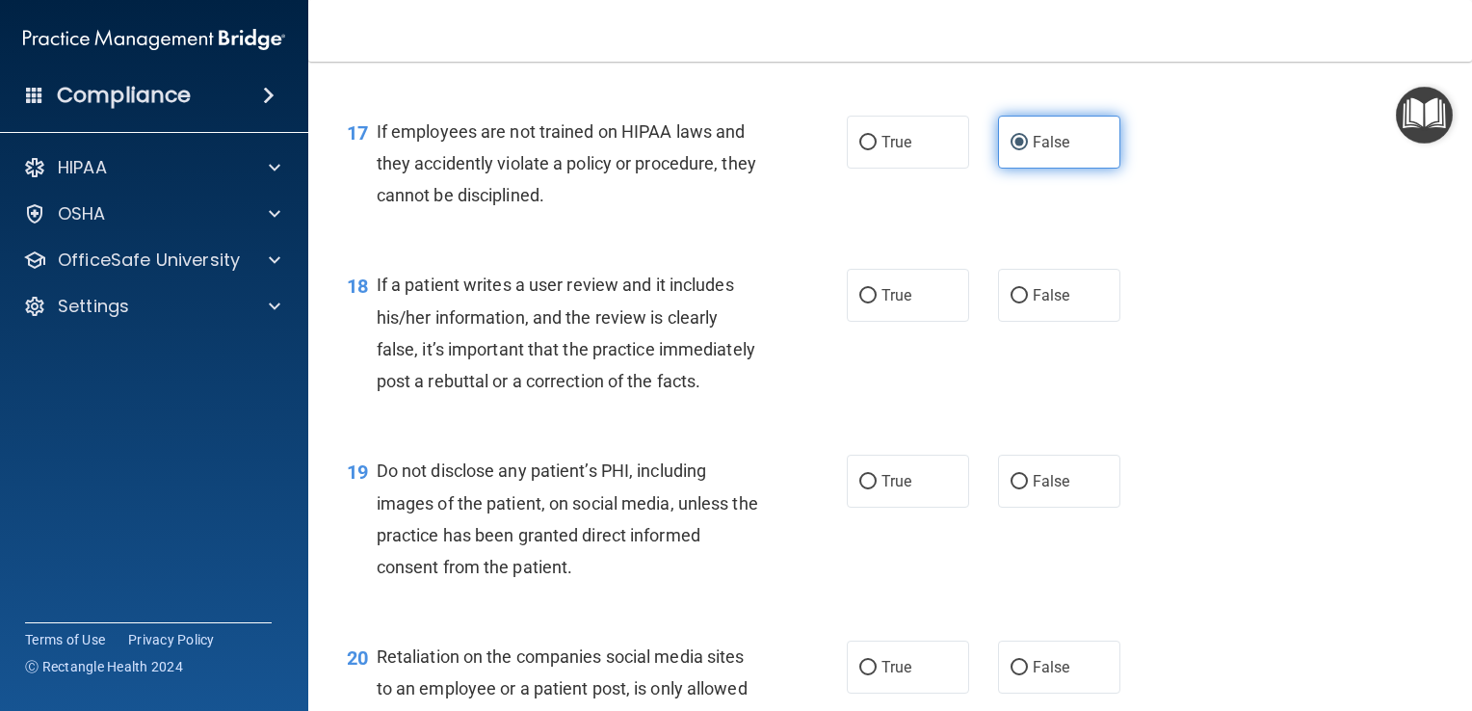
scroll to position [3095, 0]
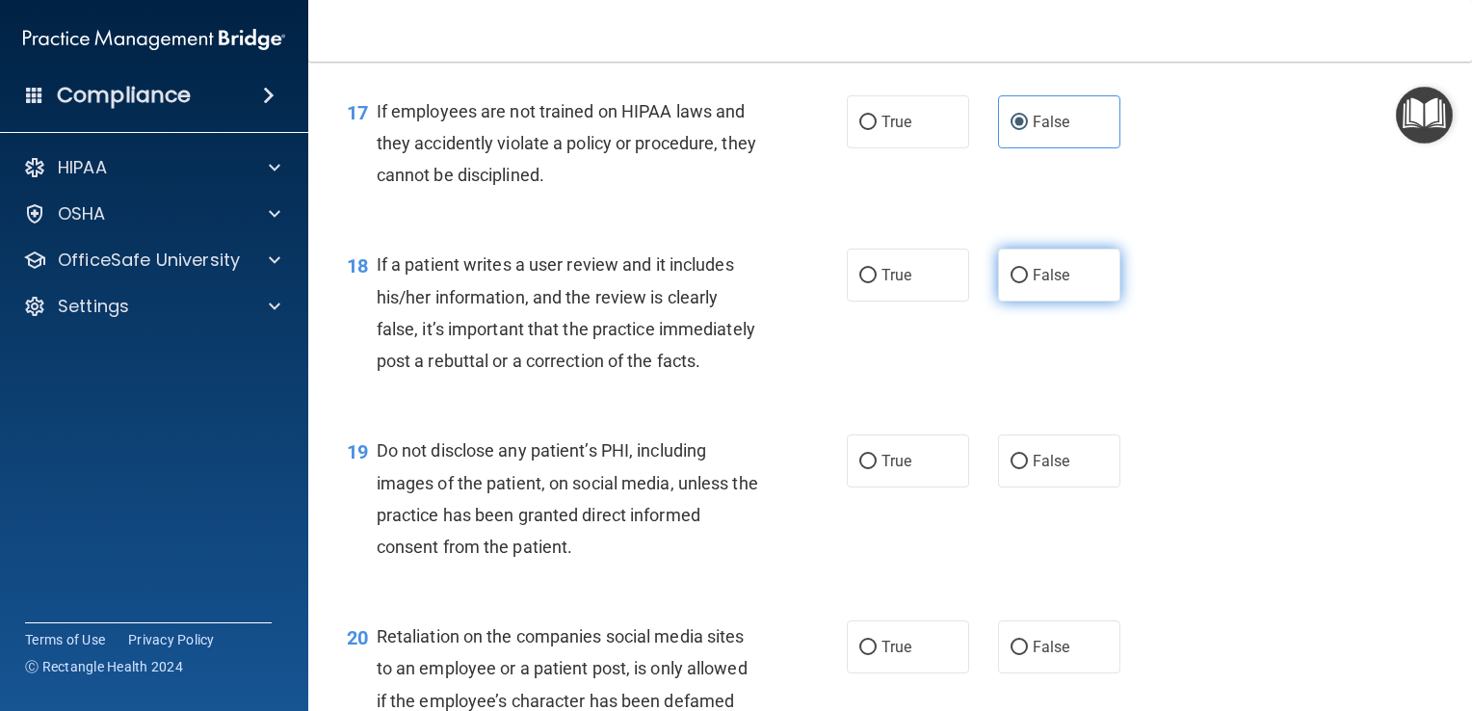
click at [1057, 284] on span "False" at bounding box center [1052, 275] width 38 height 18
click at [1028, 283] on input "False" at bounding box center [1019, 276] width 17 height 14
radio input "true"
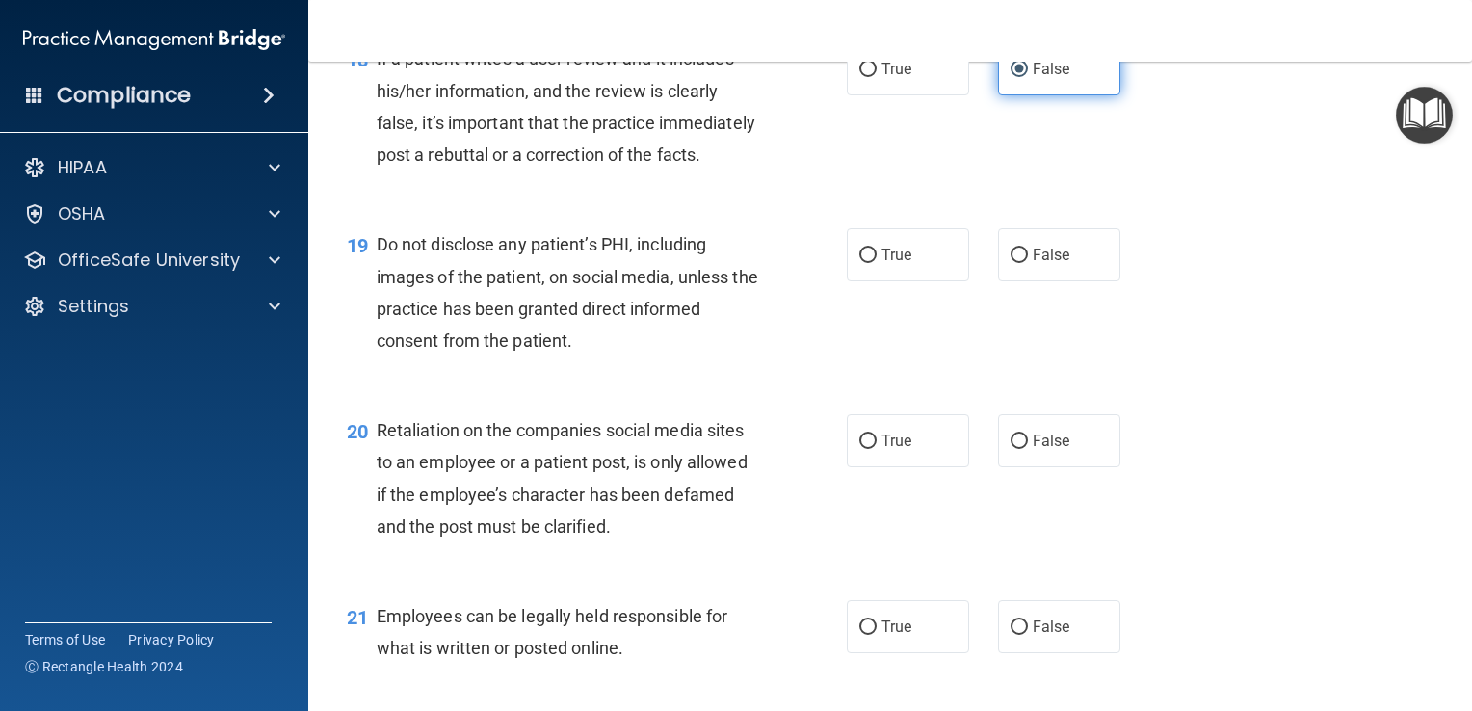
scroll to position [3310, 0]
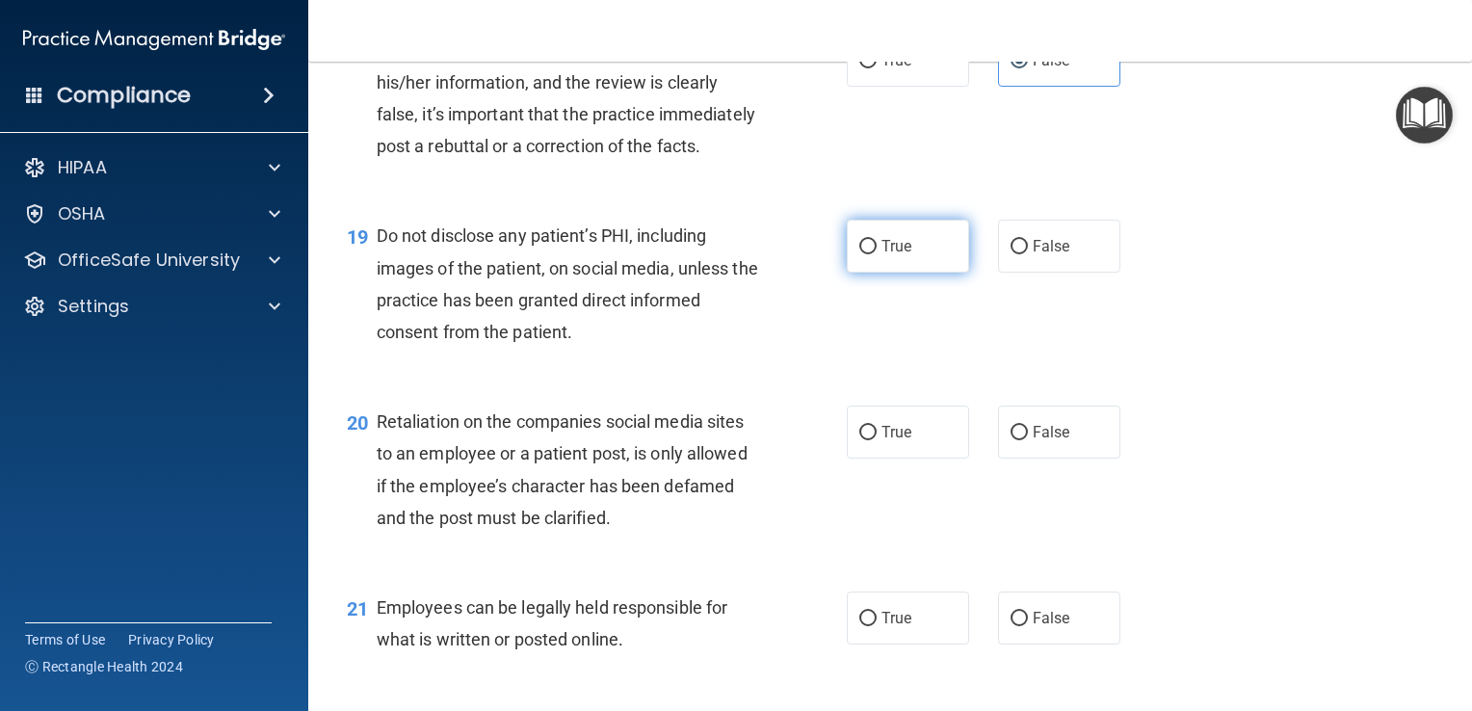
click at [910, 273] on label "True" at bounding box center [908, 246] width 122 height 53
click at [877, 254] on input "True" at bounding box center [867, 247] width 17 height 14
radio input "true"
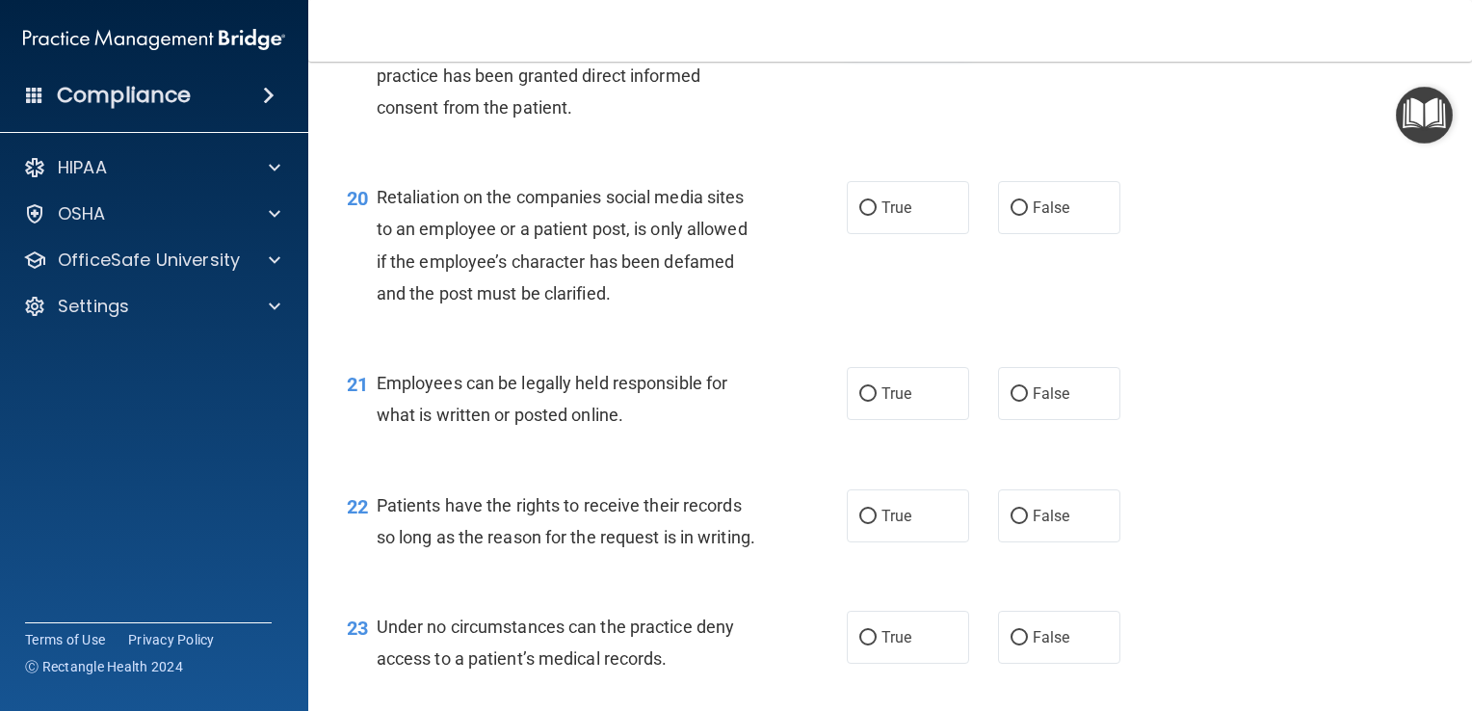
scroll to position [3533, 0]
click at [1068, 235] on label "False" at bounding box center [1059, 208] width 122 height 53
click at [1028, 217] on input "False" at bounding box center [1019, 209] width 17 height 14
radio input "true"
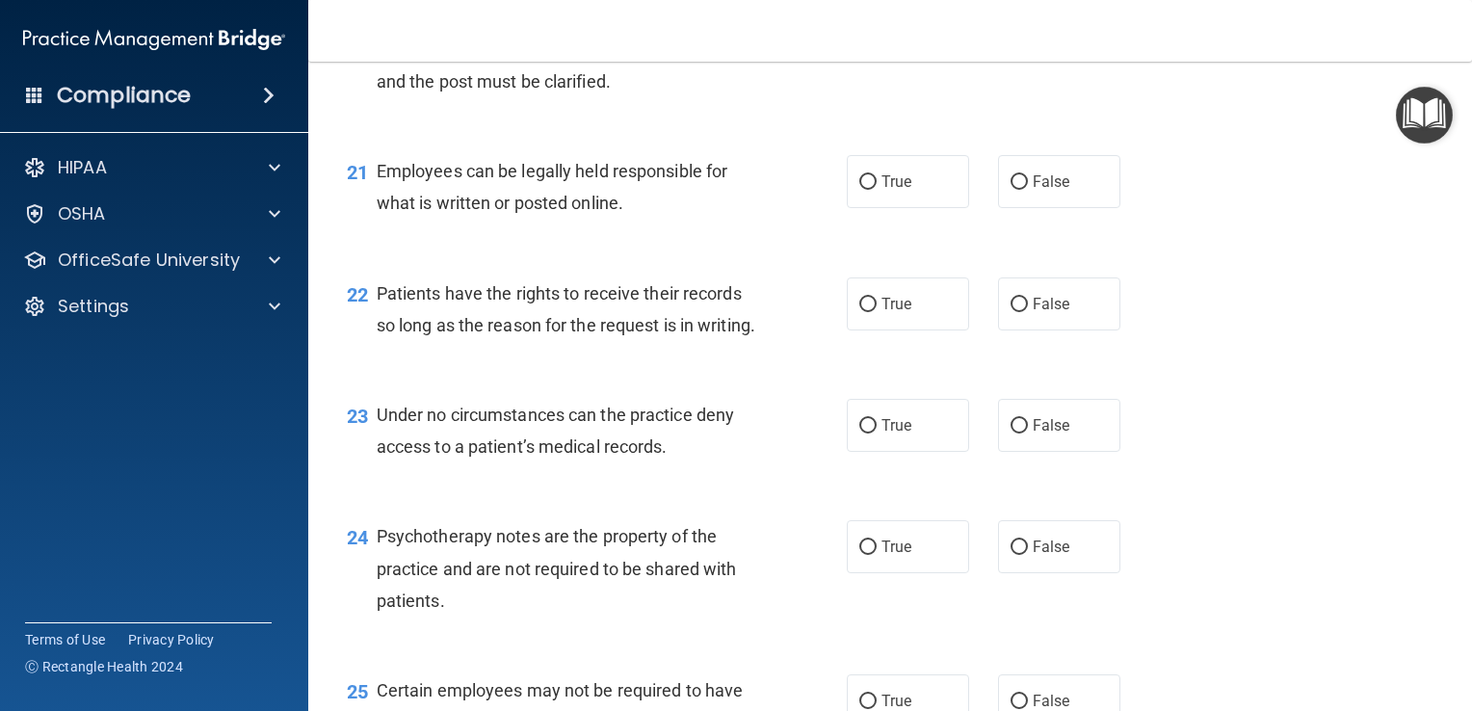
scroll to position [3746, 0]
click at [898, 191] on span "True" at bounding box center [897, 181] width 30 height 18
click at [877, 190] on input "True" at bounding box center [867, 182] width 17 height 14
radio input "true"
click at [1065, 331] on label "False" at bounding box center [1059, 304] width 122 height 53
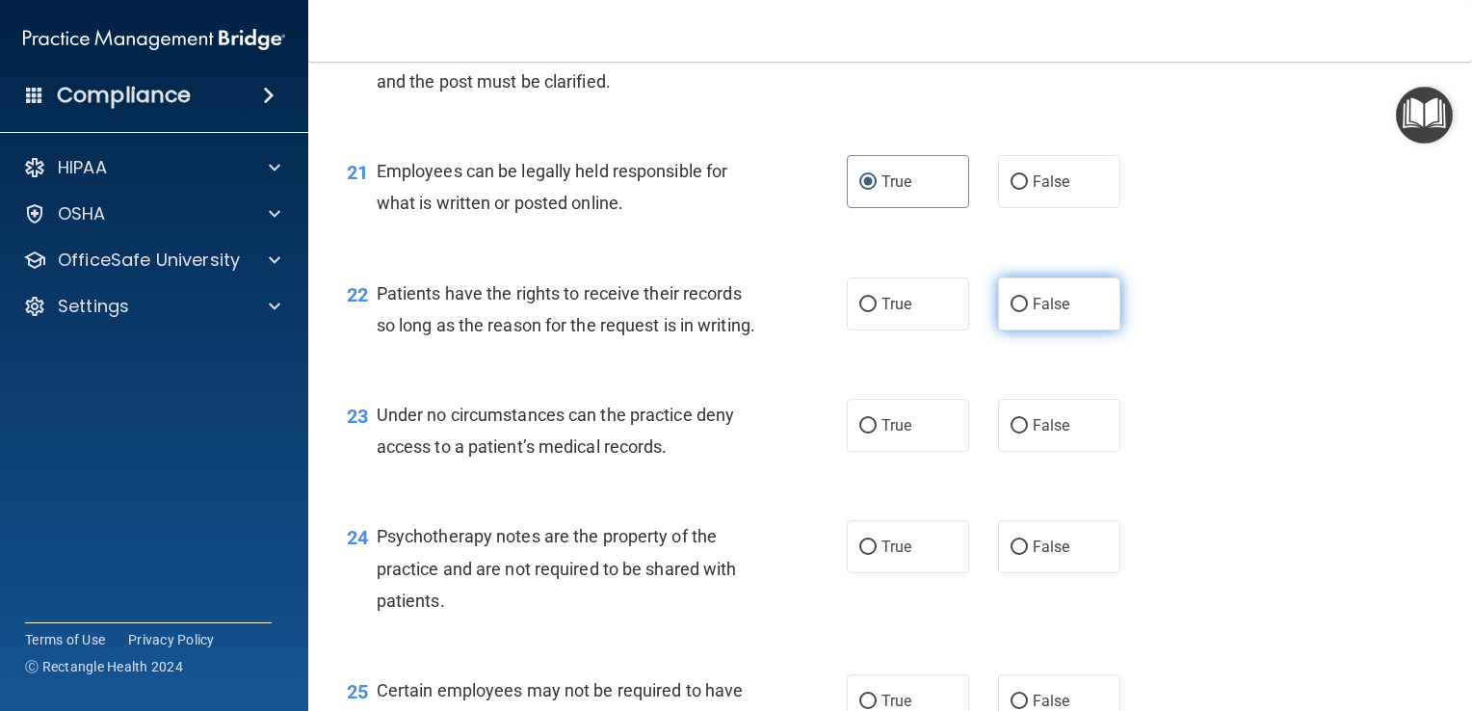
click at [1028, 312] on input "False" at bounding box center [1019, 305] width 17 height 14
radio input "true"
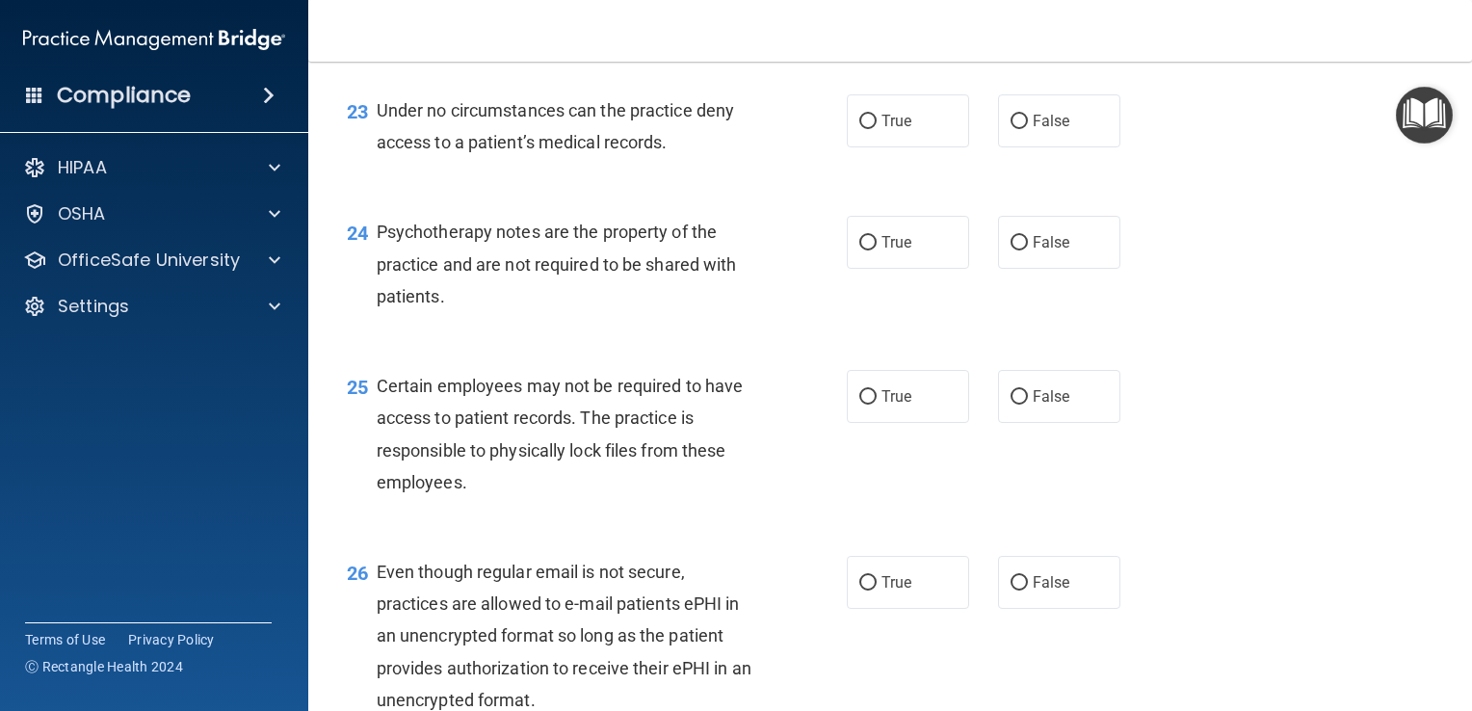
scroll to position [4050, 0]
click at [1056, 131] on span "False" at bounding box center [1052, 122] width 38 height 18
click at [1028, 130] on input "False" at bounding box center [1019, 123] width 17 height 14
radio input "true"
click at [898, 270] on label "True" at bounding box center [908, 243] width 122 height 53
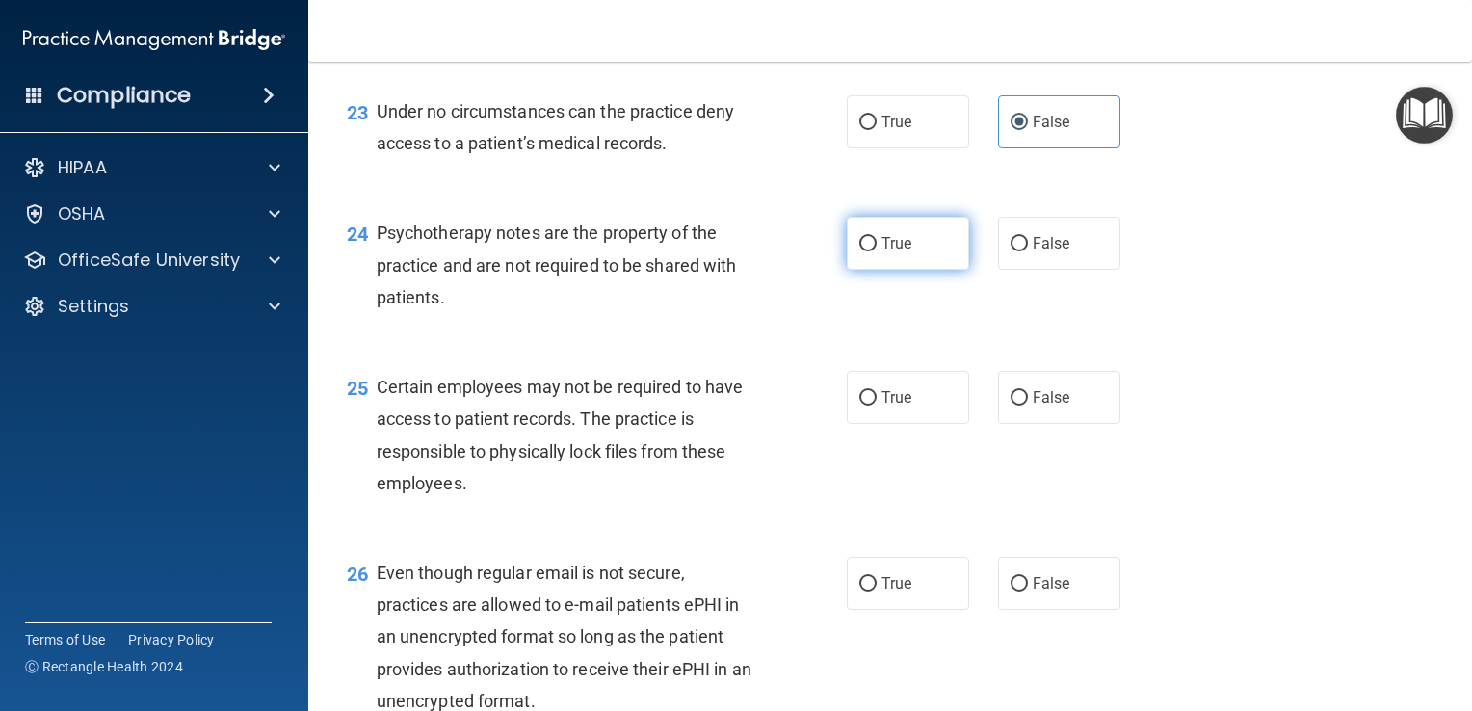
click at [877, 251] on input "True" at bounding box center [867, 244] width 17 height 14
radio input "true"
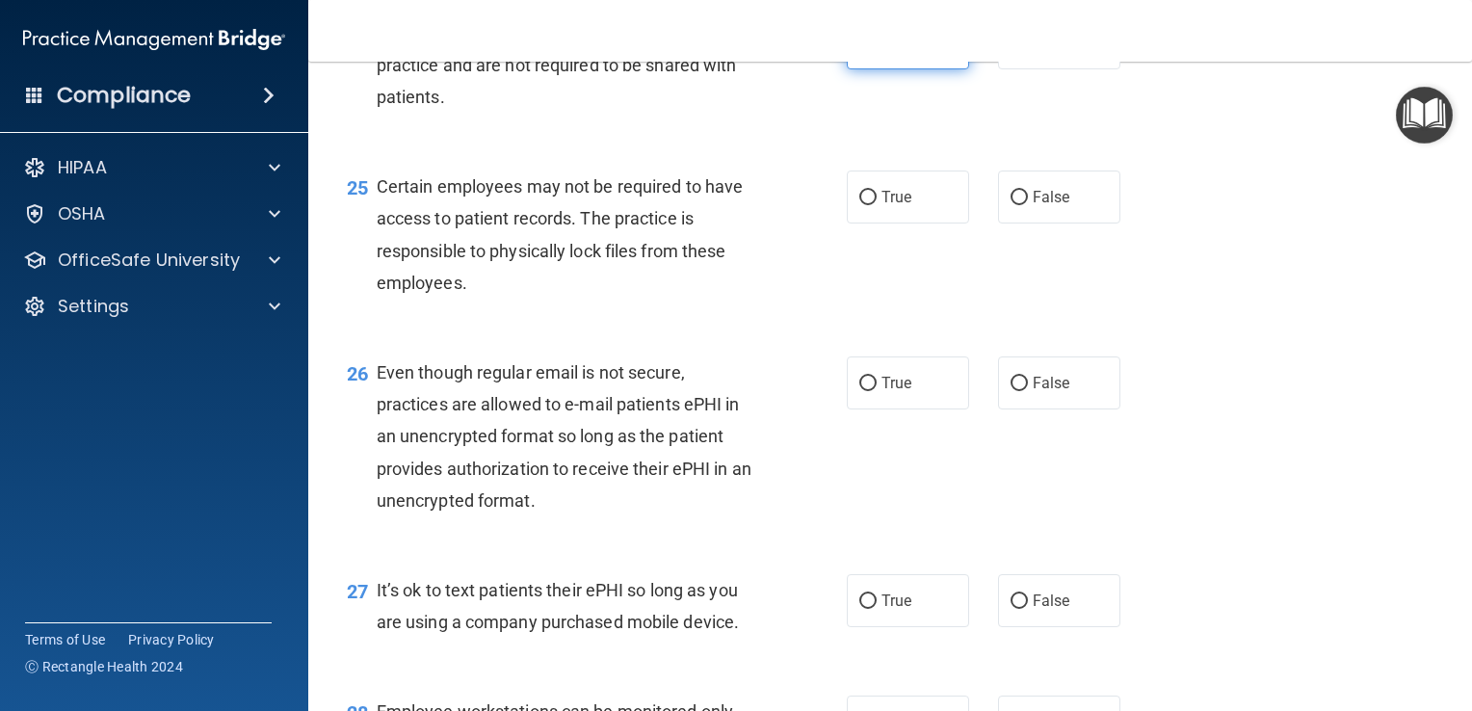
scroll to position [4251, 0]
click at [910, 223] on label "True" at bounding box center [908, 196] width 122 height 53
click at [877, 204] on input "True" at bounding box center [867, 197] width 17 height 14
radio input "true"
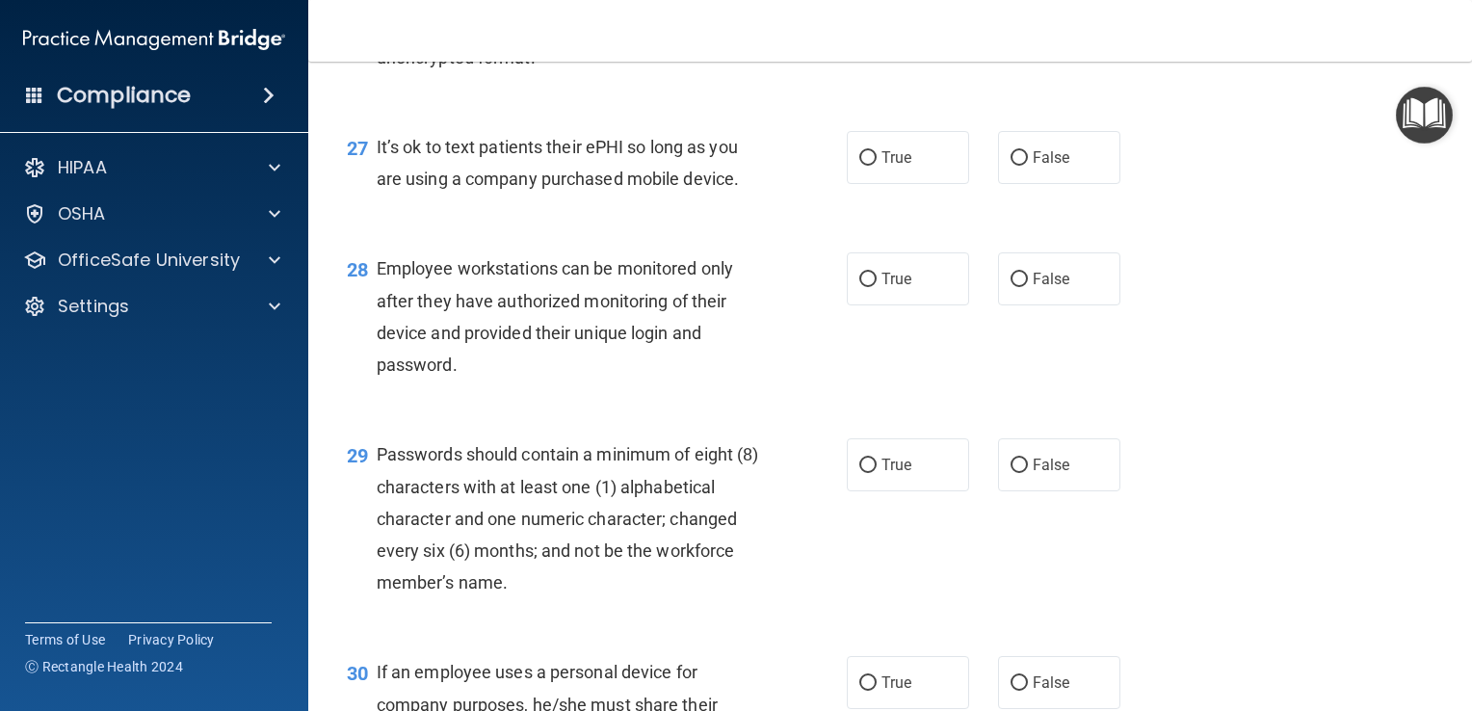
scroll to position [4697, 0]
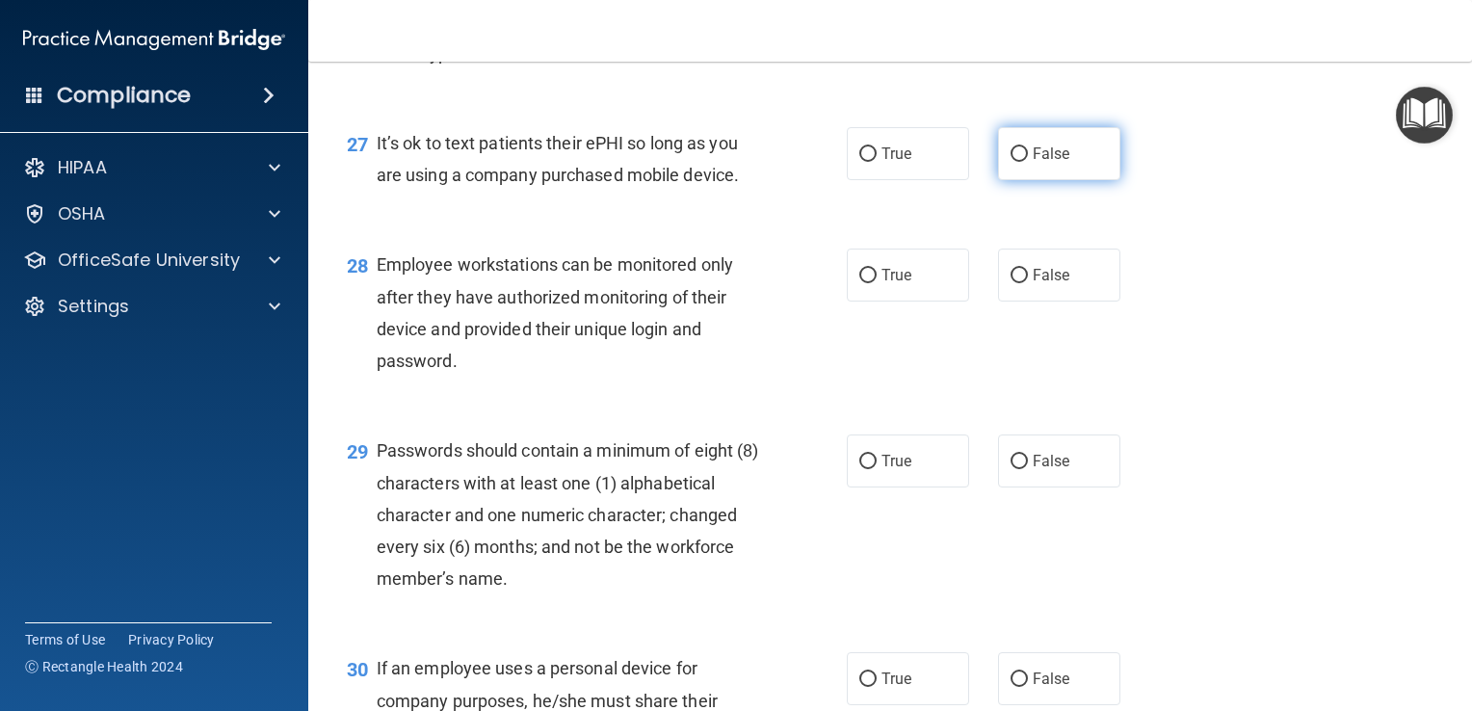
click at [1055, 163] on span "False" at bounding box center [1052, 154] width 38 height 18
click at [1028, 162] on input "False" at bounding box center [1019, 154] width 17 height 14
radio input "true"
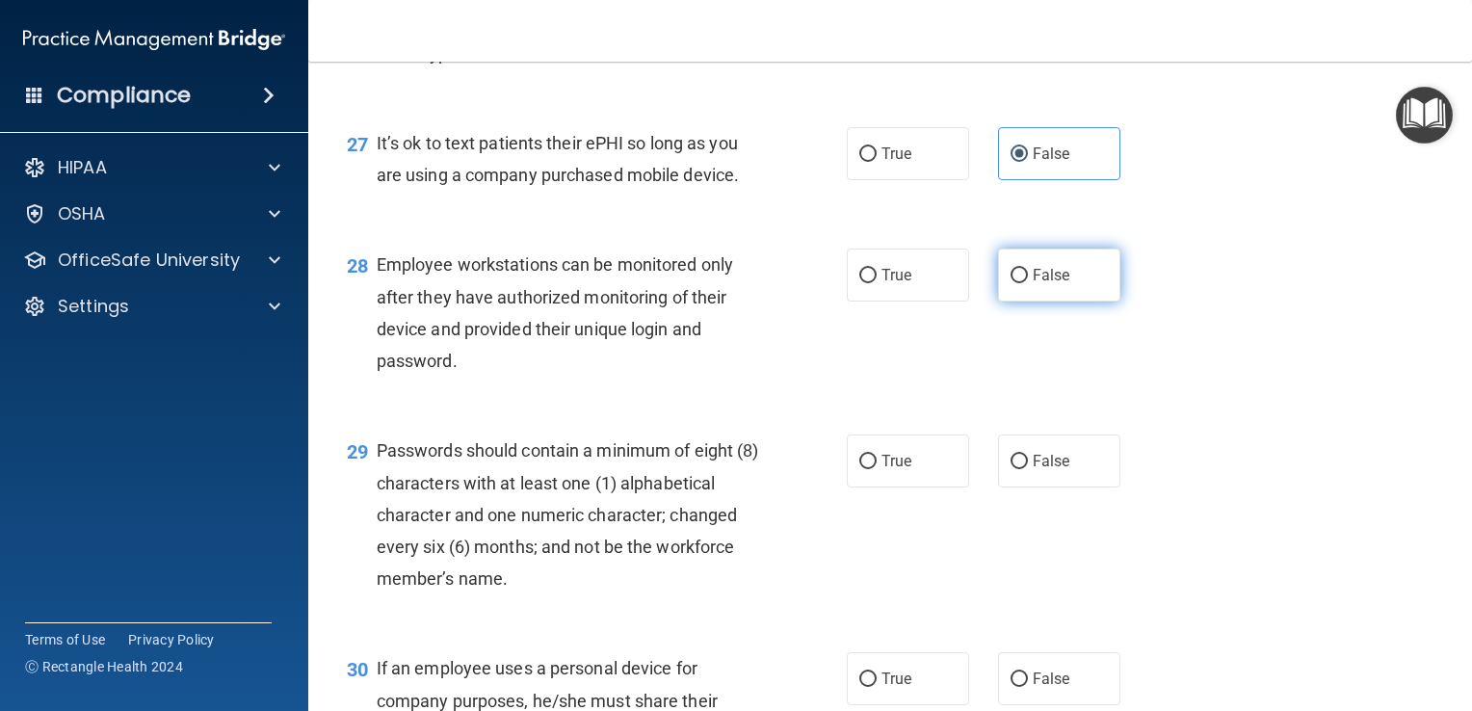
click at [1056, 284] on span "False" at bounding box center [1052, 275] width 38 height 18
click at [1028, 283] on input "False" at bounding box center [1019, 276] width 17 height 14
radio input "true"
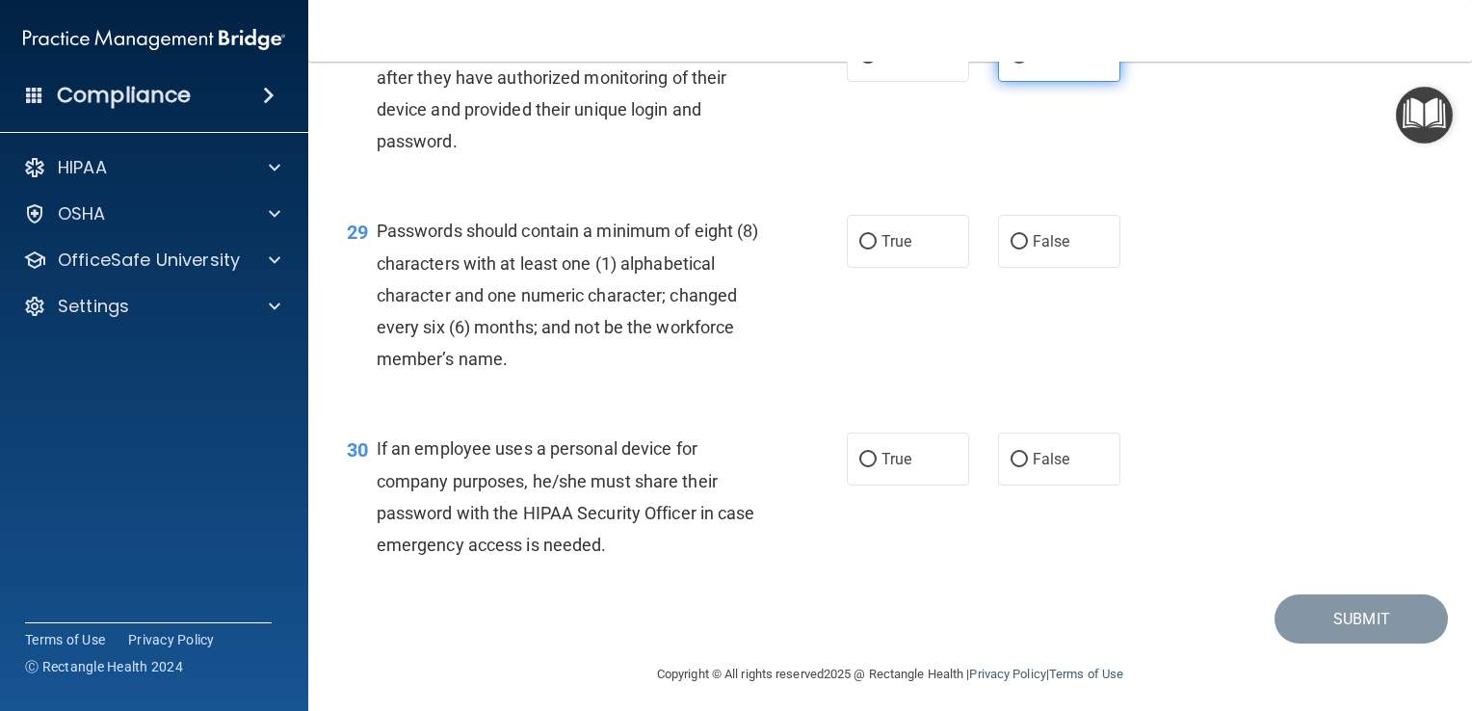
scroll to position [4922, 0]
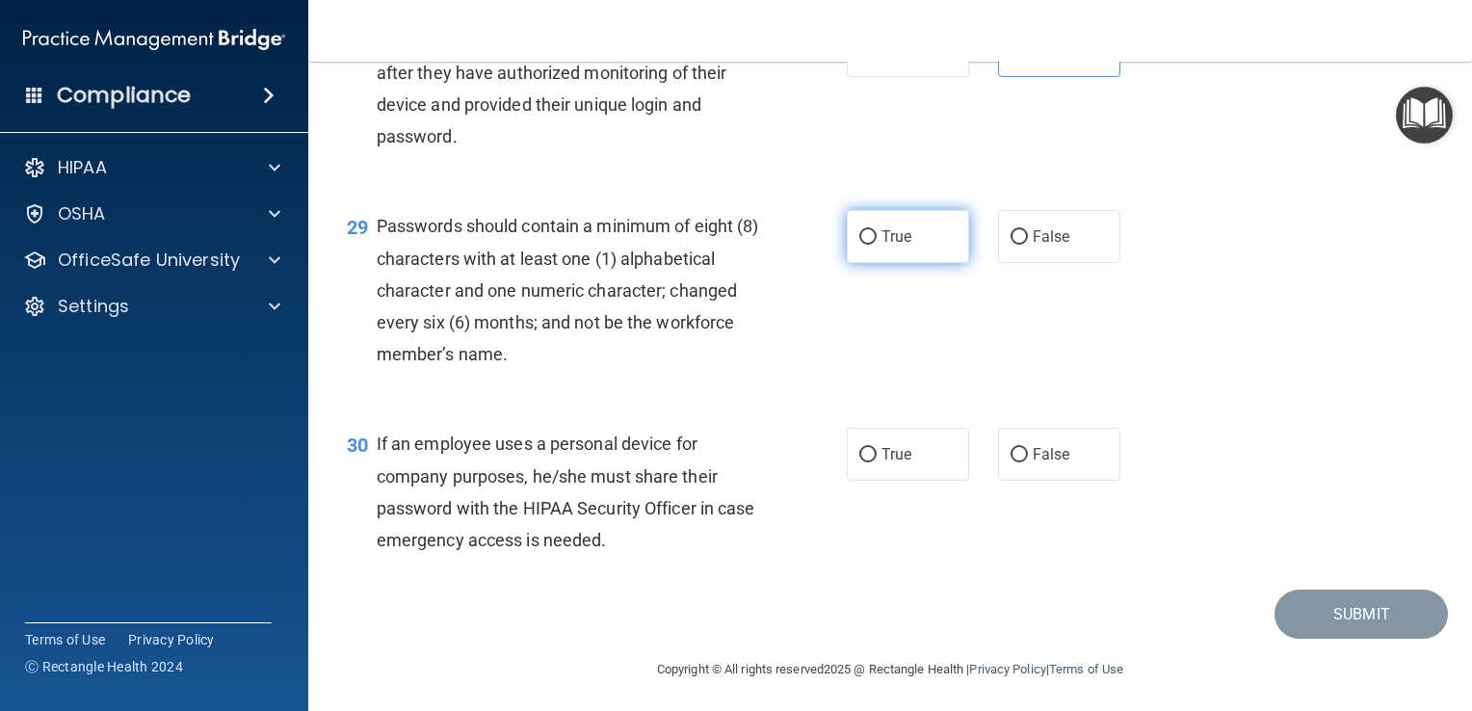
click at [887, 263] on label "True" at bounding box center [908, 236] width 122 height 53
click at [877, 245] on input "True" at bounding box center [867, 237] width 17 height 14
radio input "true"
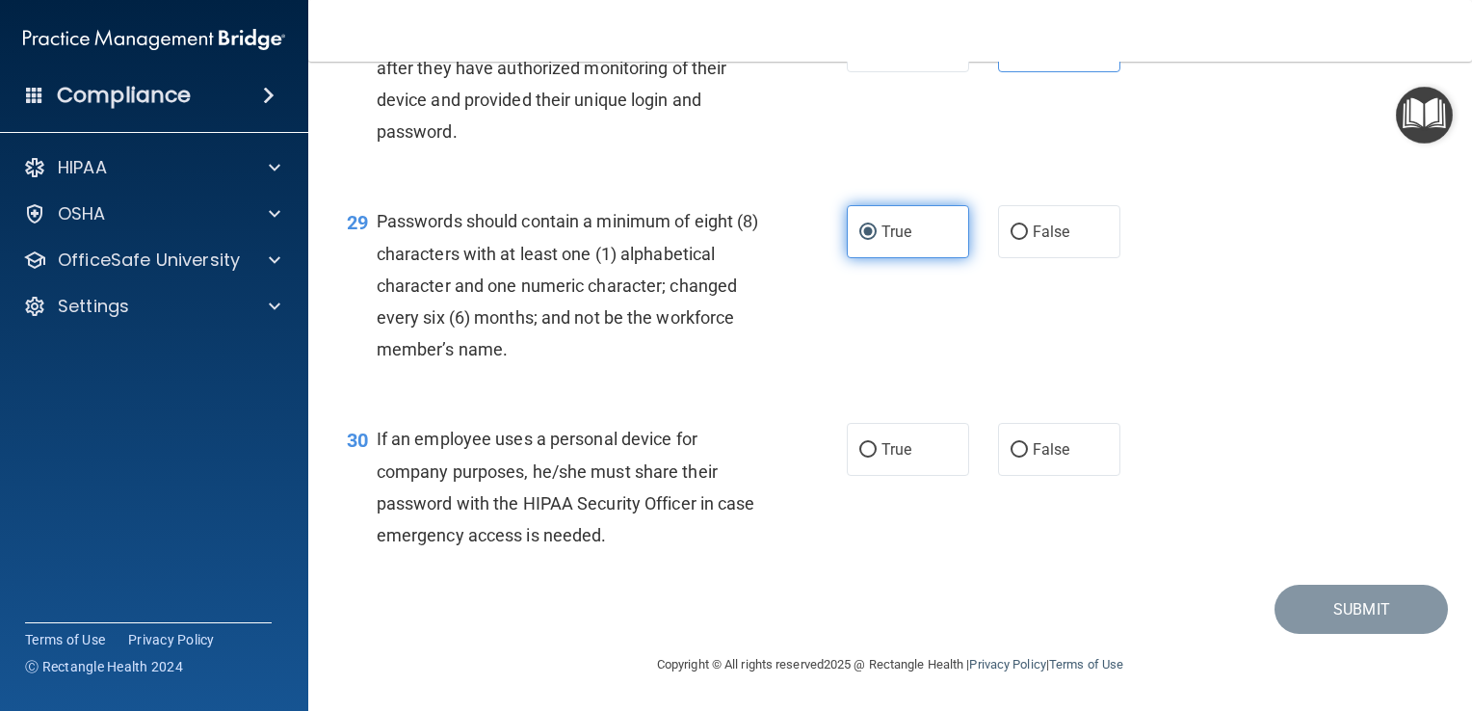
scroll to position [5022, 0]
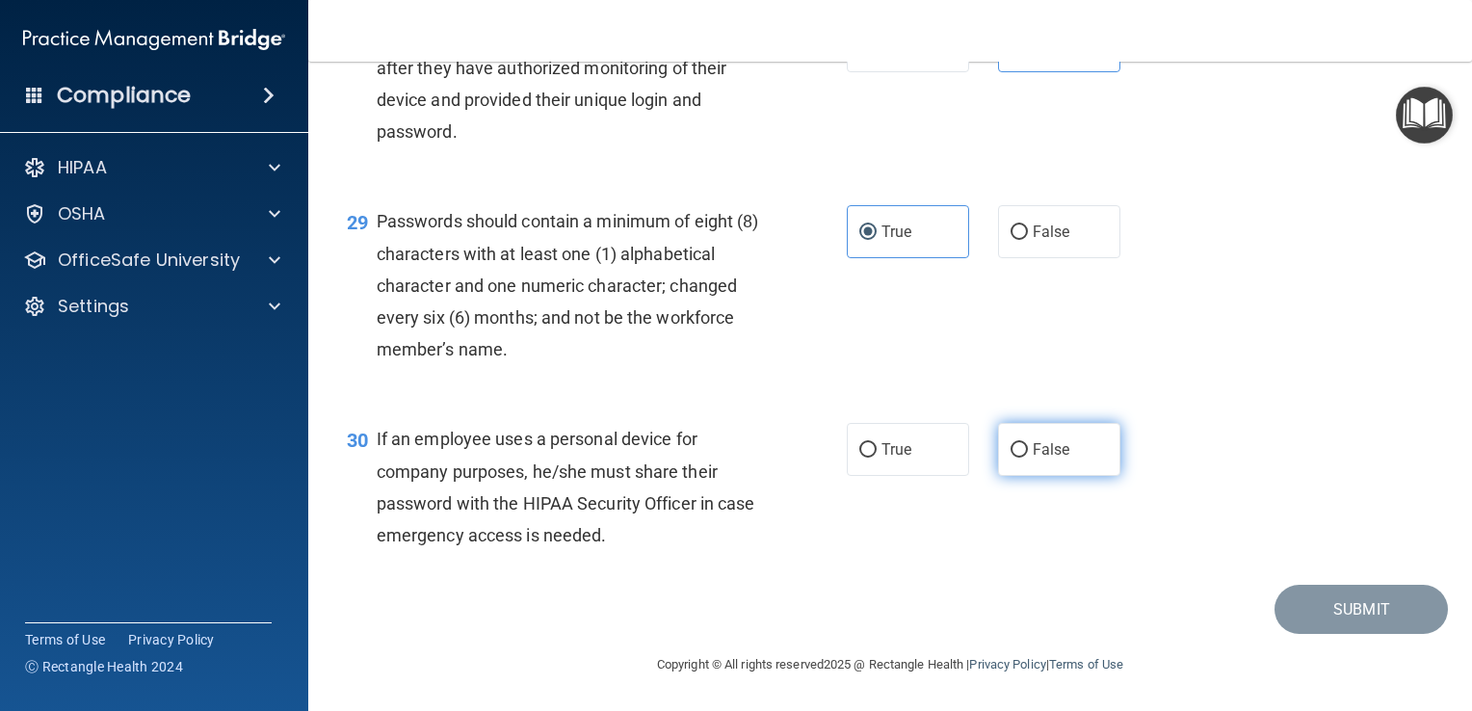
click at [1052, 446] on span "False" at bounding box center [1052, 449] width 38 height 18
click at [1028, 446] on input "False" at bounding box center [1019, 450] width 17 height 14
radio input "true"
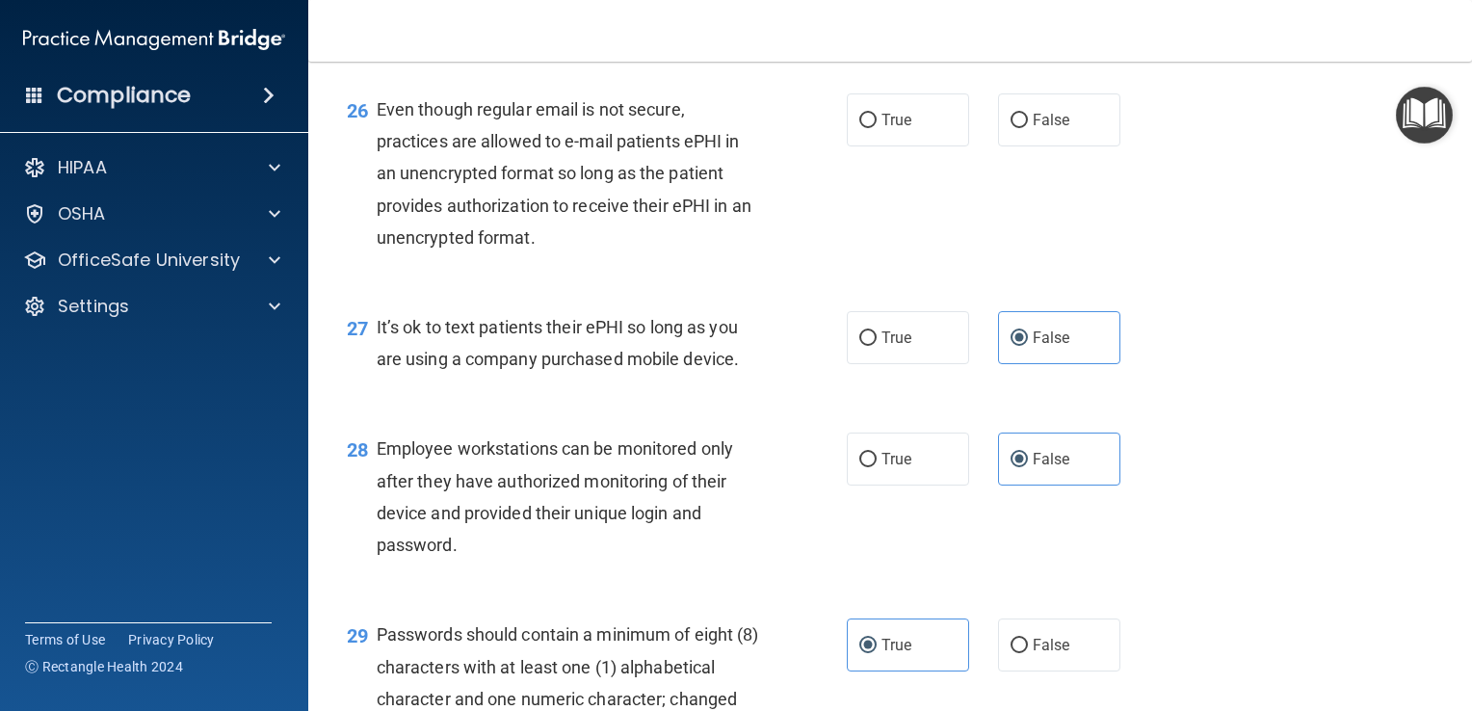
scroll to position [4508, 0]
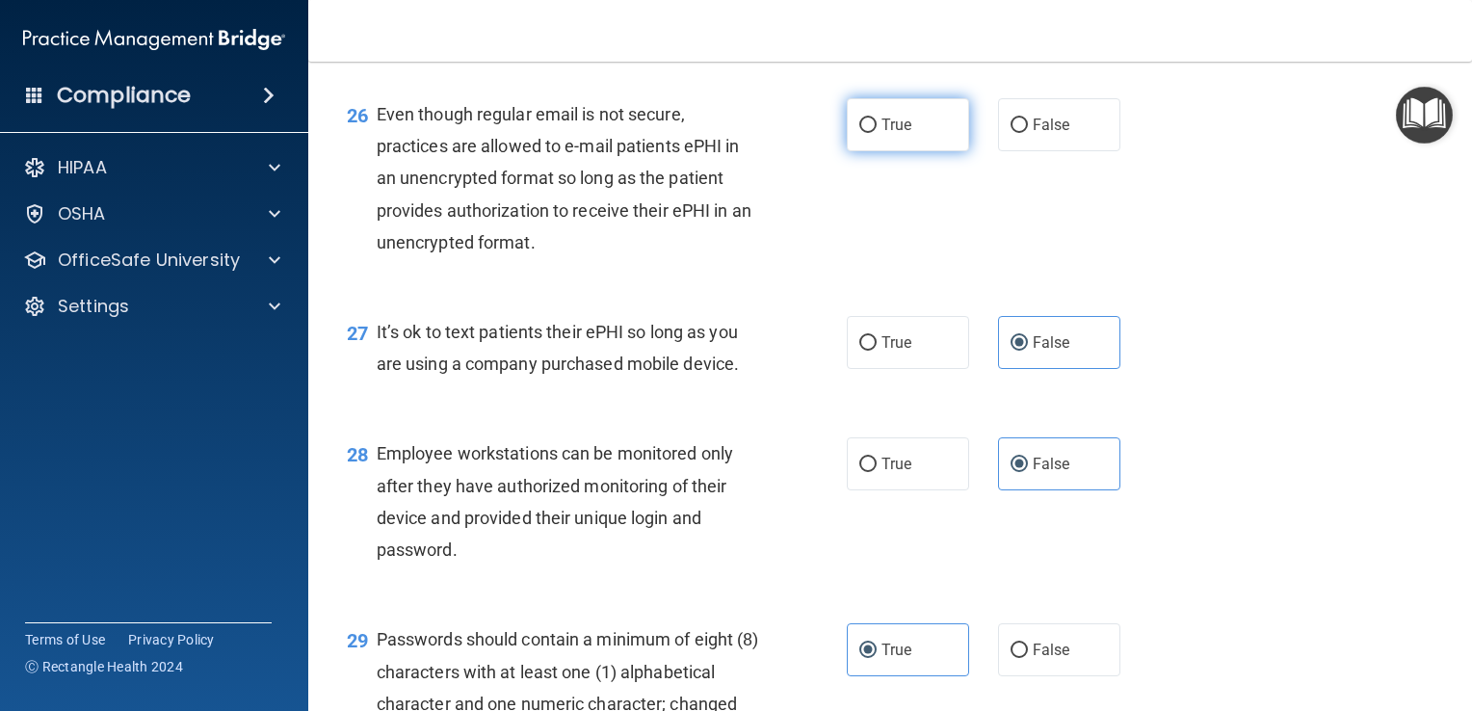
click at [927, 151] on label "True" at bounding box center [908, 124] width 122 height 53
click at [877, 133] on input "True" at bounding box center [867, 126] width 17 height 14
radio input "true"
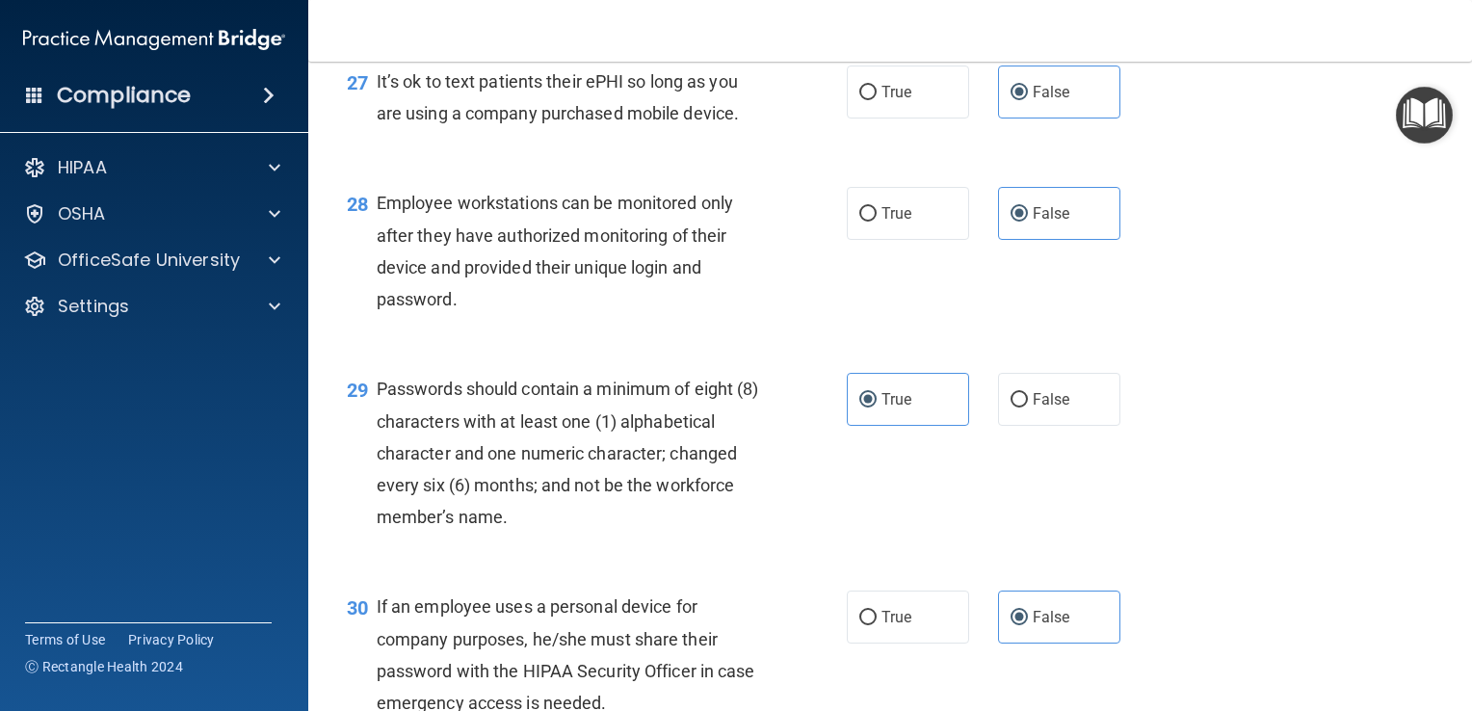
scroll to position [5022, 0]
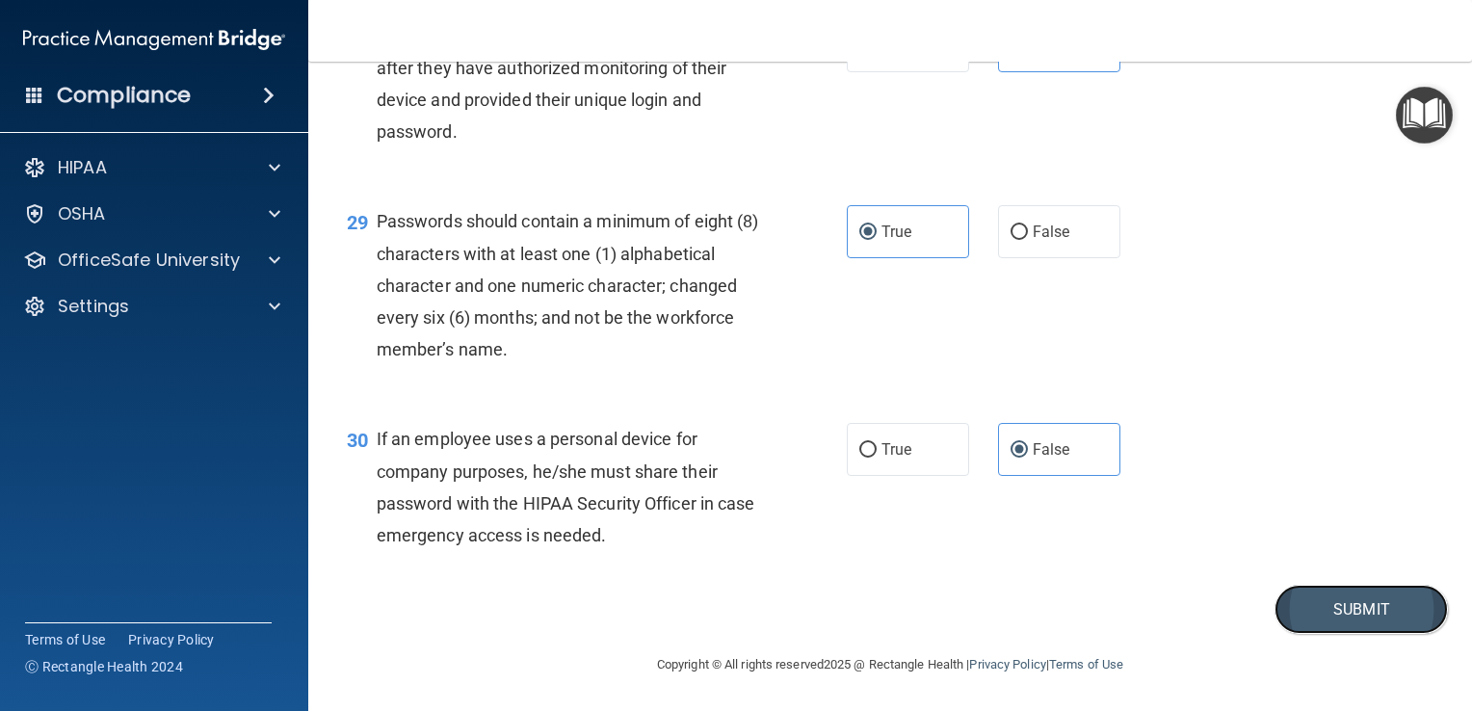
click at [1345, 618] on button "Submit" at bounding box center [1361, 609] width 173 height 49
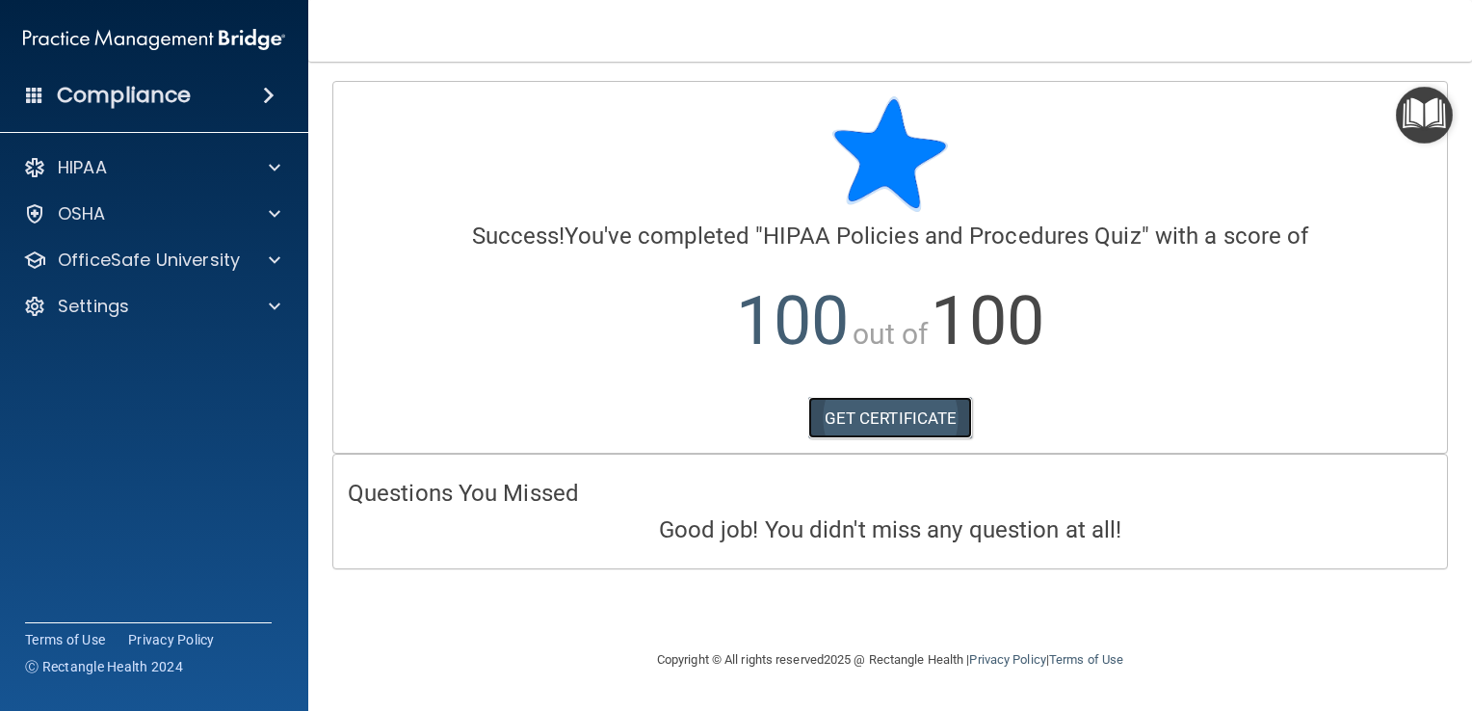
click at [909, 428] on link "GET CERTIFICATE" at bounding box center [890, 418] width 165 height 42
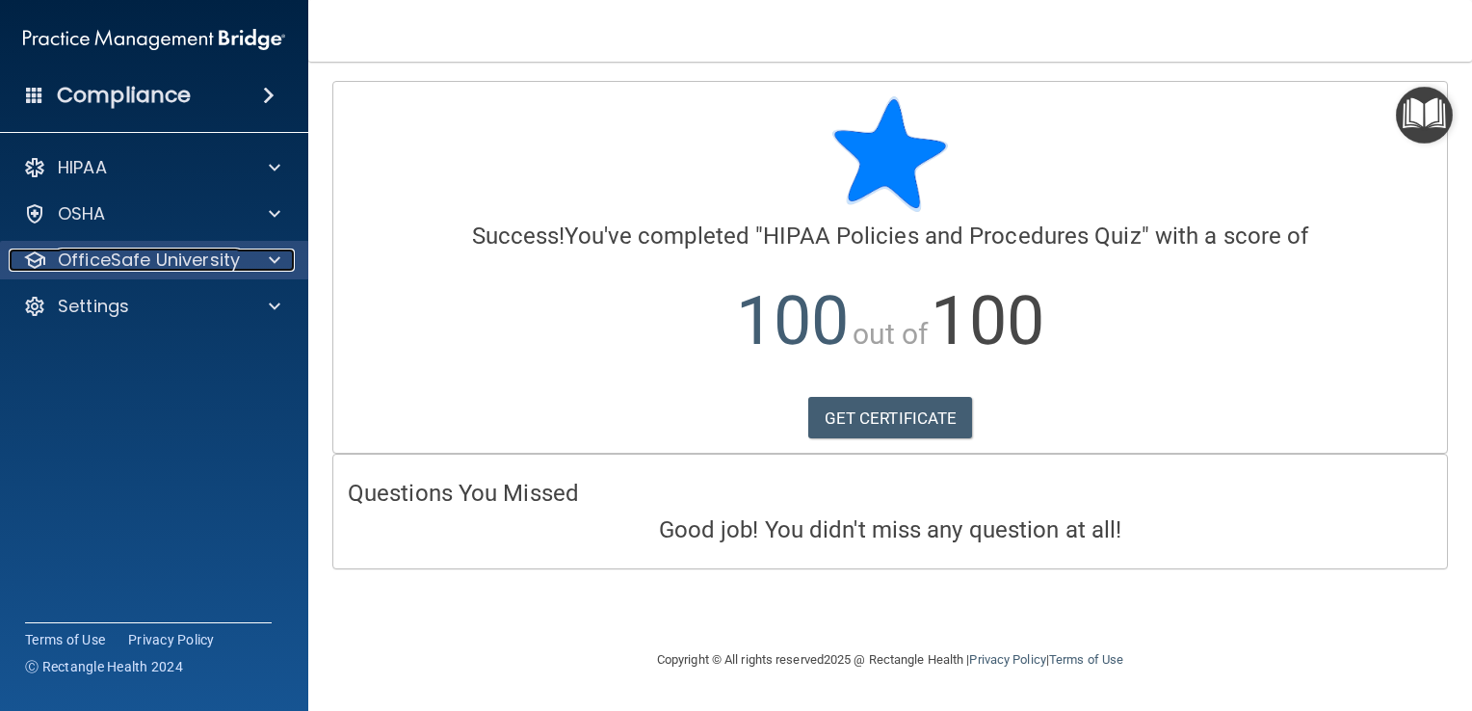
click at [281, 268] on div at bounding box center [272, 260] width 48 height 23
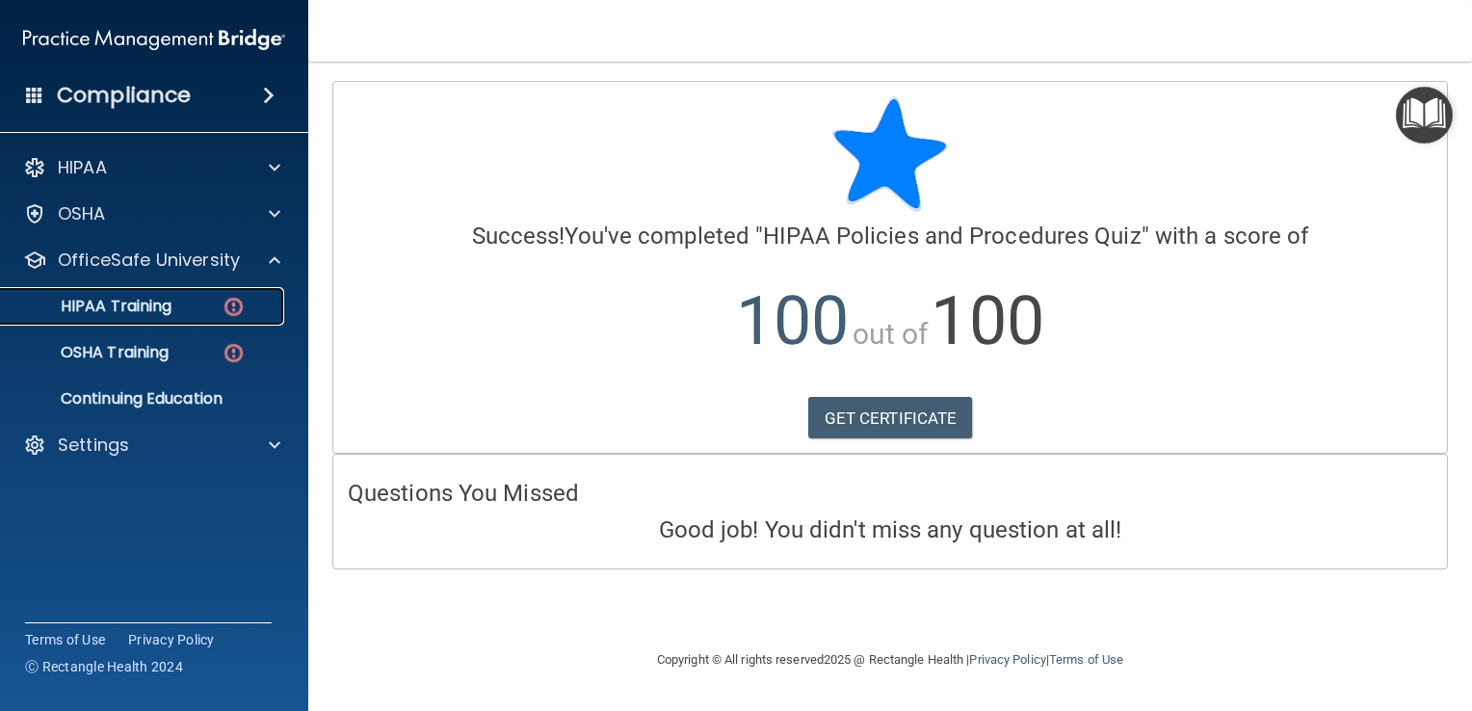
click at [181, 311] on div "HIPAA Training" at bounding box center [144, 306] width 263 height 19
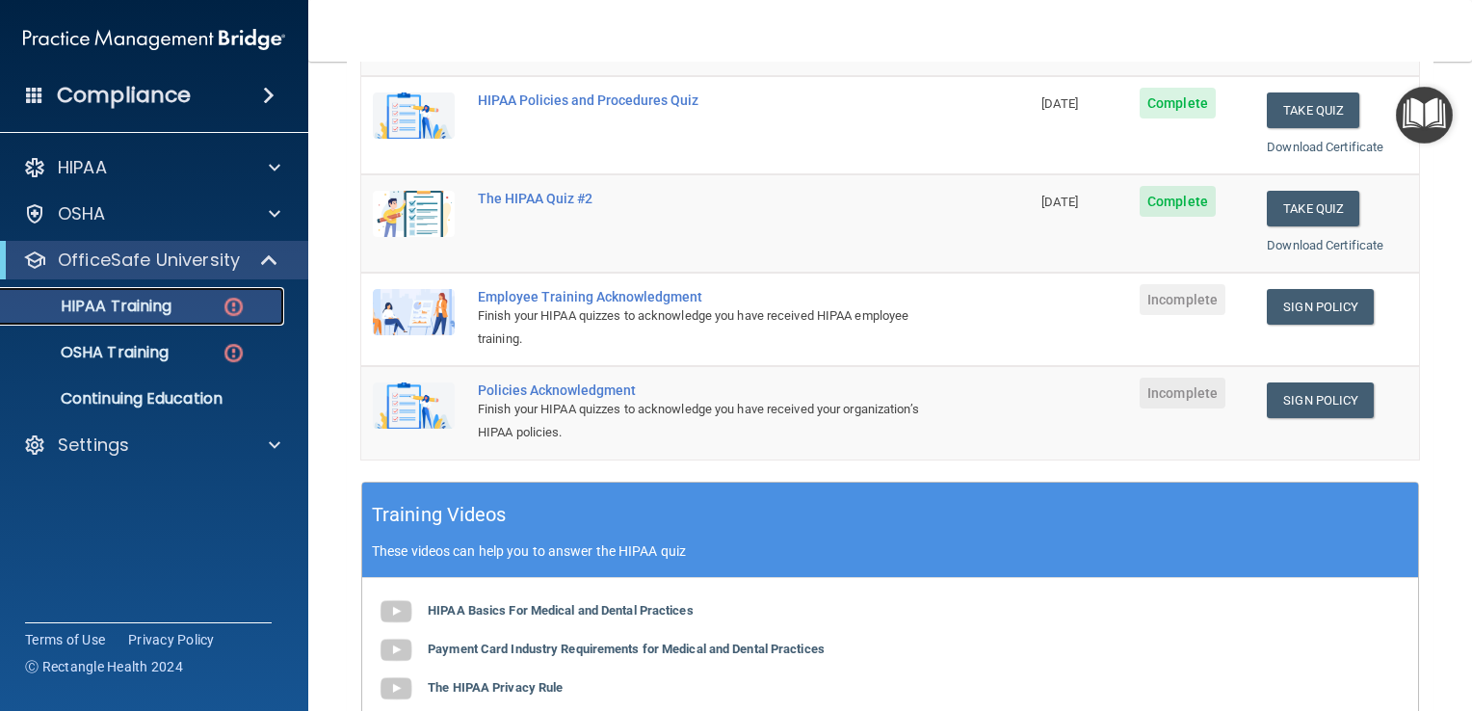
scroll to position [343, 0]
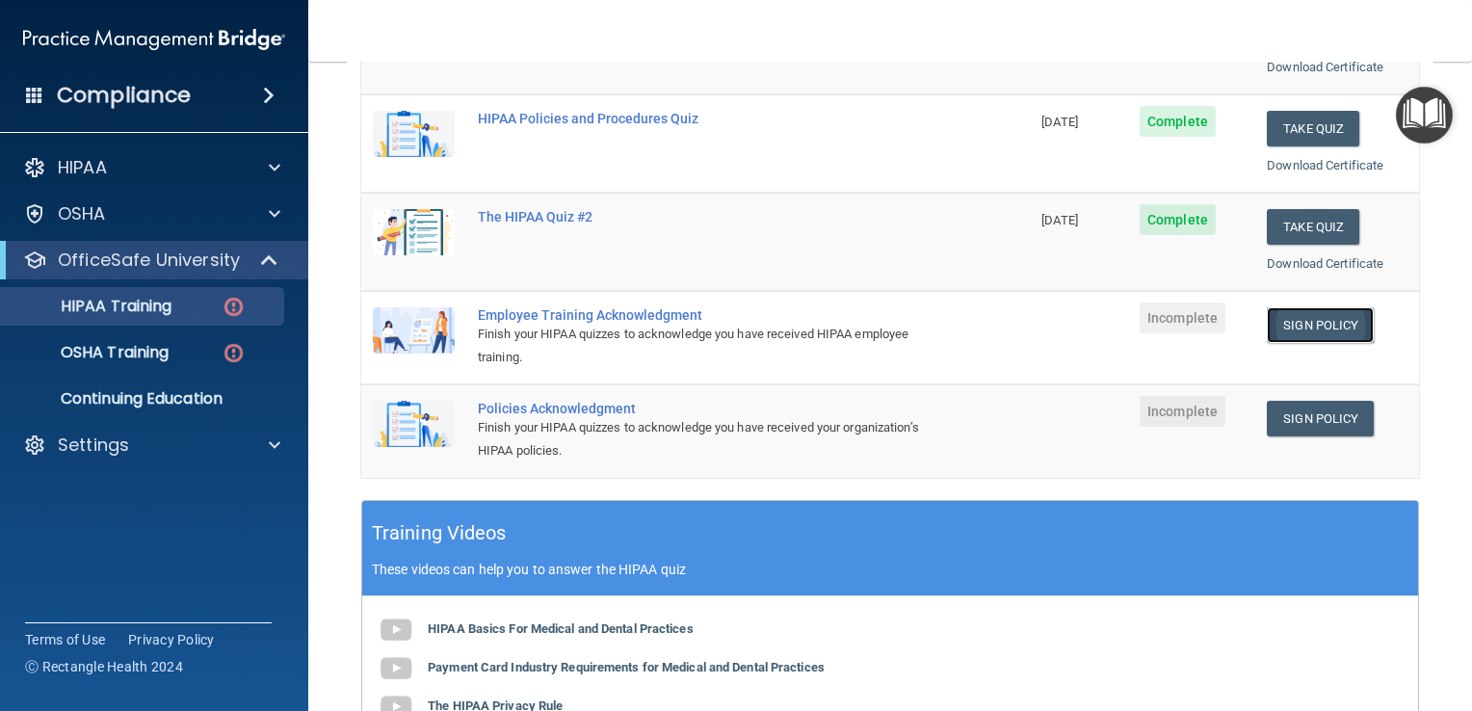
click at [1314, 319] on link "Sign Policy" at bounding box center [1320, 325] width 107 height 36
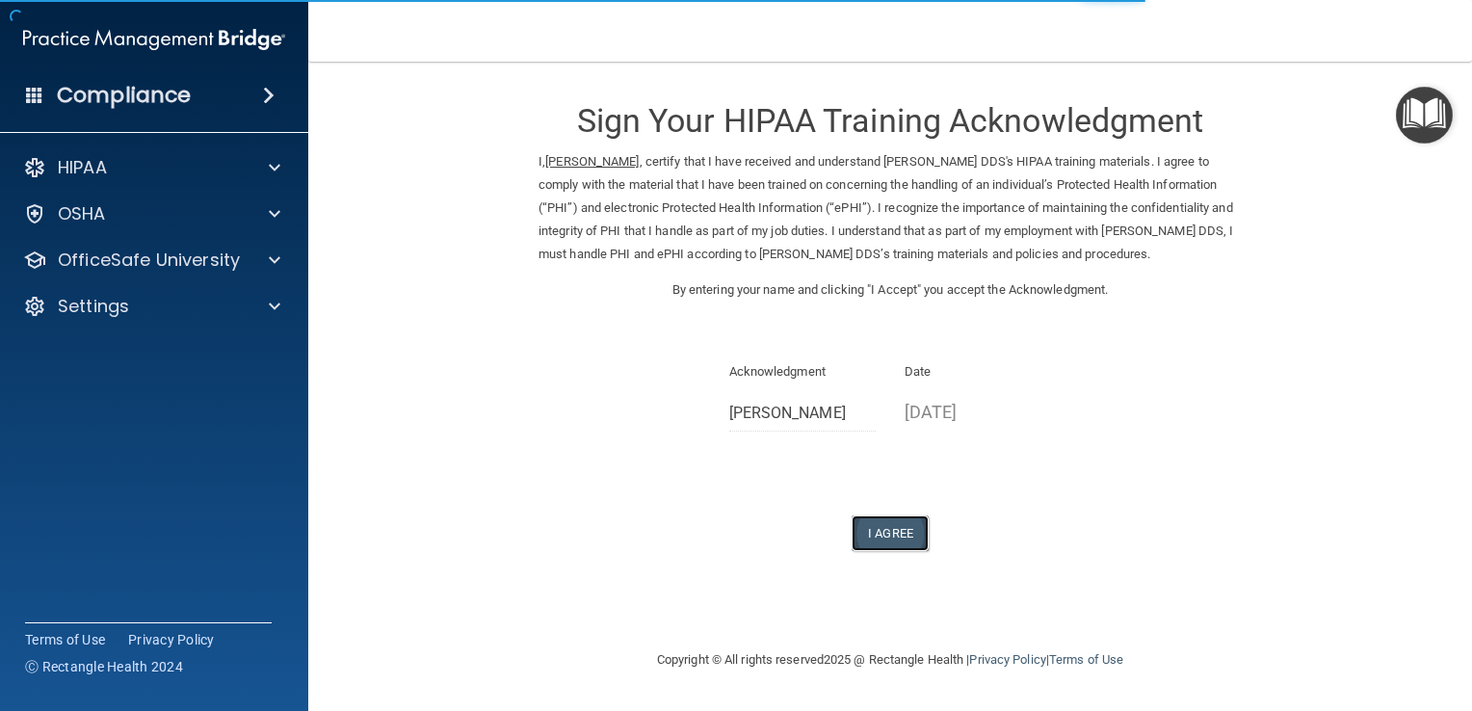
click at [910, 540] on button "I Agree" at bounding box center [890, 534] width 77 height 36
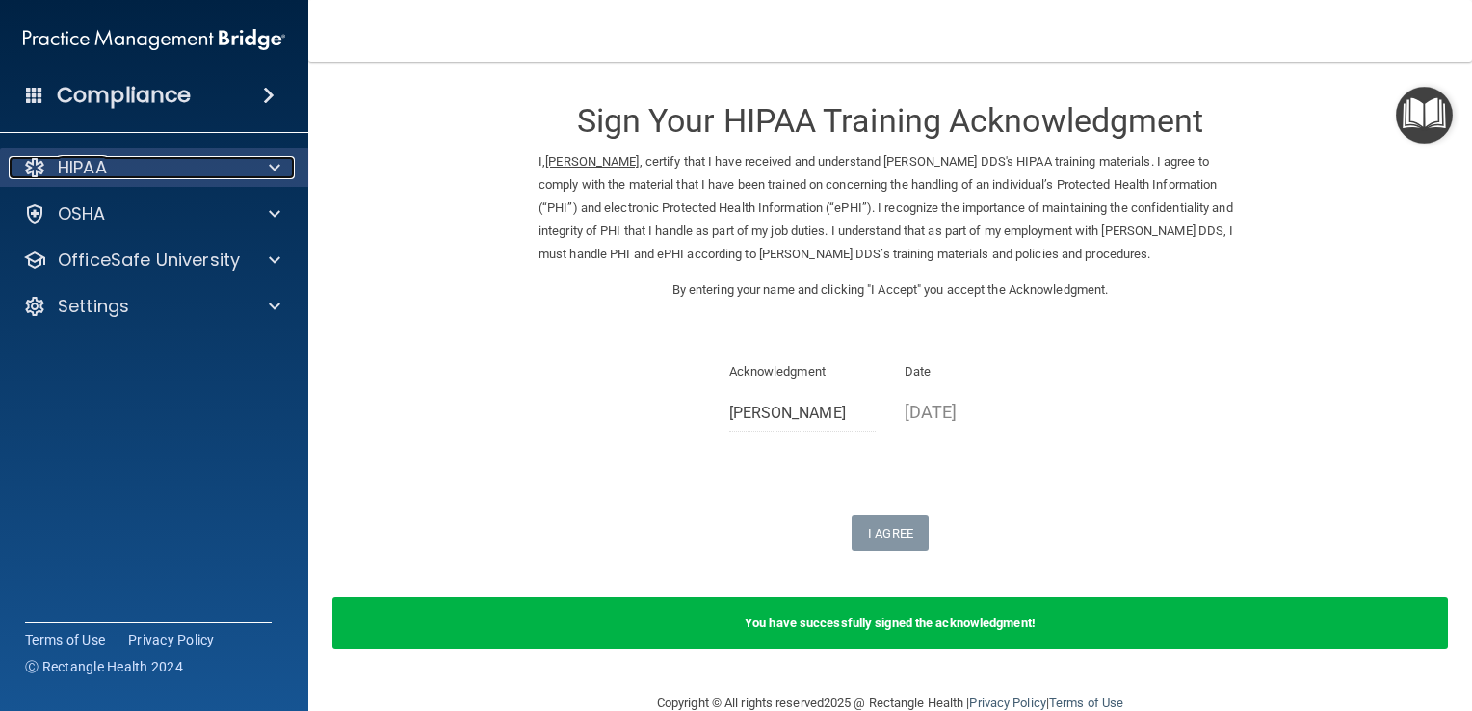
click at [263, 171] on div at bounding box center [272, 167] width 48 height 23
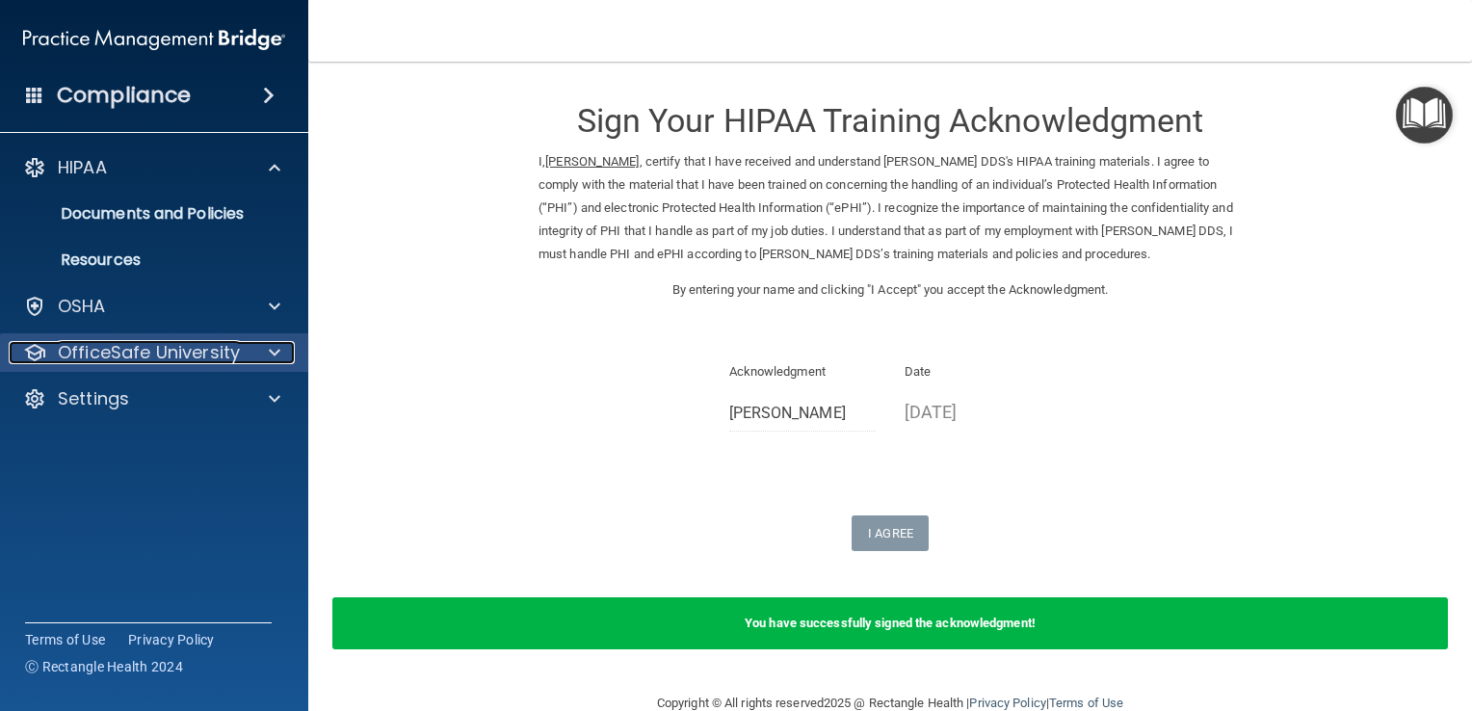
click at [267, 358] on div at bounding box center [272, 352] width 48 height 23
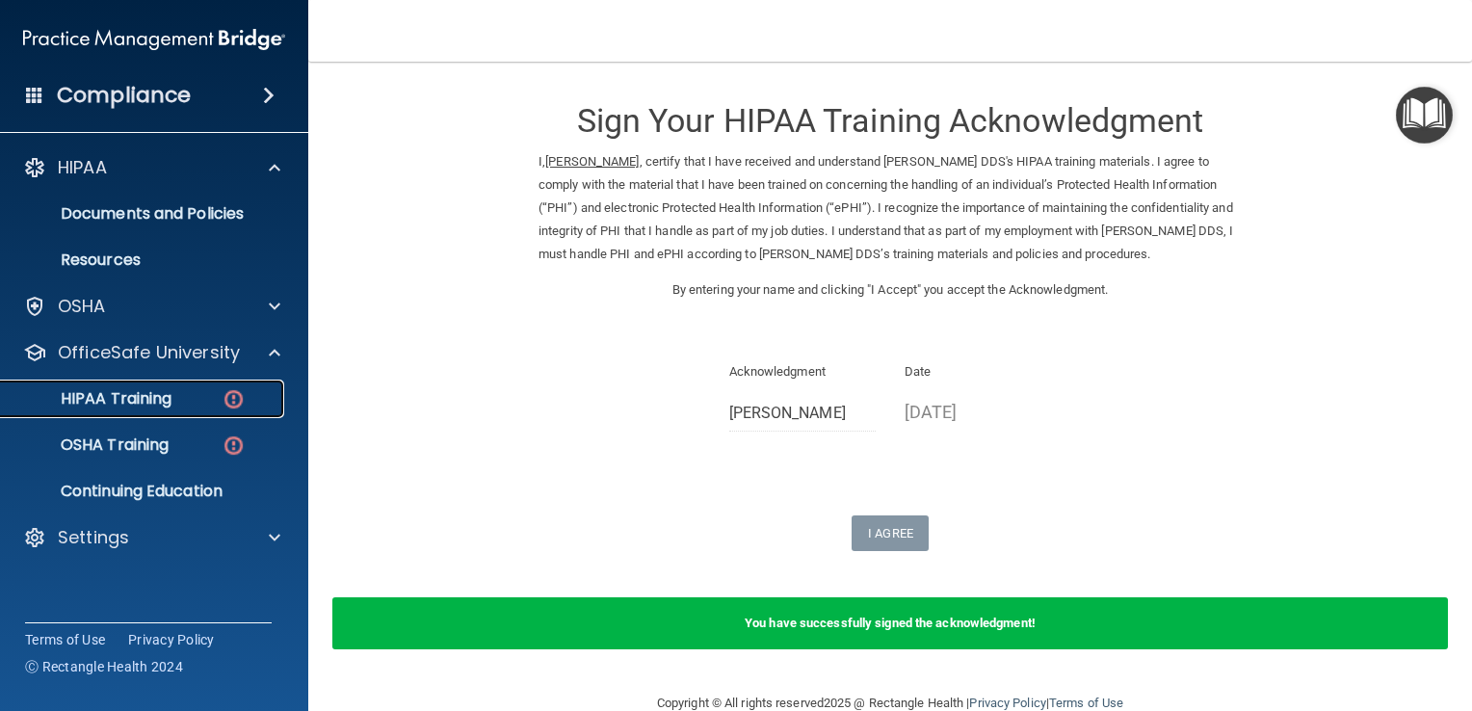
click at [235, 402] on img at bounding box center [234, 399] width 24 height 24
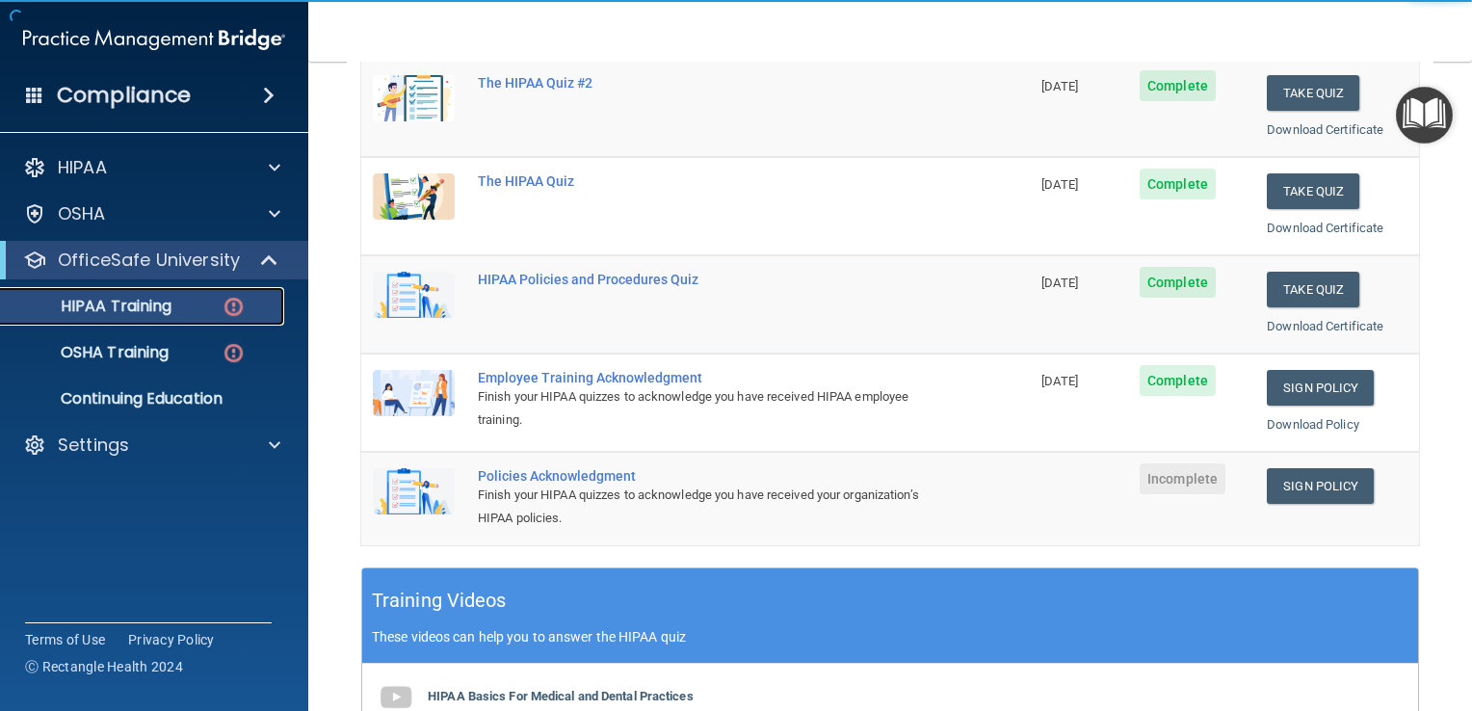
scroll to position [324, 0]
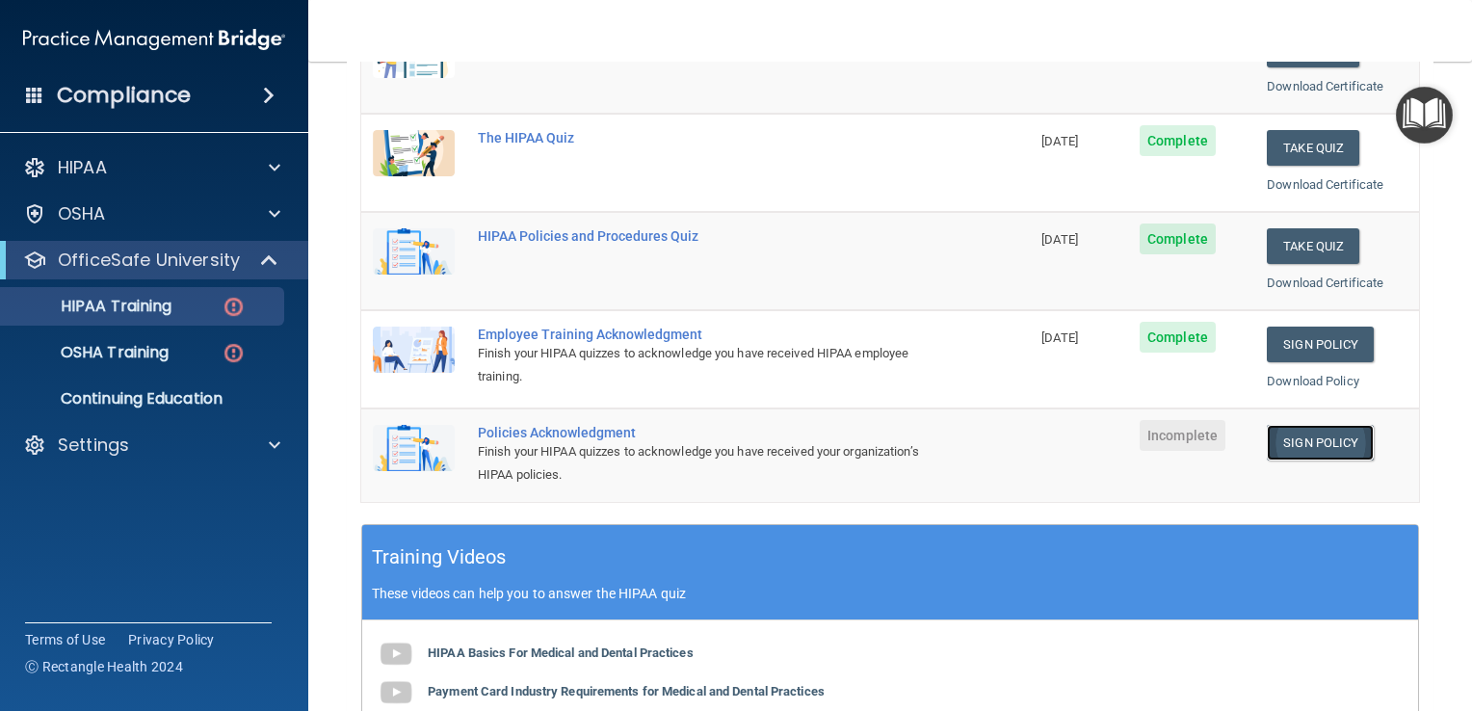
click at [1296, 437] on link "Sign Policy" at bounding box center [1320, 443] width 107 height 36
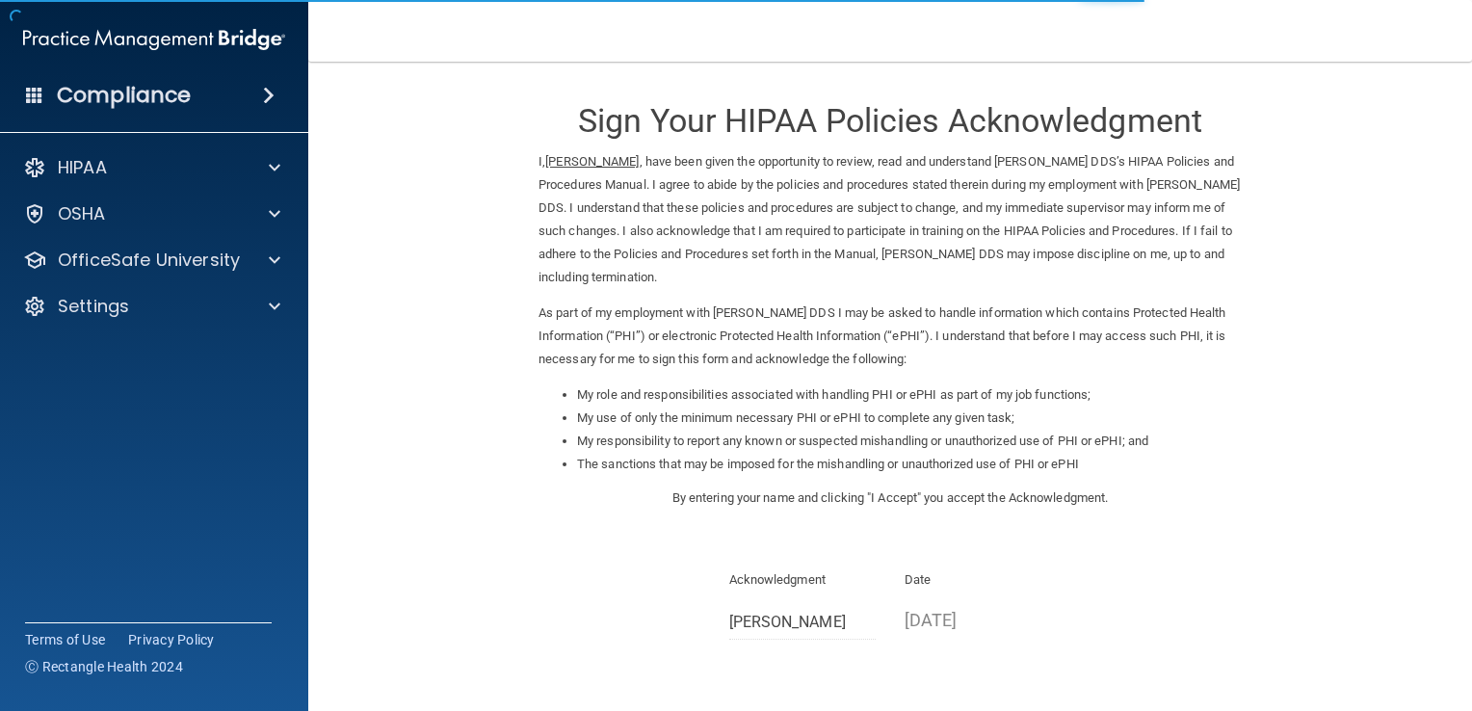
scroll to position [171, 0]
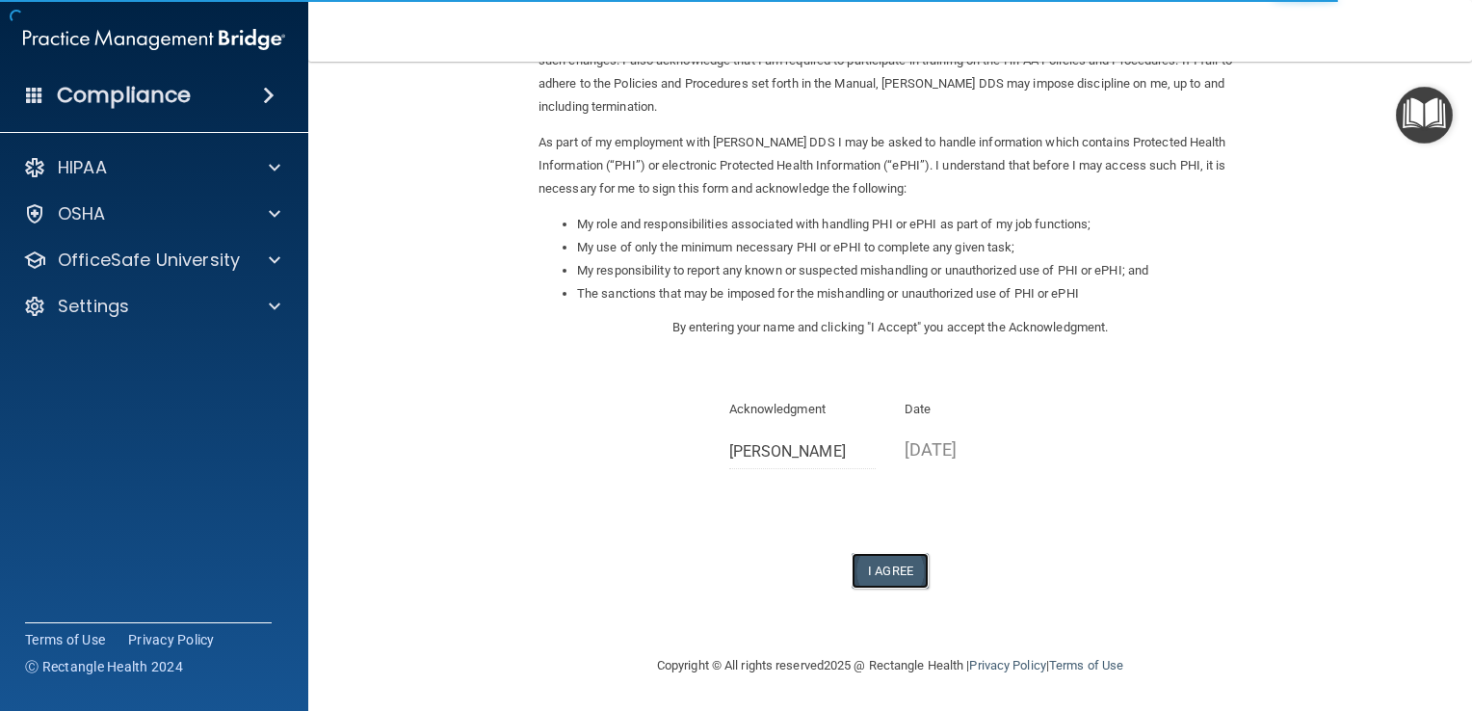
click at [881, 577] on button "I Agree" at bounding box center [890, 571] width 77 height 36
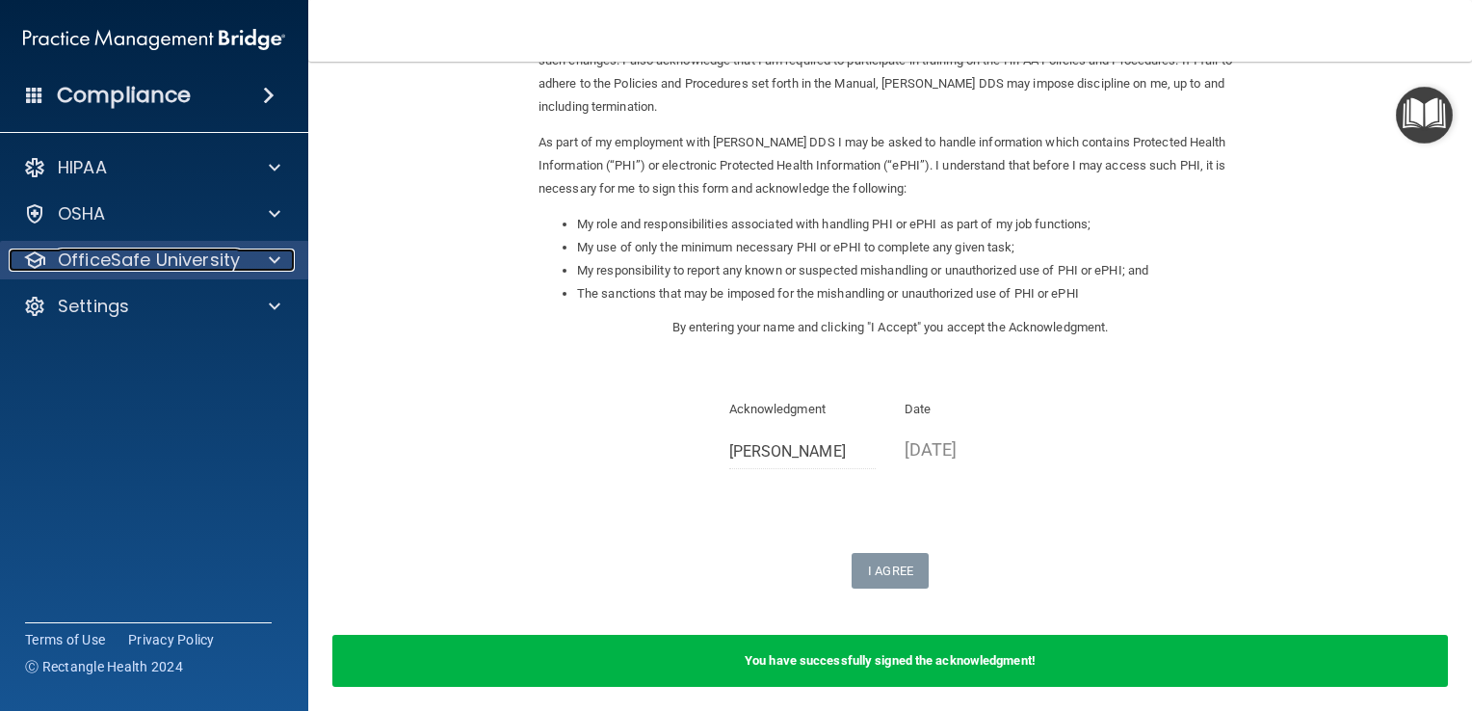
click at [267, 262] on div at bounding box center [272, 260] width 48 height 23
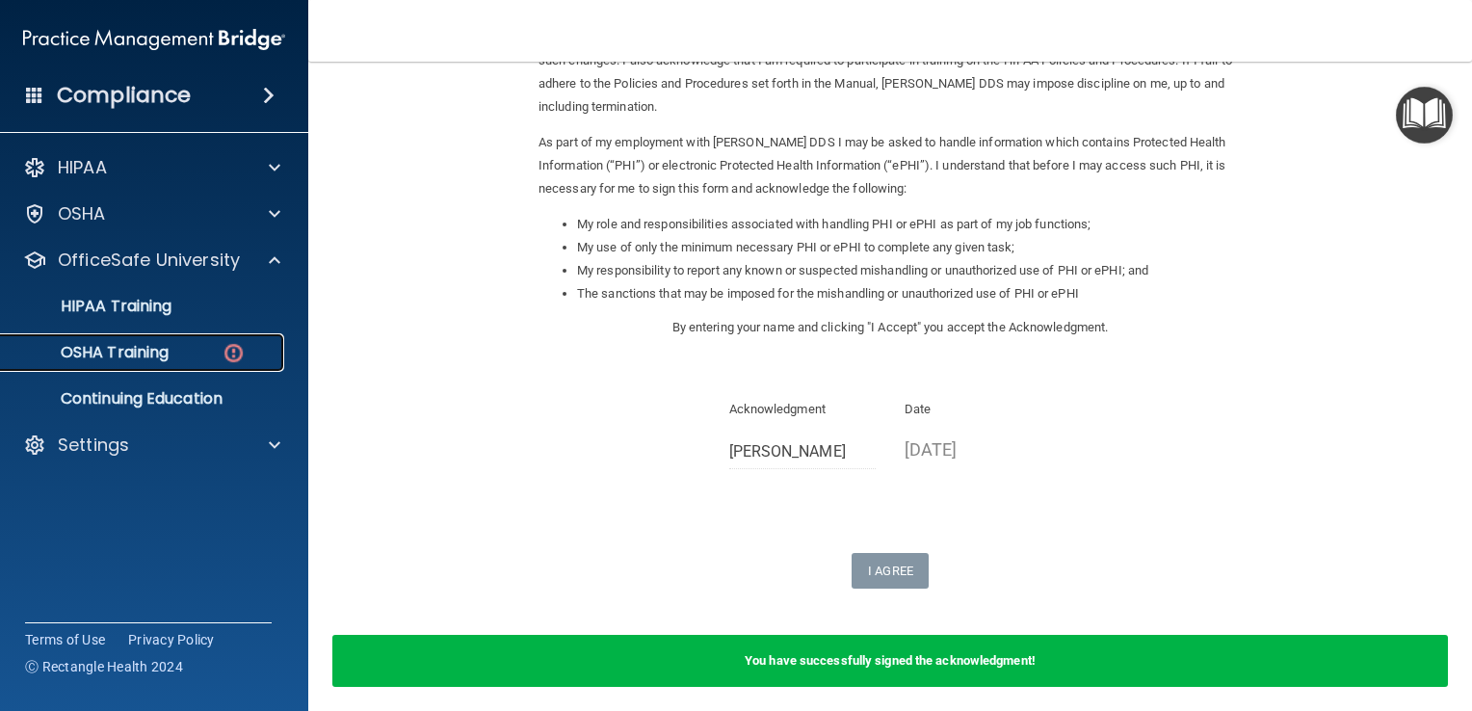
click at [171, 350] on div "OSHA Training" at bounding box center [144, 352] width 263 height 19
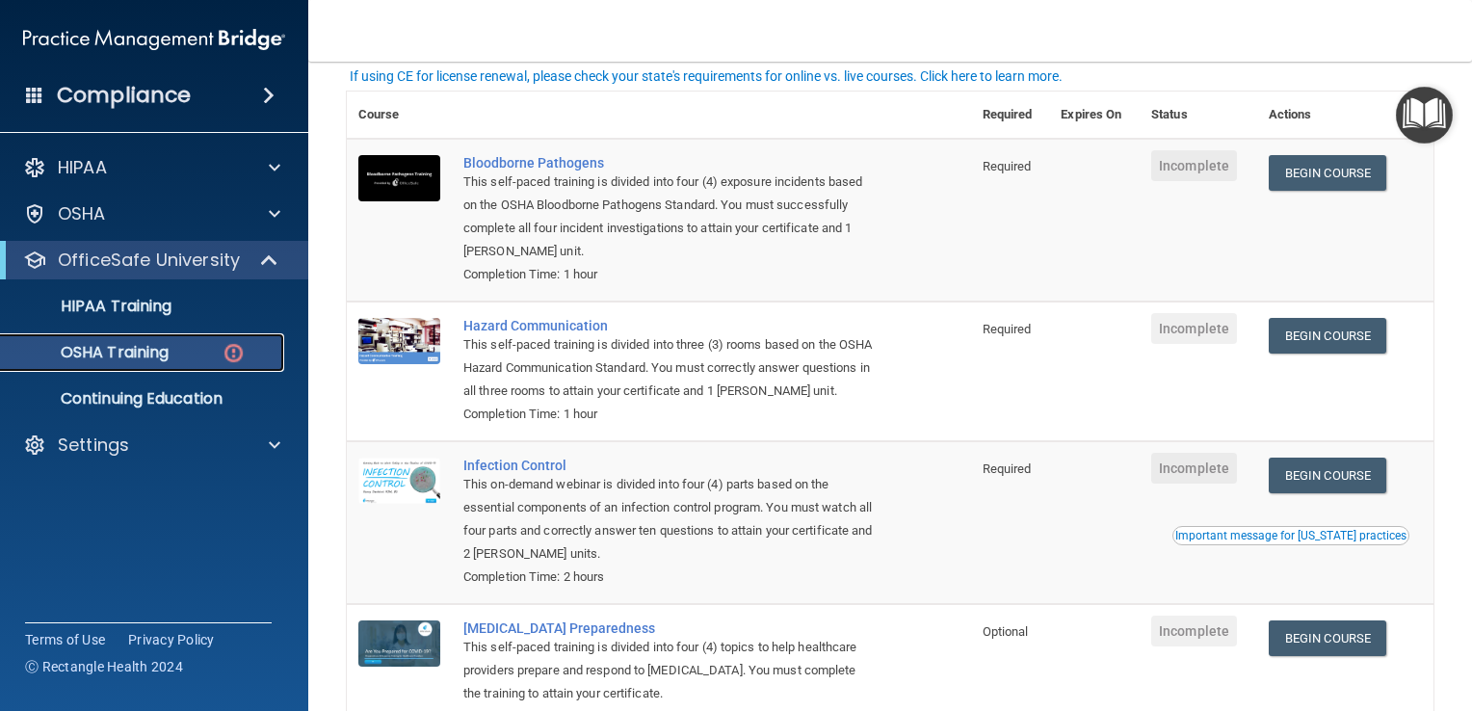
scroll to position [131, 0]
click at [1344, 163] on link "Begin Course" at bounding box center [1328, 173] width 118 height 36
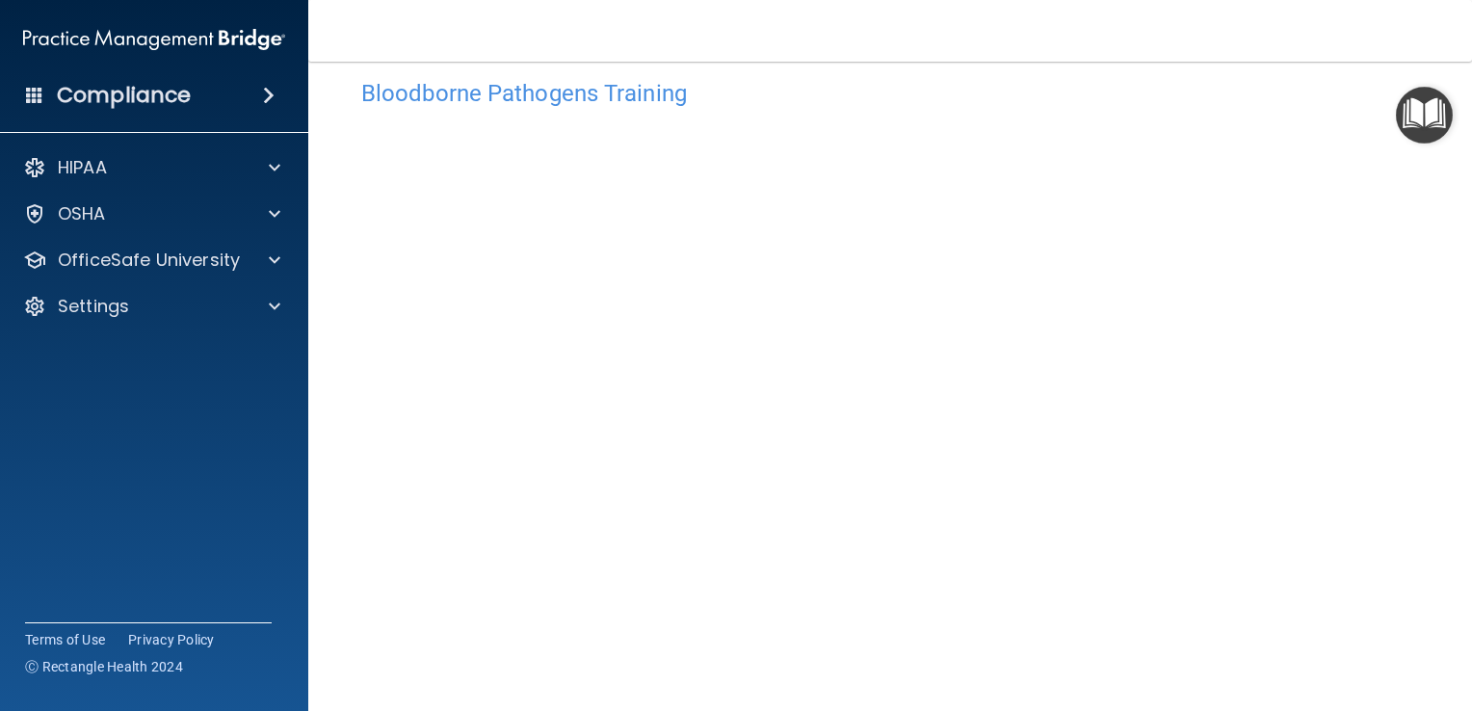
scroll to position [41, 0]
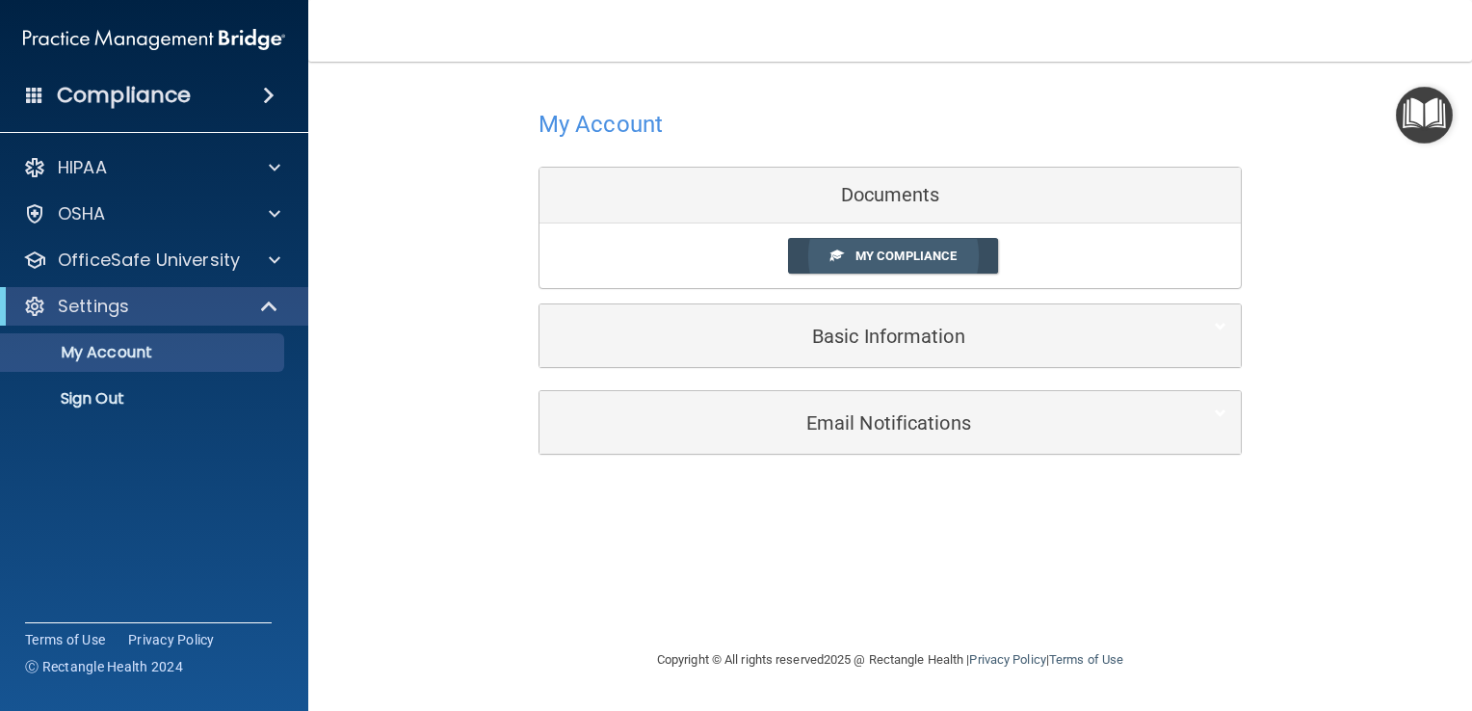
click at [946, 262] on span "My Compliance" at bounding box center [906, 256] width 101 height 14
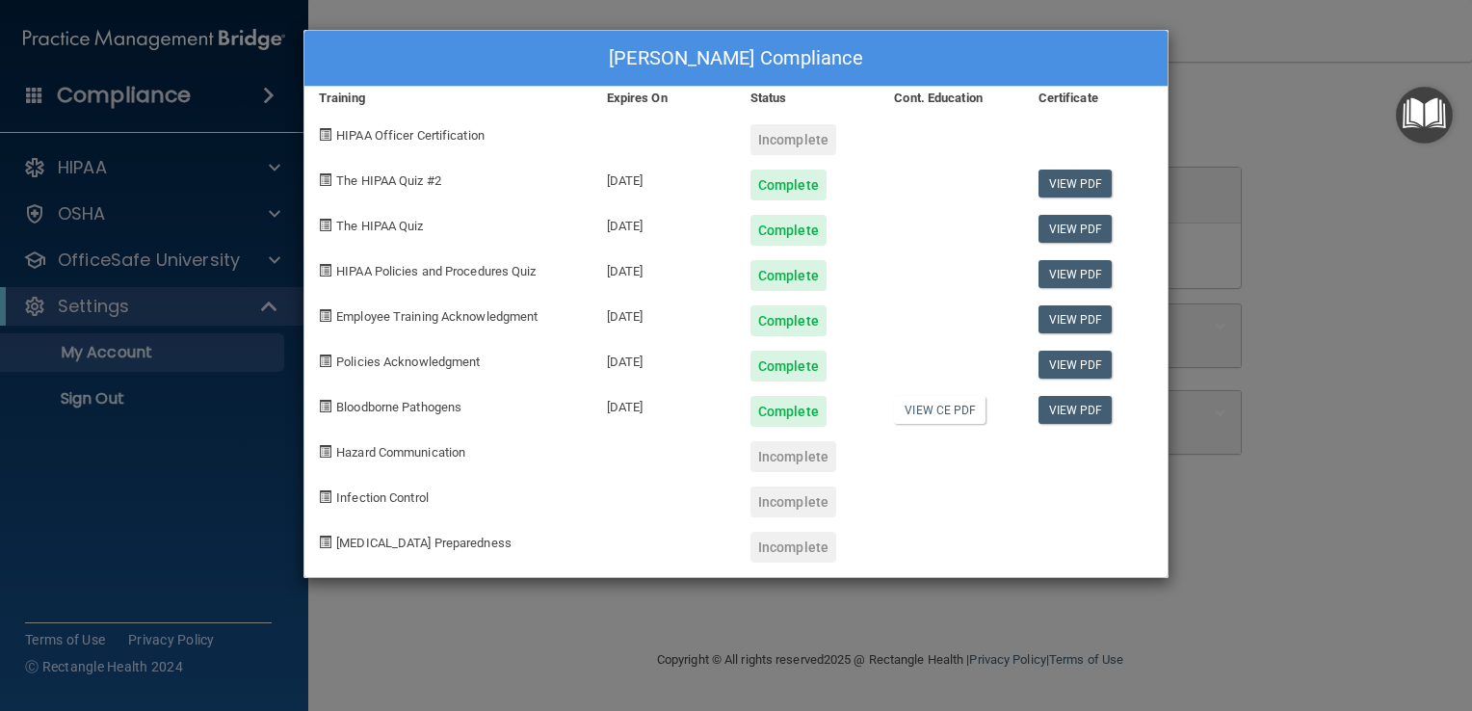
click at [39, 261] on div "[PERSON_NAME] Compliance Training Expires On Status Cont. Education Certificate…" at bounding box center [736, 355] width 1472 height 711
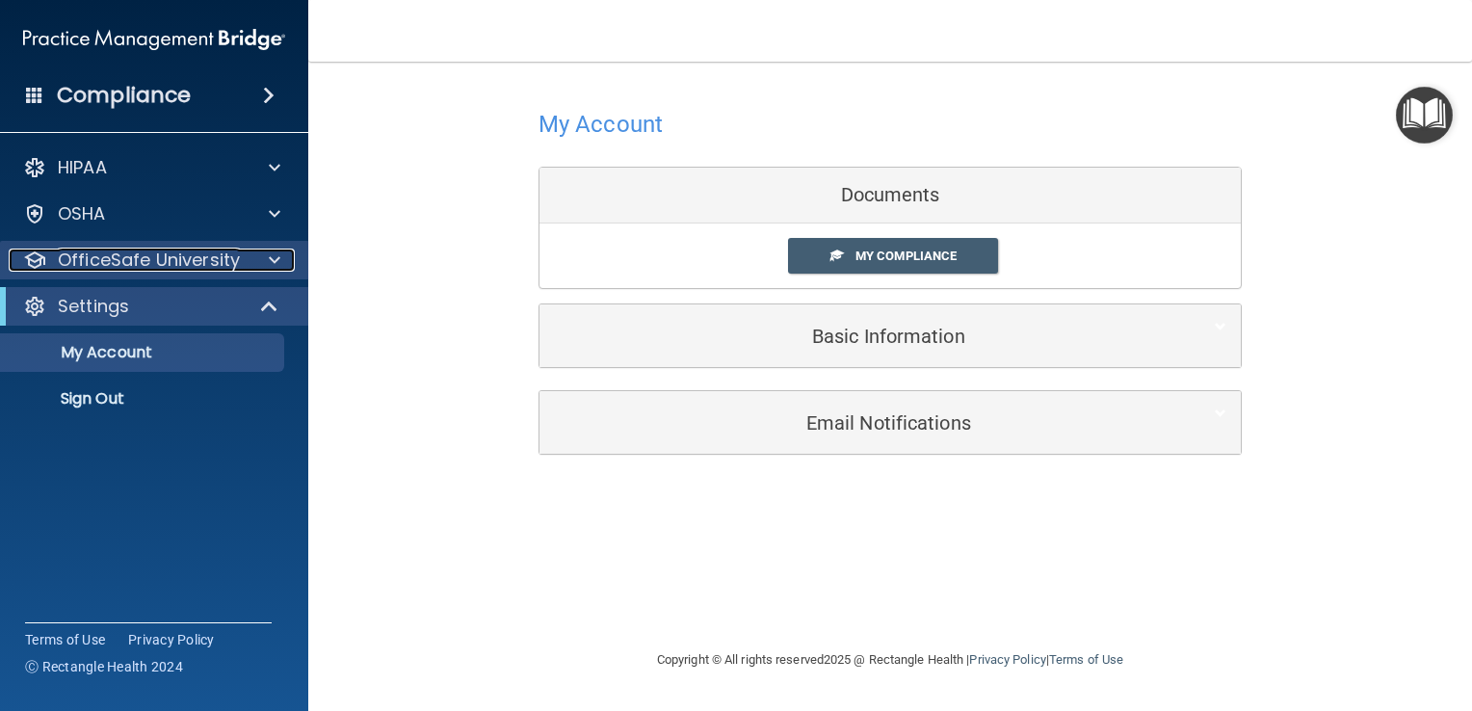
click at [242, 260] on div "OfficeSafe University" at bounding box center [128, 260] width 239 height 23
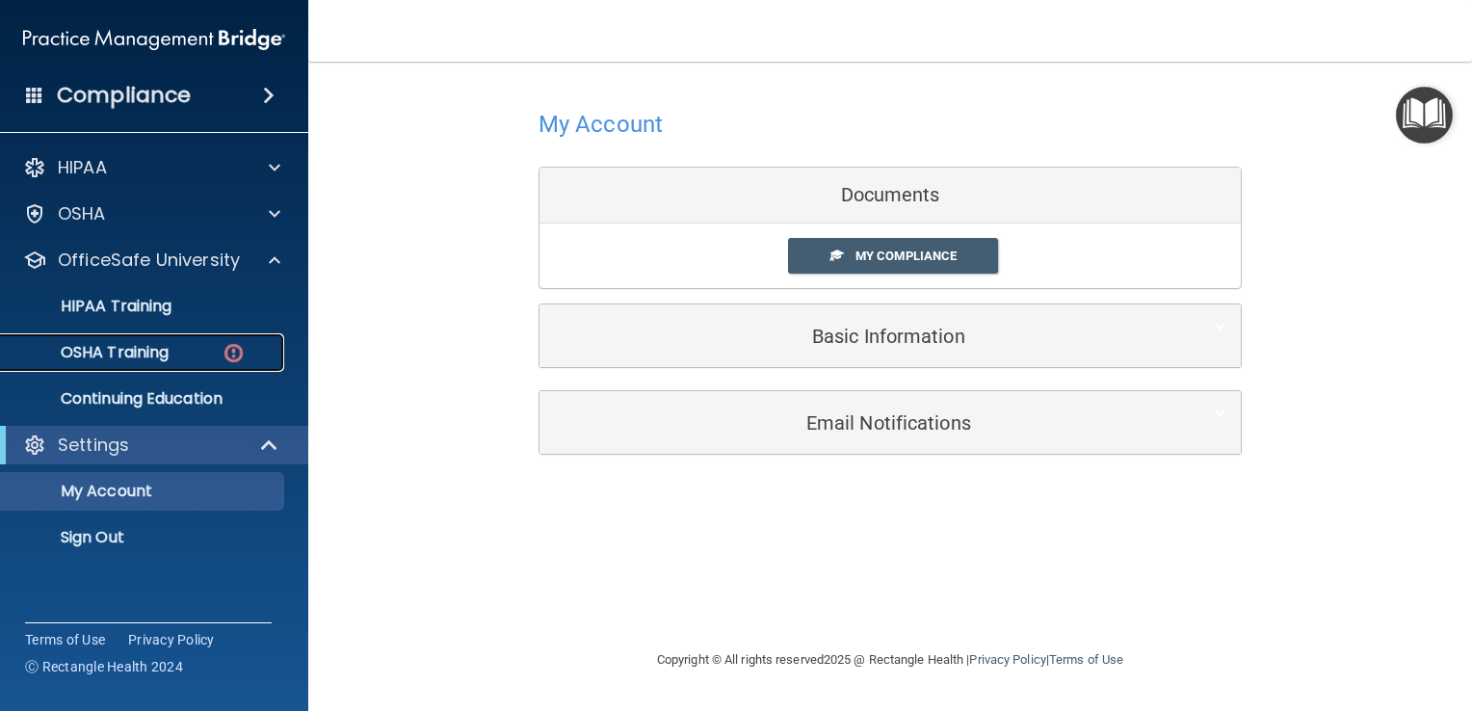
click at [83, 357] on p "OSHA Training" at bounding box center [91, 352] width 156 height 19
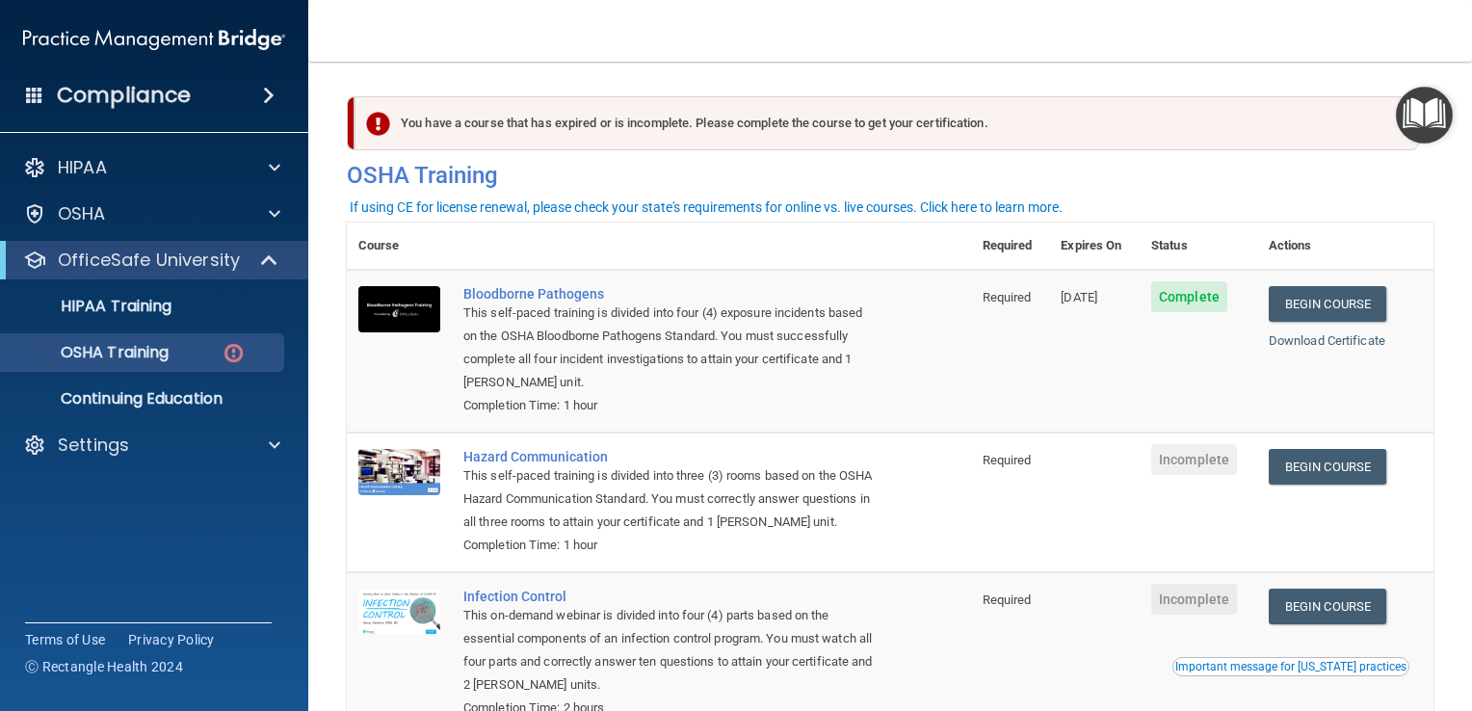
click at [1440, 268] on main "You have a course that has expired or is incomplete. Please complete the course…" at bounding box center [890, 386] width 1164 height 649
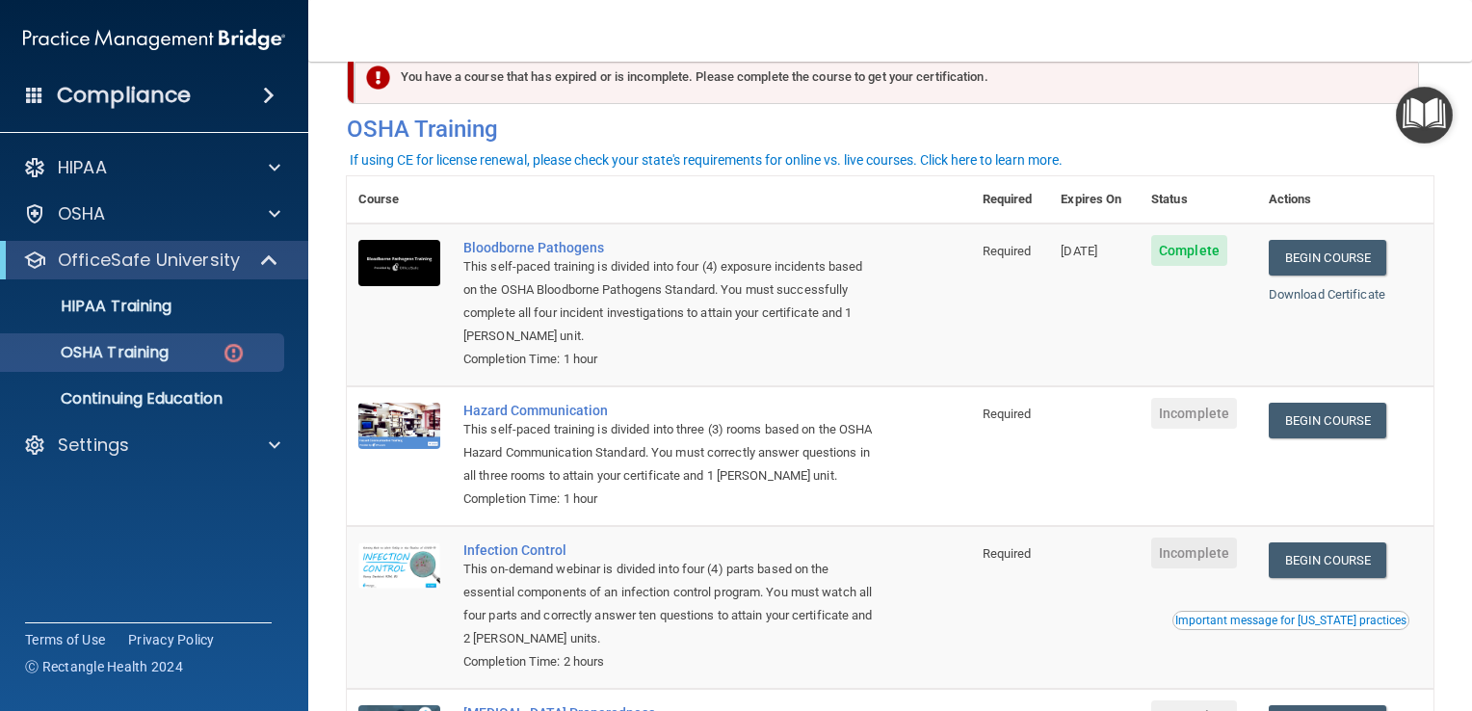
scroll to position [46, 0]
click at [1337, 427] on link "Begin Course" at bounding box center [1328, 421] width 118 height 36
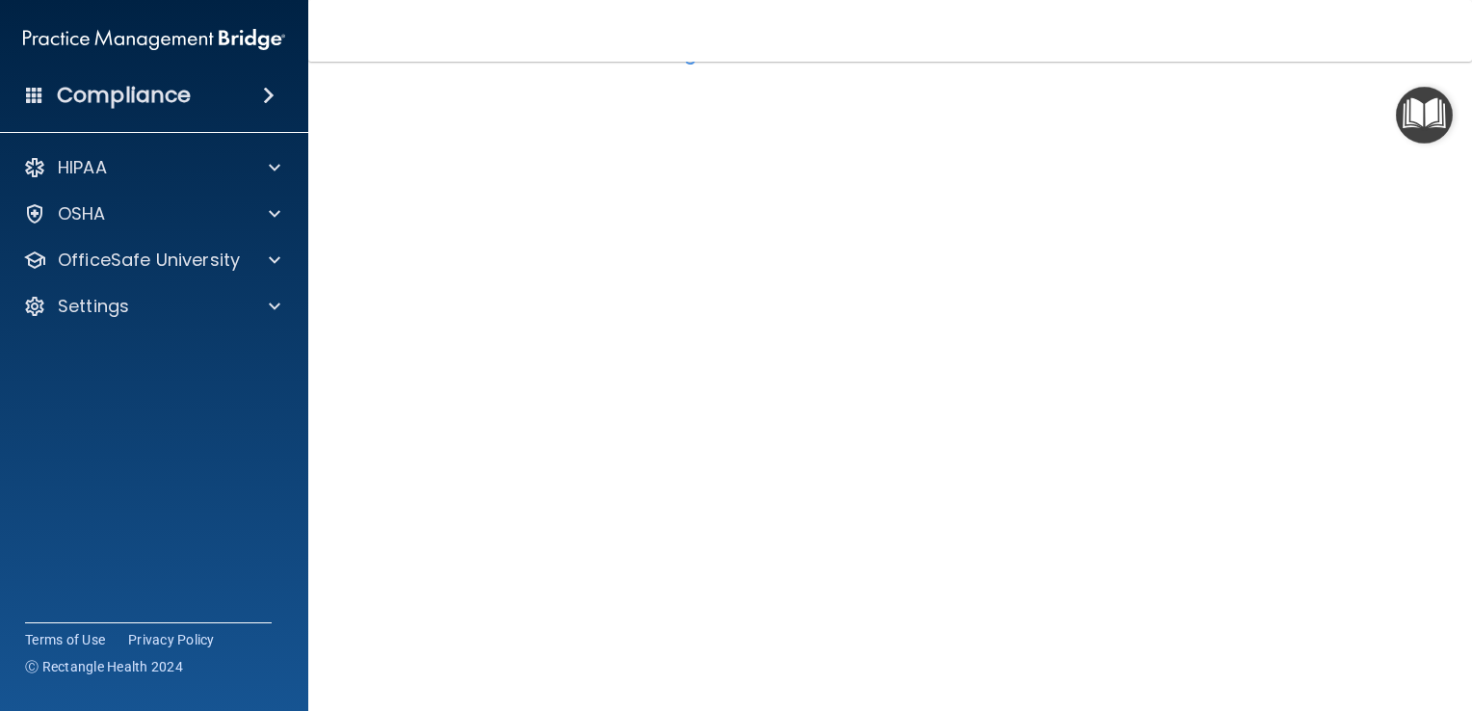
scroll to position [81, 0]
click at [274, 263] on span at bounding box center [275, 260] width 12 height 23
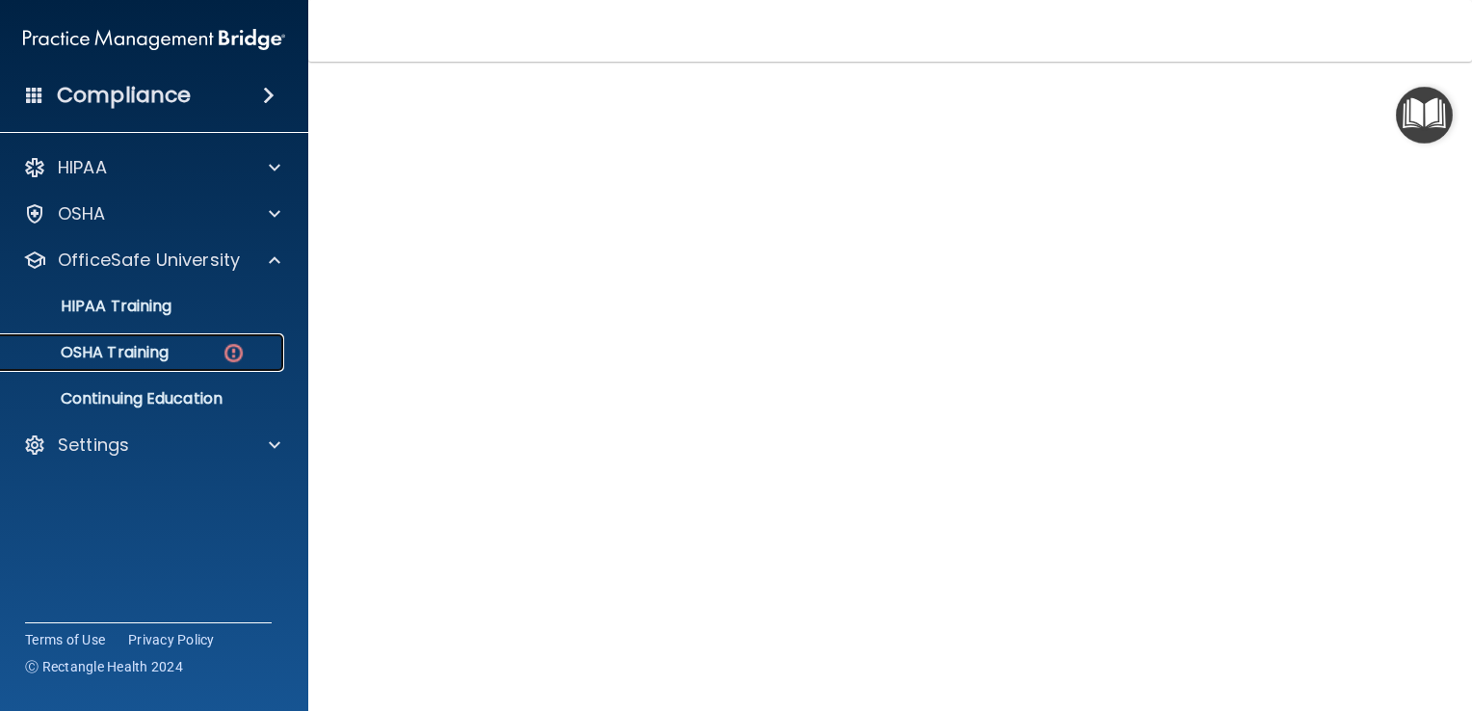
click at [123, 359] on p "OSHA Training" at bounding box center [91, 352] width 156 height 19
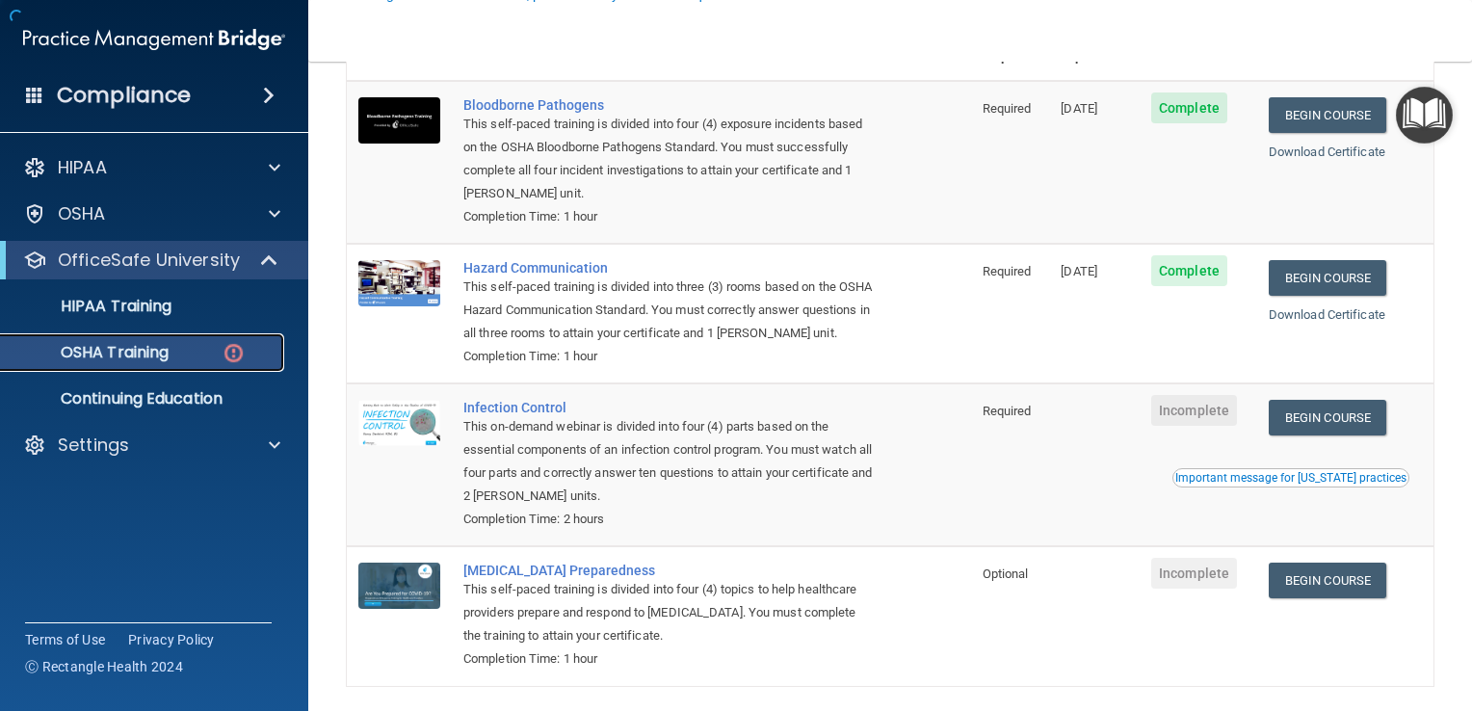
scroll to position [212, 0]
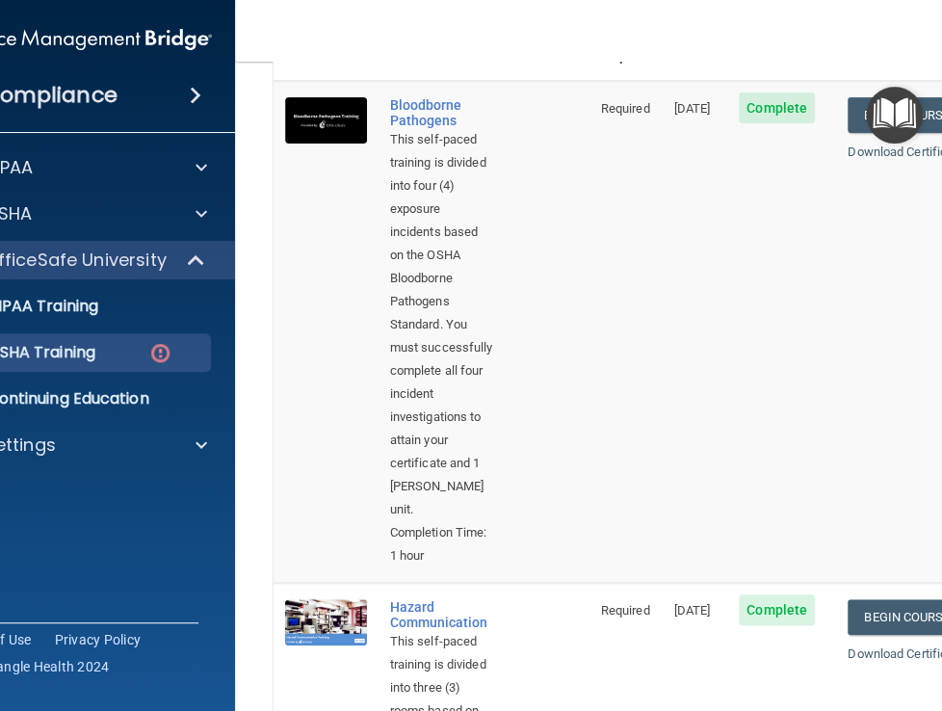
click at [108, 487] on div "Compliance HIPAA Documents and Policies Report an Incident Business Associates …" at bounding box center [81, 355] width 308 height 711
click at [662, 333] on td "[DATE]" at bounding box center [695, 332] width 66 height 502
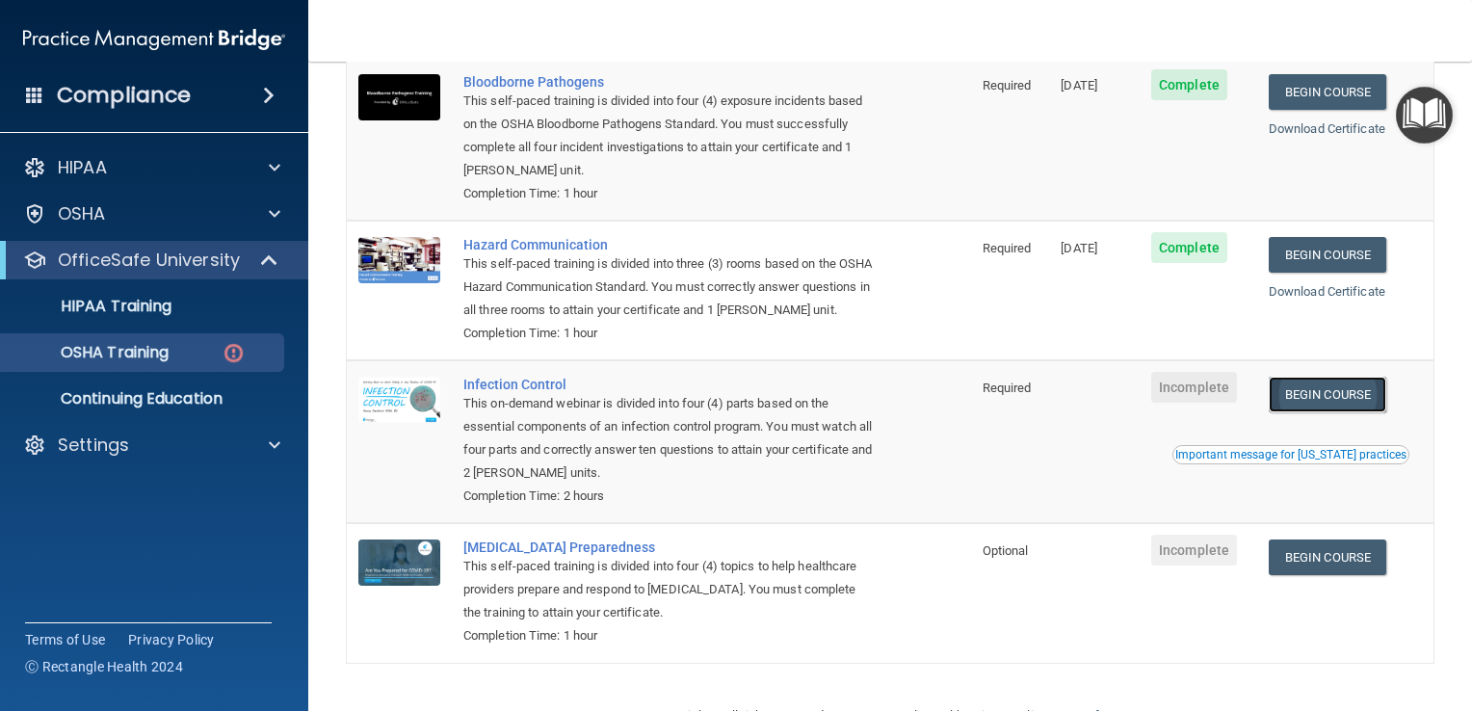
click at [1335, 412] on link "Begin Course" at bounding box center [1328, 395] width 118 height 36
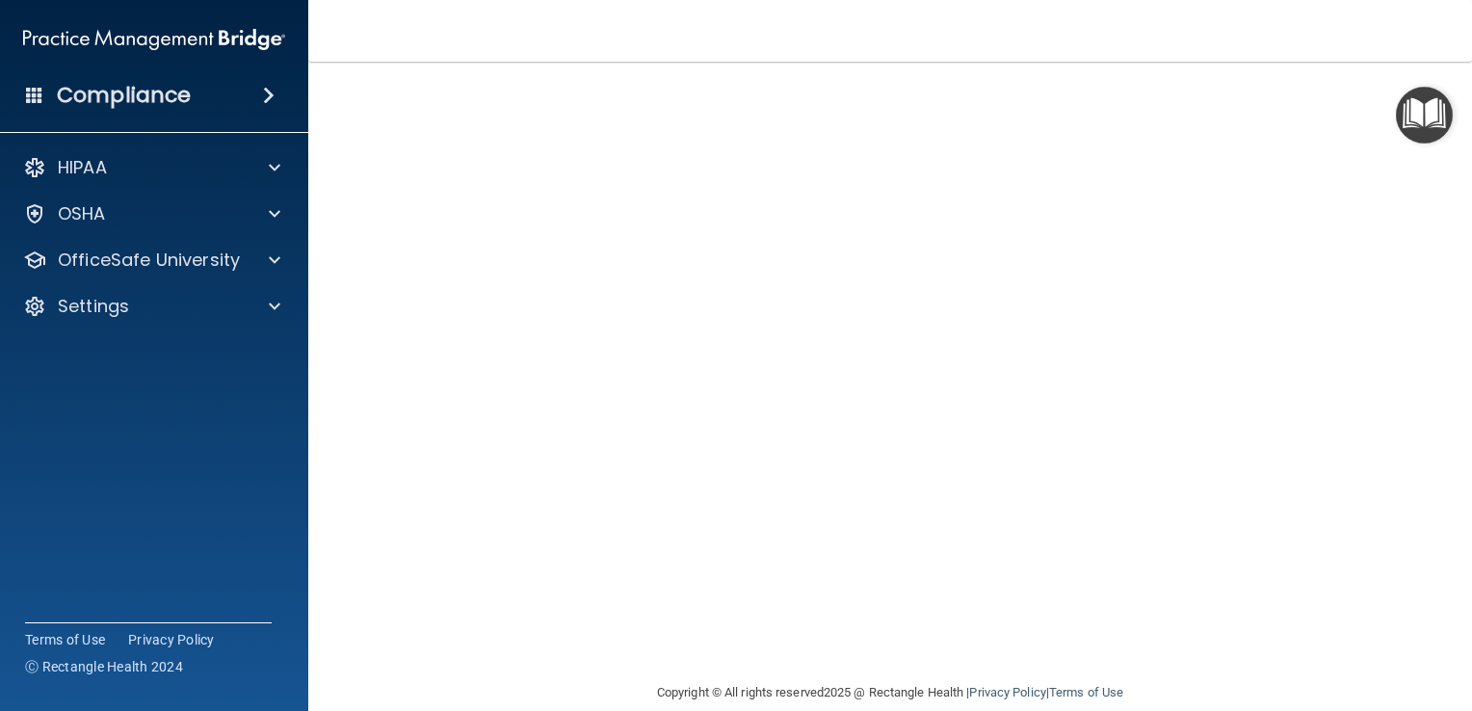
scroll to position [113, 0]
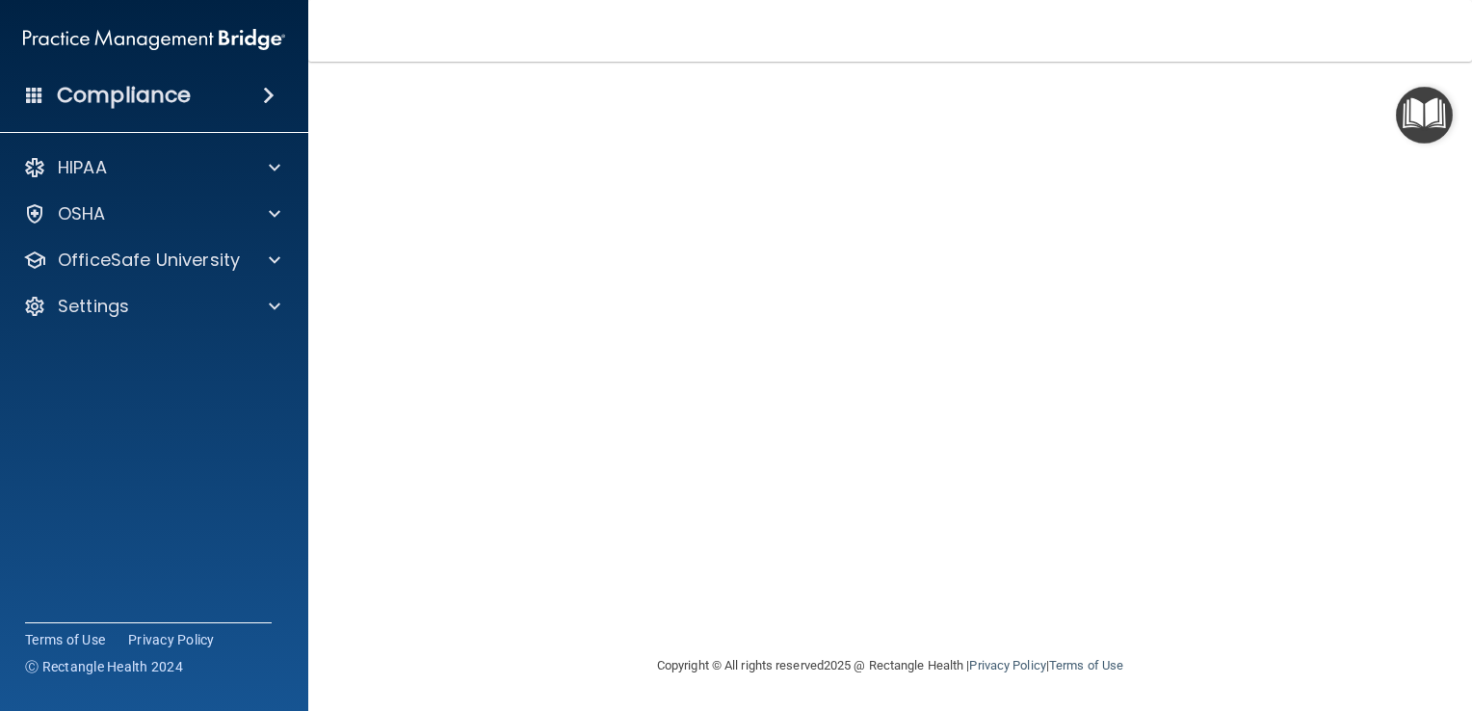
click at [1385, 372] on div "Infection Control Training This course doesn’t expire until . Are you sure you …" at bounding box center [890, 320] width 1087 height 667
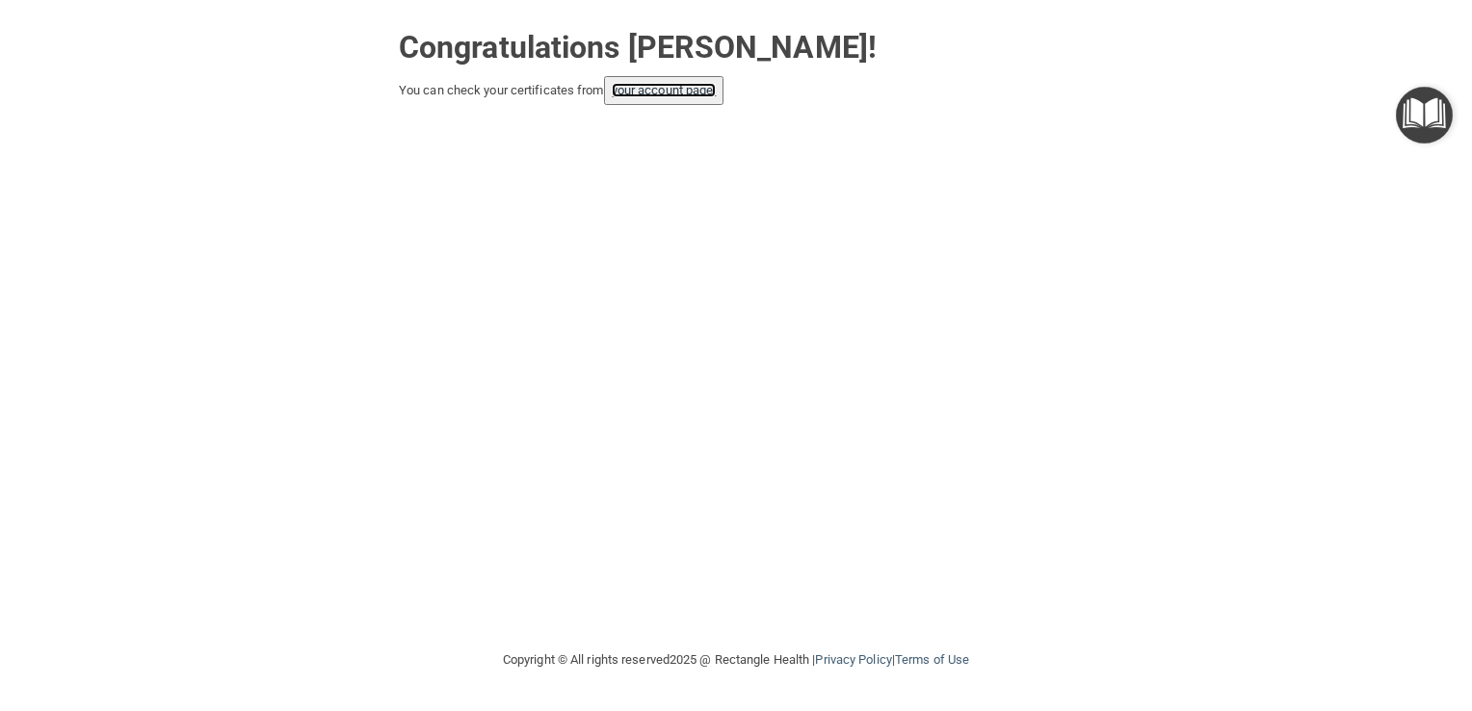
click at [676, 86] on link "your account page!" at bounding box center [664, 90] width 105 height 14
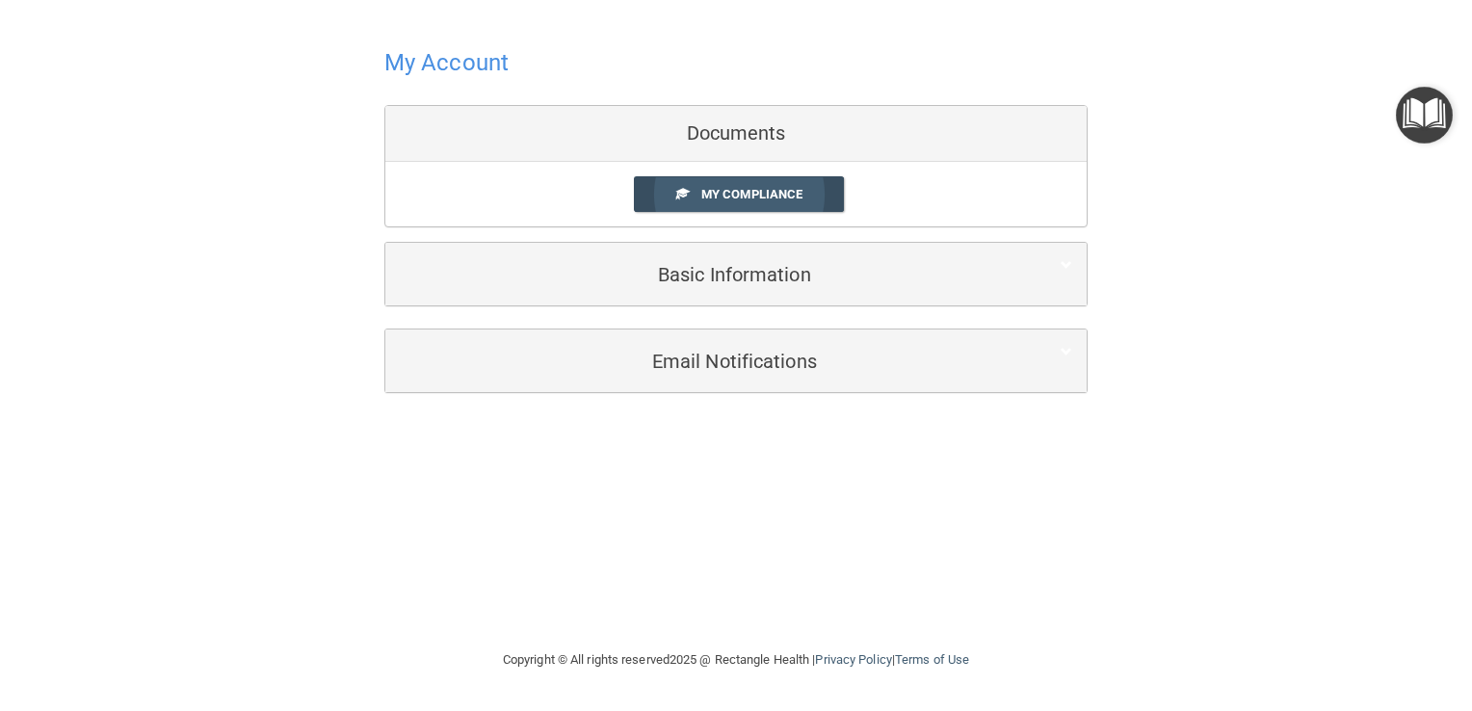
click at [803, 211] on link "My Compliance" at bounding box center [739, 194] width 211 height 36
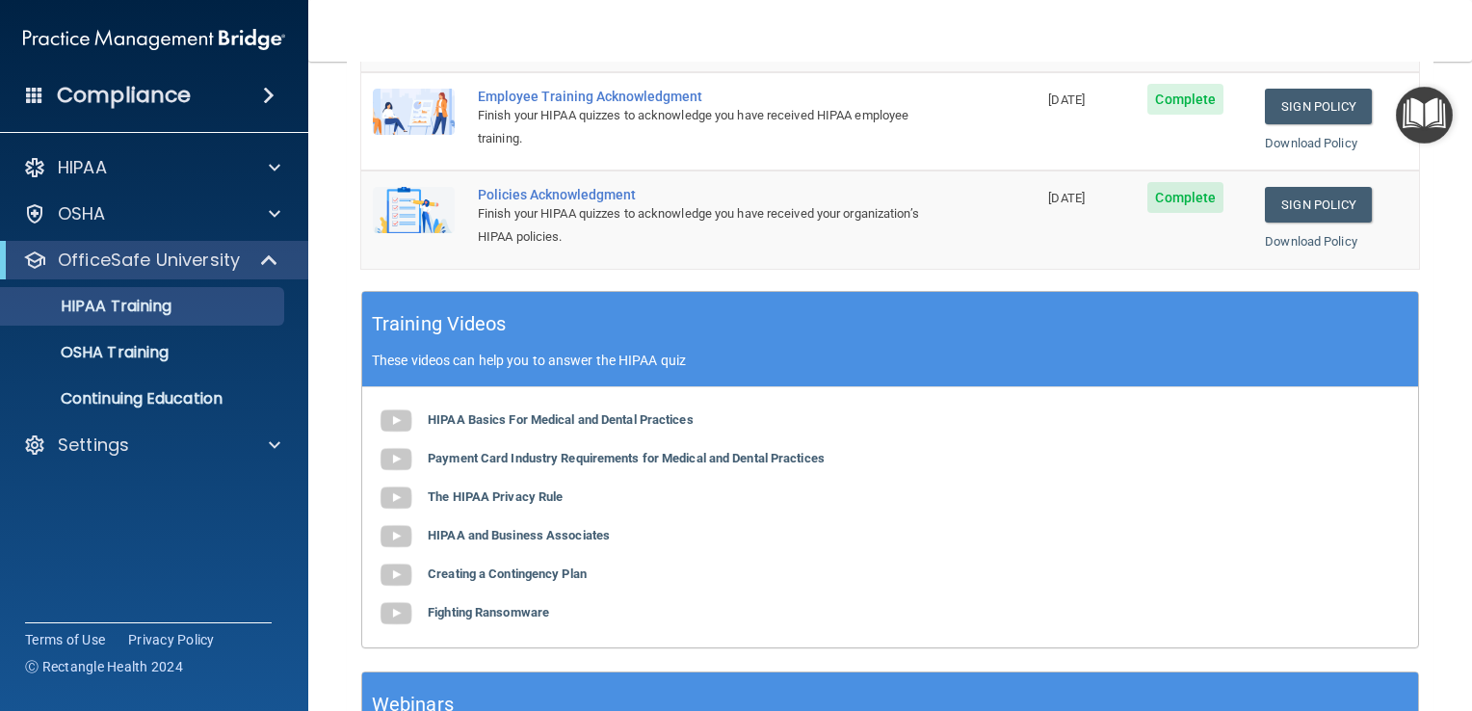
scroll to position [513, 0]
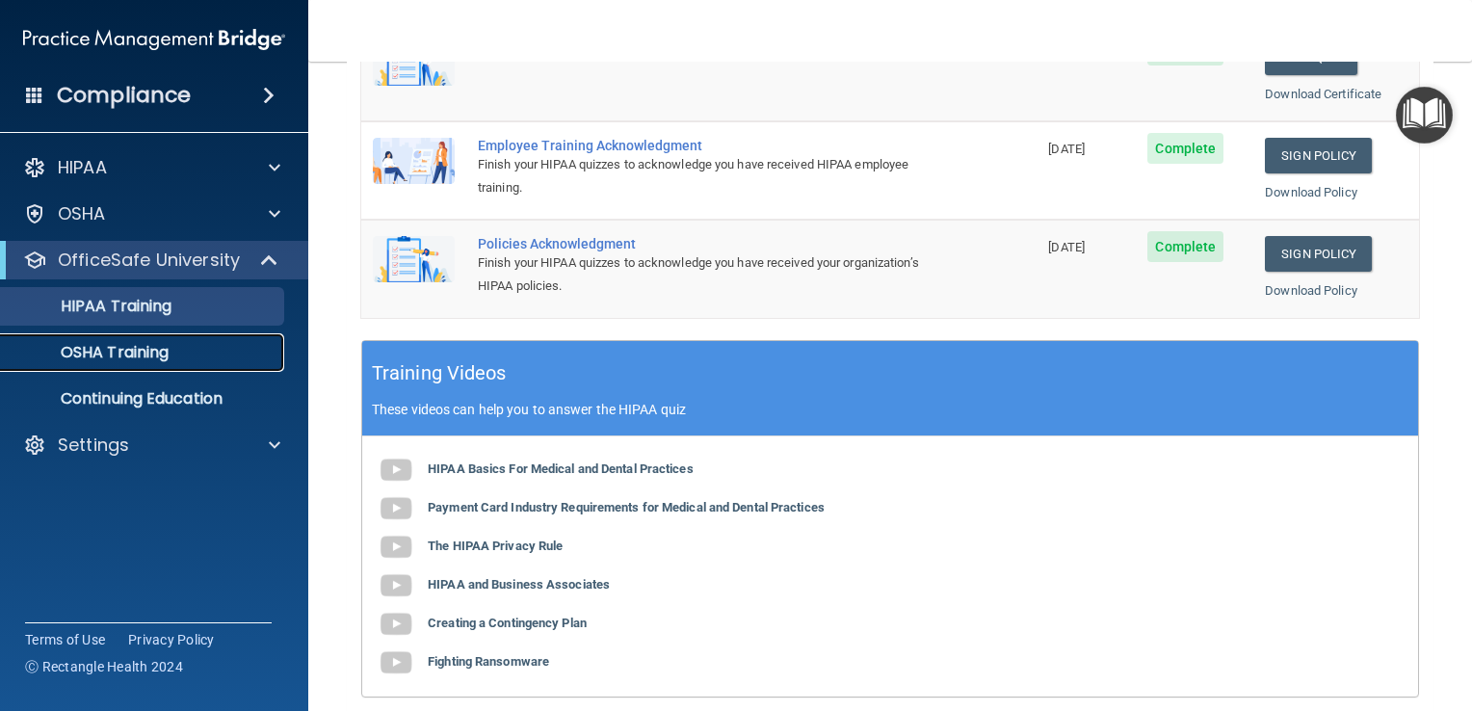
click at [148, 356] on p "OSHA Training" at bounding box center [91, 352] width 156 height 19
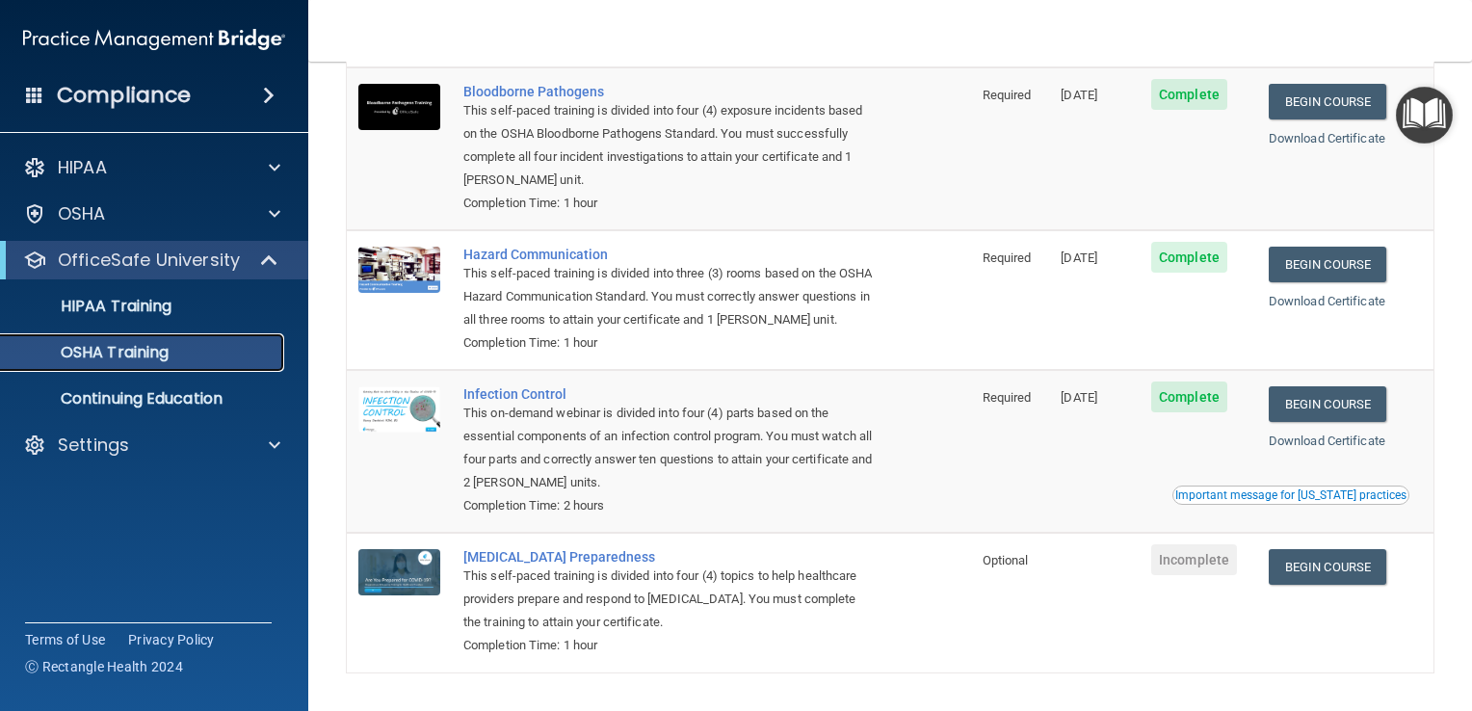
scroll to position [235, 0]
